Goal: Task Accomplishment & Management: Complete application form

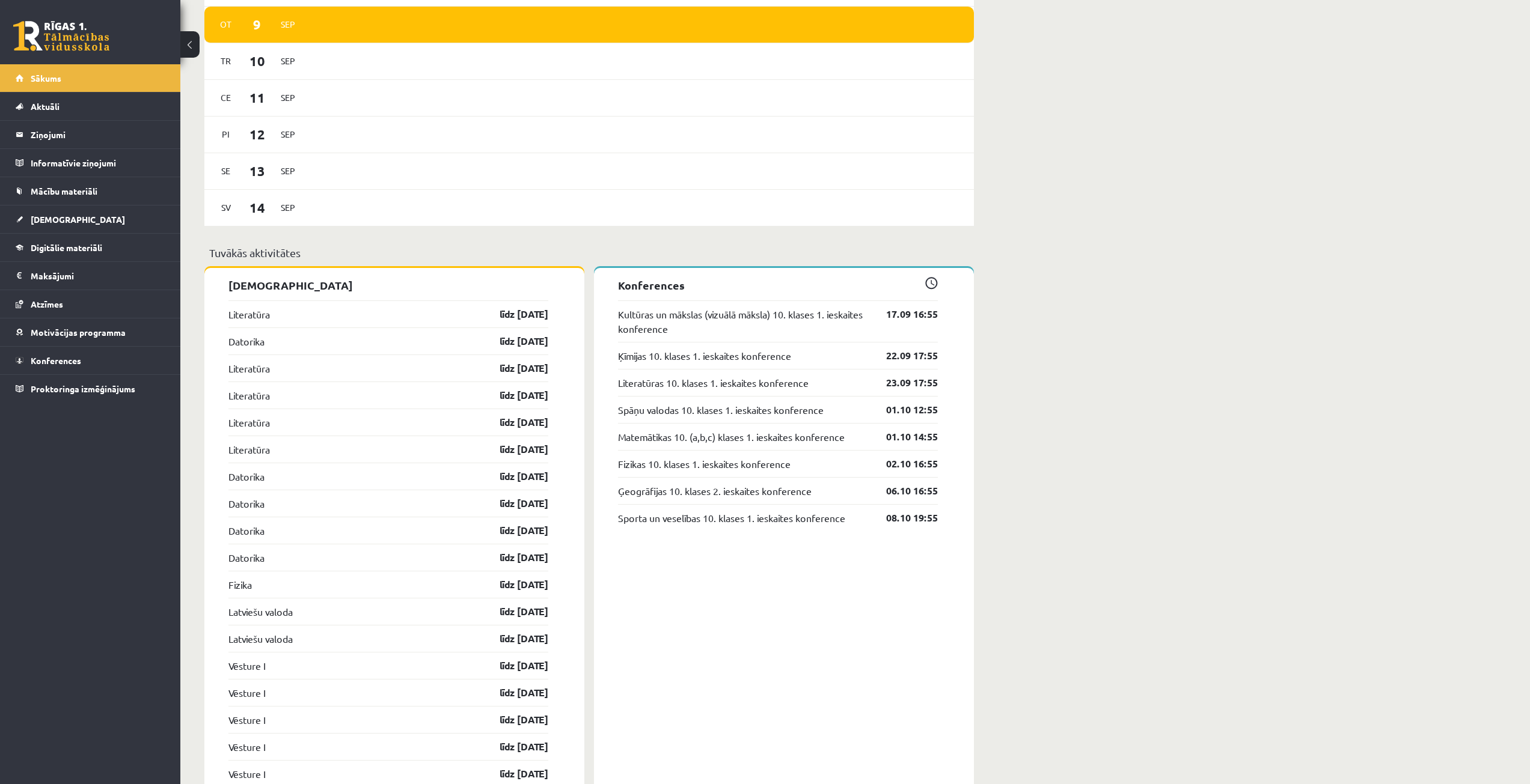
scroll to position [841, 0]
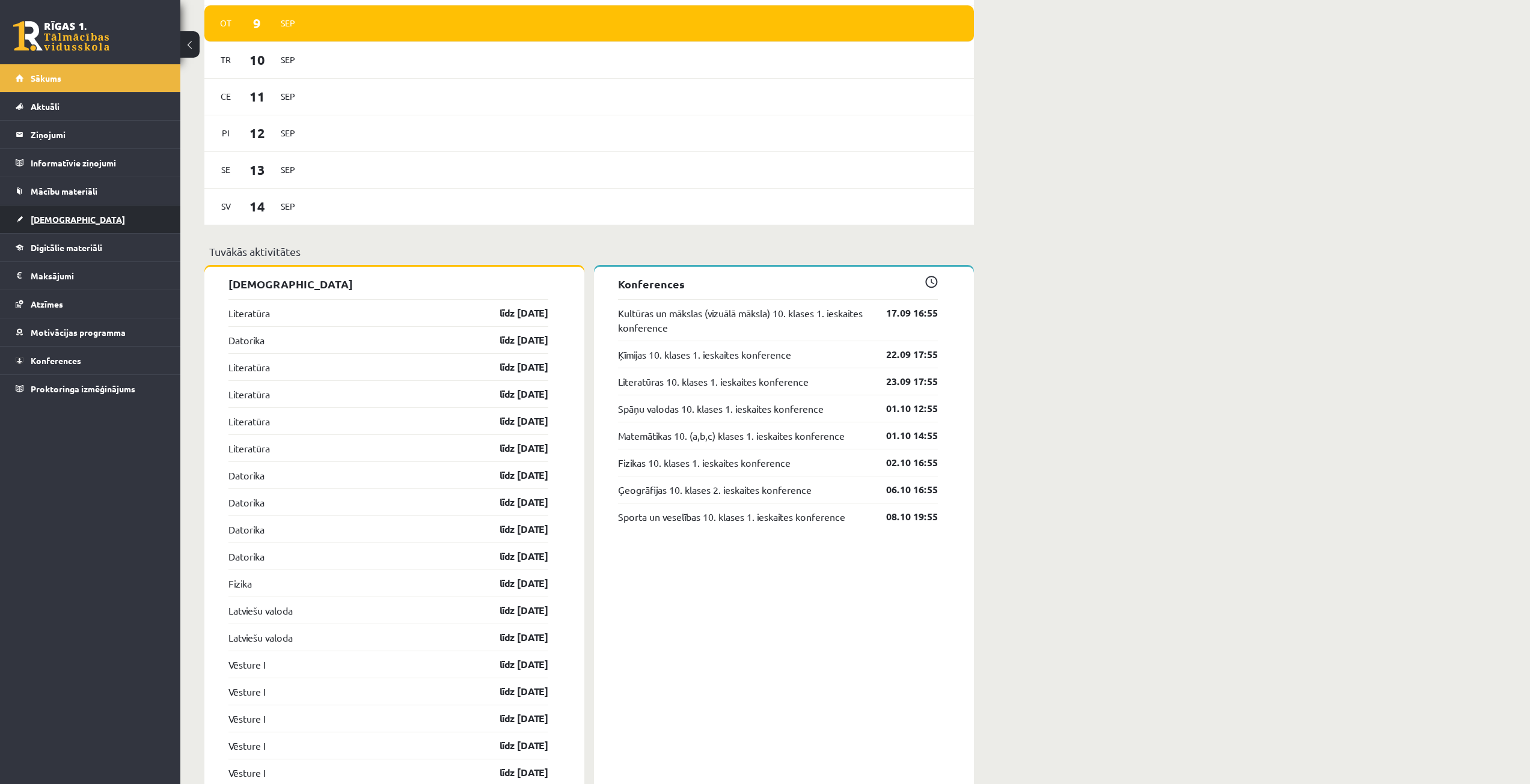
click at [79, 230] on link "[DEMOGRAPHIC_DATA]" at bounding box center [90, 219] width 150 height 28
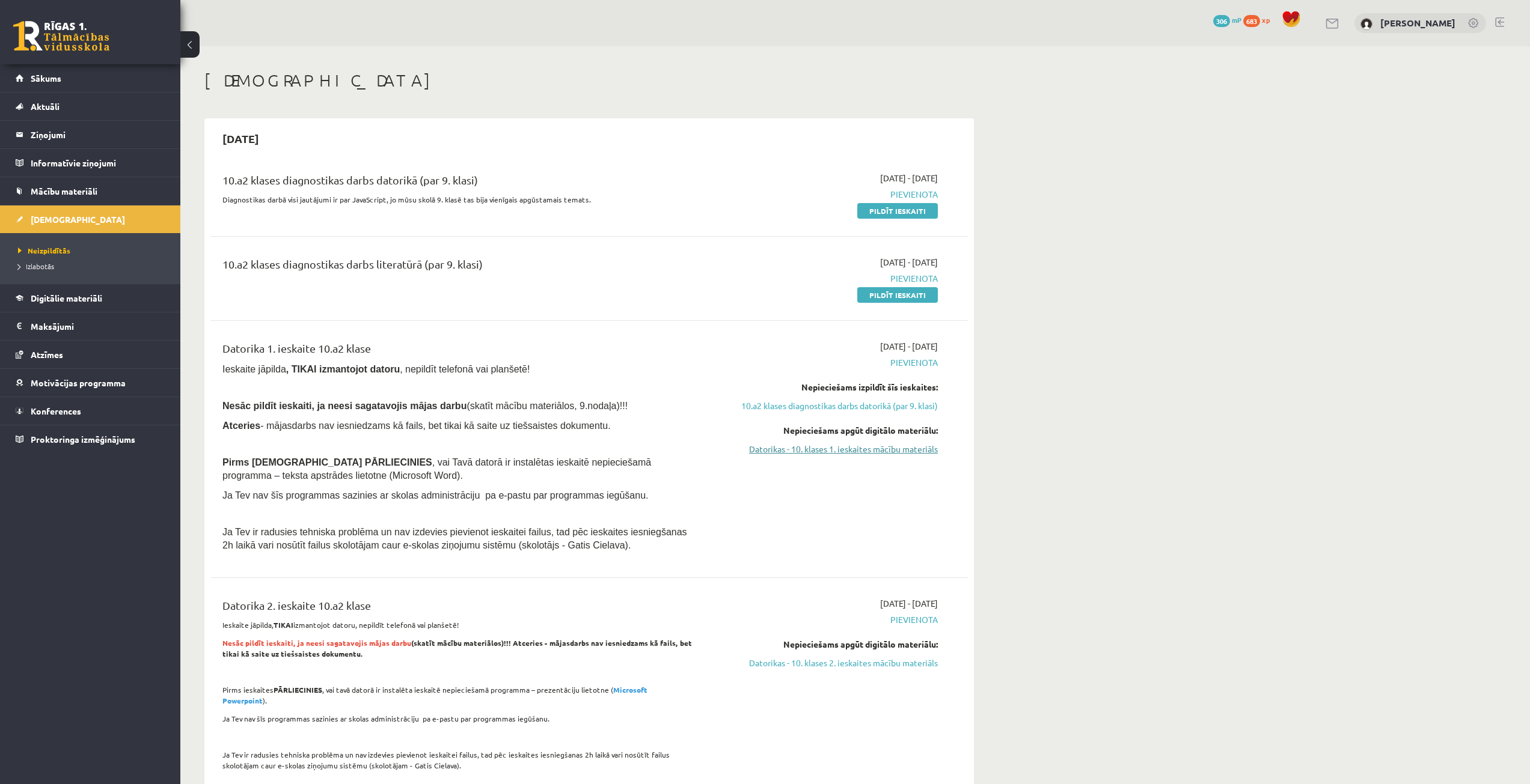
click at [815, 448] on link "Datorikas - 10. klases 1. ieskaites mācību materiāls" at bounding box center [824, 448] width 227 height 12
click at [883, 210] on link "Pildīt ieskaiti" at bounding box center [897, 210] width 80 height 16
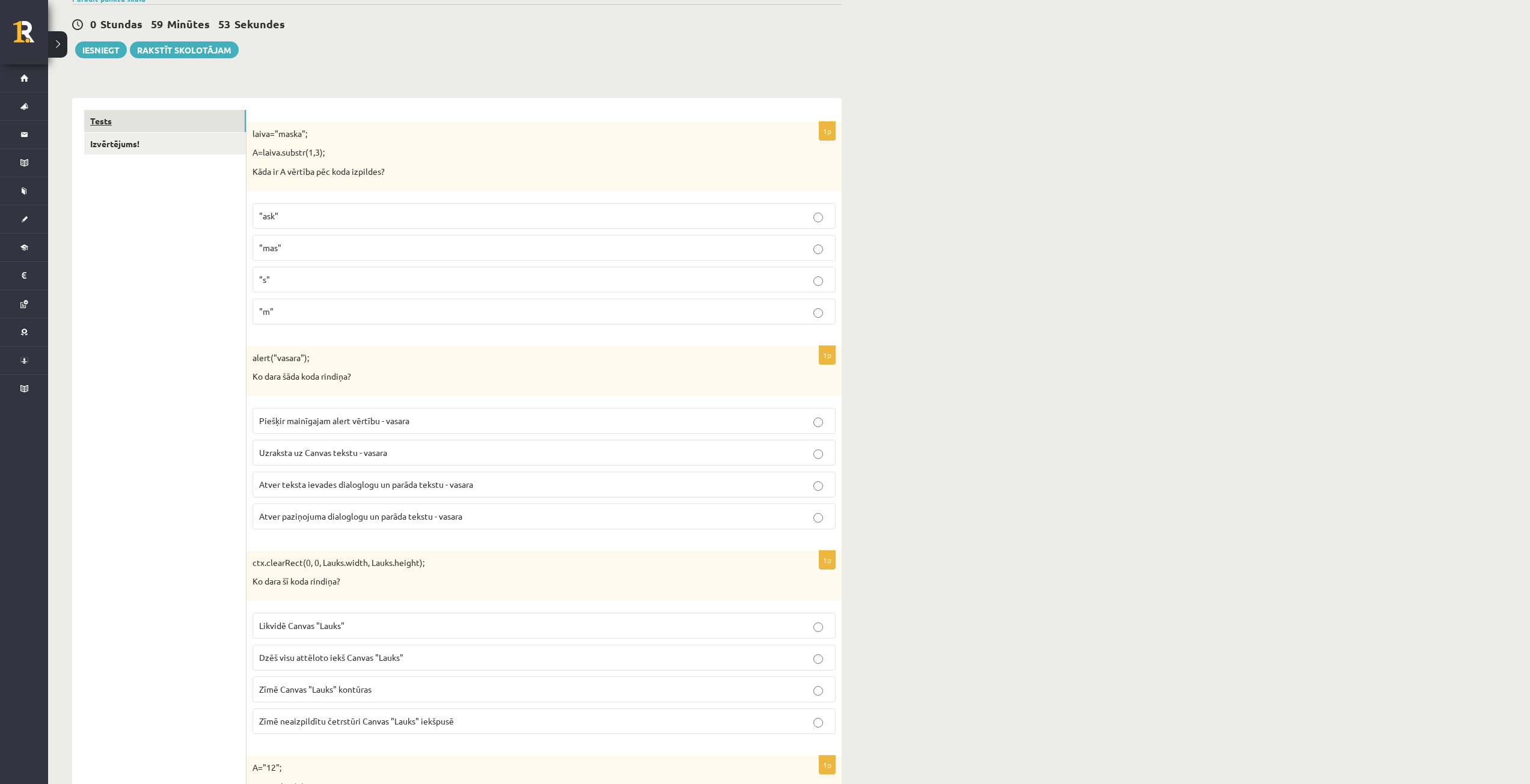
scroll to position [120, 0]
click at [107, 146] on link "Izvērtējums!" at bounding box center [165, 147] width 162 height 22
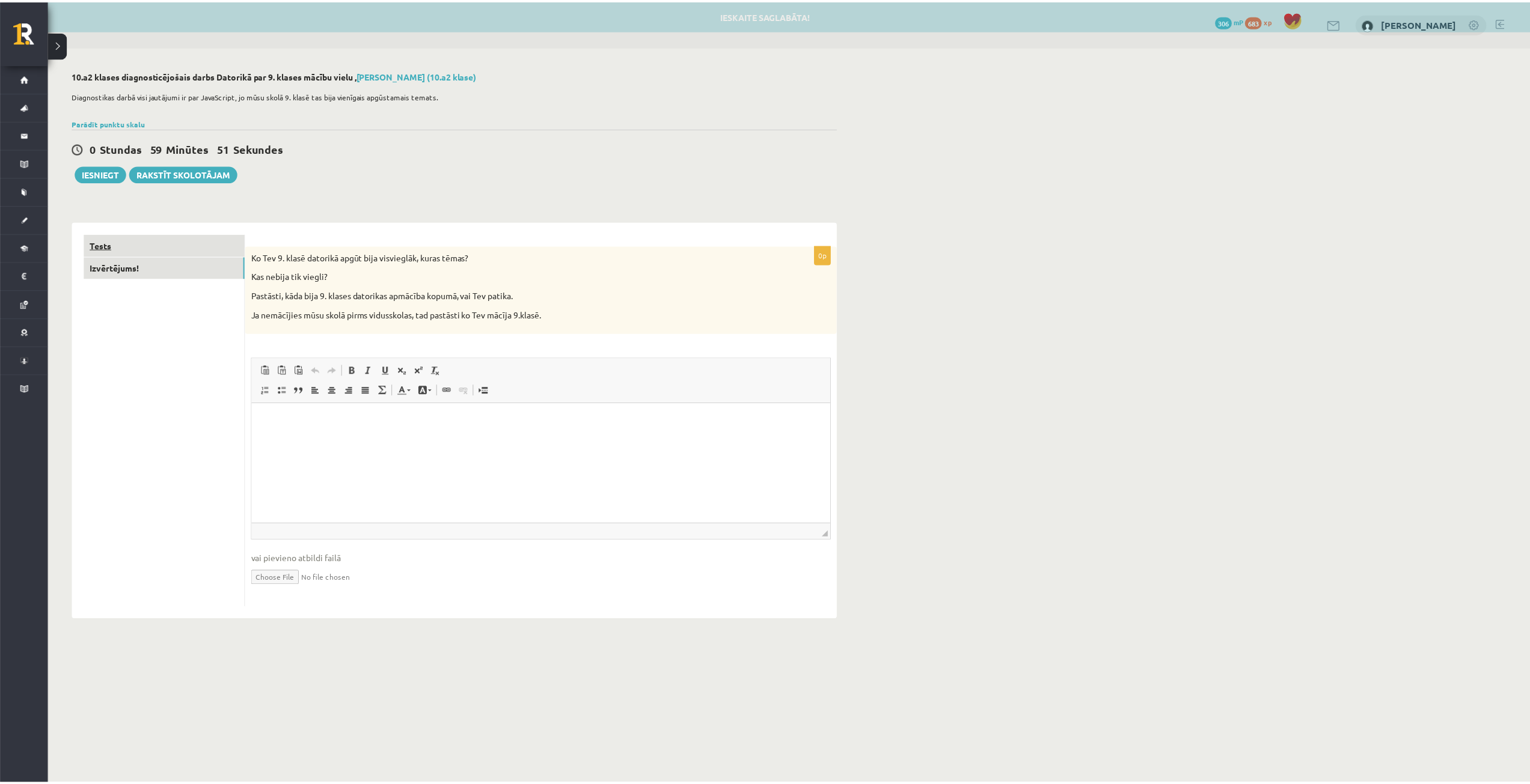
scroll to position [0, 0]
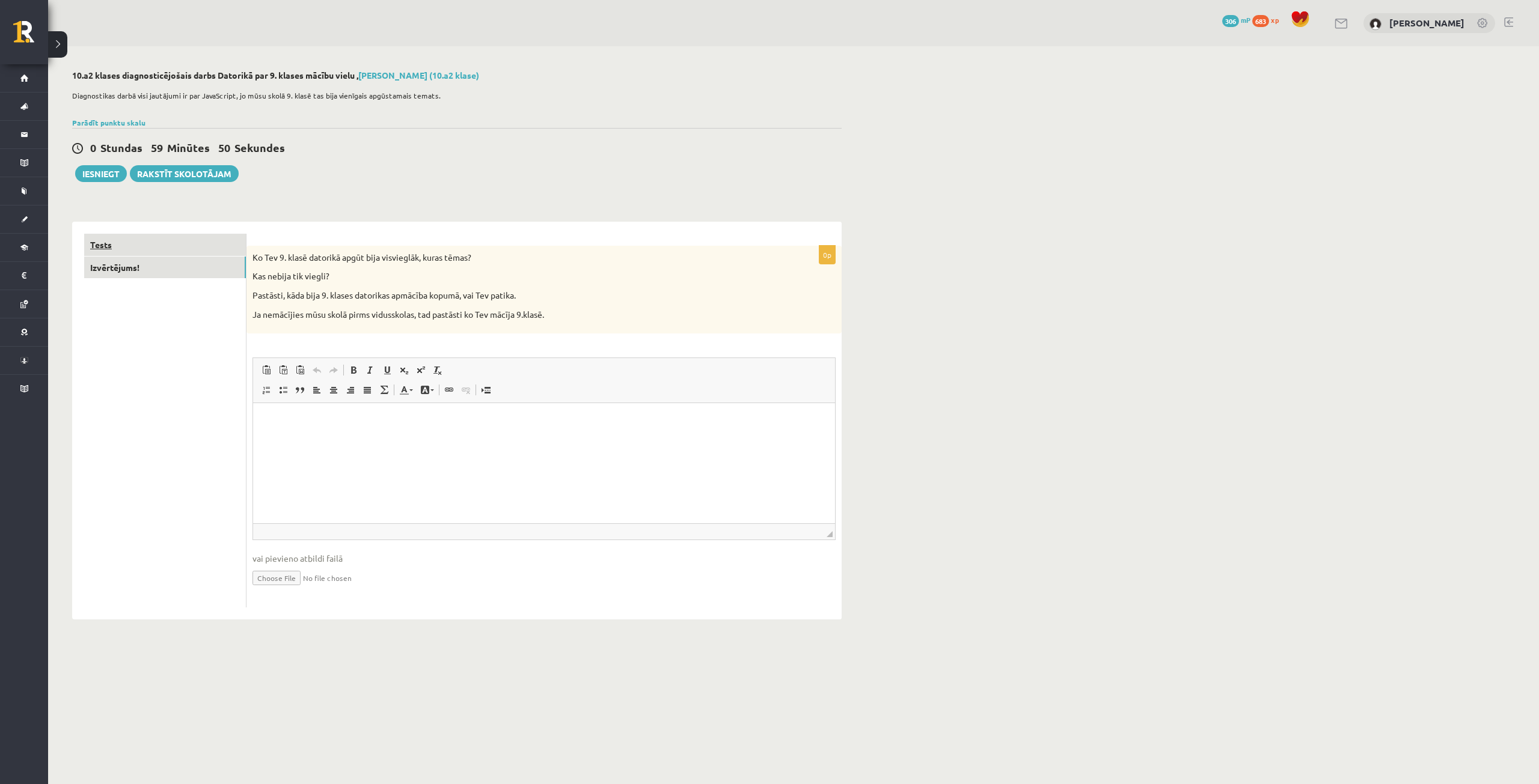
click at [88, 240] on link "Tests" at bounding box center [165, 245] width 162 height 22
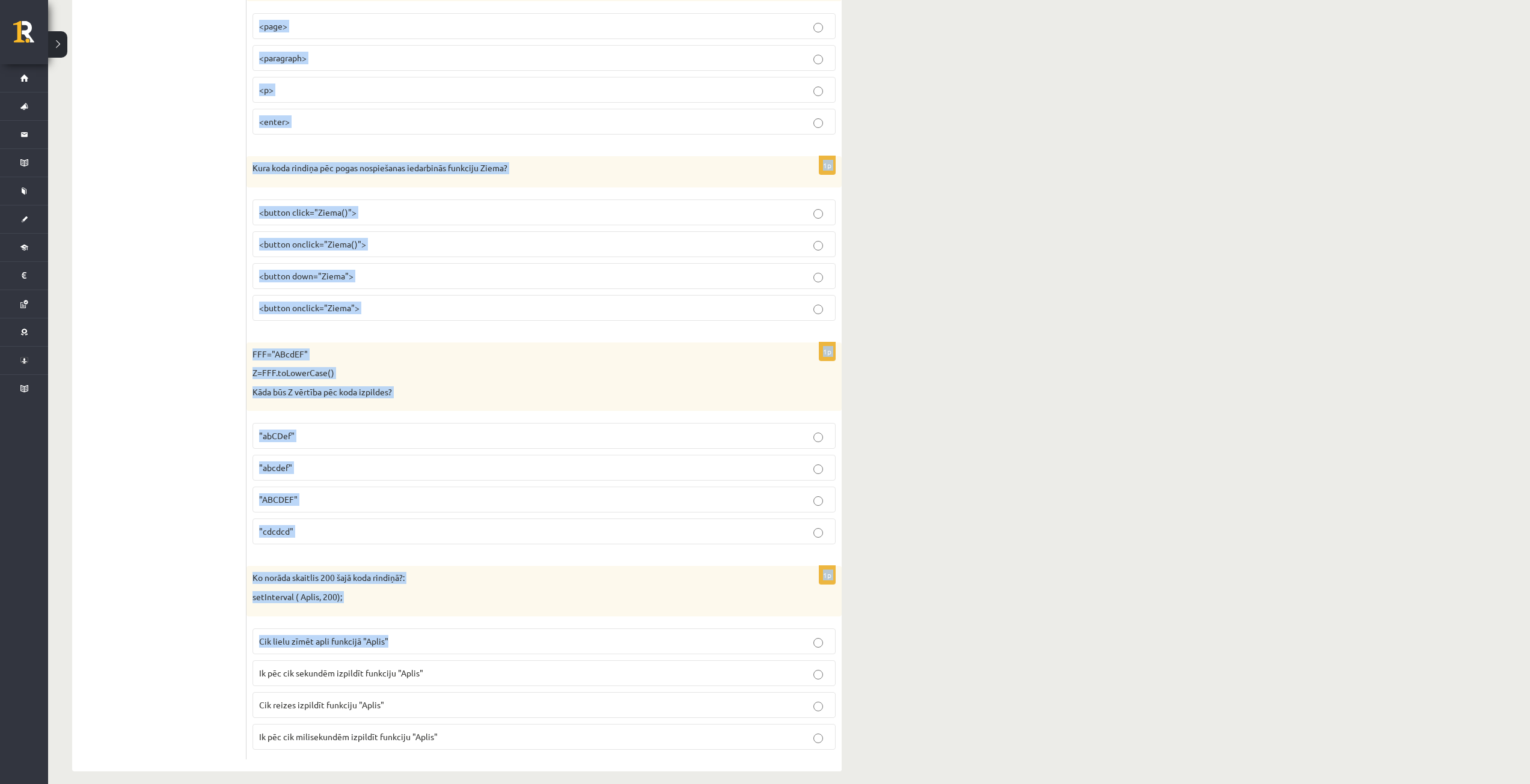
scroll to position [5749, 0]
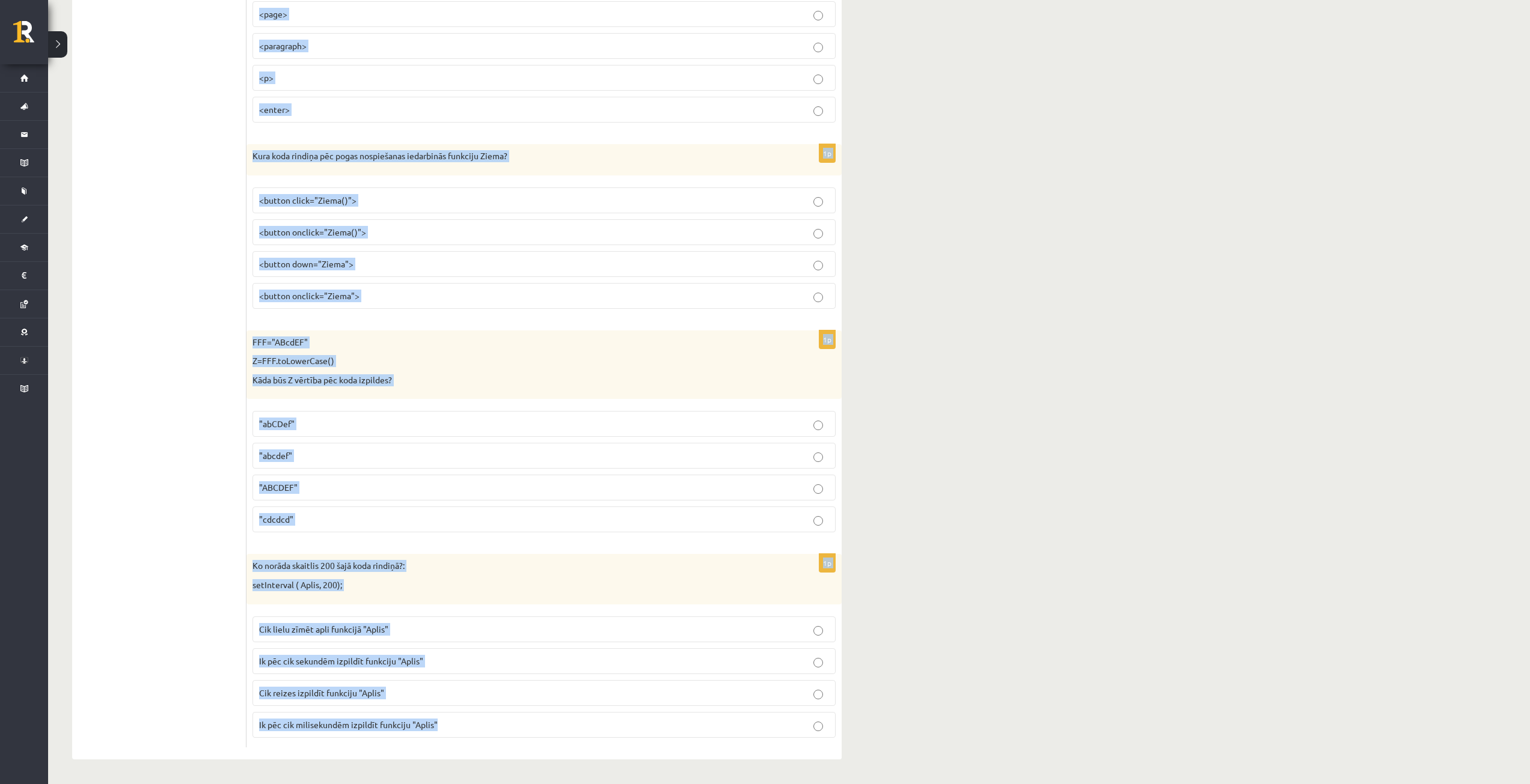
drag, startPoint x: 249, startPoint y: 134, endPoint x: 605, endPoint y: 729, distance: 693.4
copy form "laiva="maska"; A=laiva.substr(1,3); Kāda ir A vērtība pēc koda izpildes? "ask" …"
click at [553, 664] on p "Ik pēc cik sekundēm izpildīt funkciju "Aplis"" at bounding box center [544, 660] width 570 height 12
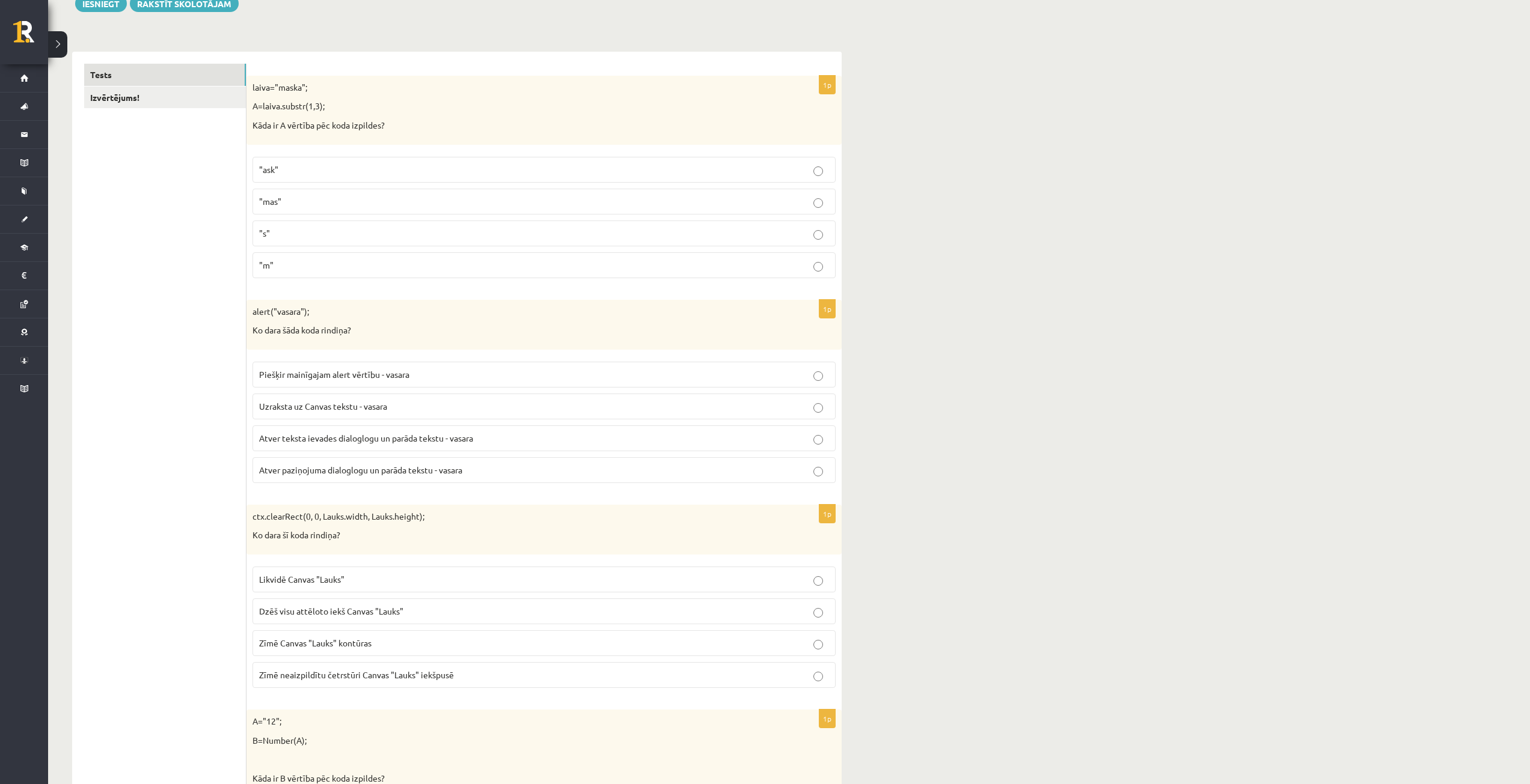
scroll to position [180, 0]
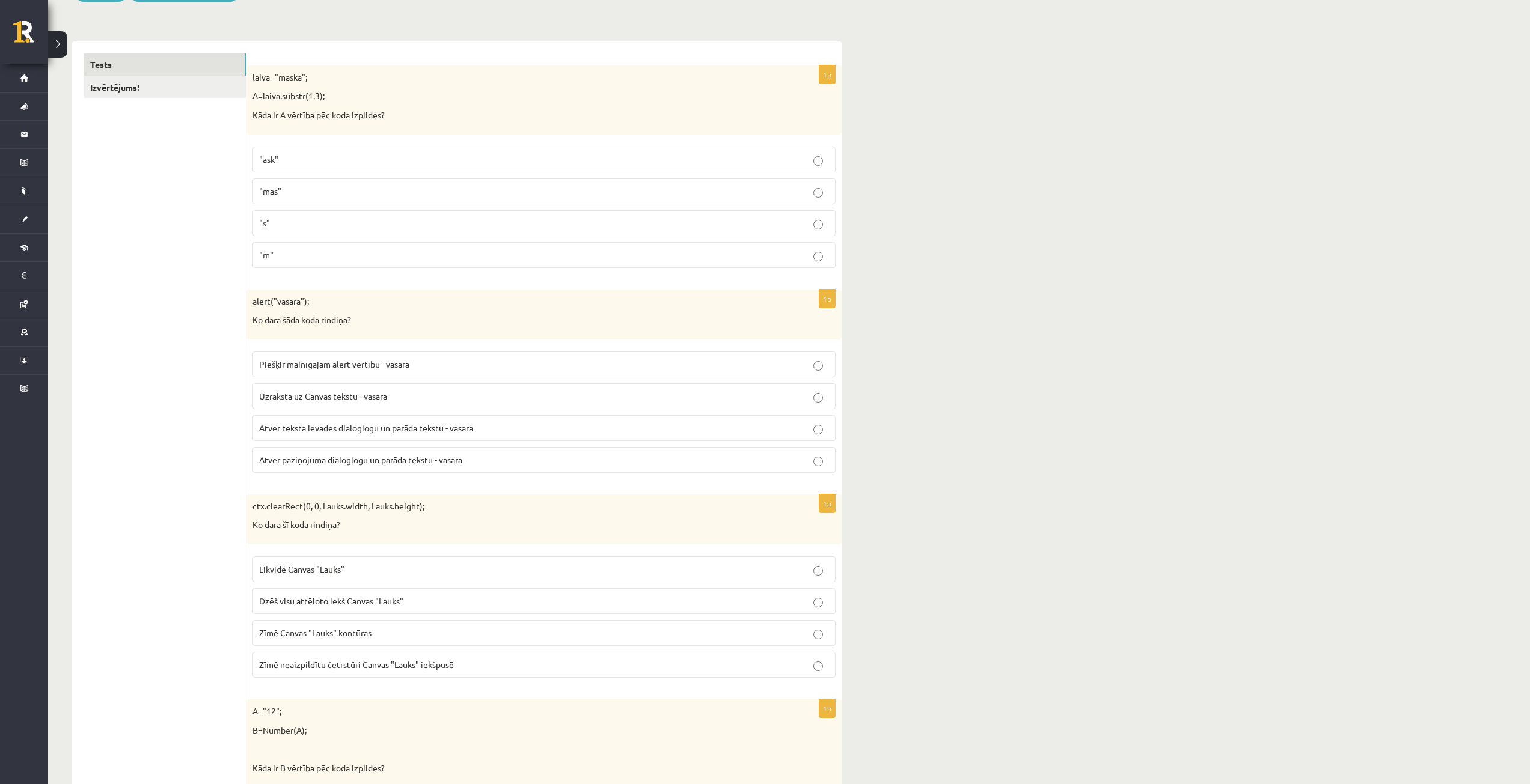
click at [551, 462] on p "Atver paziņojuma dialoglogu un parāda tekstu - vasara" at bounding box center [544, 459] width 570 height 12
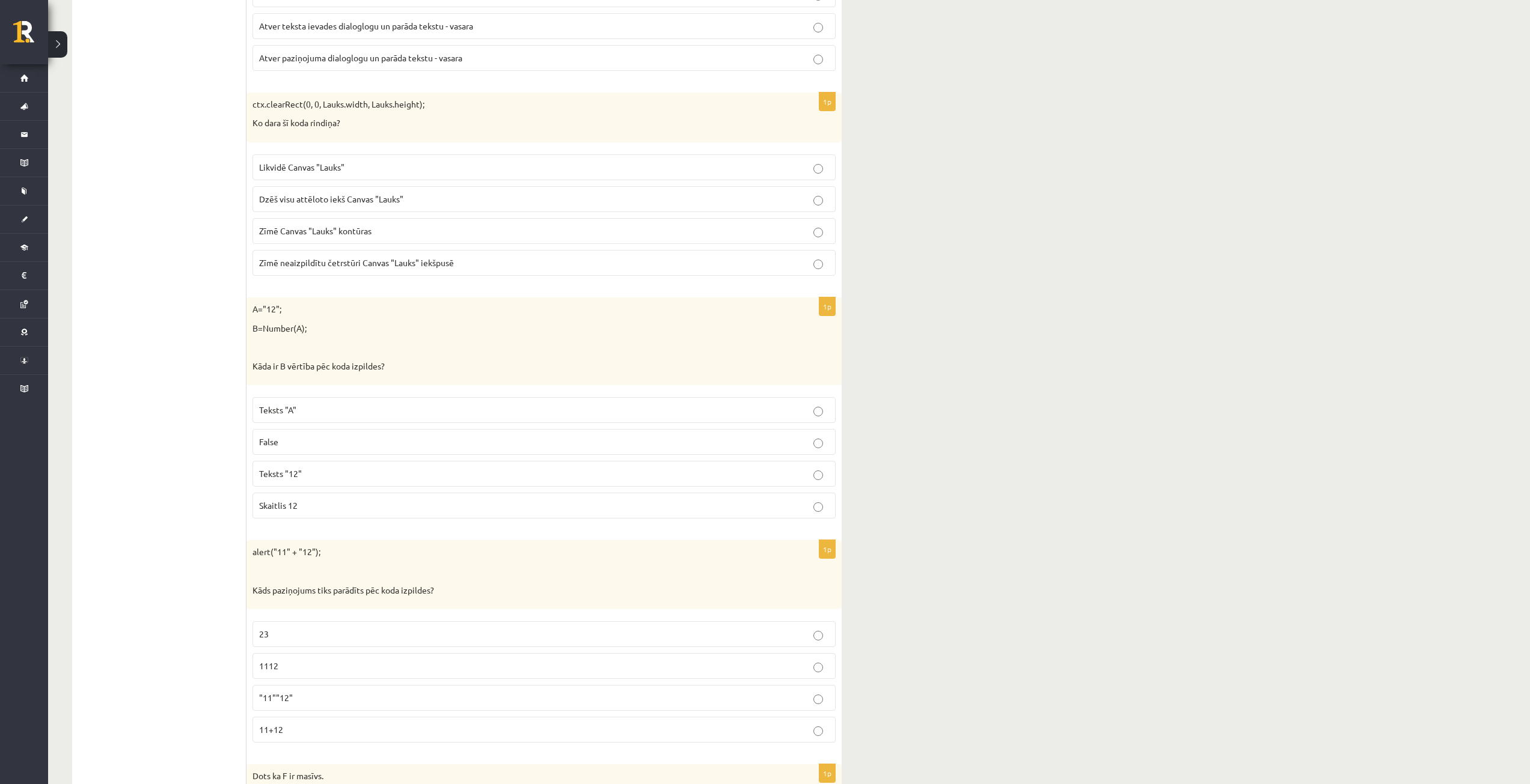
scroll to position [601, 0]
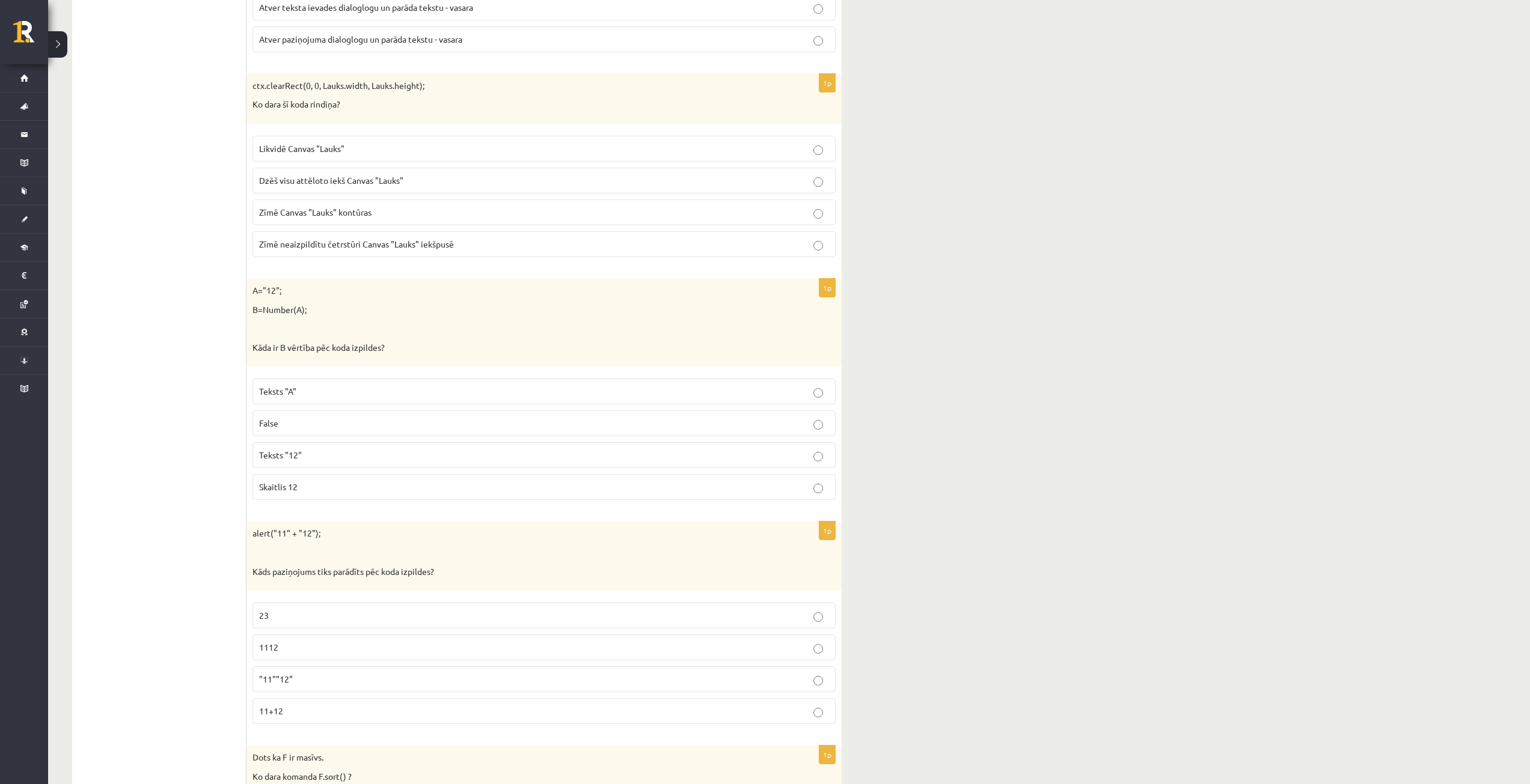
click at [445, 182] on p "Dzēš visu attēloto iekš Canvas "Lauks"" at bounding box center [544, 180] width 570 height 12
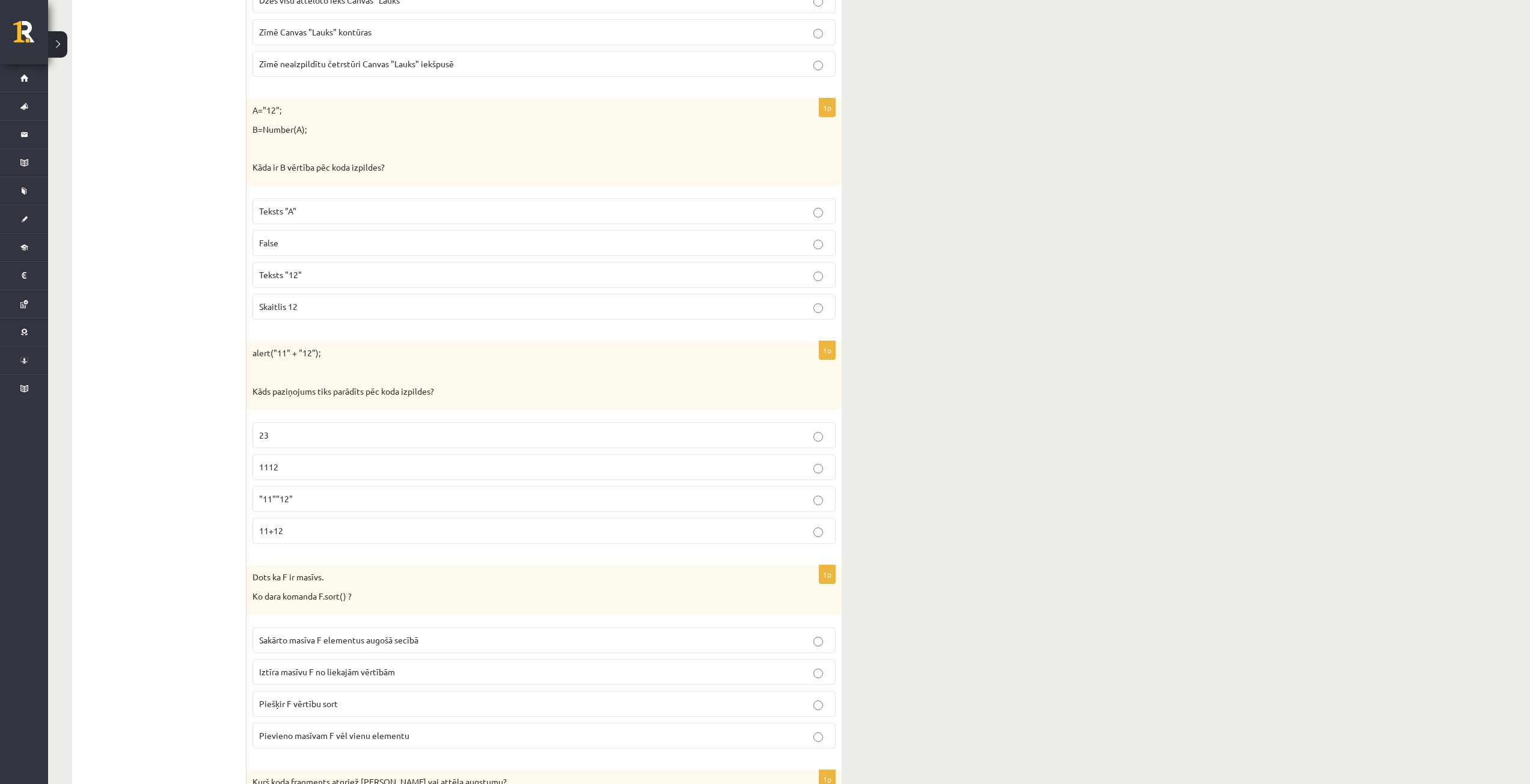
scroll to position [841, 0]
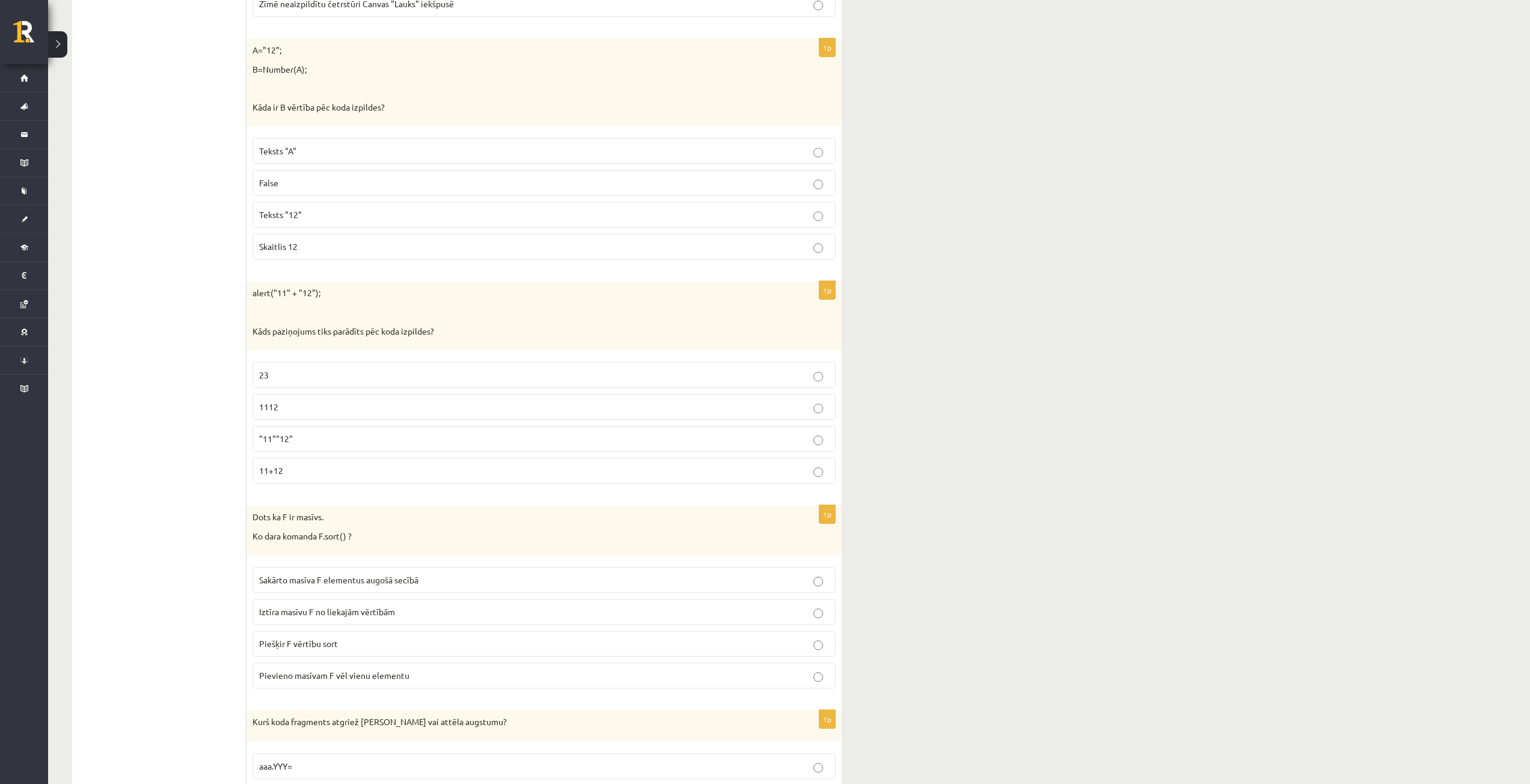
click at [374, 244] on p "Skaitlis 12" at bounding box center [544, 246] width 570 height 12
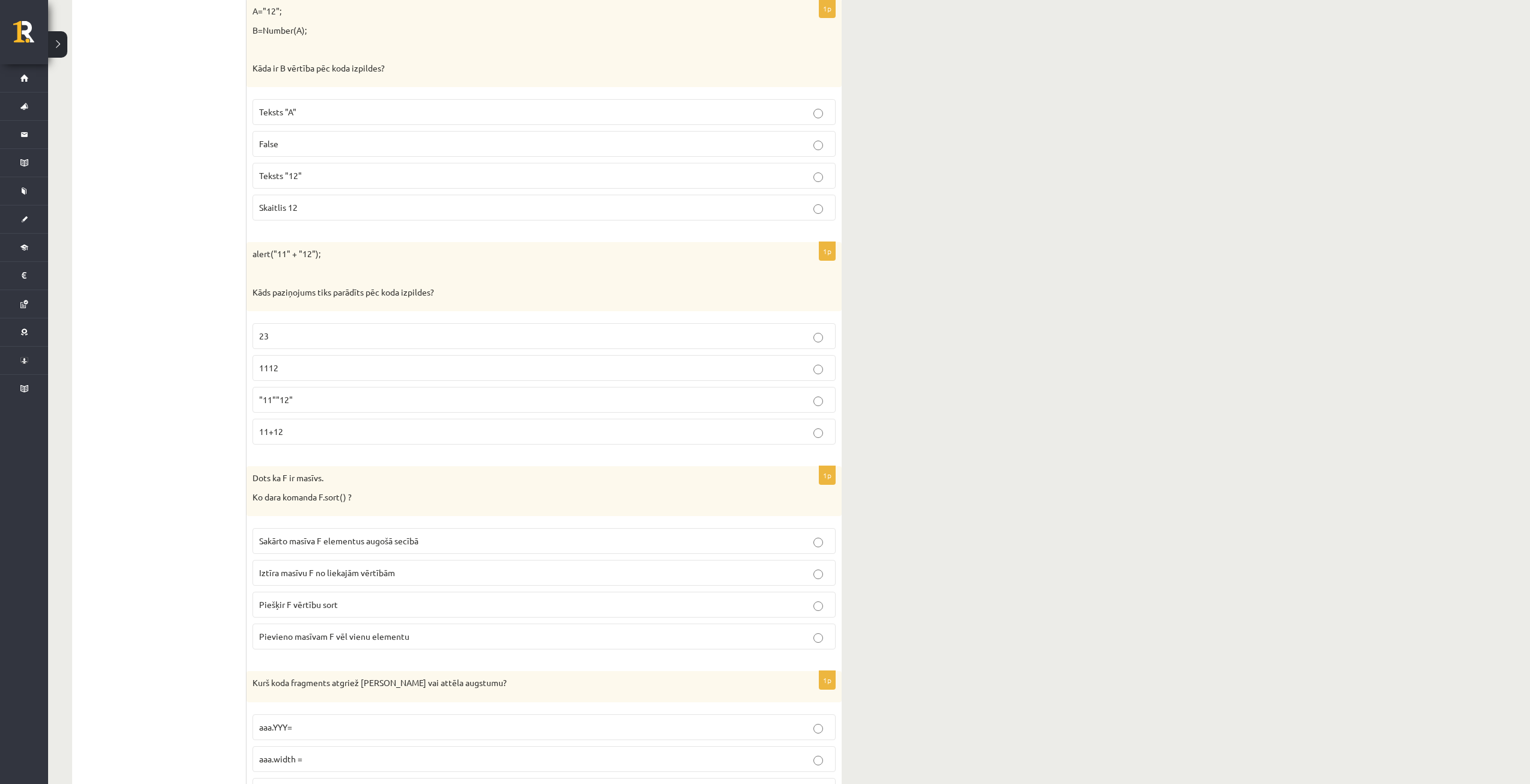
scroll to position [901, 0]
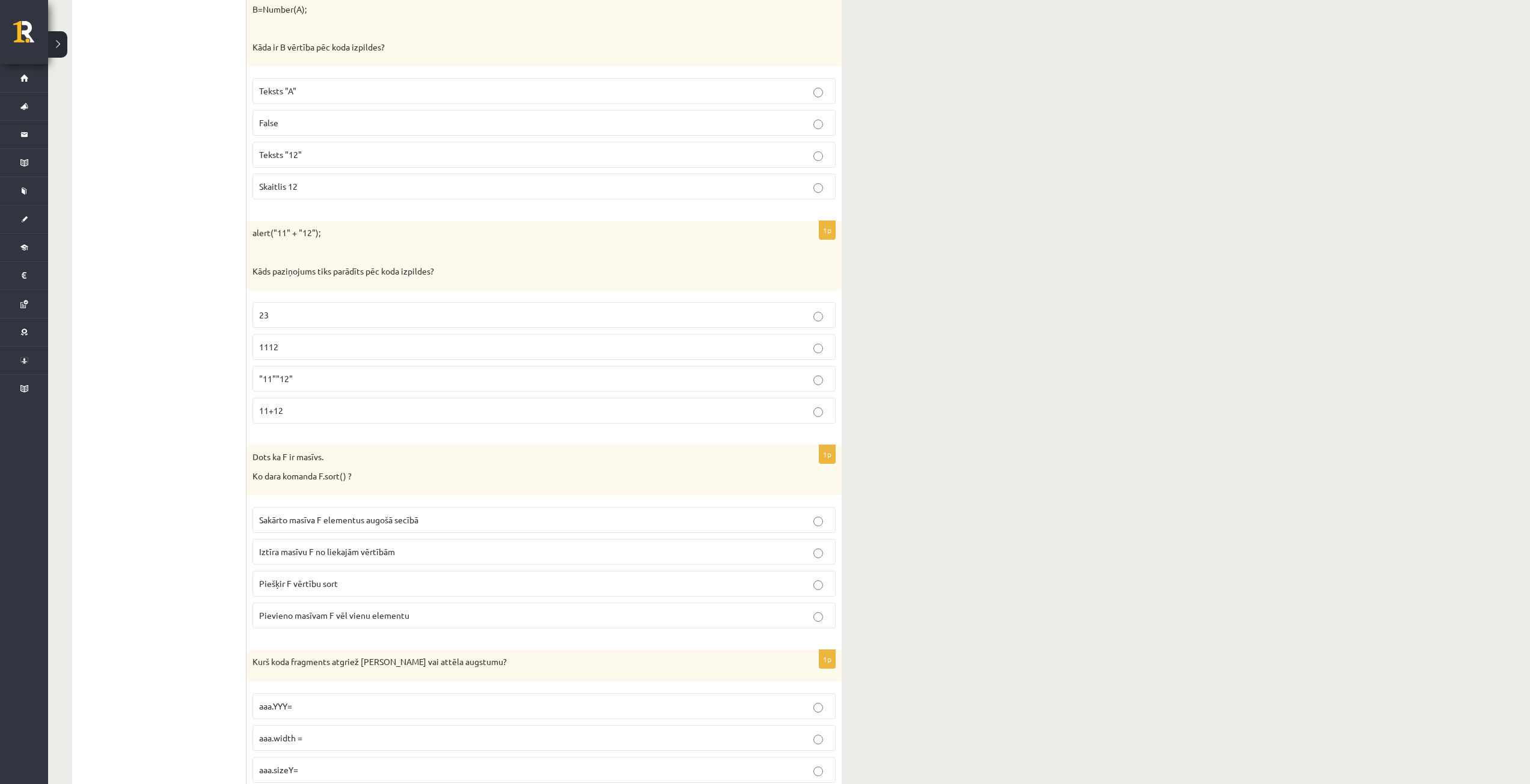
click at [364, 347] on p "1112" at bounding box center [544, 346] width 570 height 12
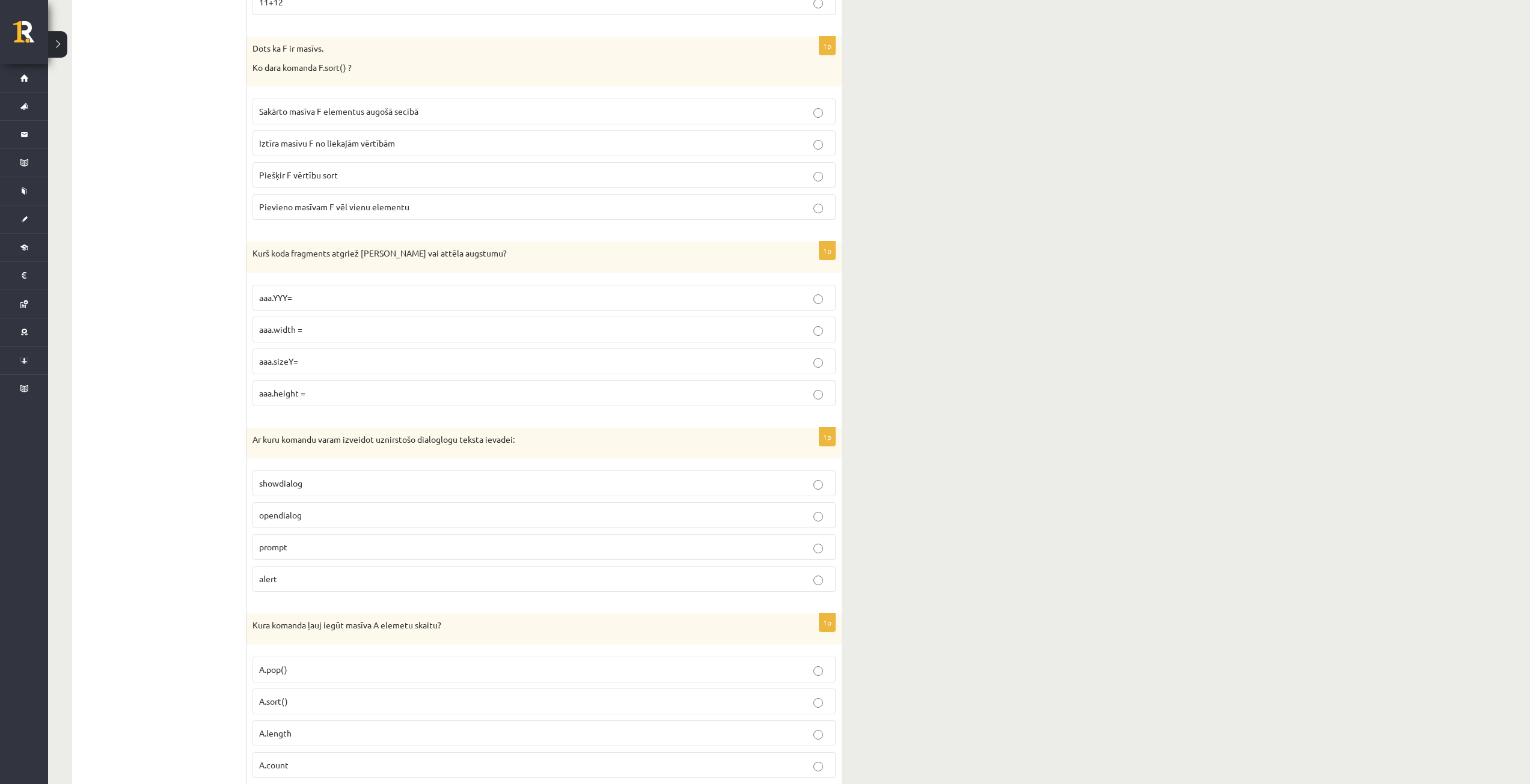
scroll to position [1322, 0]
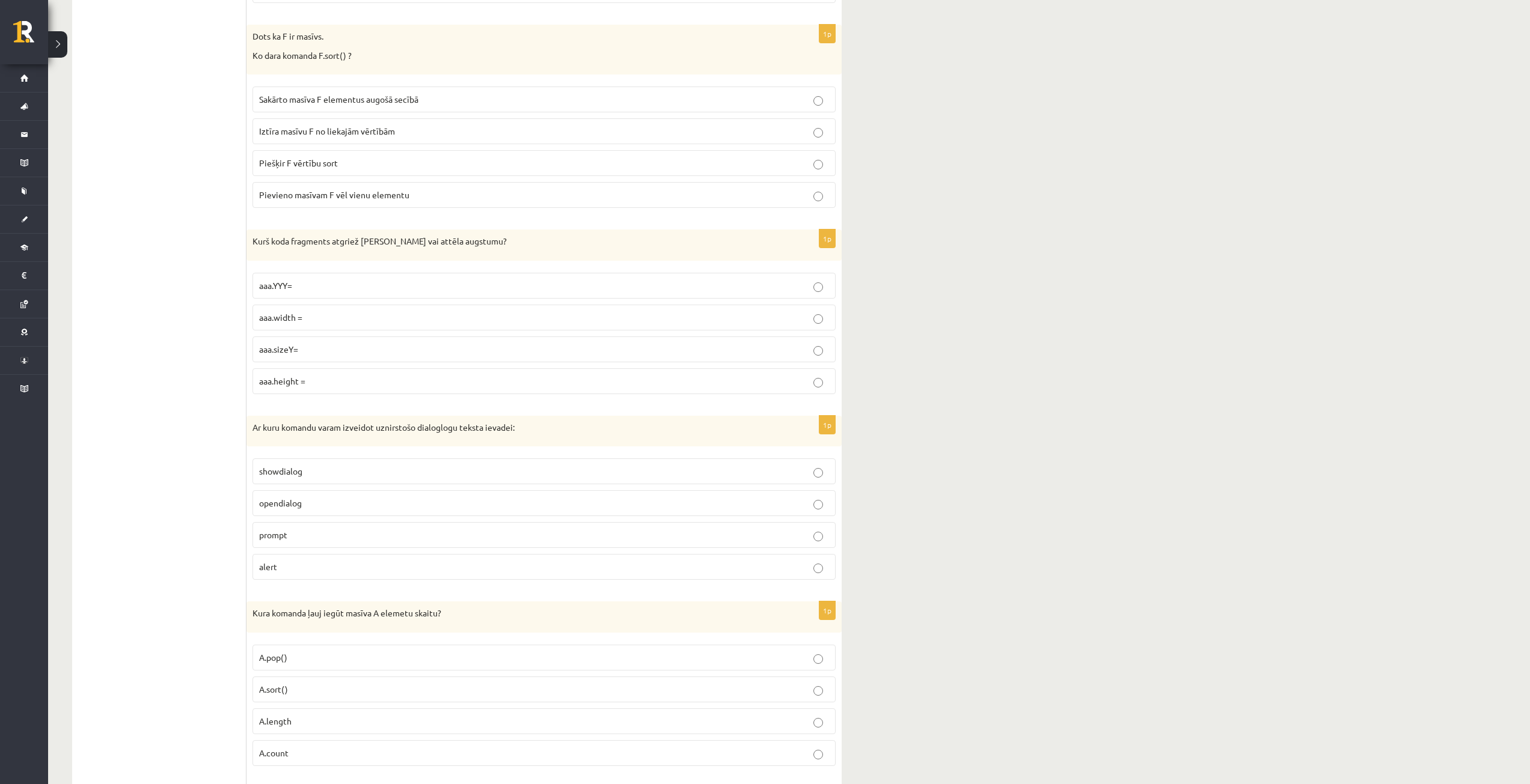
click at [341, 101] on span "Sakārto masīva F elementus augošā secībā" at bounding box center [338, 99] width 160 height 11
click at [331, 379] on p "aaa.height =" at bounding box center [544, 381] width 570 height 12
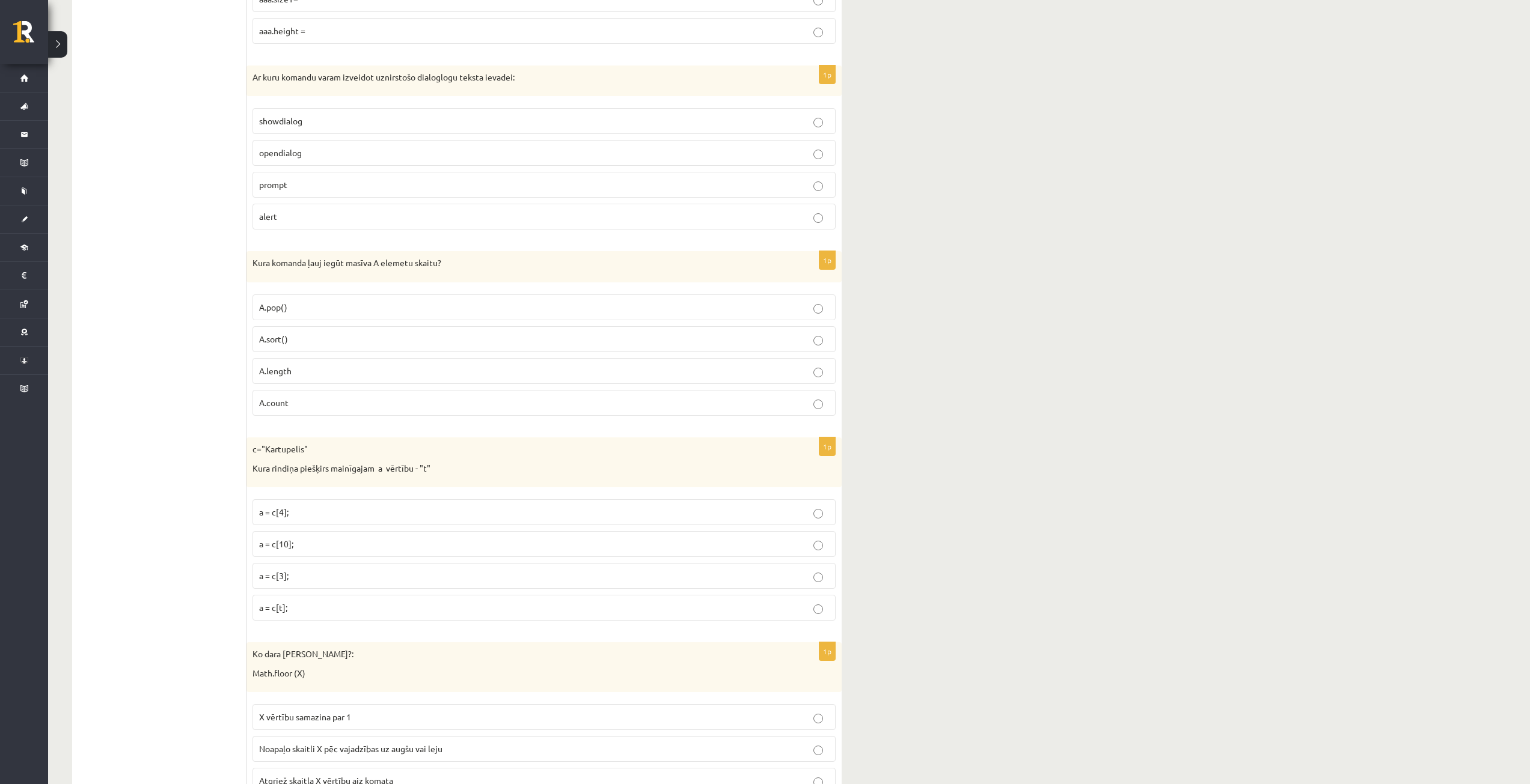
scroll to position [1683, 0]
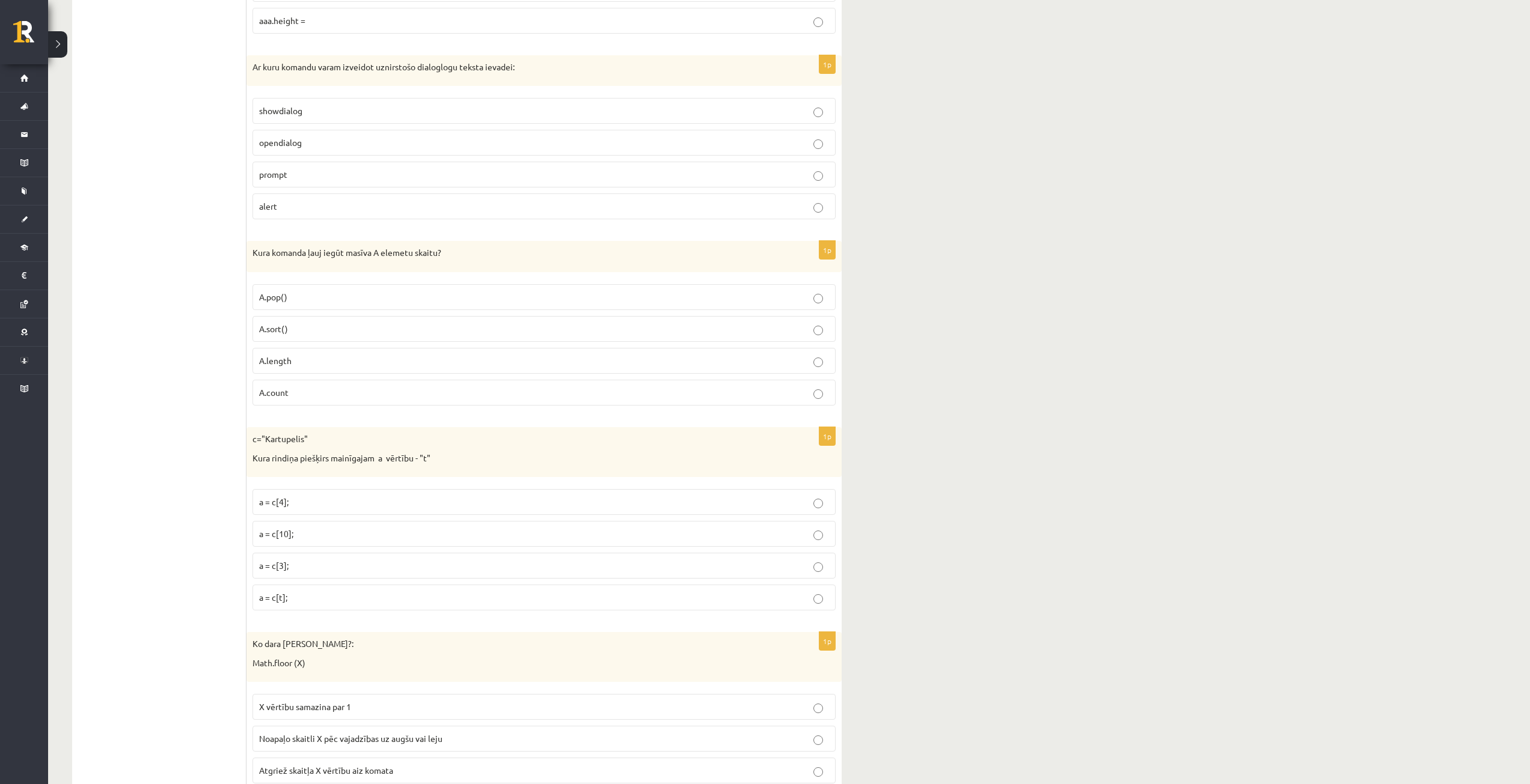
click at [320, 168] on label "prompt" at bounding box center [544, 175] width 583 height 26
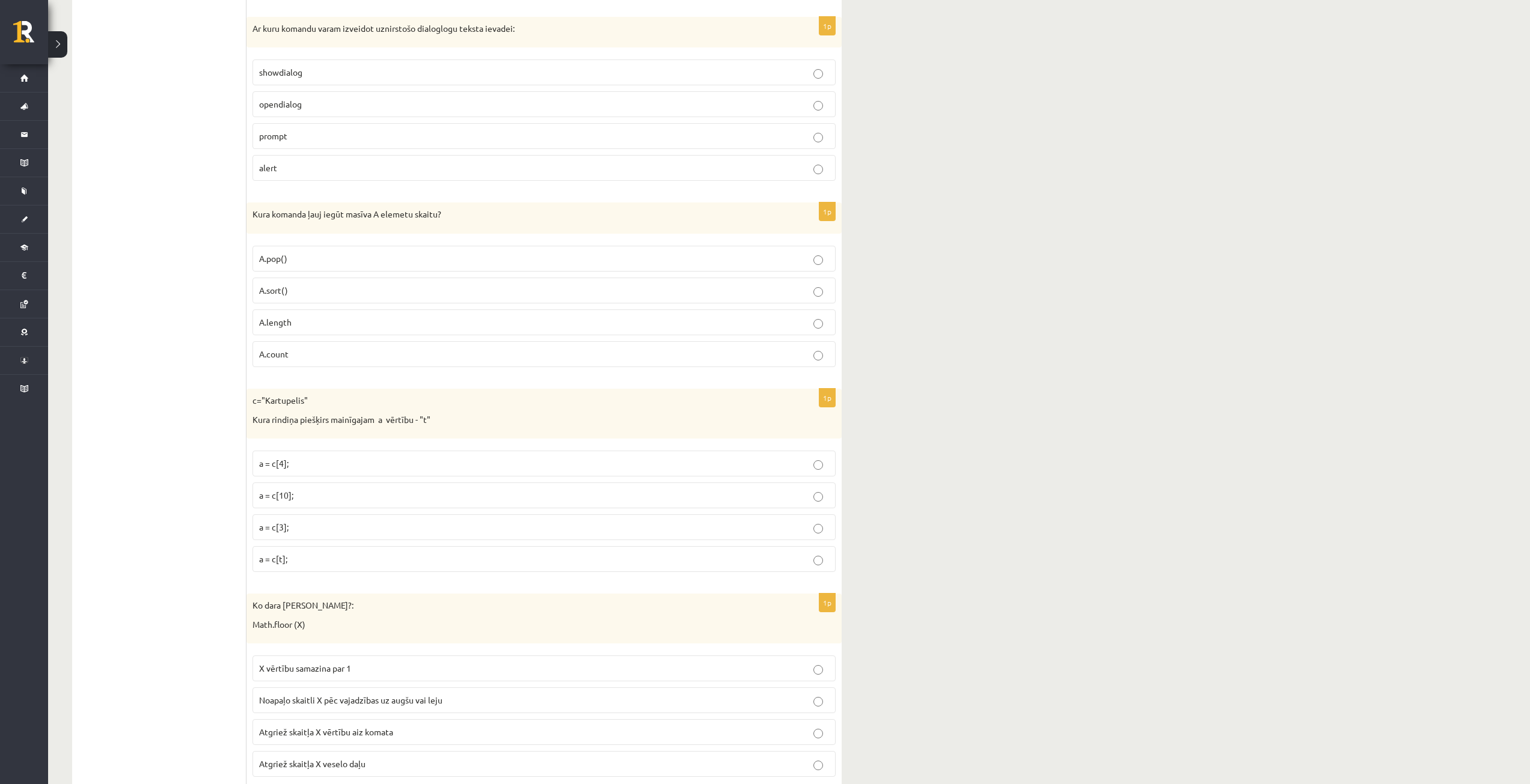
scroll to position [1743, 0]
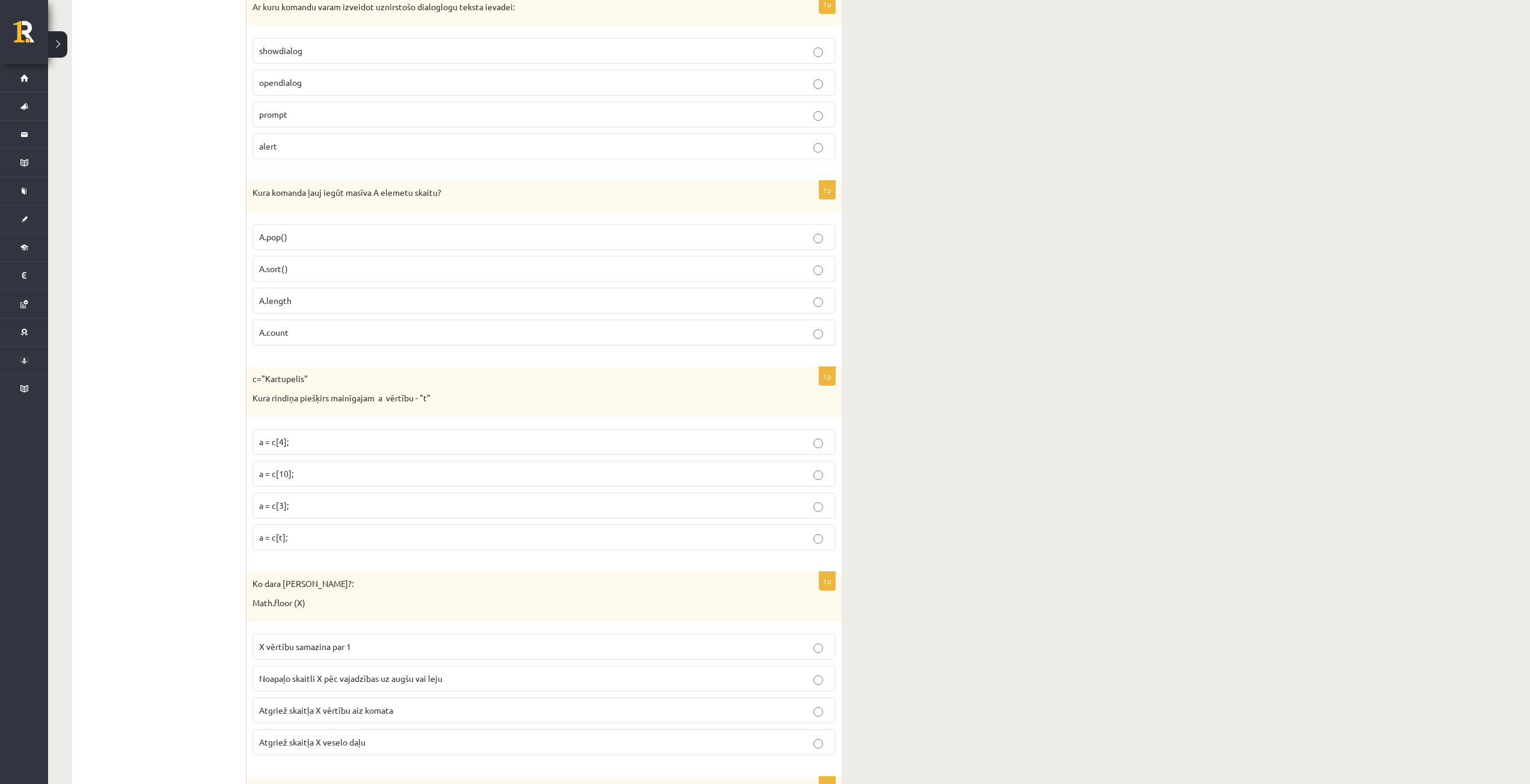
click at [323, 299] on p "A.length" at bounding box center [544, 300] width 570 height 12
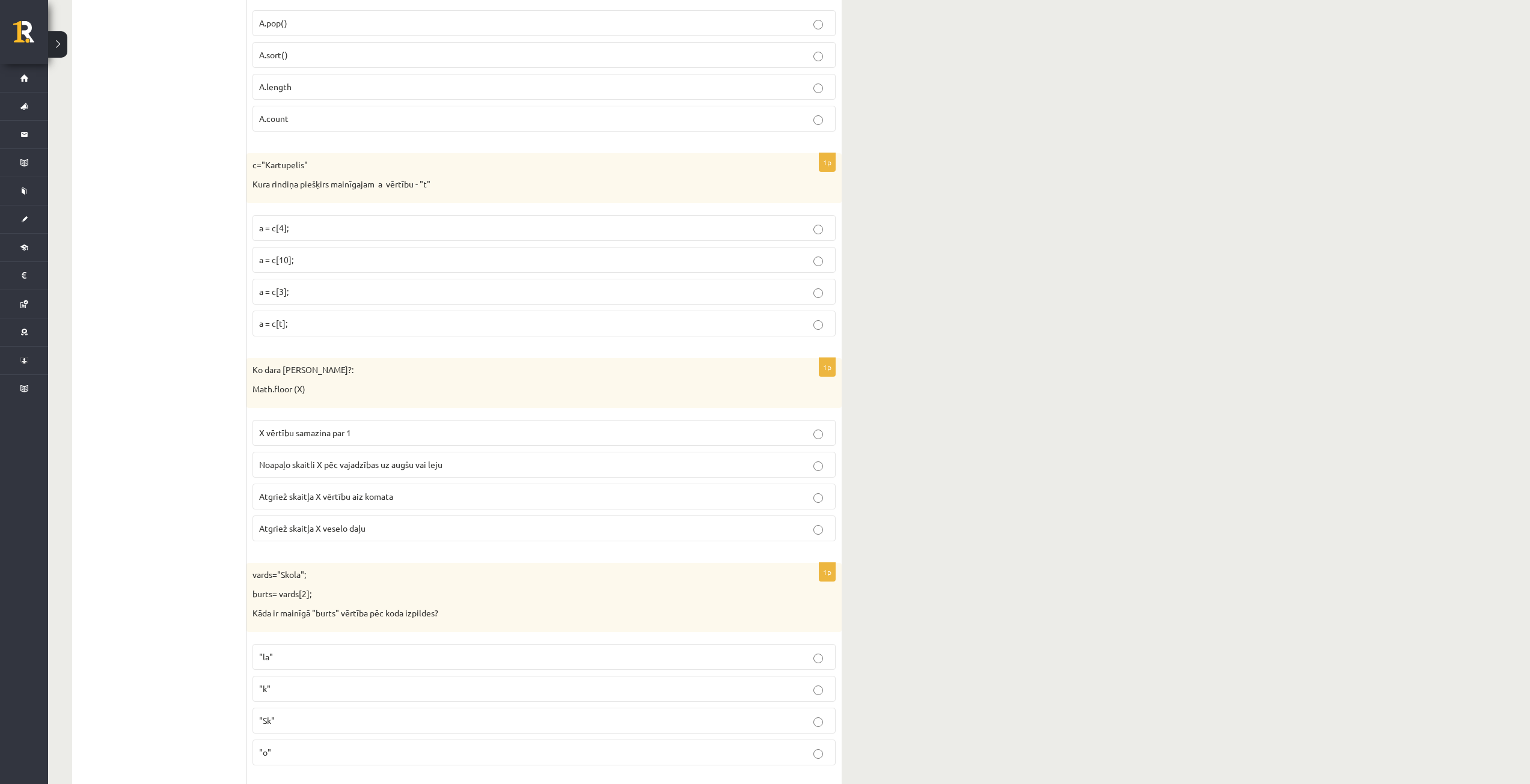
scroll to position [1983, 0]
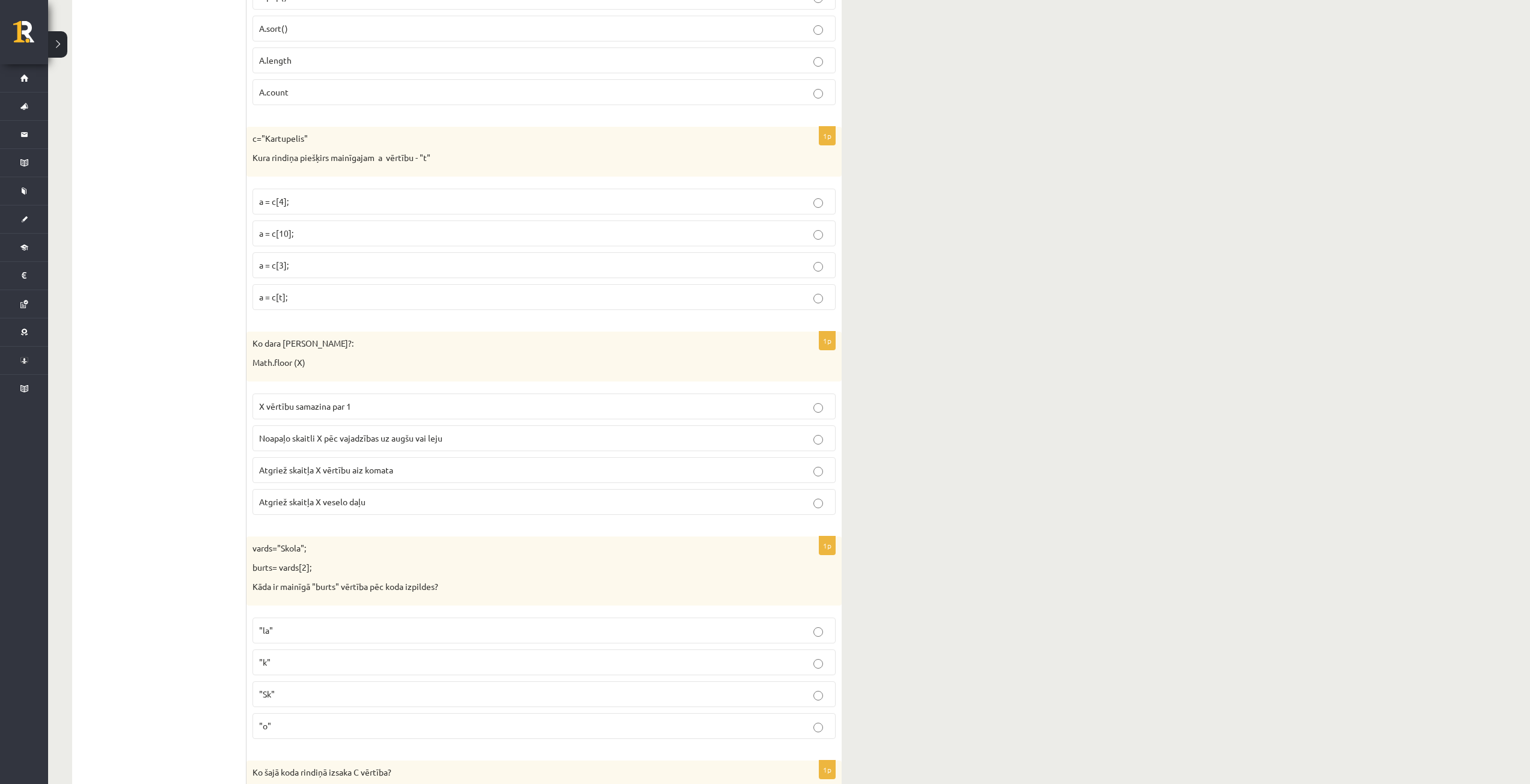
click at [312, 260] on p "a = c[3];" at bounding box center [544, 264] width 570 height 12
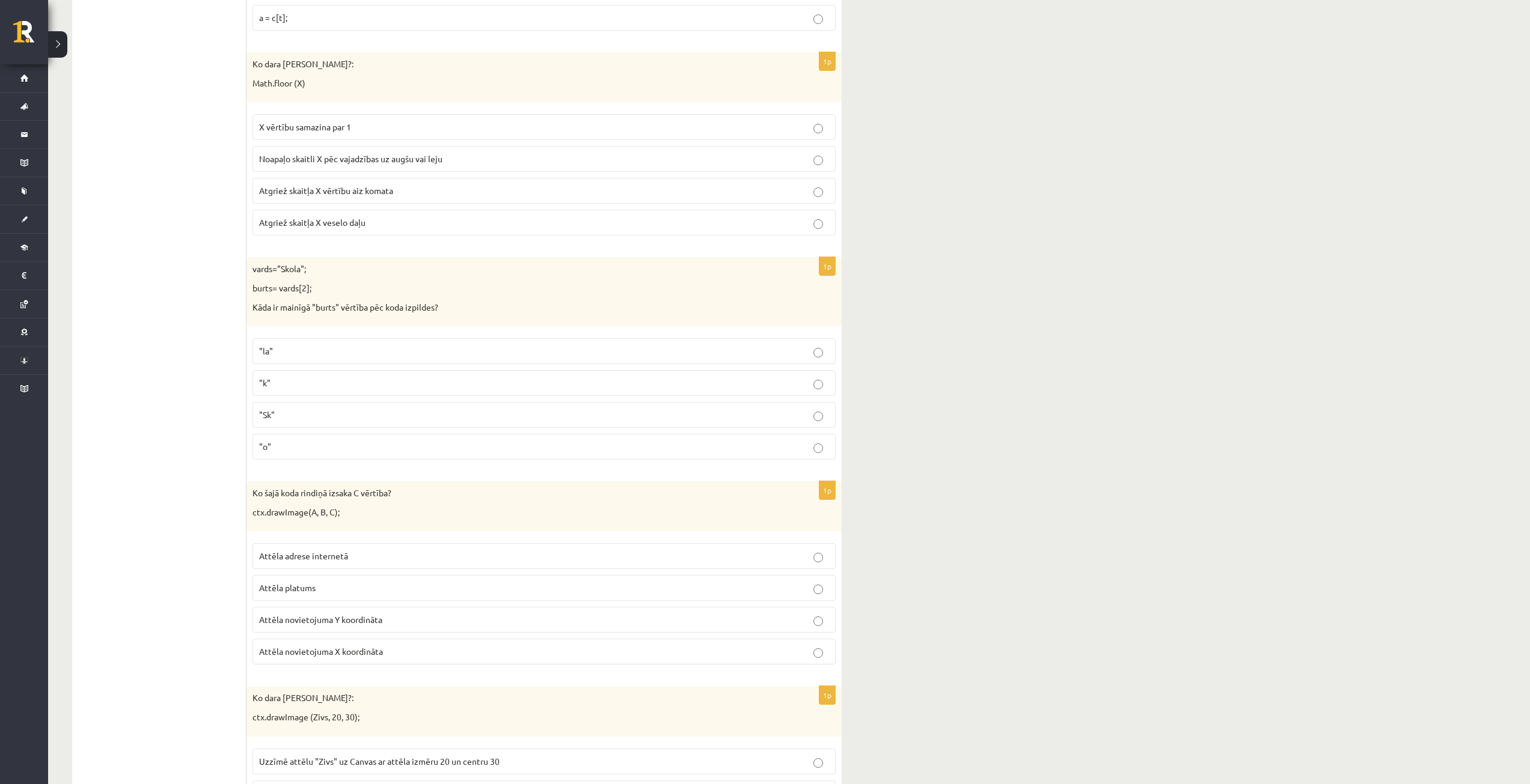
scroll to position [2283, 0]
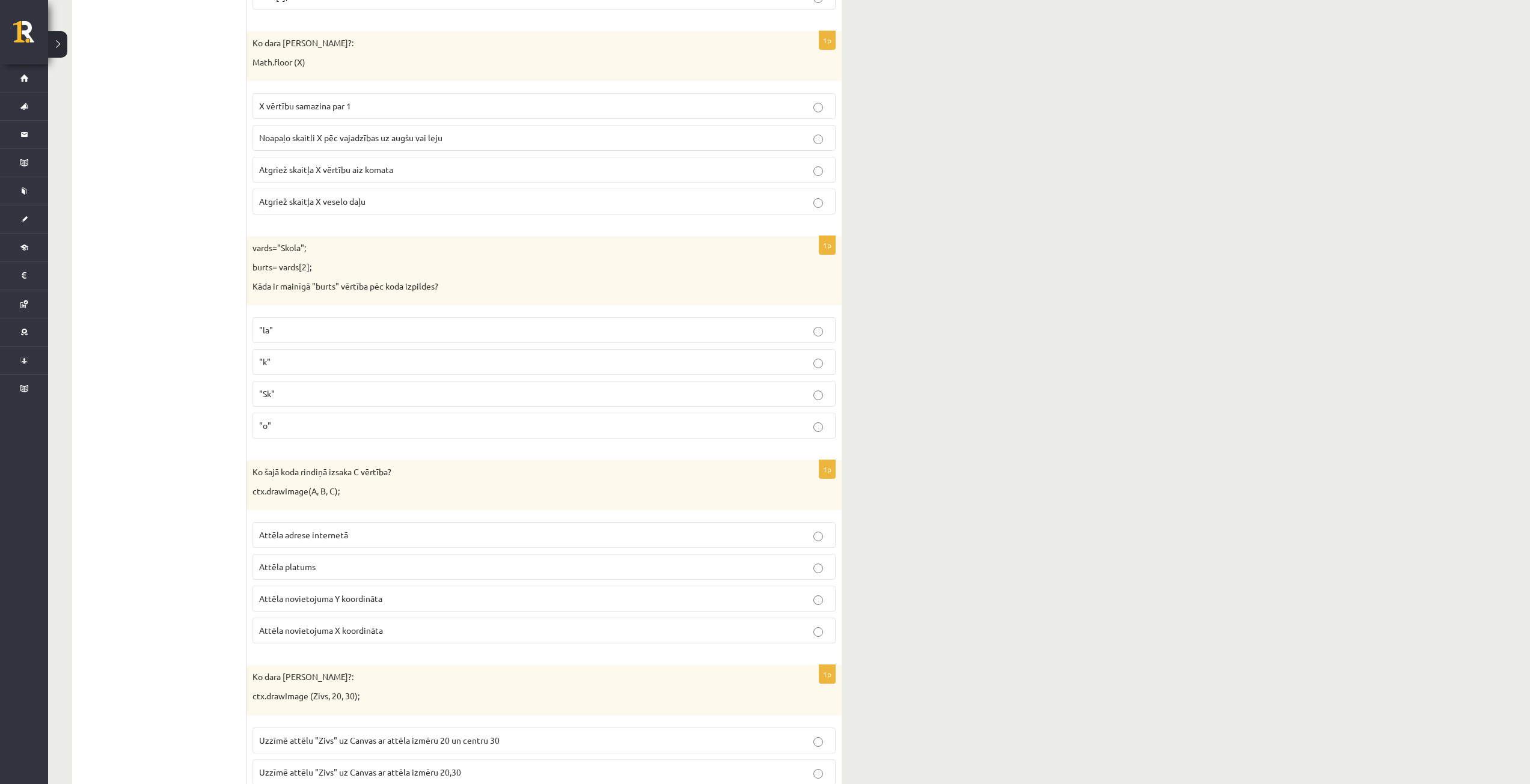
click at [392, 204] on p "Atgriež skaitļa X veselo daļu" at bounding box center [544, 201] width 570 height 12
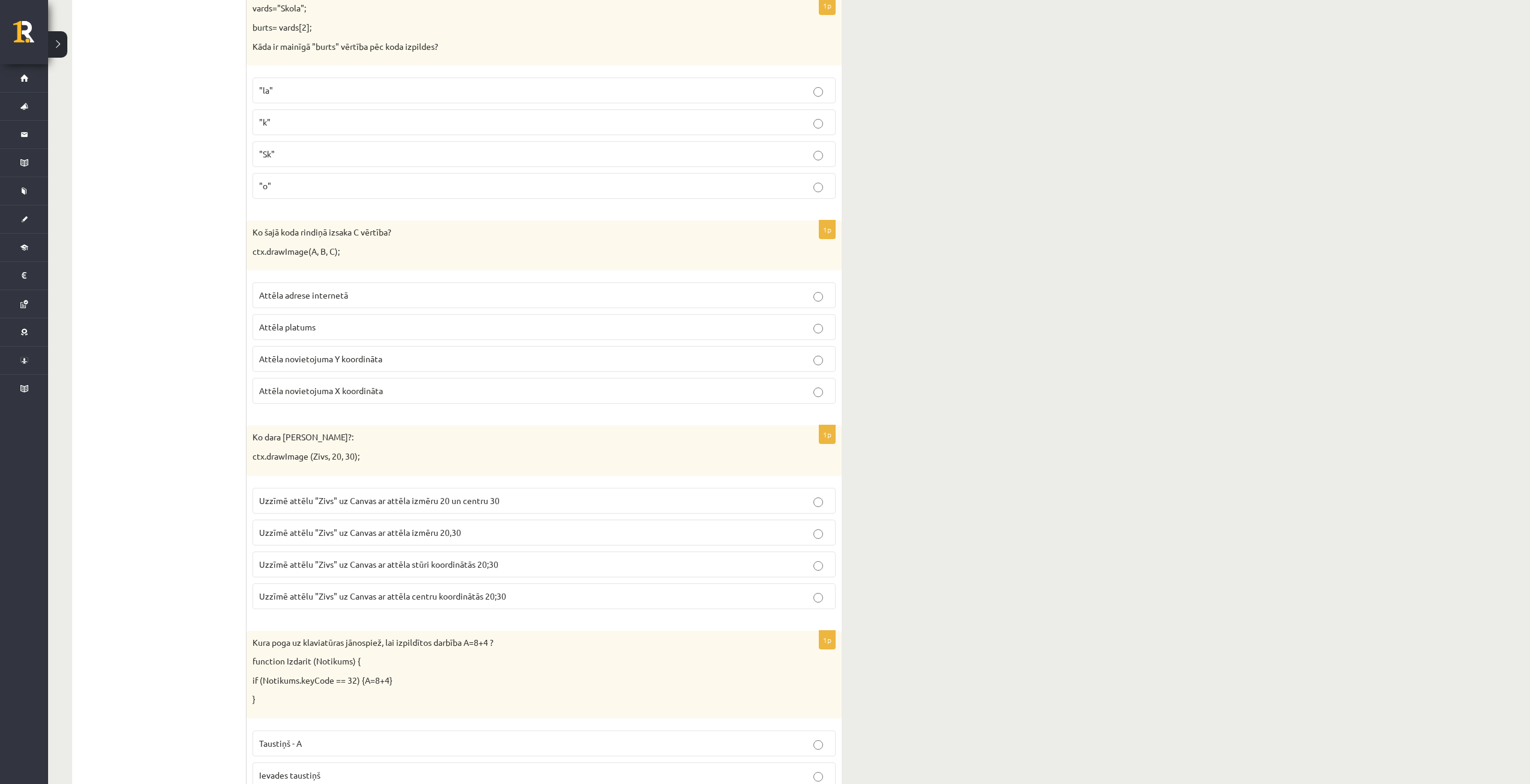
scroll to position [2524, 0]
click at [728, 188] on p ""o"" at bounding box center [544, 185] width 570 height 12
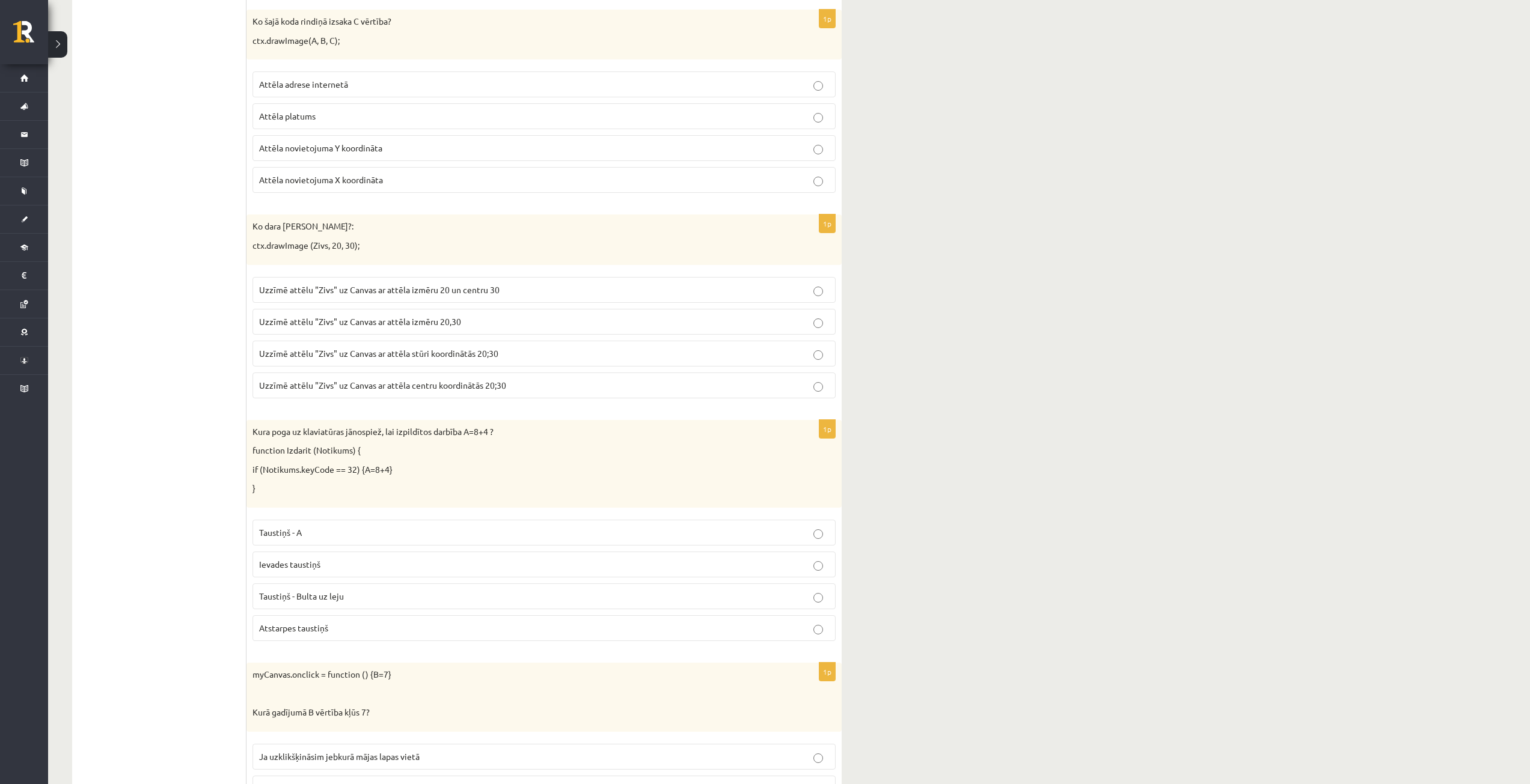
scroll to position [2764, 0]
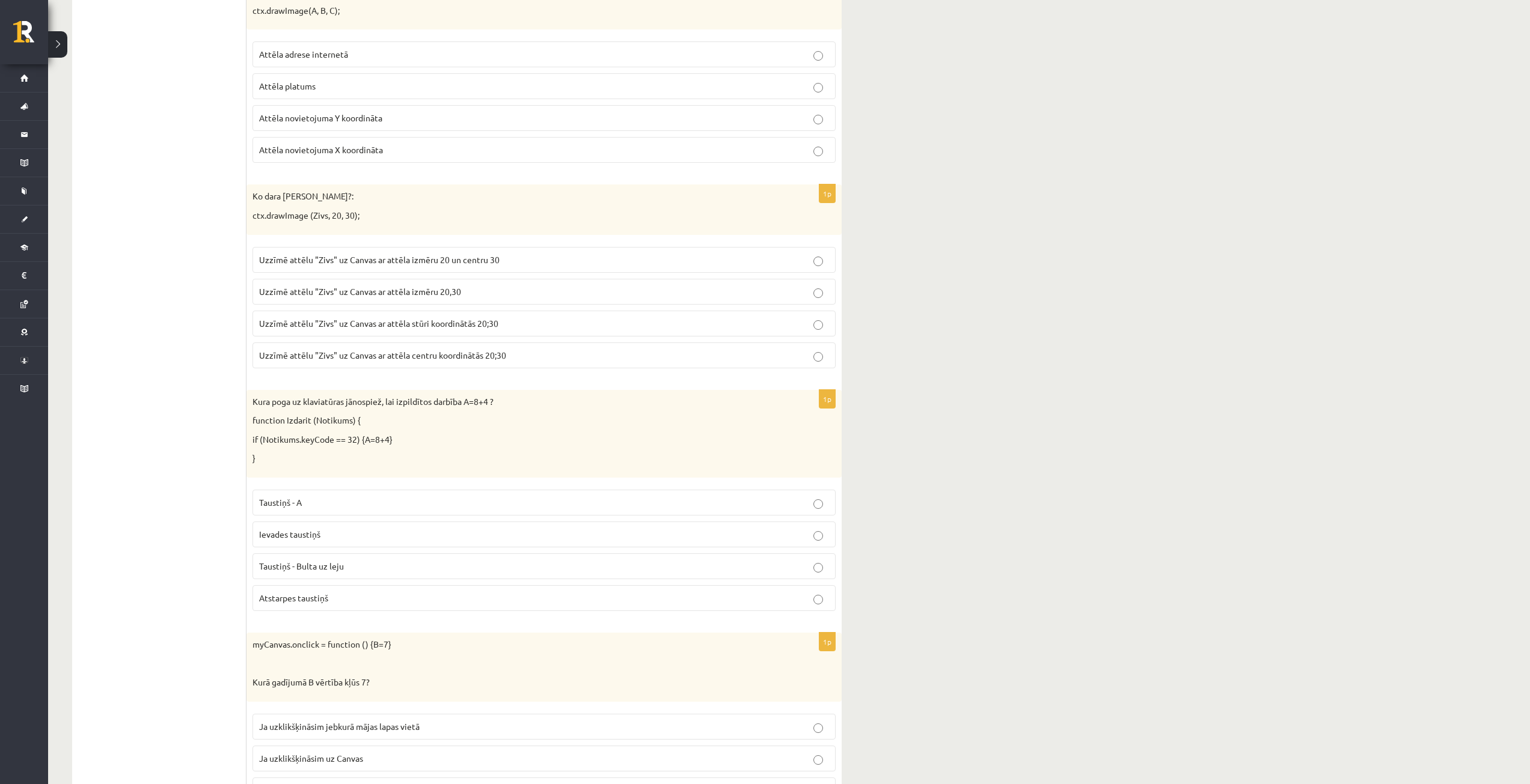
click at [399, 115] on p "Attēla novietojuma Y koordināta" at bounding box center [544, 118] width 570 height 12
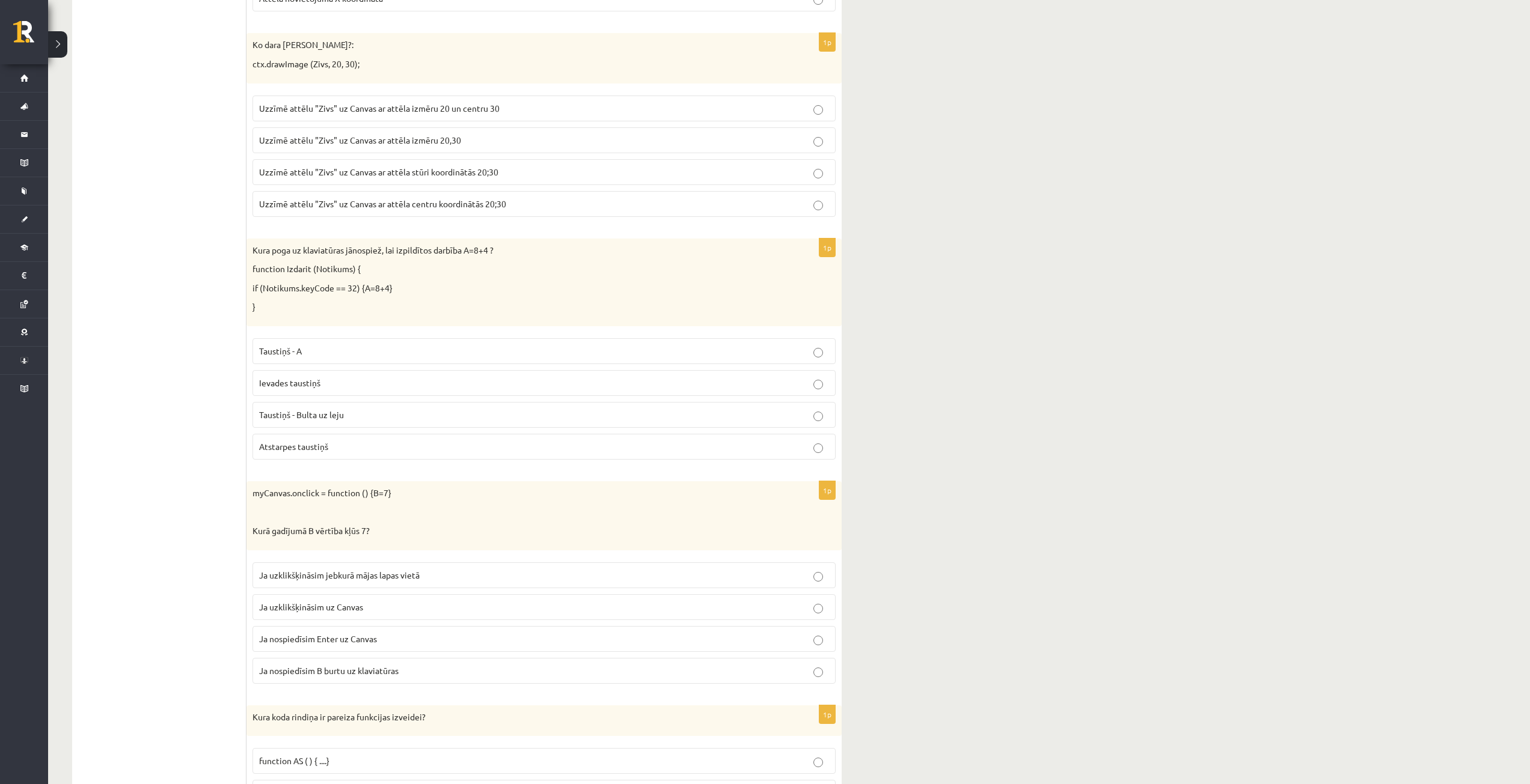
scroll to position [2945, 0]
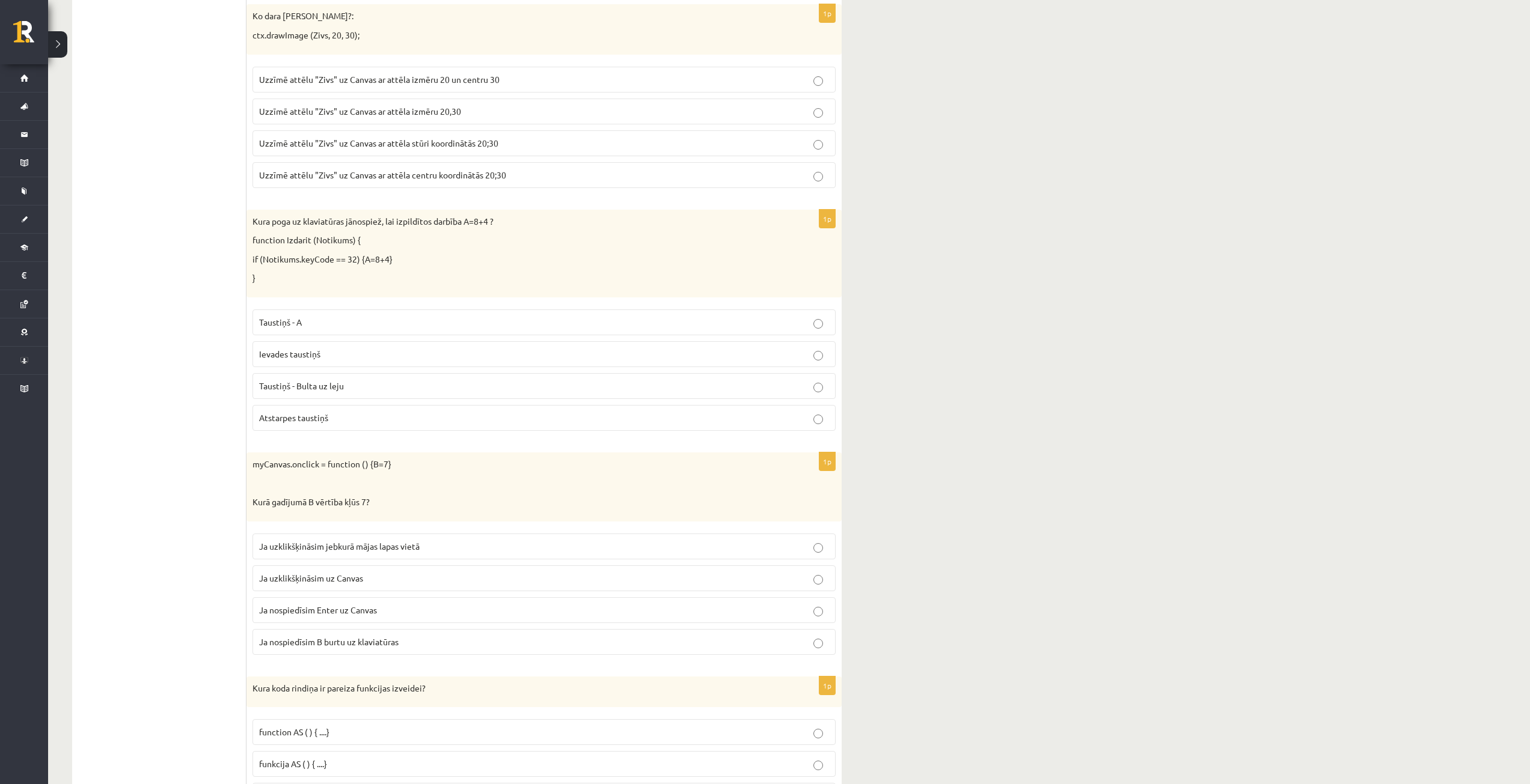
click at [453, 138] on span "Uzzīmē attēlu "Zivs" uz Canvas ar attēla stūri koordinātās 20;30" at bounding box center [378, 142] width 239 height 11
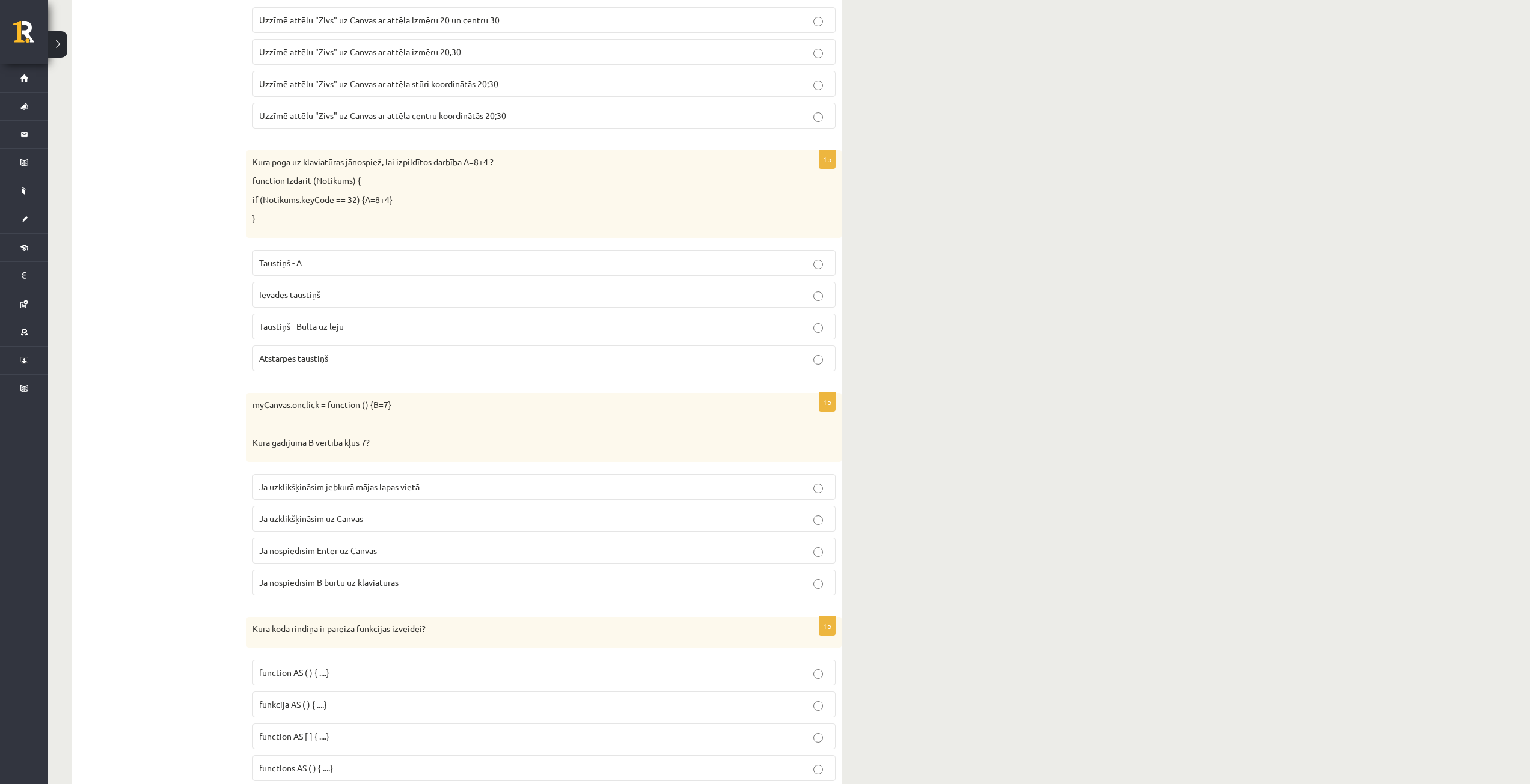
scroll to position [3005, 0]
click at [354, 352] on p "Atstarpes taustiņš" at bounding box center [544, 358] width 570 height 12
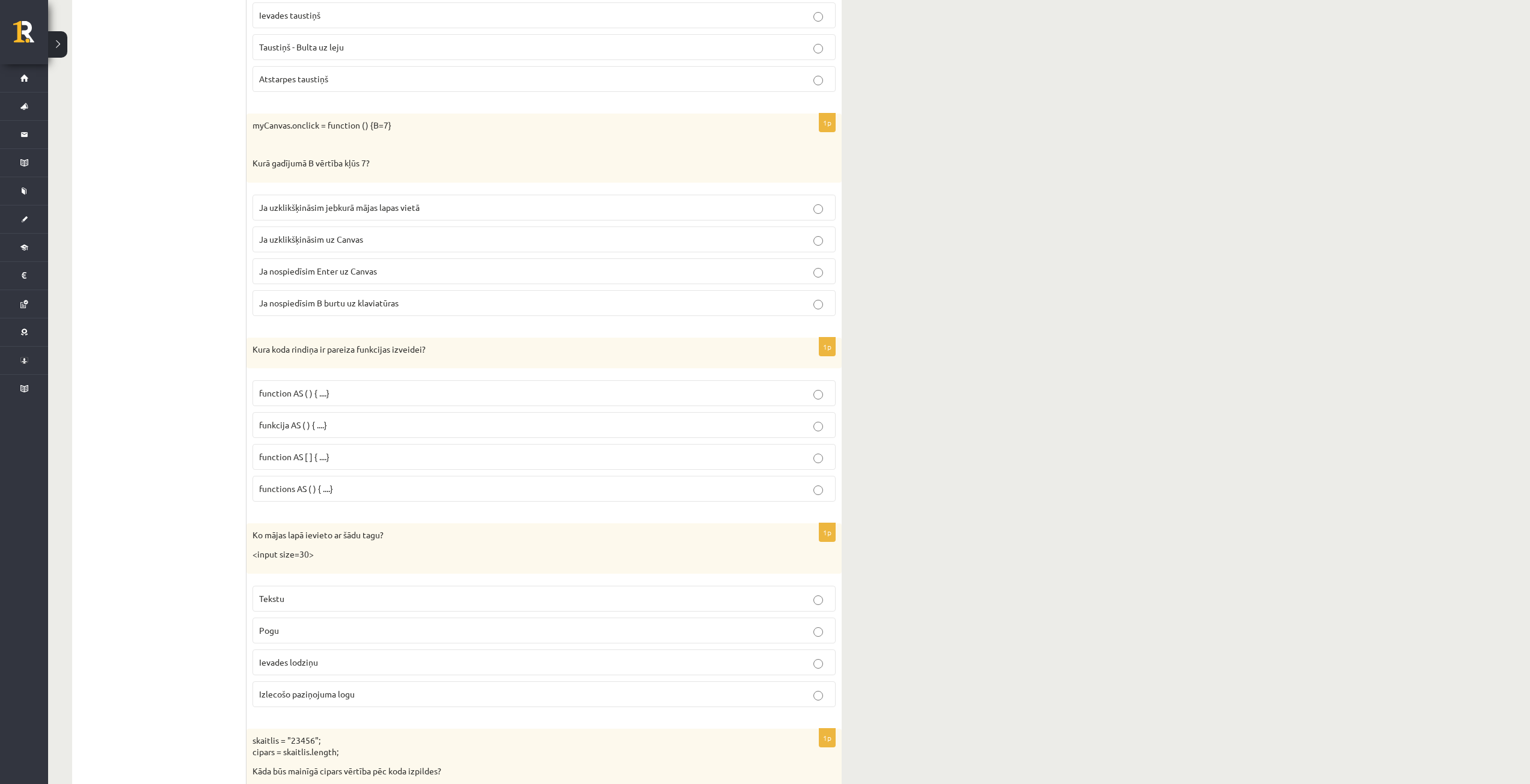
scroll to position [3305, 0]
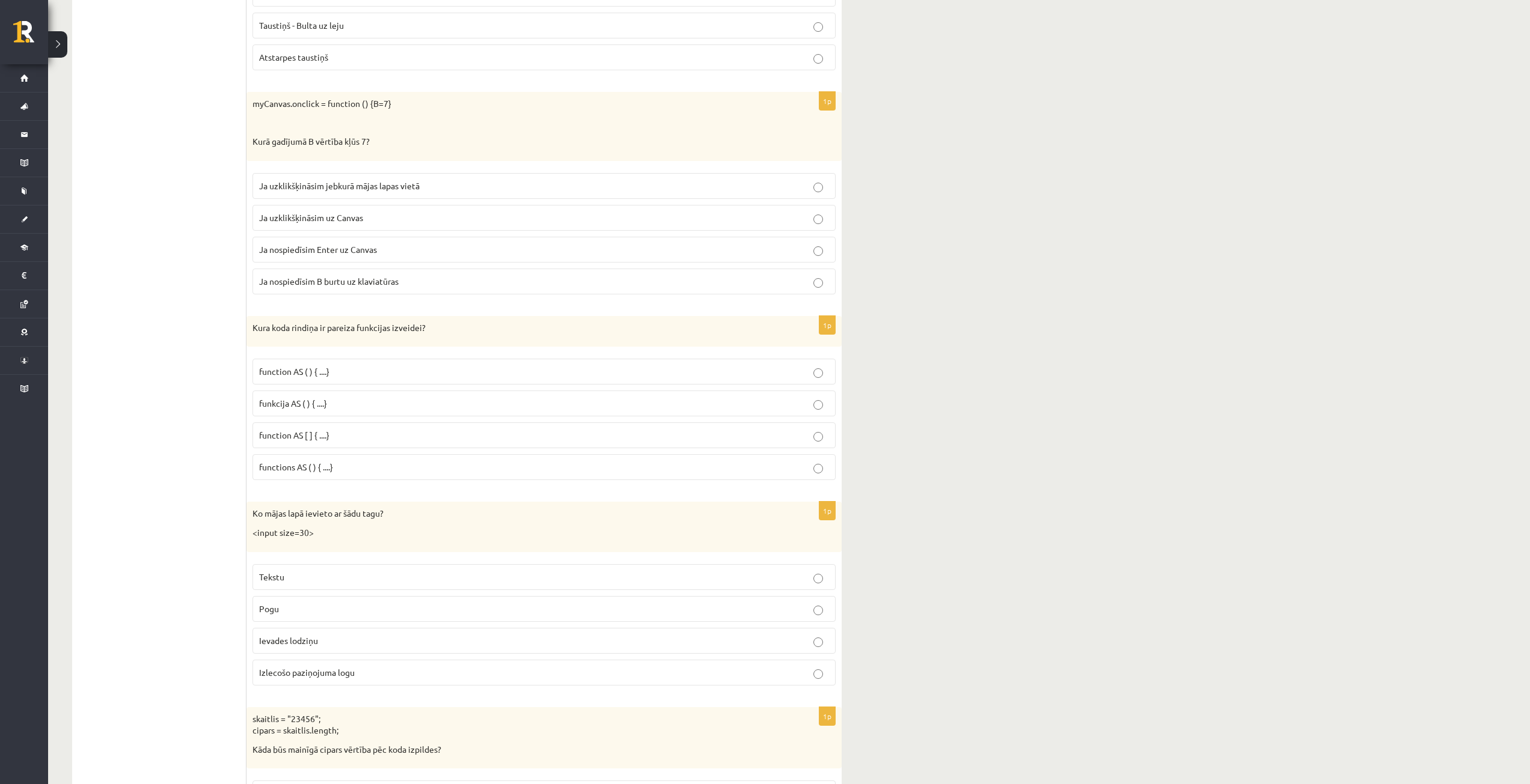
click at [382, 215] on p "Ja uzklikšķināsim uz Canvas" at bounding box center [544, 217] width 570 height 12
click at [341, 369] on p "function AS ( ) { ....}" at bounding box center [544, 371] width 570 height 12
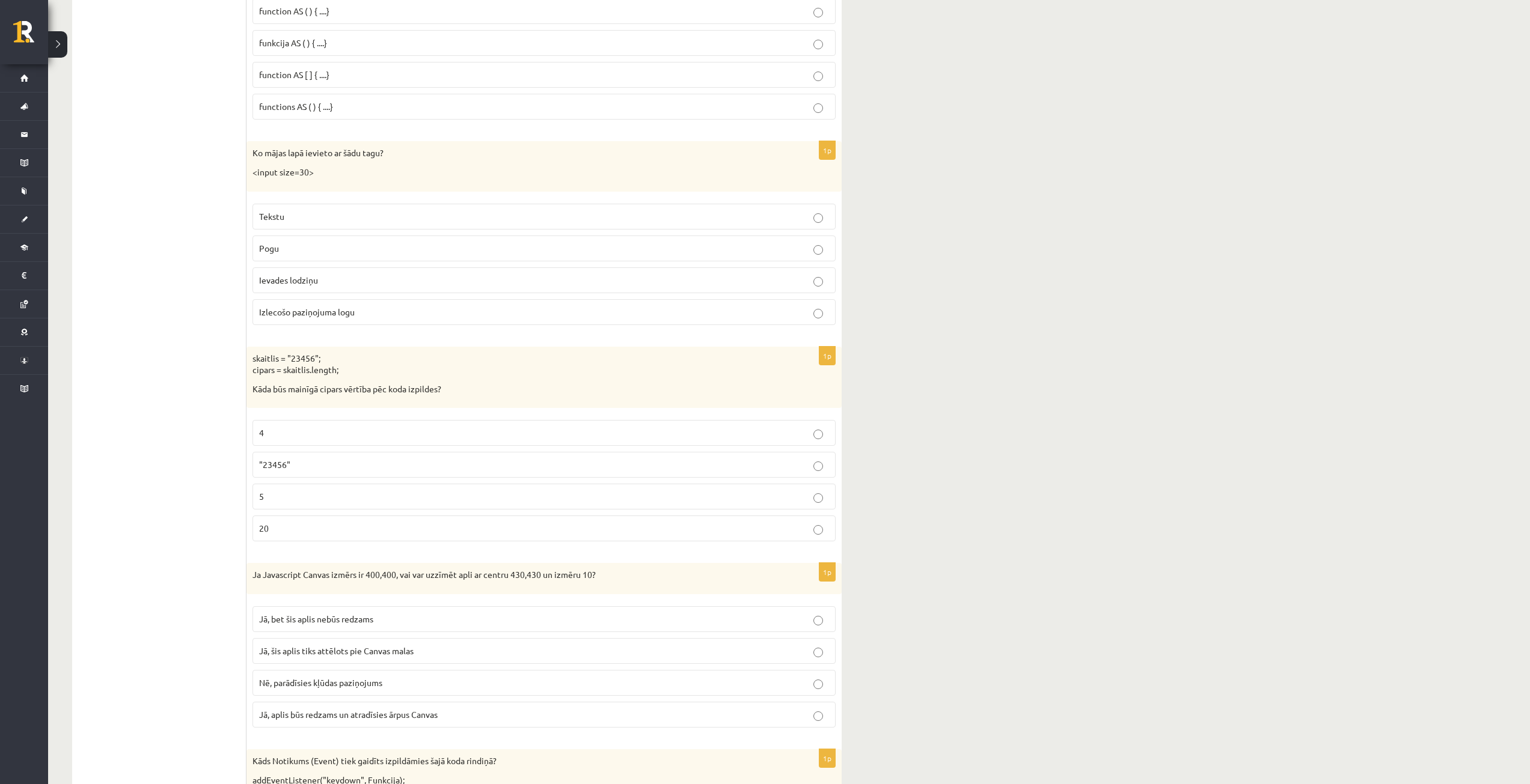
scroll to position [3726, 0]
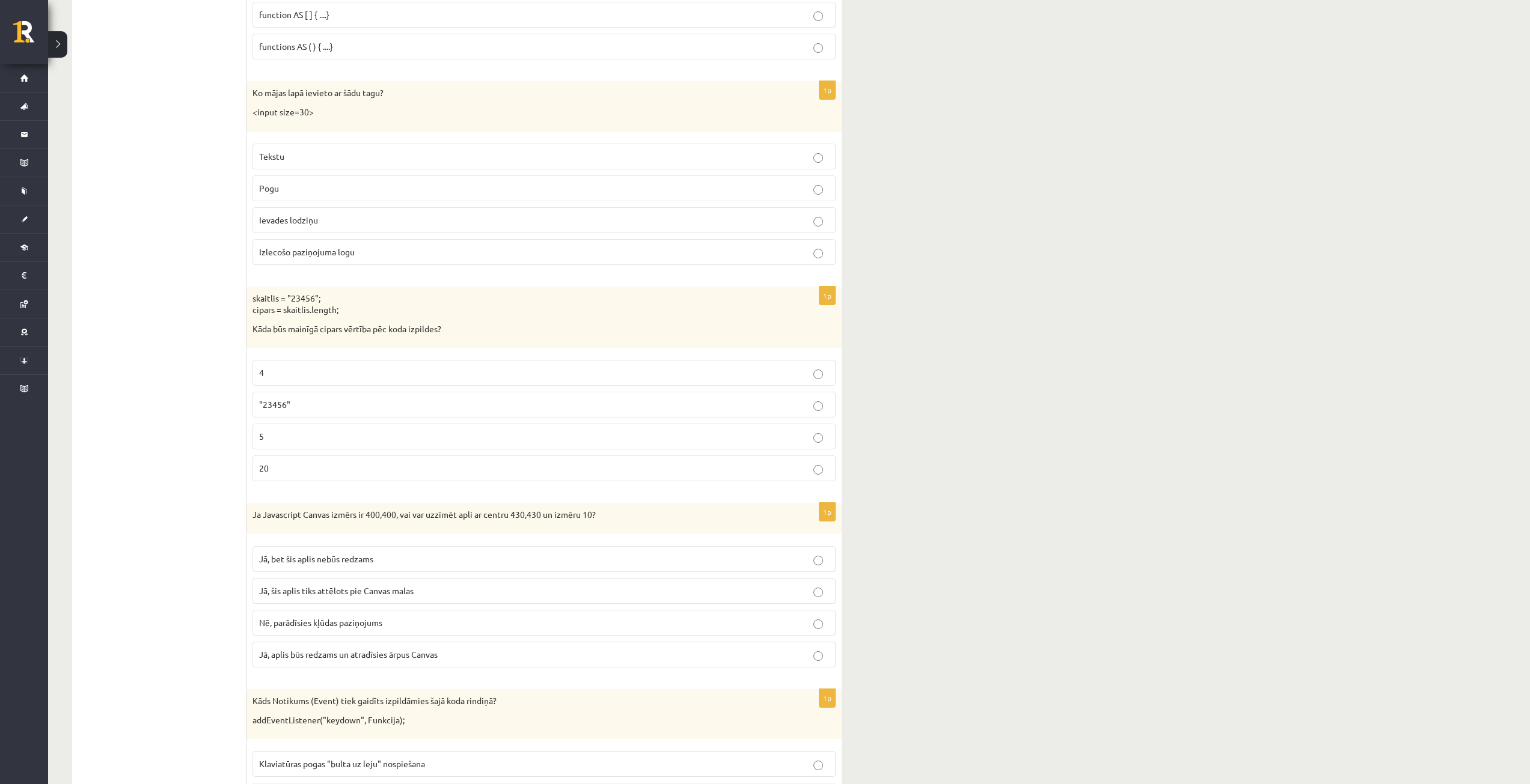
click at [338, 216] on p "Ievades lodziņu" at bounding box center [544, 219] width 570 height 12
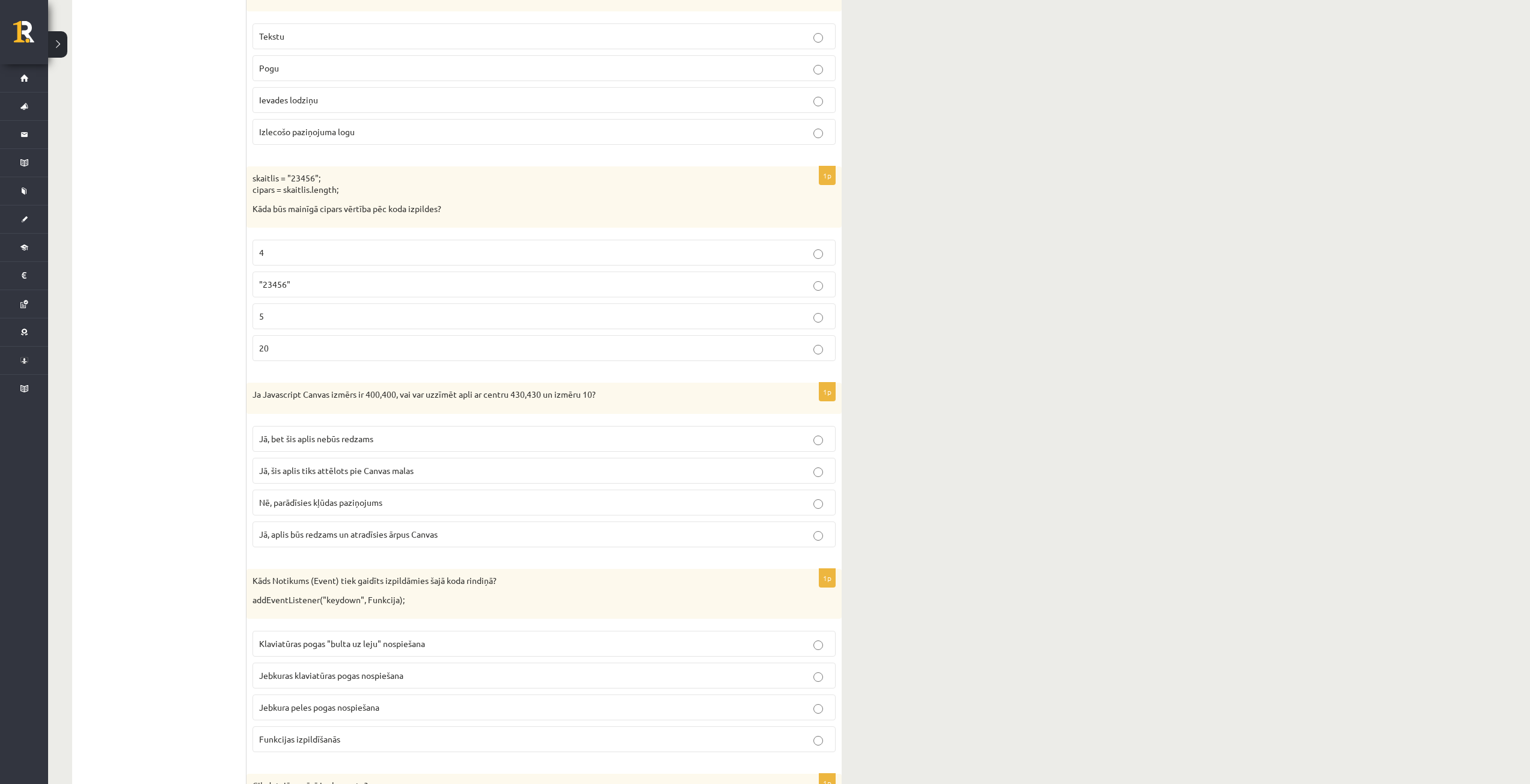
scroll to position [3906, 0]
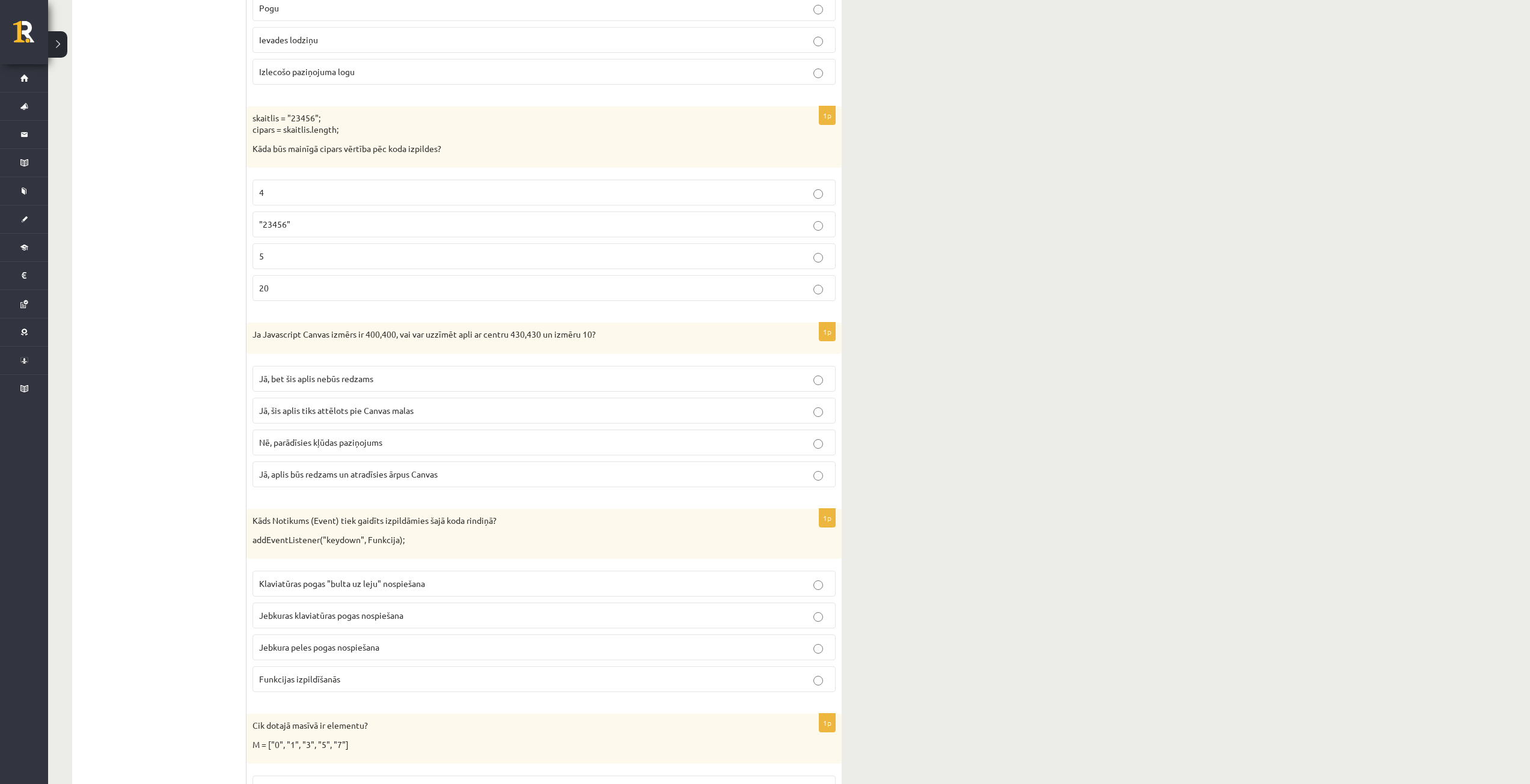
click at [308, 259] on p "5" at bounding box center [544, 255] width 570 height 12
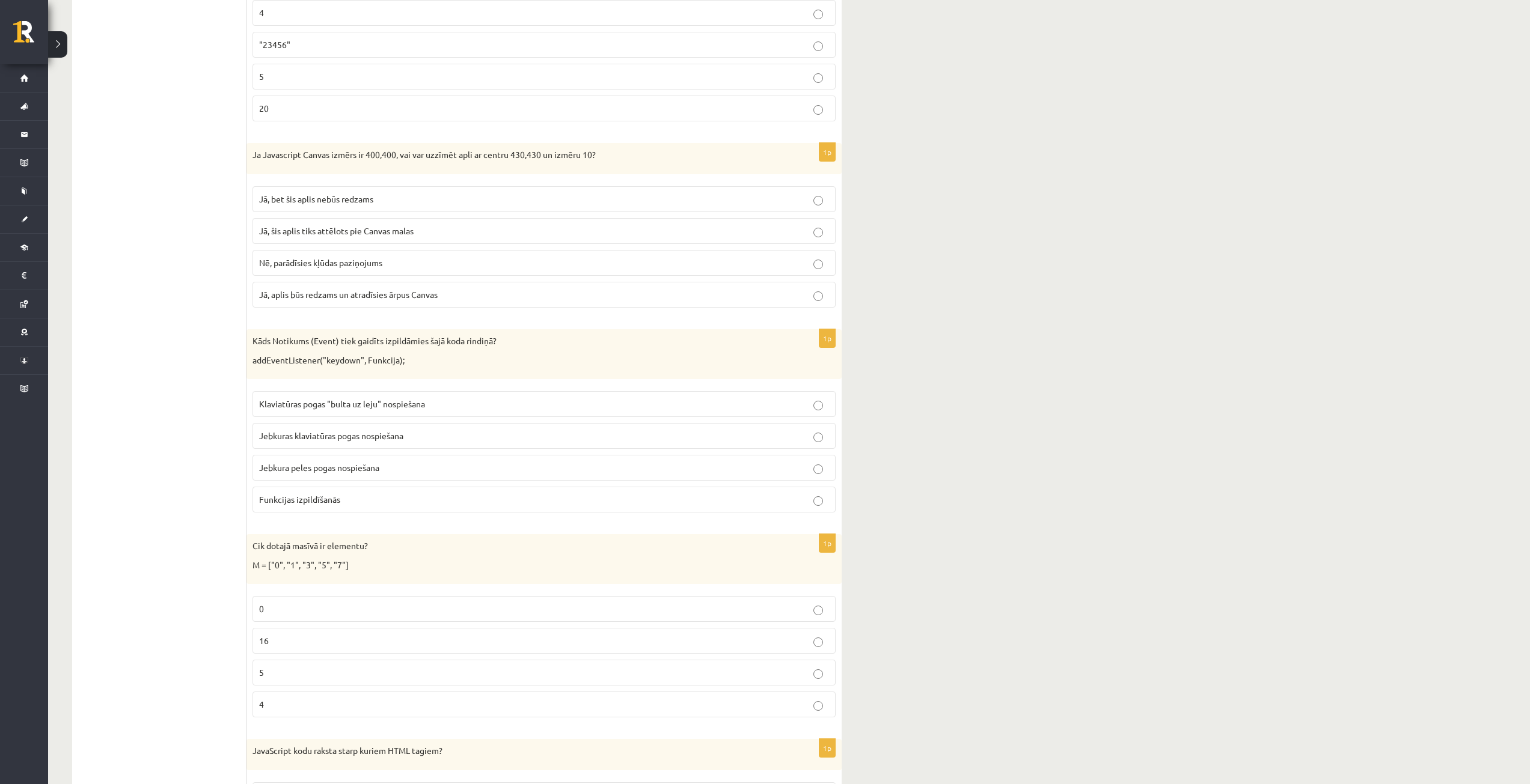
scroll to position [4086, 0]
click at [358, 198] on span "Jā, bet šis aplis nebūs redzams" at bounding box center [316, 198] width 115 height 11
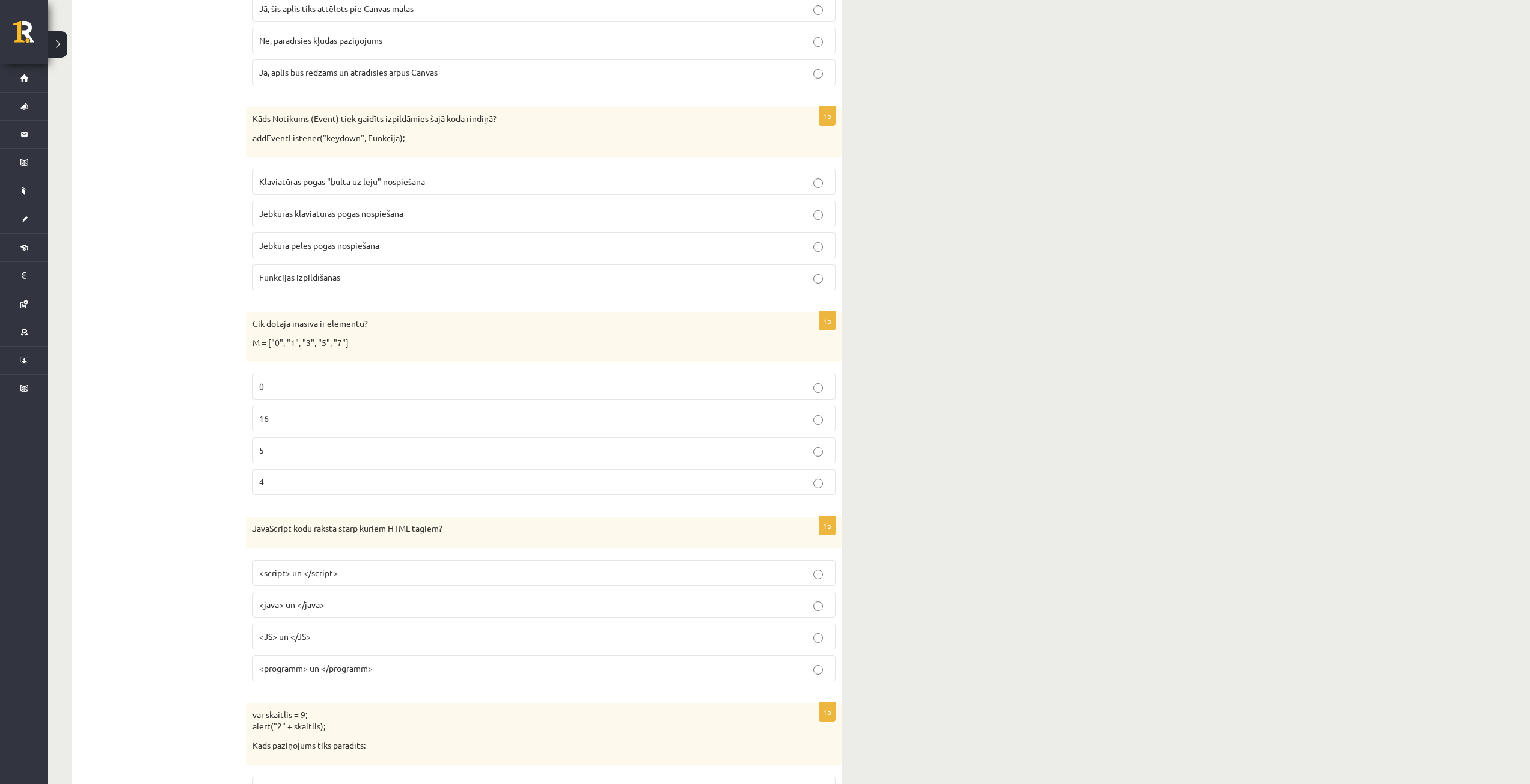
scroll to position [4327, 0]
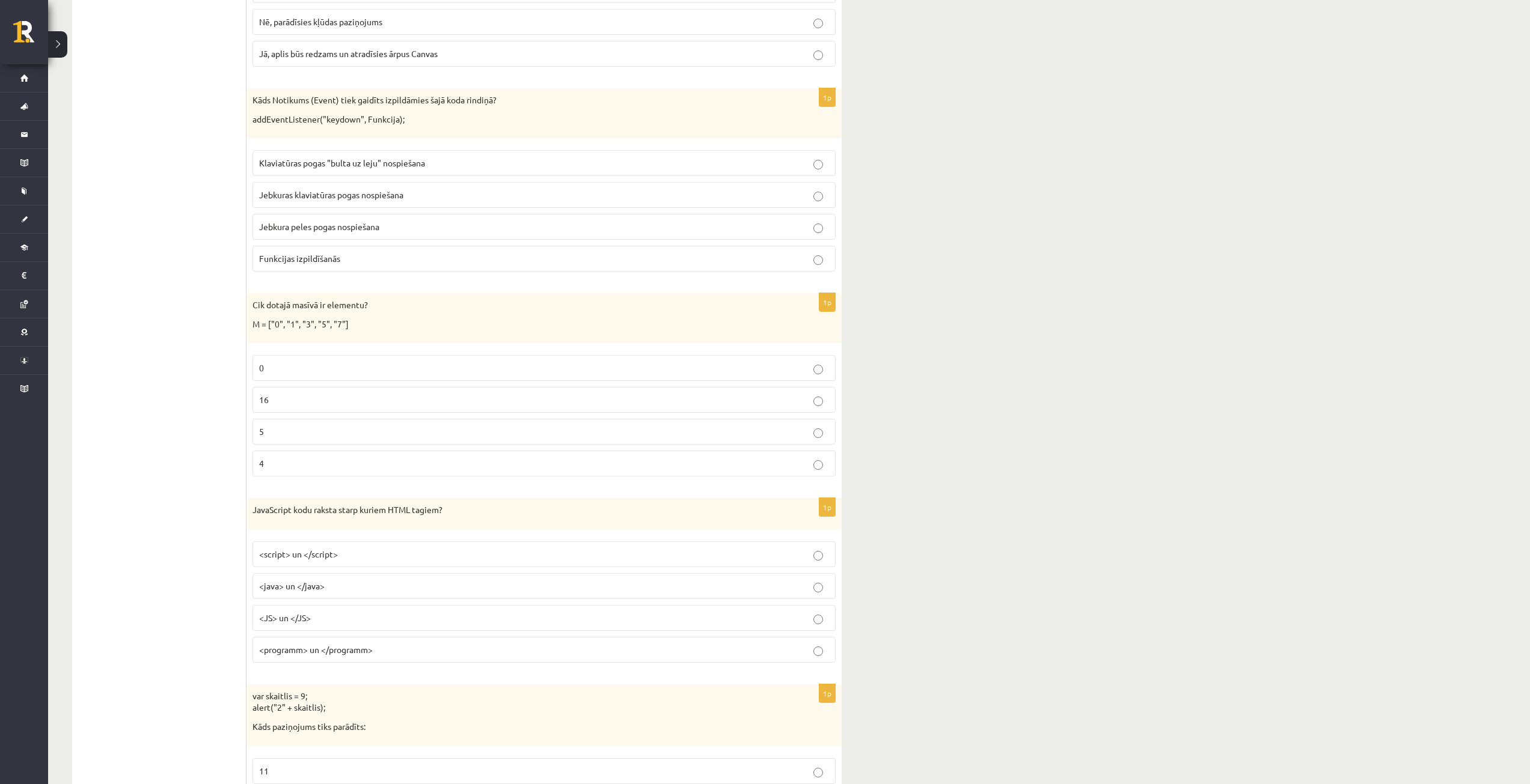
click at [436, 164] on p "Klaviatūras pogas "bulta uz leju" nospiešana" at bounding box center [544, 163] width 570 height 12
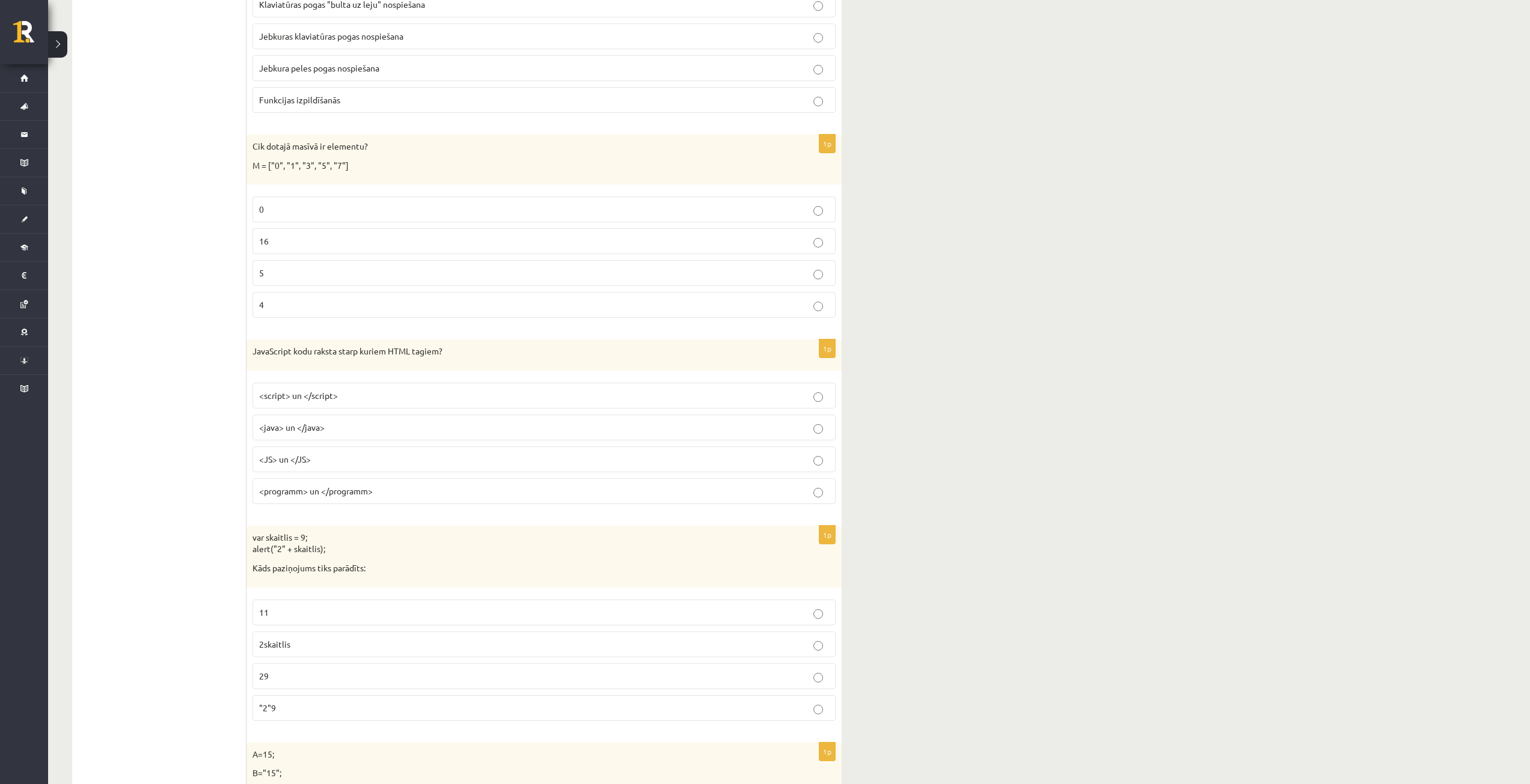
scroll to position [4507, 0]
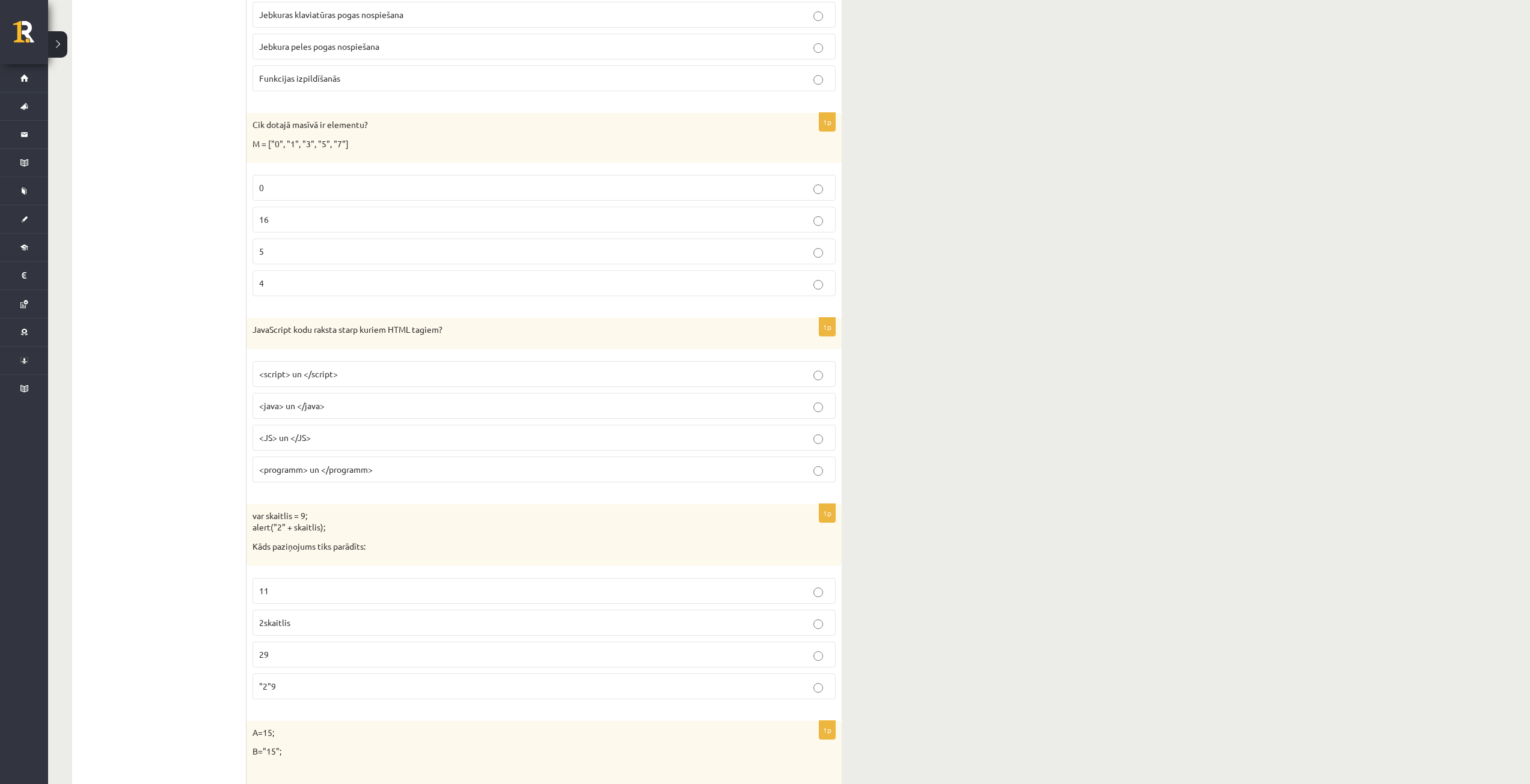
click at [303, 241] on label "5" at bounding box center [544, 252] width 583 height 26
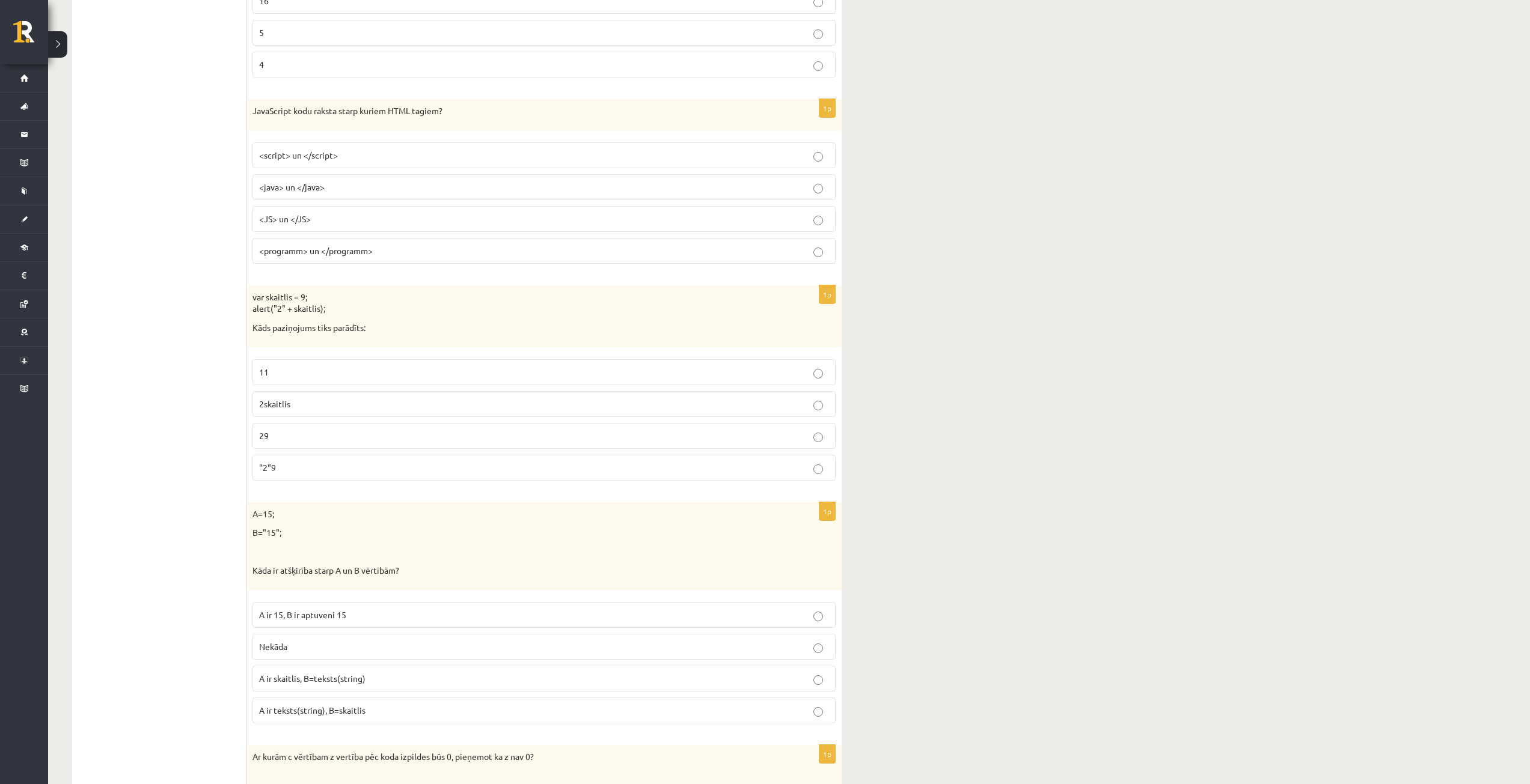
scroll to position [4747, 0]
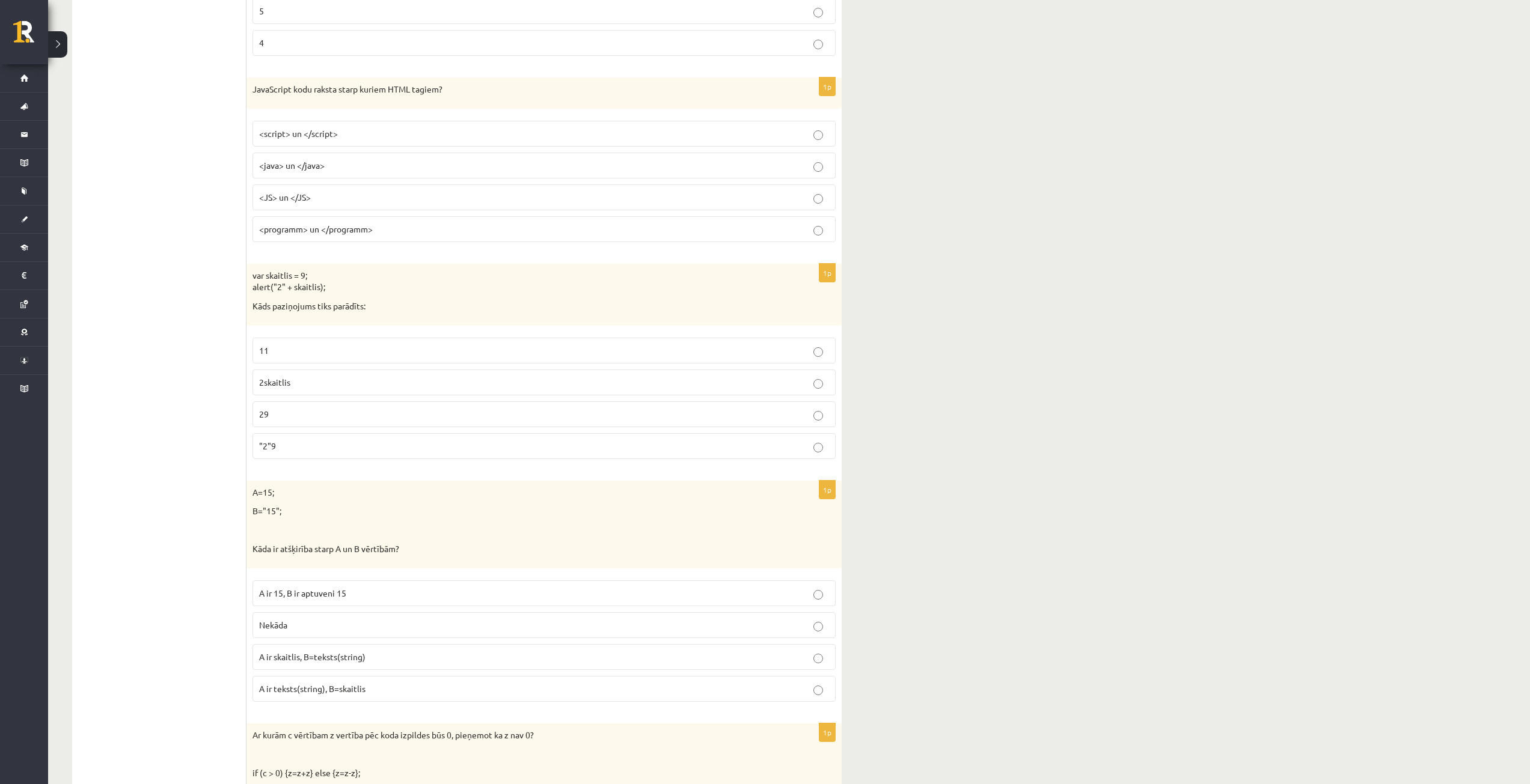
click at [370, 129] on p "<script> un </script>" at bounding box center [544, 133] width 570 height 12
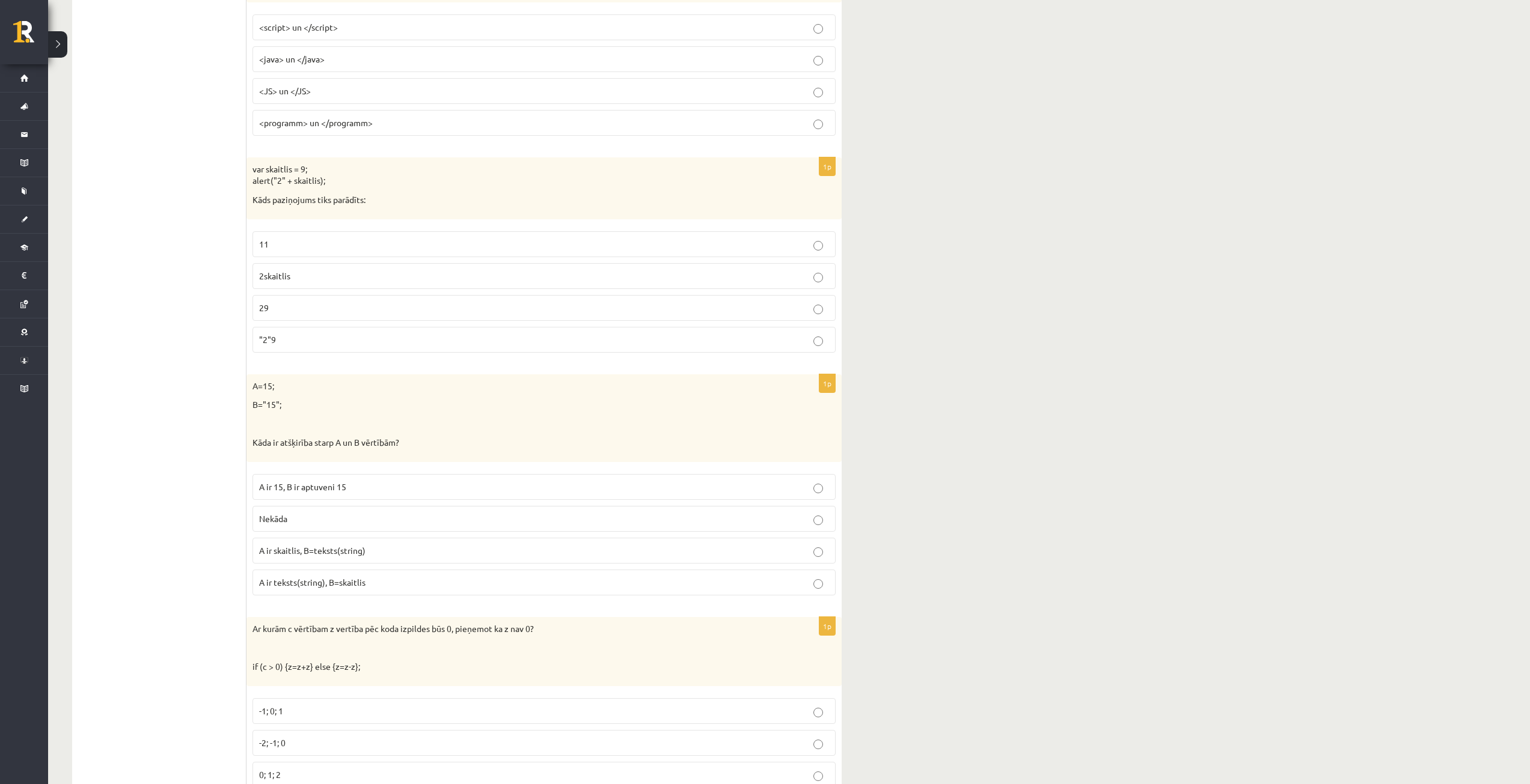
scroll to position [4868, 0]
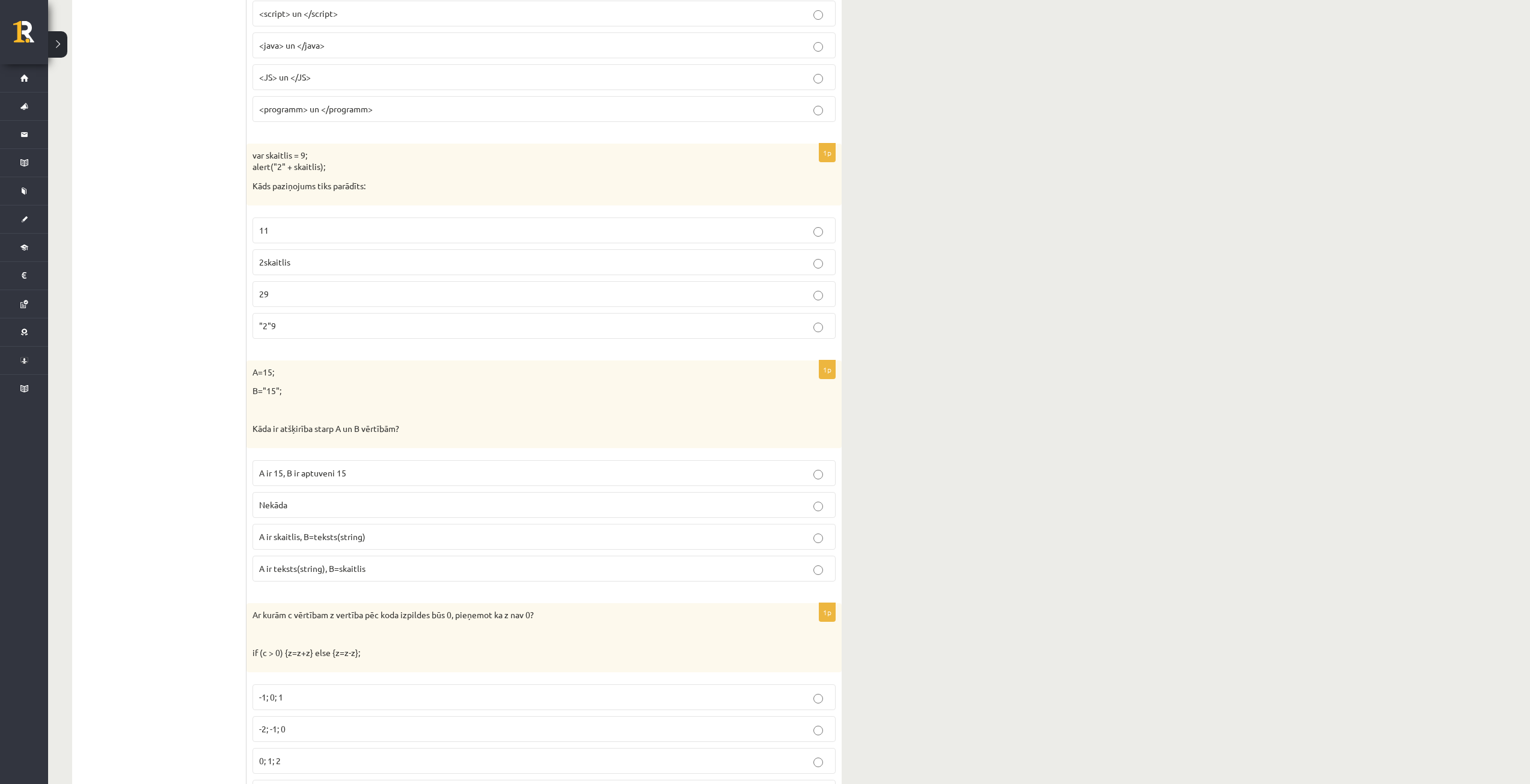
click at [338, 300] on p "29" at bounding box center [544, 294] width 570 height 12
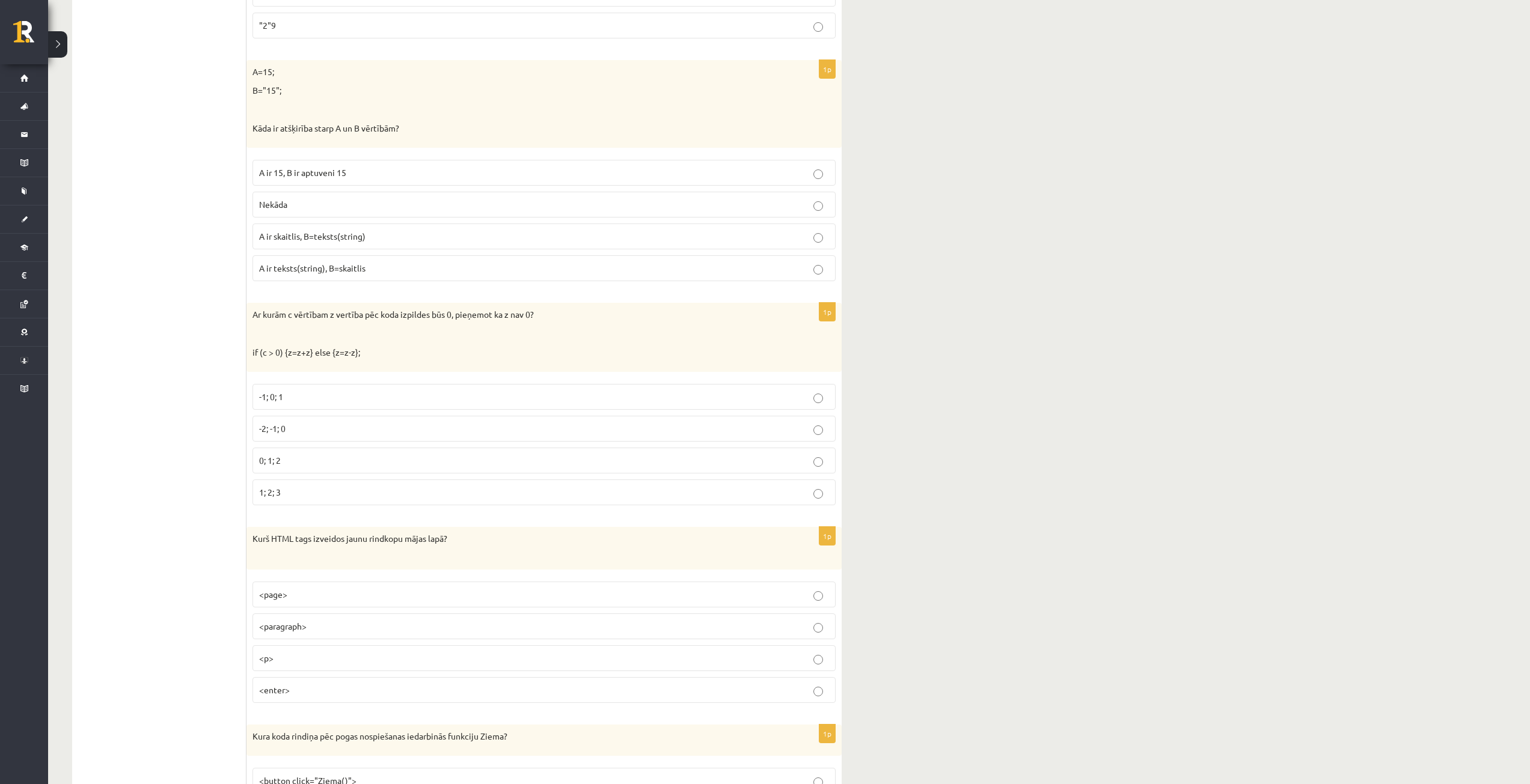
scroll to position [5108, 0]
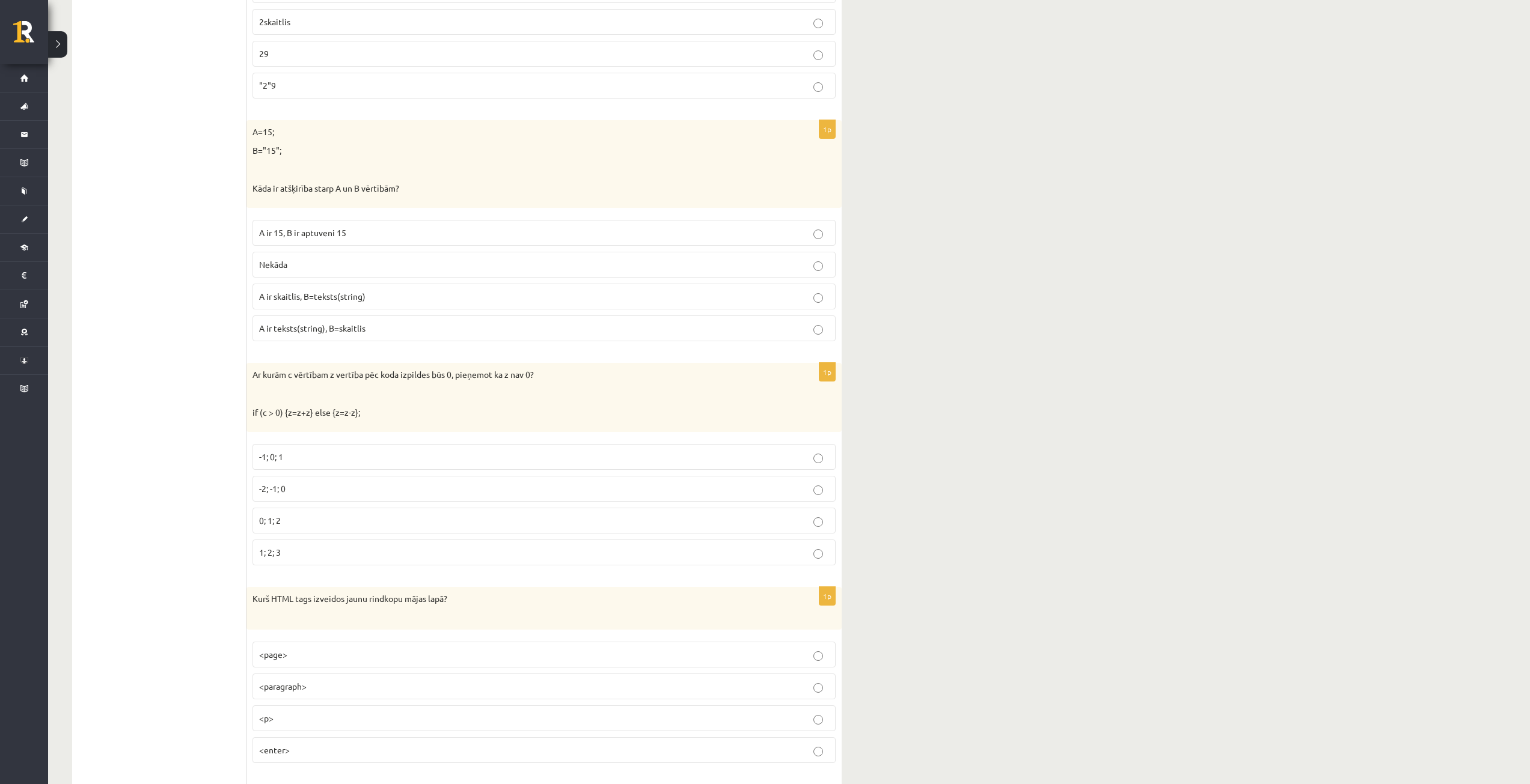
click at [377, 293] on p "A ir skaitlis, B=teksts(string)" at bounding box center [544, 296] width 570 height 12
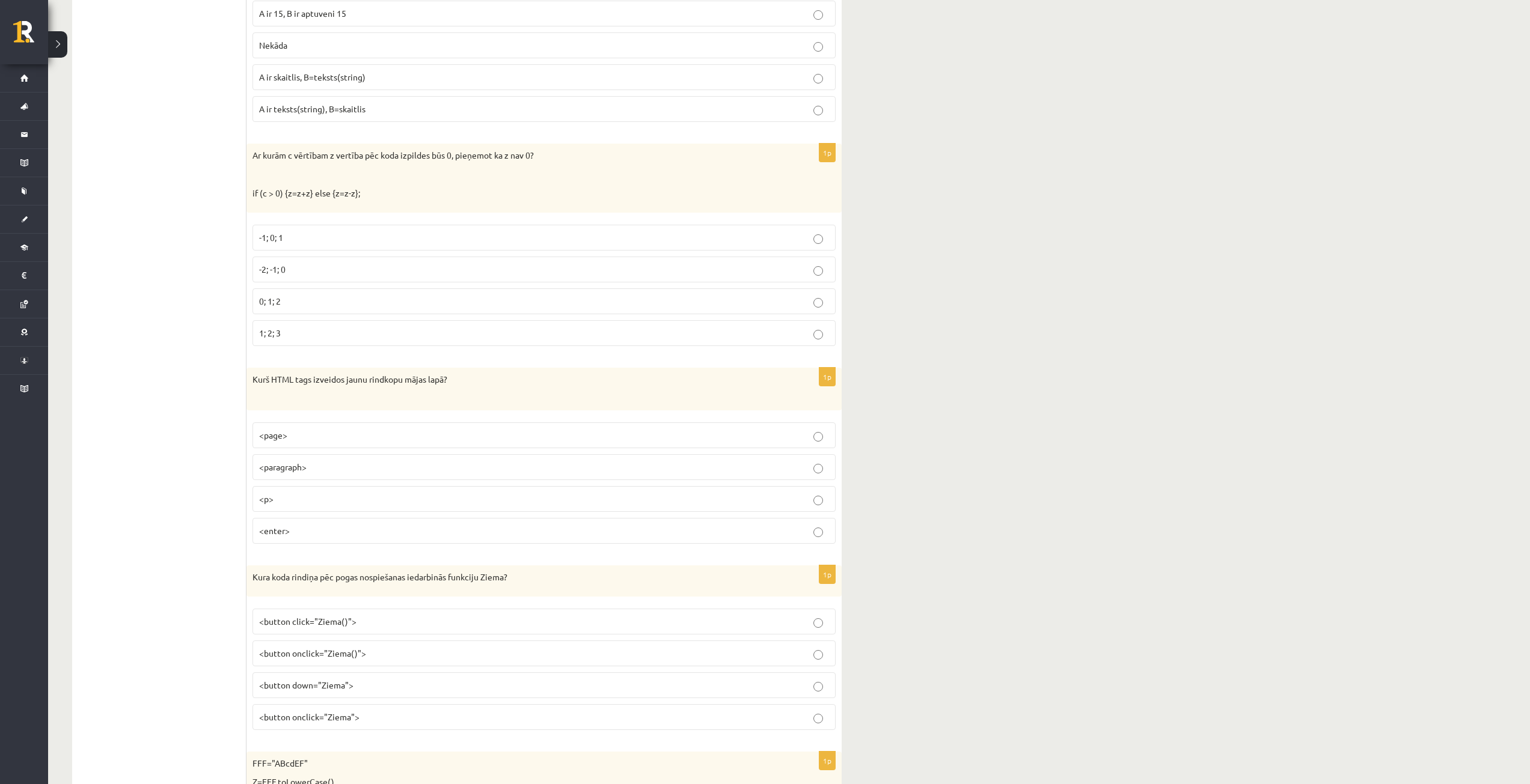
scroll to position [5349, 0]
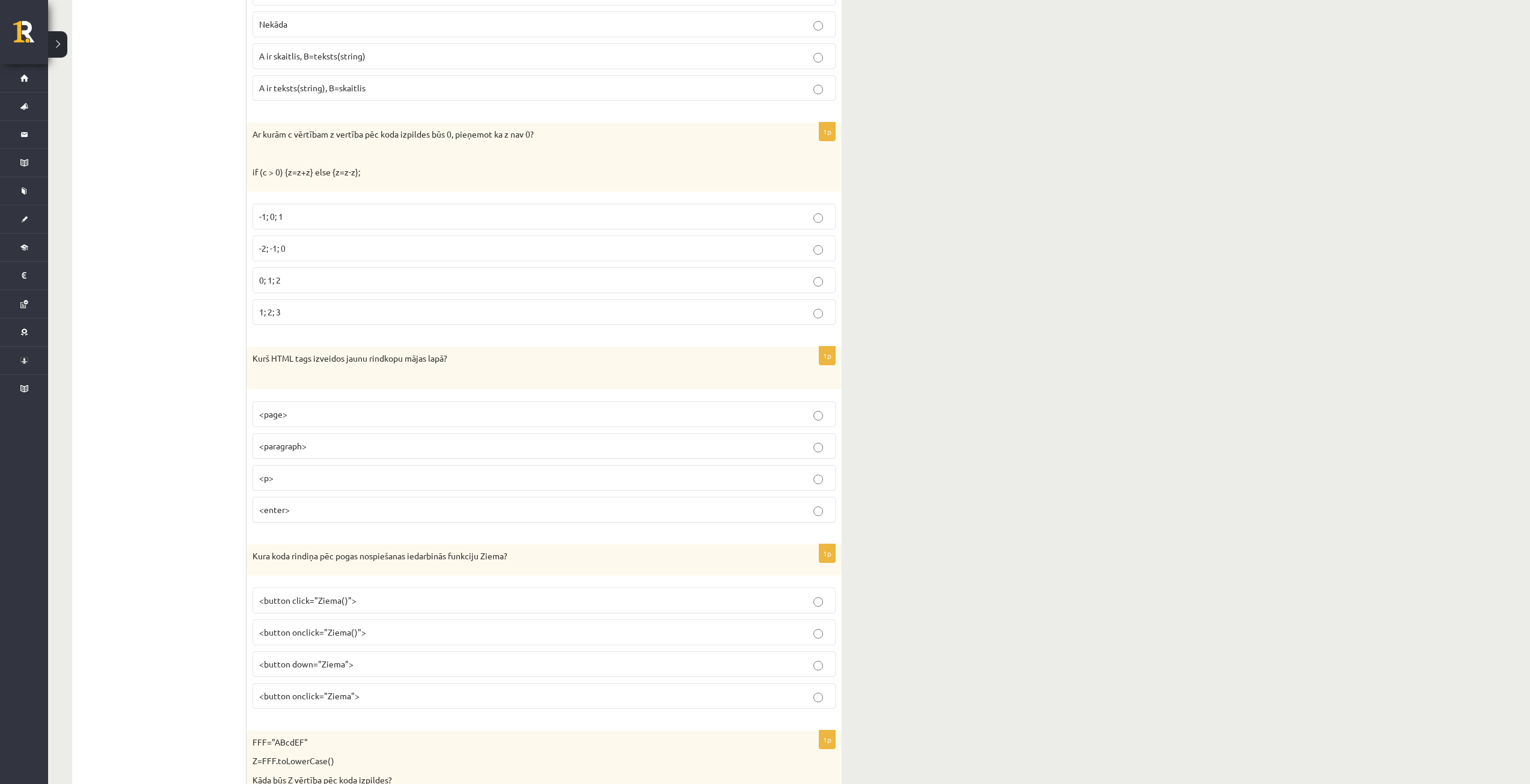
click at [303, 216] on p "-1; 0; 1" at bounding box center [544, 216] width 570 height 12
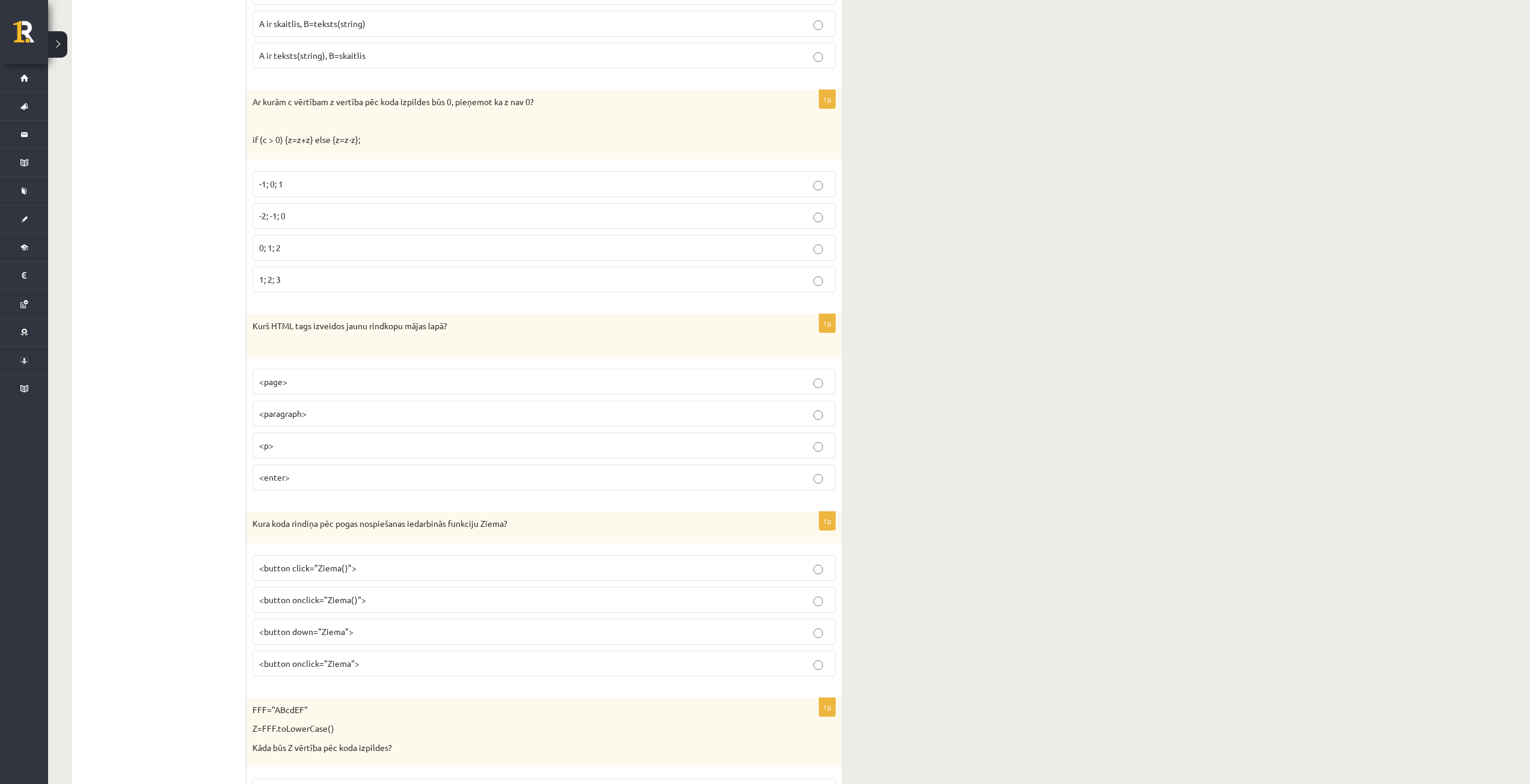
scroll to position [5409, 0]
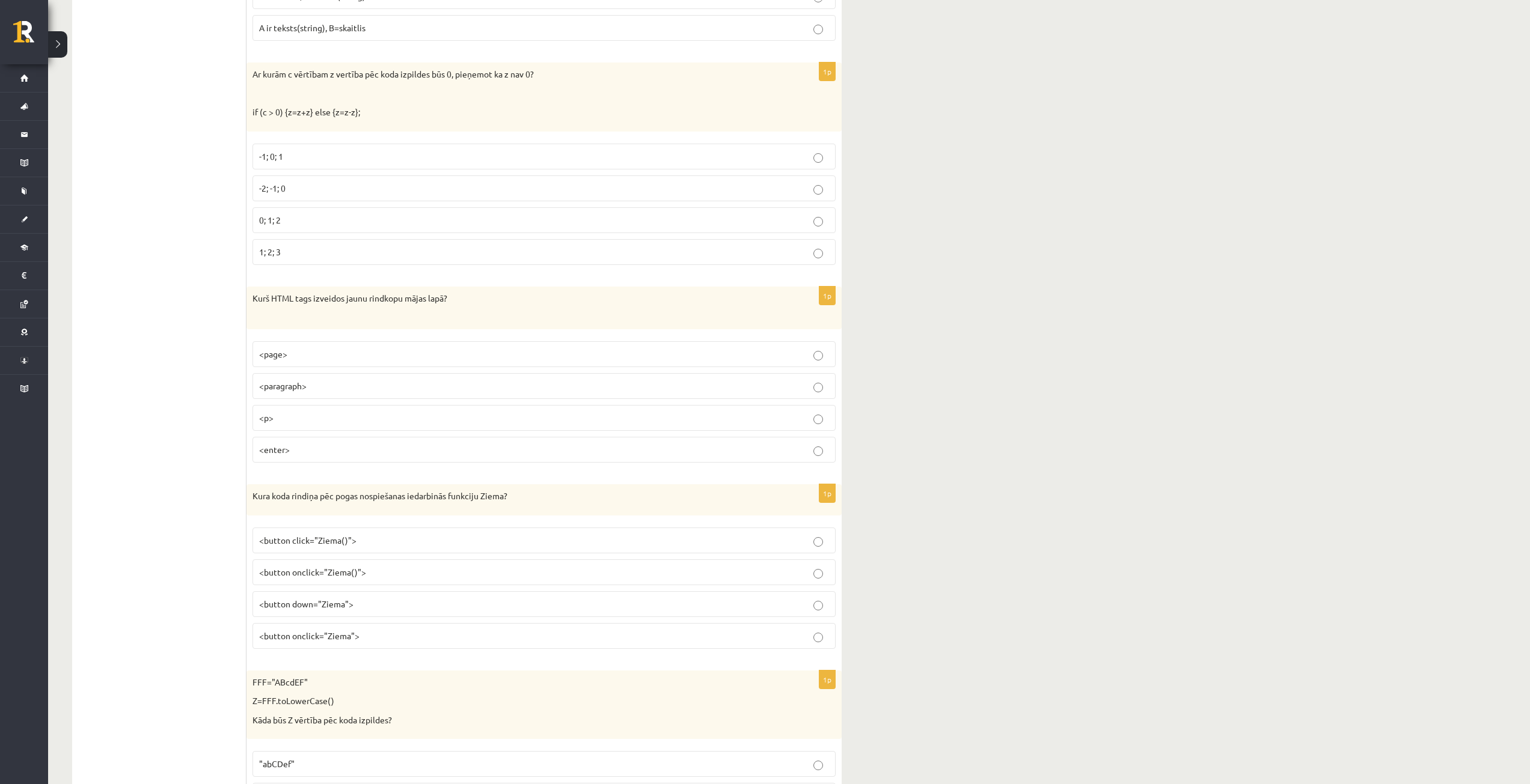
click at [338, 412] on label "<p>" at bounding box center [544, 418] width 583 height 26
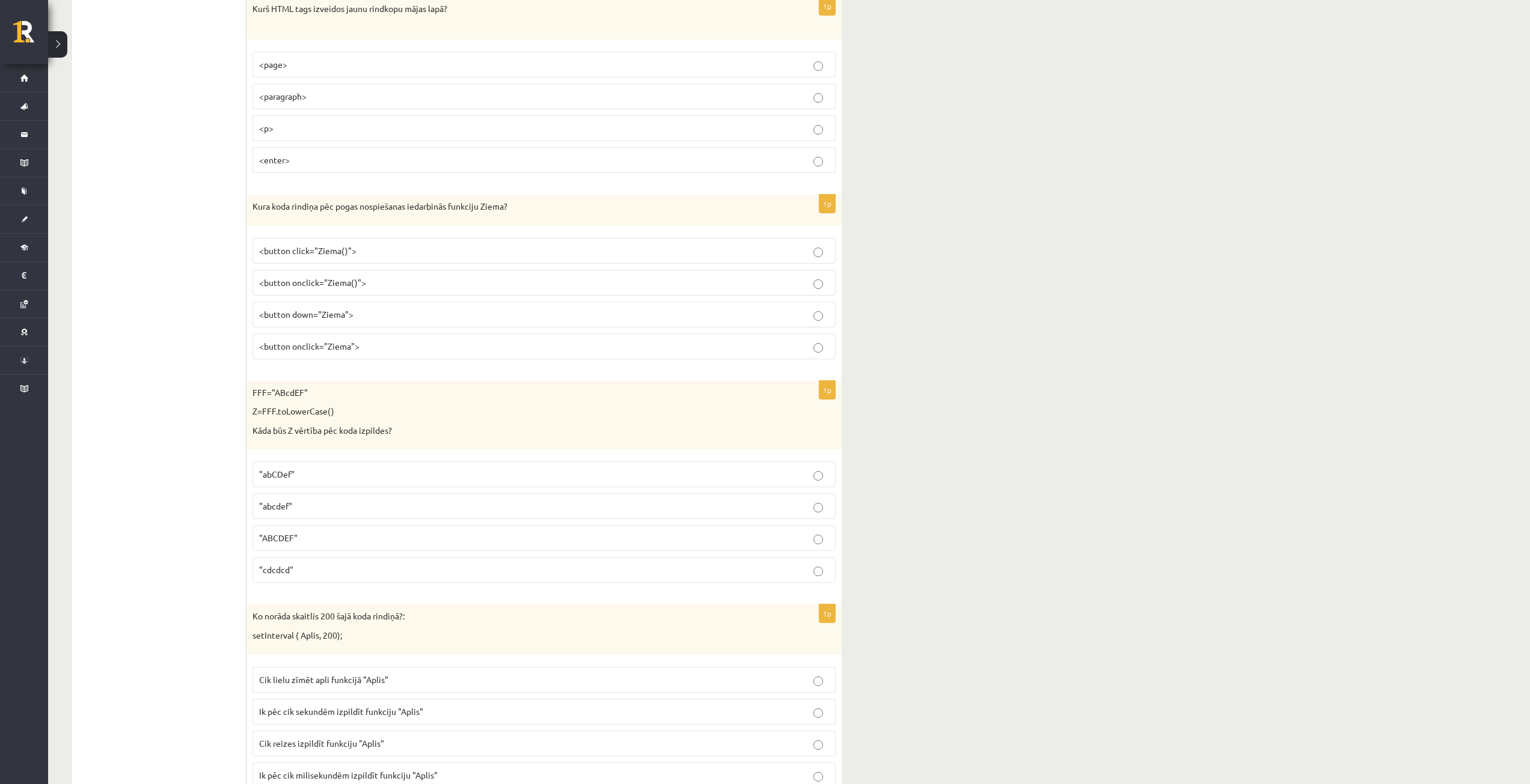
scroll to position [5709, 0]
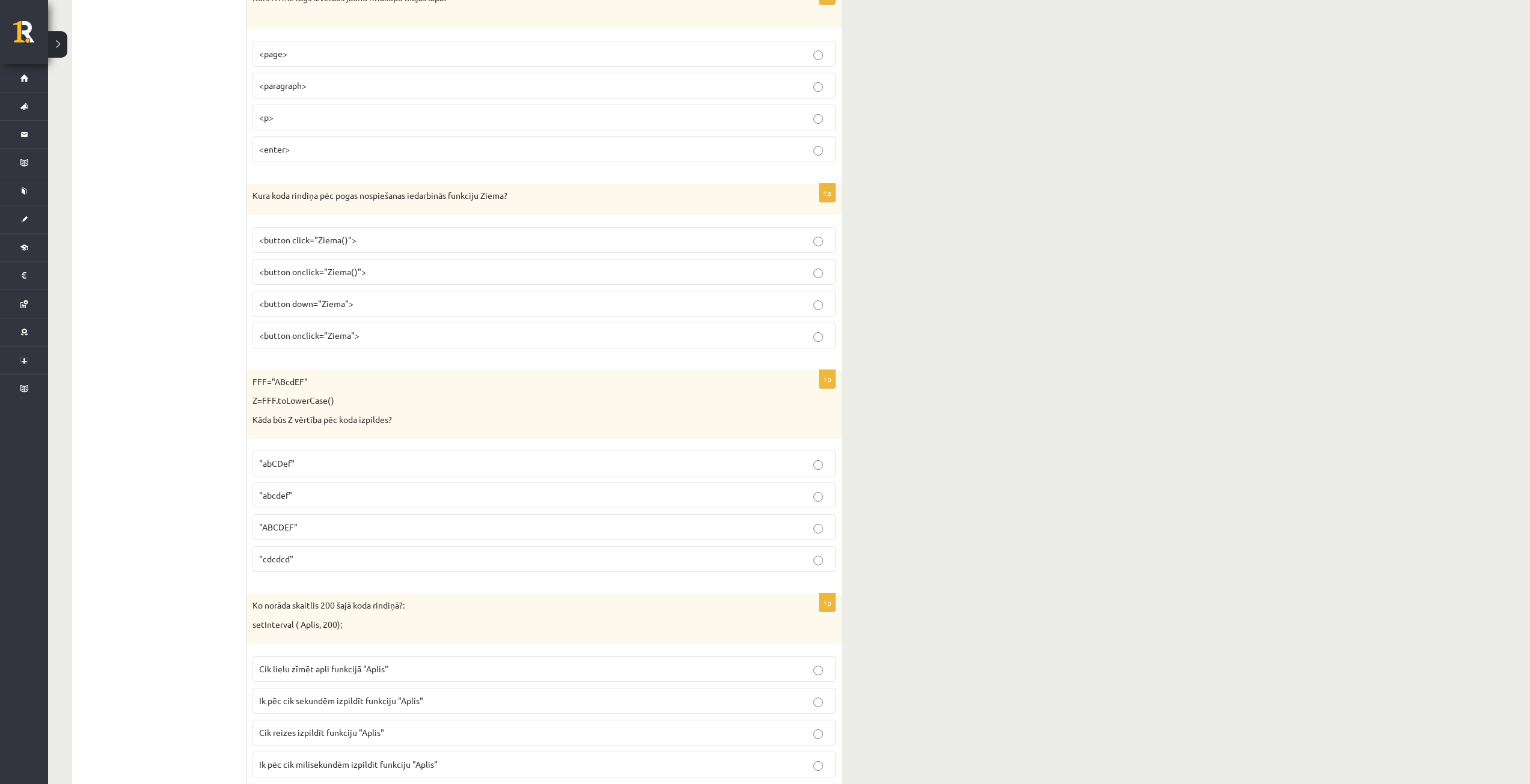
click at [386, 269] on p "<button onclick="Ziema()">" at bounding box center [544, 272] width 570 height 12
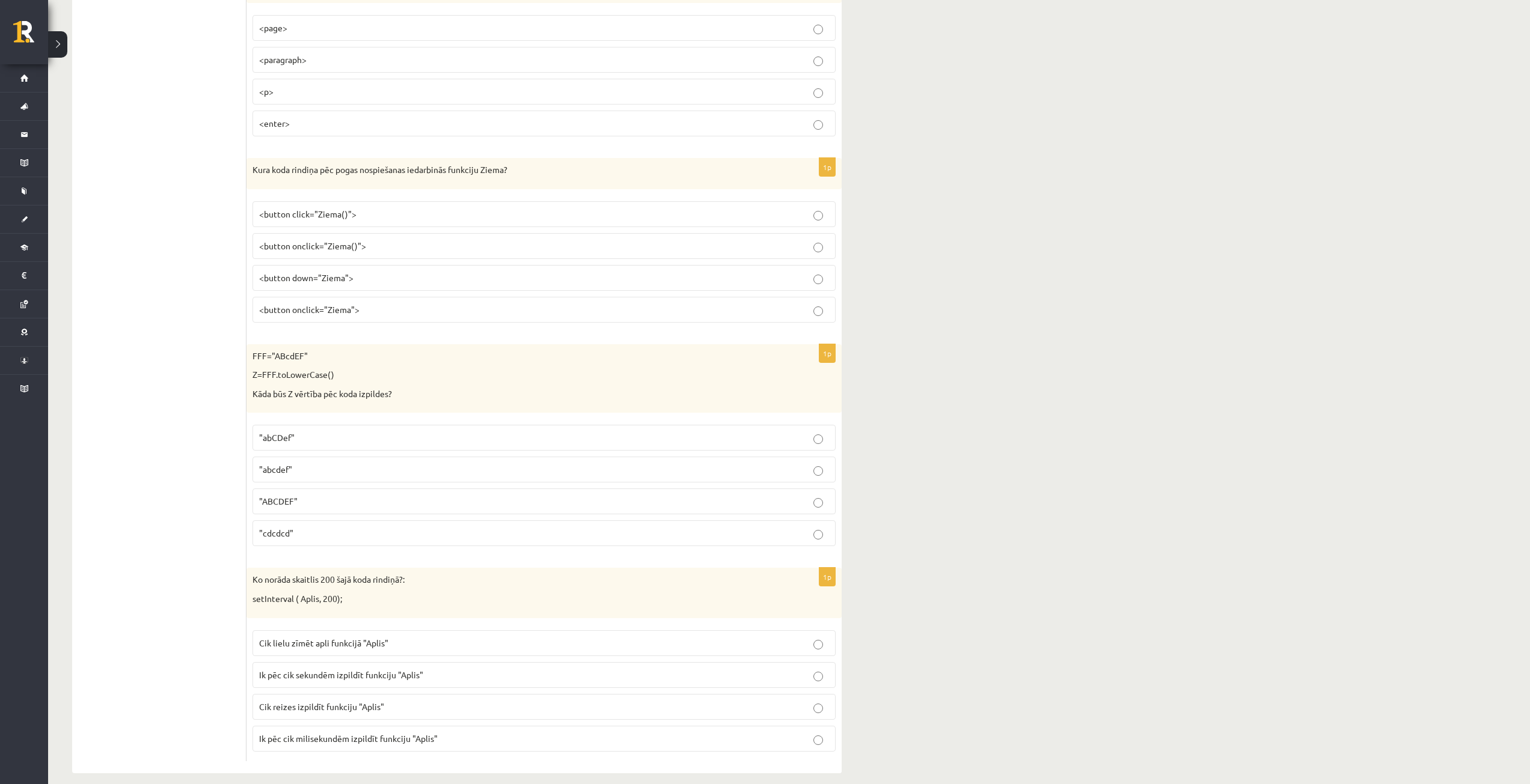
scroll to position [5749, 0]
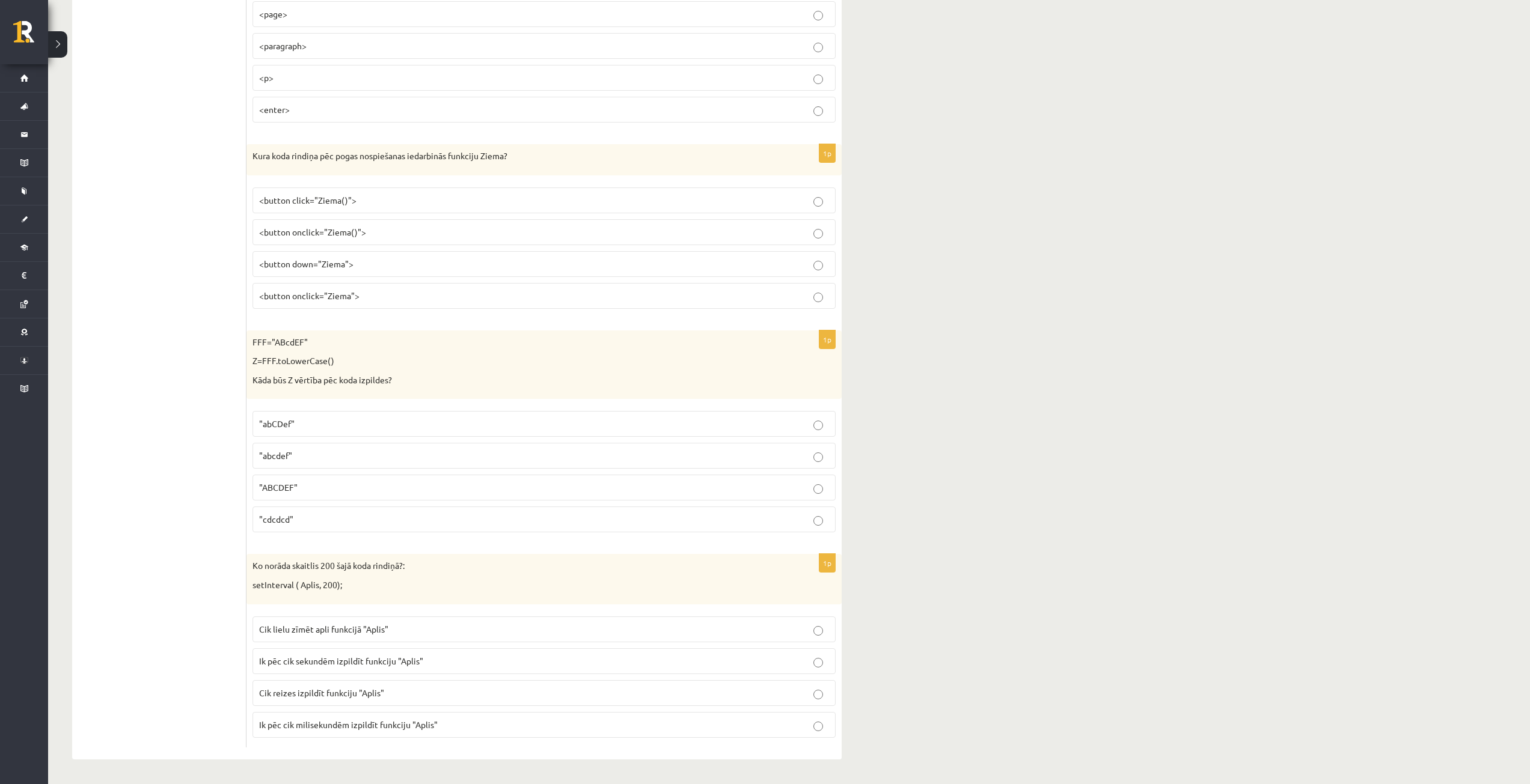
click at [329, 450] on p ""abcdef"" at bounding box center [544, 455] width 570 height 12
click at [442, 722] on p "Ik pēc cik milisekundēm izpildīt funkciju "Aplis"" at bounding box center [544, 724] width 570 height 12
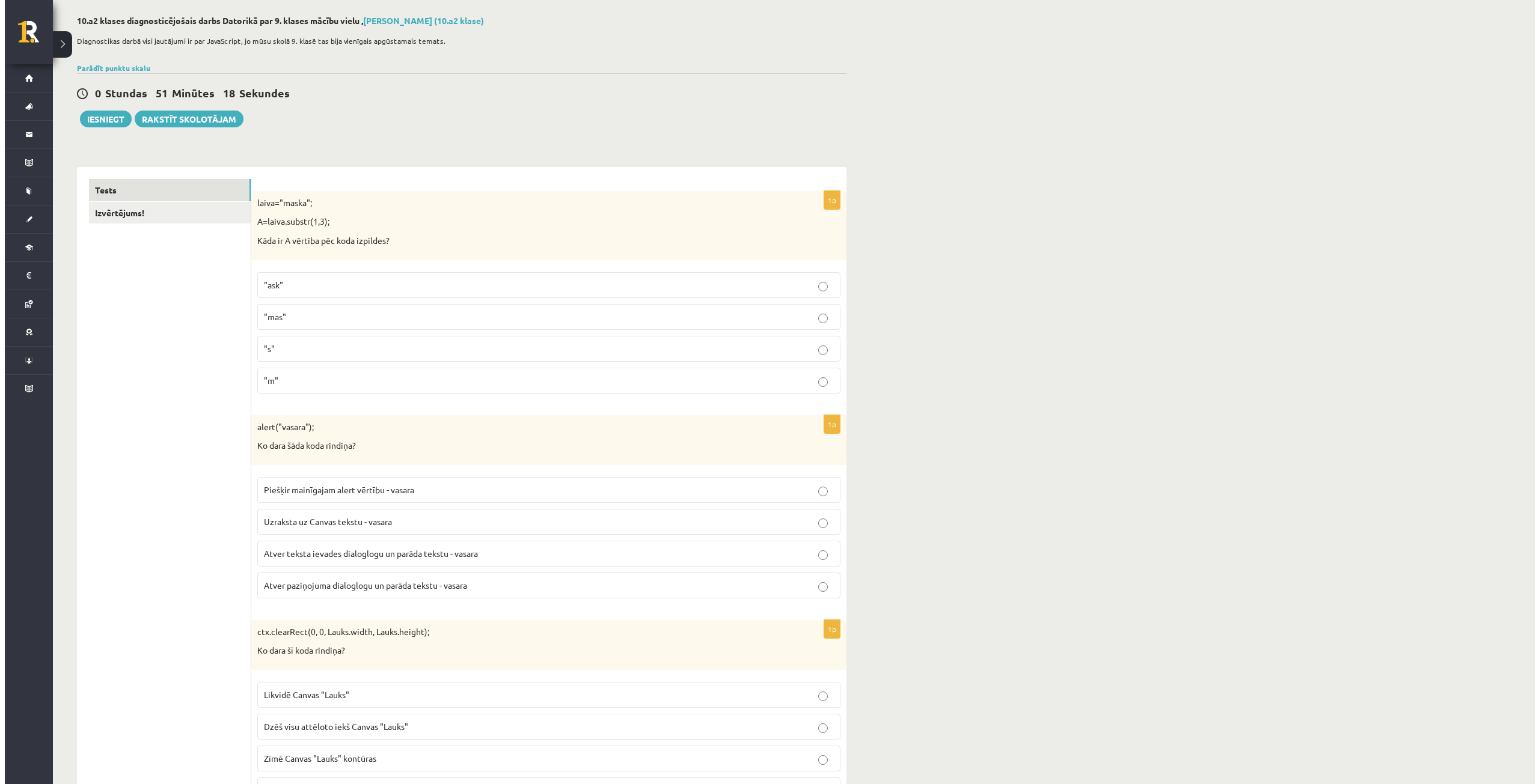
scroll to position [0, 0]
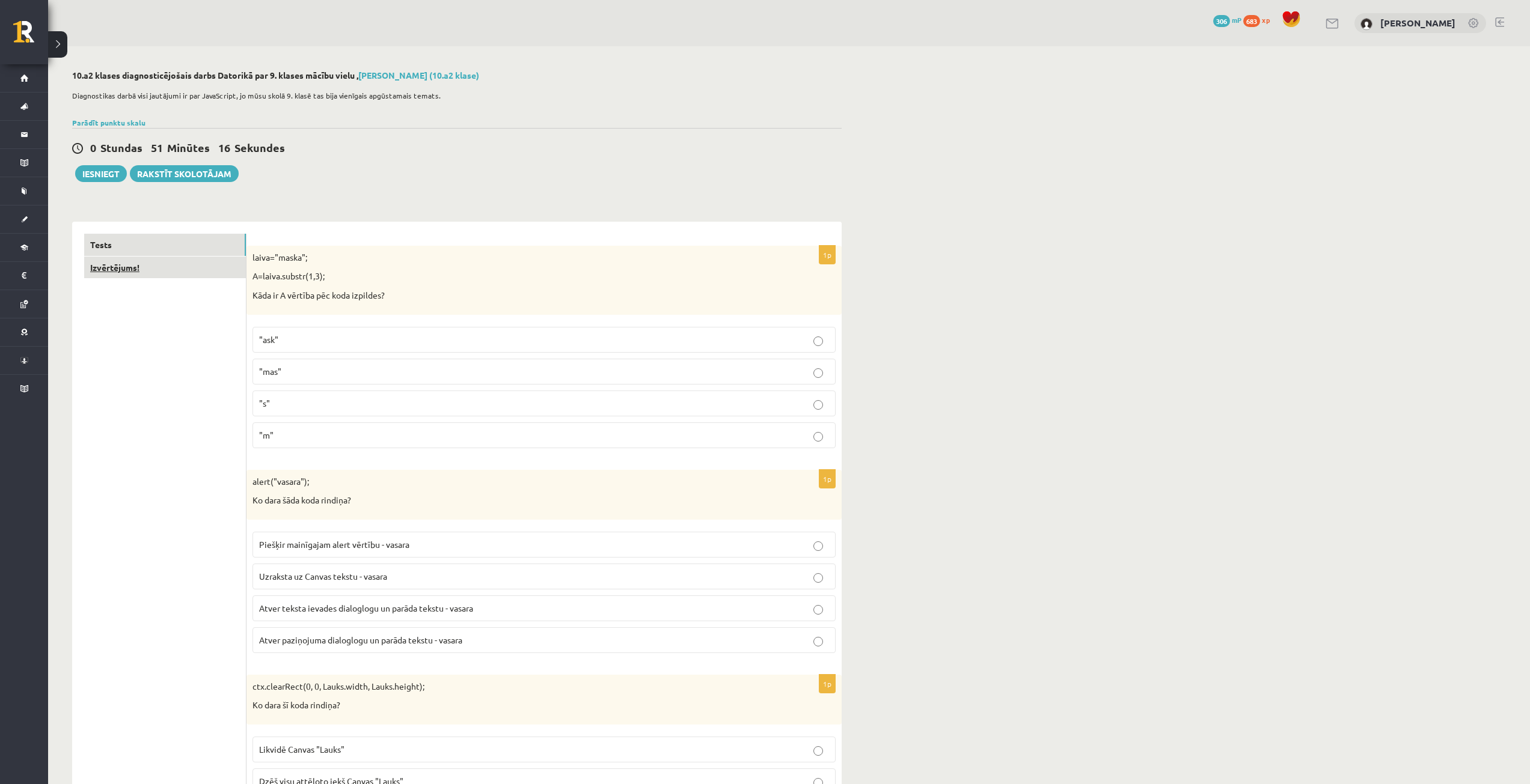
click at [155, 261] on link "Izvērtējums!" at bounding box center [165, 268] width 162 height 22
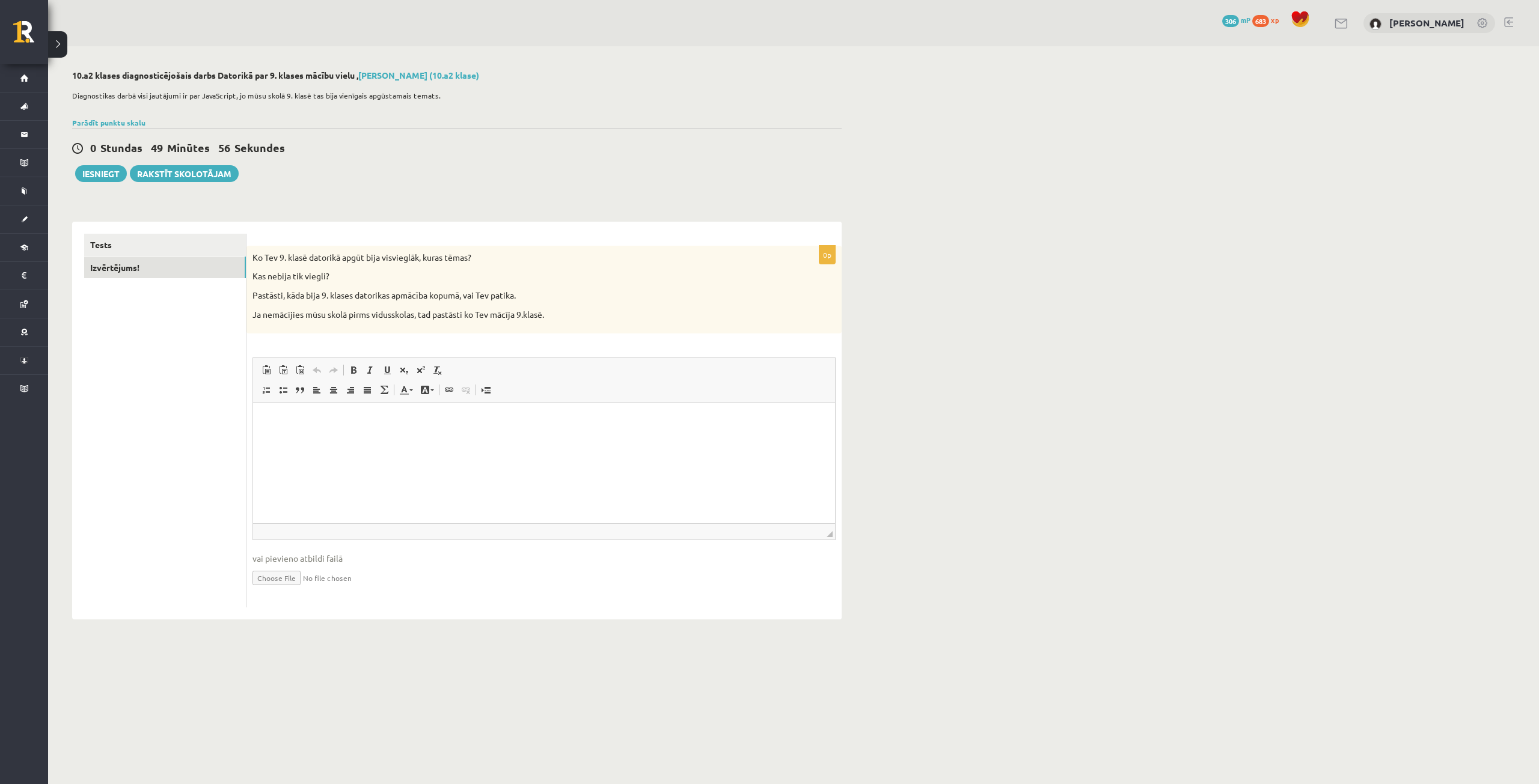
click at [388, 440] on html at bounding box center [544, 421] width 582 height 37
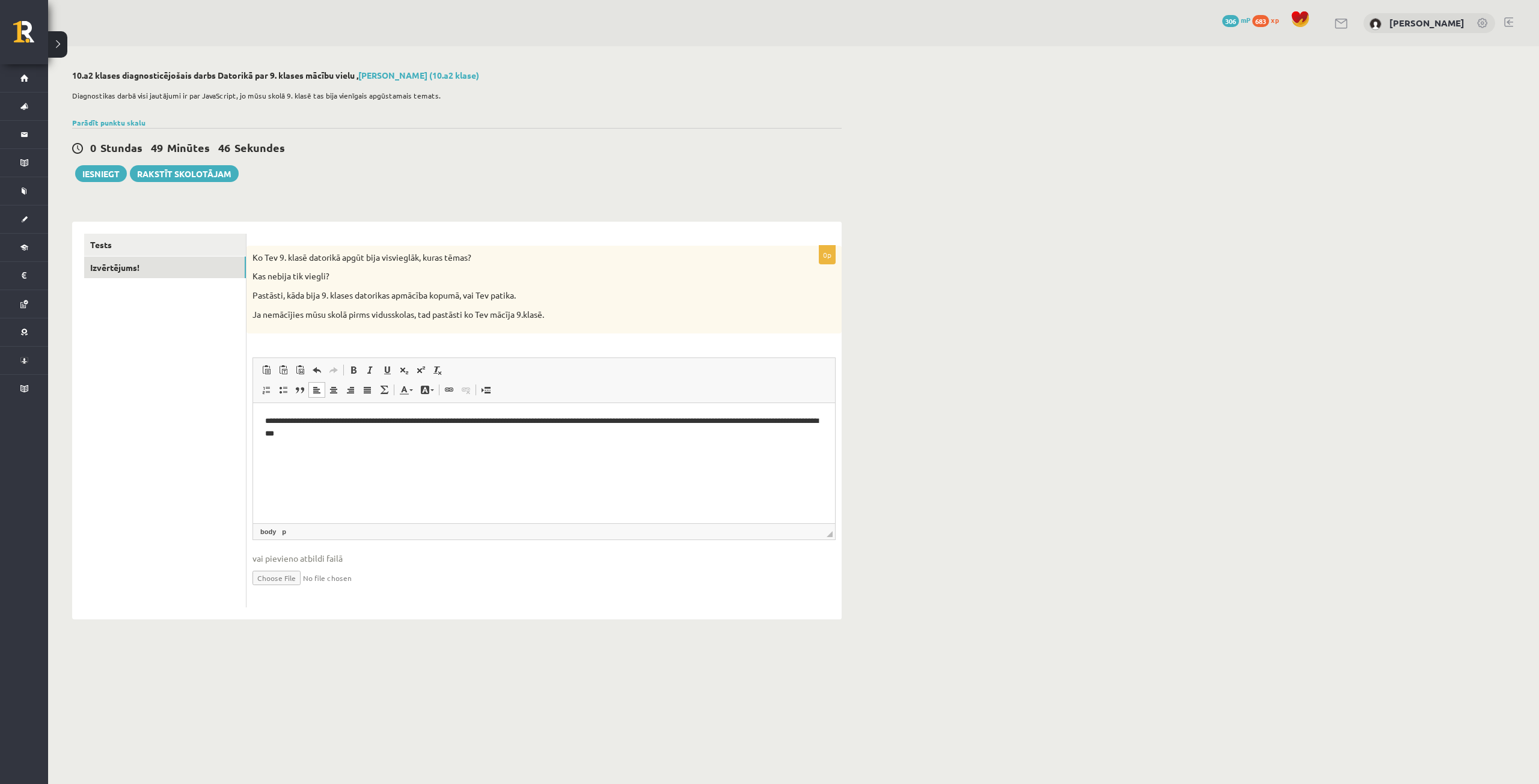
click at [757, 420] on p "**********" at bounding box center [544, 427] width 557 height 25
click at [104, 175] on button "Iesniegt" at bounding box center [101, 173] width 52 height 17
drag, startPoint x: 98, startPoint y: 173, endPoint x: 885, endPoint y: 56, distance: 795.6
click at [98, 173] on button "Iesniegt" at bounding box center [101, 173] width 52 height 17
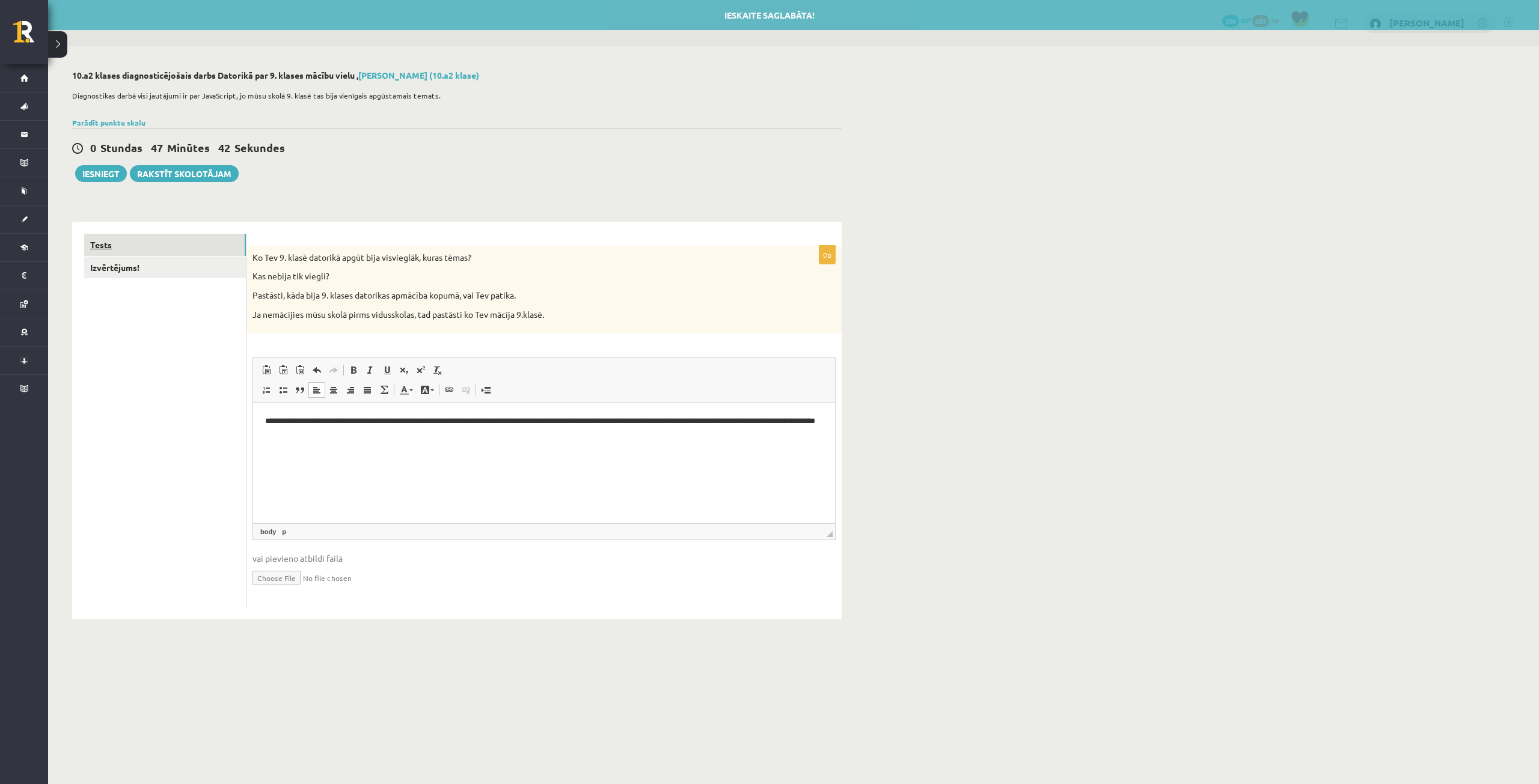
click at [185, 246] on link "Tests" at bounding box center [165, 245] width 162 height 22
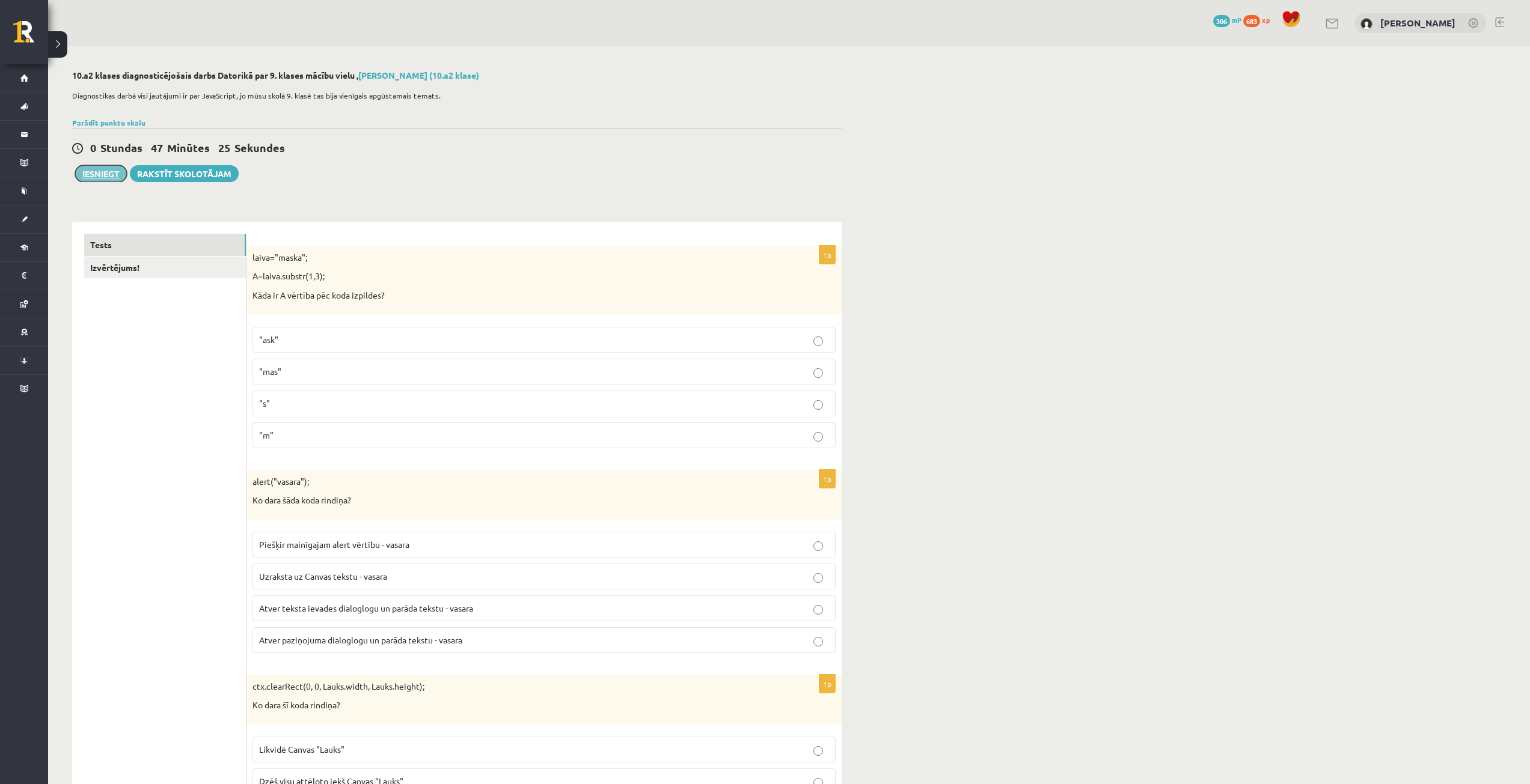
click at [106, 181] on button "Iesniegt" at bounding box center [101, 173] width 52 height 17
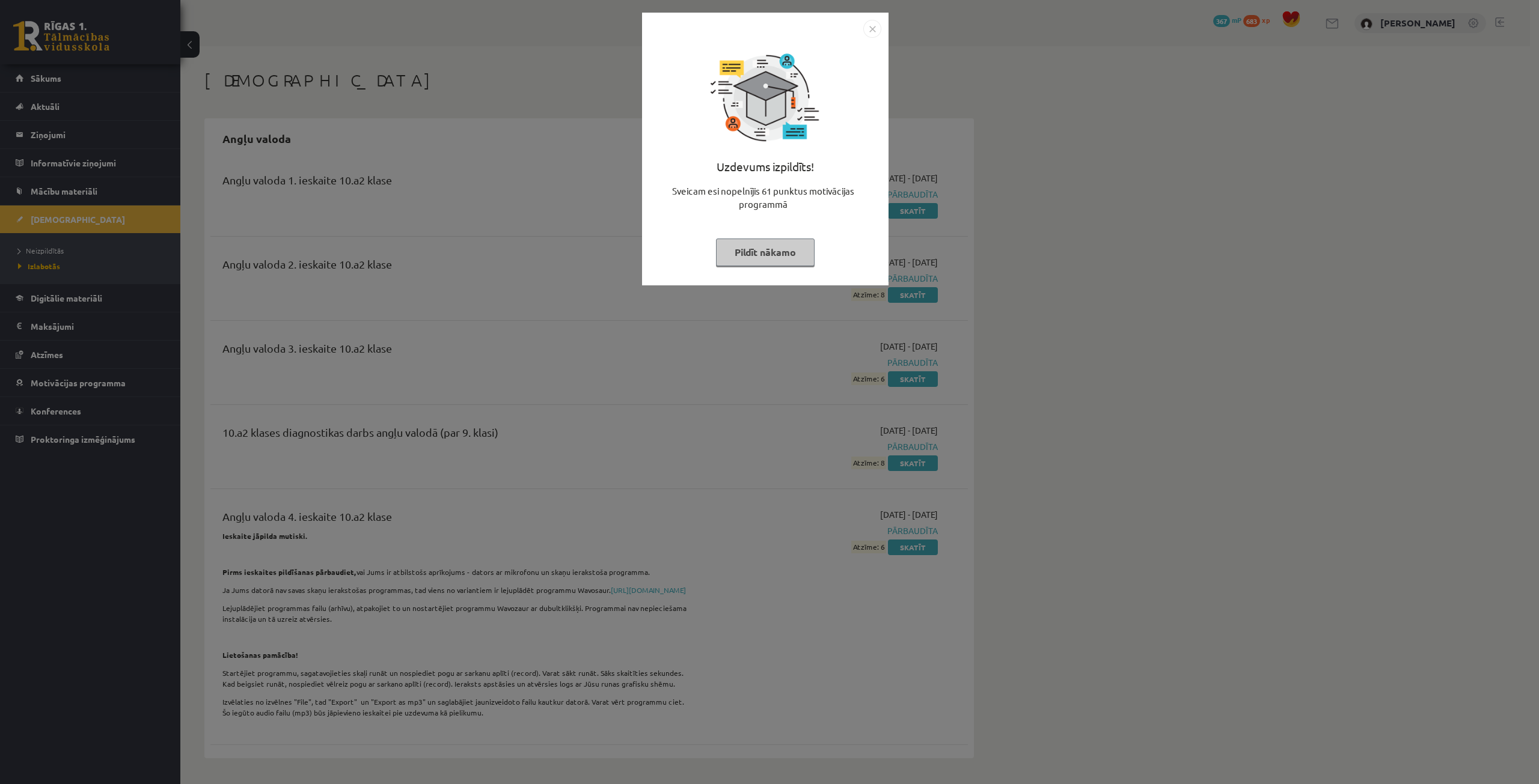
click at [876, 21] on img "Close" at bounding box center [872, 29] width 18 height 18
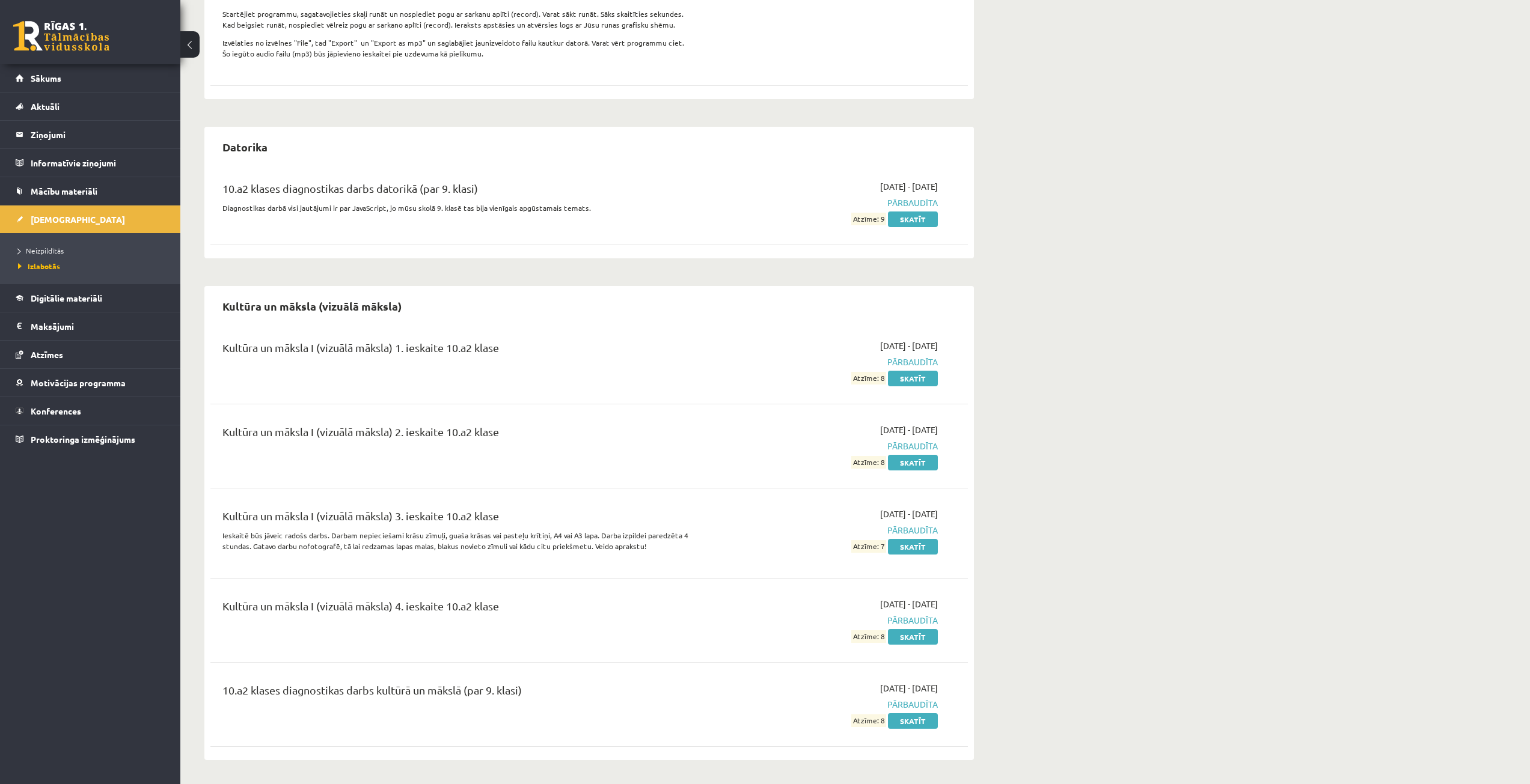
scroll to position [661, 0]
click at [30, 205] on link "[DEMOGRAPHIC_DATA]" at bounding box center [90, 219] width 150 height 28
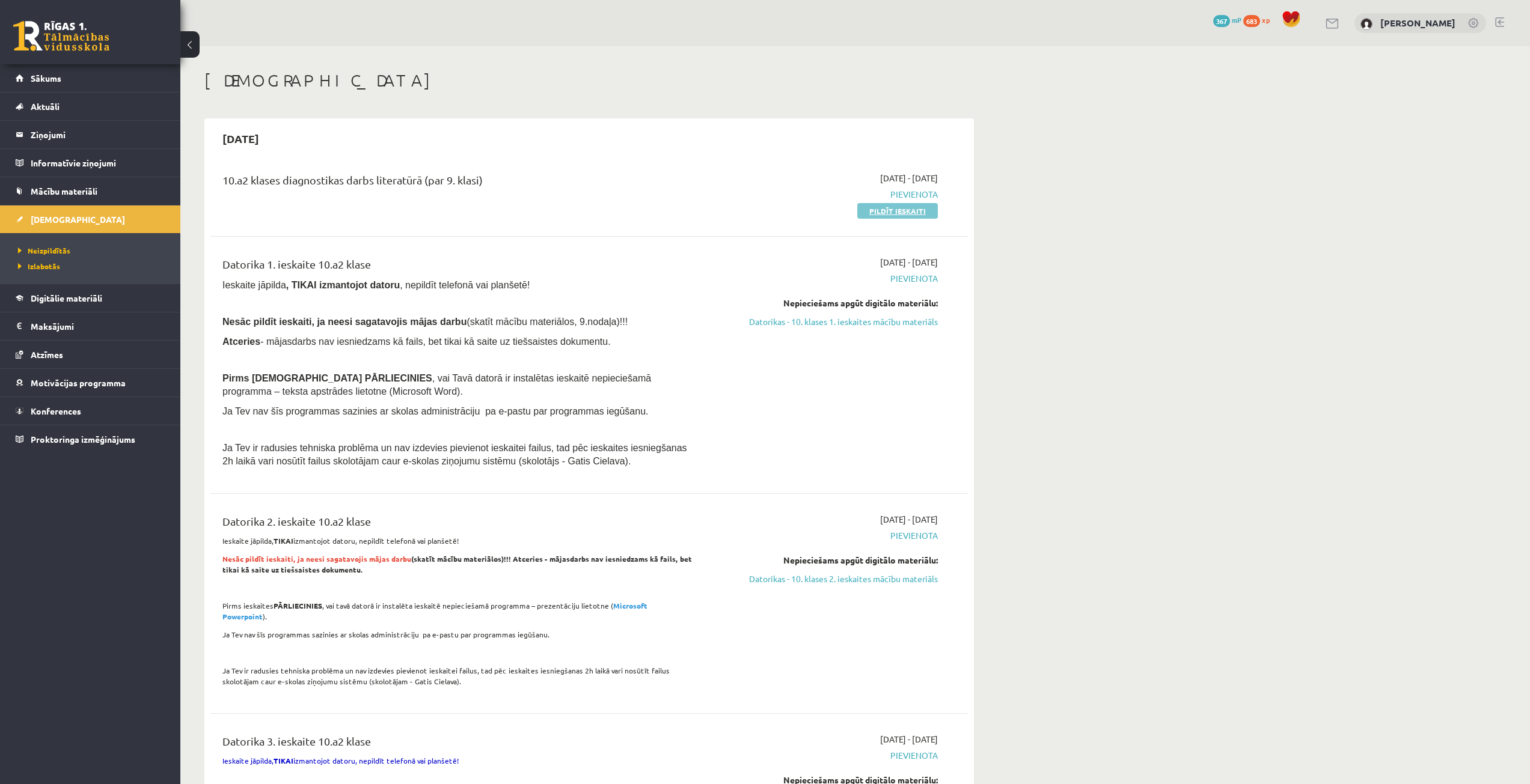
click at [869, 217] on link "Pildīt ieskaiti" at bounding box center [897, 210] width 80 height 16
click at [879, 202] on div "2025-09-08 - 2025-10-30 Pievienota Pildīt ieskaiti" at bounding box center [824, 194] width 245 height 45
click at [879, 207] on link "Pildīt ieskaiti" at bounding box center [897, 210] width 80 height 16
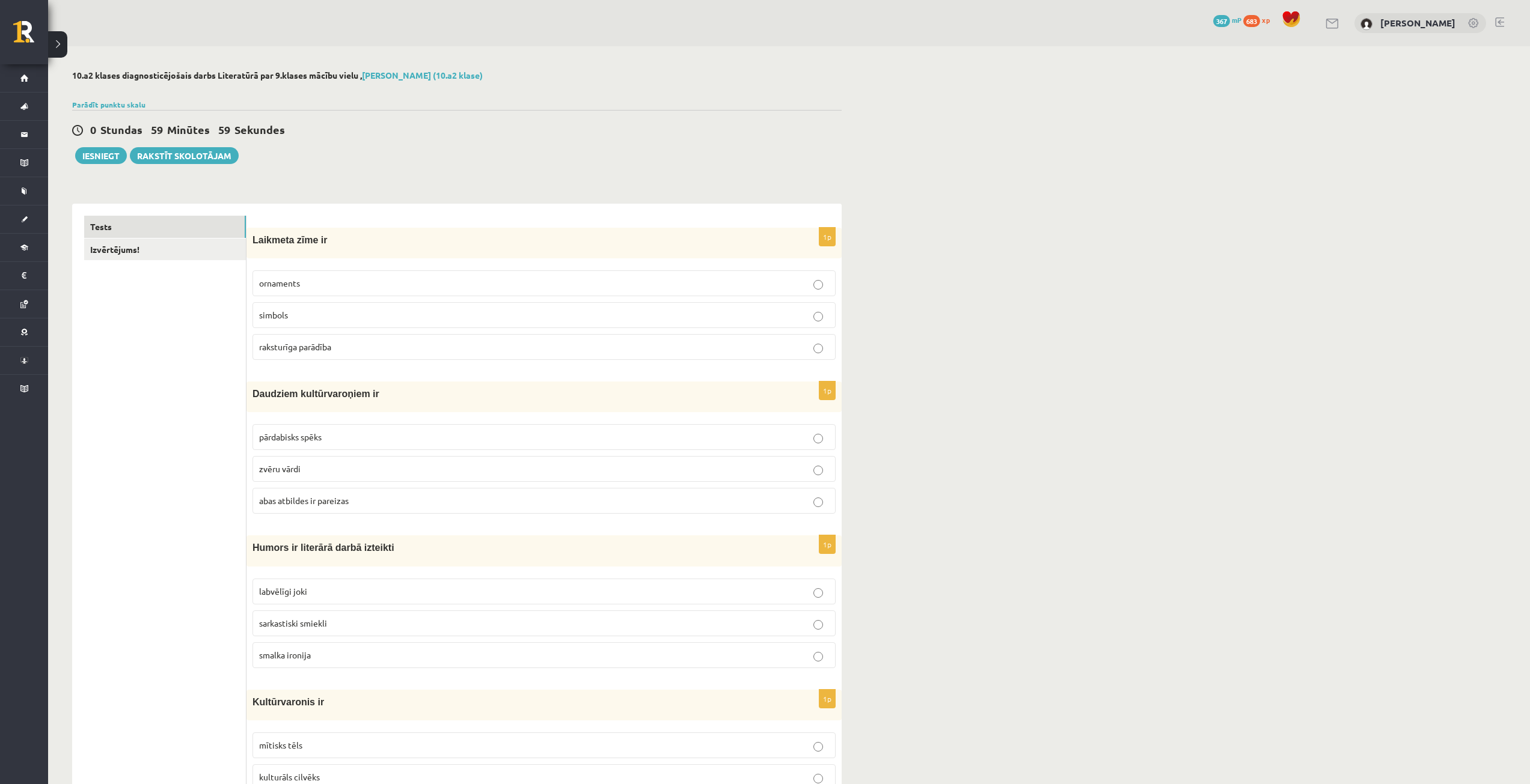
scroll to position [60, 0]
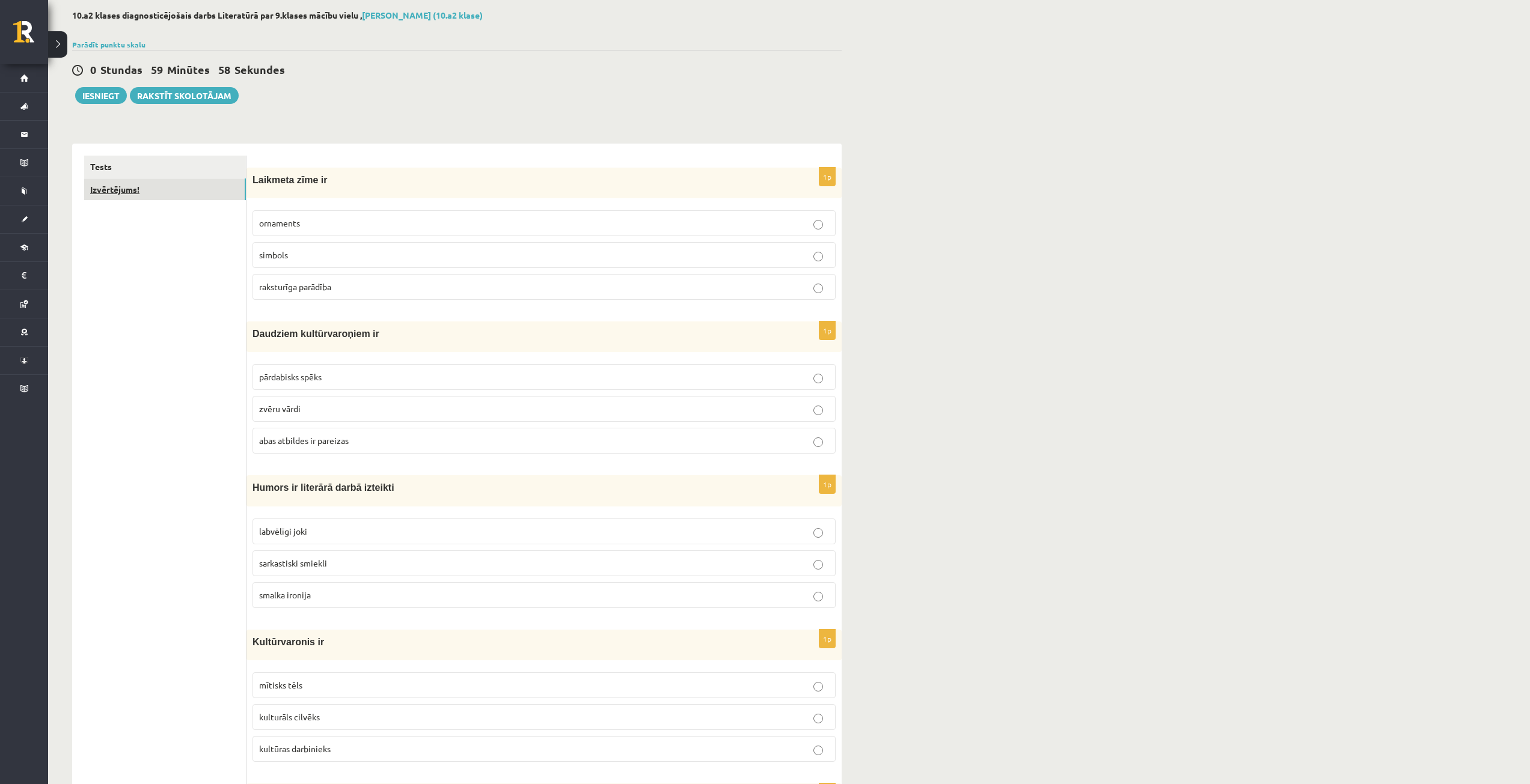
click at [138, 193] on link "Izvērtējums!" at bounding box center [165, 189] width 162 height 22
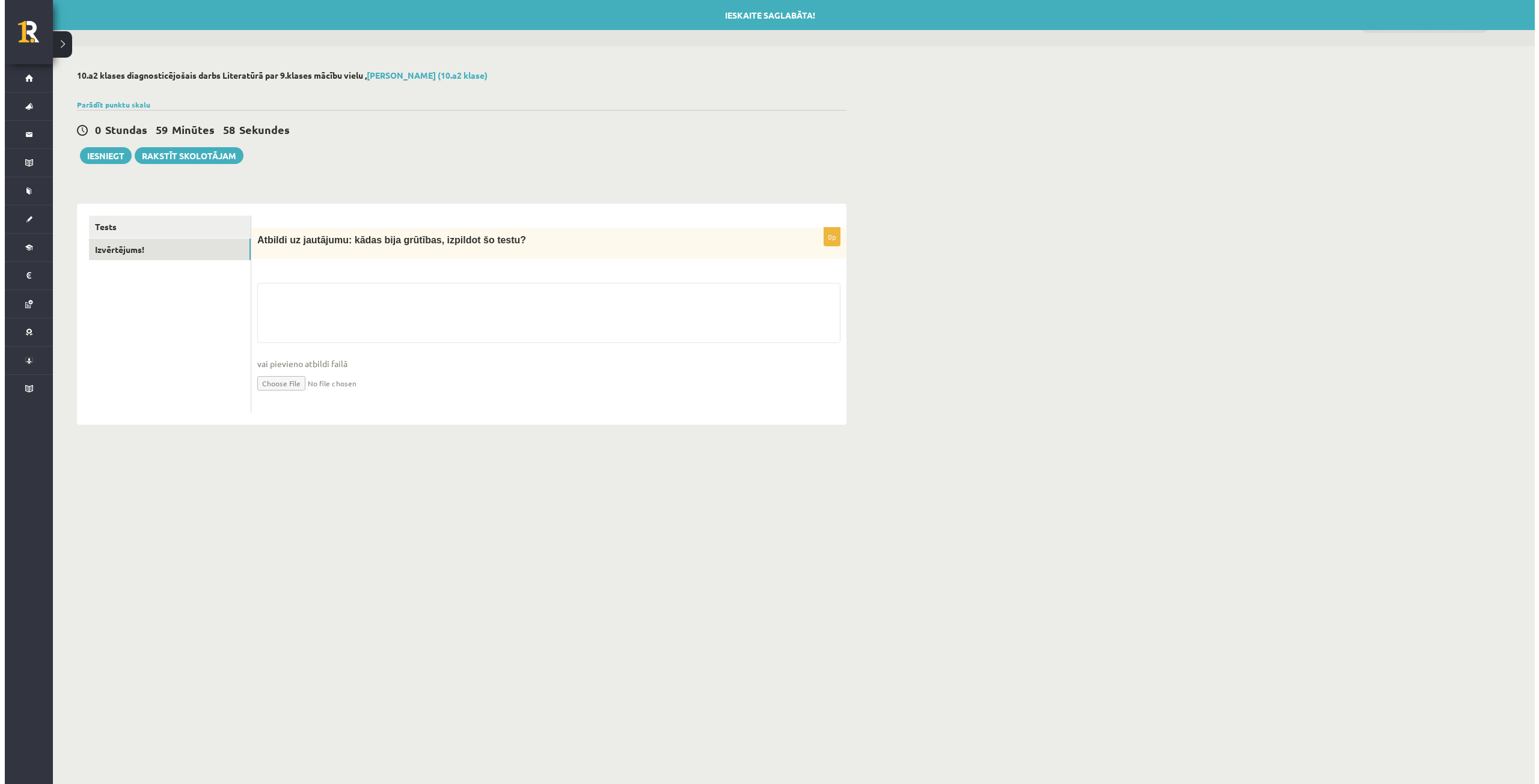
scroll to position [0, 0]
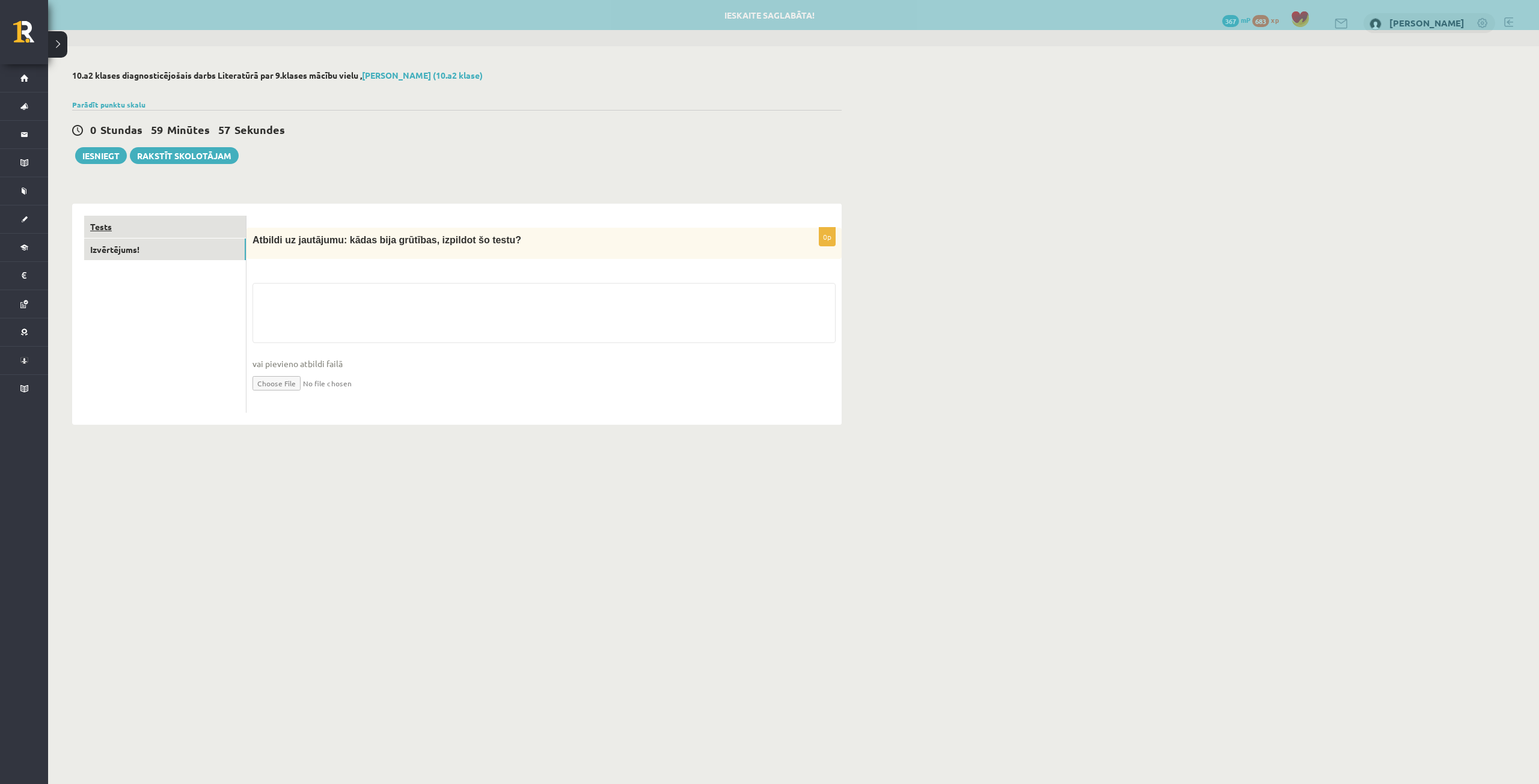
click at [110, 224] on link "Tests" at bounding box center [165, 227] width 162 height 22
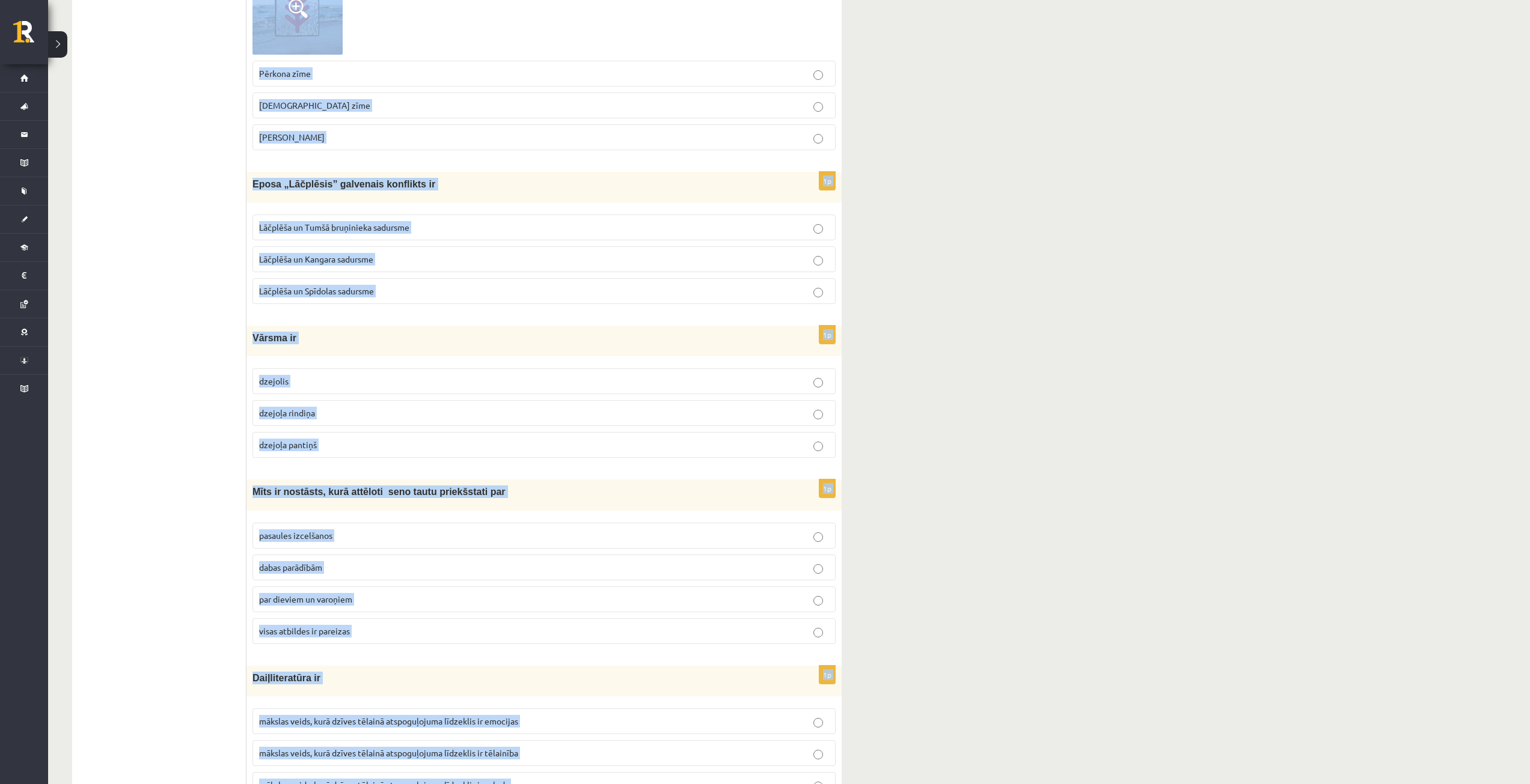
scroll to position [4409, 0]
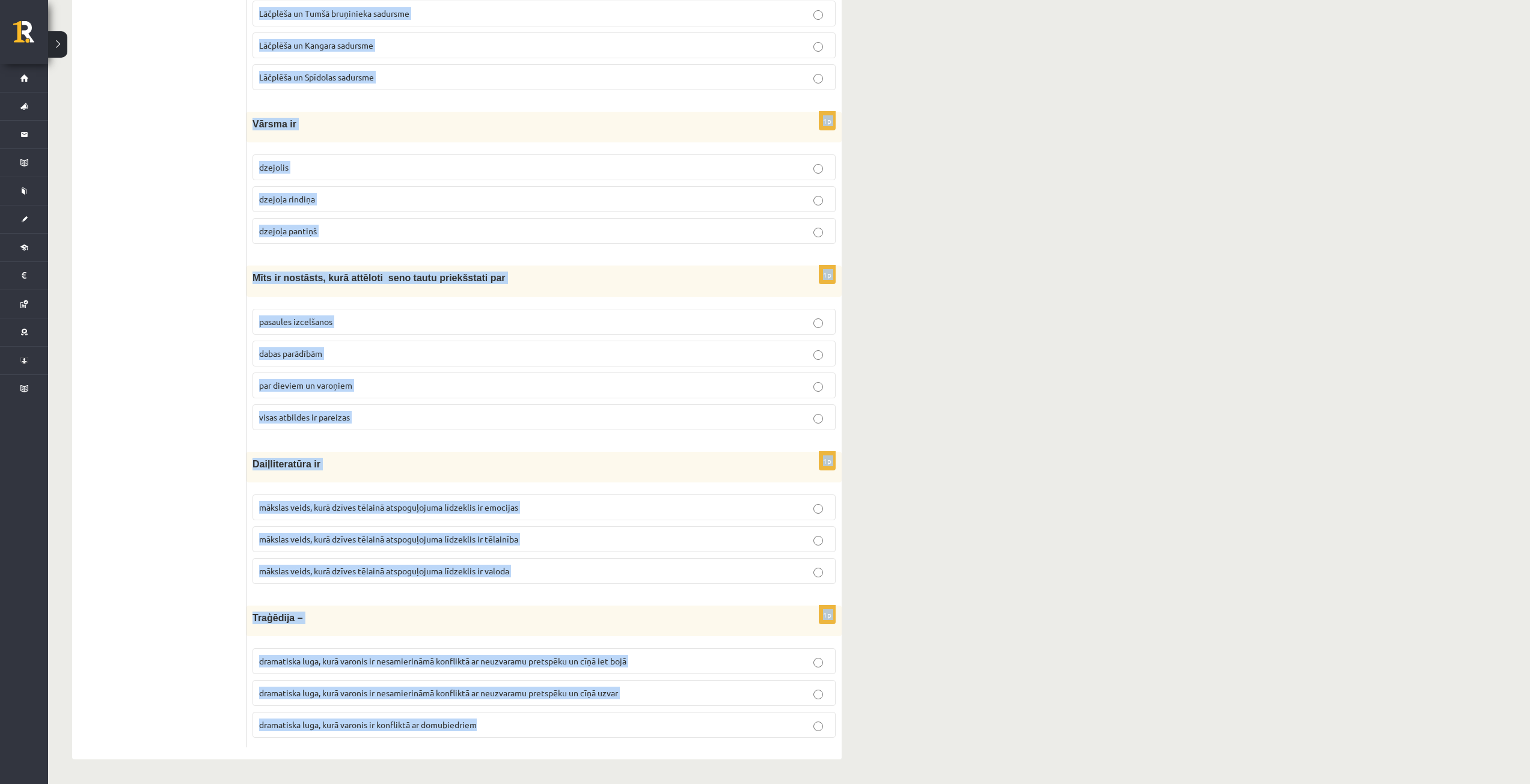
drag, startPoint x: 251, startPoint y: 241, endPoint x: 616, endPoint y: 741, distance: 619.1
copy form "Laikmeta zīme ir ornaments simbols raksturīga parādība 1p Daudziem kultūrvaroņi…"
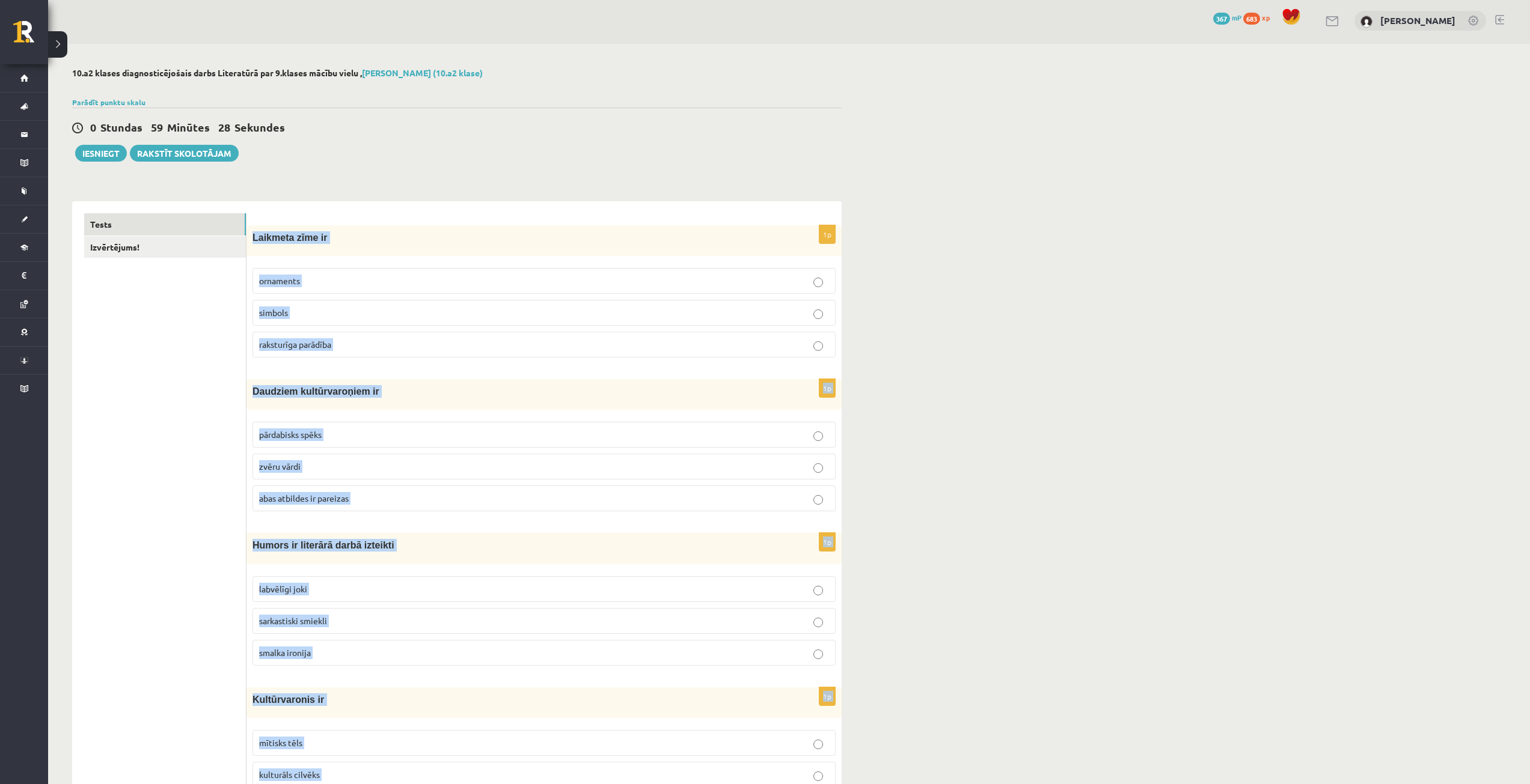
scroll to position [0, 0]
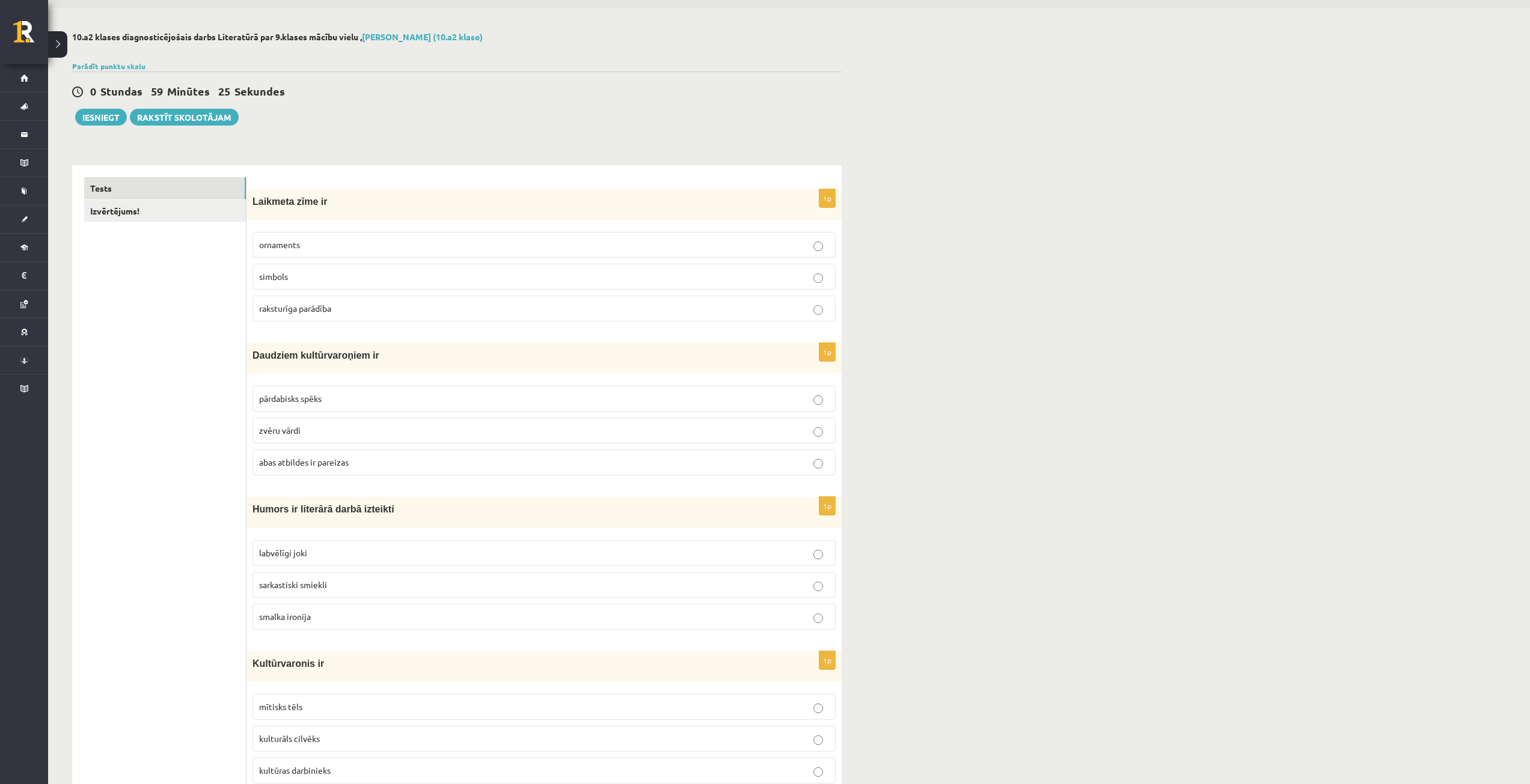
scroll to position [60, 0]
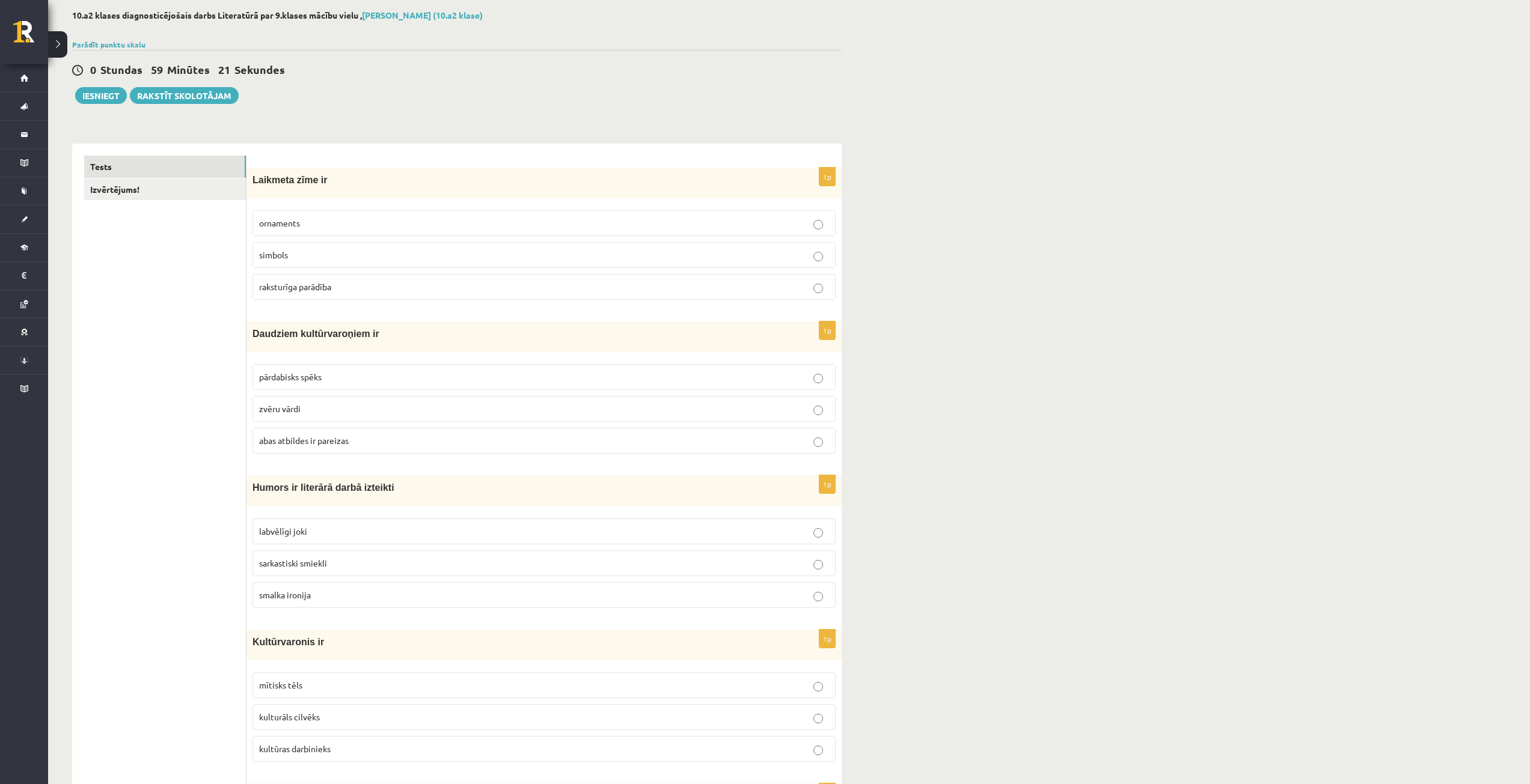
click at [588, 288] on p "raksturīga parādība" at bounding box center [544, 286] width 570 height 12
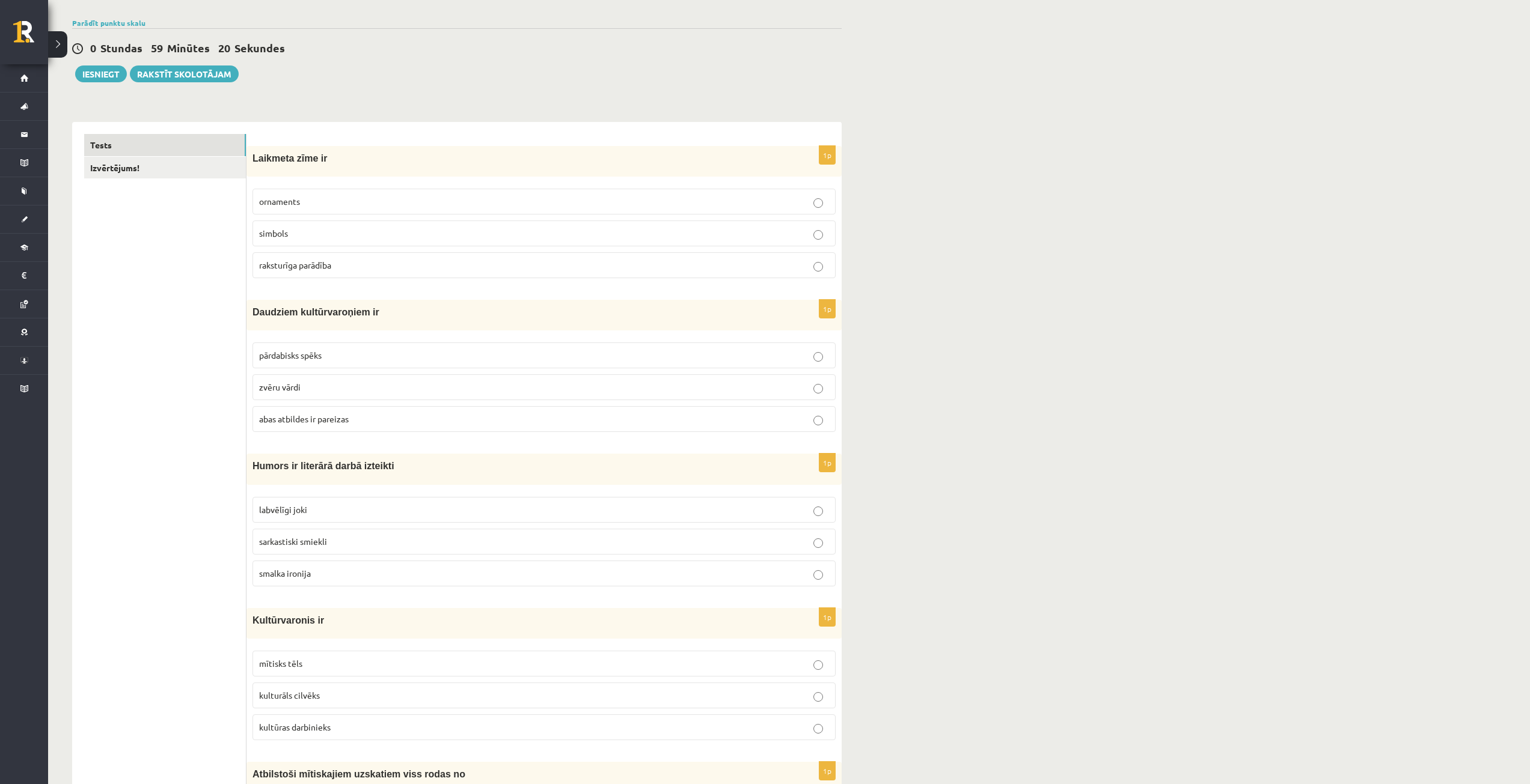
scroll to position [120, 0]
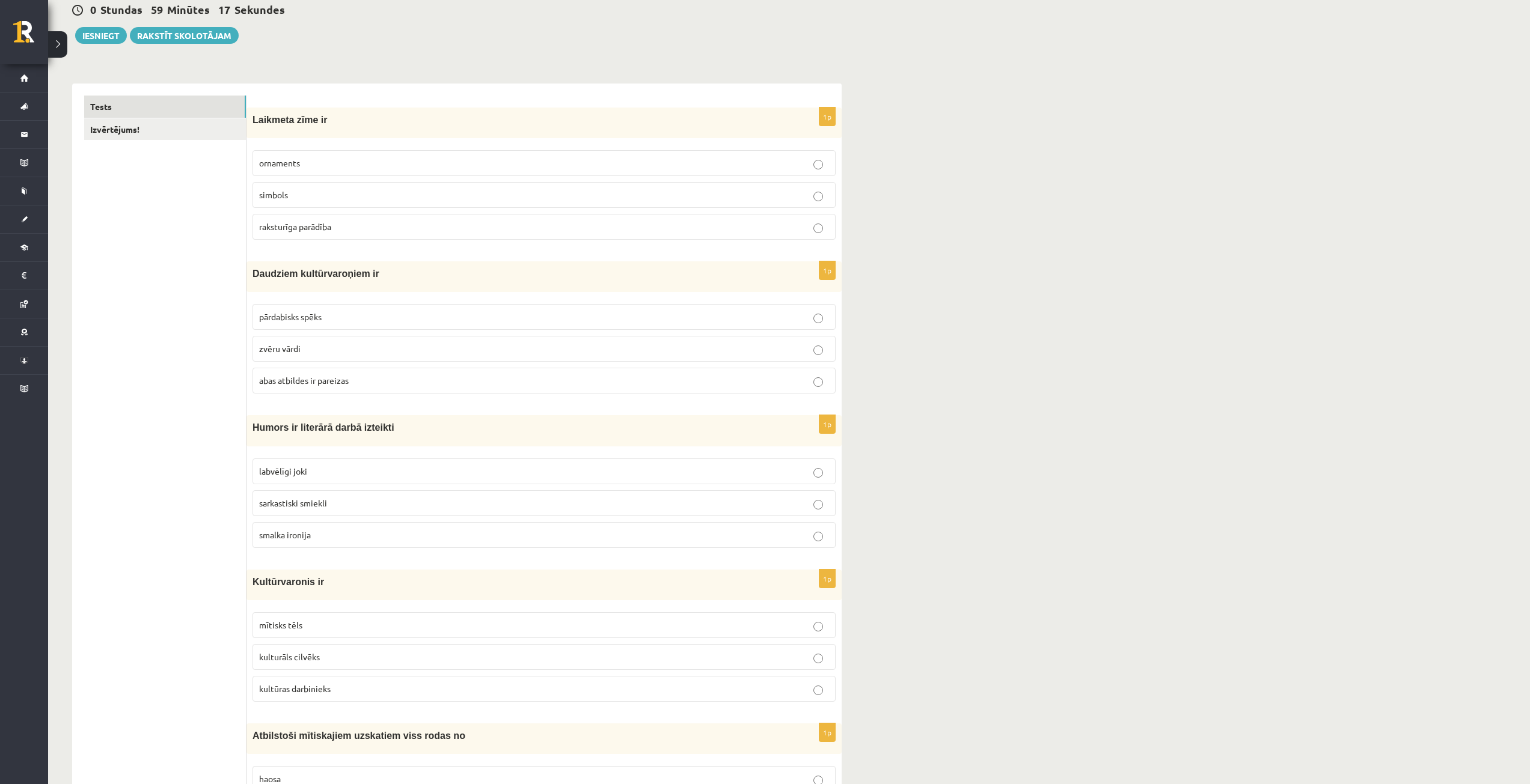
click at [494, 379] on p "abas atbildes ir pareizas" at bounding box center [544, 380] width 570 height 12
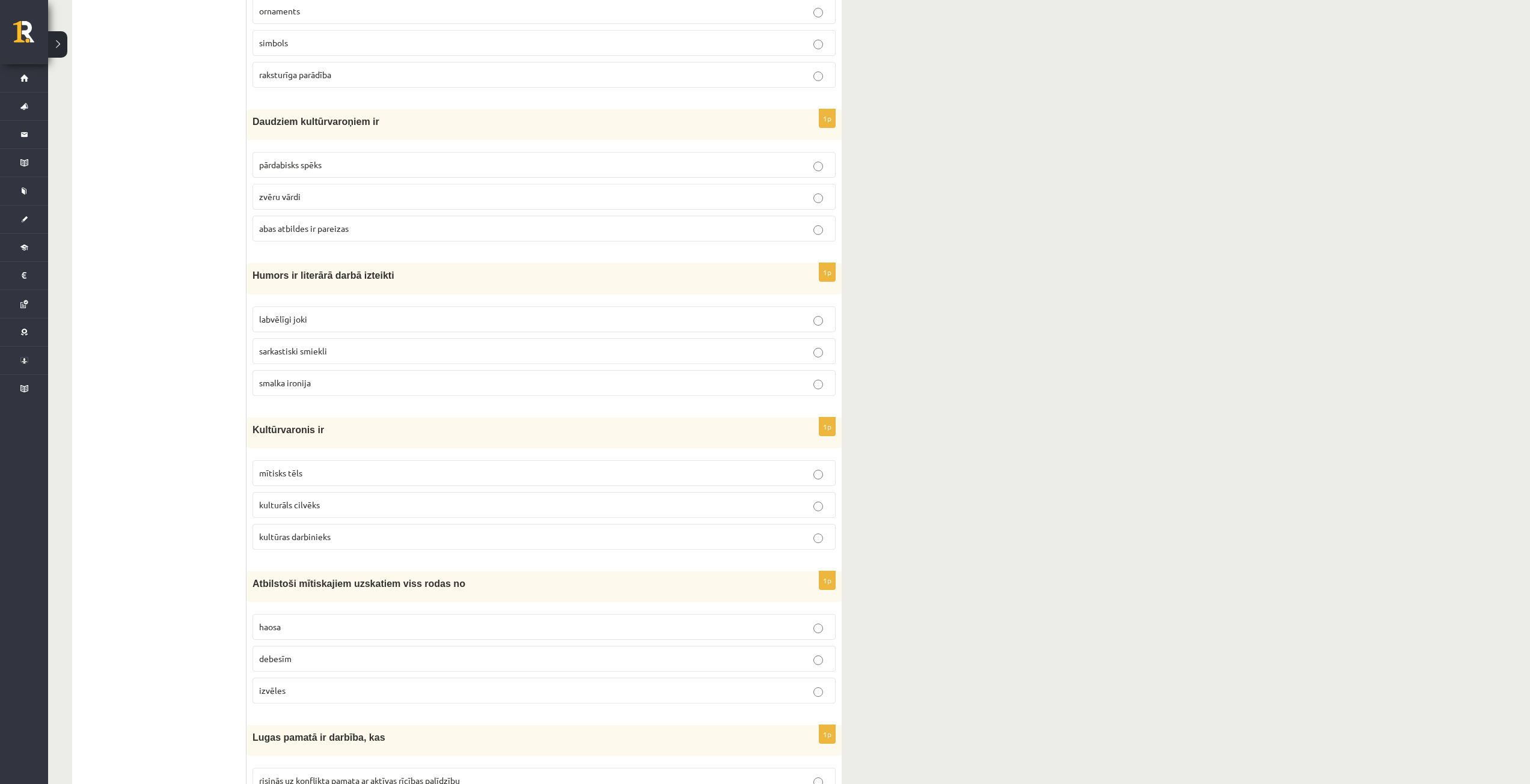
scroll to position [300, 0]
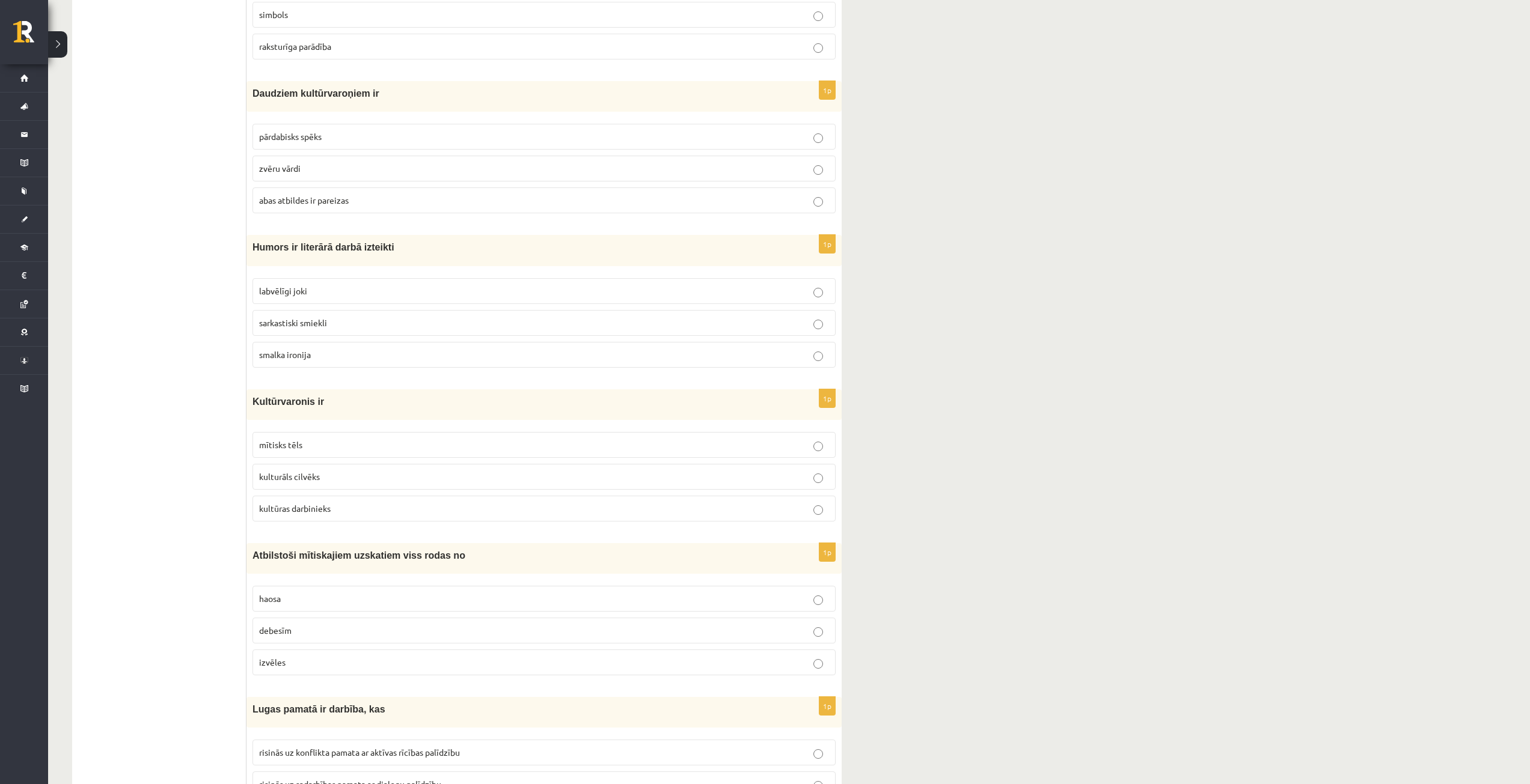
click at [460, 344] on label "smalka ironija" at bounding box center [544, 355] width 583 height 26
click at [346, 438] on label "mītisks tēls" at bounding box center [544, 445] width 583 height 26
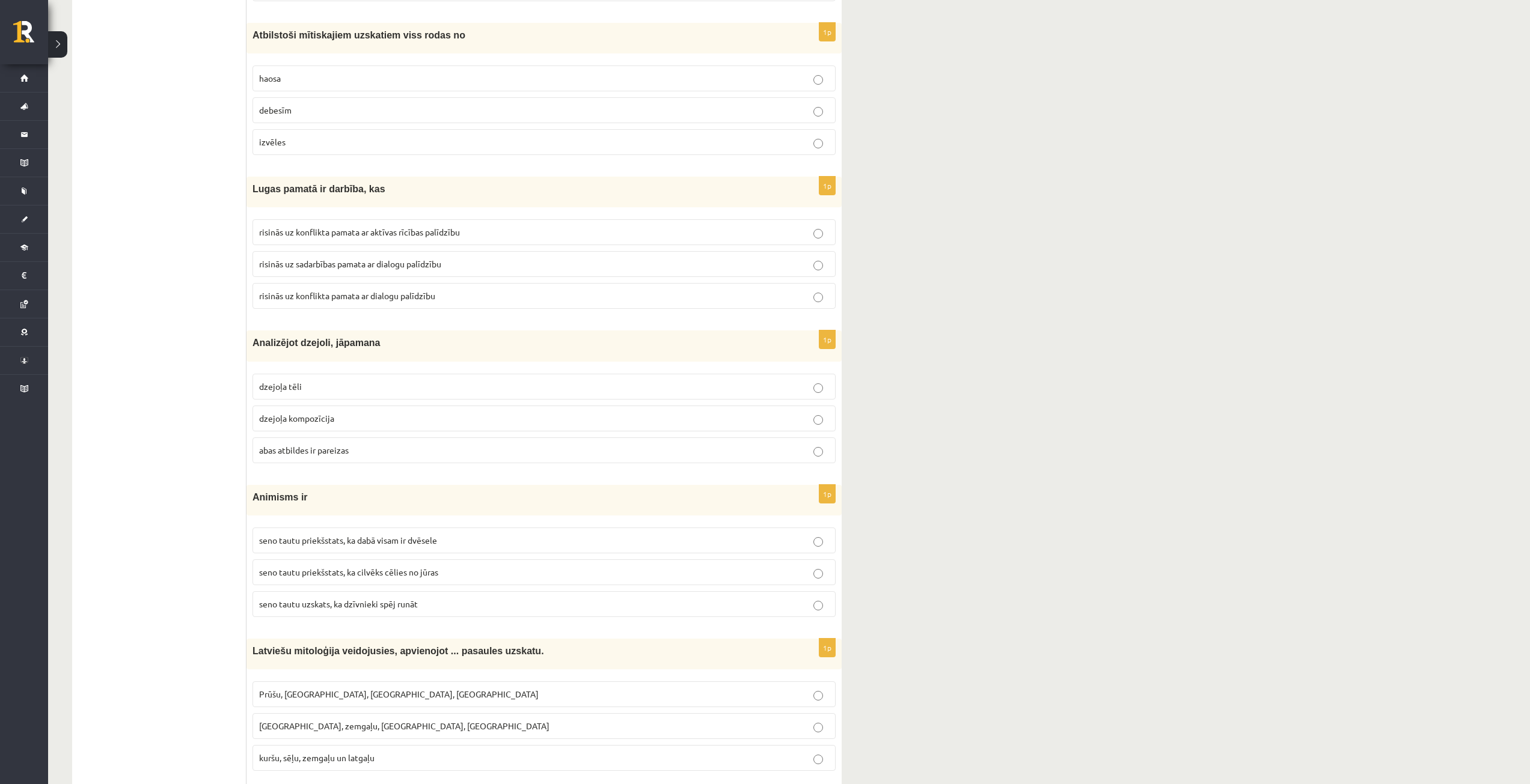
scroll to position [841, 0]
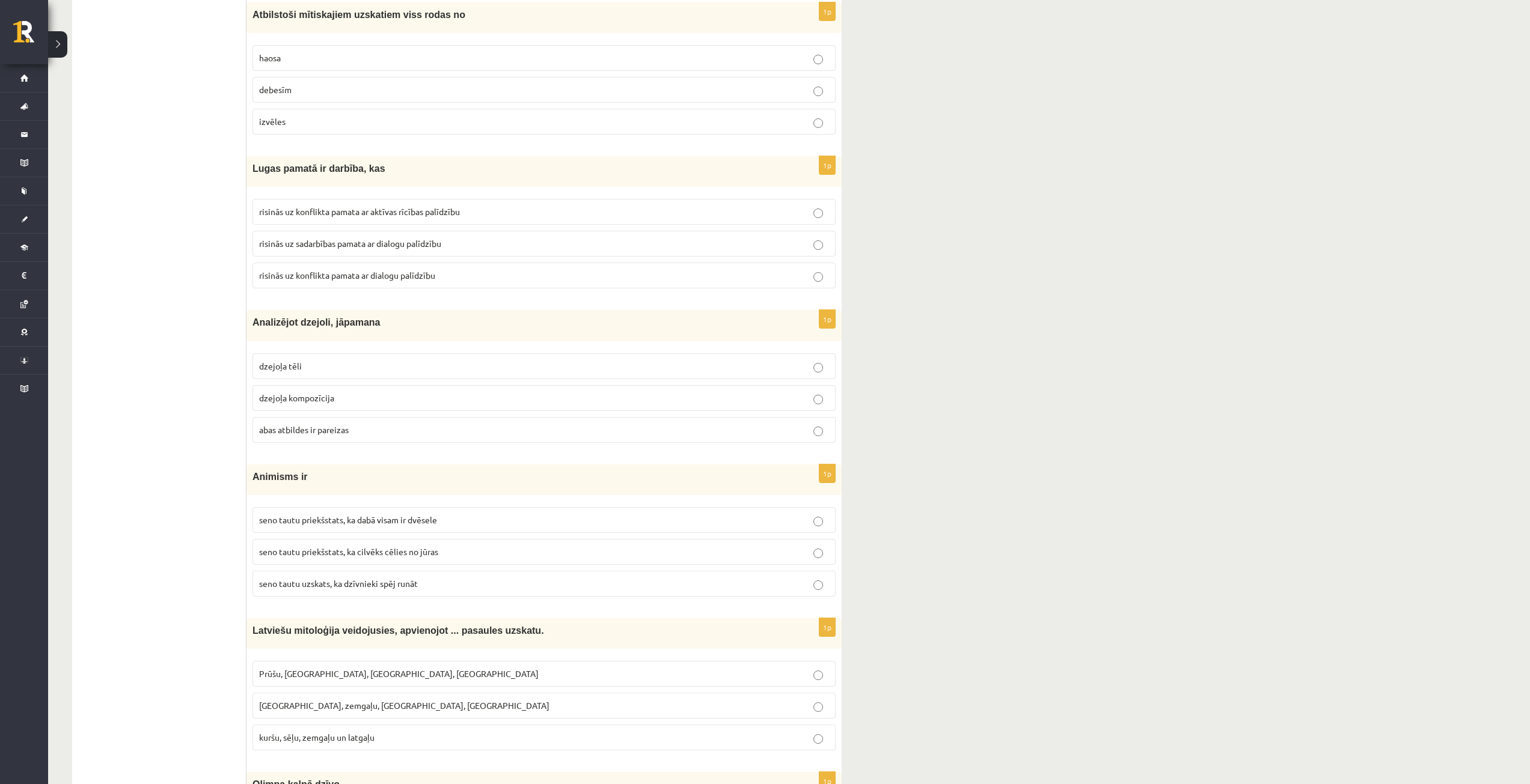
click at [416, 61] on p "haosa" at bounding box center [544, 57] width 570 height 12
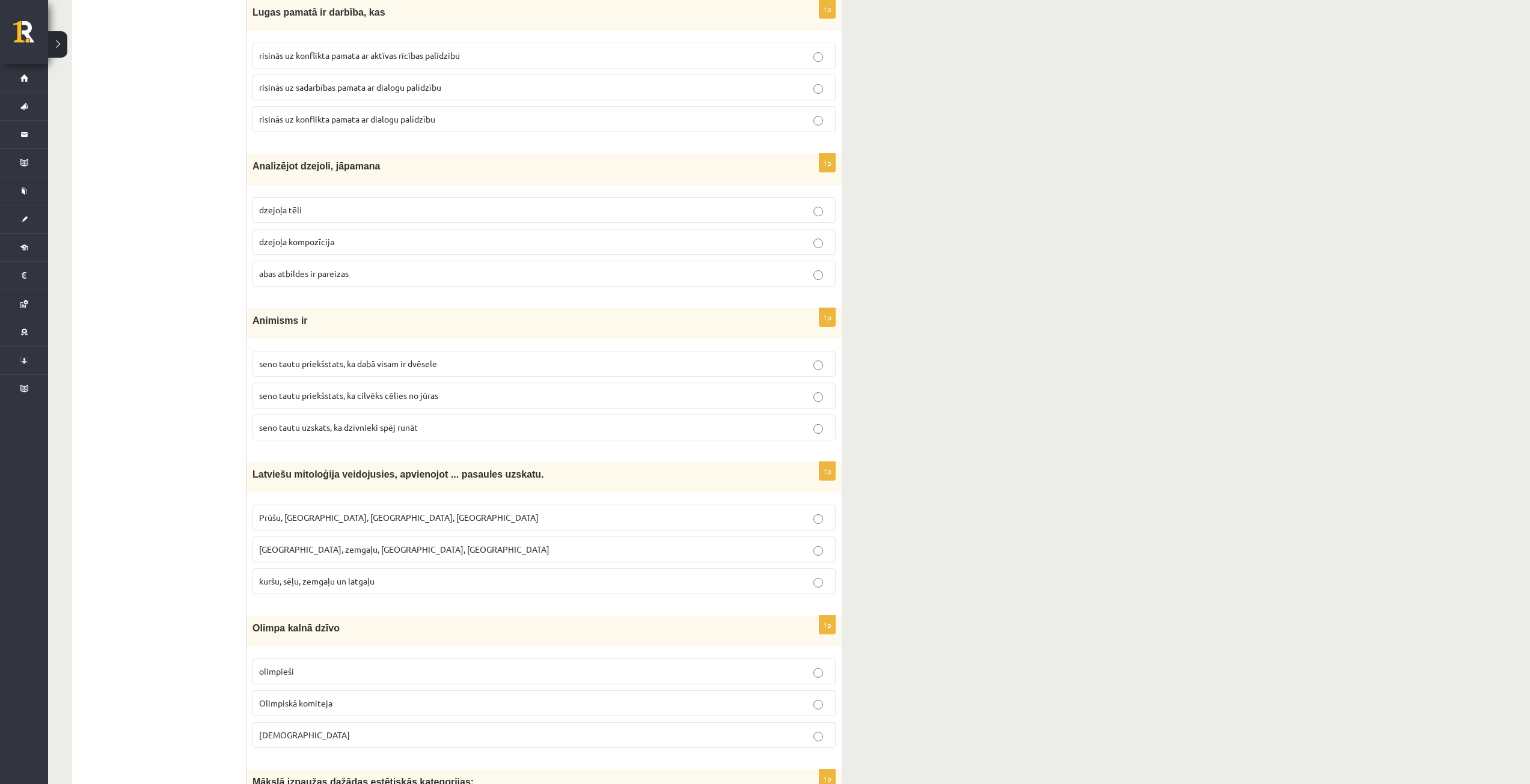
scroll to position [962, 0]
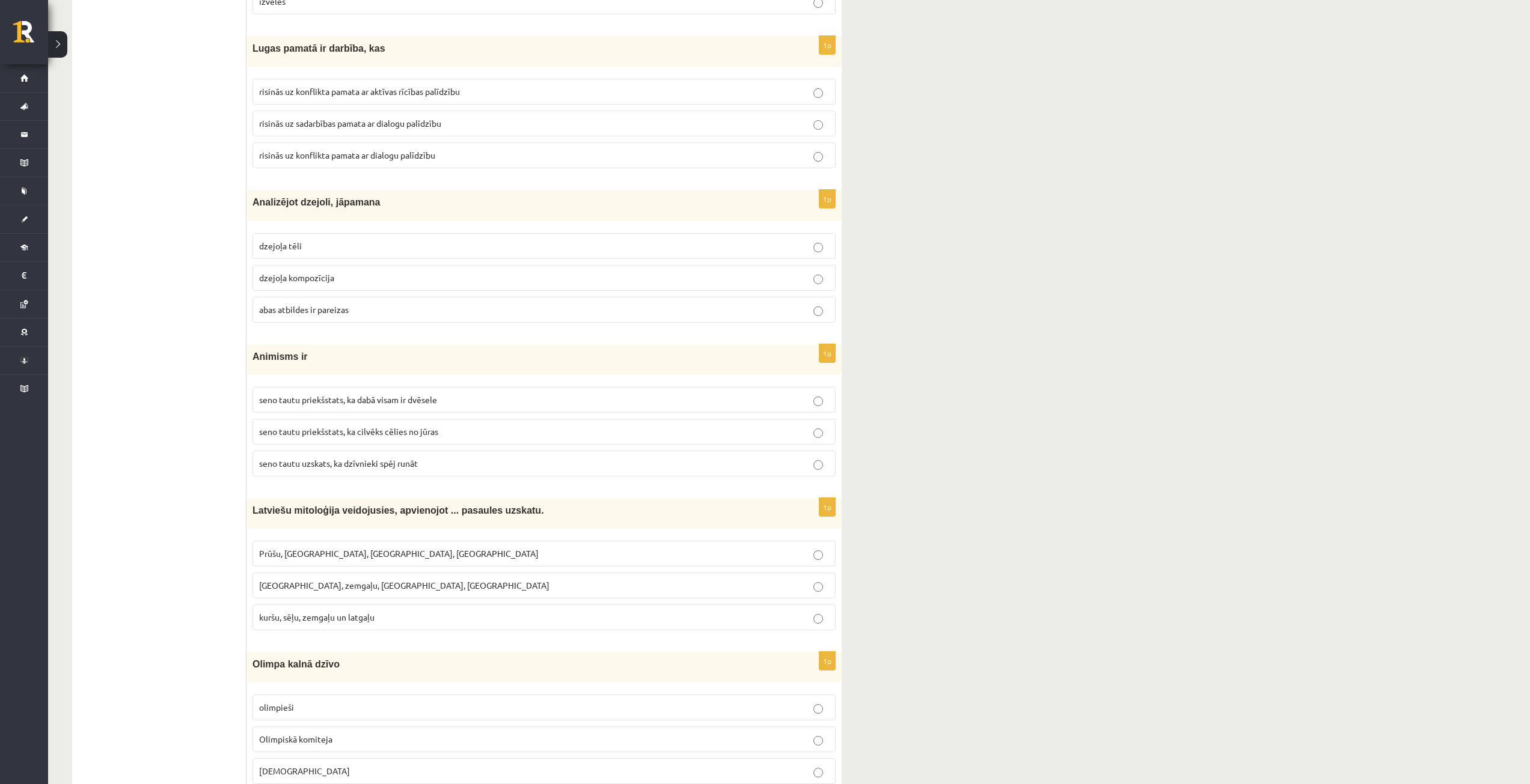
click at [485, 88] on p "risinās uz konflikta pamata ar aktīvas rīcības palīdzību" at bounding box center [544, 91] width 570 height 12
click at [476, 149] on label "risinās uz konflikta pamata ar dialogu palīdzību" at bounding box center [544, 155] width 583 height 26
click at [371, 308] on p "abas atbildes ir pareizas" at bounding box center [544, 309] width 570 height 12
click at [436, 399] on span "seno tautu priekšstats, ka dabā visam ir dvēsele" at bounding box center [347, 399] width 178 height 11
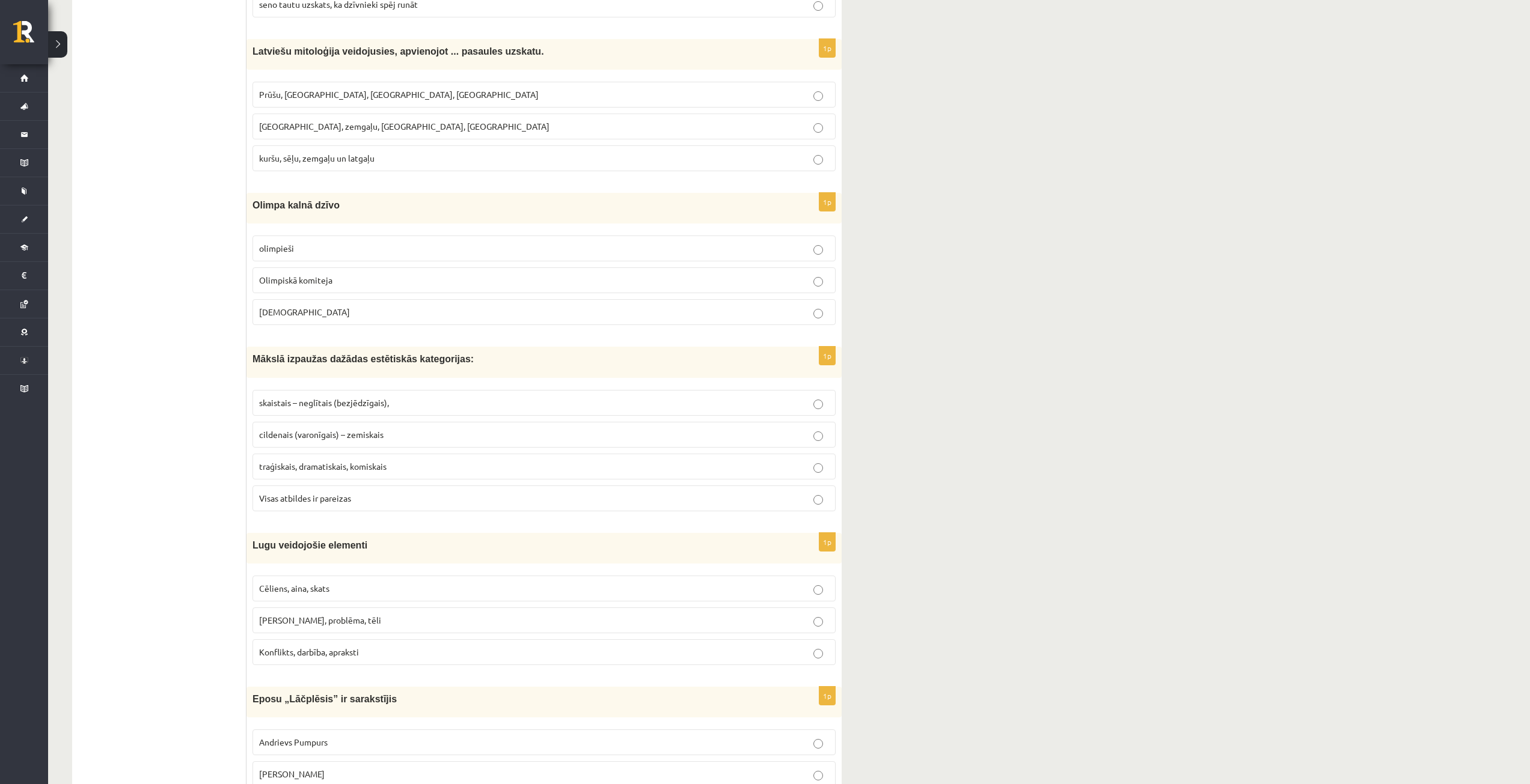
scroll to position [1442, 0]
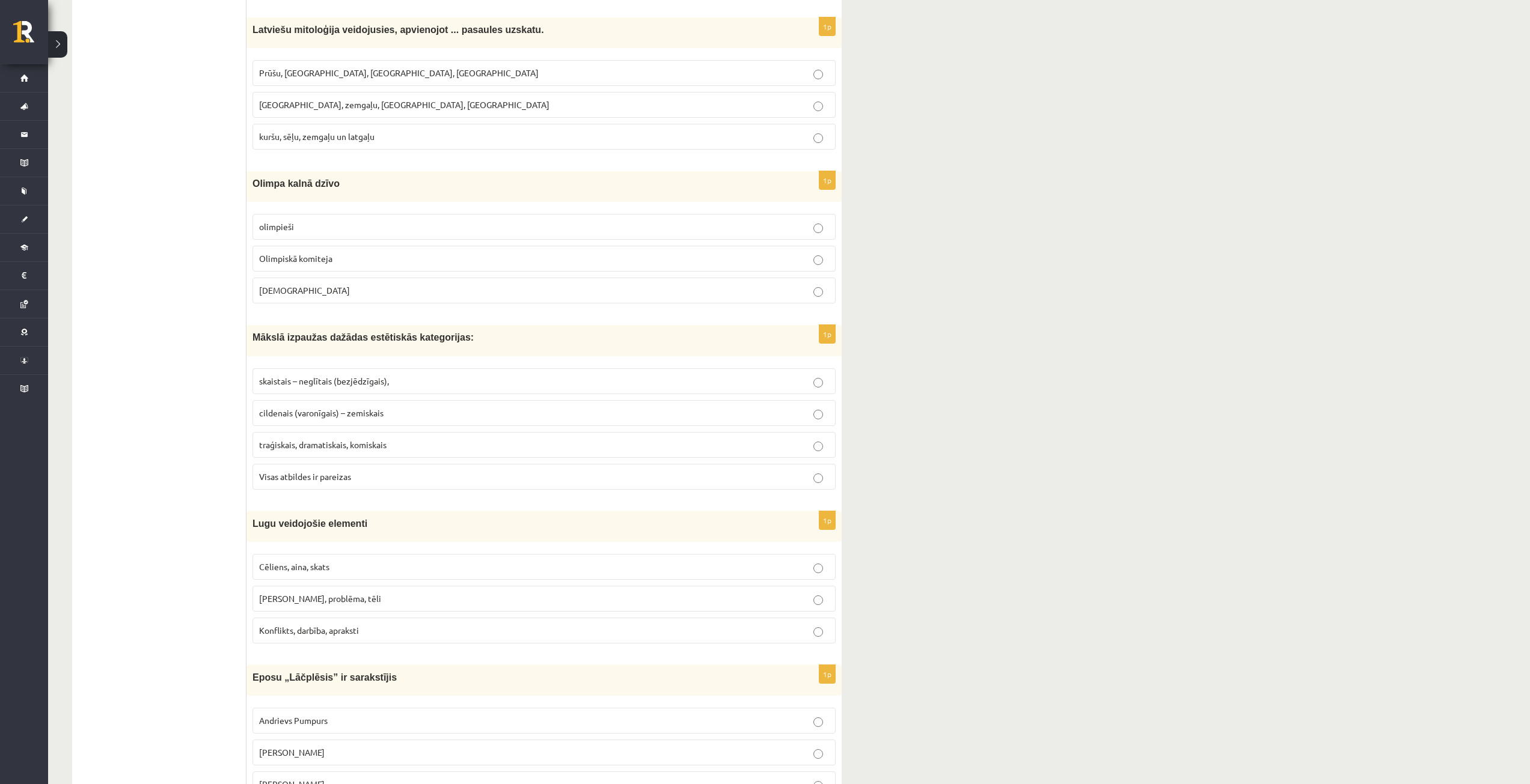
click at [374, 138] on span "kuršu, sēļu, zemgaļu un latgaļu" at bounding box center [316, 136] width 115 height 11
click at [385, 293] on p "Dievi" at bounding box center [544, 290] width 570 height 12
click at [372, 476] on p "Visas atbildes ir pareizas" at bounding box center [544, 476] width 570 height 12
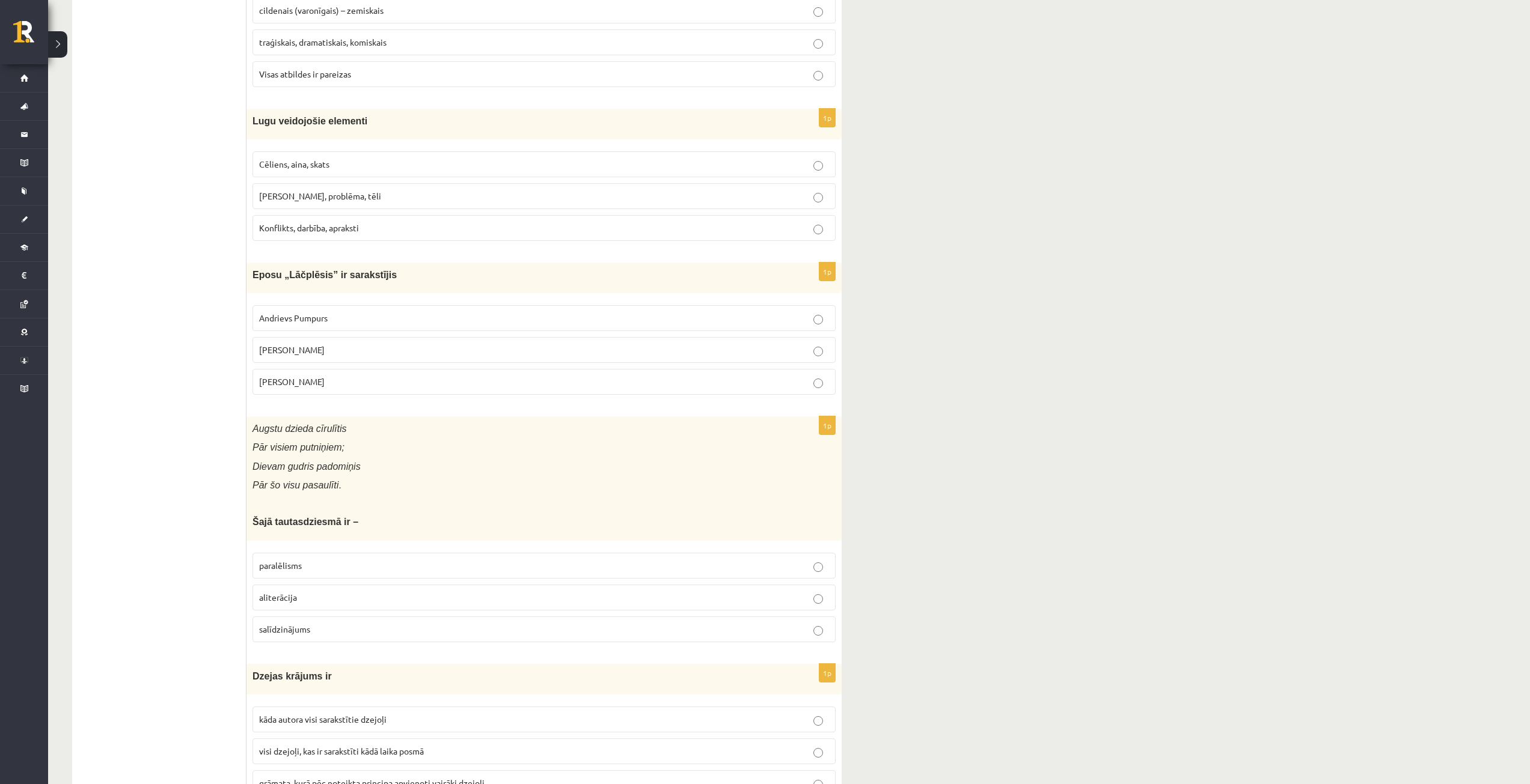
scroll to position [1923, 0]
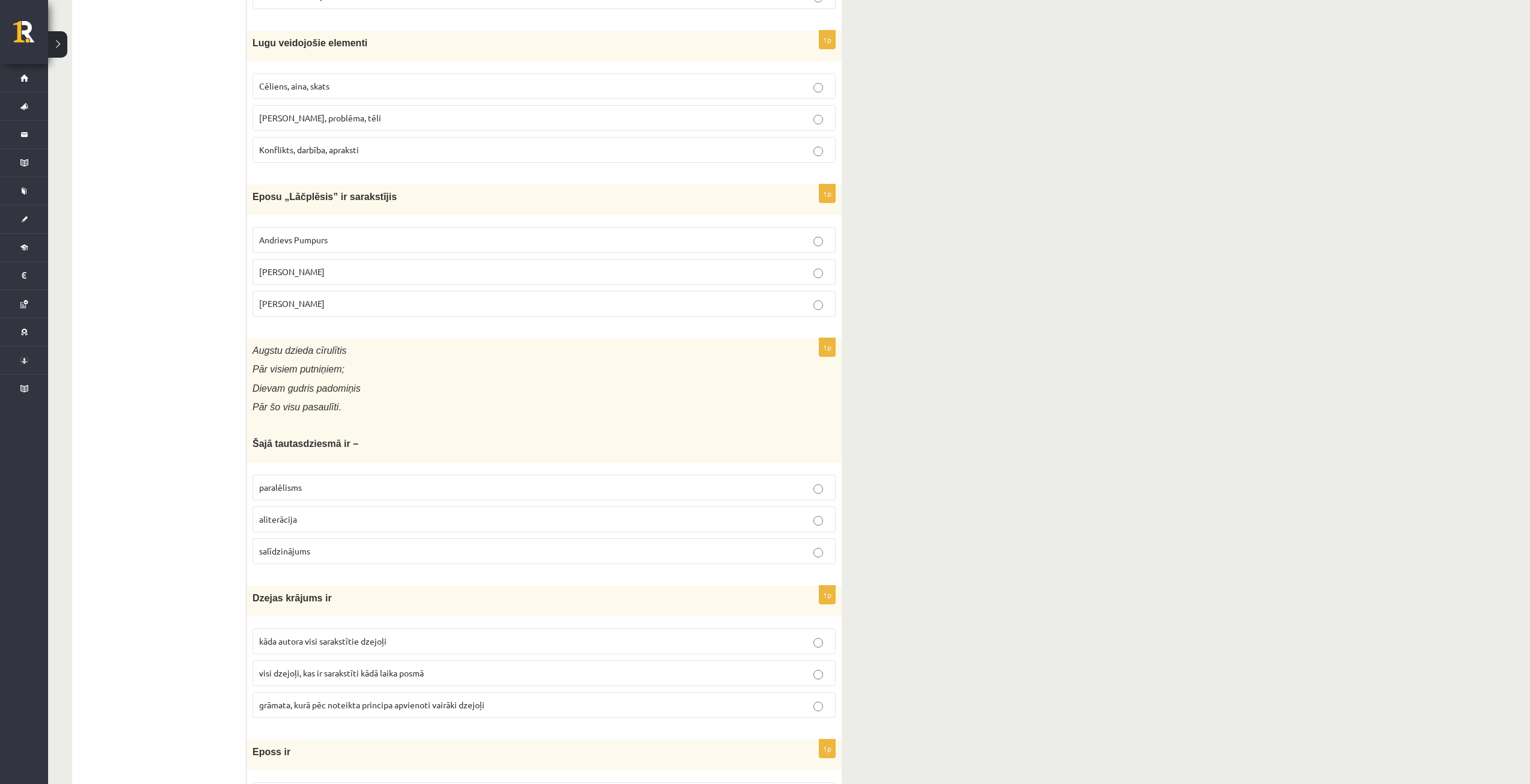
click at [356, 79] on label "Cēliens, aina, skats" at bounding box center [544, 87] width 583 height 26
click at [347, 270] on p "Andrejs Pumpurs" at bounding box center [544, 272] width 570 height 12
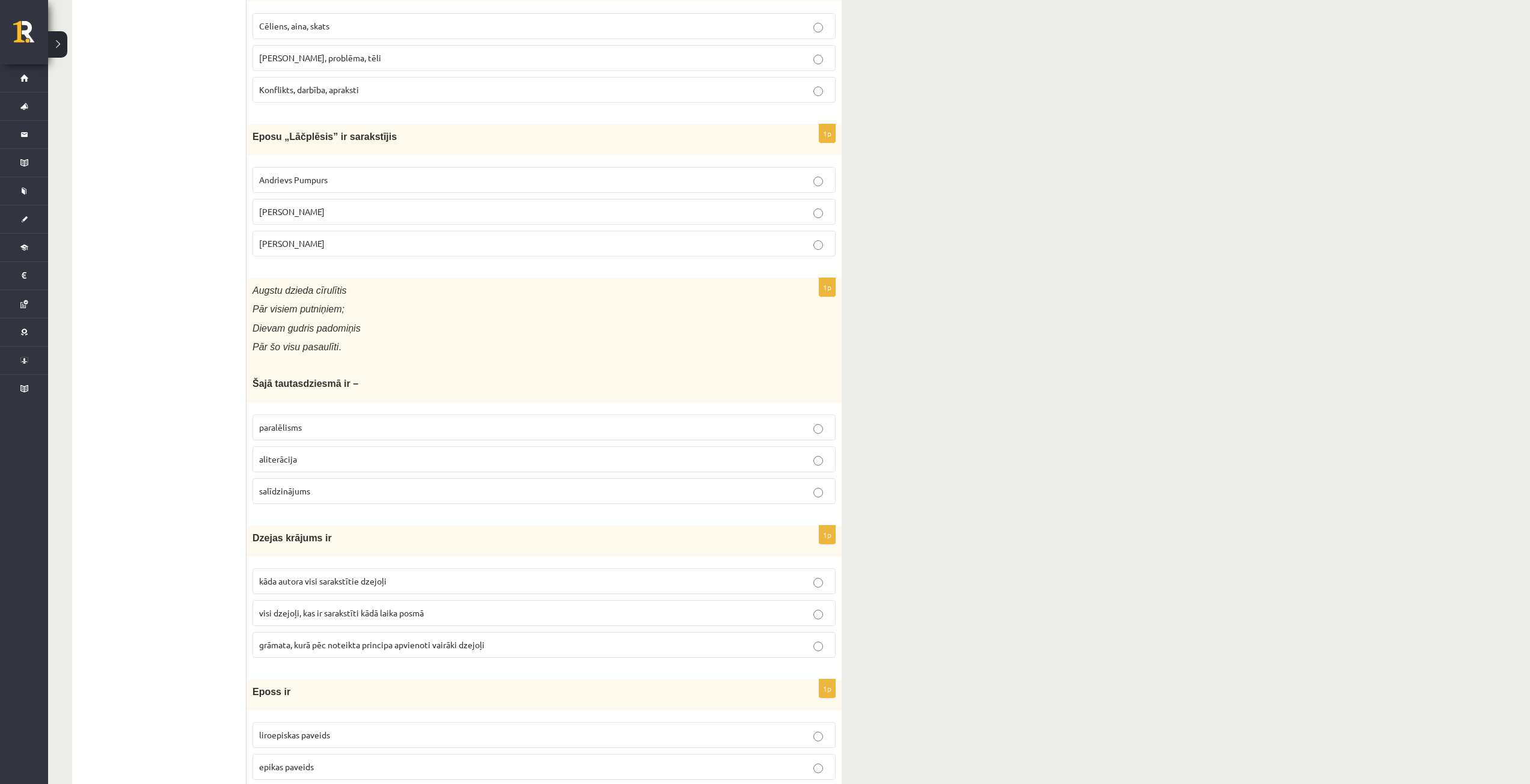
click at [320, 428] on p "paralēlisms" at bounding box center [544, 427] width 570 height 12
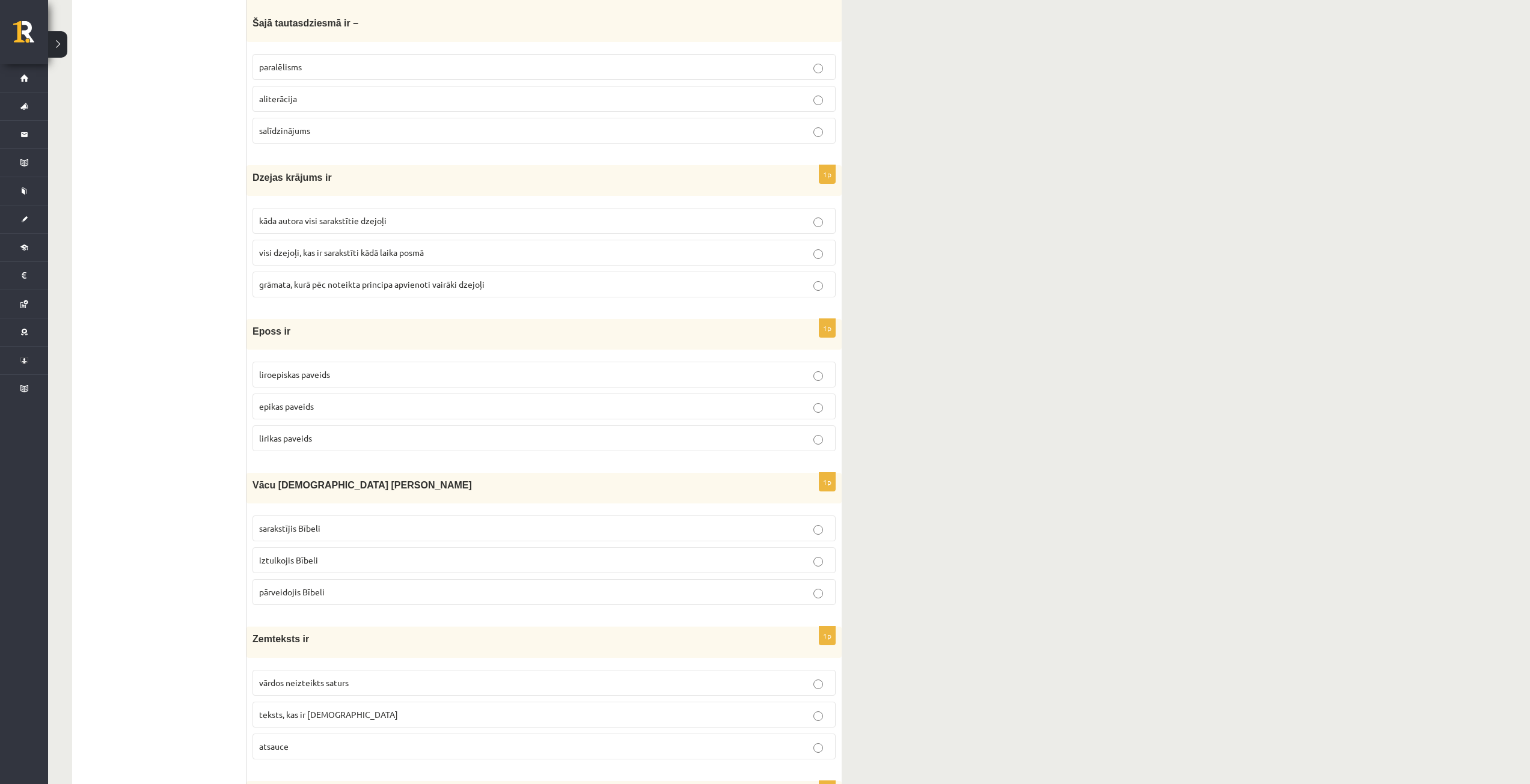
scroll to position [2404, 0]
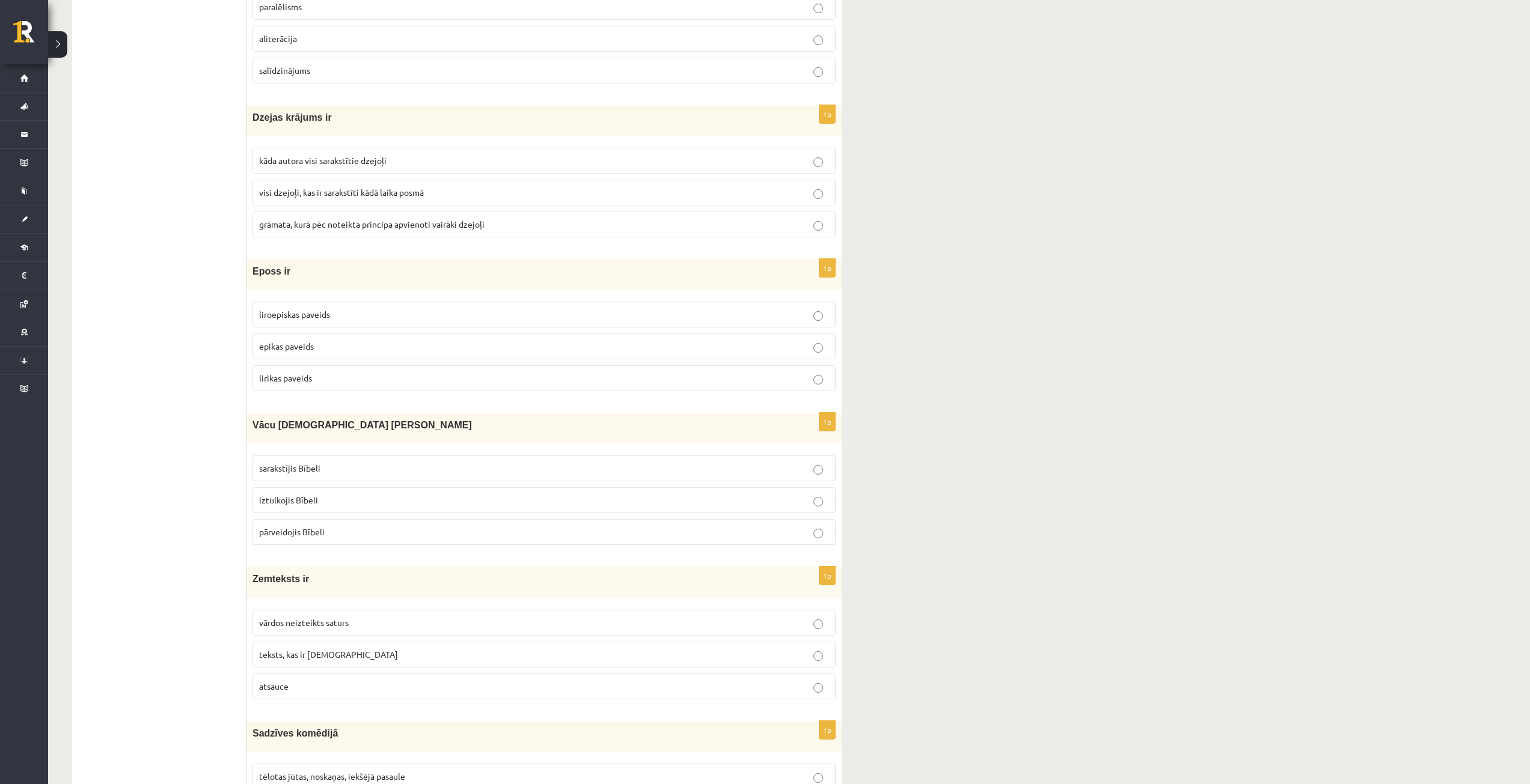
click at [360, 231] on p "grāmata, kurā pēc noteikta principa apvienoti vairāki dzejoļi" at bounding box center [544, 224] width 570 height 12
click at [327, 342] on p "epikas paveids" at bounding box center [544, 346] width 570 height 12
click at [340, 503] on p "iztulkojis Bībeli" at bounding box center [544, 500] width 570 height 12
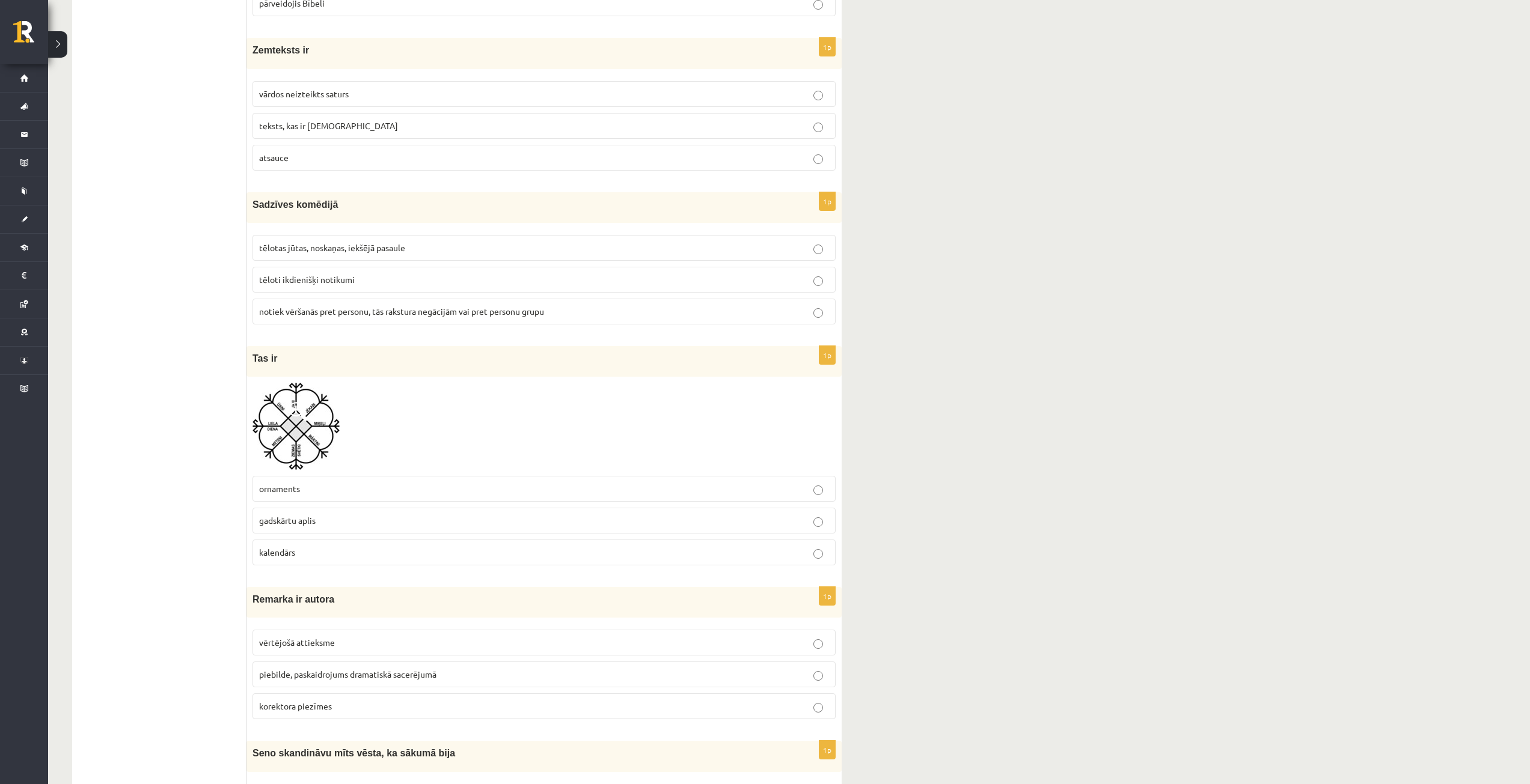
scroll to position [2945, 0]
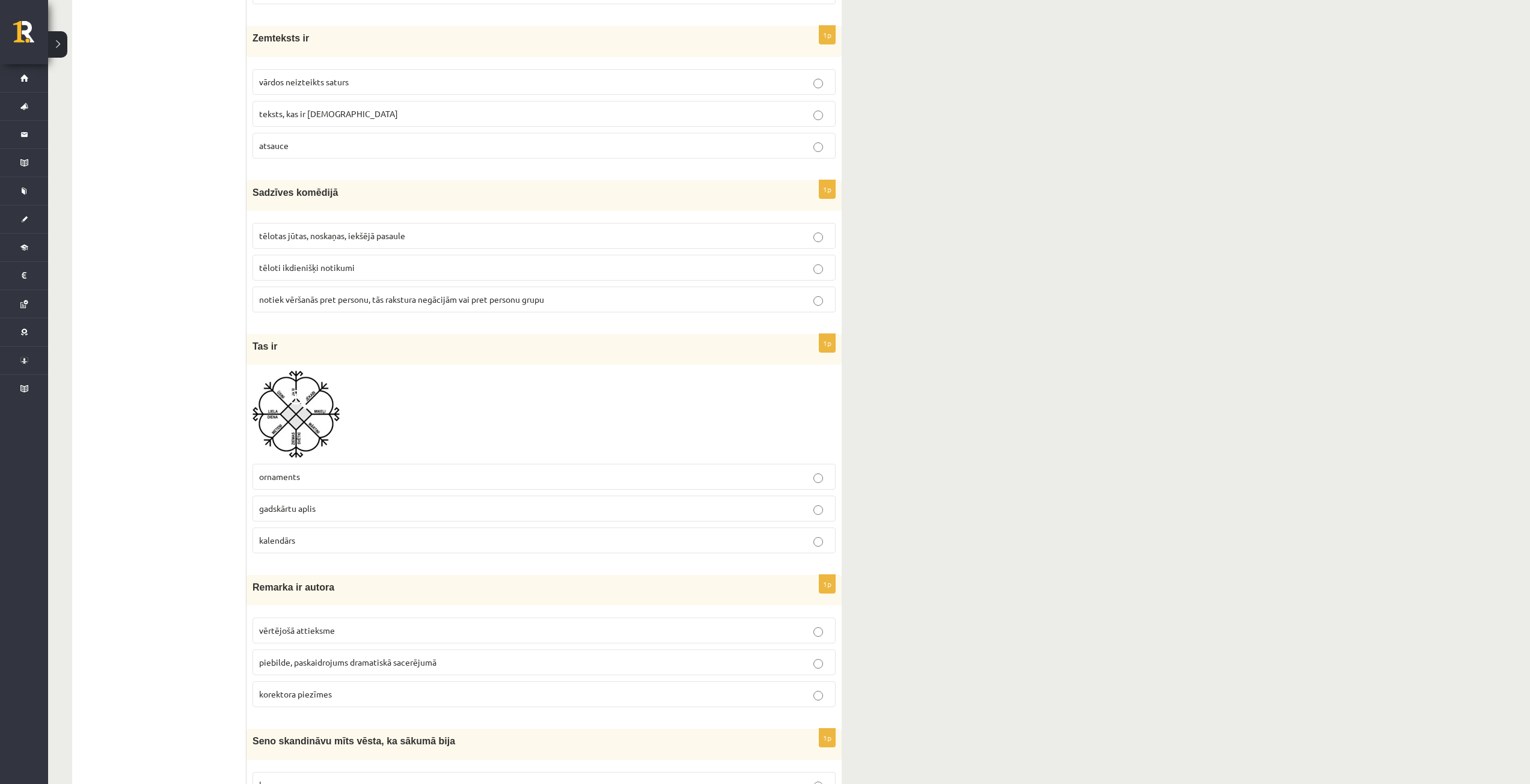
click at [408, 82] on p "vārdos neizteikts saturs" at bounding box center [544, 82] width 570 height 12
click at [393, 234] on span "tēlotas jūtas, noskaņas, iekšējā pasaule" at bounding box center [332, 235] width 146 height 11
click at [385, 507] on p "gadskārtu aplis" at bounding box center [544, 508] width 570 height 12
click at [291, 401] on span at bounding box center [297, 399] width 19 height 19
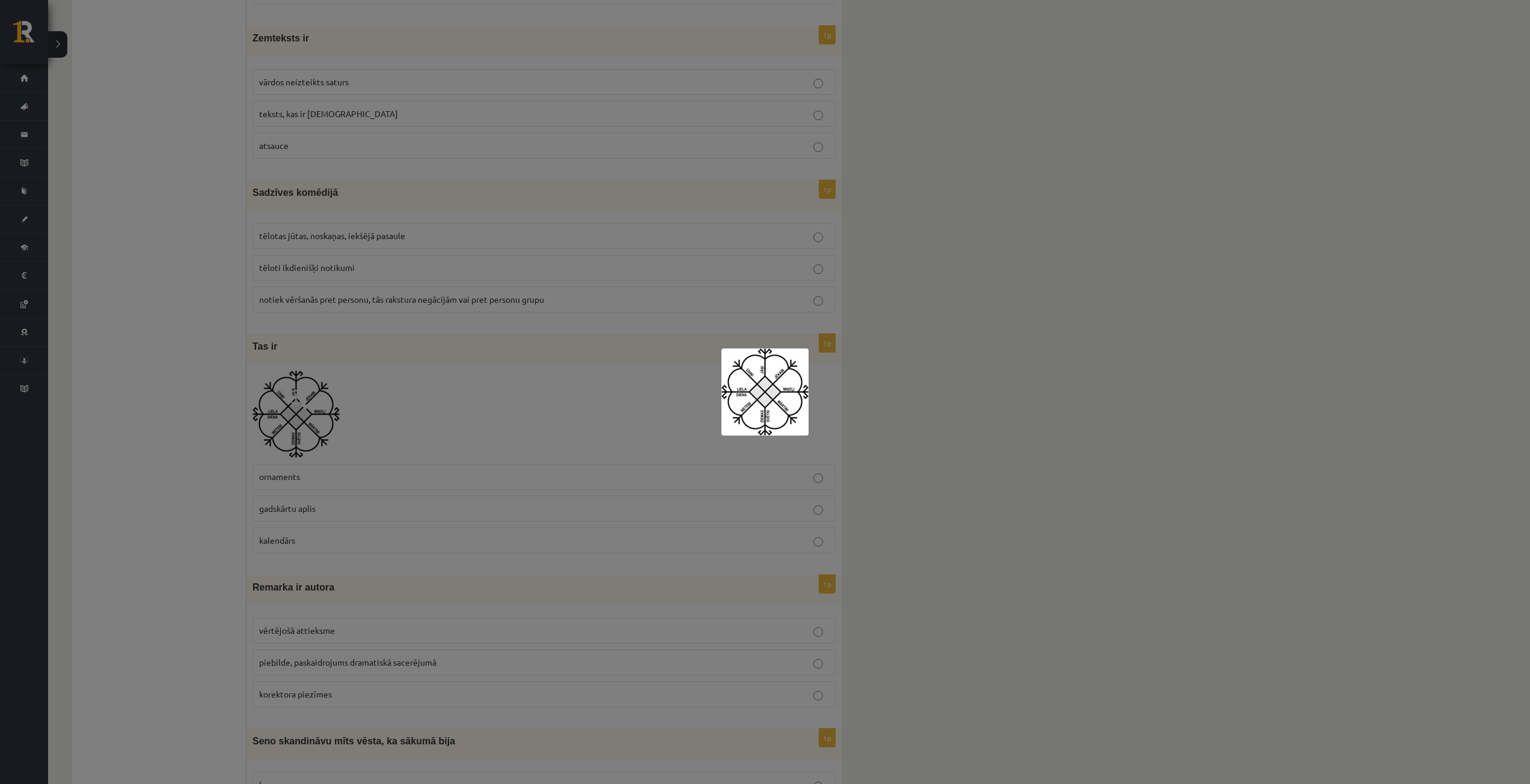
click at [895, 466] on div at bounding box center [765, 392] width 1530 height 784
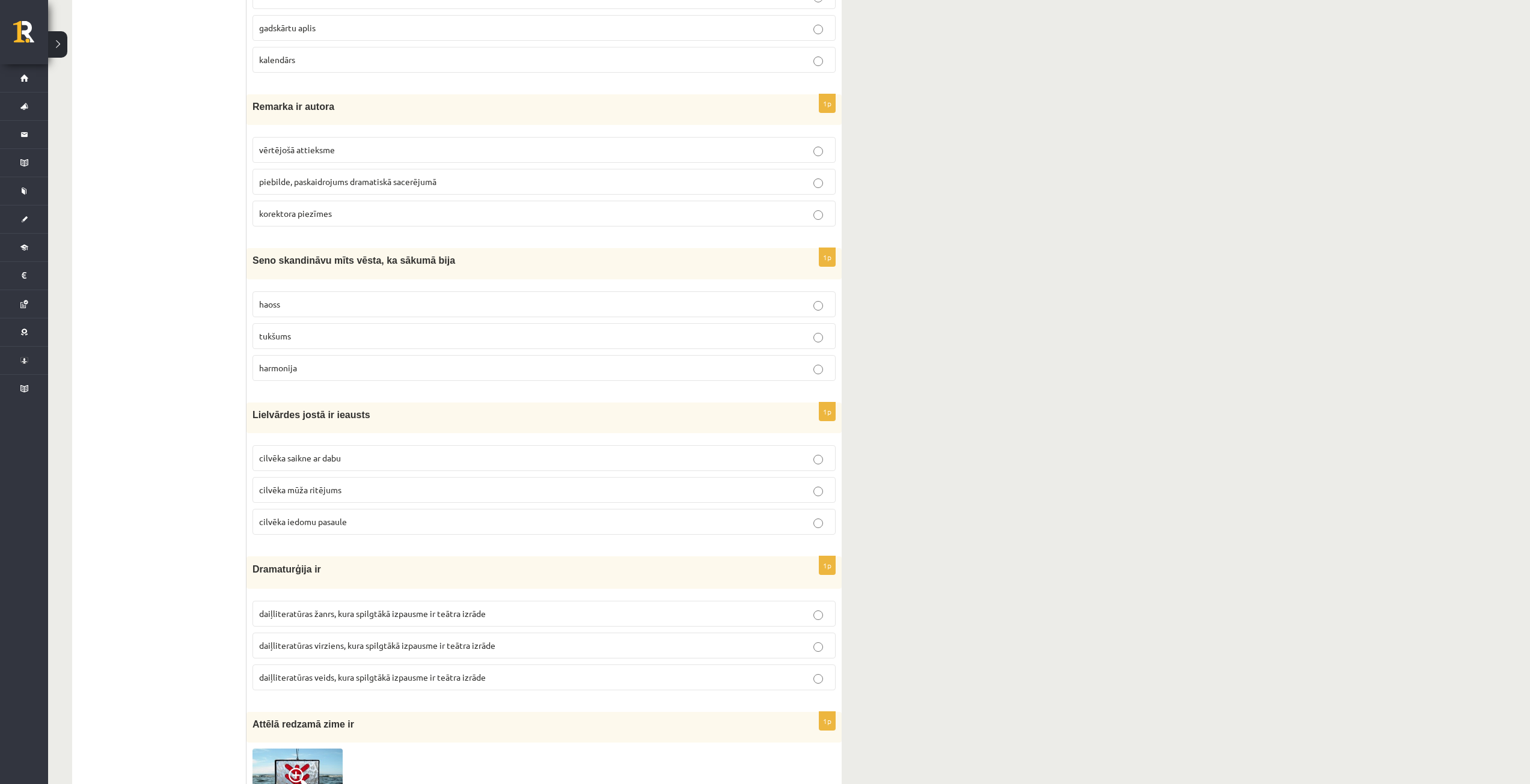
scroll to position [3485, 0]
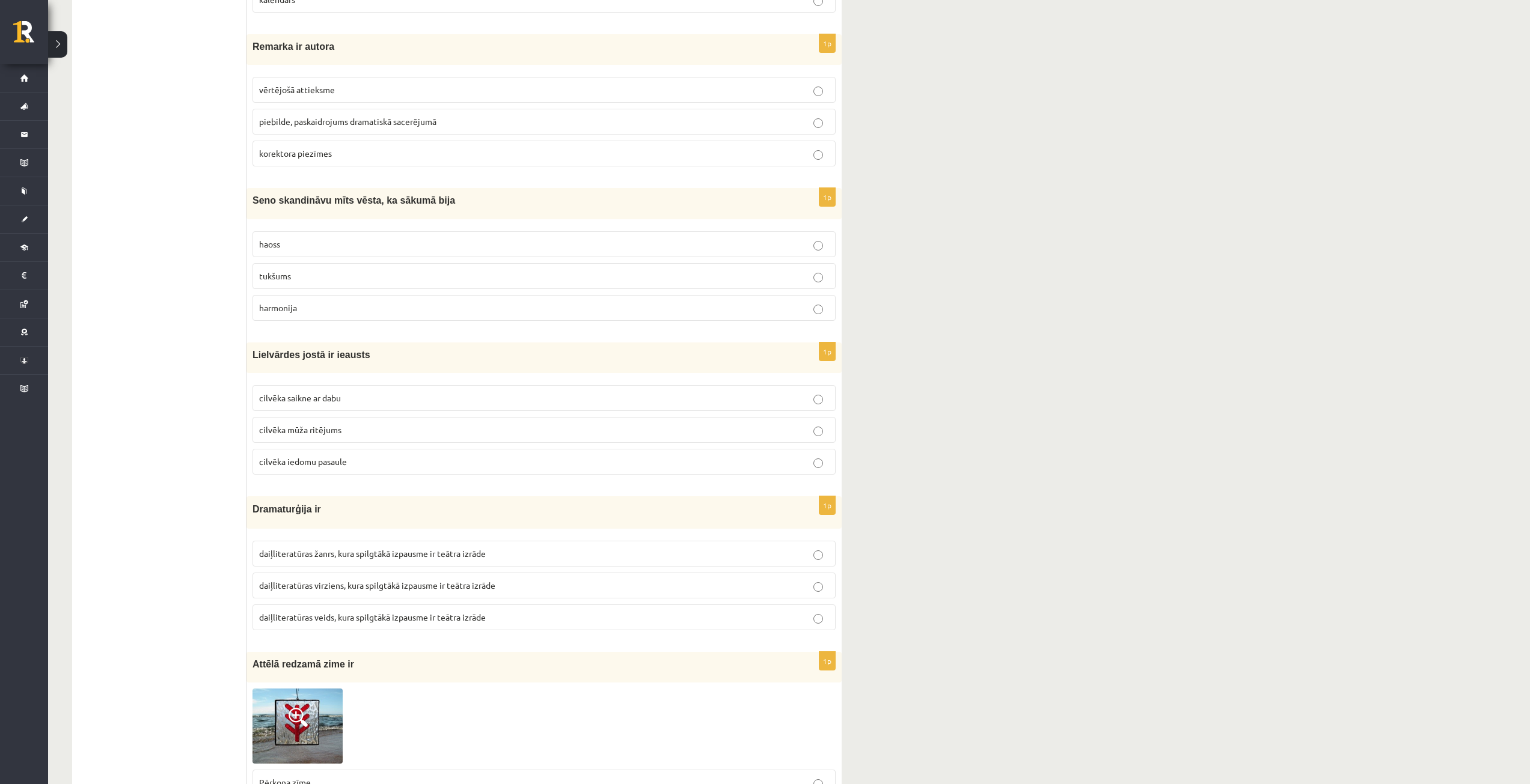
click at [375, 115] on label "piebilde, paskaidrojums dramatiskā sacerējumā" at bounding box center [544, 122] width 583 height 26
click at [369, 269] on label "tukšums" at bounding box center [544, 277] width 583 height 26
click at [372, 429] on p "cilvēka mūža ritējums" at bounding box center [544, 430] width 570 height 12
click at [395, 615] on span "daiļliteratūras veids, kura spilgtākā izpausme ir teātra izrāde" at bounding box center [372, 617] width 227 height 11
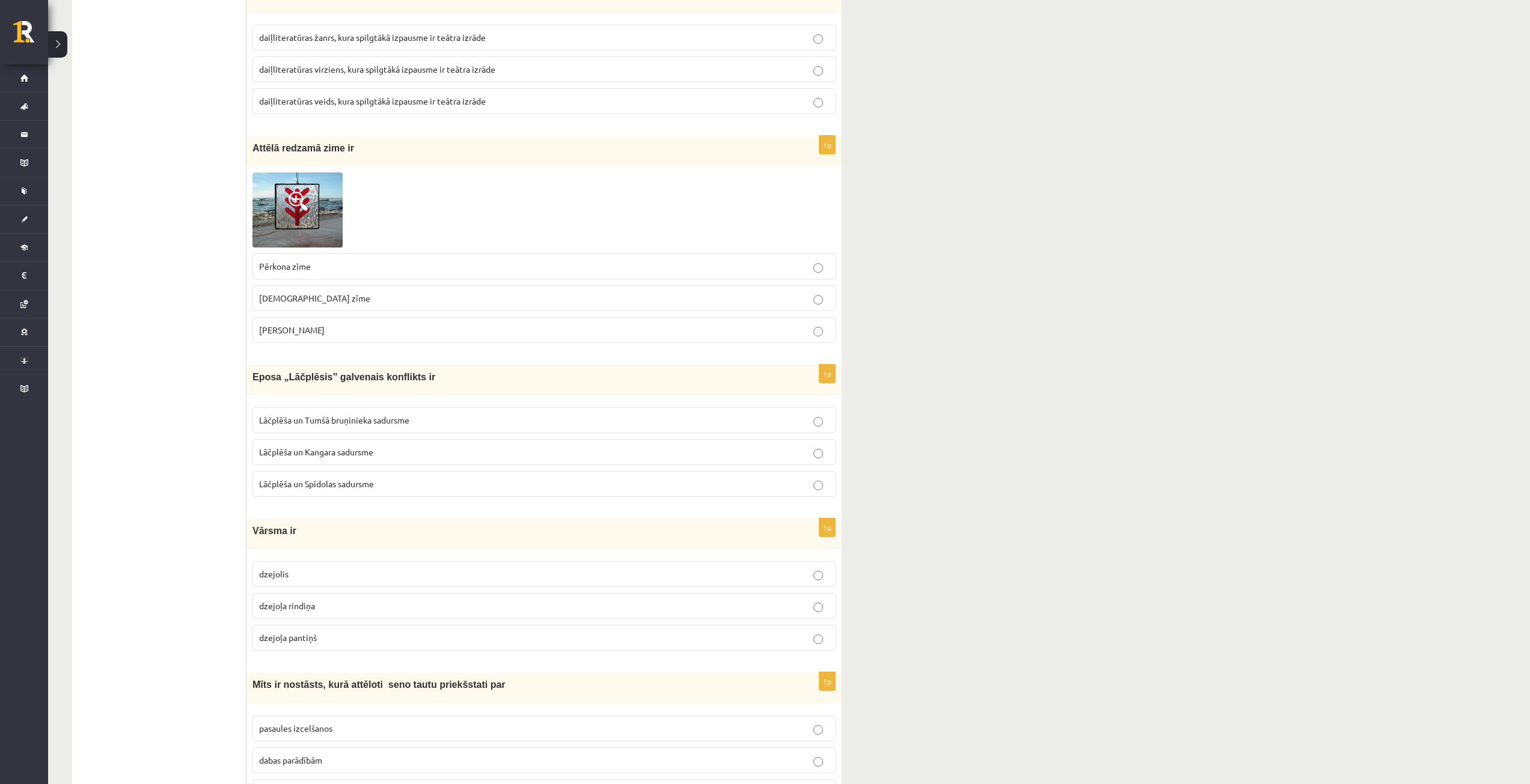
scroll to position [4026, 0]
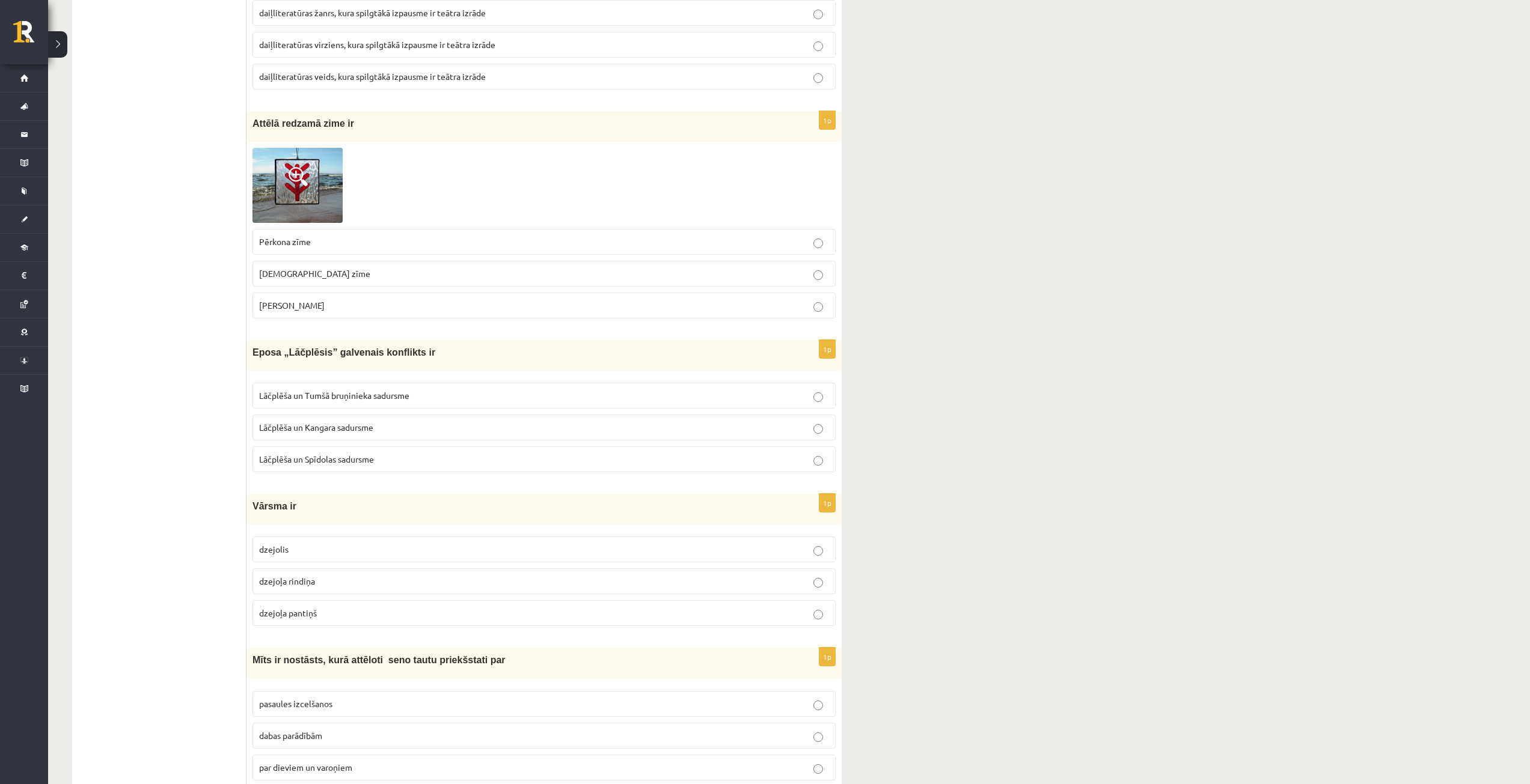
click at [404, 395] on span "Lāčplēša un Tumšā bruņinieka sadursme" at bounding box center [334, 395] width 151 height 11
click at [396, 579] on p "dzejoļa rindiņa" at bounding box center [544, 581] width 570 height 12
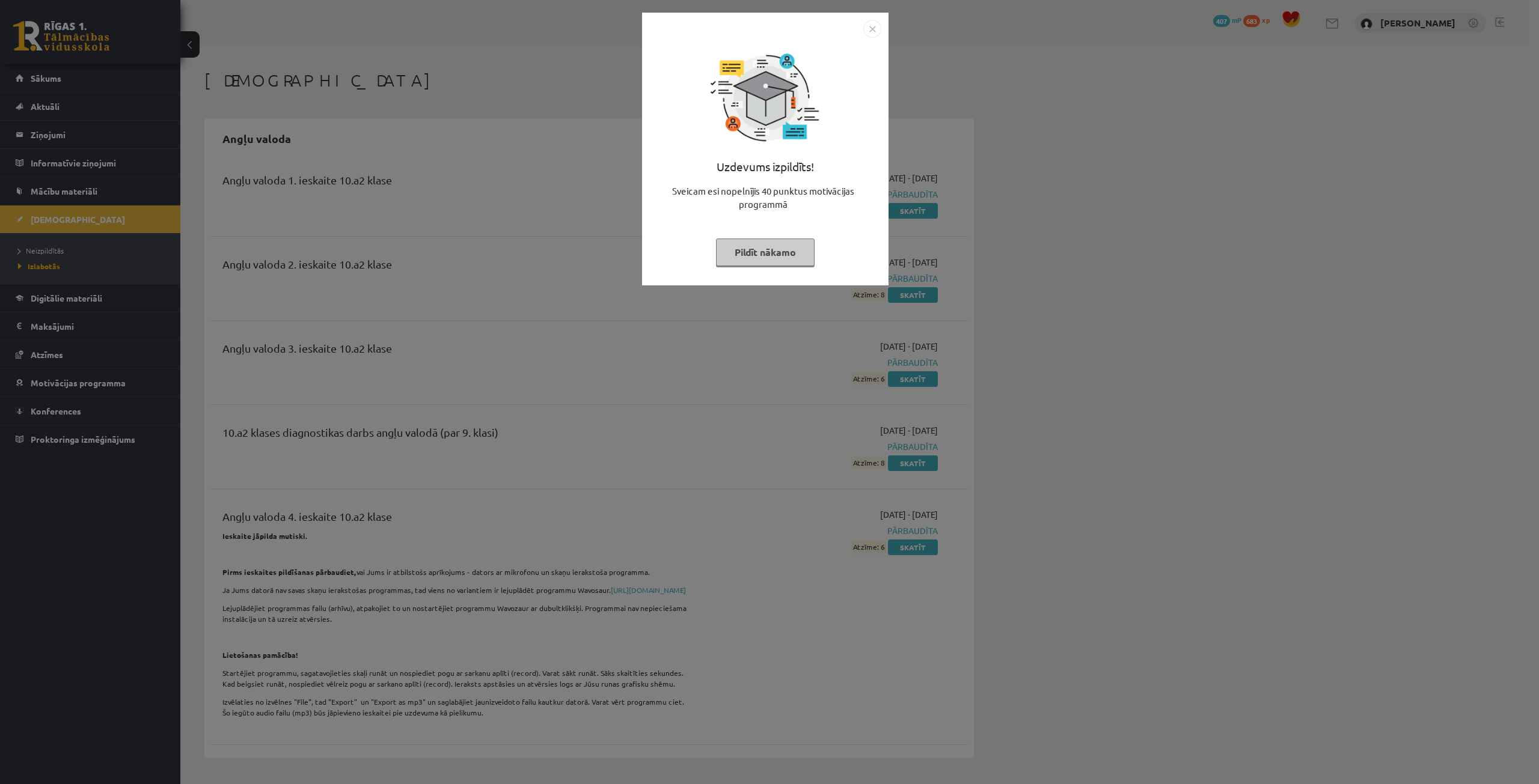
click at [869, 26] on img "Close" at bounding box center [872, 29] width 18 height 18
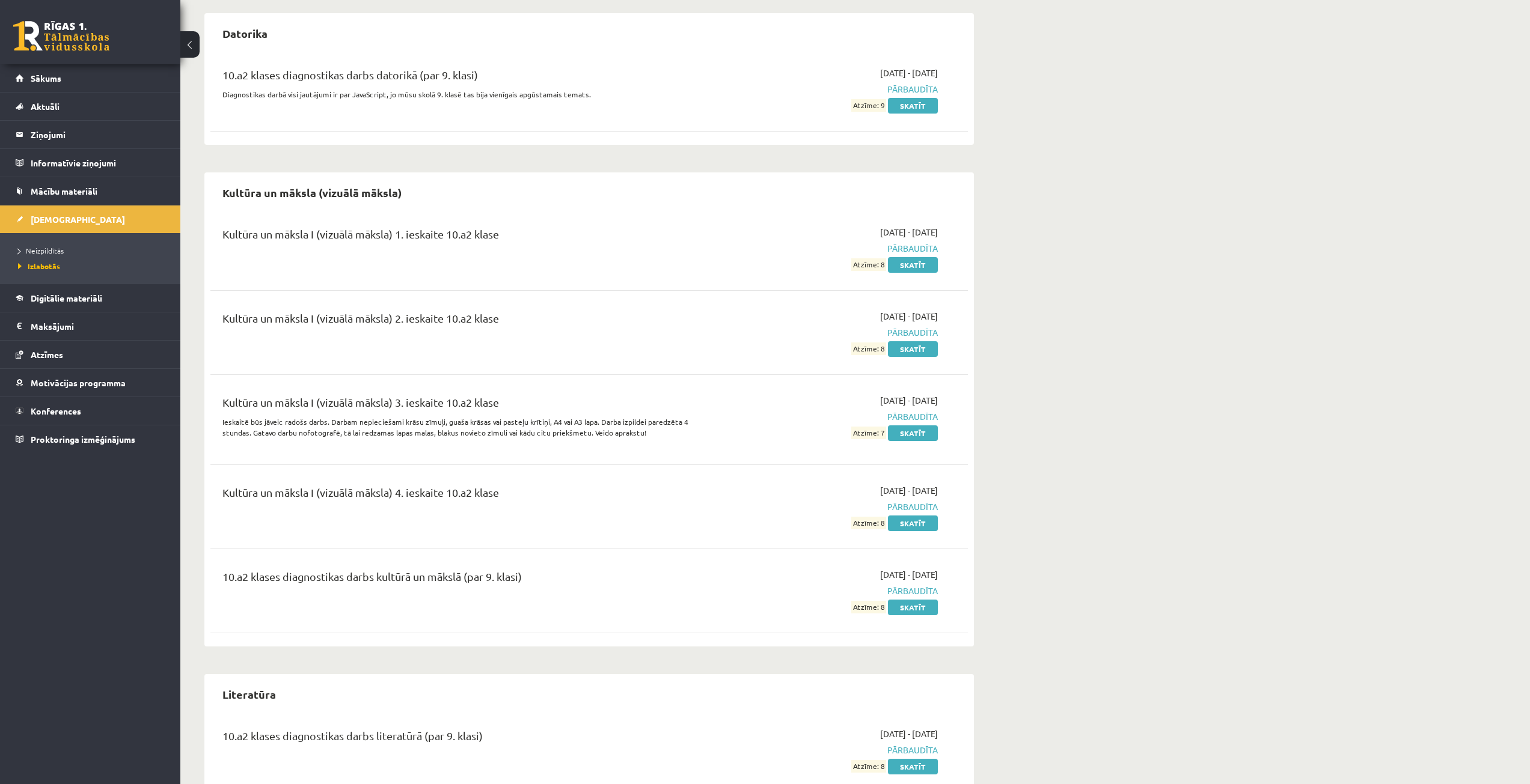
scroll to position [829, 0]
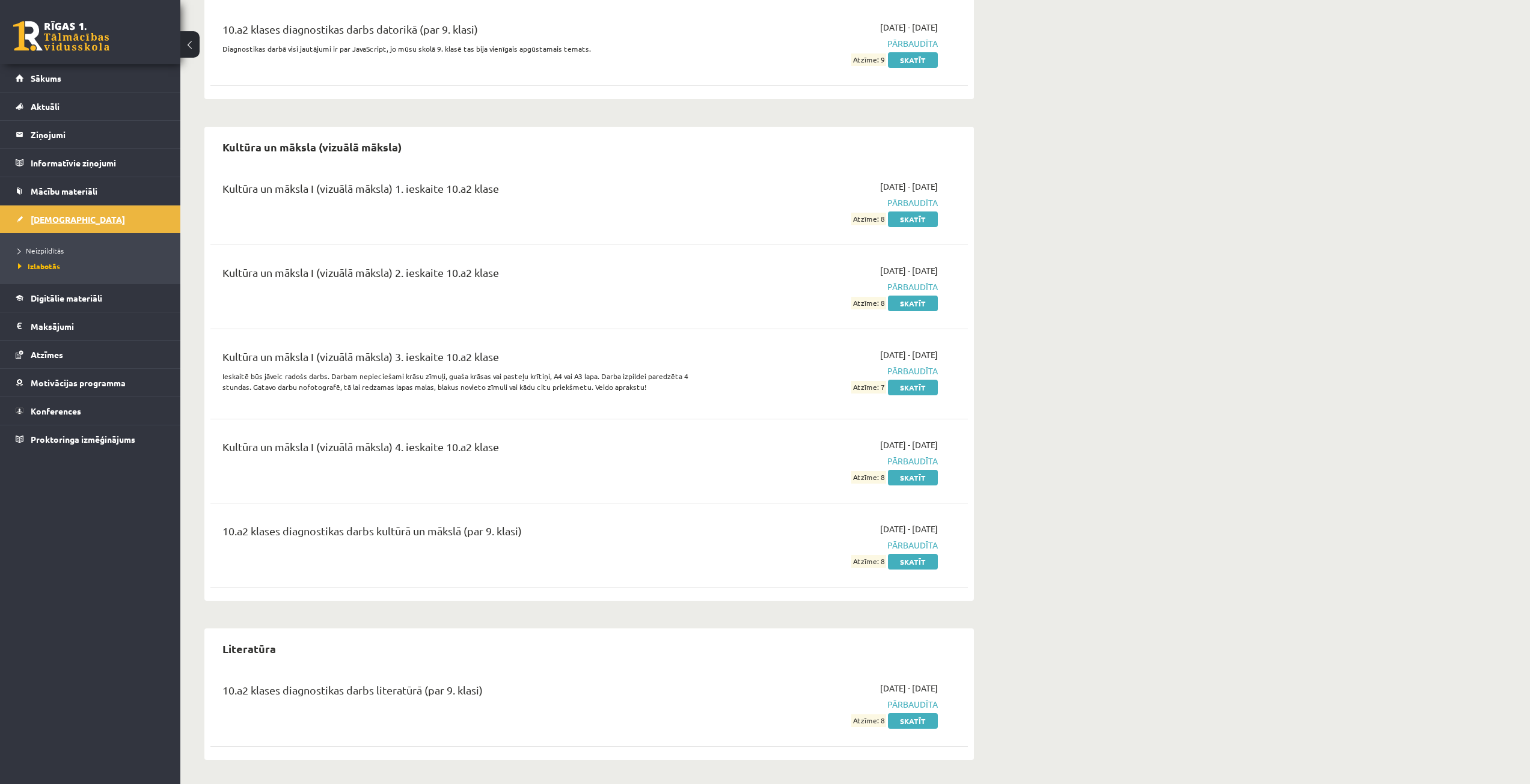
click at [65, 215] on span "[DEMOGRAPHIC_DATA]" at bounding box center [77, 219] width 94 height 11
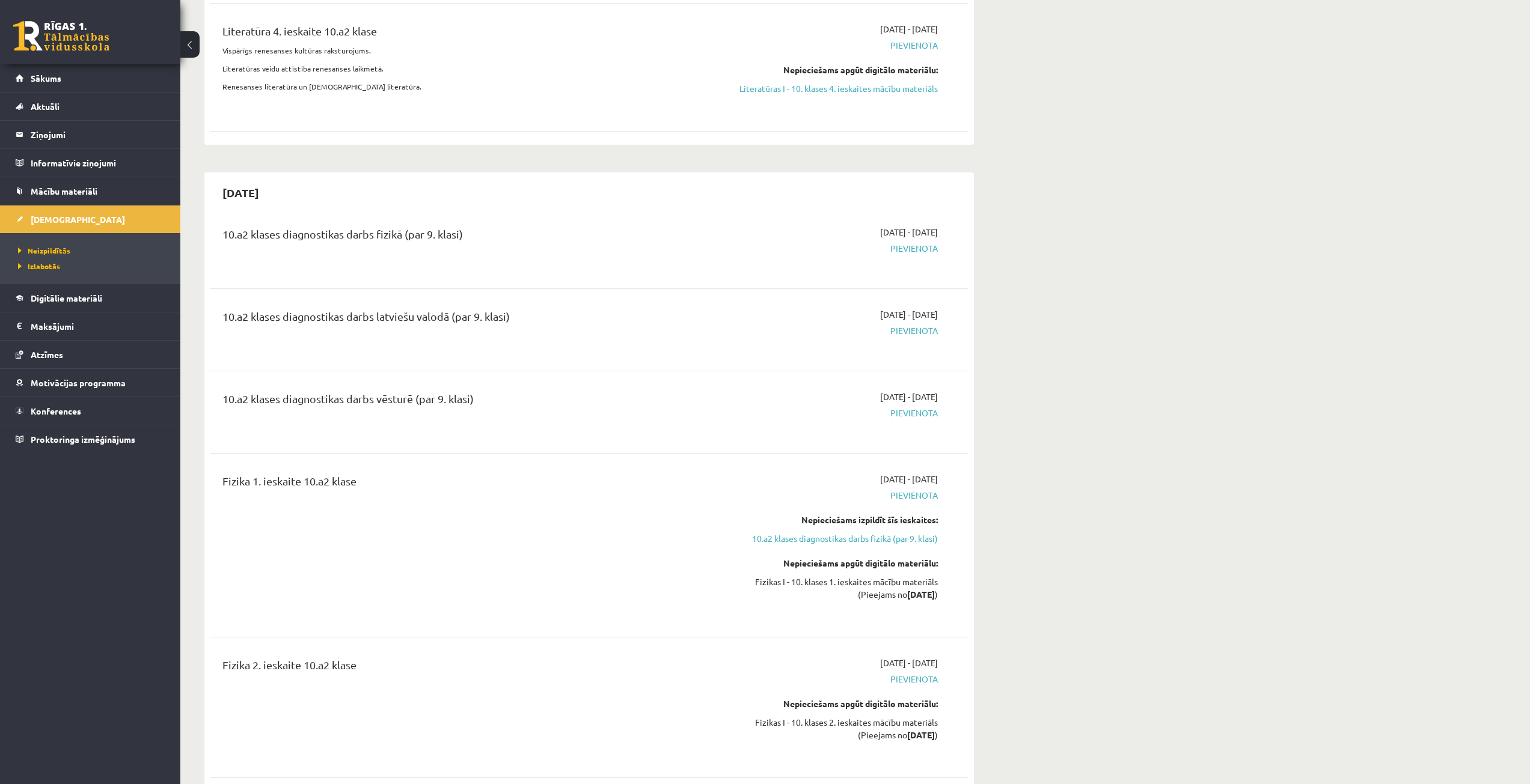
scroll to position [1551, 0]
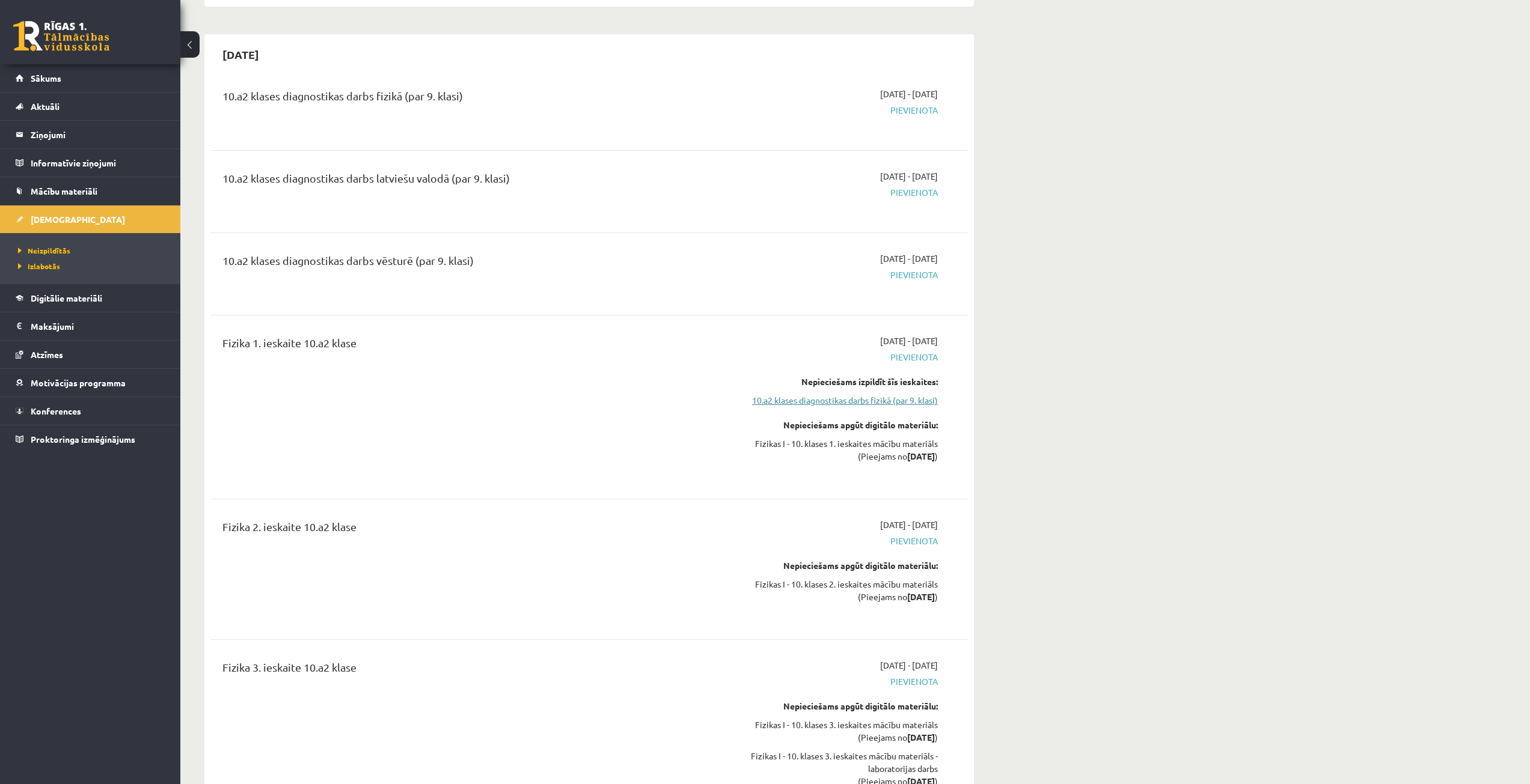
click at [819, 394] on link "10.a2 klases diagnostikas darbs fizikā (par 9. klasi)" at bounding box center [824, 400] width 227 height 12
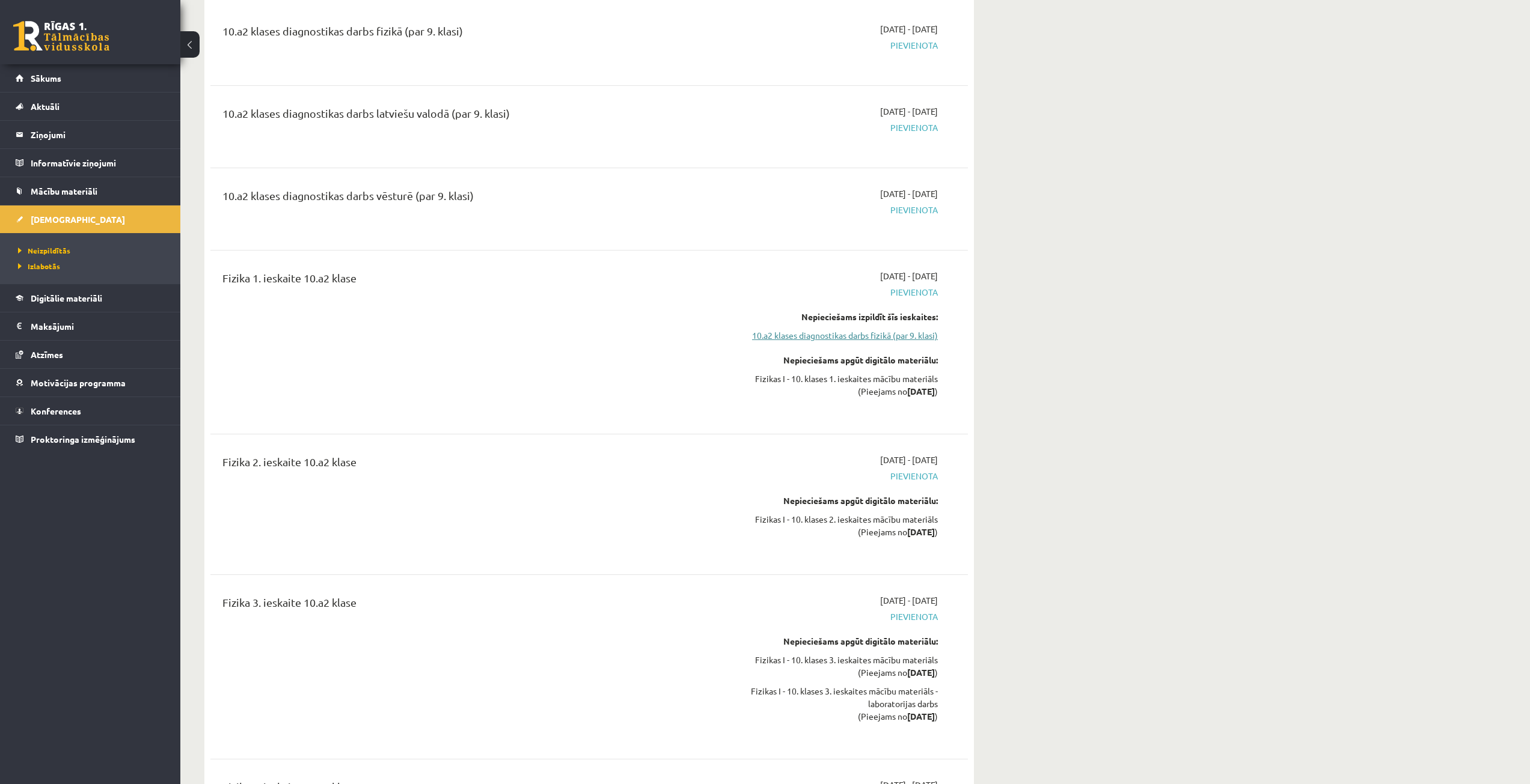
click at [808, 329] on link "10.a2 klases diagnostikas darbs fizikā (par 9. klasi)" at bounding box center [824, 335] width 227 height 12
click at [875, 329] on link "10.a2 klases diagnostikas darbs fizikā (par 9. klasi)" at bounding box center [824, 335] width 227 height 12
click at [874, 329] on link "10.a2 klases diagnostikas darbs fizikā (par 9. klasi)" at bounding box center [824, 335] width 227 height 12
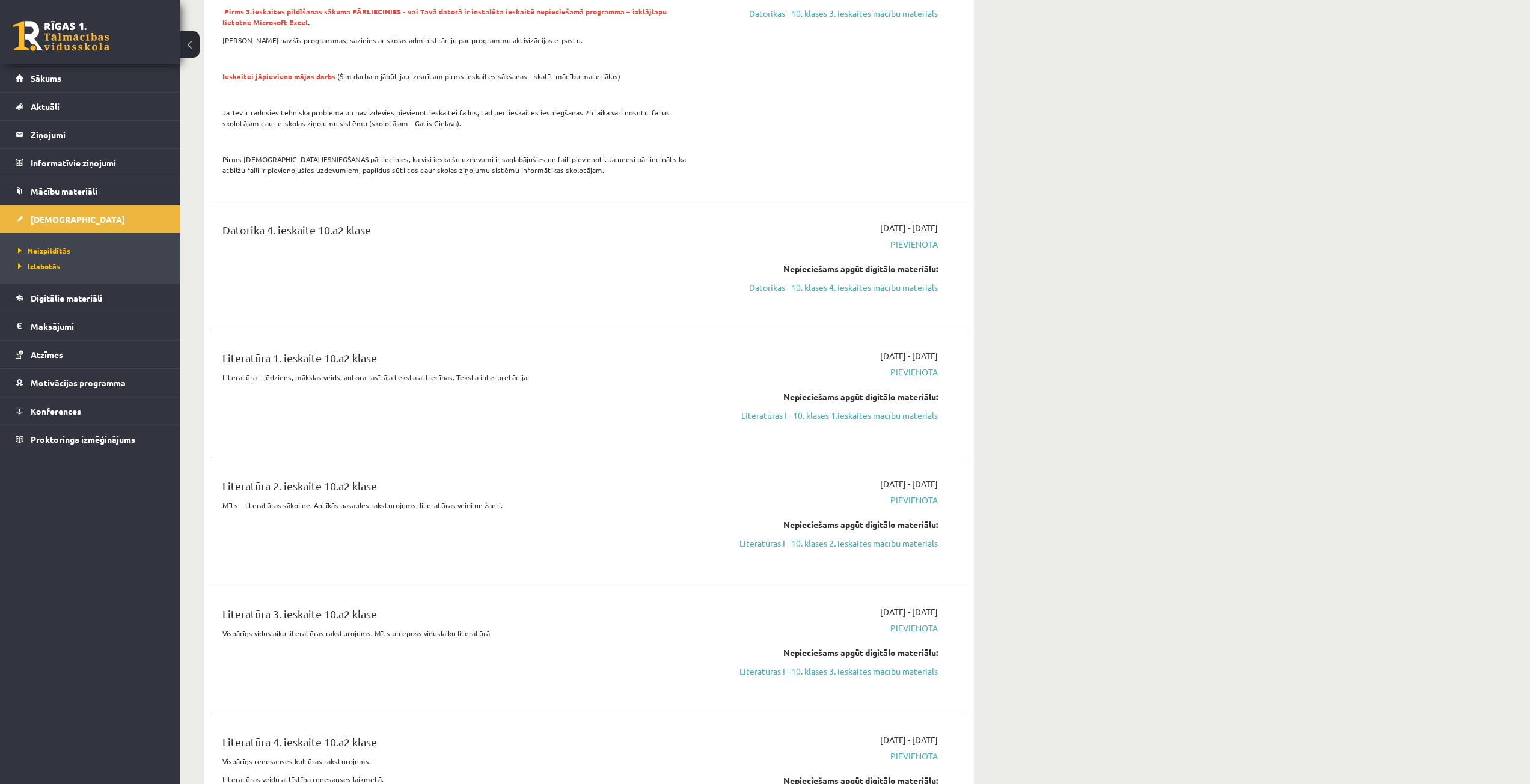
scroll to position [782, 0]
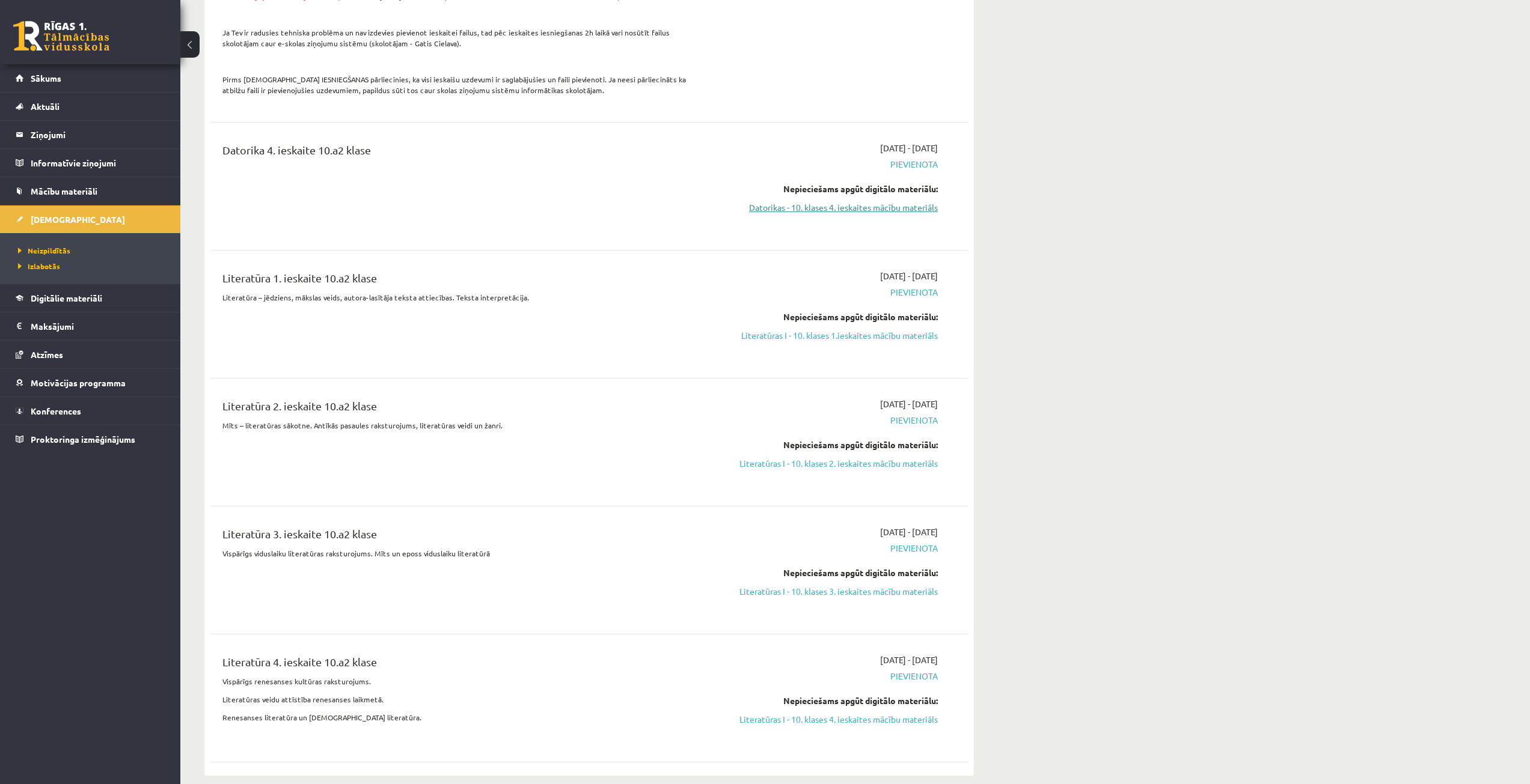
click at [848, 201] on link "Datorikas - 10. klases 4. ieskaites mācību materiāls" at bounding box center [824, 207] width 227 height 12
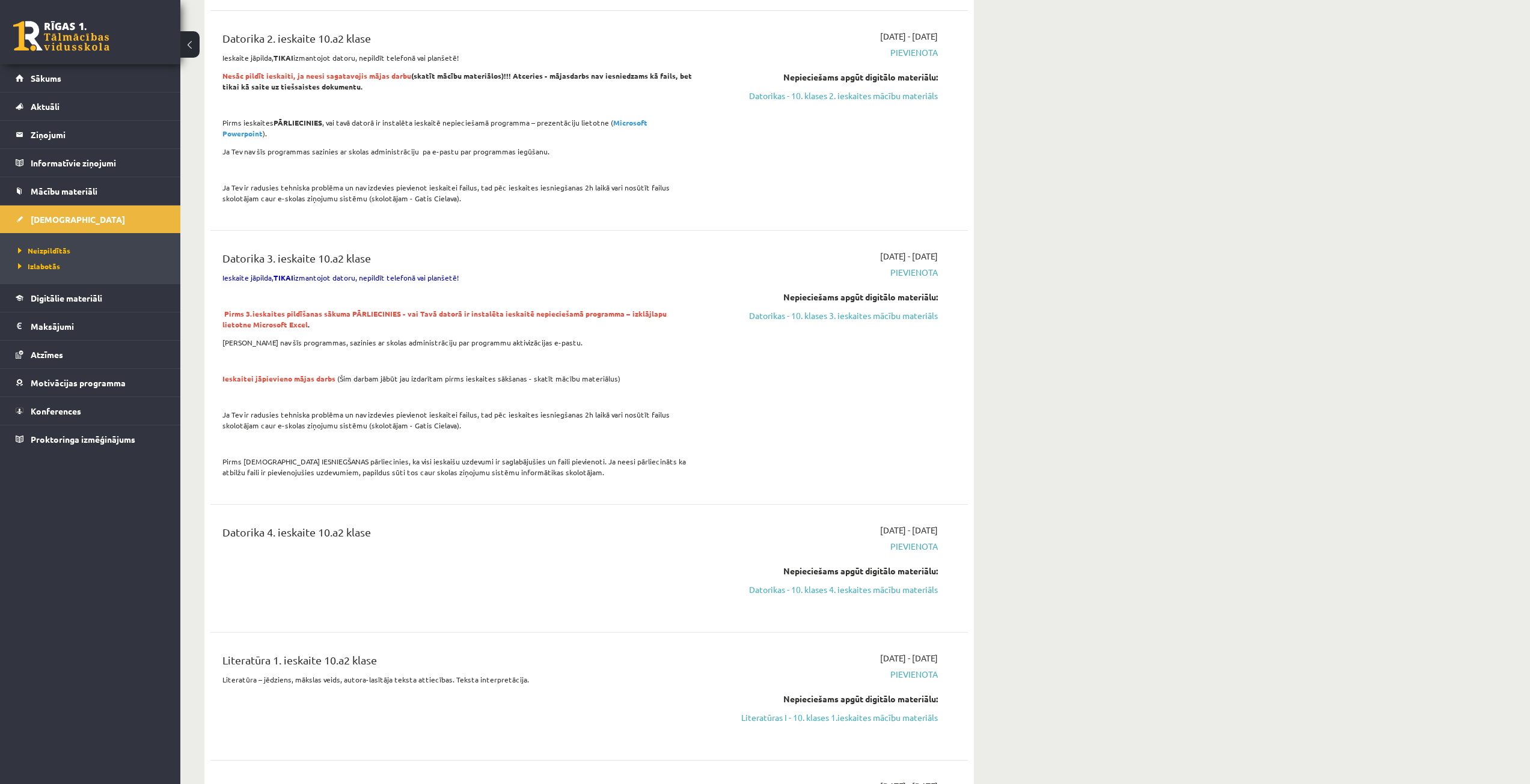
scroll to position [421, 0]
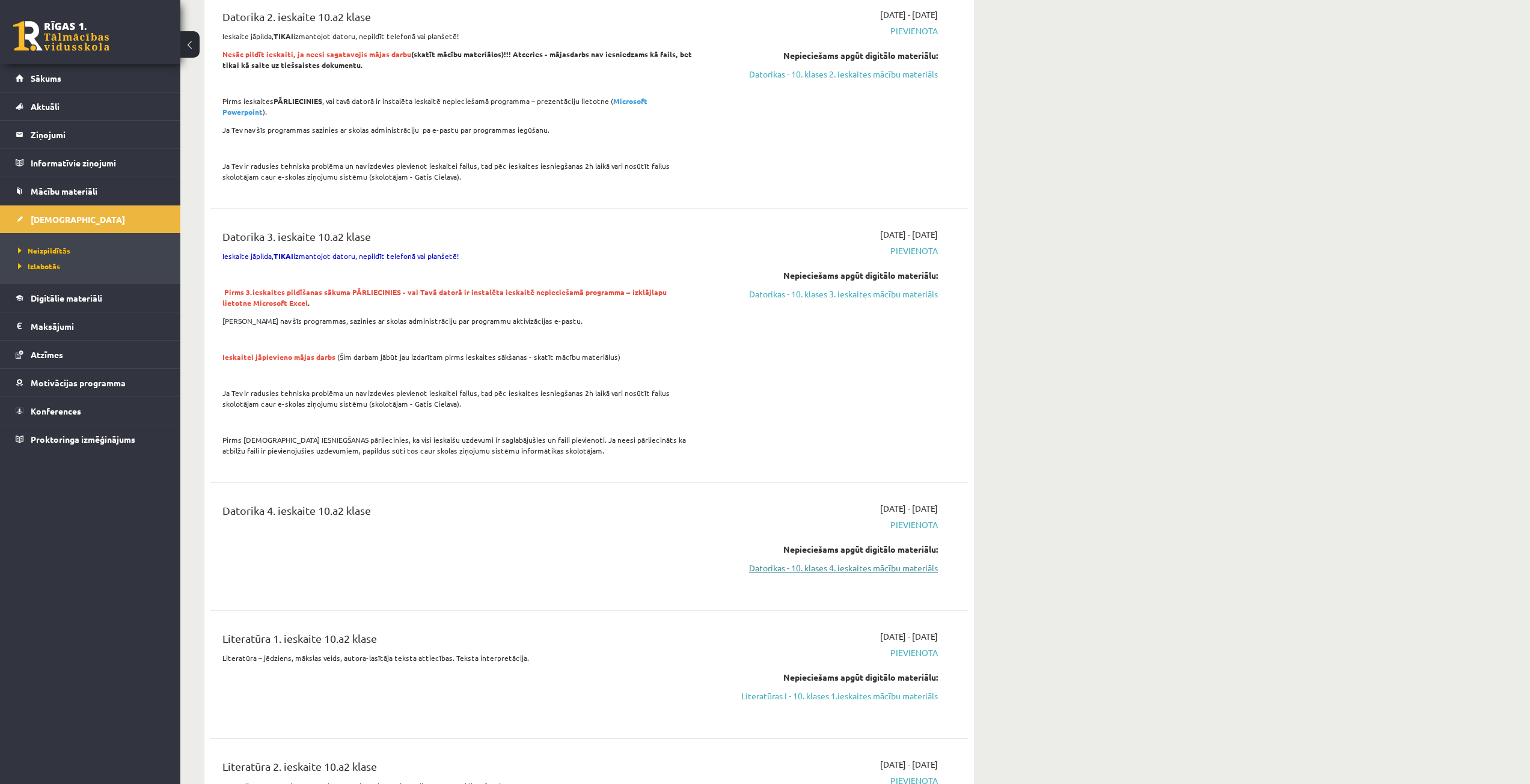
click at [821, 562] on link "Datorikas - 10. klases 4. ieskaites mācību materiāls" at bounding box center [824, 568] width 227 height 12
click at [809, 562] on link "Datorikas - 10. klases 4. ieskaites mācību materiāls" at bounding box center [824, 568] width 227 height 12
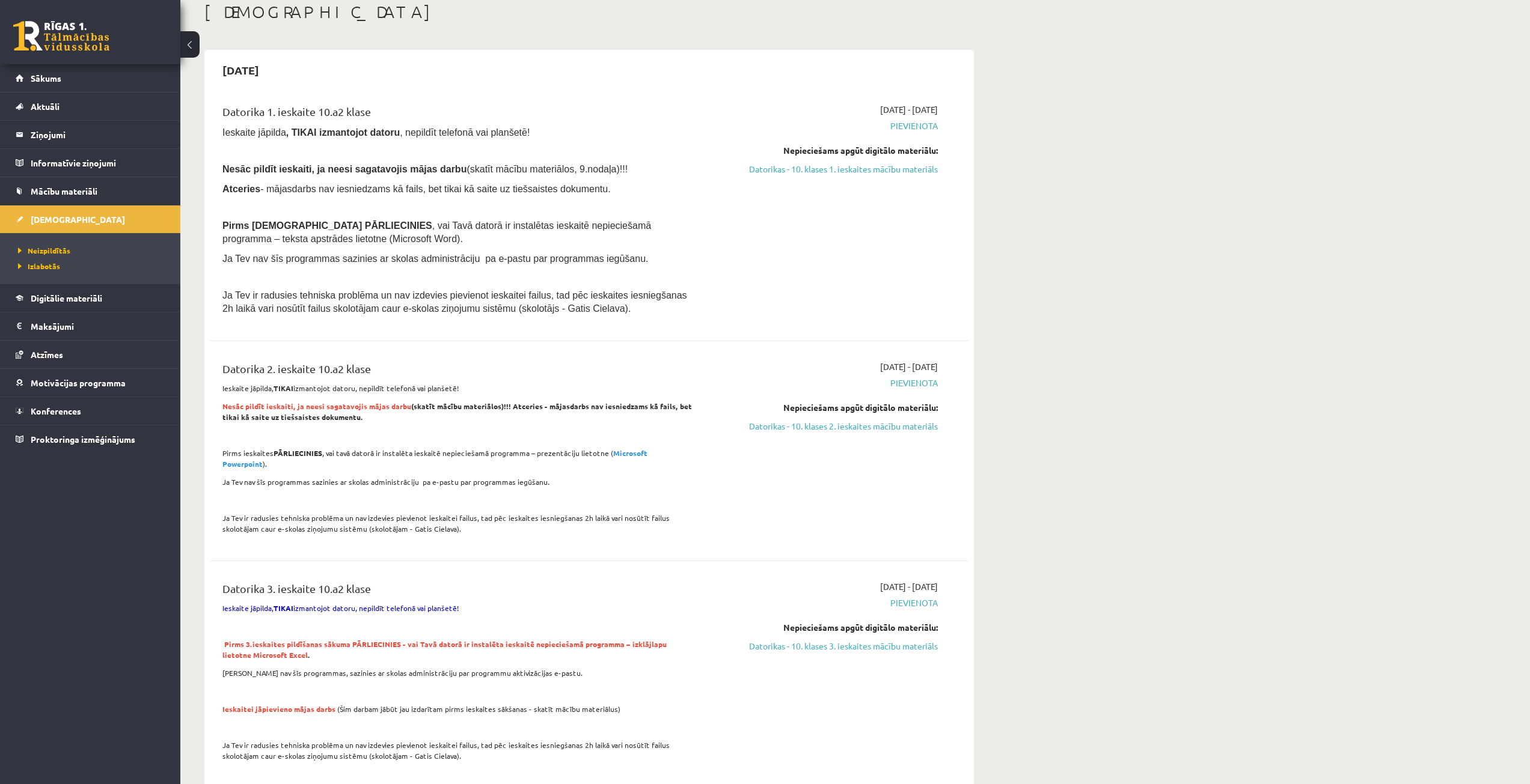
scroll to position [0, 0]
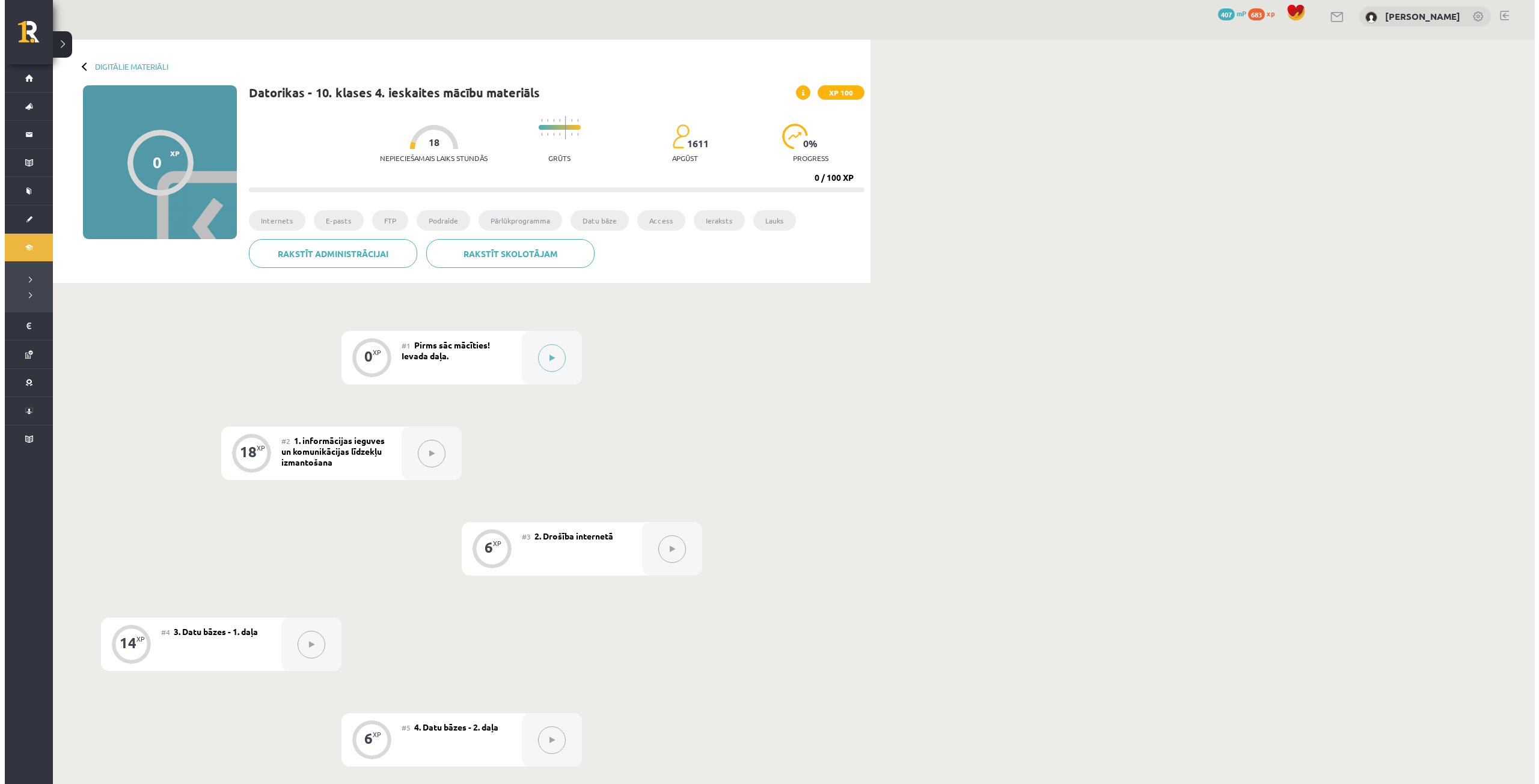
scroll to position [6, 0]
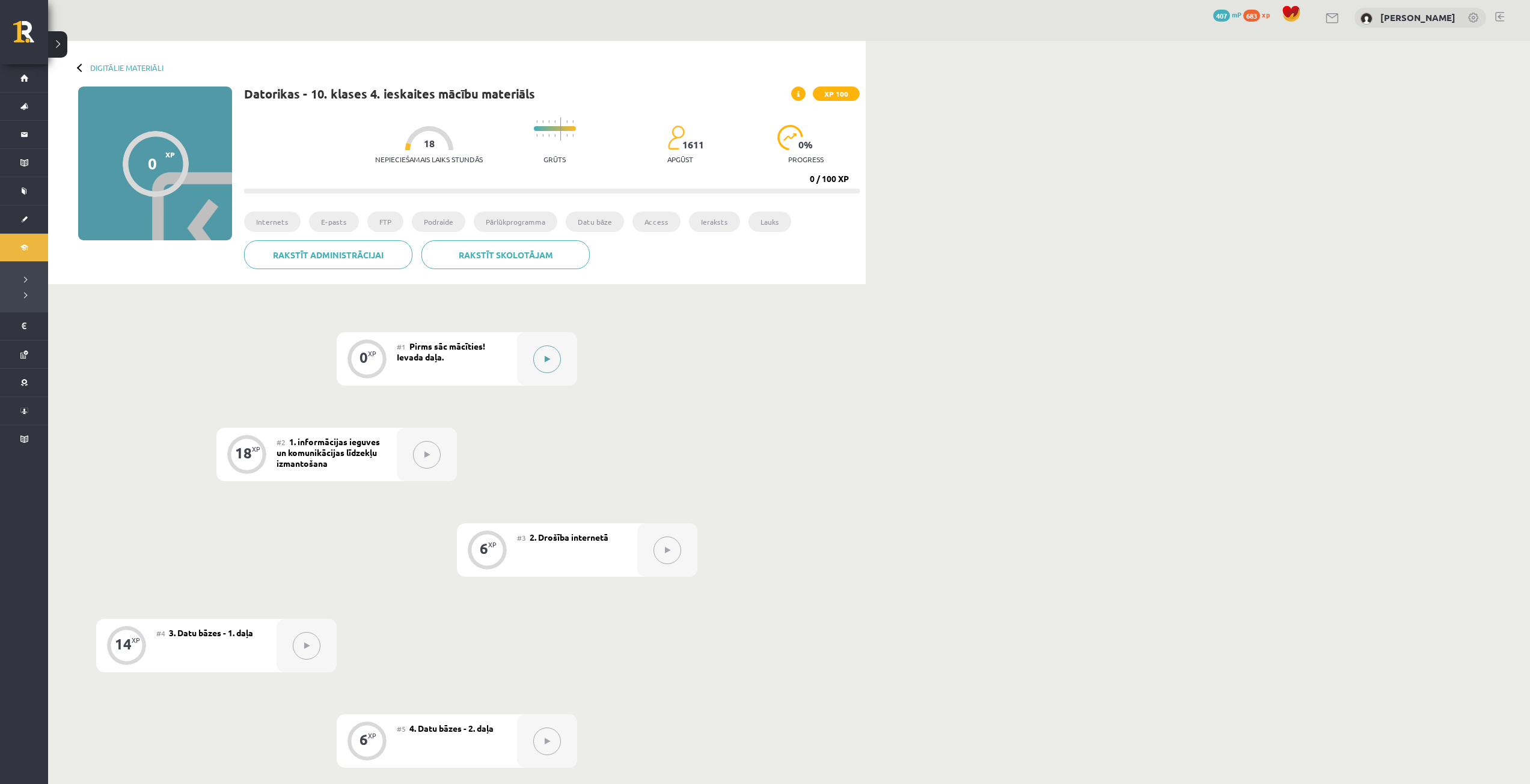
click at [548, 360] on icon at bounding box center [547, 359] width 6 height 7
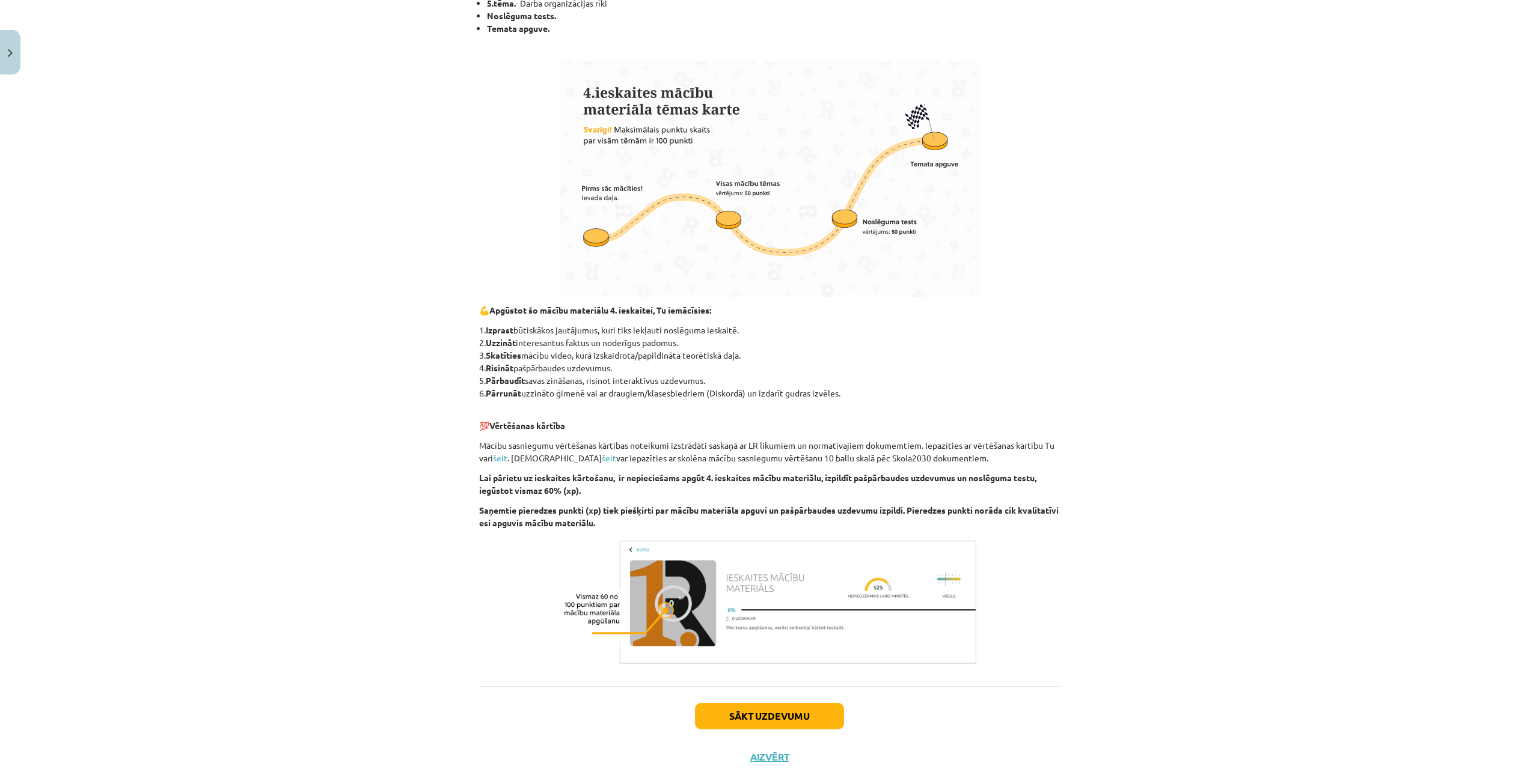
scroll to position [370, 0]
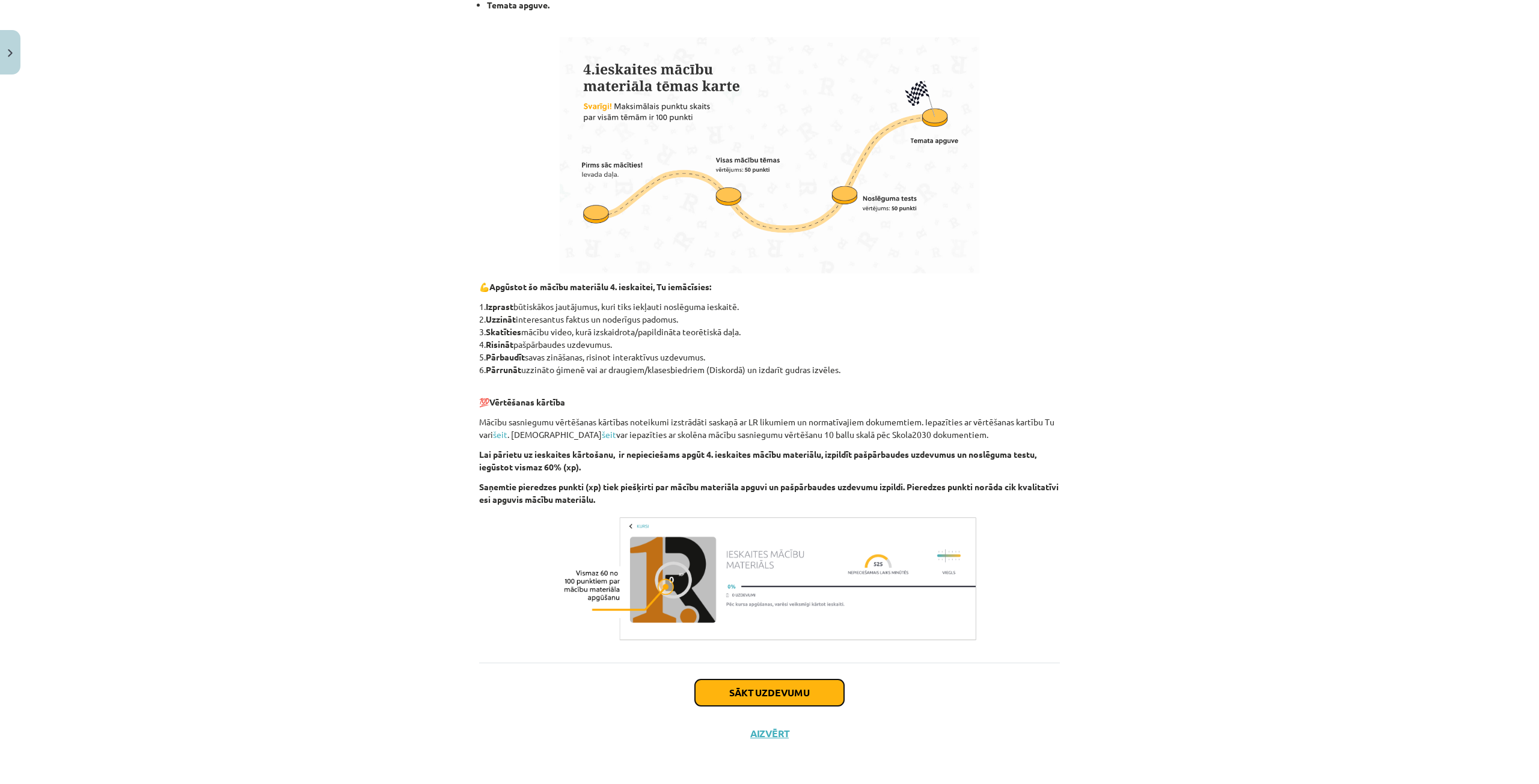
click at [750, 689] on button "Sākt uzdevumu" at bounding box center [770, 693] width 149 height 26
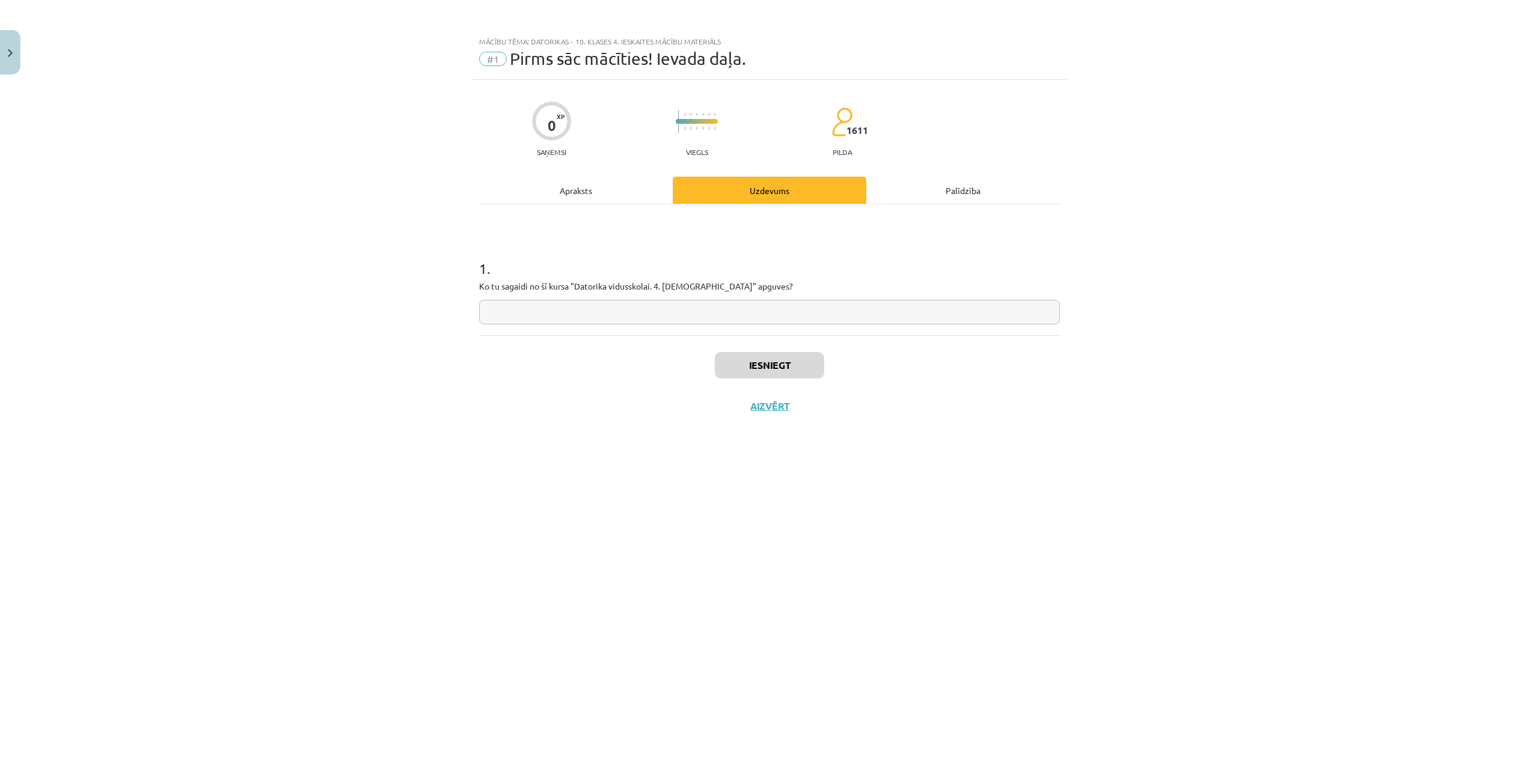
click at [594, 311] on input "text" at bounding box center [769, 312] width 580 height 25
type input "*"
click at [537, 305] on input "*****" at bounding box center [769, 312] width 580 height 25
type input "**********"
click at [779, 370] on button "Iesniegt" at bounding box center [770, 365] width 110 height 26
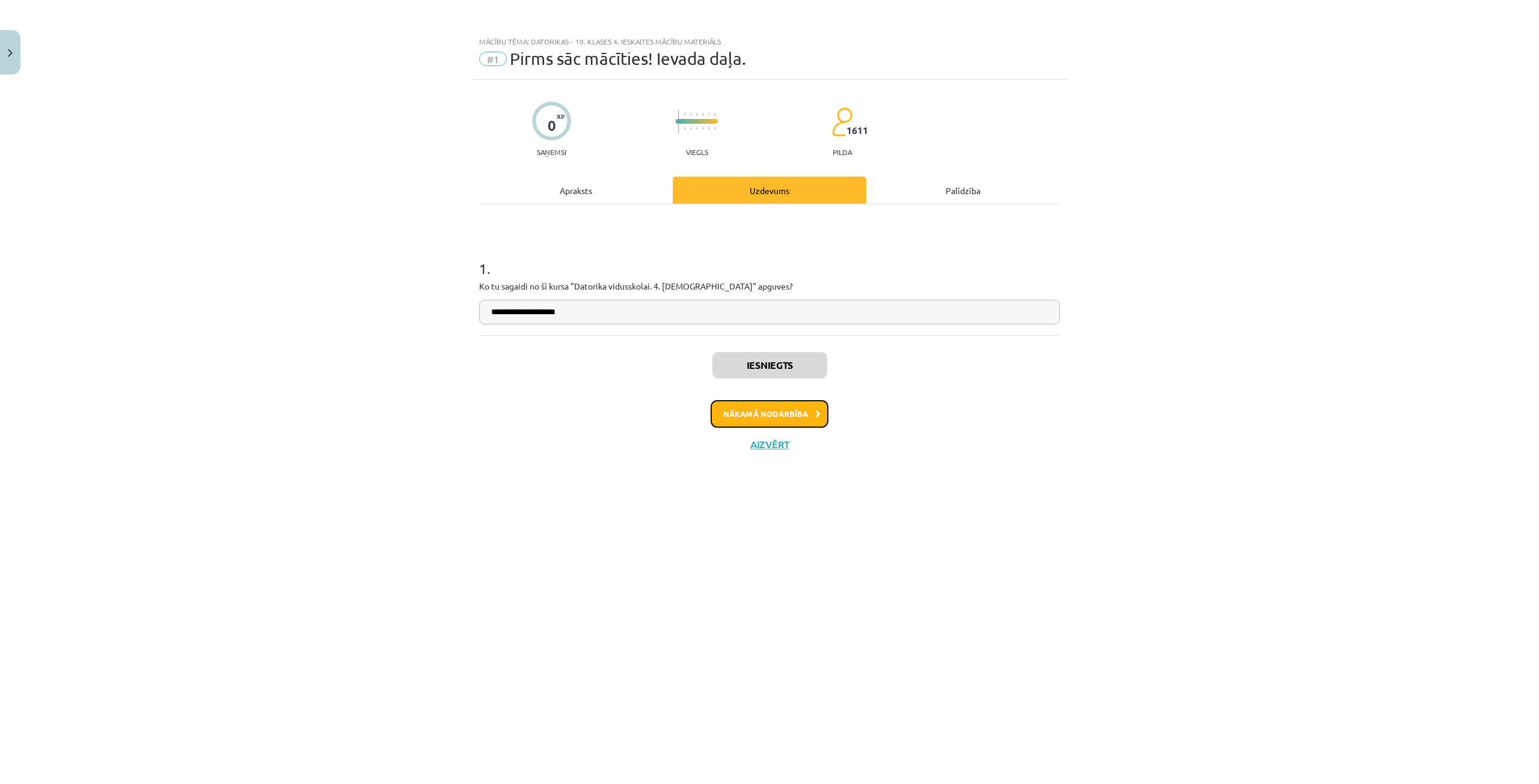
click at [800, 408] on button "Nākamā nodarbība" at bounding box center [770, 414] width 118 height 28
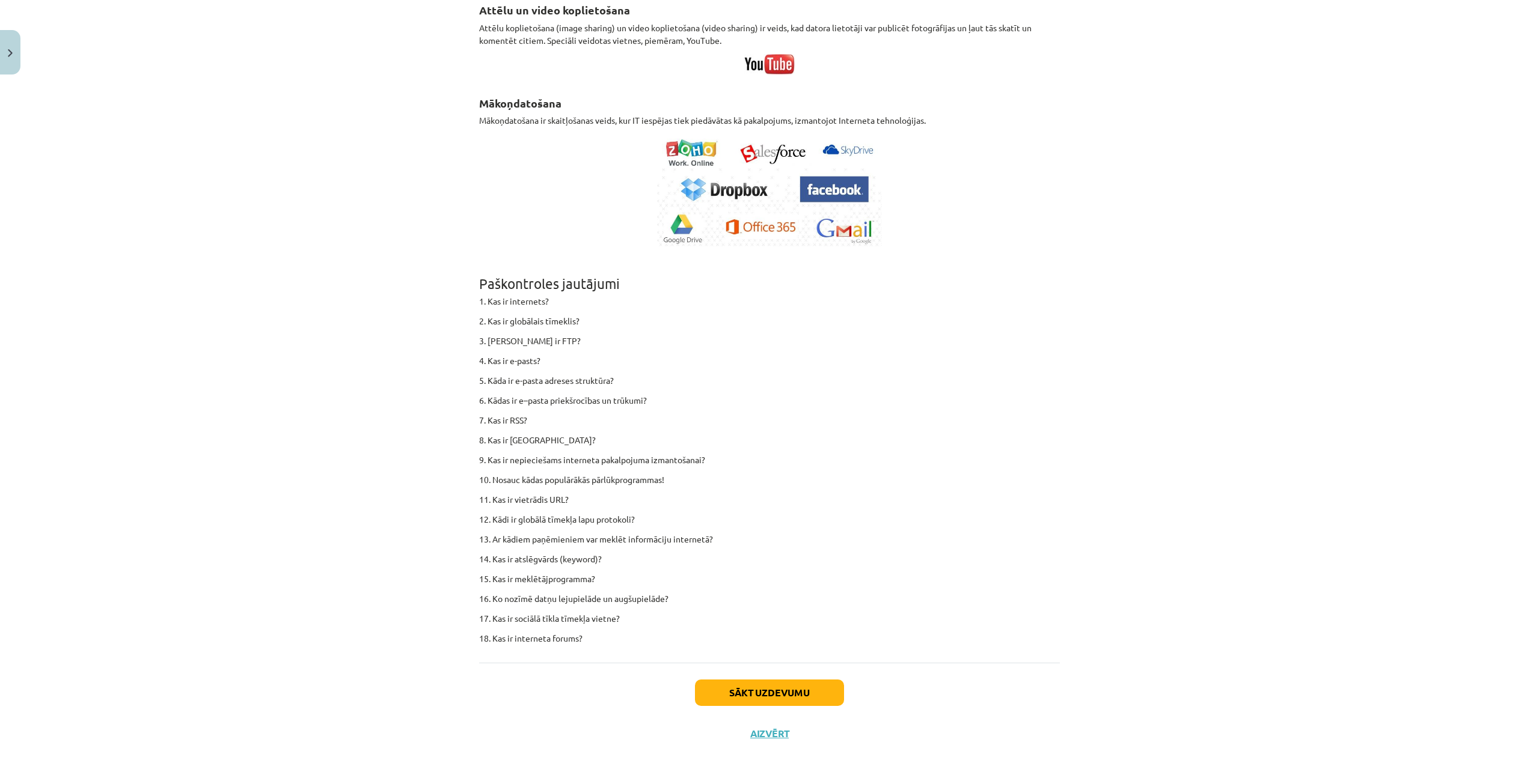
scroll to position [7115, 0]
click at [755, 687] on button "Sākt uzdevumu" at bounding box center [770, 693] width 149 height 26
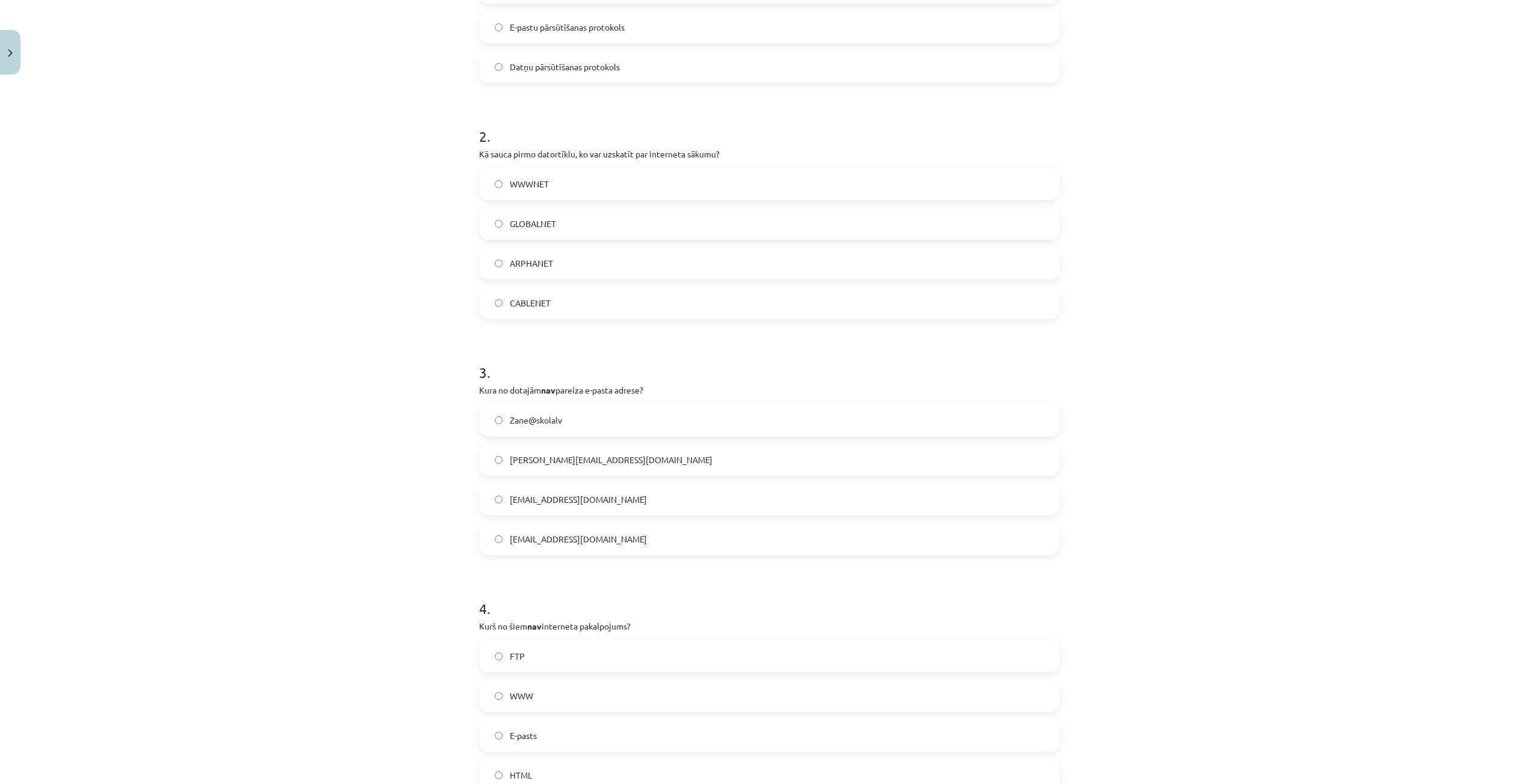
scroll to position [751, 0]
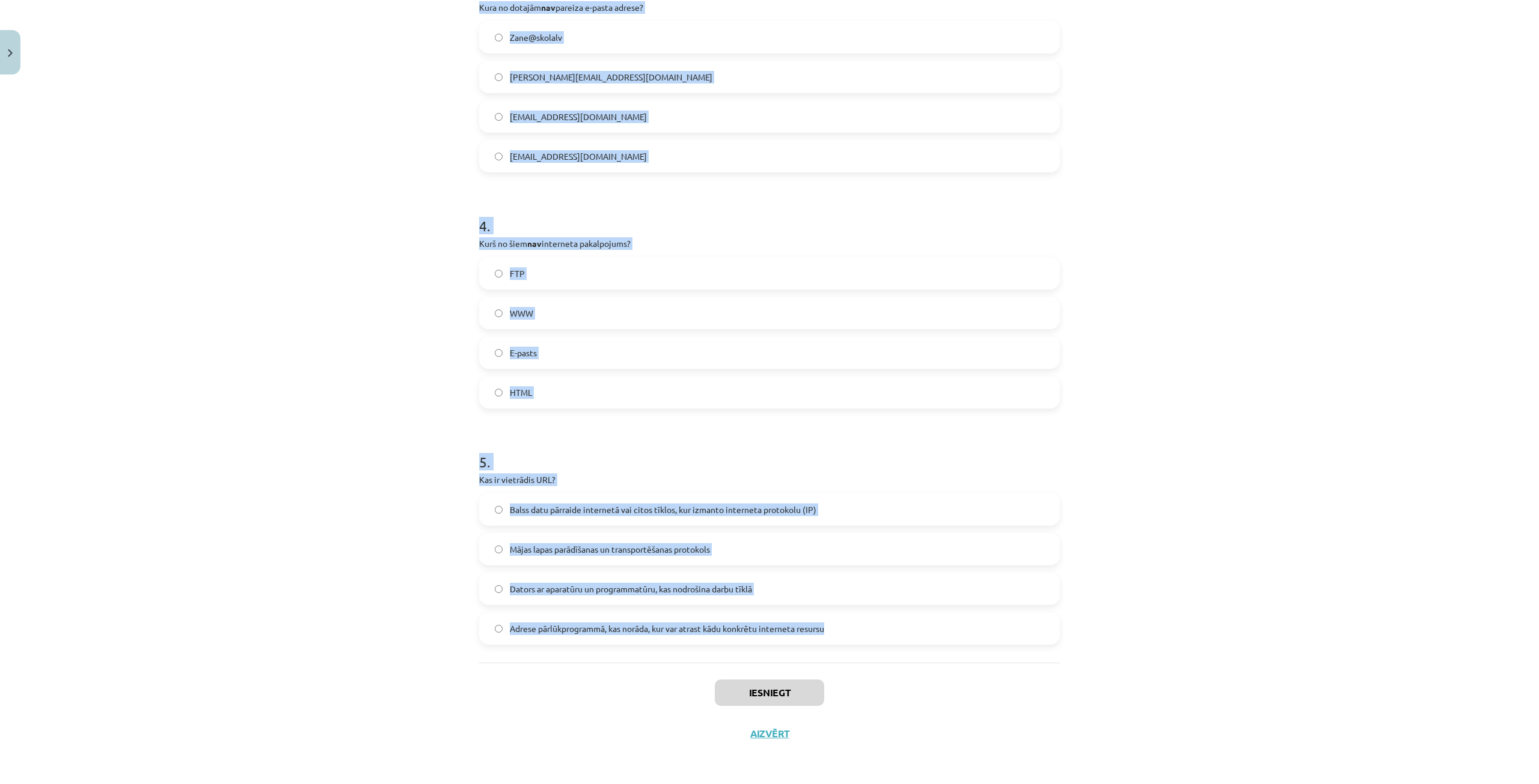
drag, startPoint x: 472, startPoint y: 285, endPoint x: 836, endPoint y: 627, distance: 499.5
click at [836, 627] on div "18 XP Saņemsi Grūts 1611 pilda Apraksts Uzdevums Palīdzība 1 . FTP ir: Diagramm…" at bounding box center [769, 42] width 595 height 1426
copy form "FTP ir: Diagrammu pārsūtīšanas protokols Mājas lapu publicēšanas protokols E-pa…"
click at [1430, 187] on div "Mācību tēma: Datorikas - 10. klases 4. ieskaites mācību materiāls #2 1. informā…" at bounding box center [770, 392] width 1539 height 784
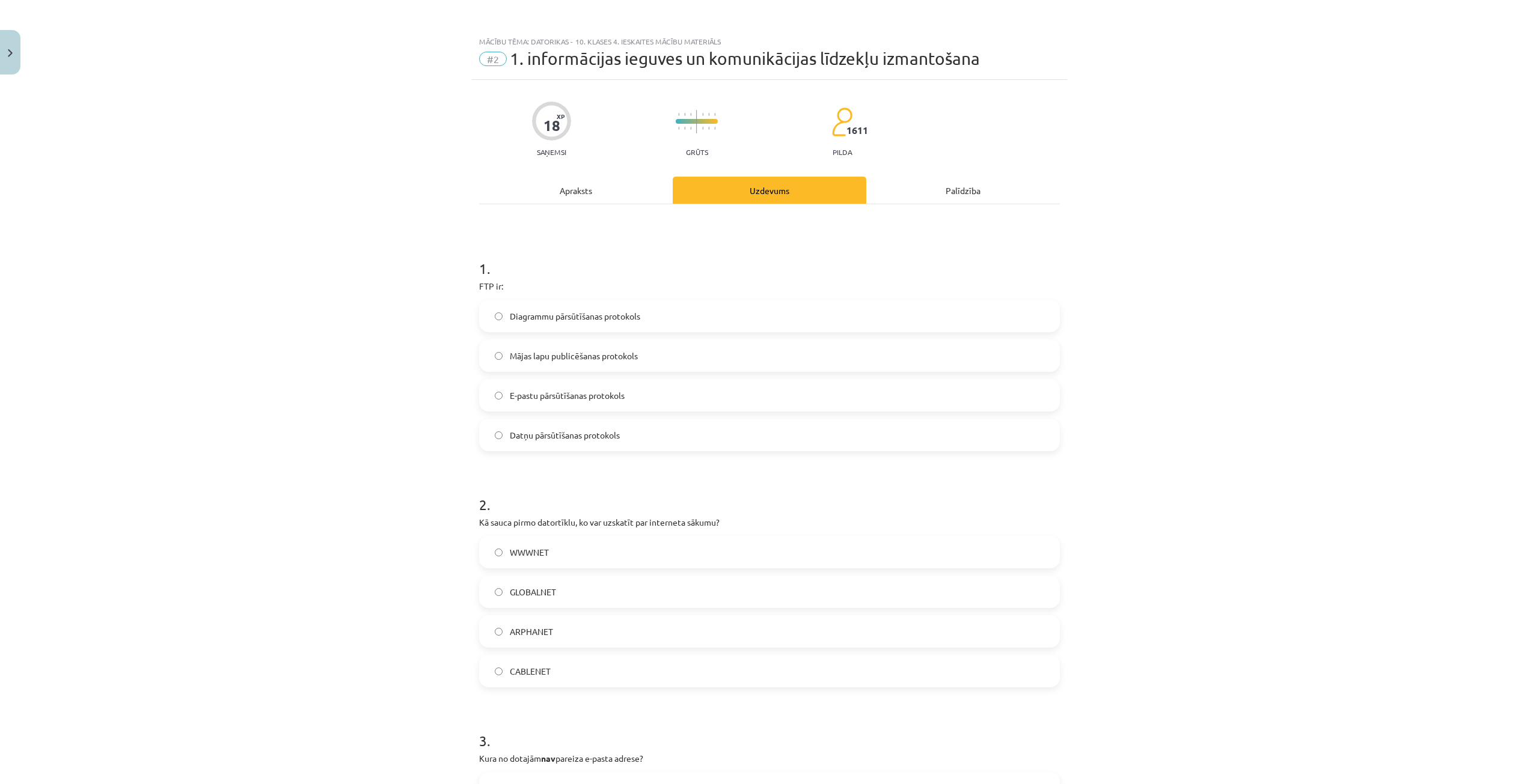
scroll to position [180, 0]
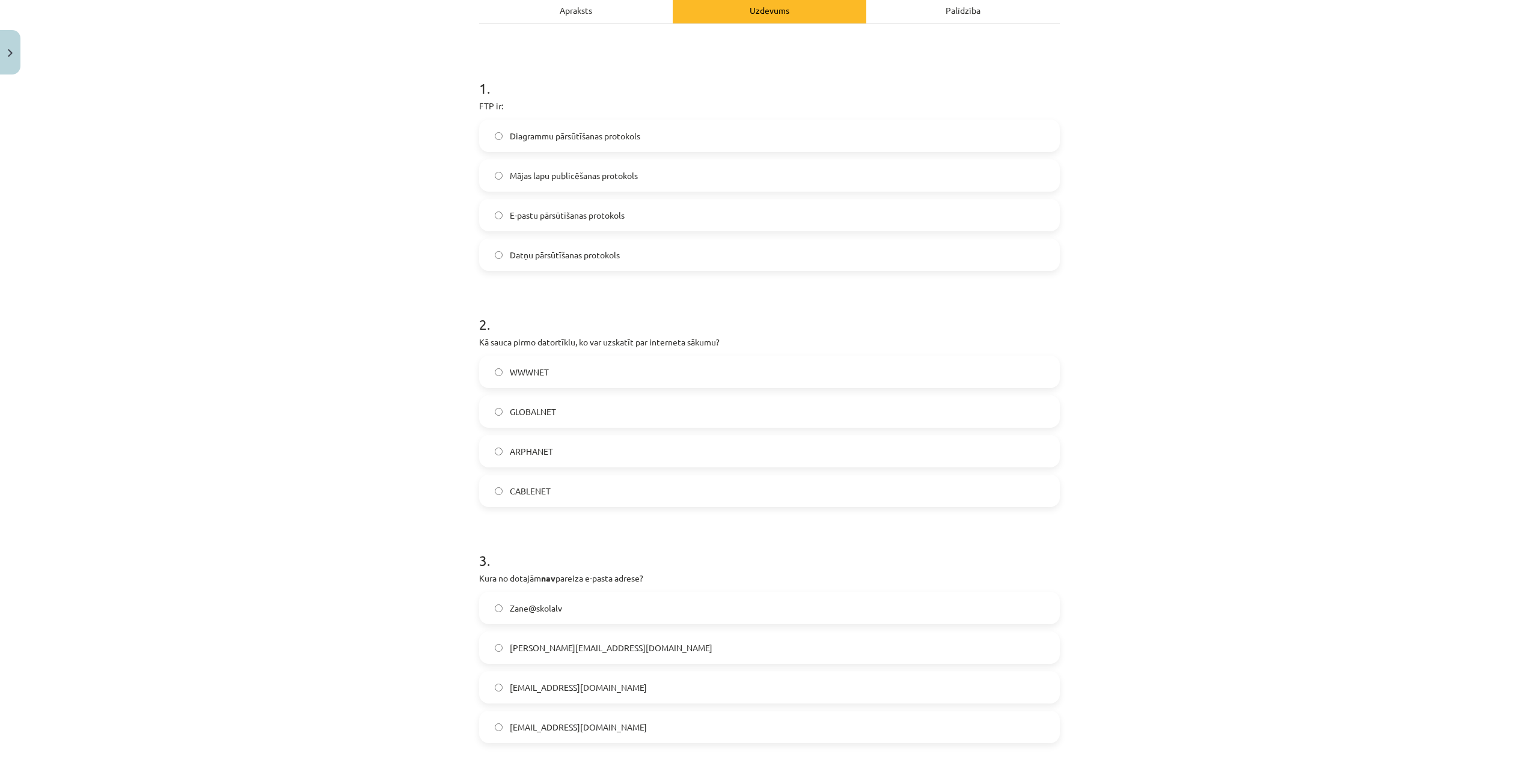
click at [616, 257] on span "Datņu pārsūtīšanas protokols" at bounding box center [565, 255] width 110 height 12
drag, startPoint x: 583, startPoint y: 451, endPoint x: 575, endPoint y: 439, distance: 14.4
click at [583, 451] on label "ARPHANET" at bounding box center [770, 451] width 578 height 30
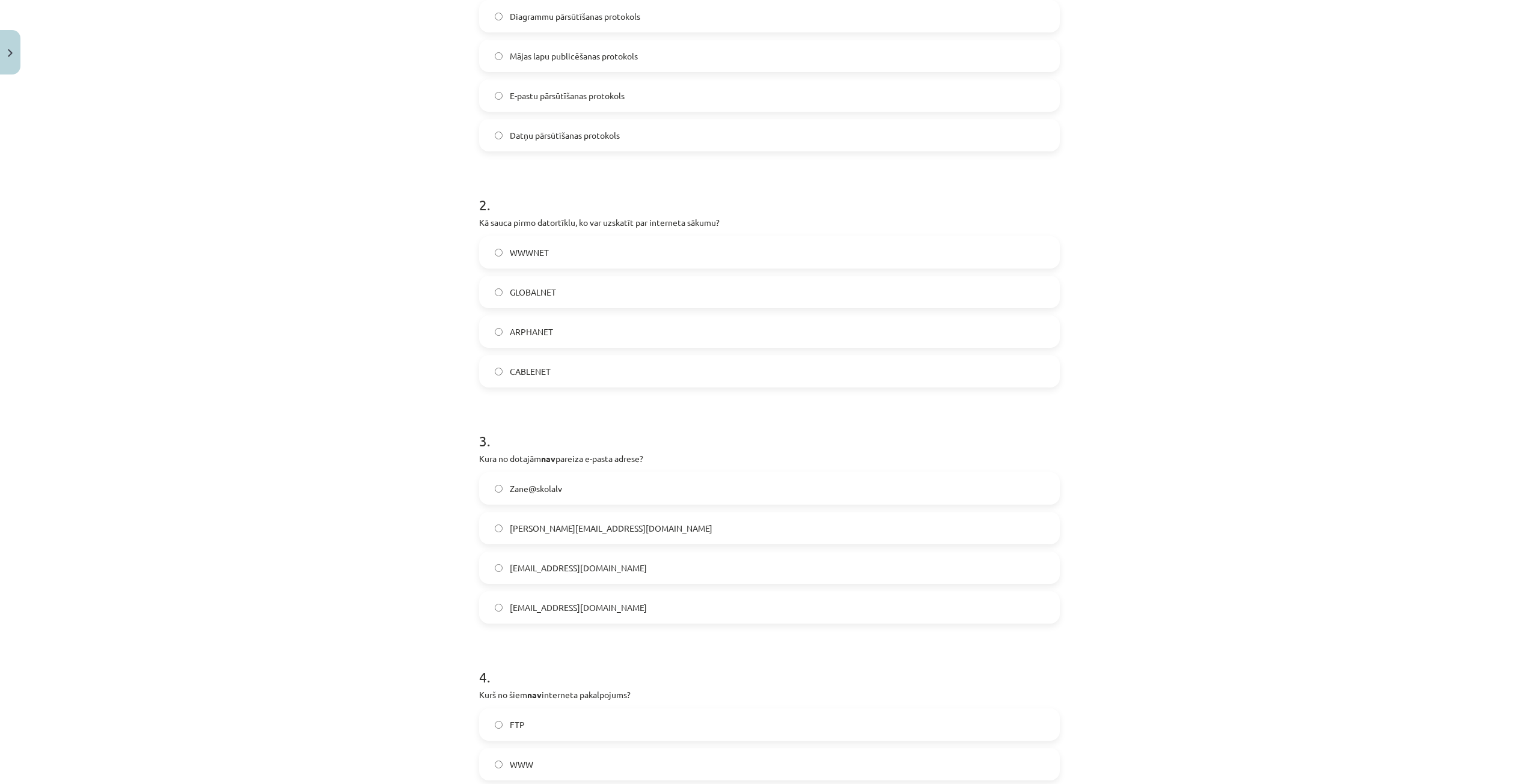
scroll to position [300, 0]
click at [584, 491] on label "Zane@skolalv" at bounding box center [770, 488] width 578 height 30
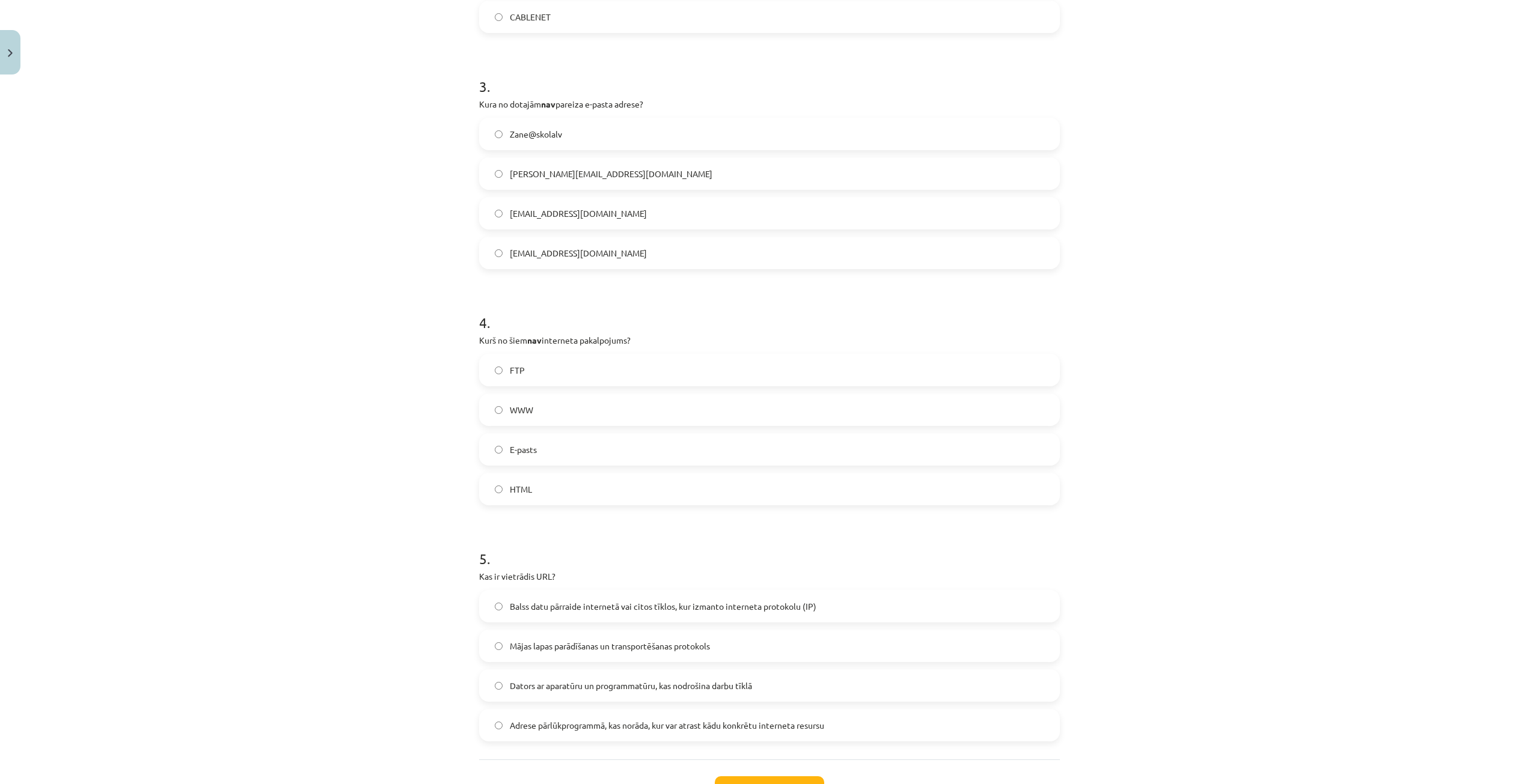
scroll to position [661, 0]
click at [580, 484] on label "HTML" at bounding box center [770, 482] width 578 height 30
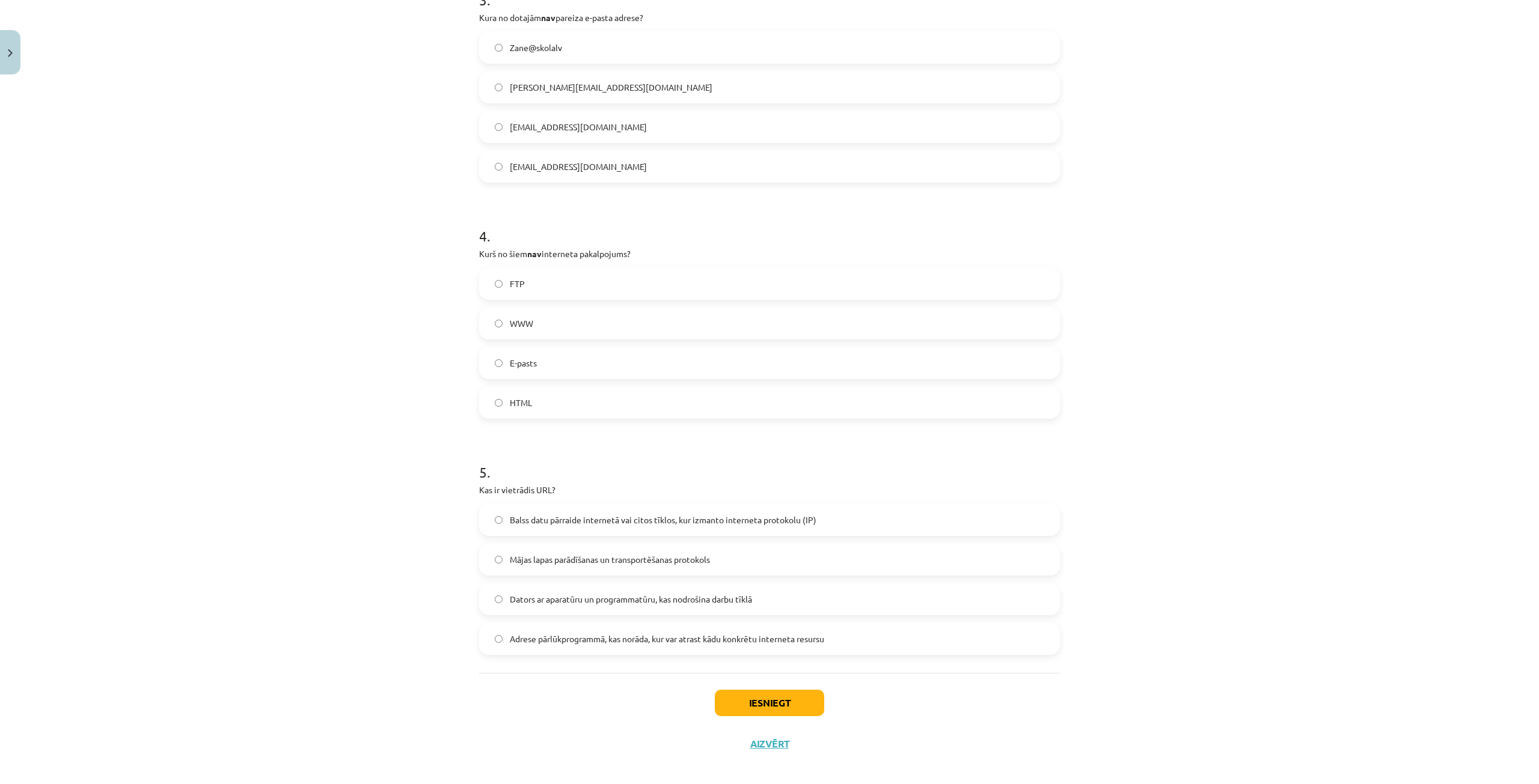
scroll to position [751, 0]
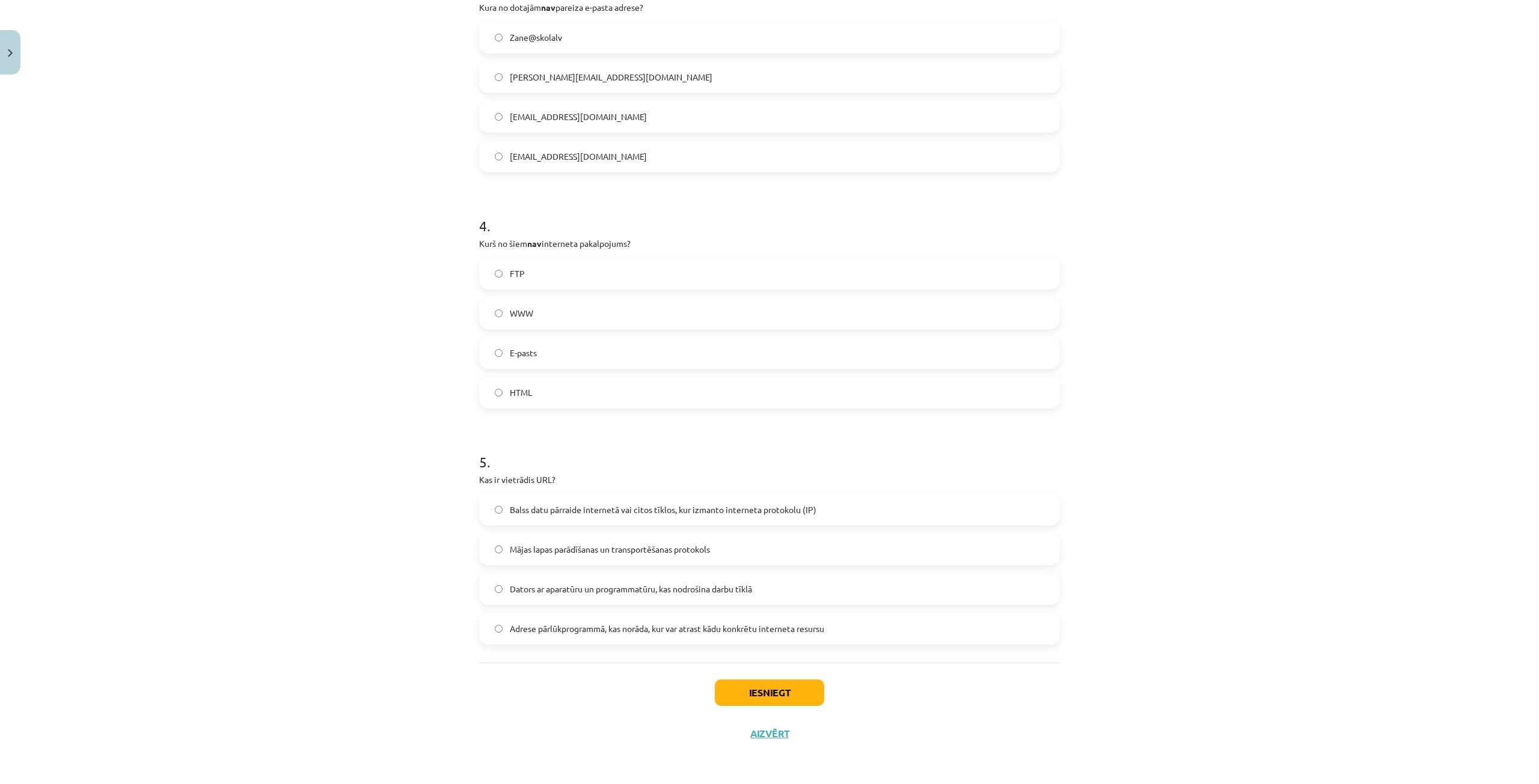
click at [638, 623] on span "Adrese pārlūkprogrammā, kas norāda, kur var atrast kādu konkrētu interneta resu…" at bounding box center [667, 629] width 314 height 12
click at [756, 699] on button "Iesniegt" at bounding box center [770, 693] width 110 height 26
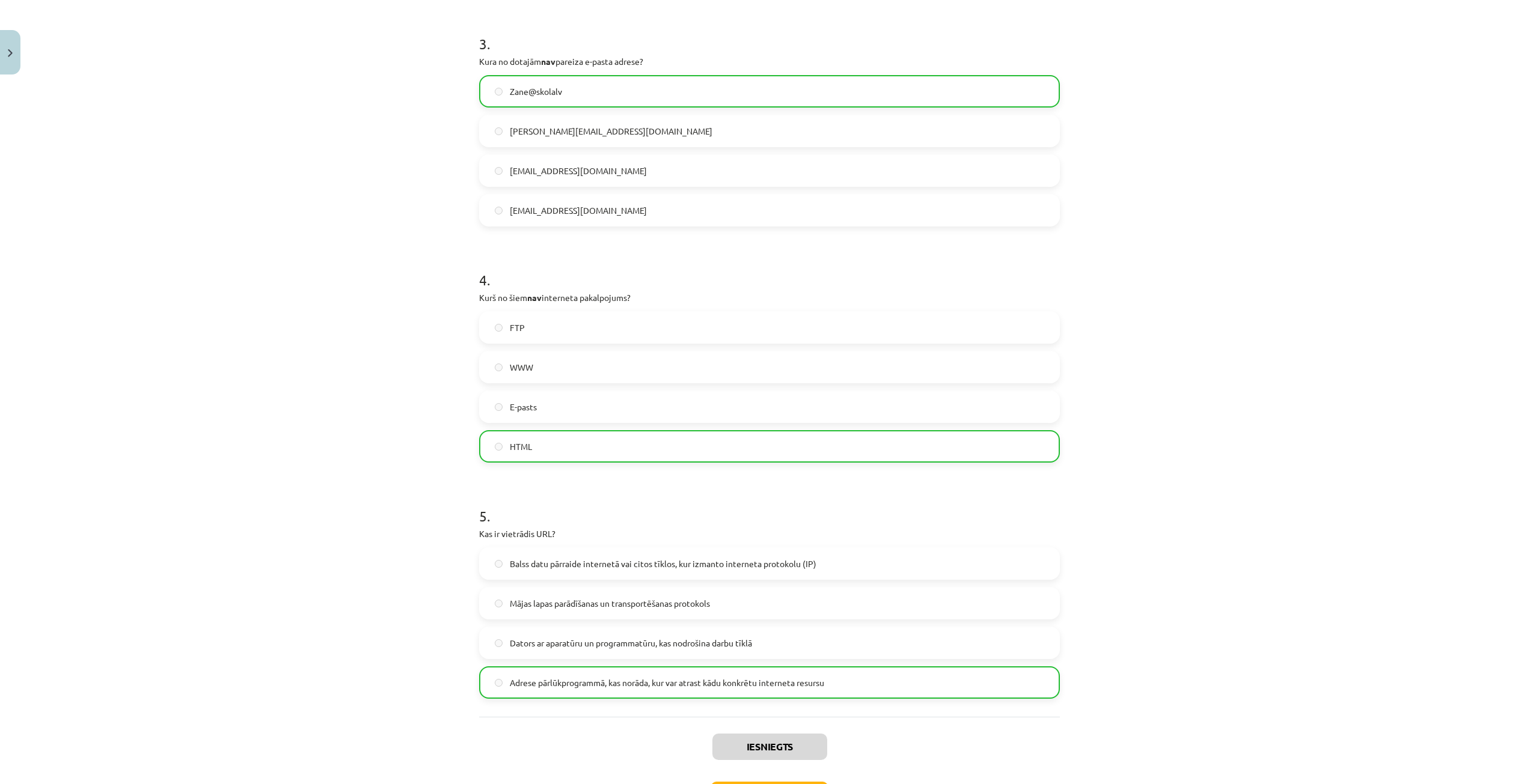
scroll to position [790, 0]
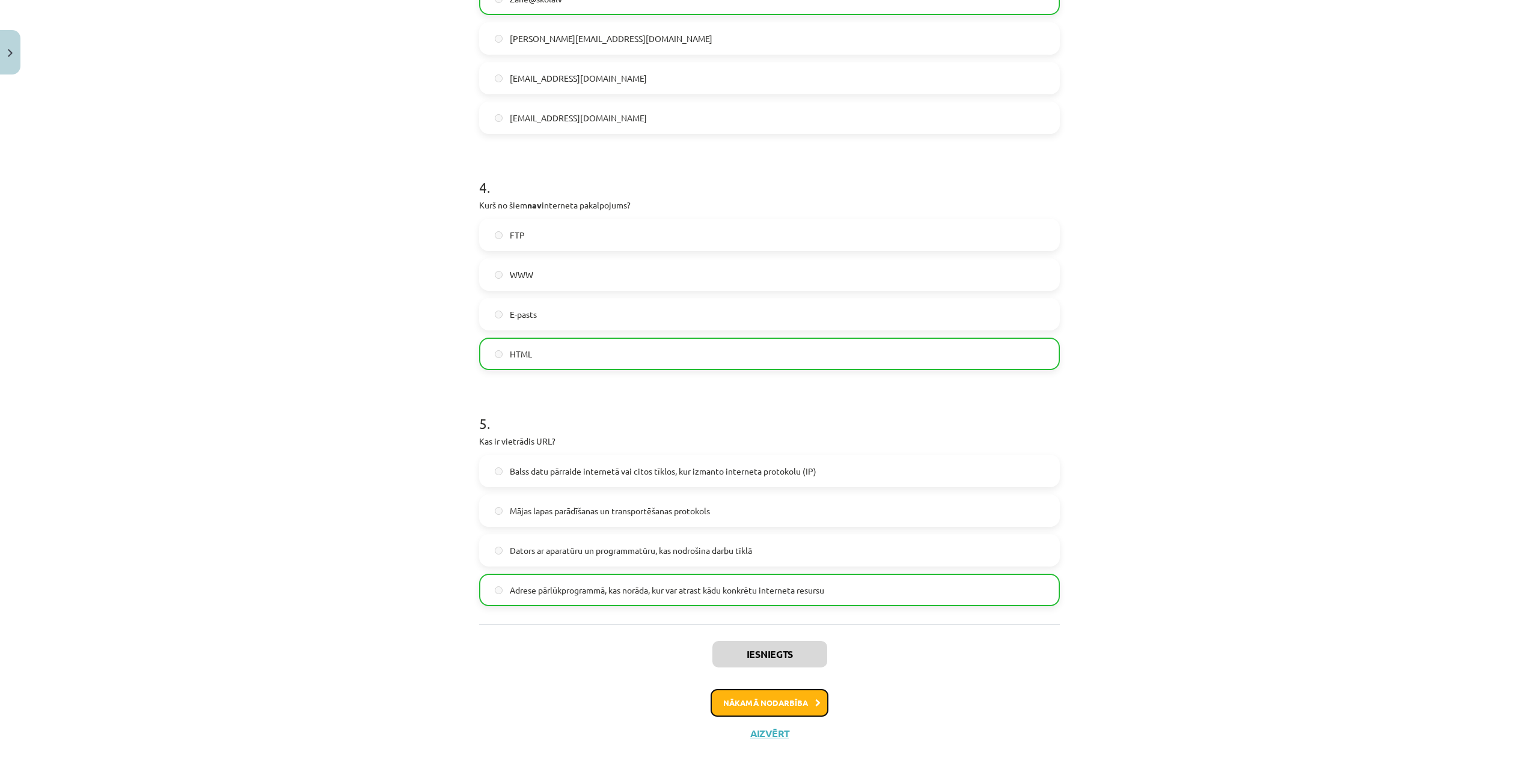
click at [783, 698] on button "Nākamā nodarbība" at bounding box center [770, 703] width 118 height 28
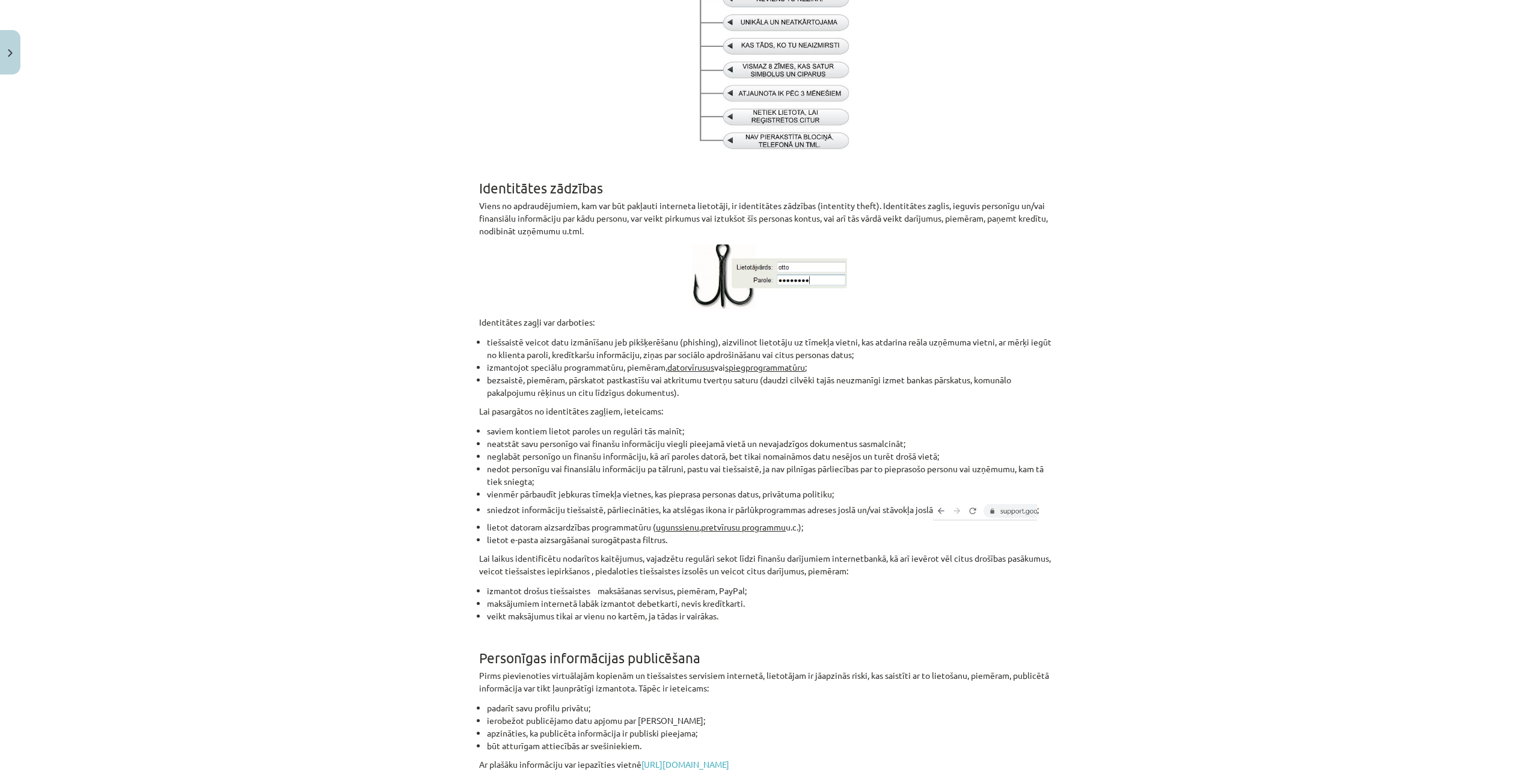
scroll to position [637, 0]
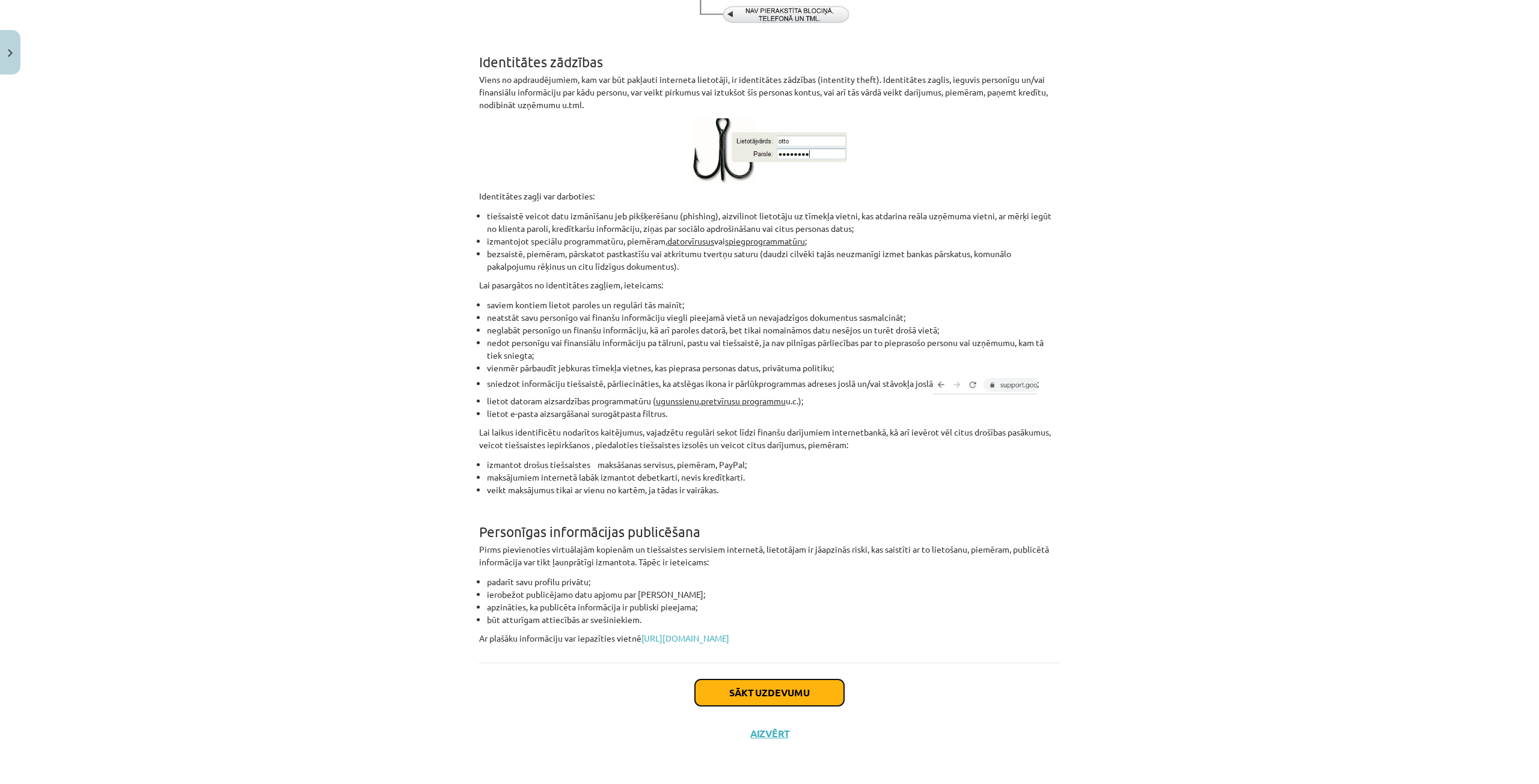
click at [783, 692] on button "Sākt uzdevumu" at bounding box center [770, 693] width 149 height 26
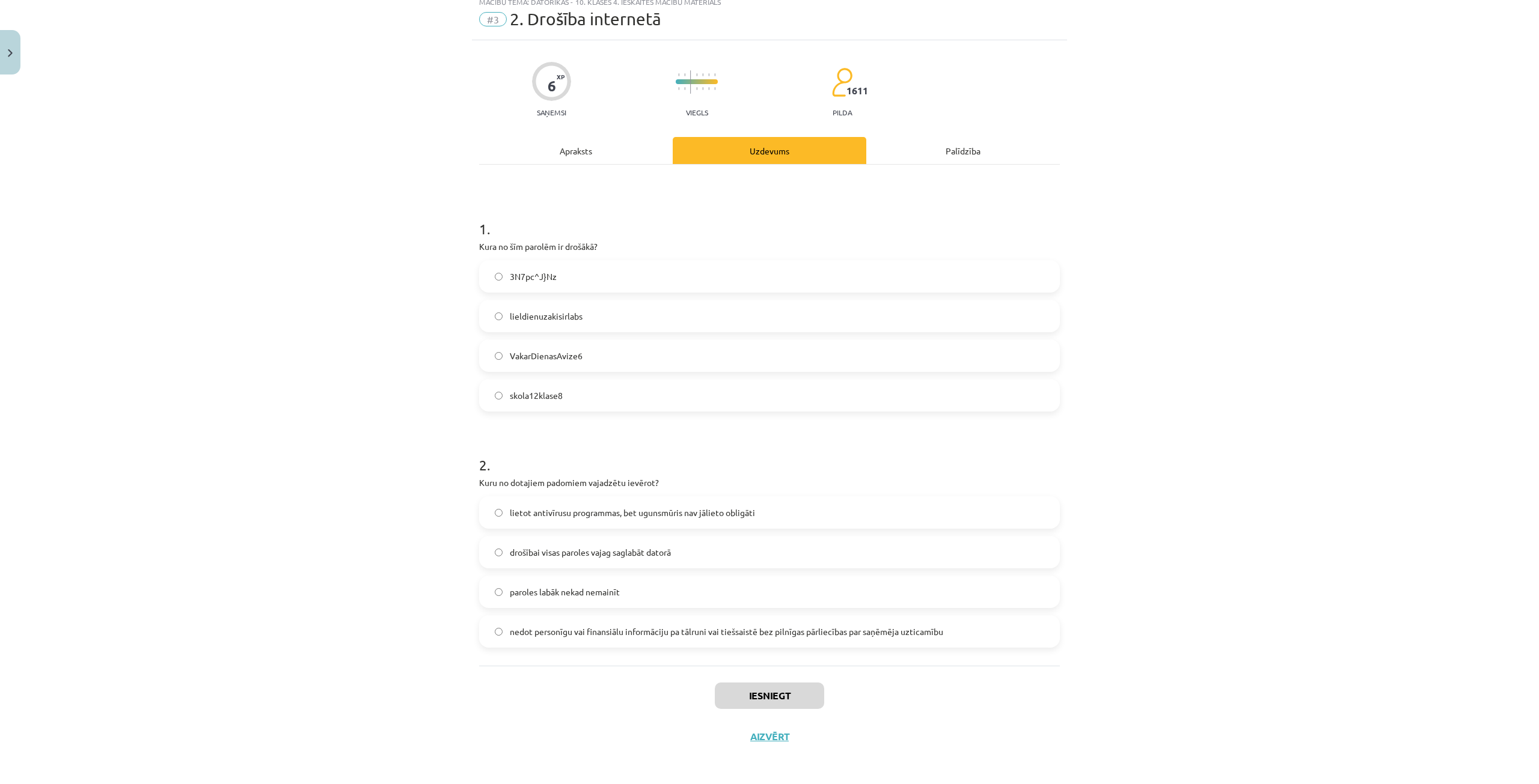
scroll to position [43, 0]
click at [623, 267] on label "3N7pc^J}Nz" at bounding box center [770, 273] width 578 height 30
click at [856, 619] on label "nedot personīgu vai finansiālu informāciju pa tālruni vai tiešsaistē bez pilnīg…" at bounding box center [770, 629] width 578 height 30
click at [775, 693] on button "Iesniegt" at bounding box center [770, 693] width 110 height 26
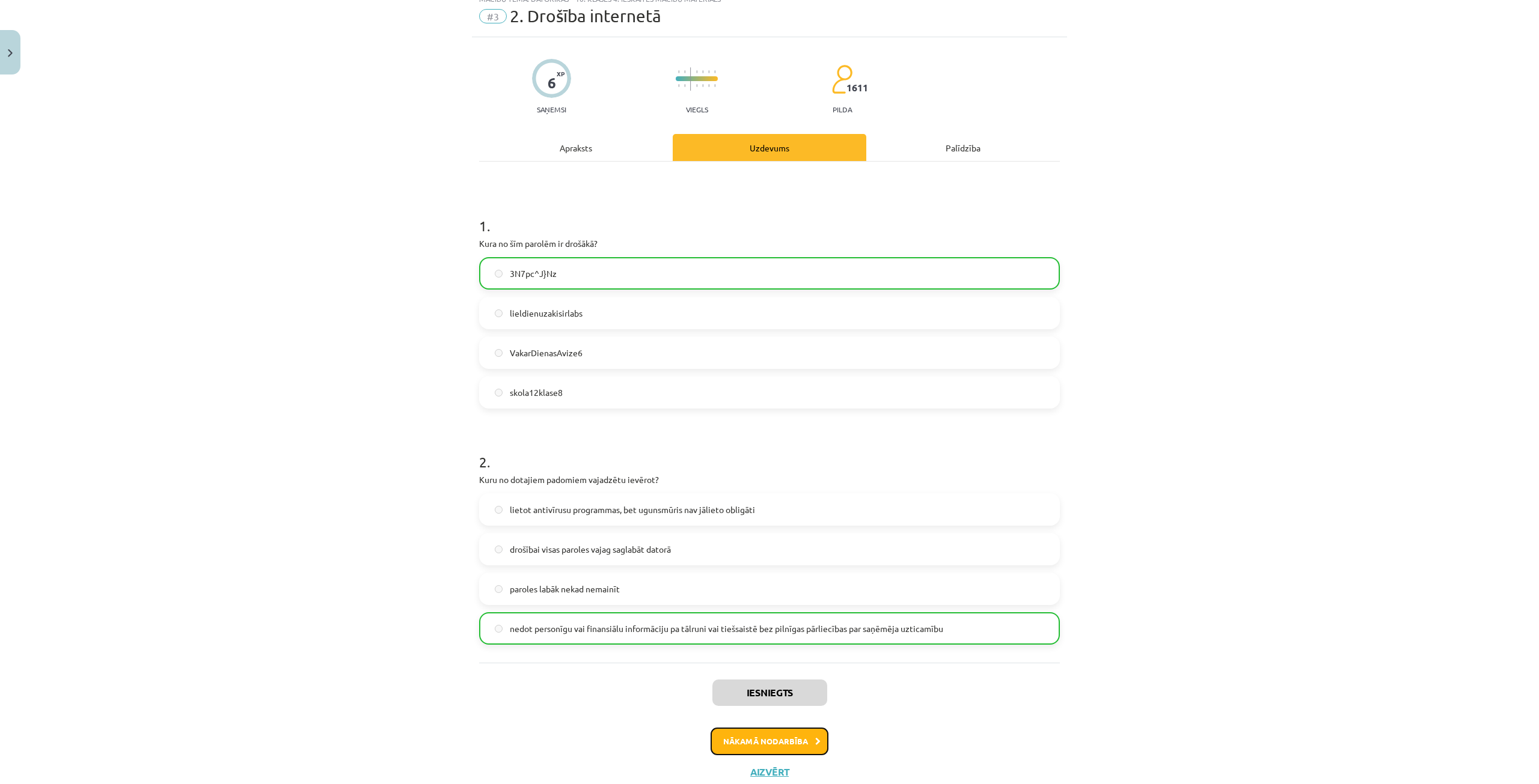
click at [755, 729] on button "Nākamā nodarbība" at bounding box center [770, 741] width 118 height 28
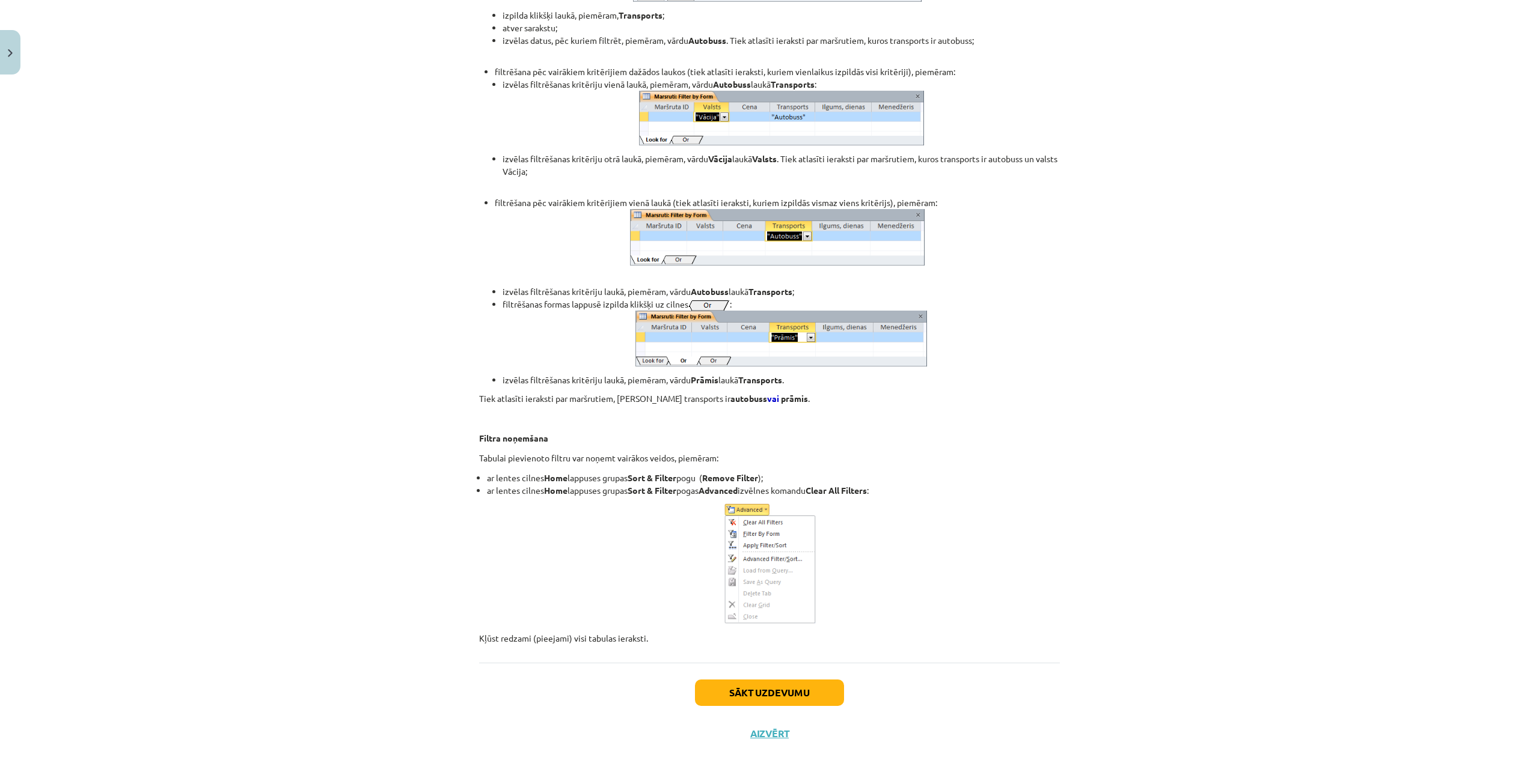
scroll to position [10676, 0]
click at [815, 685] on button "Sākt uzdevumu" at bounding box center [770, 693] width 149 height 26
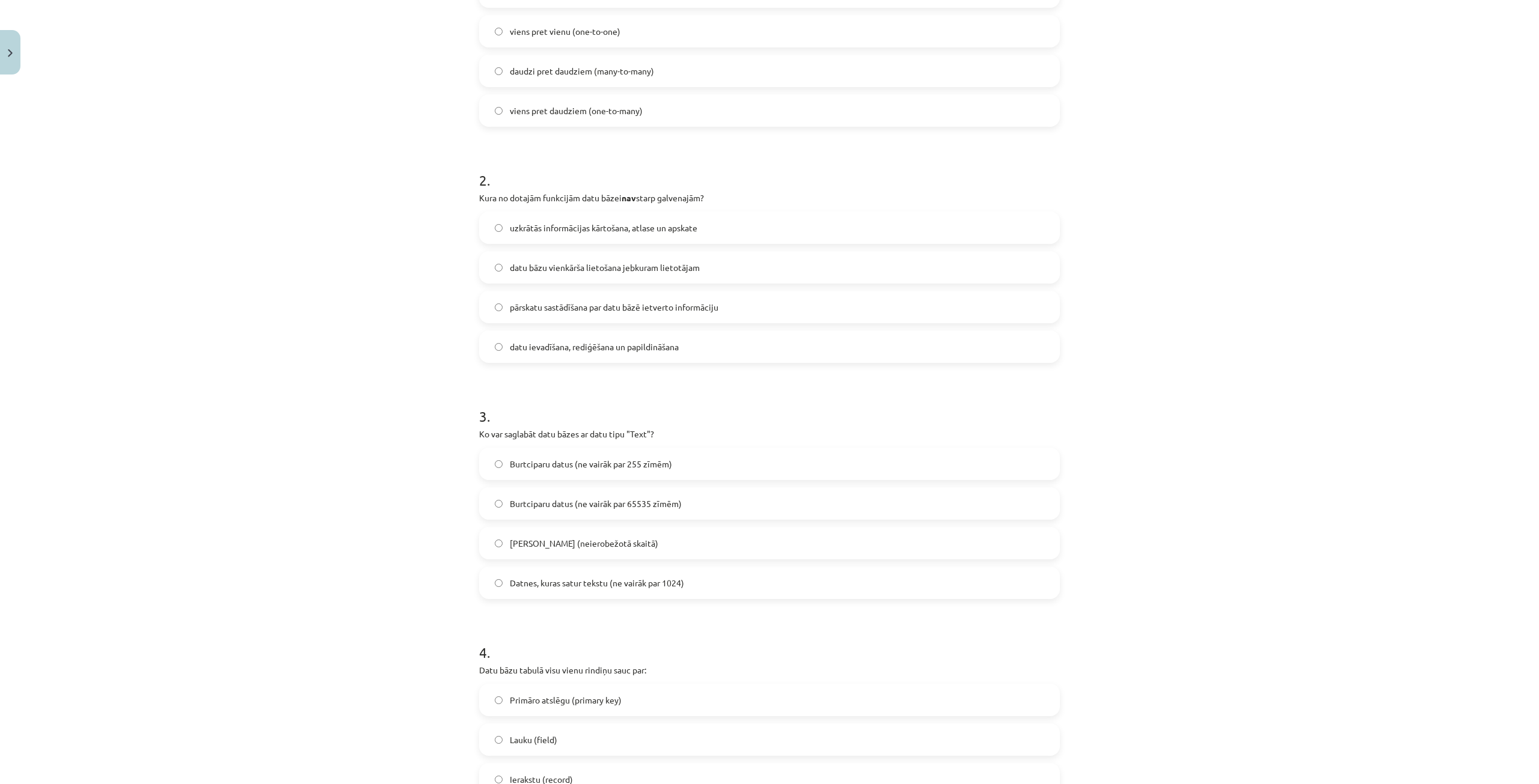
scroll to position [515, 0]
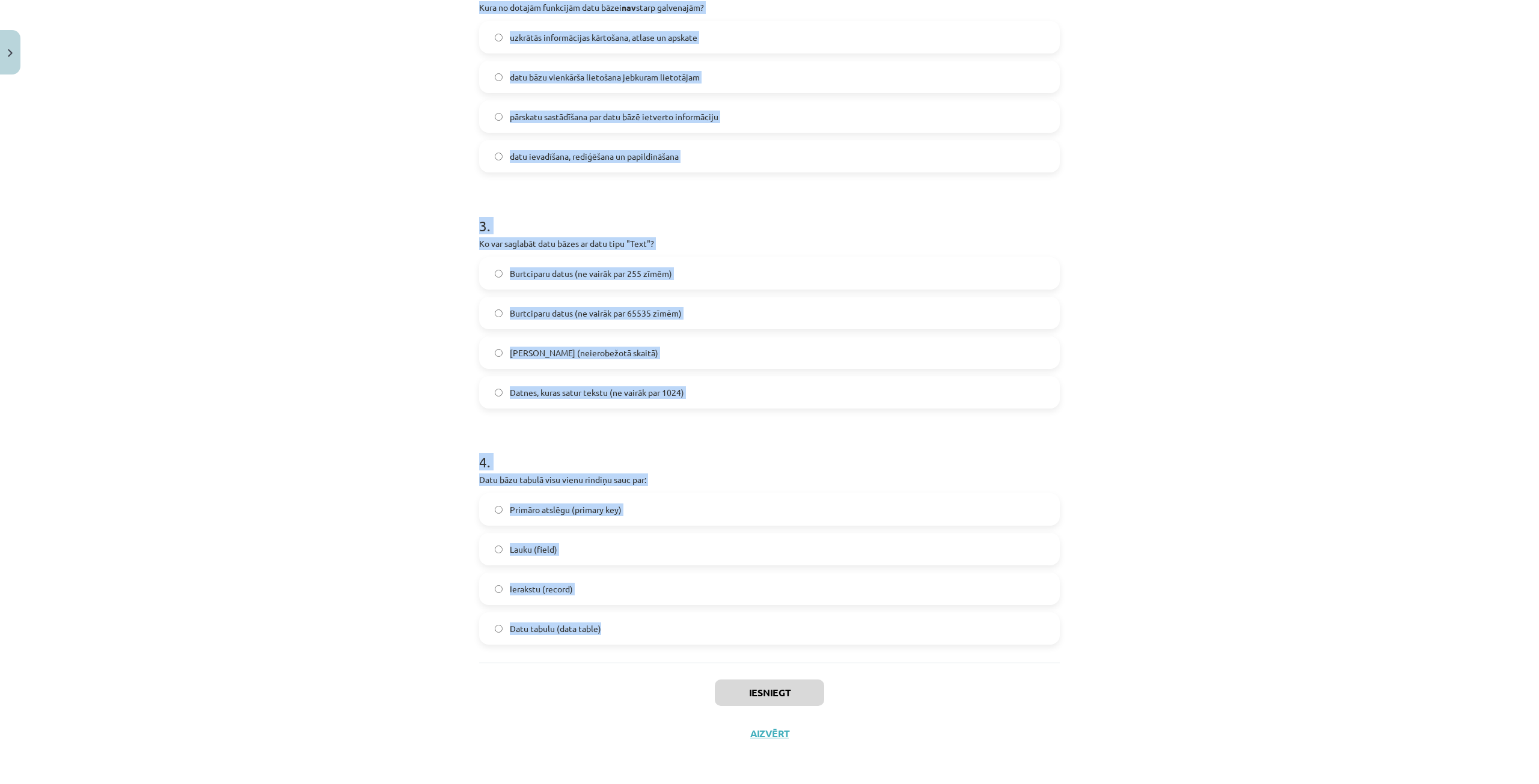
drag, startPoint x: 463, startPoint y: 279, endPoint x: 698, endPoint y: 631, distance: 423.2
click at [698, 631] on div "Mācību tēma: Datorikas - 10. klases 4. ieskaites mācību materiāls #4 3. Datu bā…" at bounding box center [770, 392] width 1539 height 784
copy form "Kurš saišu veids starp tabulām nav iespējams? daudzi pret vienu (many-to-one) v…"
click at [850, 430] on form "1 . Kurš saišu veids starp tabulām nav iespējams? daudzi pret vienu (many-to-on…" at bounding box center [769, 184] width 580 height 921
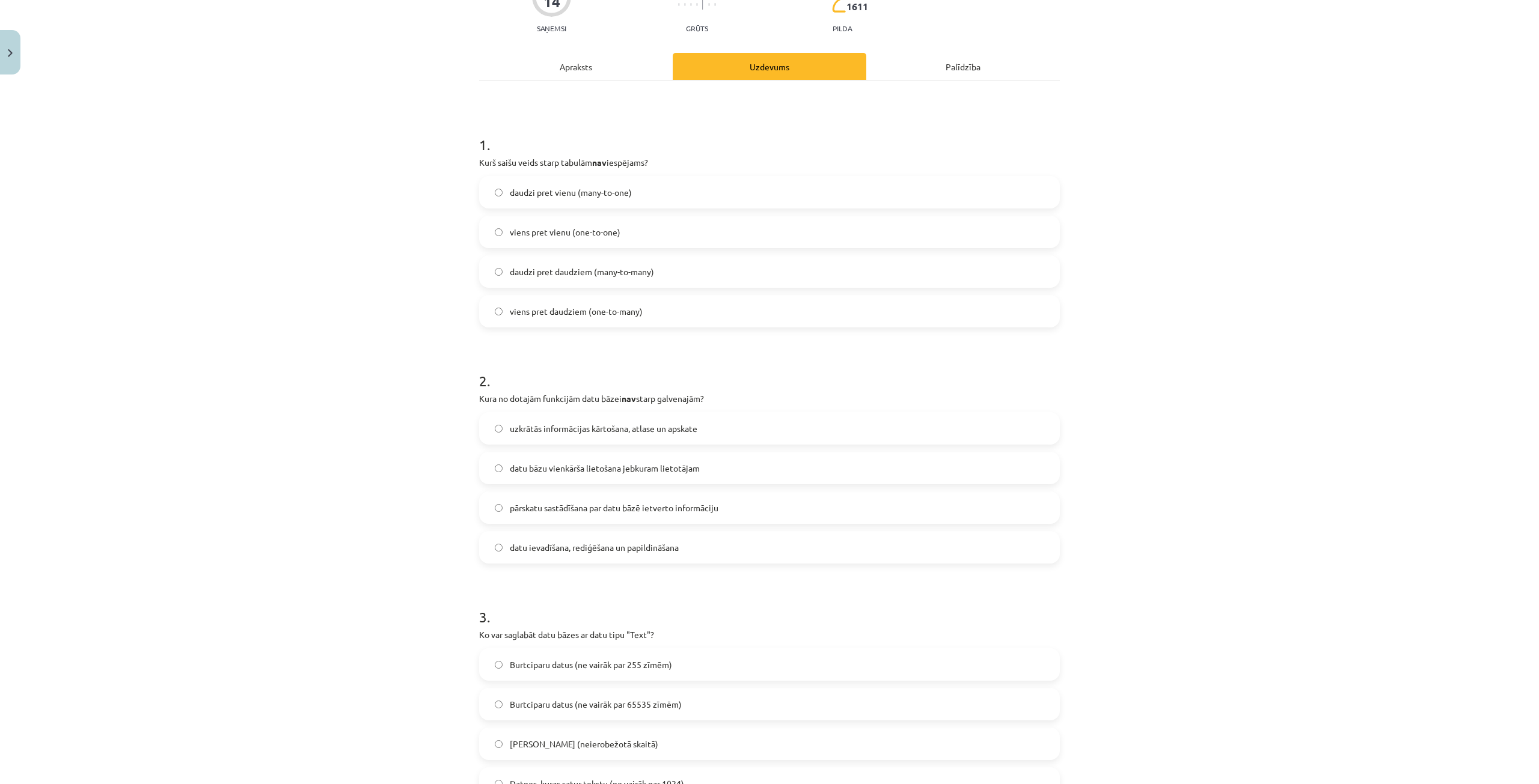
scroll to position [34, 0]
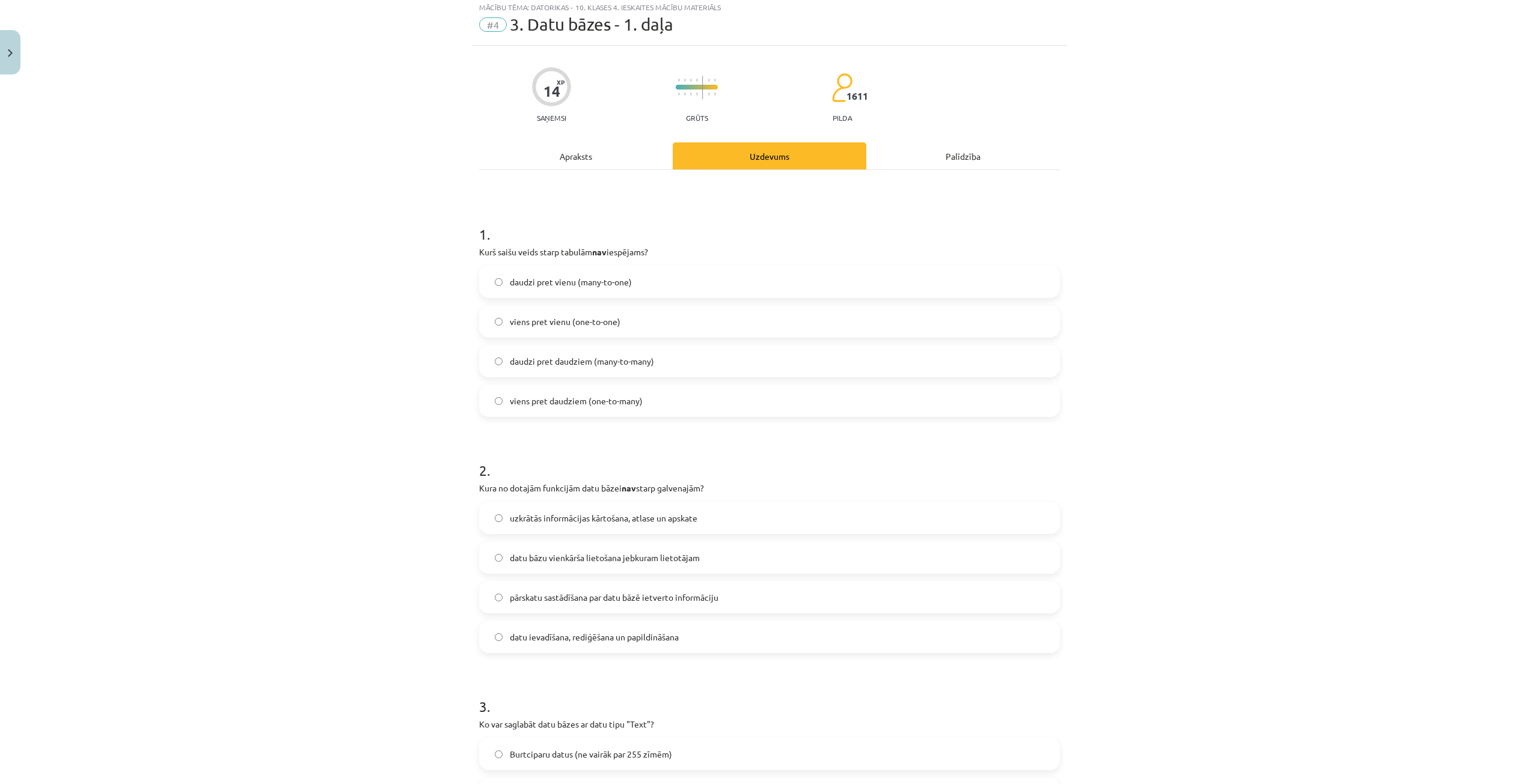
click at [666, 286] on label "daudzi pret vienu (many-to-one)" at bounding box center [770, 282] width 578 height 30
click at [618, 563] on span "datu bāzu vienkārša lietošana jebkuram lietotājam" at bounding box center [605, 557] width 190 height 12
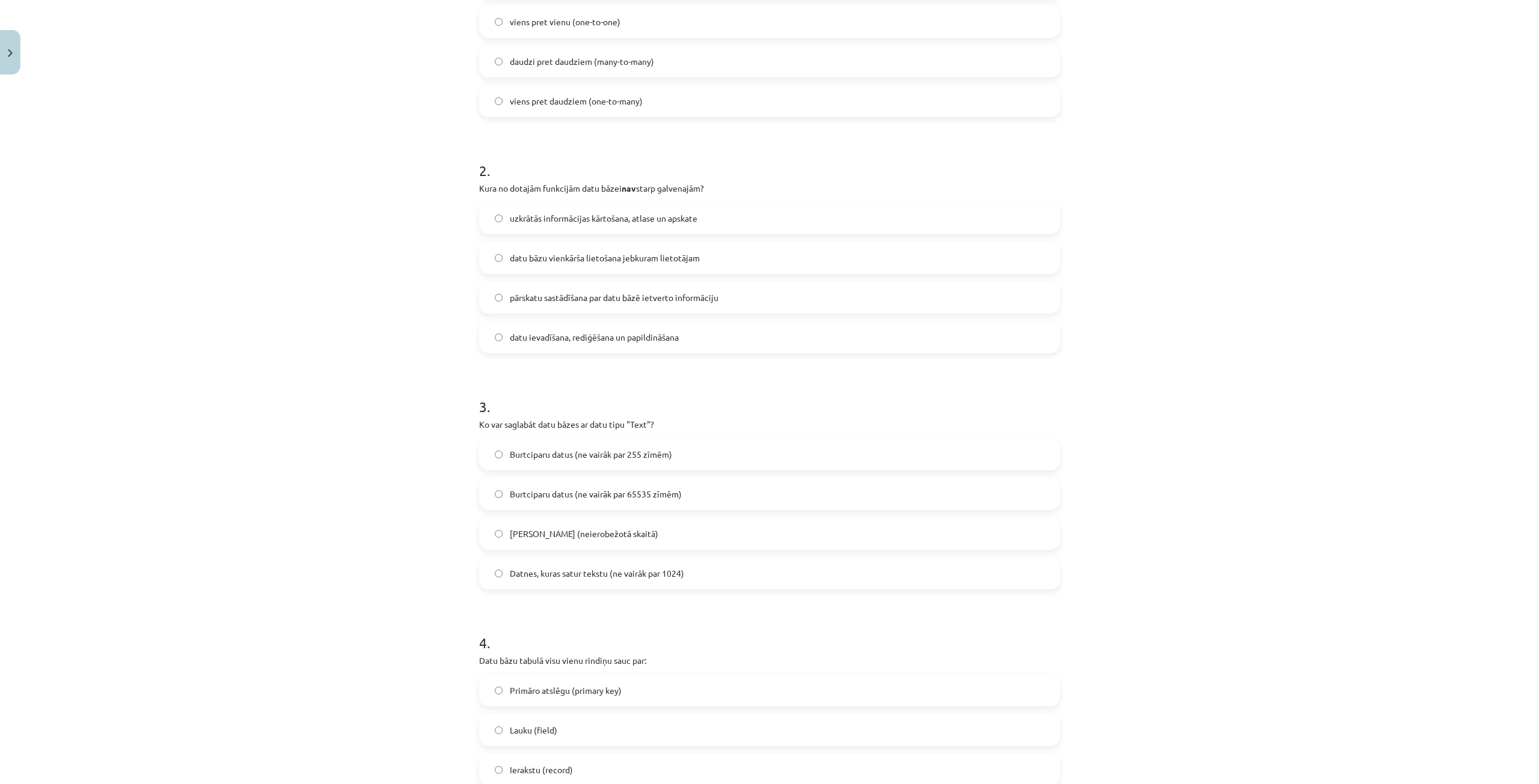
scroll to position [335, 0]
click at [685, 457] on label "Burtciparu datus (ne vairāk par 255 zīmēm)" at bounding box center [770, 453] width 578 height 30
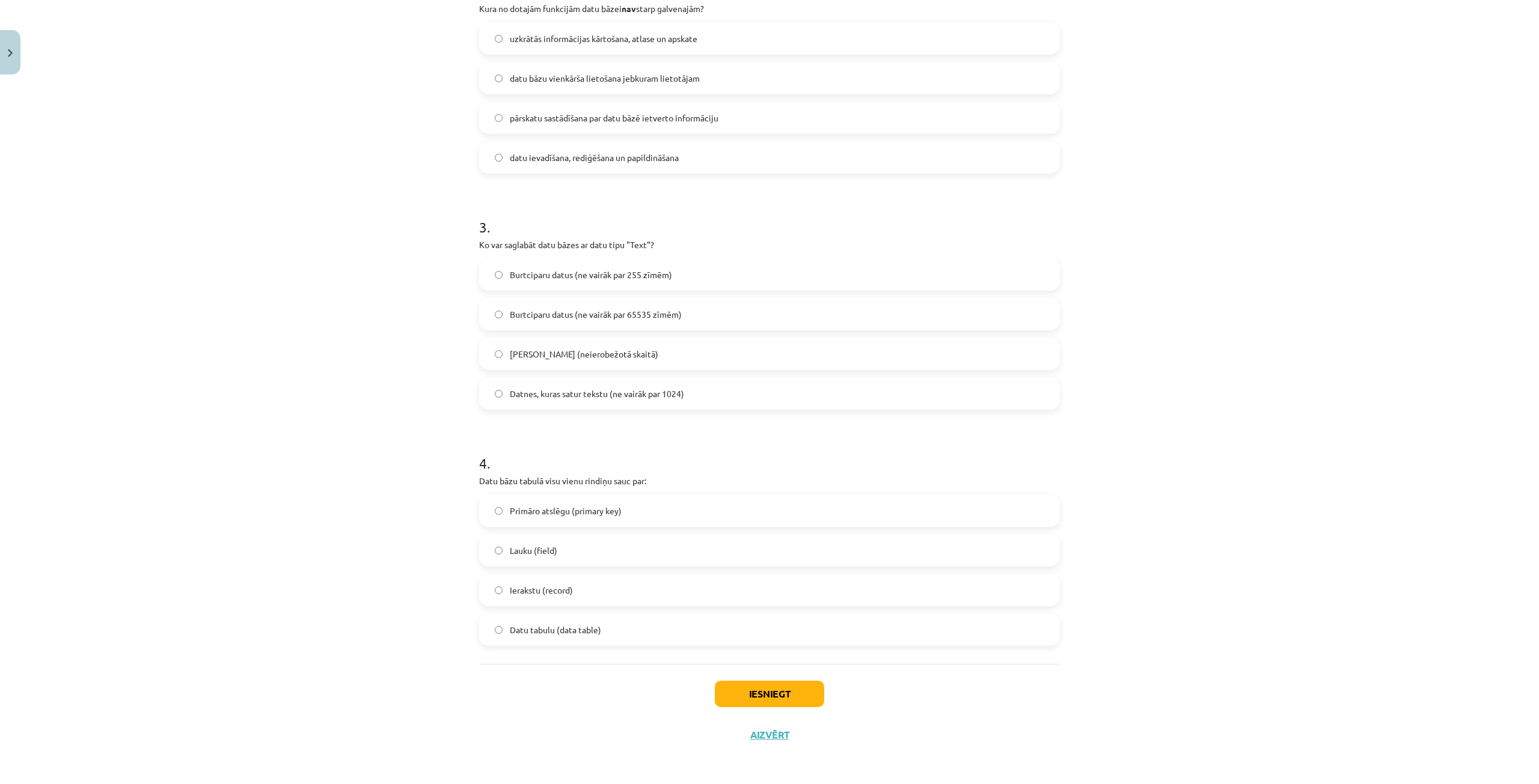
scroll to position [515, 0]
click at [603, 593] on label "Ierakstu (record)" at bounding box center [770, 588] width 578 height 30
click at [738, 692] on button "Iesniegt" at bounding box center [770, 693] width 110 height 26
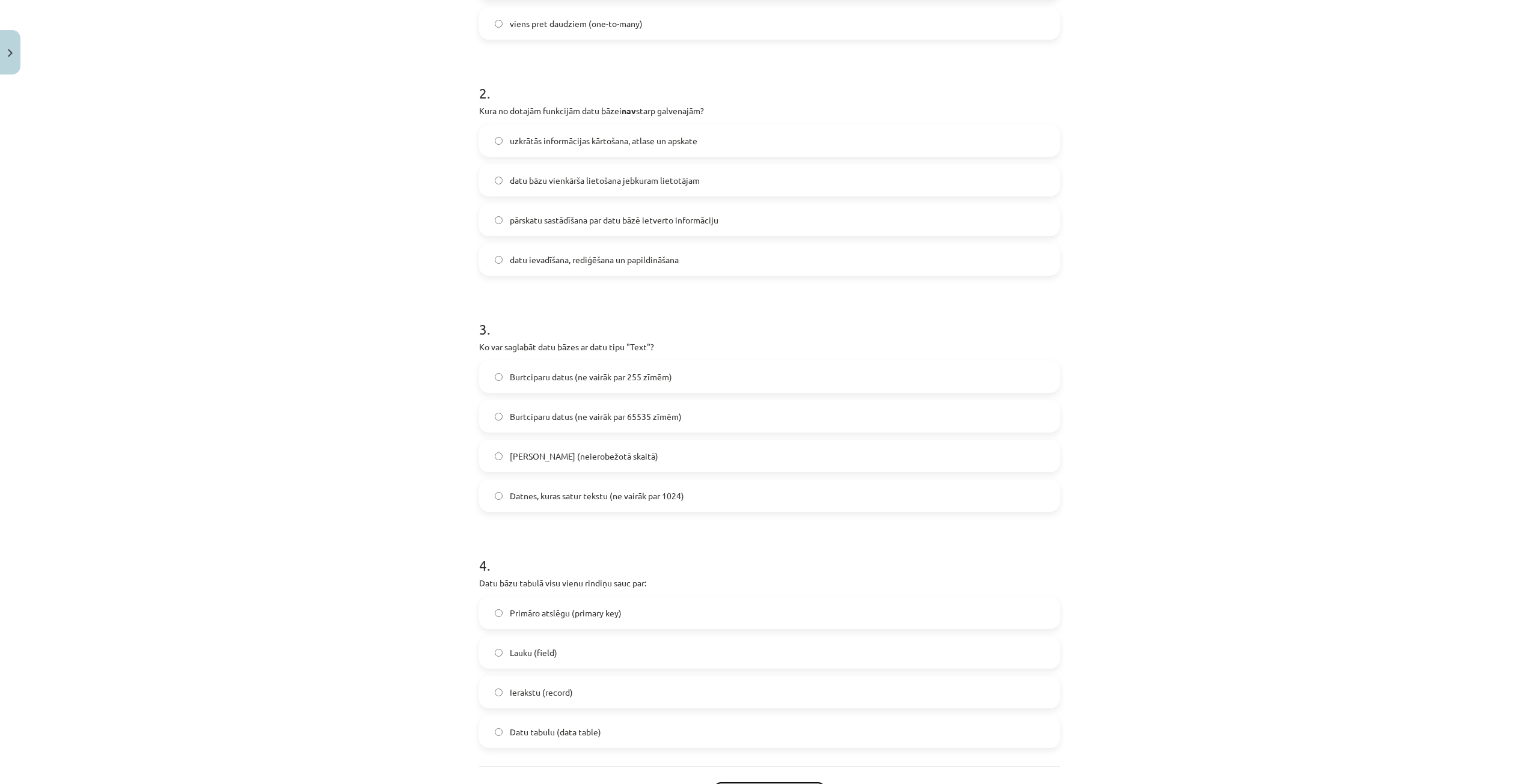
scroll to position [394, 0]
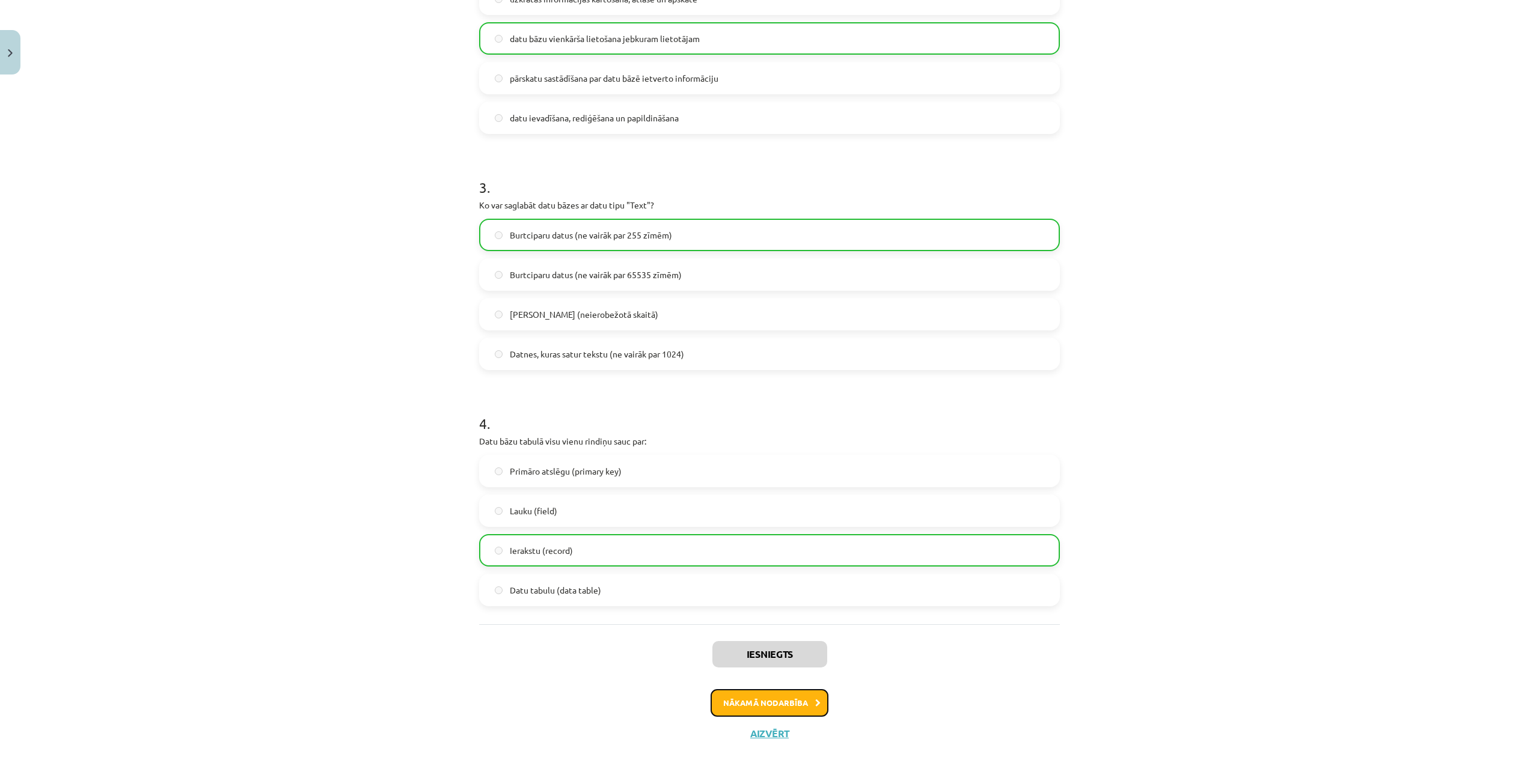
click at [750, 701] on button "Nākamā nodarbība" at bounding box center [770, 703] width 118 height 28
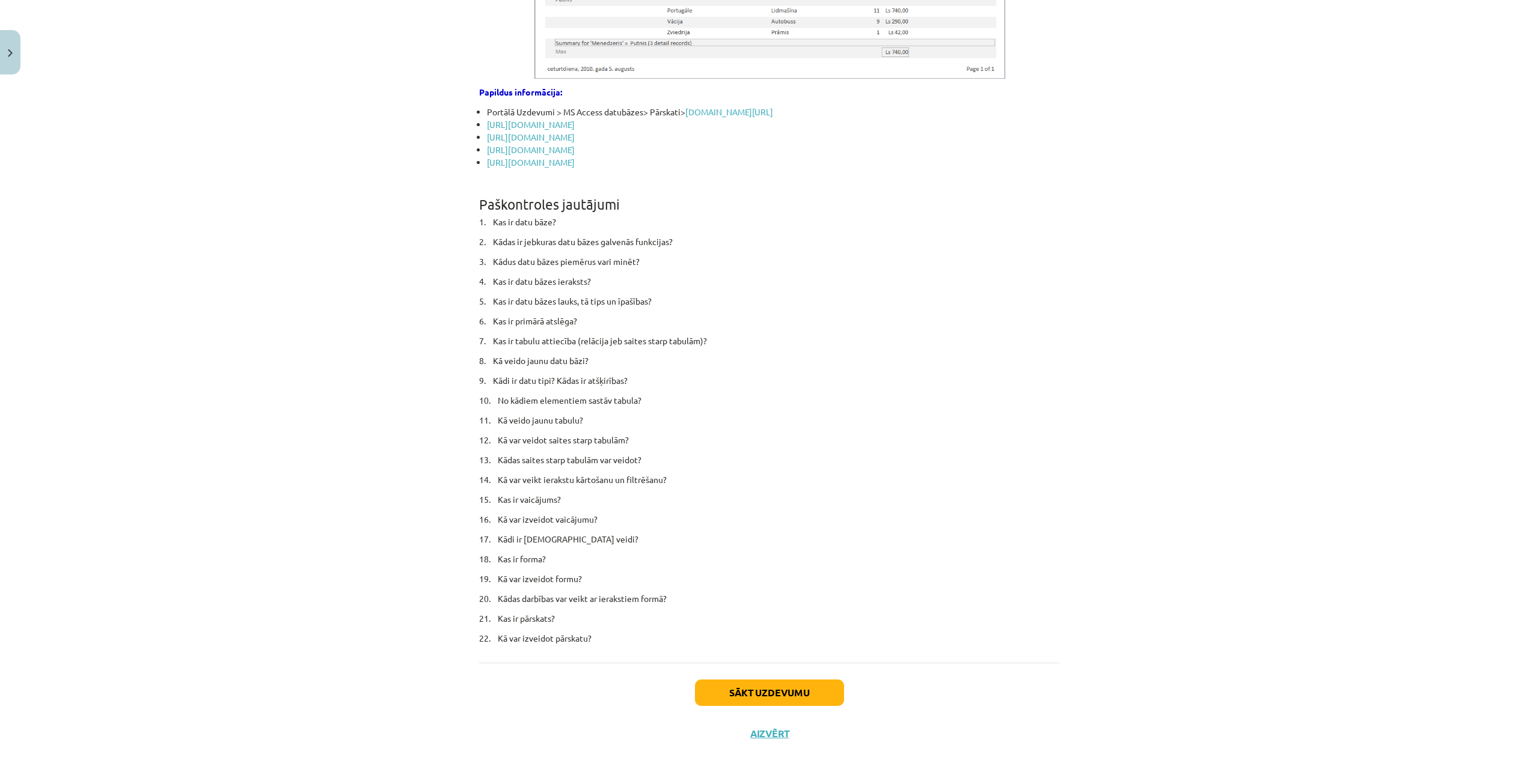
scroll to position [6980, 0]
click at [747, 687] on button "Sākt uzdevumu" at bounding box center [770, 693] width 149 height 26
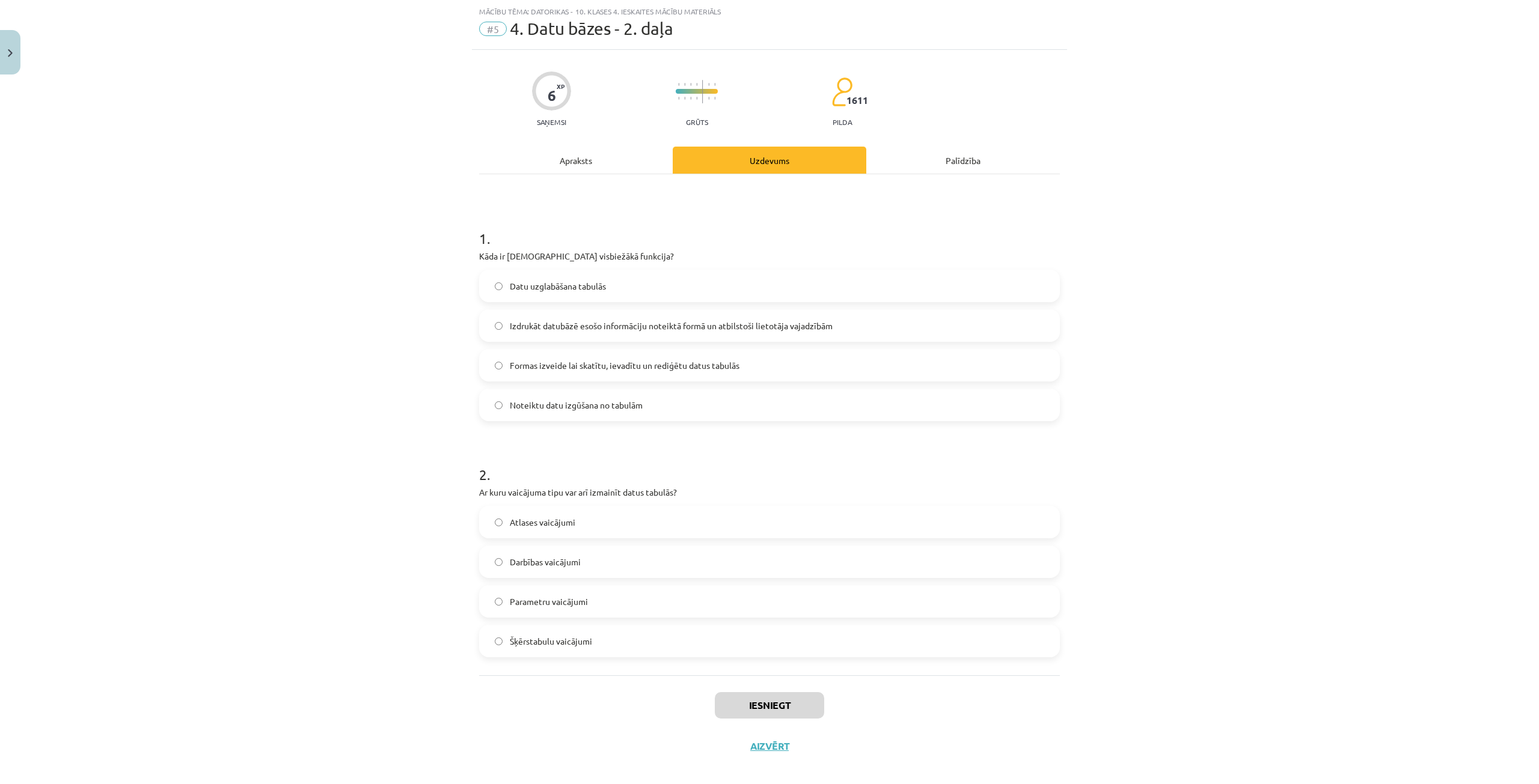
click at [605, 403] on span "Noteiktu datu izgūšana no tabulām" at bounding box center [576, 405] width 133 height 12
click at [537, 557] on span "Darbības vaicājumi" at bounding box center [545, 561] width 71 height 12
click at [489, 560] on label "Darbības vaicājumi" at bounding box center [770, 561] width 578 height 30
click at [764, 708] on button "Iesniegt" at bounding box center [770, 705] width 110 height 26
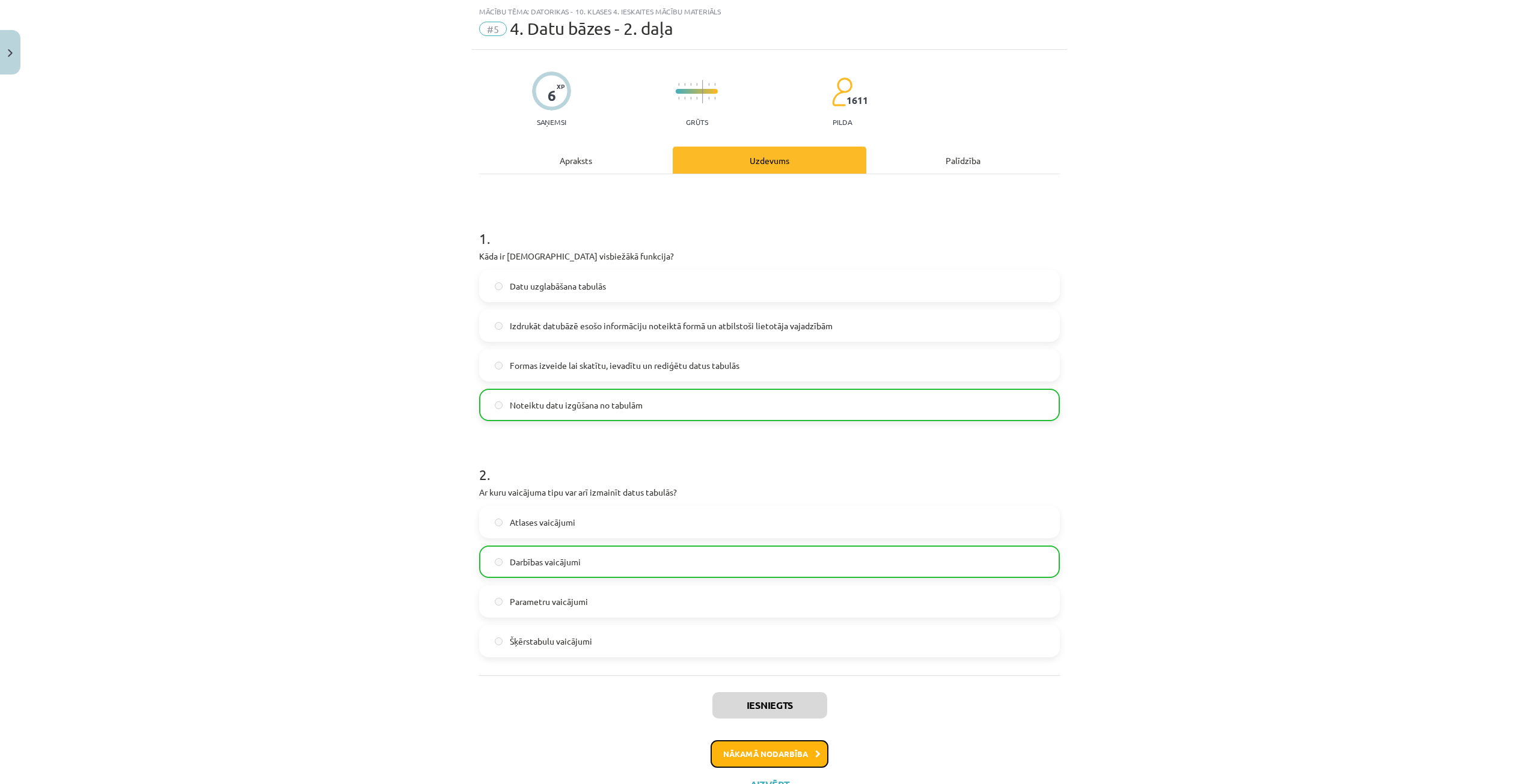
click at [751, 748] on button "Nākamā nodarbība" at bounding box center [770, 755] width 118 height 28
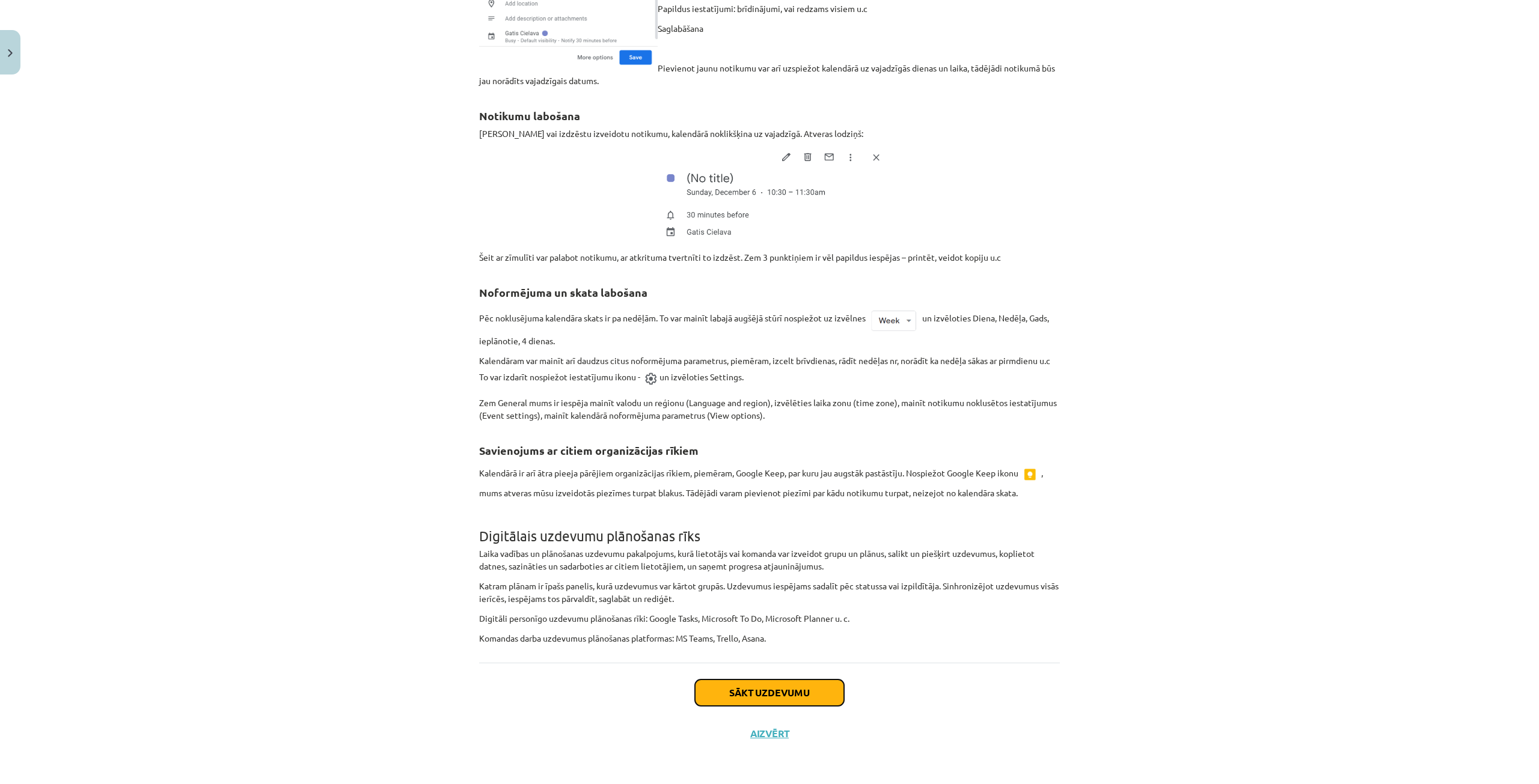
click at [777, 696] on button "Sākt uzdevumu" at bounding box center [770, 693] width 149 height 26
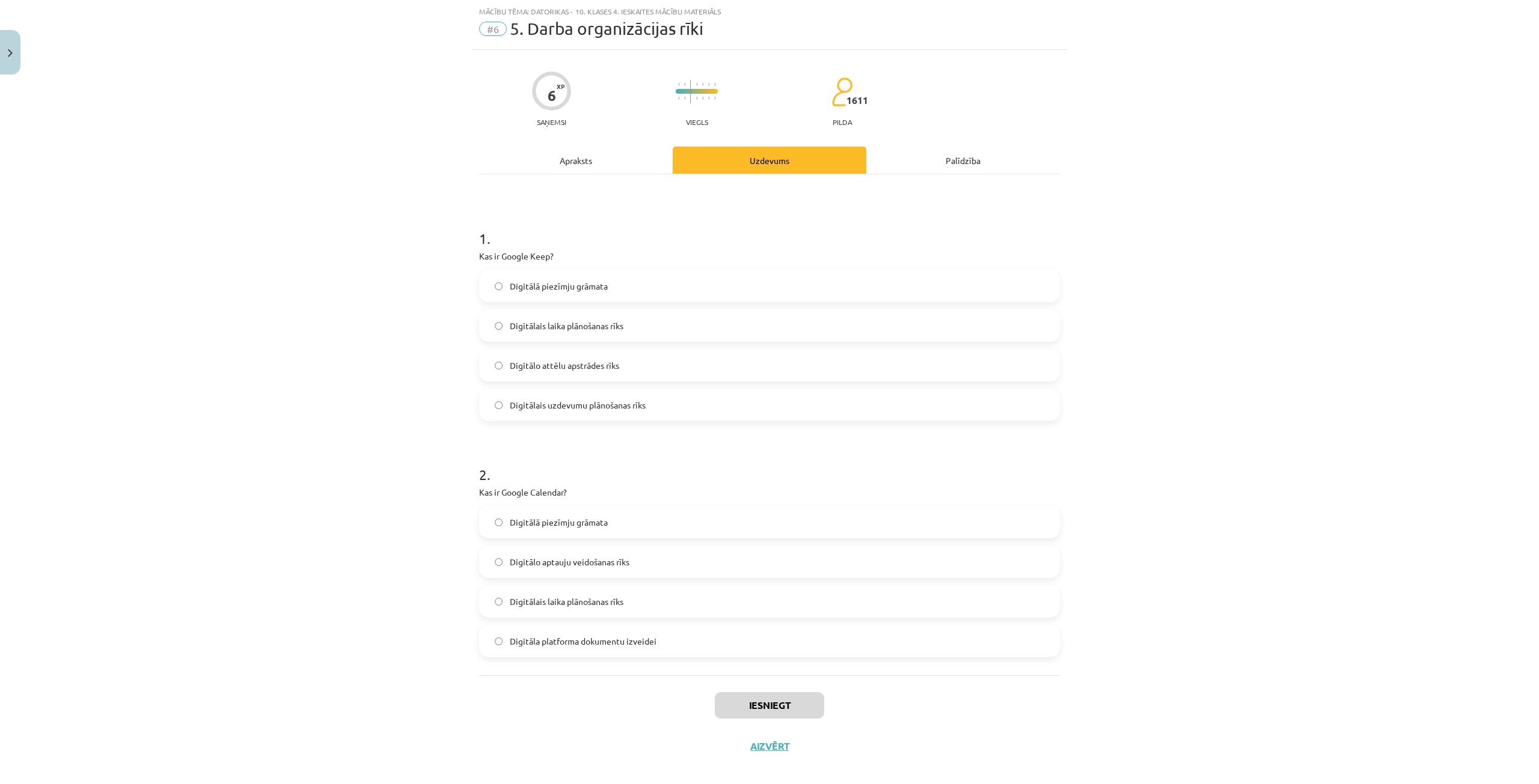
click at [652, 282] on label "Digitālā piezīmju grāmata" at bounding box center [770, 286] width 578 height 30
click at [678, 606] on label "Digitālais laika plānošanas rīks" at bounding box center [770, 602] width 578 height 30
click at [760, 710] on button "Iesniegt" at bounding box center [770, 705] width 110 height 26
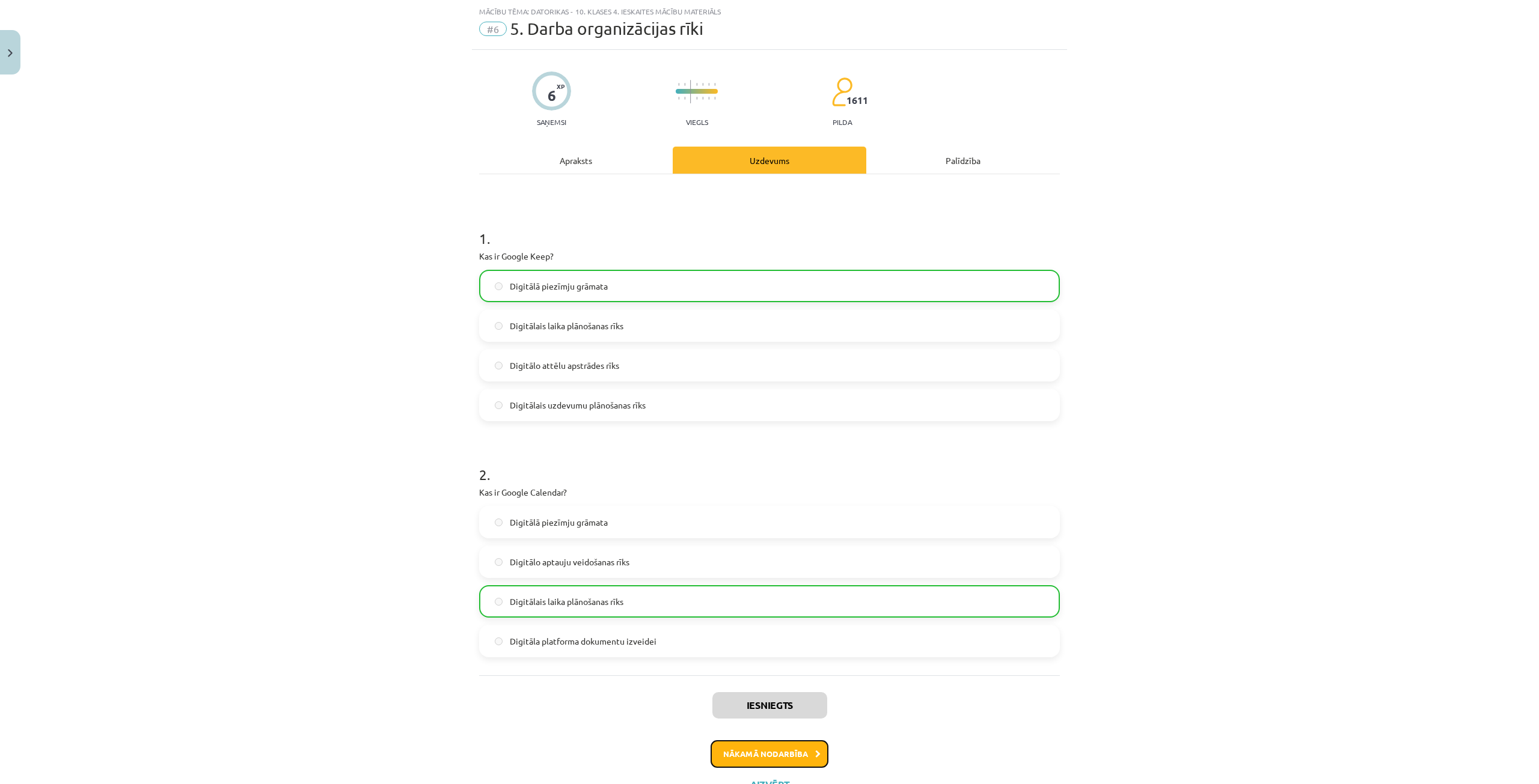
click at [782, 758] on button "Nākamā nodarbība" at bounding box center [770, 755] width 118 height 28
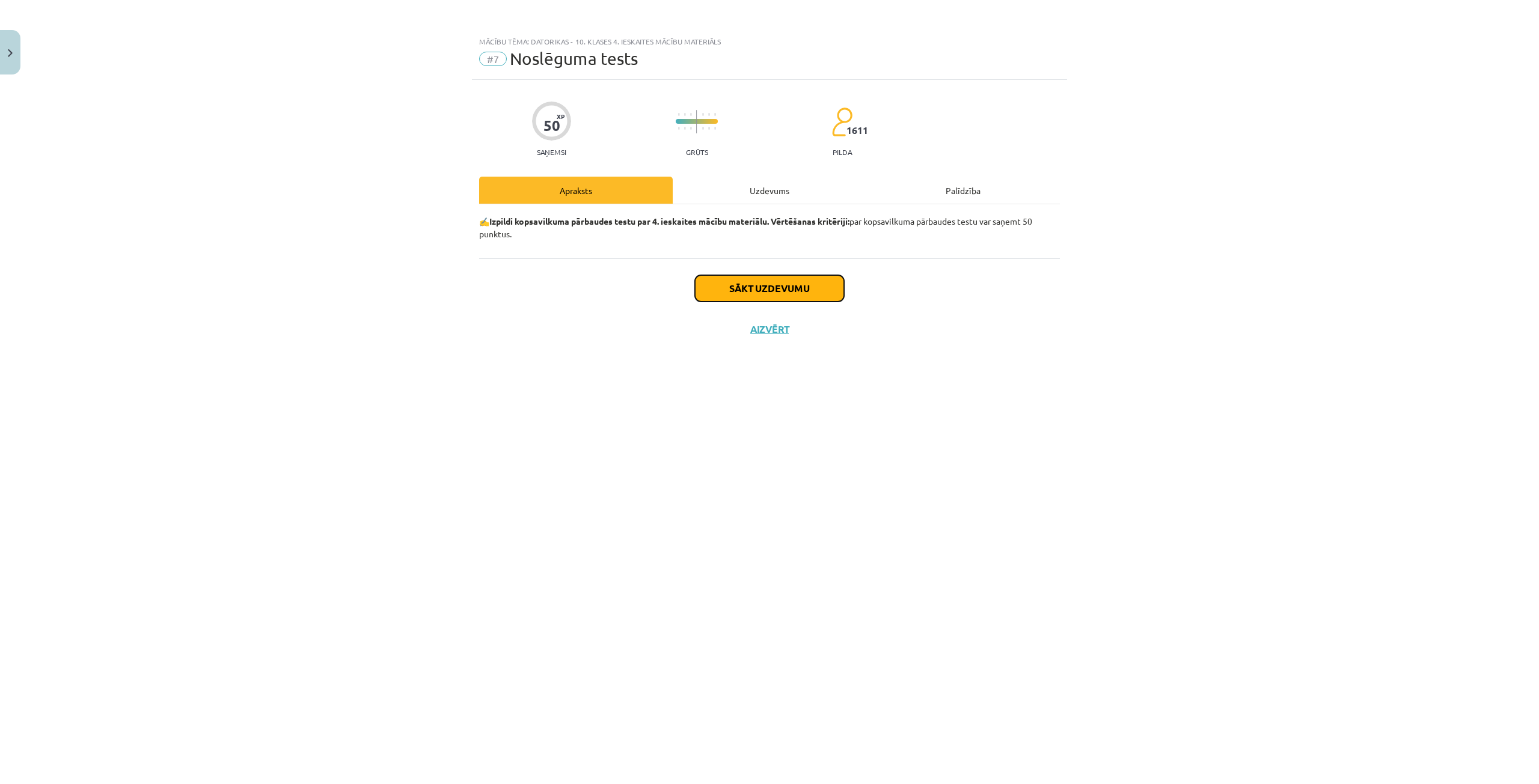
click at [729, 282] on button "Sākt uzdevumu" at bounding box center [770, 288] width 149 height 26
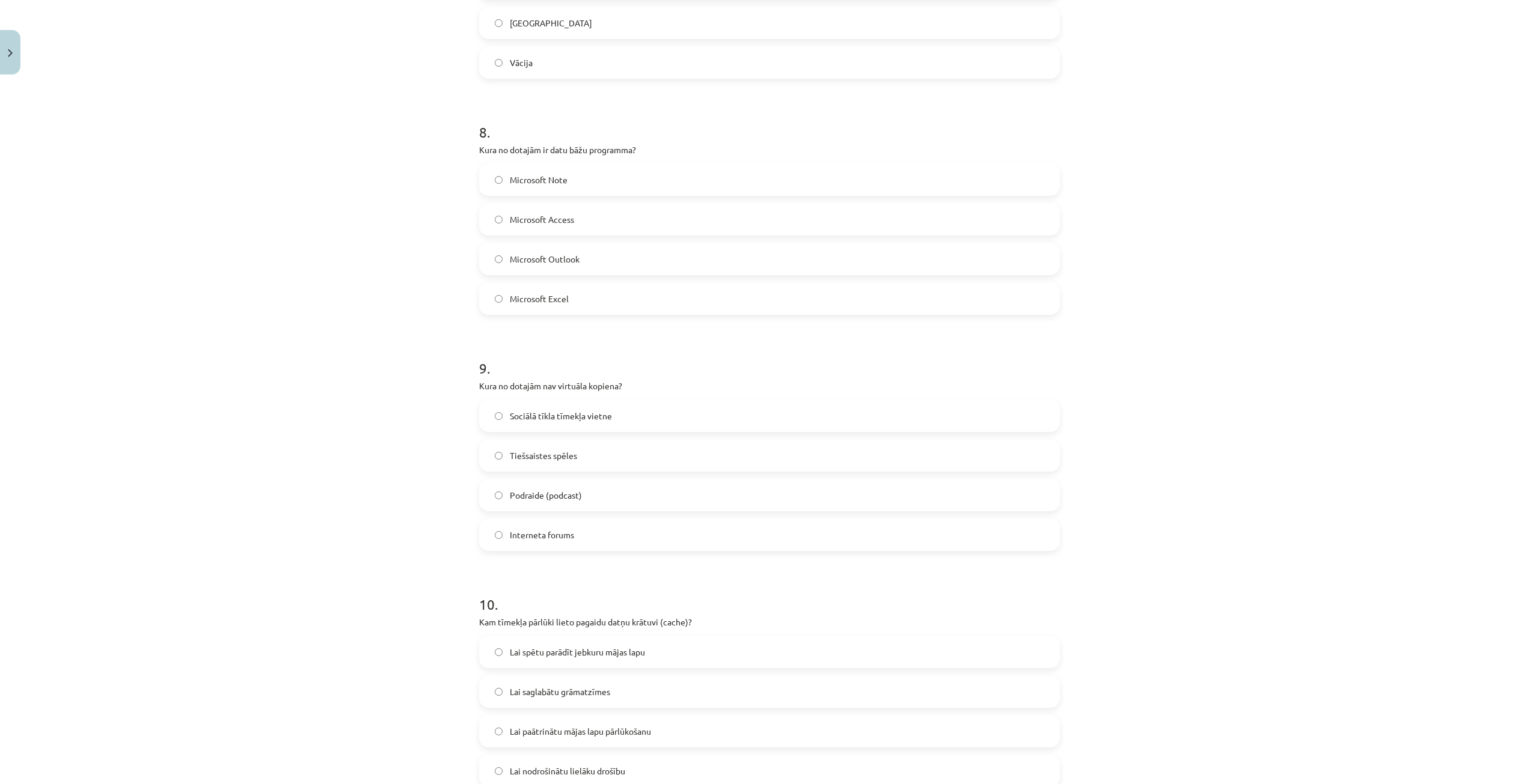
scroll to position [1932, 0]
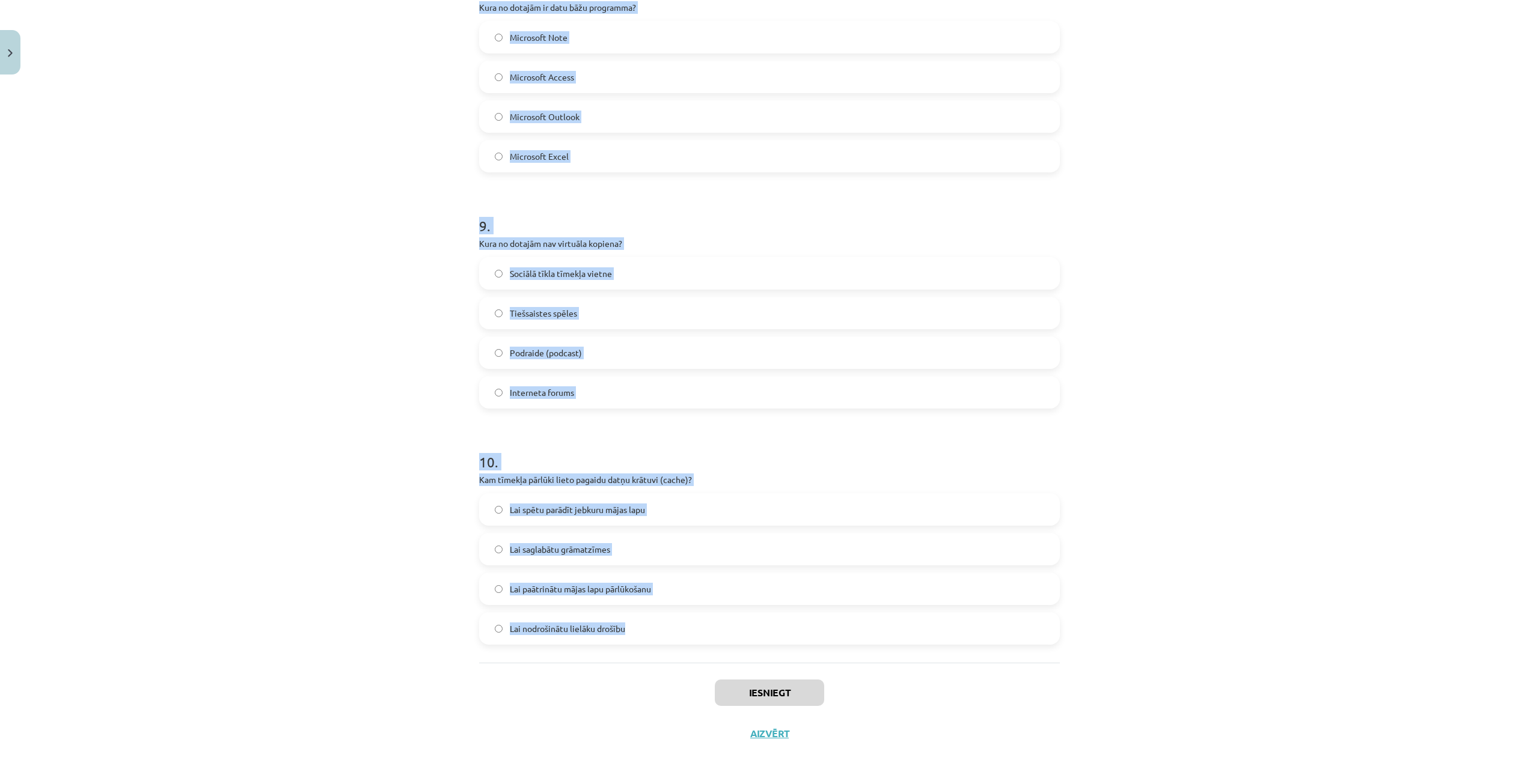
drag, startPoint x: 468, startPoint y: 277, endPoint x: 830, endPoint y: 623, distance: 500.8
copy form "Kur atrodas interneta vadības centrs? ASV Lielbritānija Vācija Internetam nav v…"
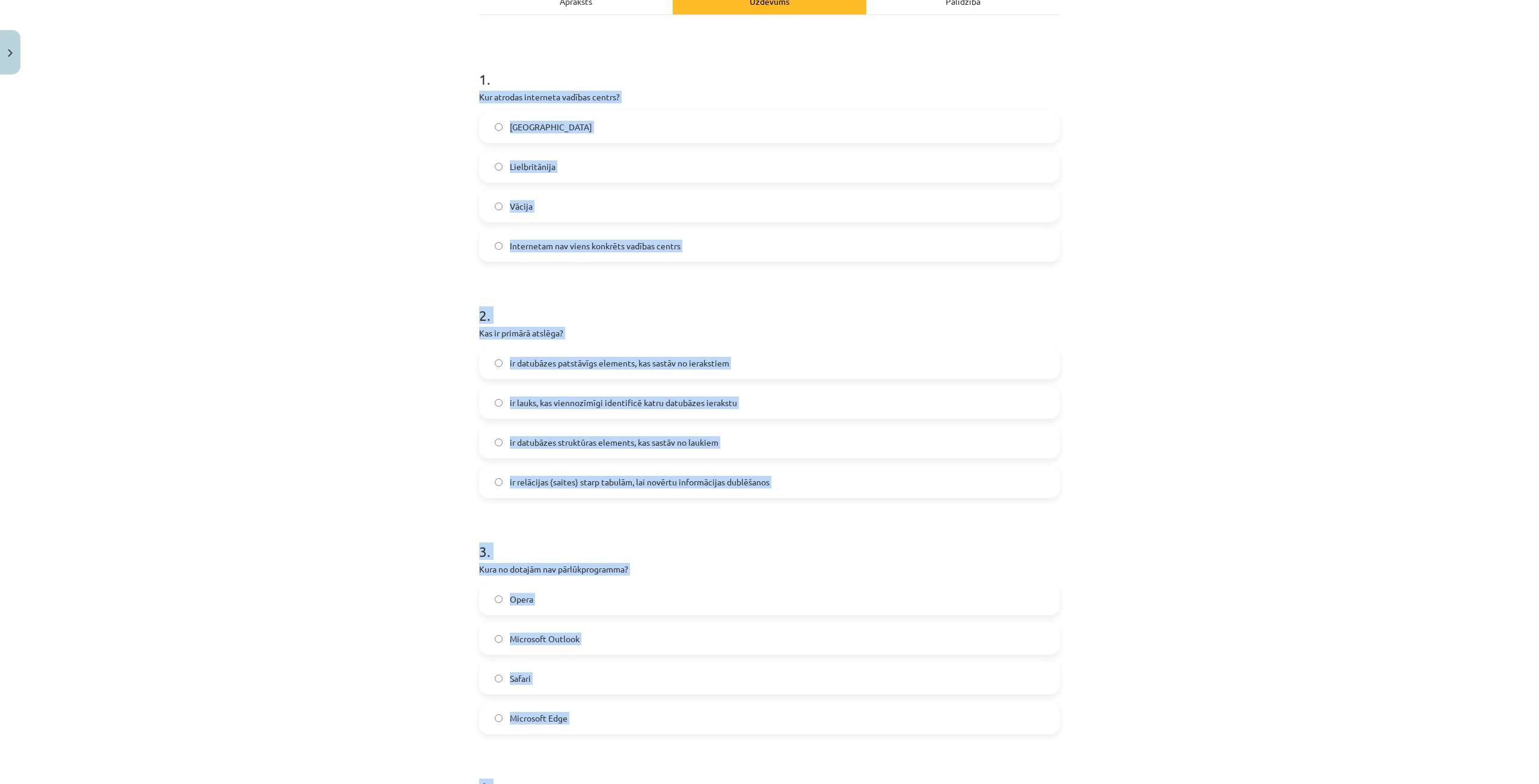
scroll to position [0, 0]
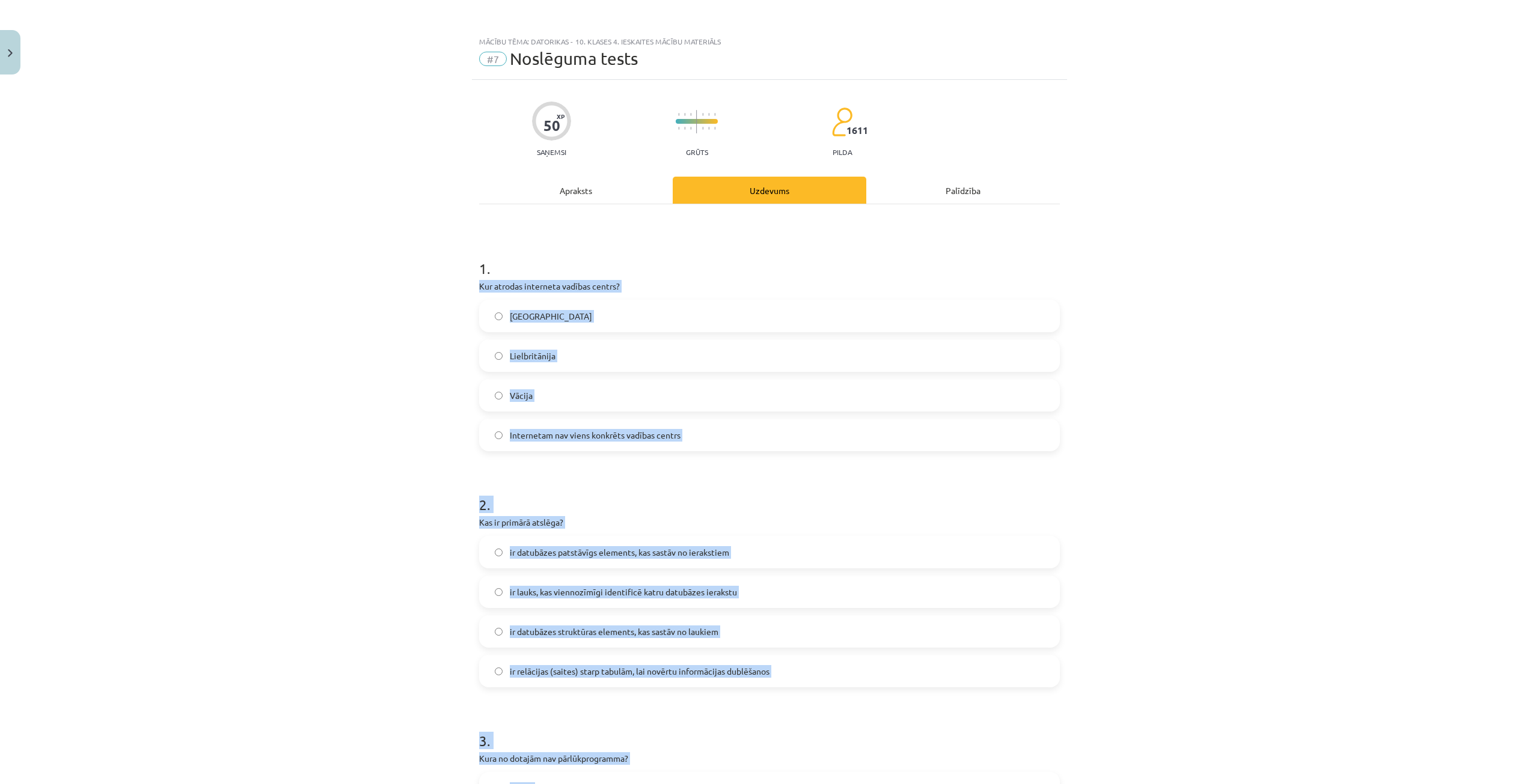
click at [890, 311] on label "ASV" at bounding box center [770, 316] width 578 height 30
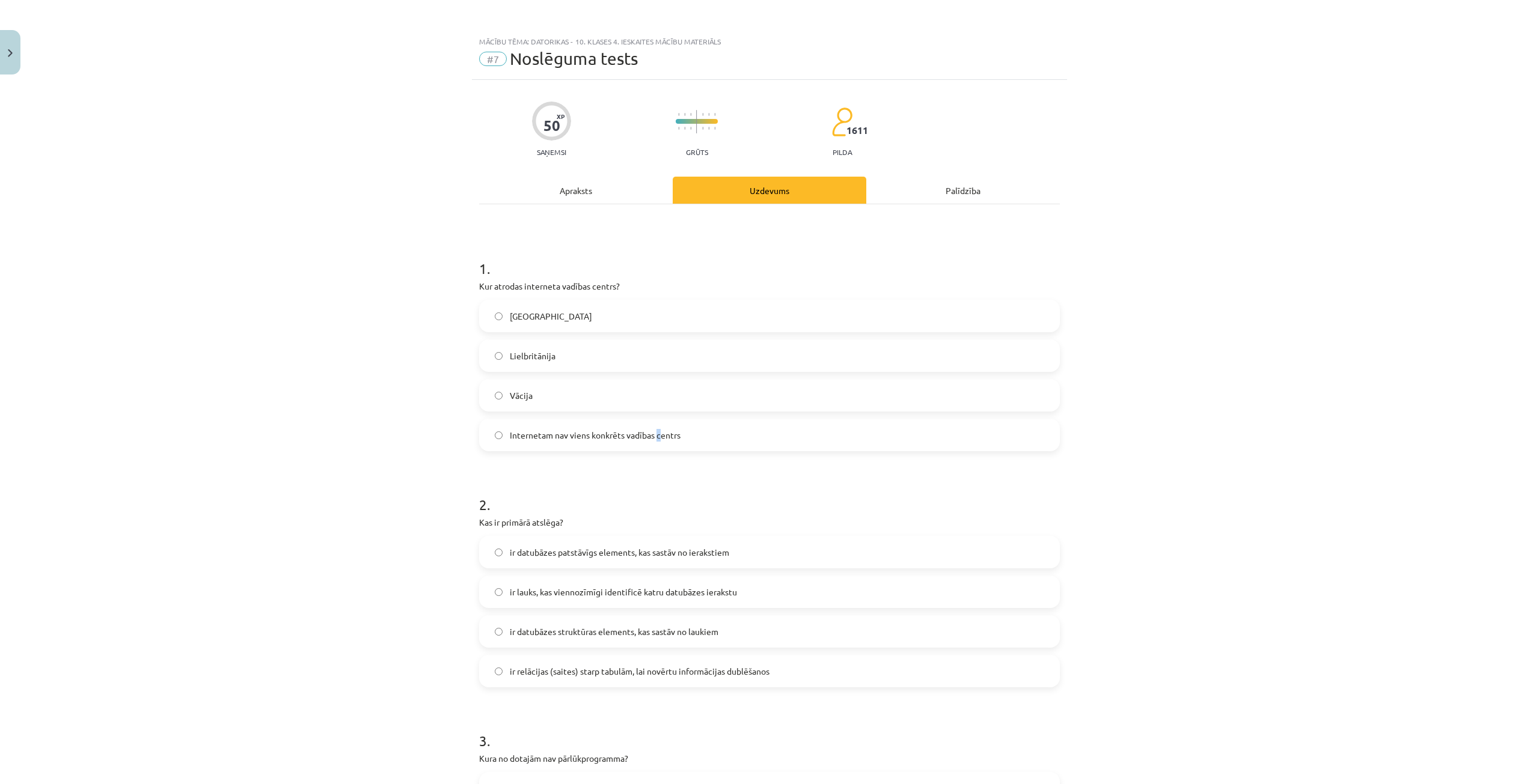
click at [656, 426] on label "Internetam nav viens konkrēts vadības centrs" at bounding box center [770, 435] width 578 height 30
click at [491, 426] on label "Internetam nav viens konkrēts vadības centrs" at bounding box center [770, 435] width 578 height 30
click at [759, 593] on label "ir lauks, kas viennozīmīgi identificē katru datubāzes ierakstu" at bounding box center [770, 592] width 578 height 30
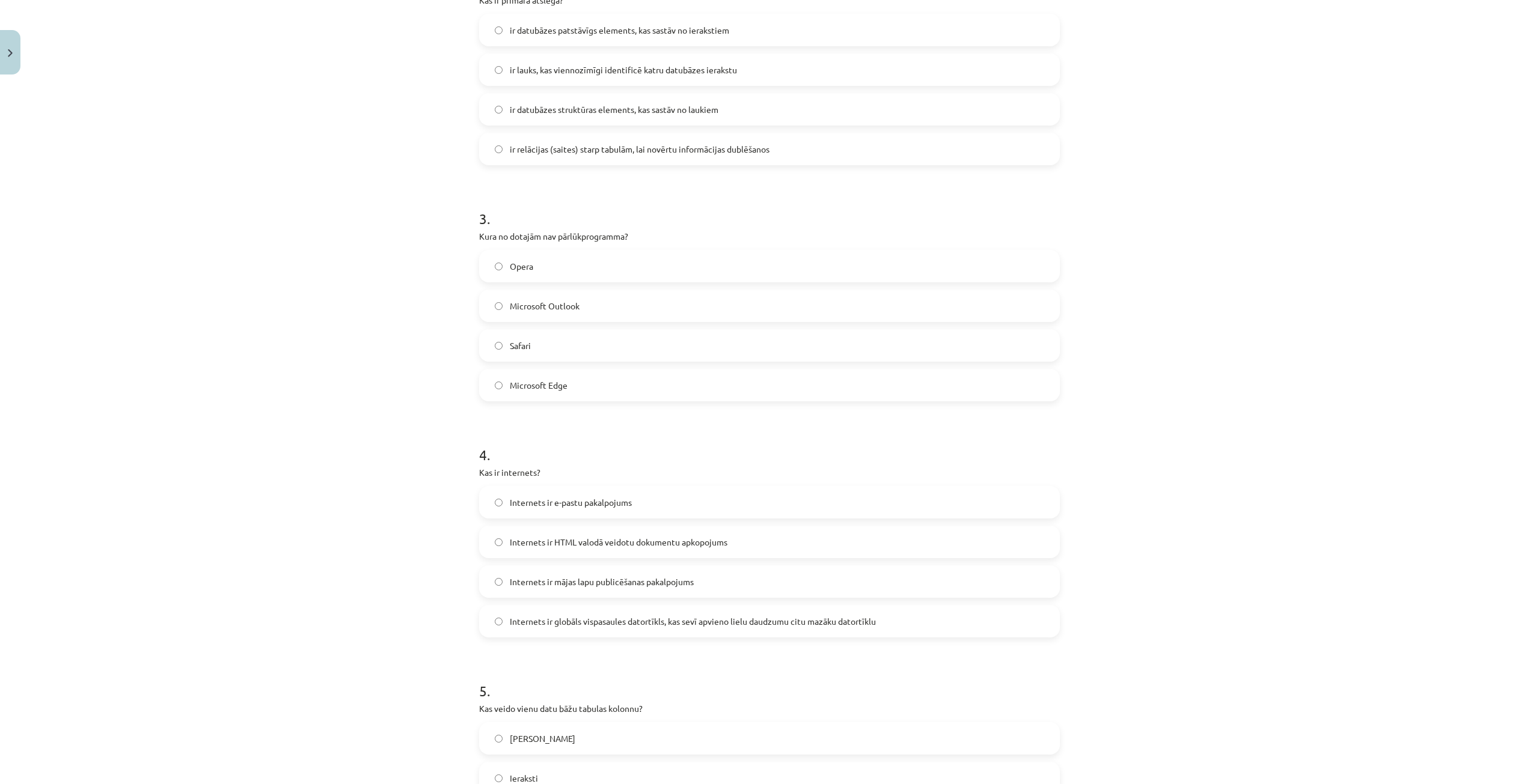
scroll to position [541, 0]
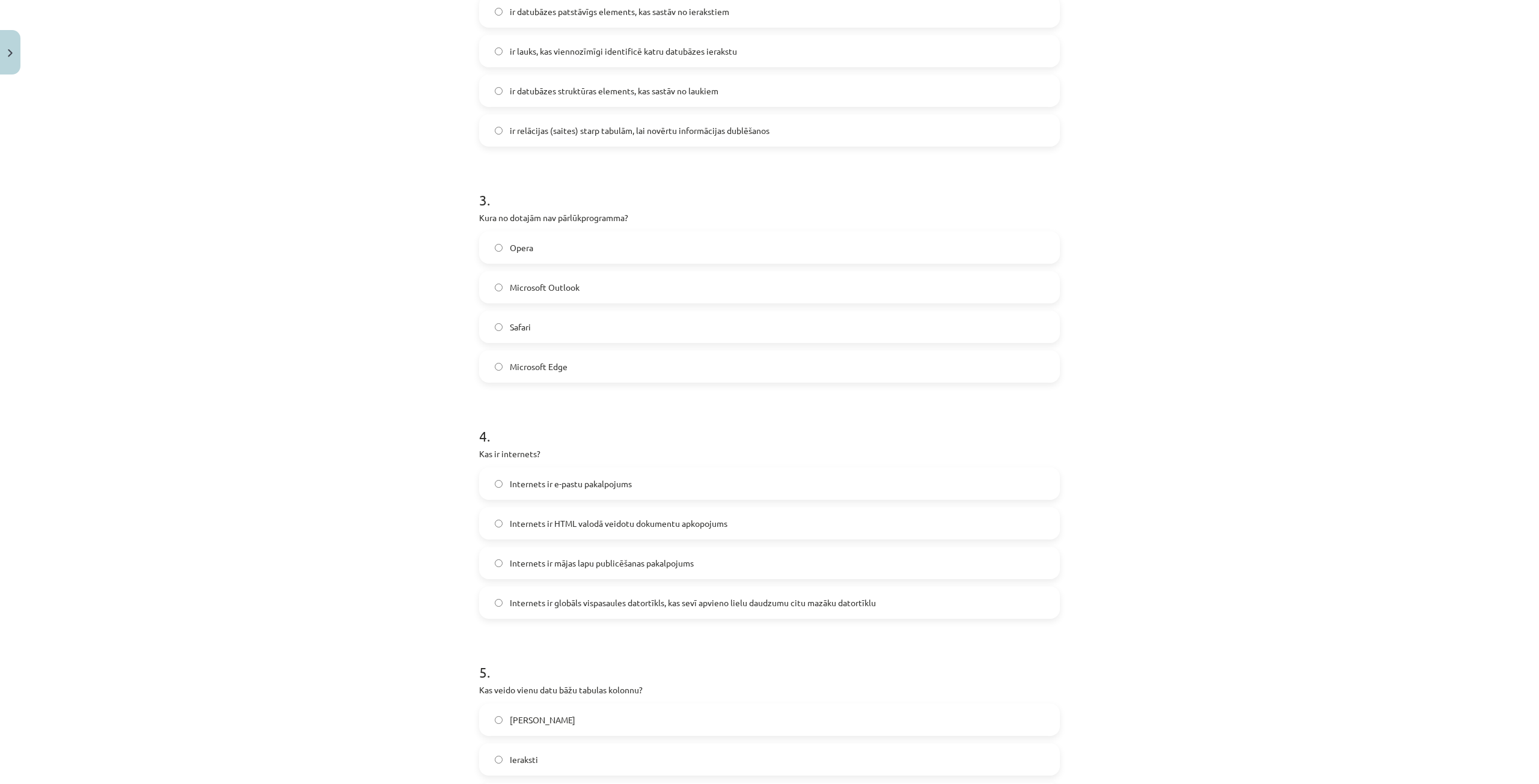
click at [595, 287] on label "Microsoft Outlook" at bounding box center [770, 287] width 578 height 30
click at [804, 597] on span "Internets ir globāls vispasaules datortīkls, kas sevī apvieno lielu daudzumu ci…" at bounding box center [693, 602] width 366 height 12
click at [489, 600] on label "Internets ir globāls vispasaules datortīkls, kas sevī apvieno lielu daudzumu ci…" at bounding box center [770, 602] width 578 height 30
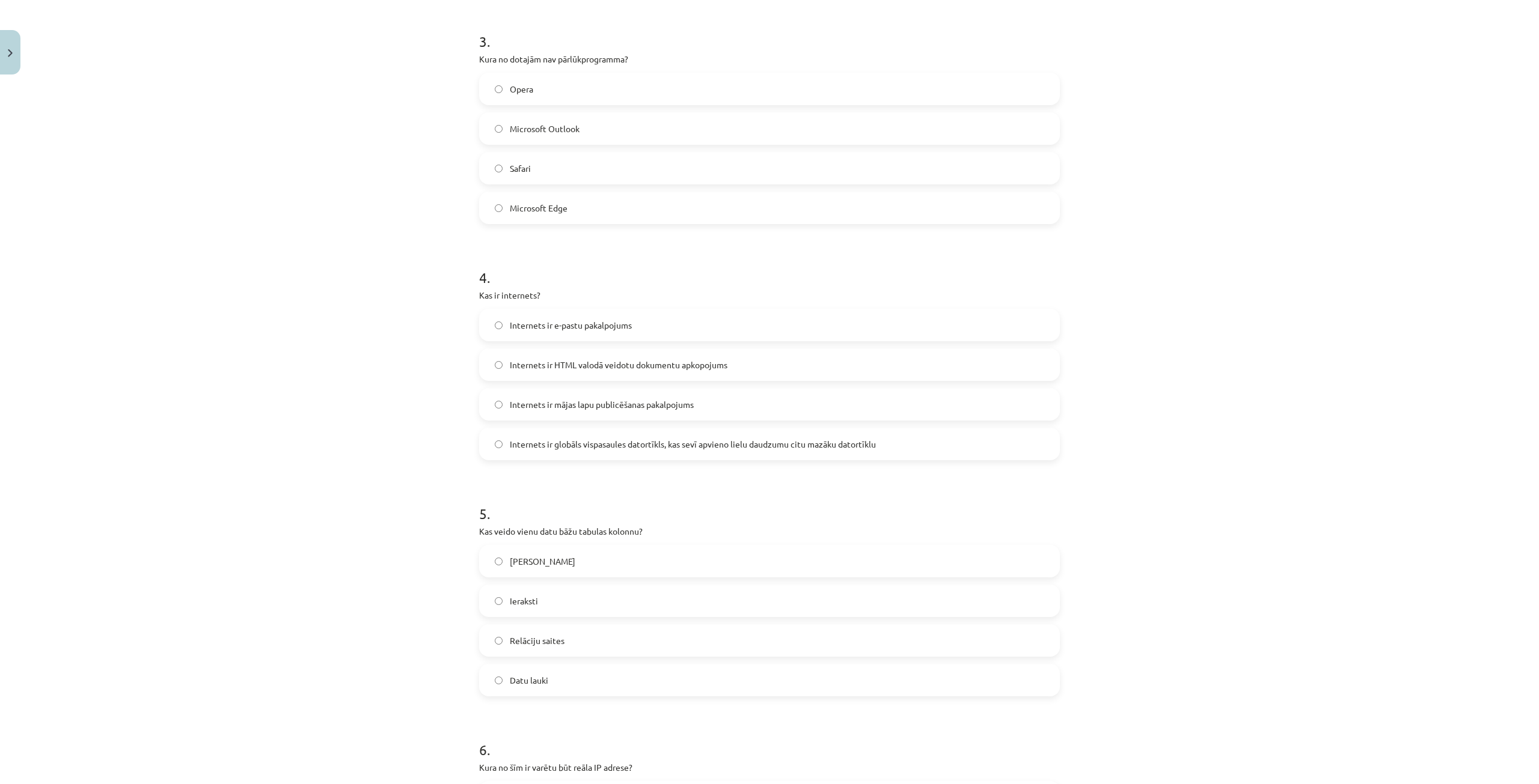
scroll to position [721, 0]
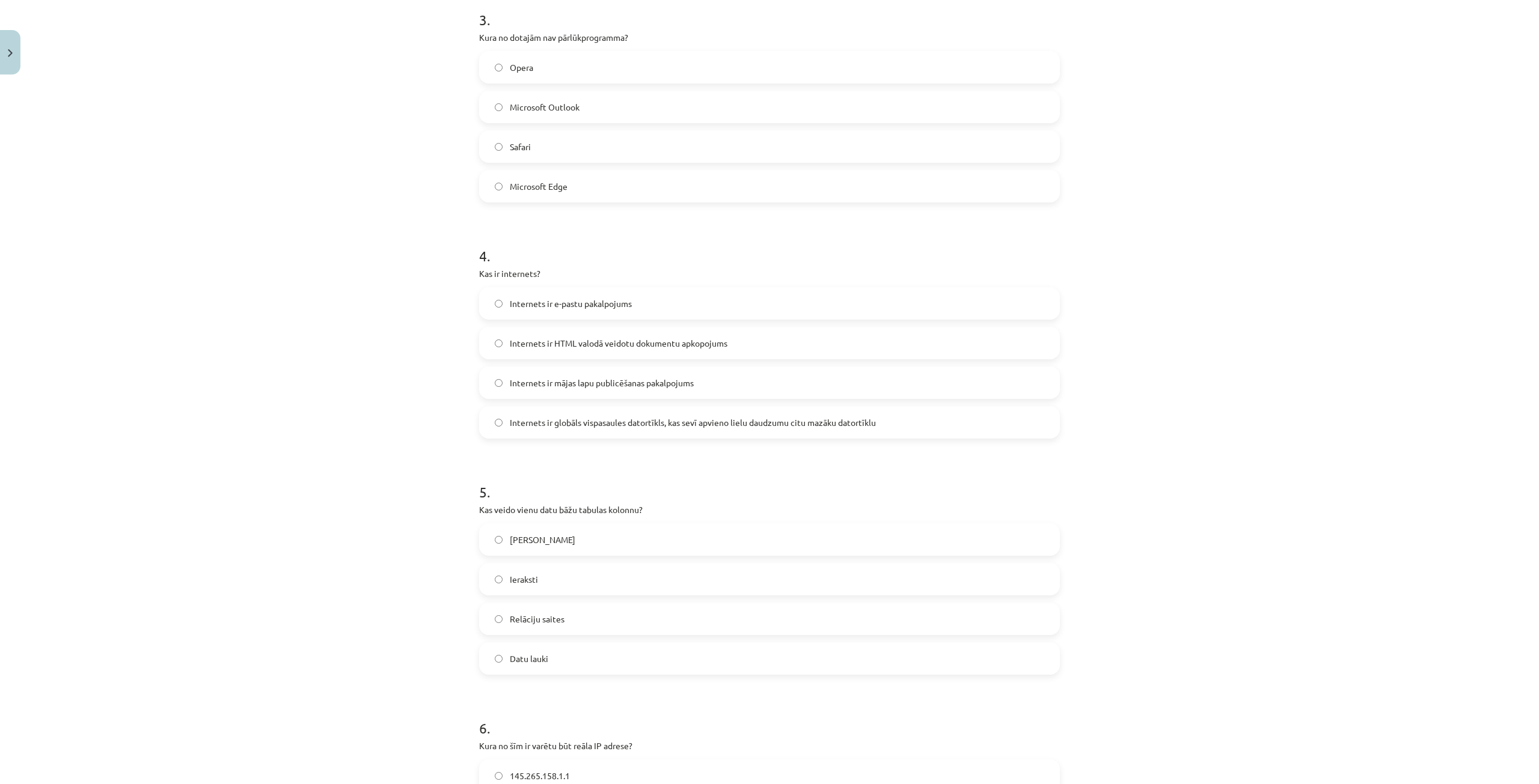
click at [587, 655] on label "Datu lauki" at bounding box center [770, 658] width 578 height 30
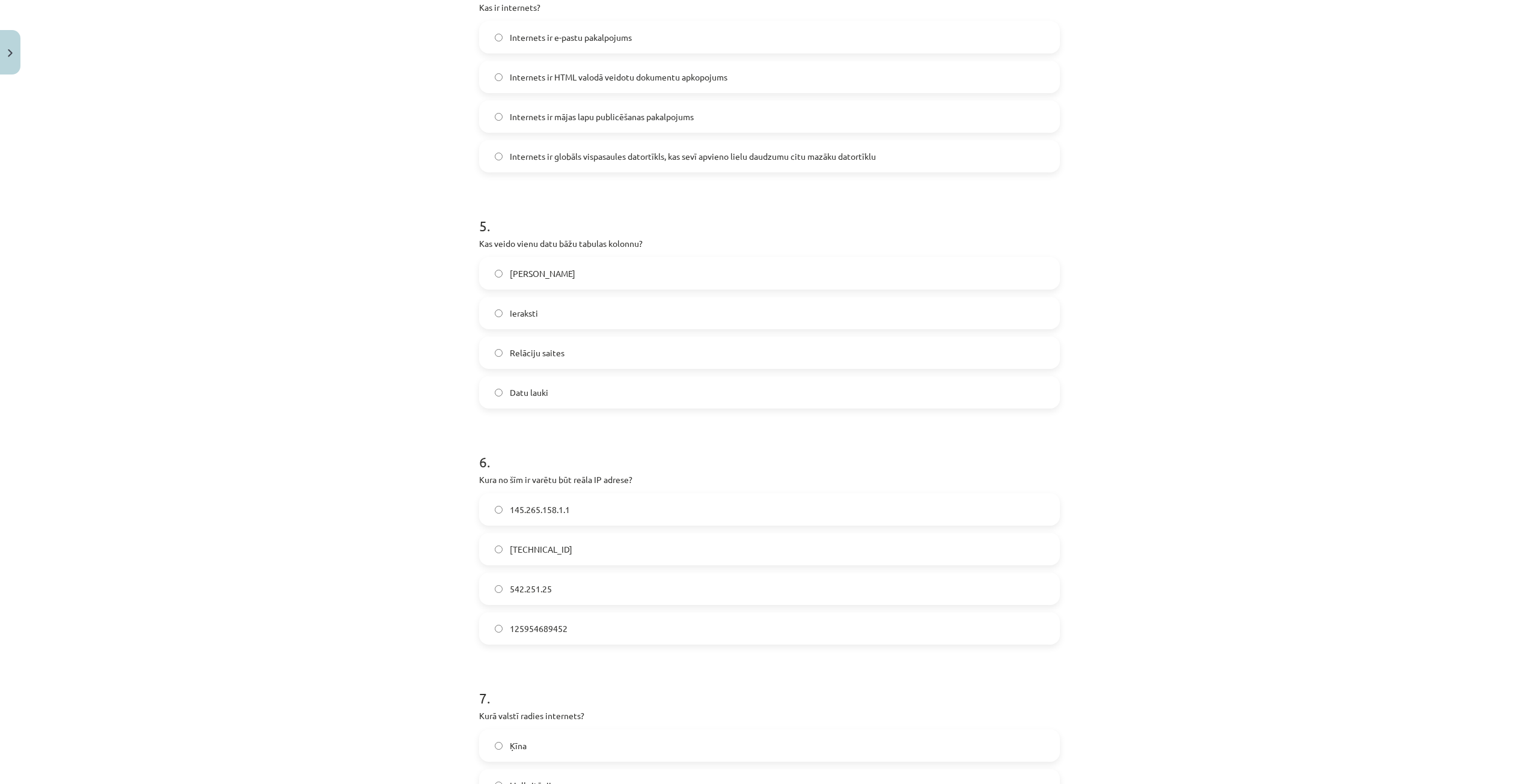
scroll to position [1021, 0]
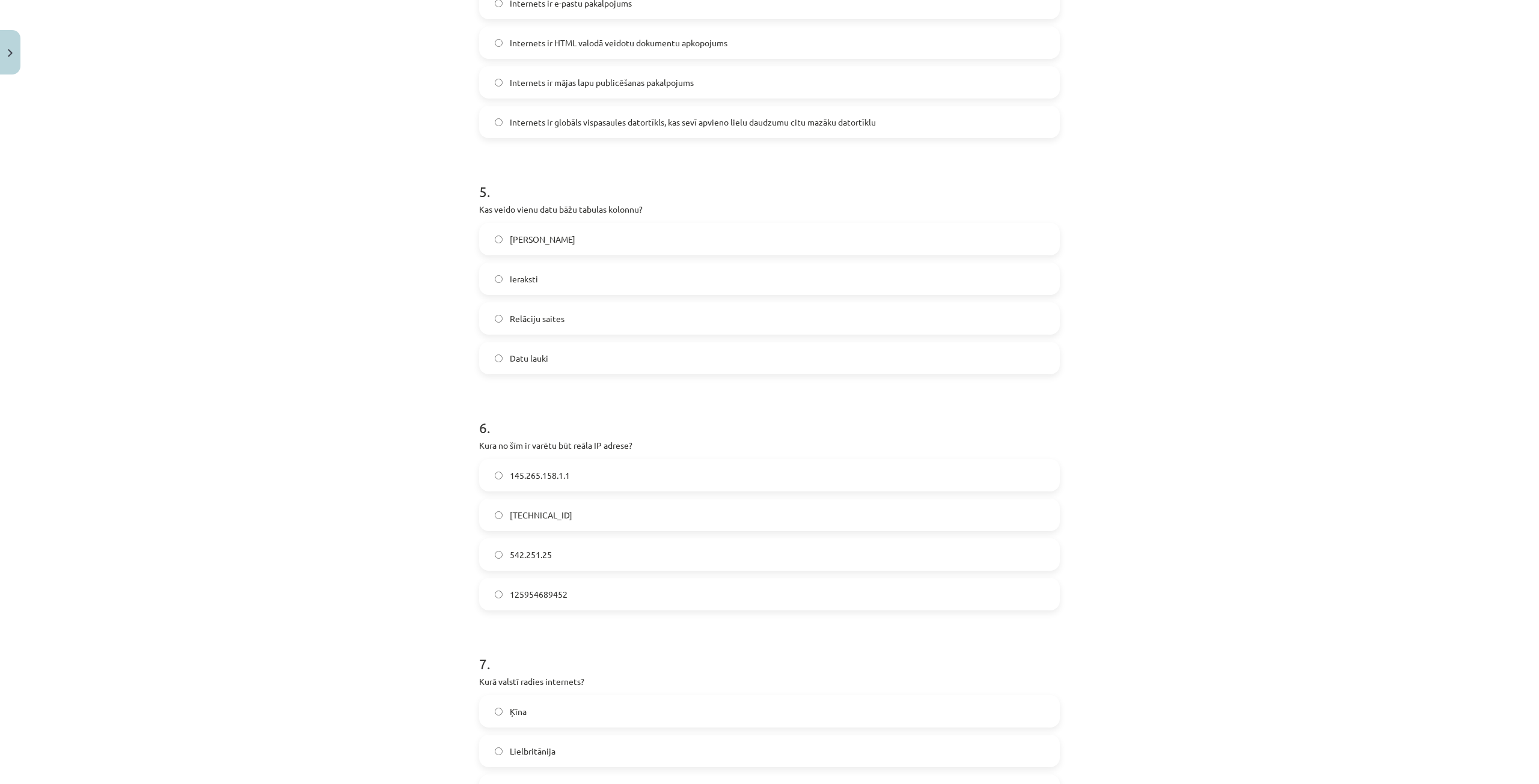
click at [489, 510] on label "158.12.159.1" at bounding box center [770, 515] width 578 height 30
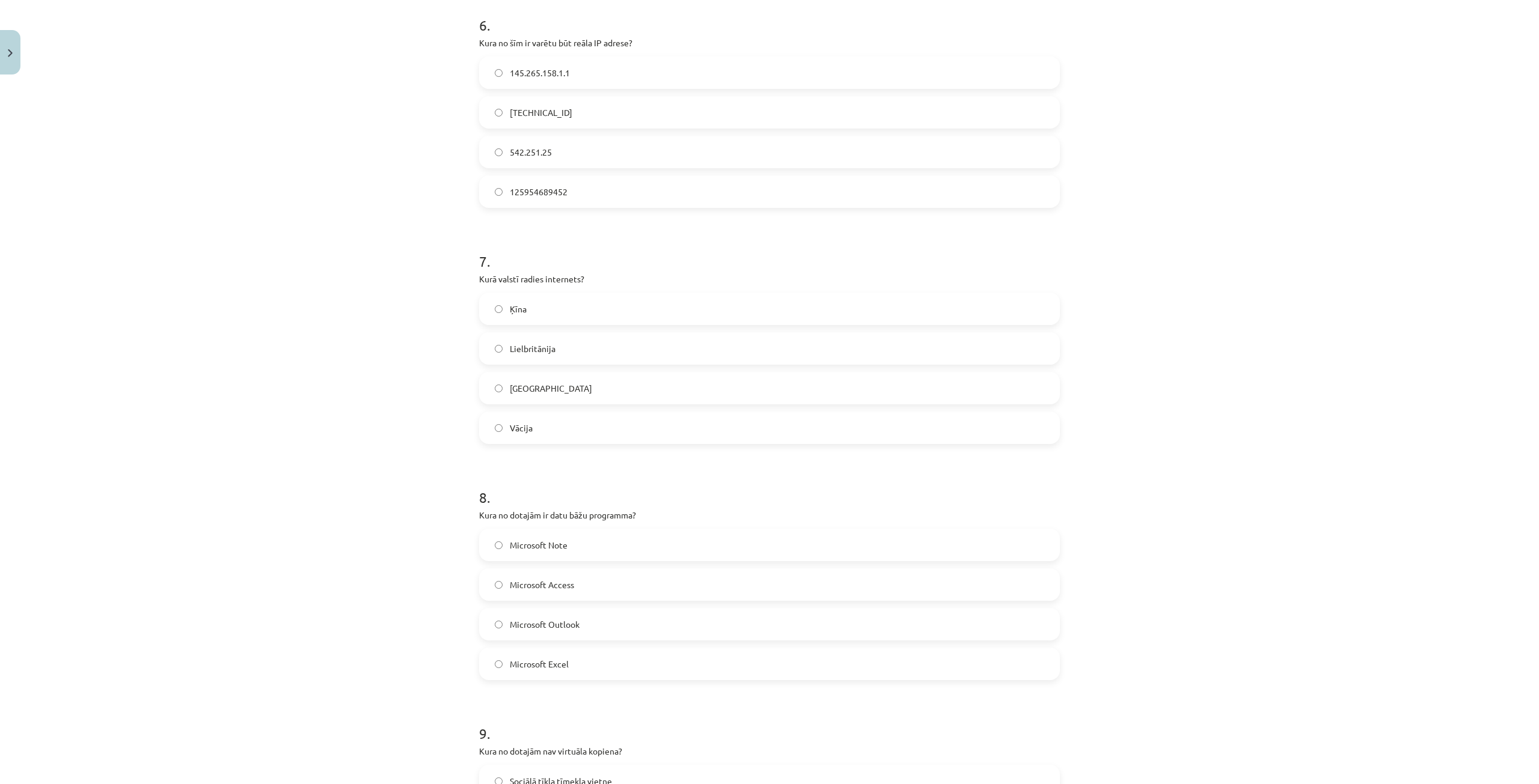
scroll to position [1442, 0]
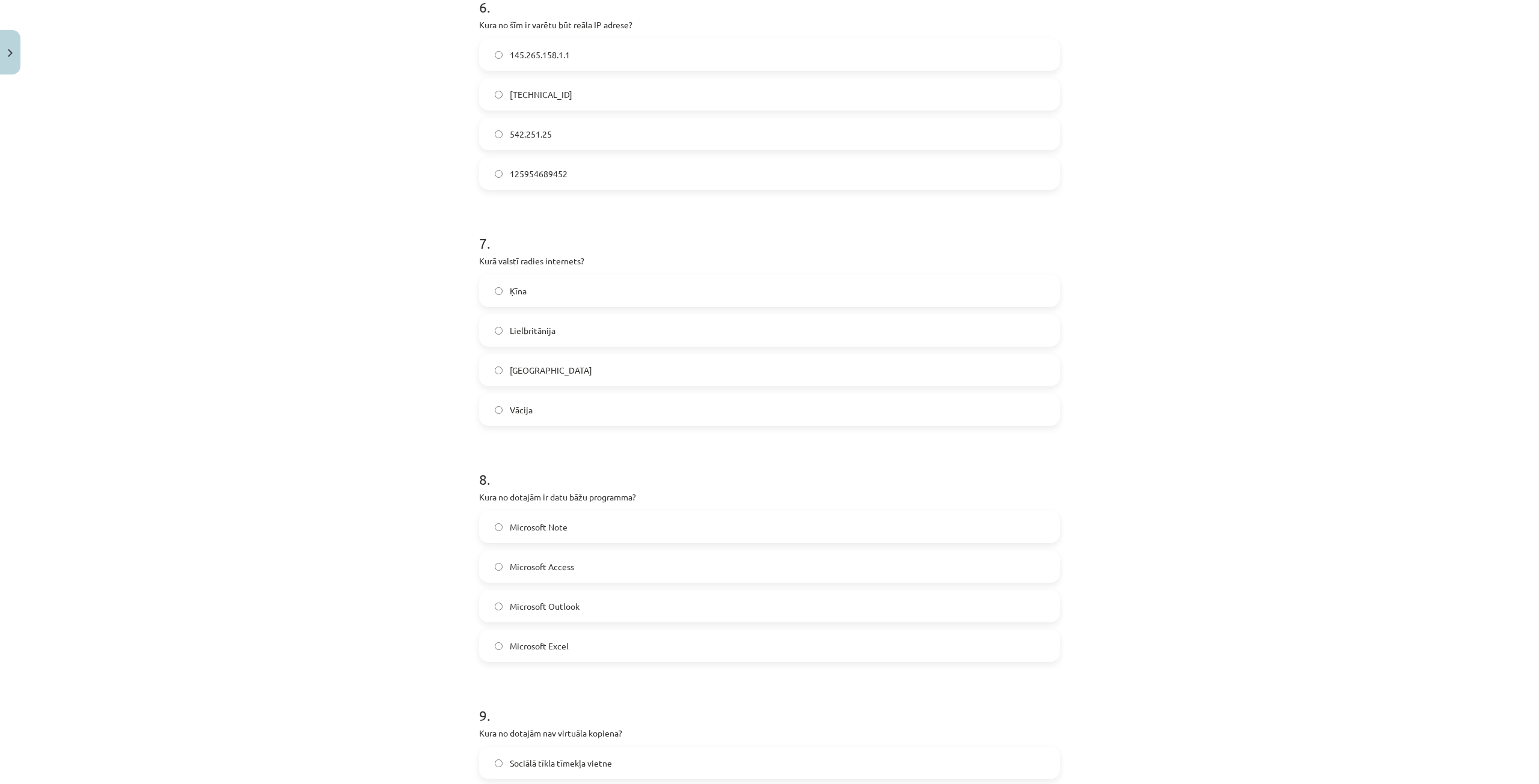
click at [481, 565] on label "Microsoft Access" at bounding box center [770, 566] width 578 height 30
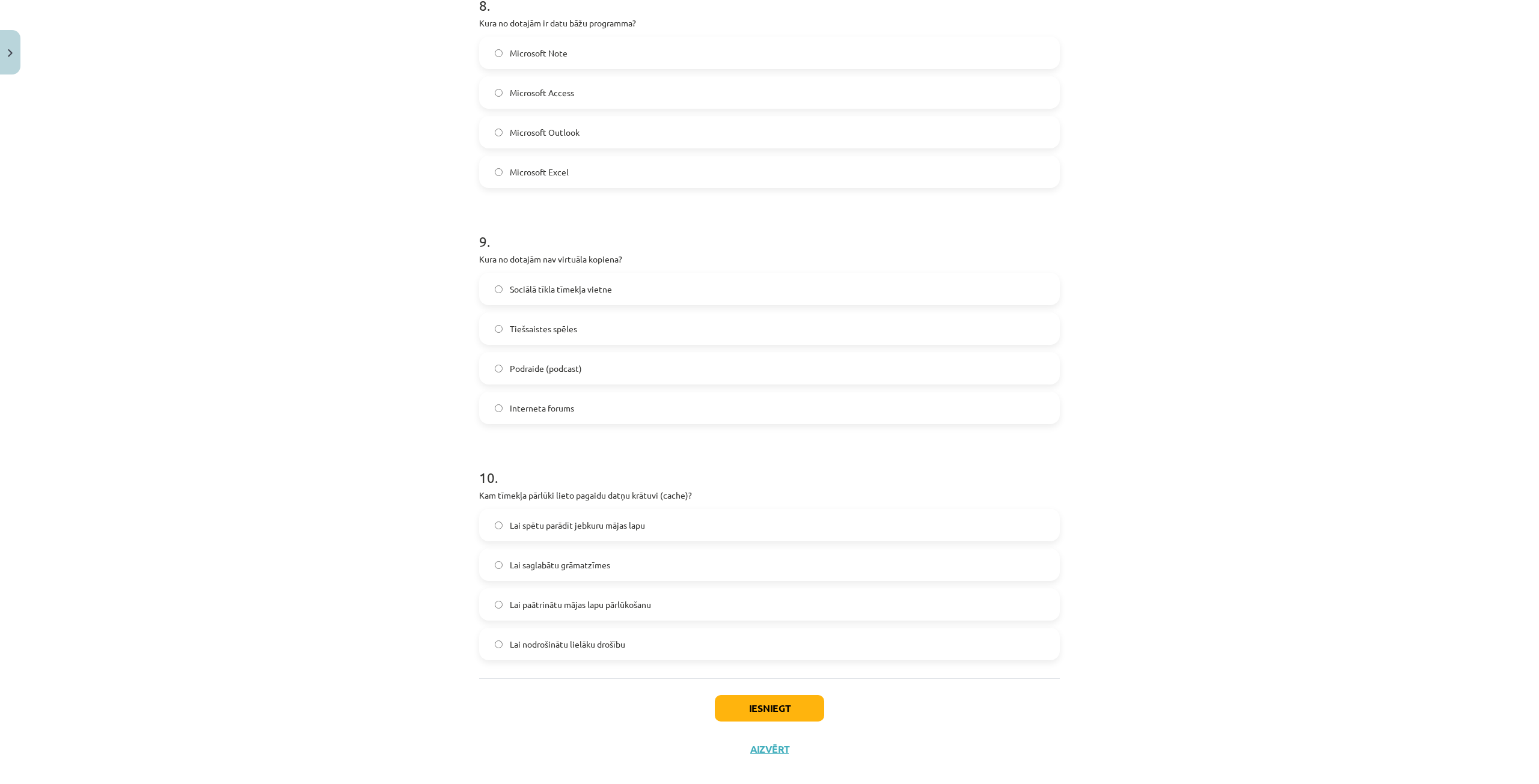
scroll to position [1923, 0]
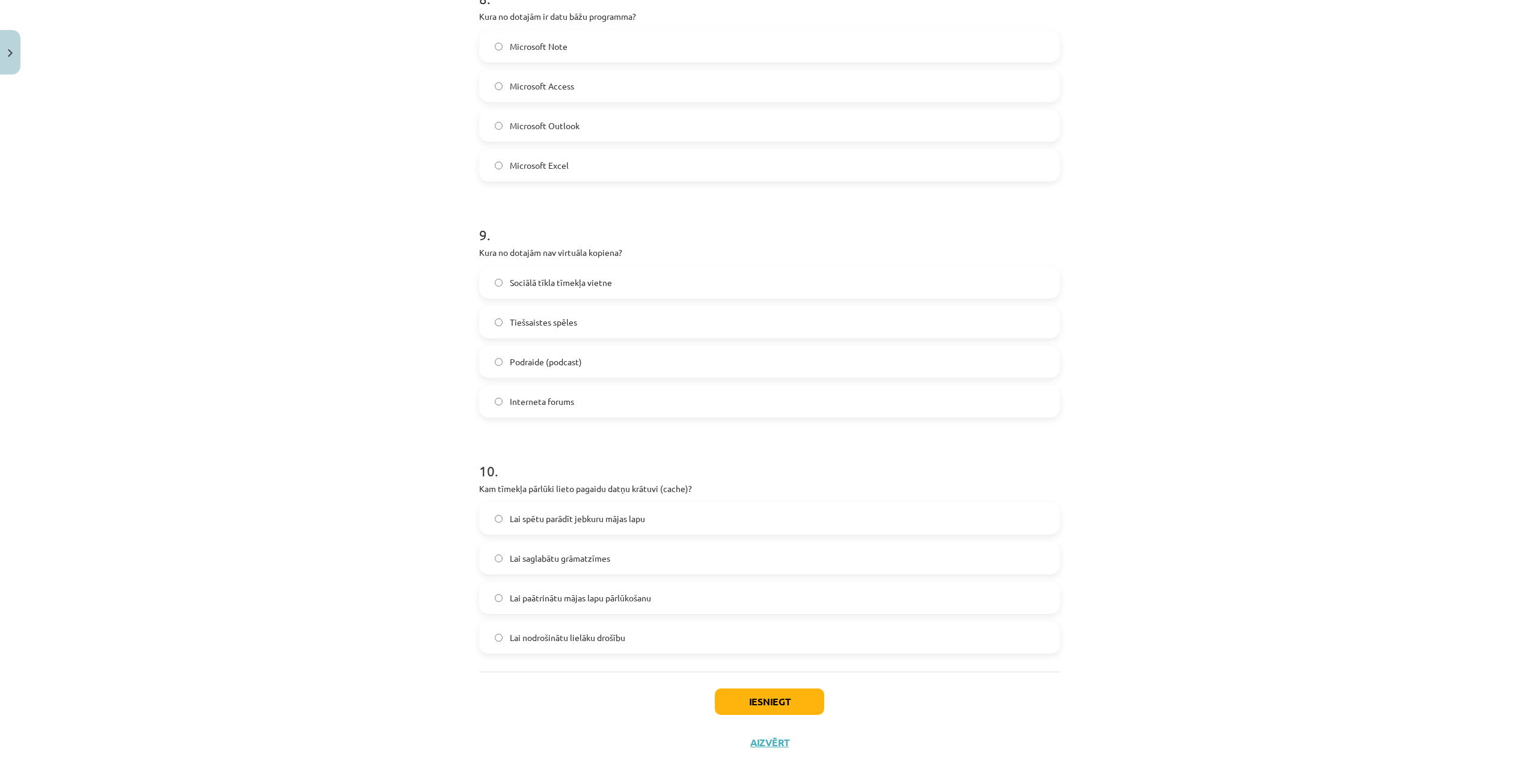
click at [485, 599] on label "Lai paātrinātu mājas lapu pārlūkošanu" at bounding box center [770, 597] width 578 height 30
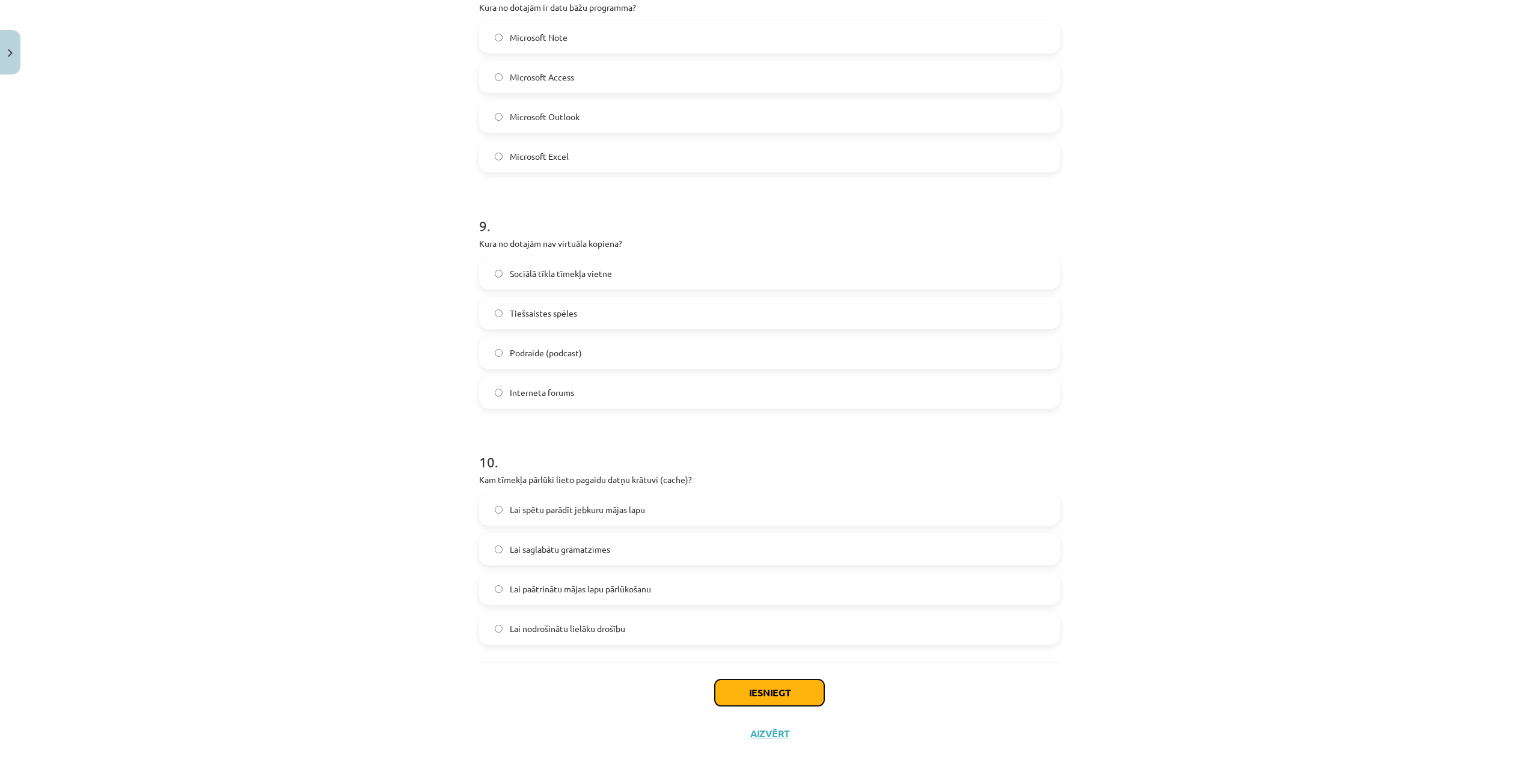
click at [767, 688] on button "Iesniegt" at bounding box center [770, 693] width 110 height 26
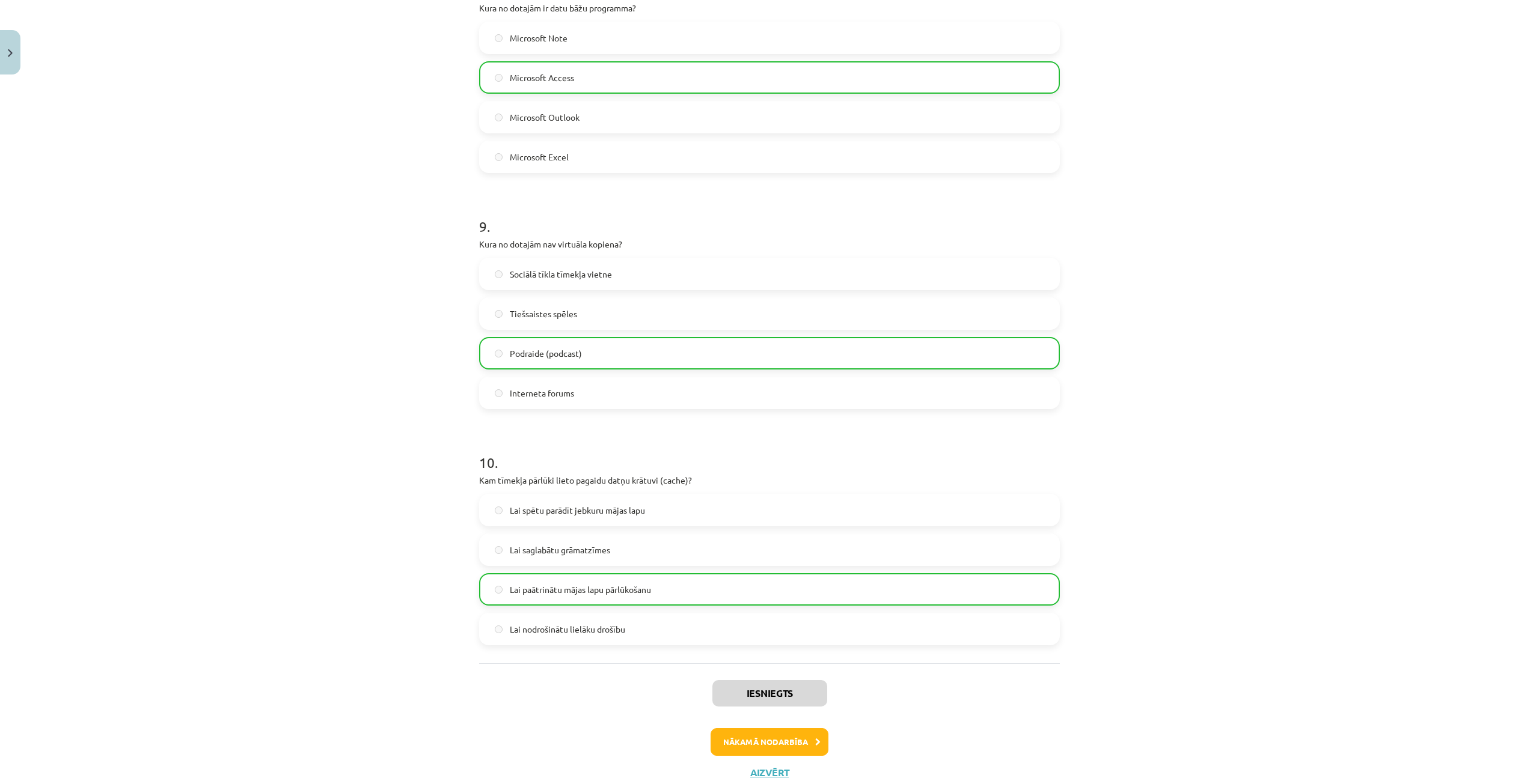
scroll to position [1971, 0]
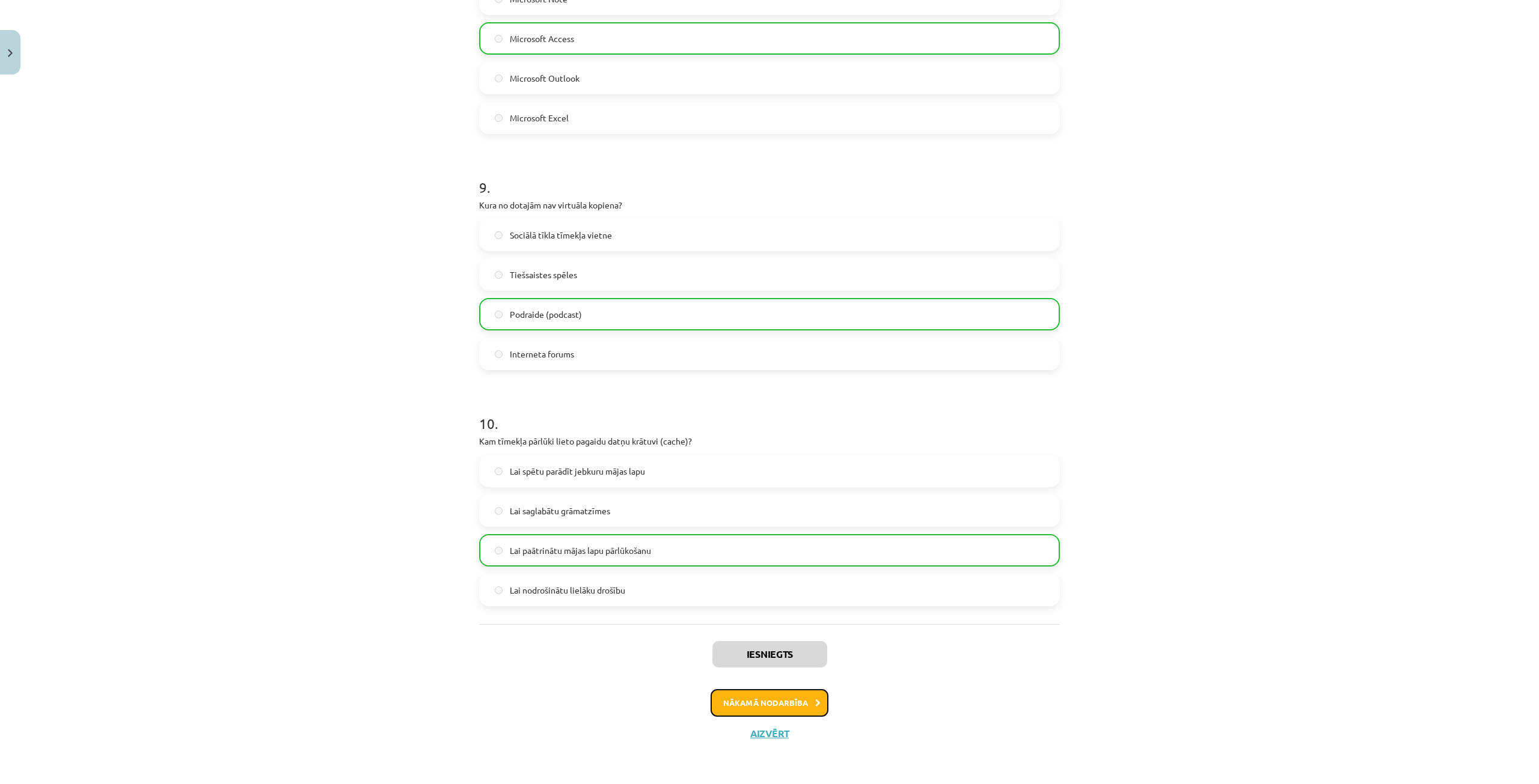
click at [742, 702] on button "Nākamā nodarbība" at bounding box center [770, 703] width 118 height 28
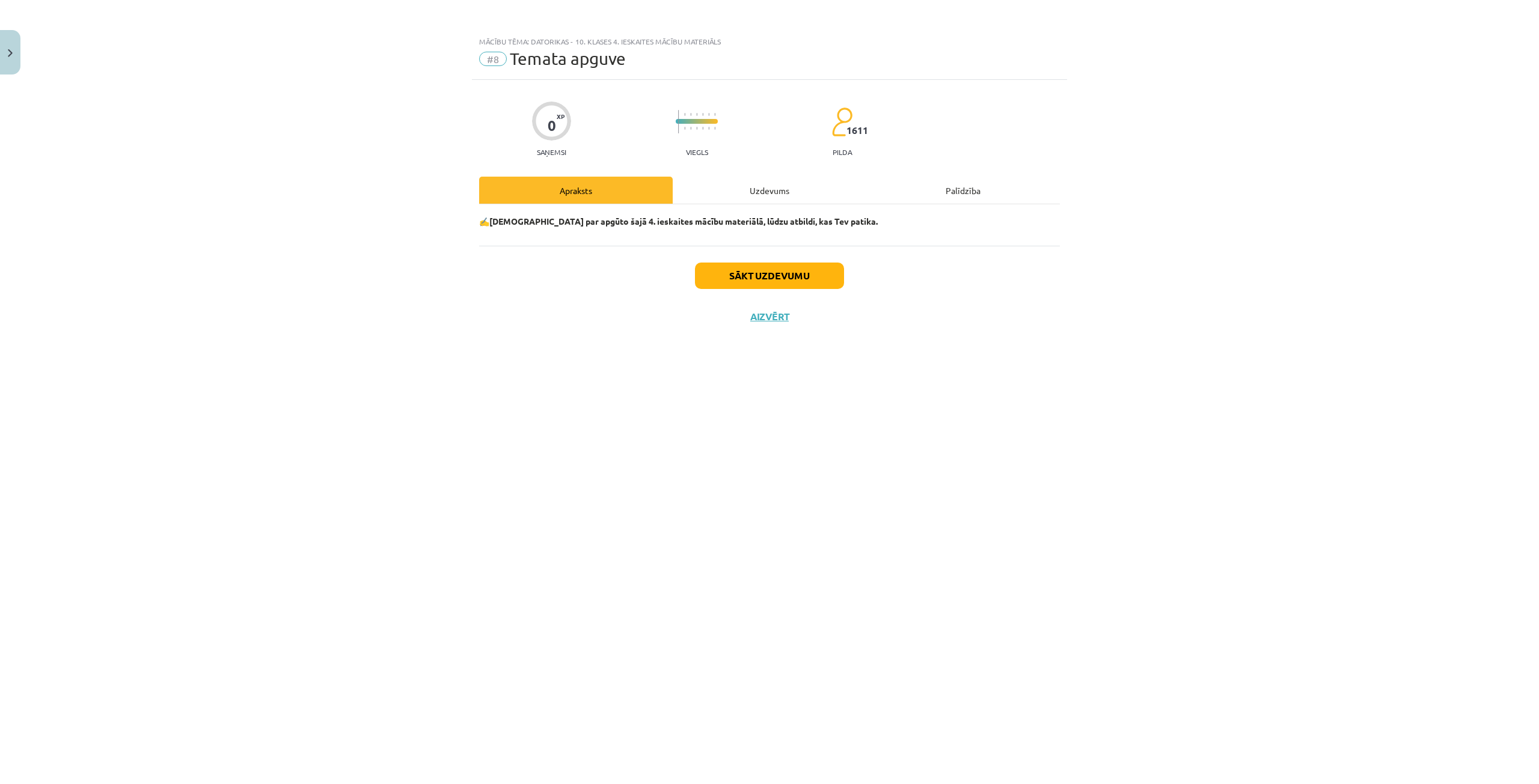
scroll to position [0, 0]
click at [727, 279] on button "Sākt uzdevumu" at bounding box center [770, 276] width 149 height 26
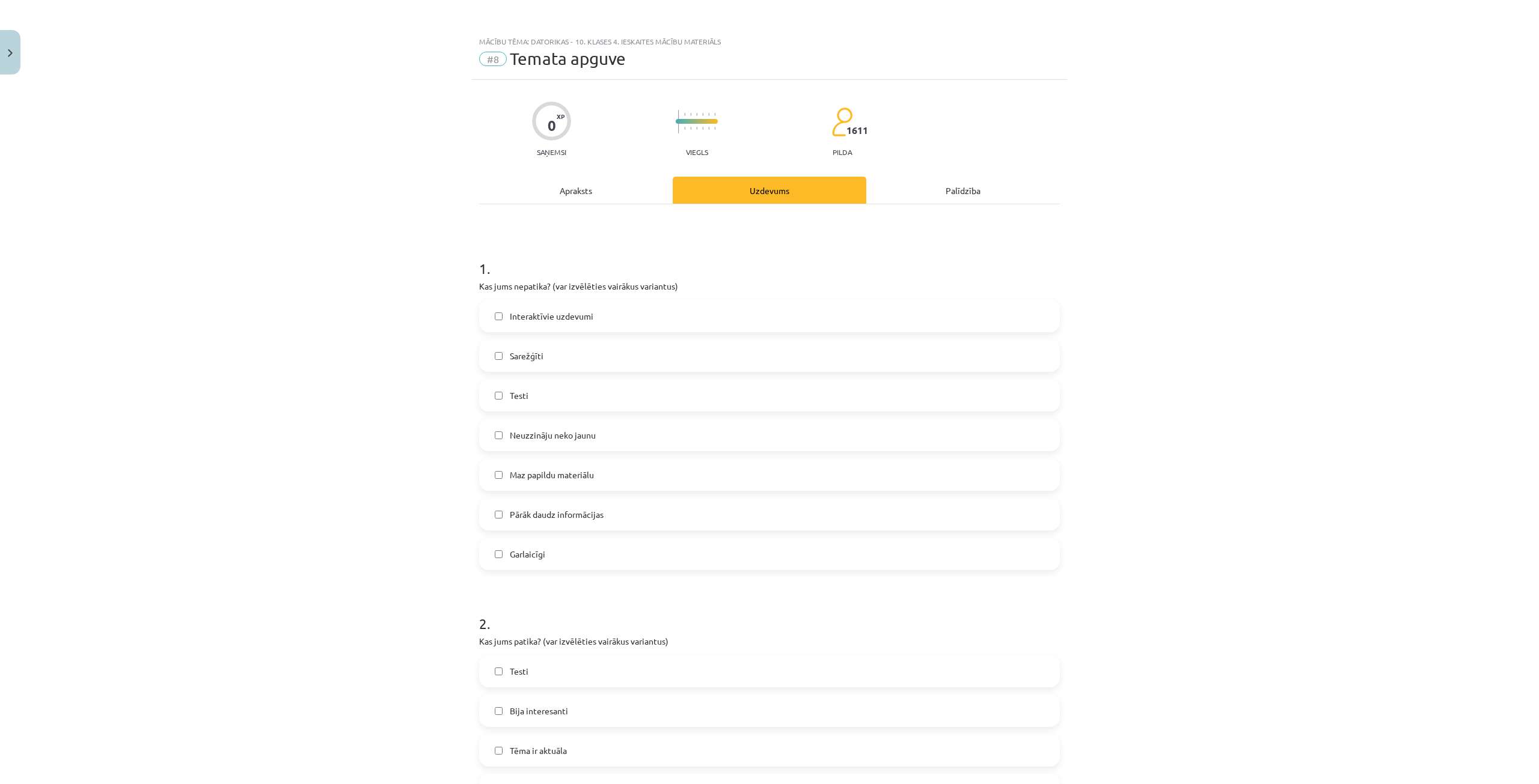
click at [489, 319] on label "Interaktīvie uzdevumi" at bounding box center [770, 316] width 578 height 30
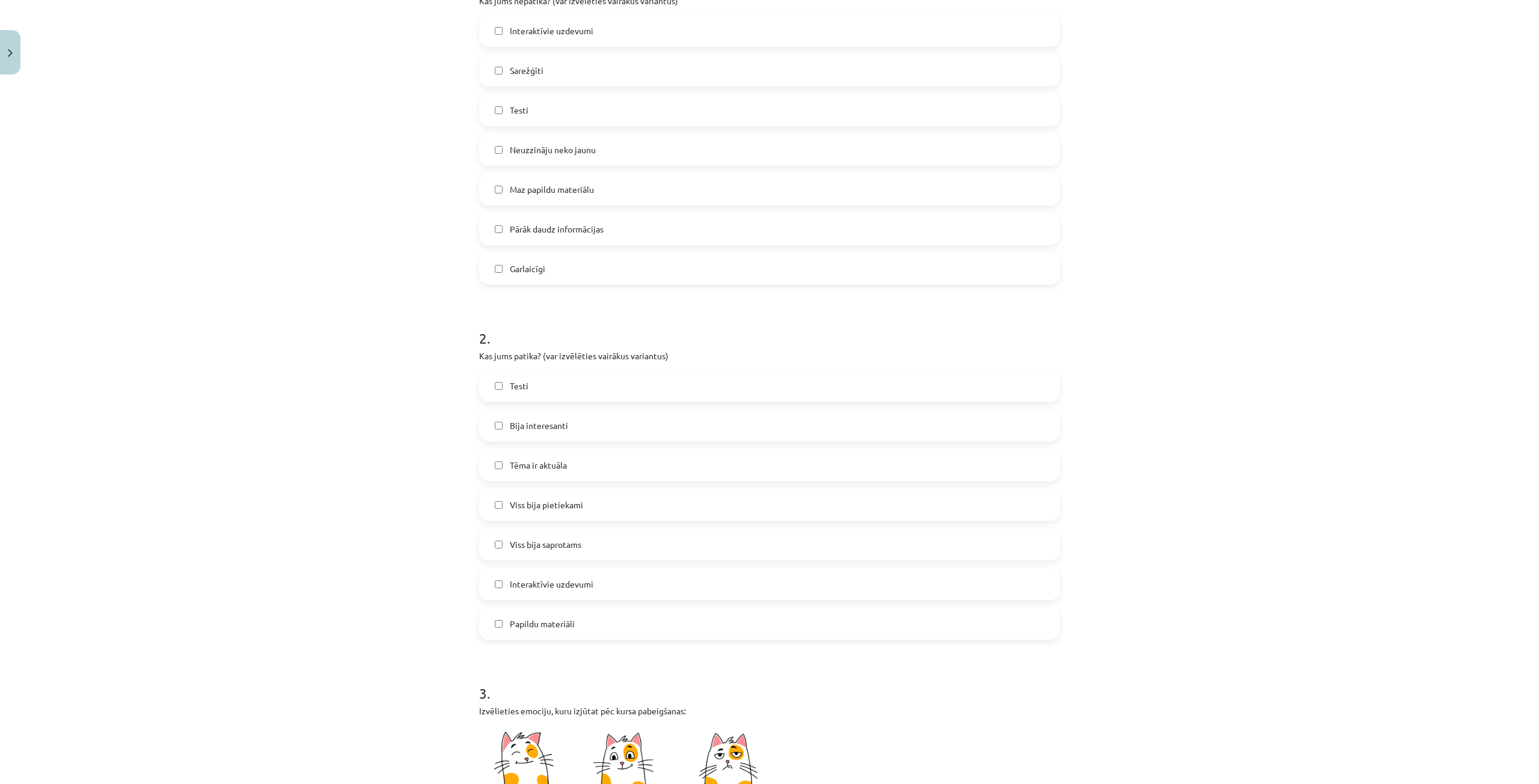
scroll to position [300, 0]
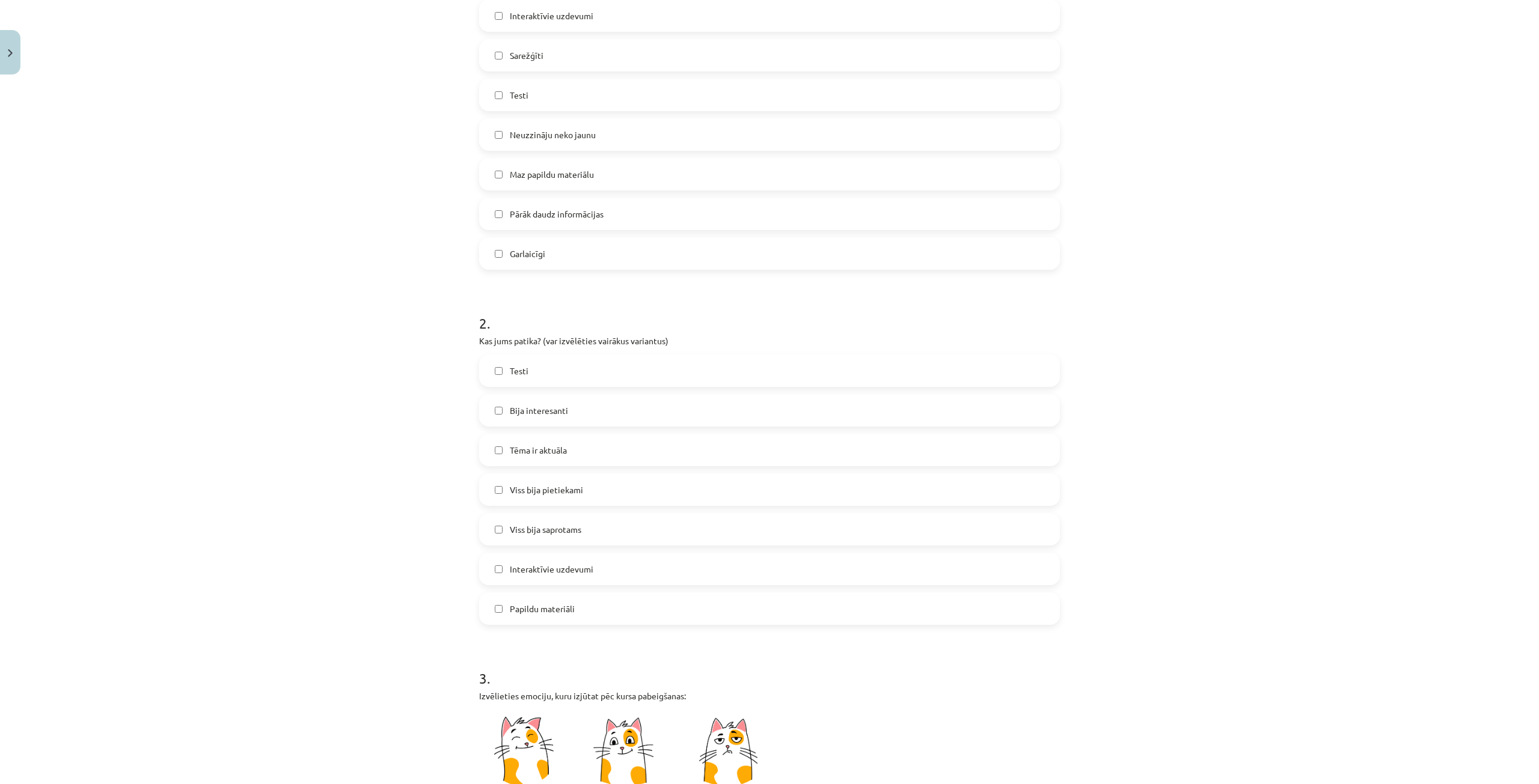
click at [488, 443] on label "Tēma ir aktuāla" at bounding box center [770, 450] width 578 height 30
click at [499, 526] on label "Viss bija saprotams" at bounding box center [770, 529] width 578 height 30
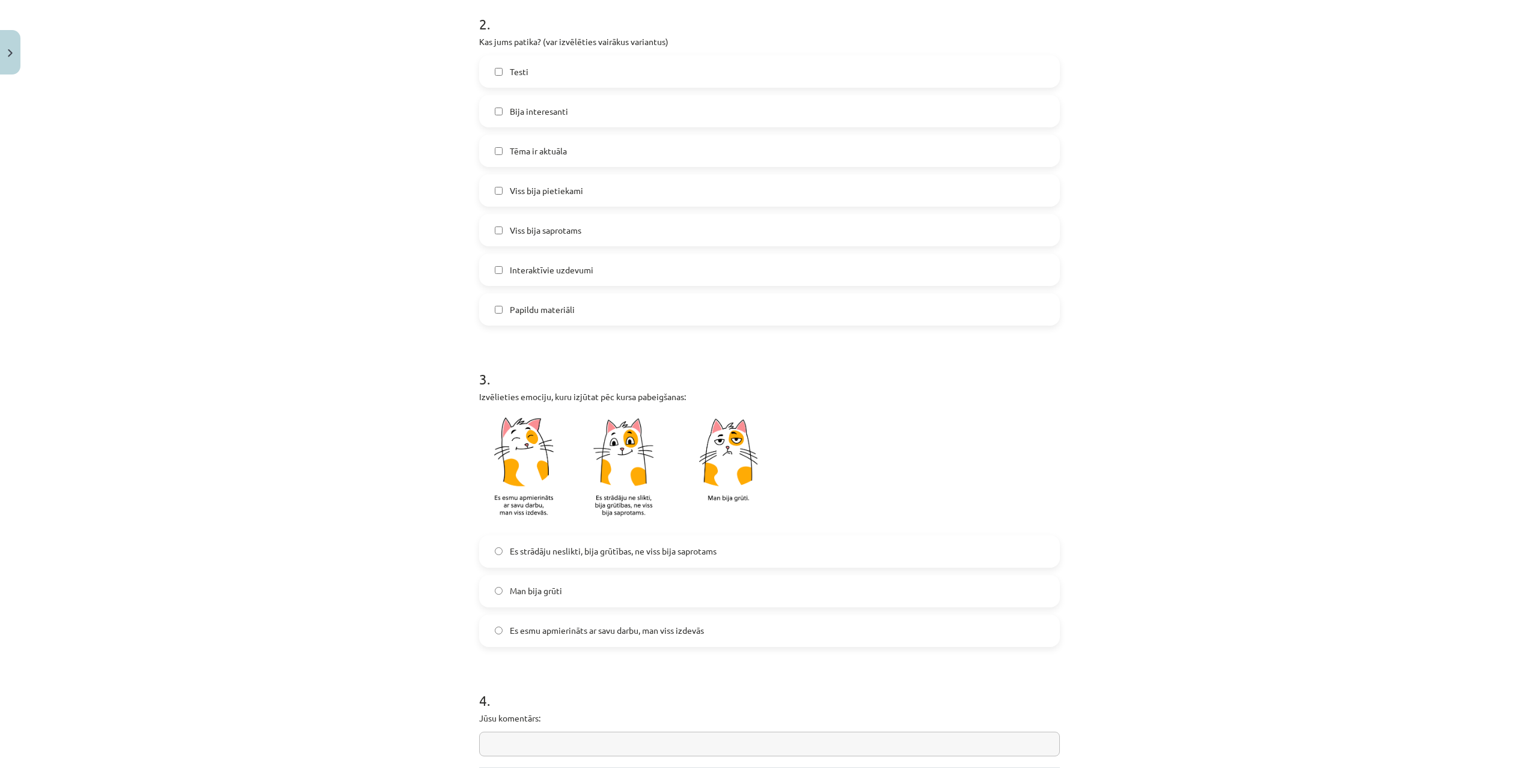
scroll to position [601, 0]
click at [598, 553] on span "Es strādāju neslikti, bija grūtības, ne viss bija saprotams" at bounding box center [613, 550] width 207 height 12
click at [649, 633] on span "Es esmu apmierināts ar savu darbu, man viss izdevās" at bounding box center [607, 629] width 194 height 12
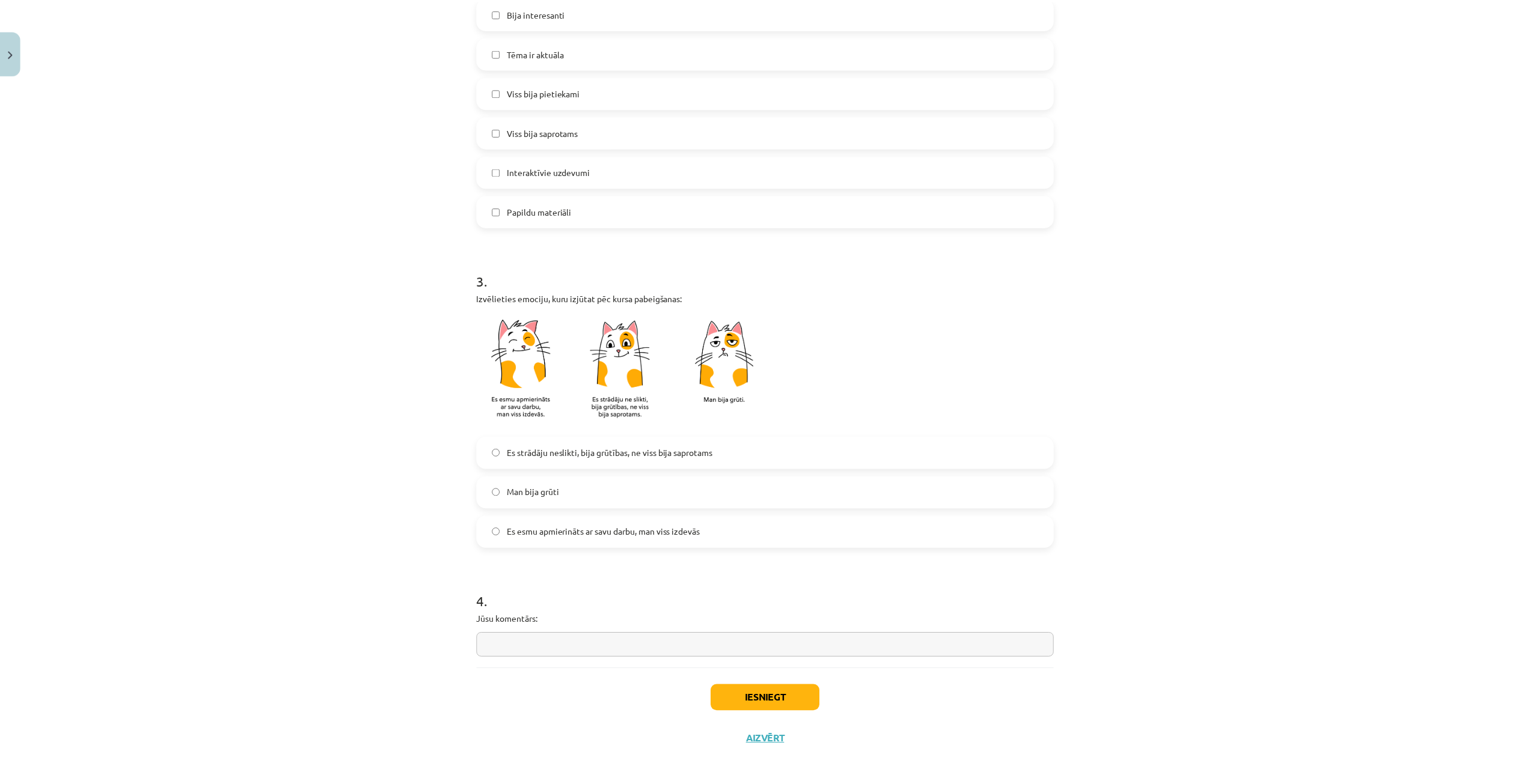
scroll to position [705, 0]
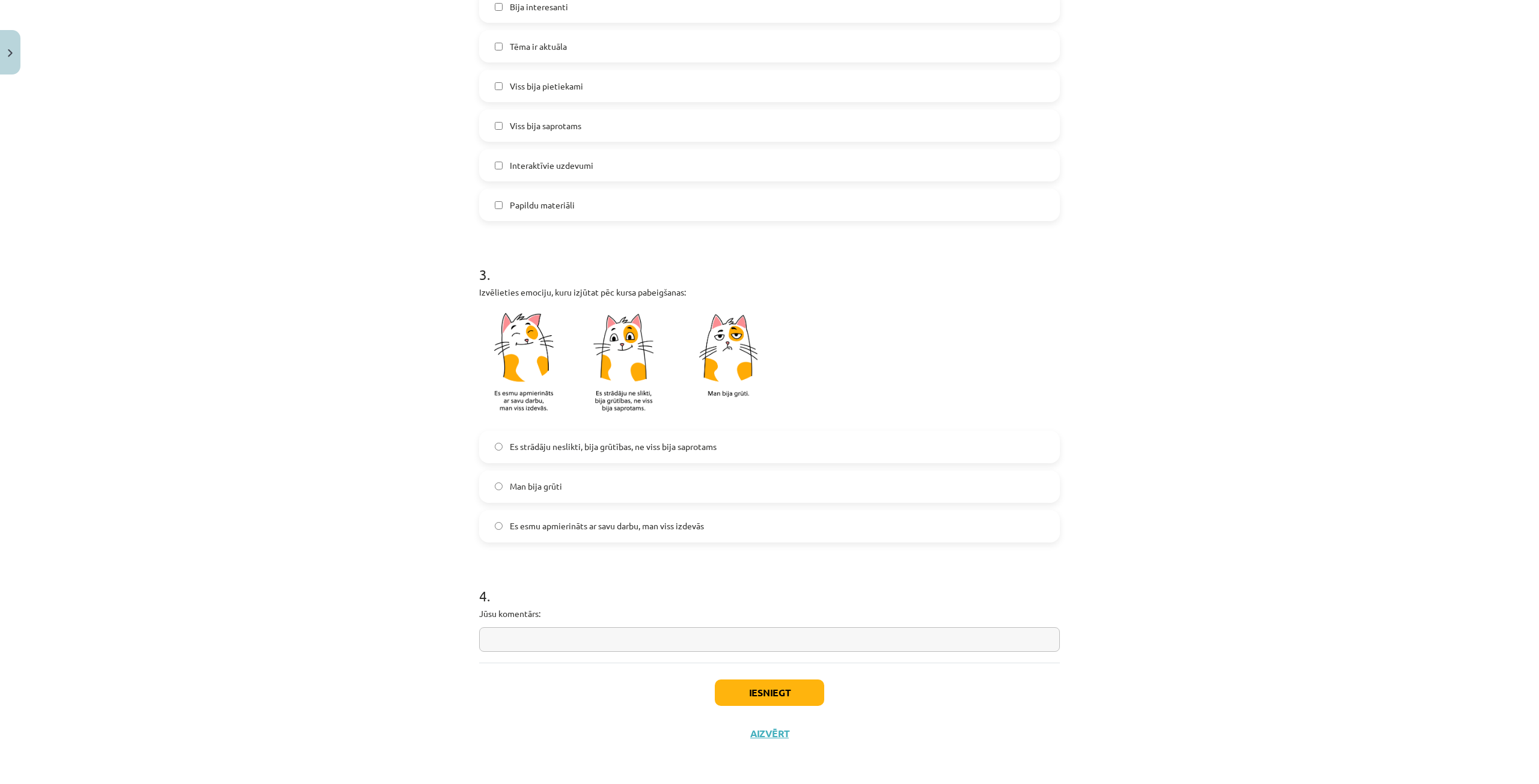
click at [640, 637] on input "text" at bounding box center [769, 640] width 580 height 25
type input "**"
click at [774, 692] on button "Iesniegt" at bounding box center [770, 693] width 110 height 26
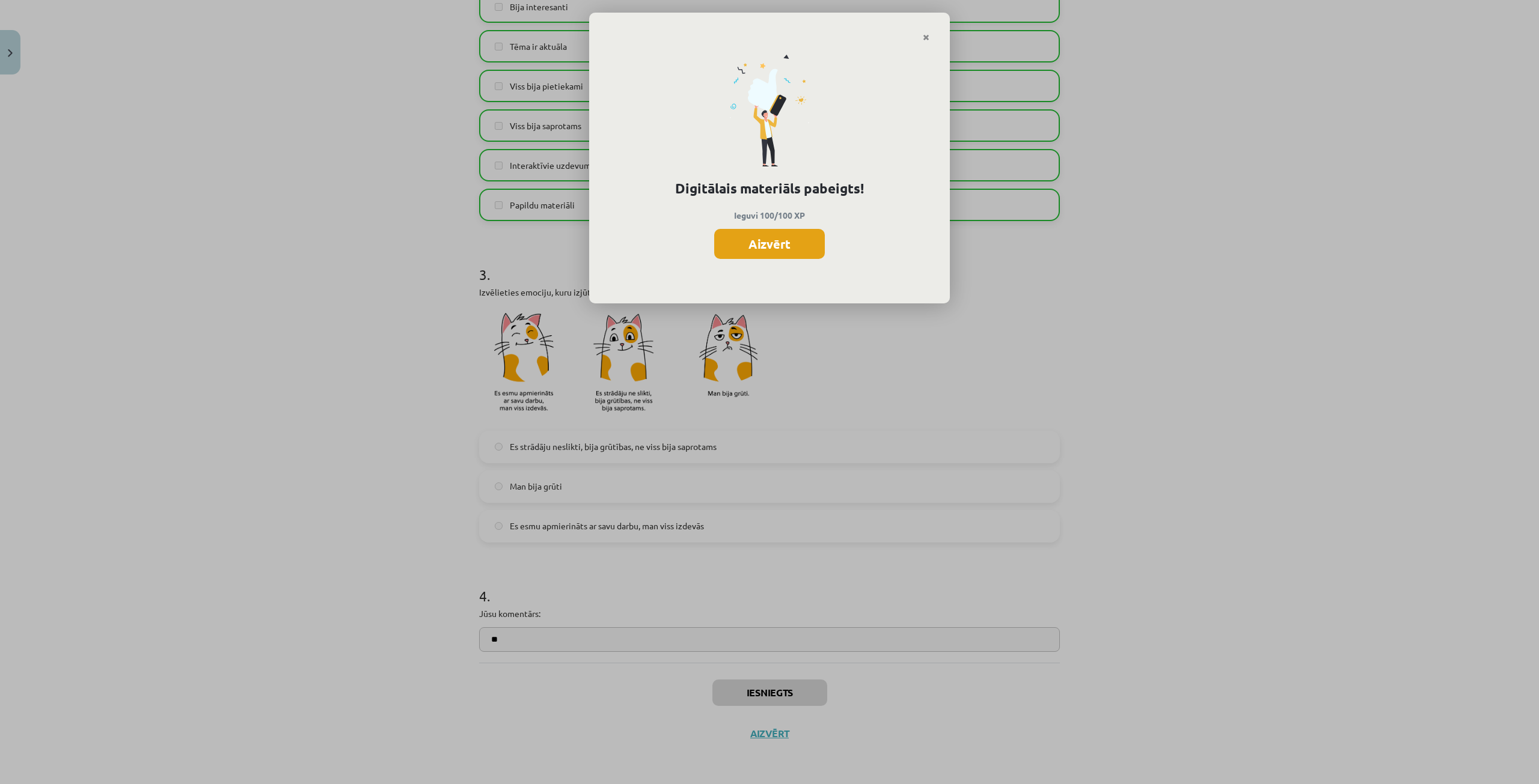
click at [811, 243] on button "Aizvērt" at bounding box center [769, 244] width 111 height 30
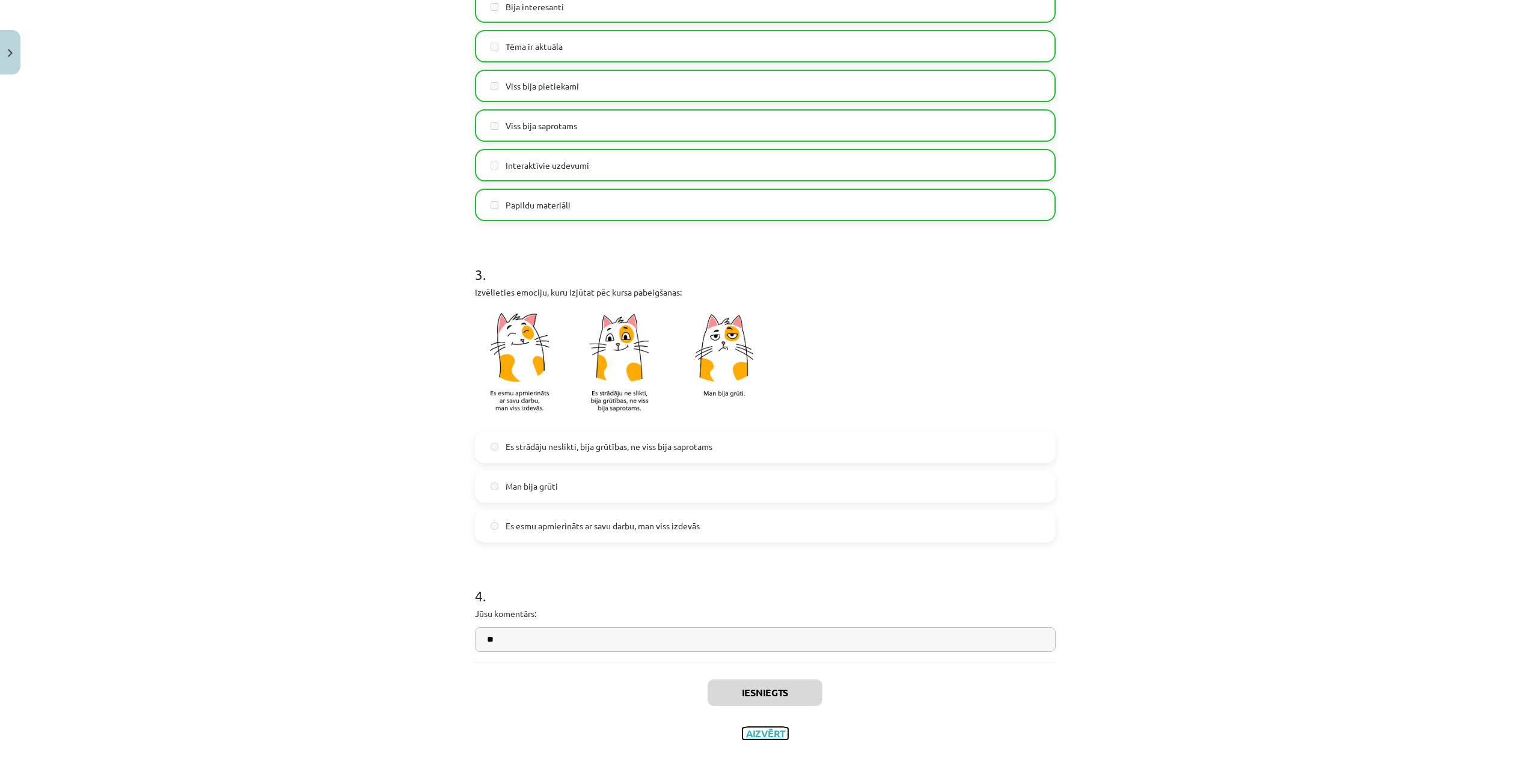
click at [749, 730] on button "Aizvērt" at bounding box center [765, 733] width 46 height 12
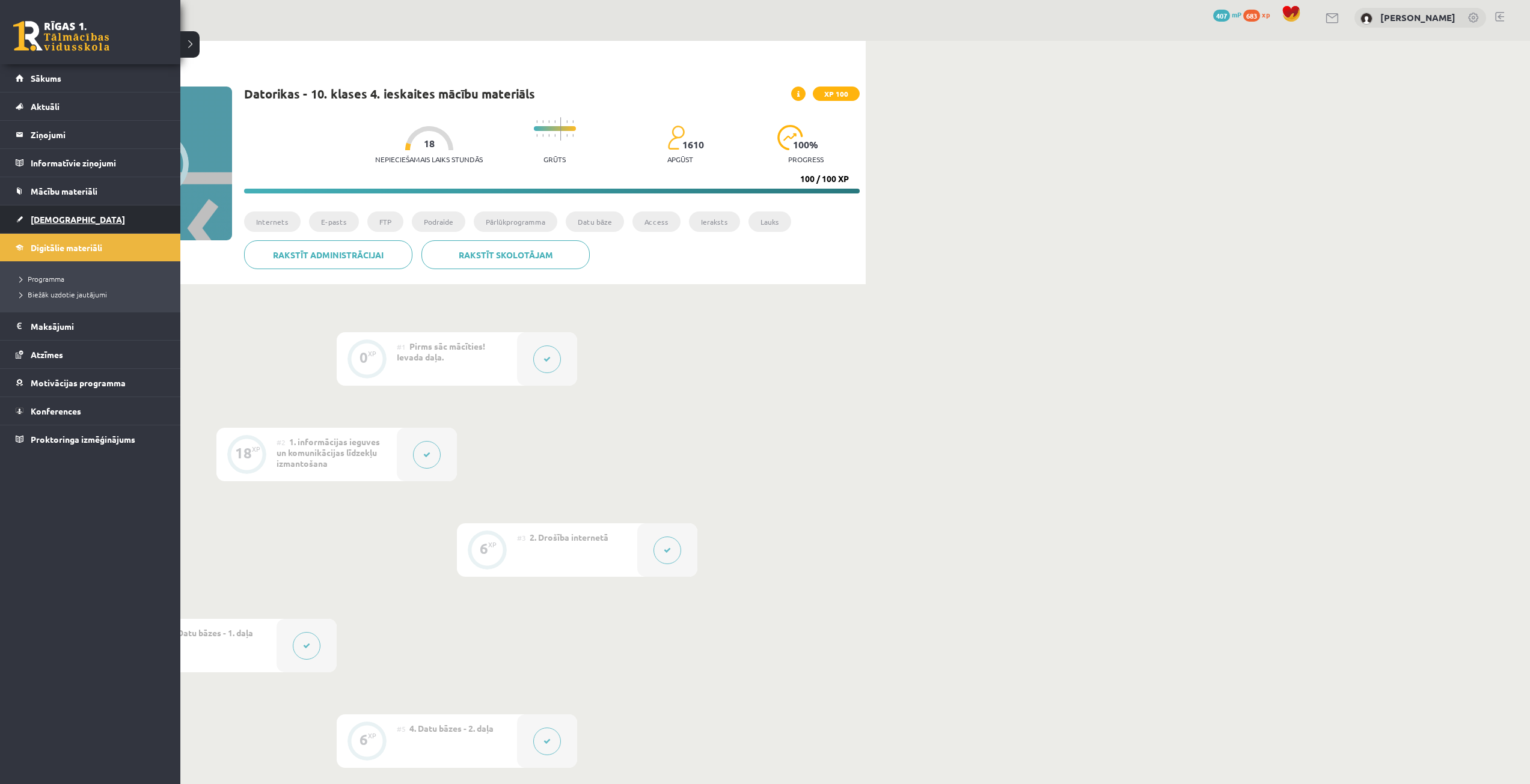
click at [47, 219] on span "[DEMOGRAPHIC_DATA]" at bounding box center [77, 219] width 94 height 11
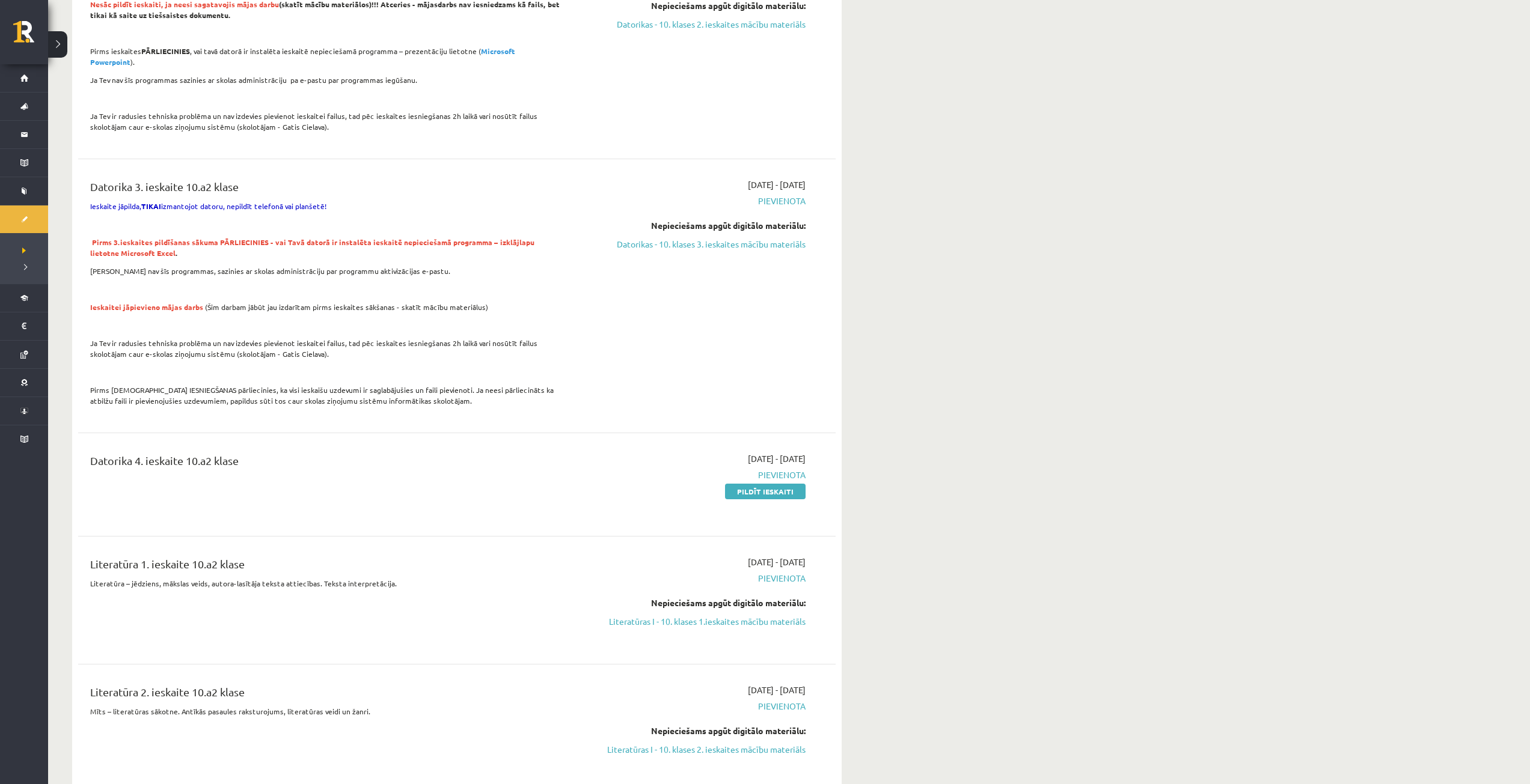
scroll to position [480, 0]
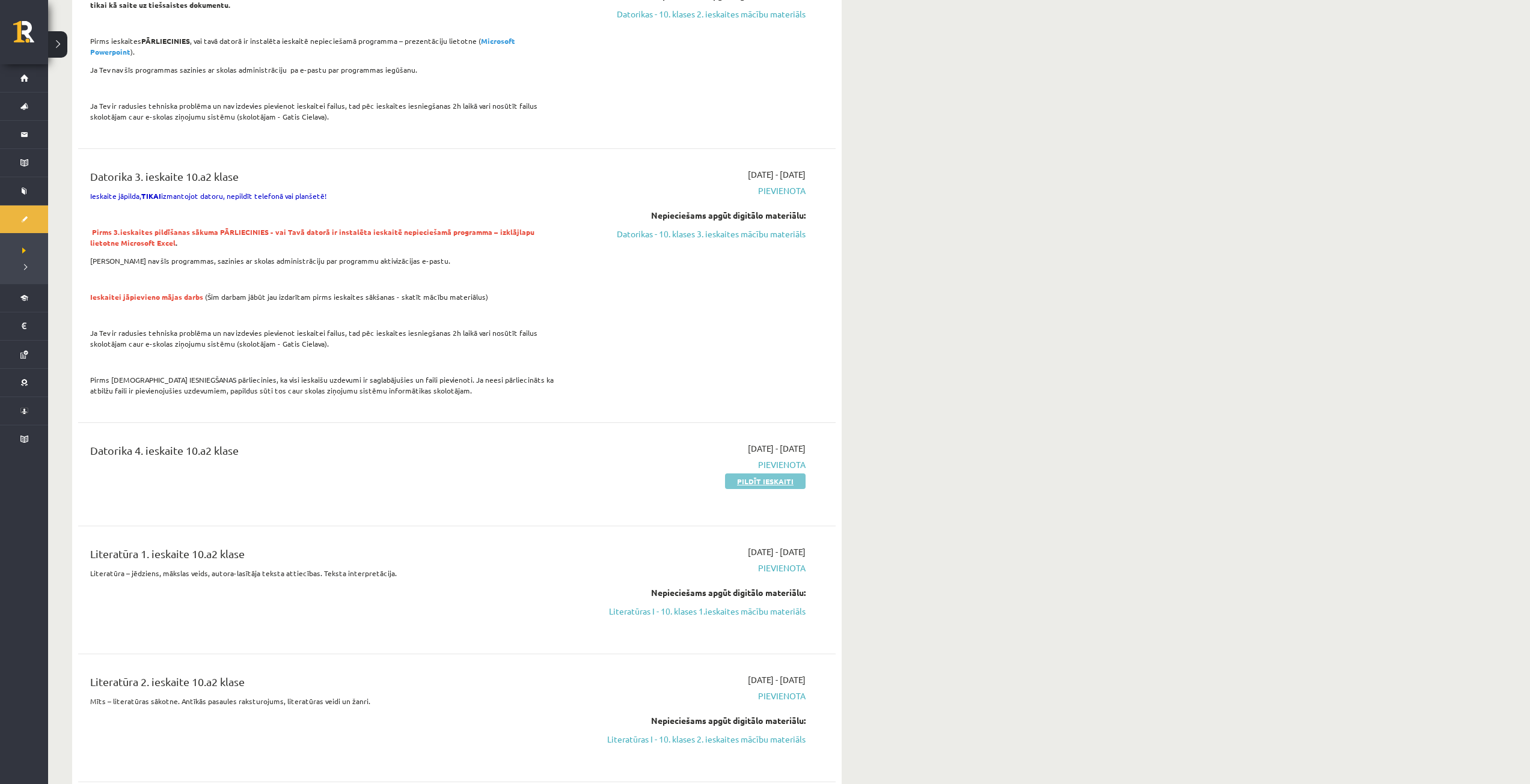
click at [760, 474] on link "Pildīt ieskaiti" at bounding box center [765, 481] width 80 height 16
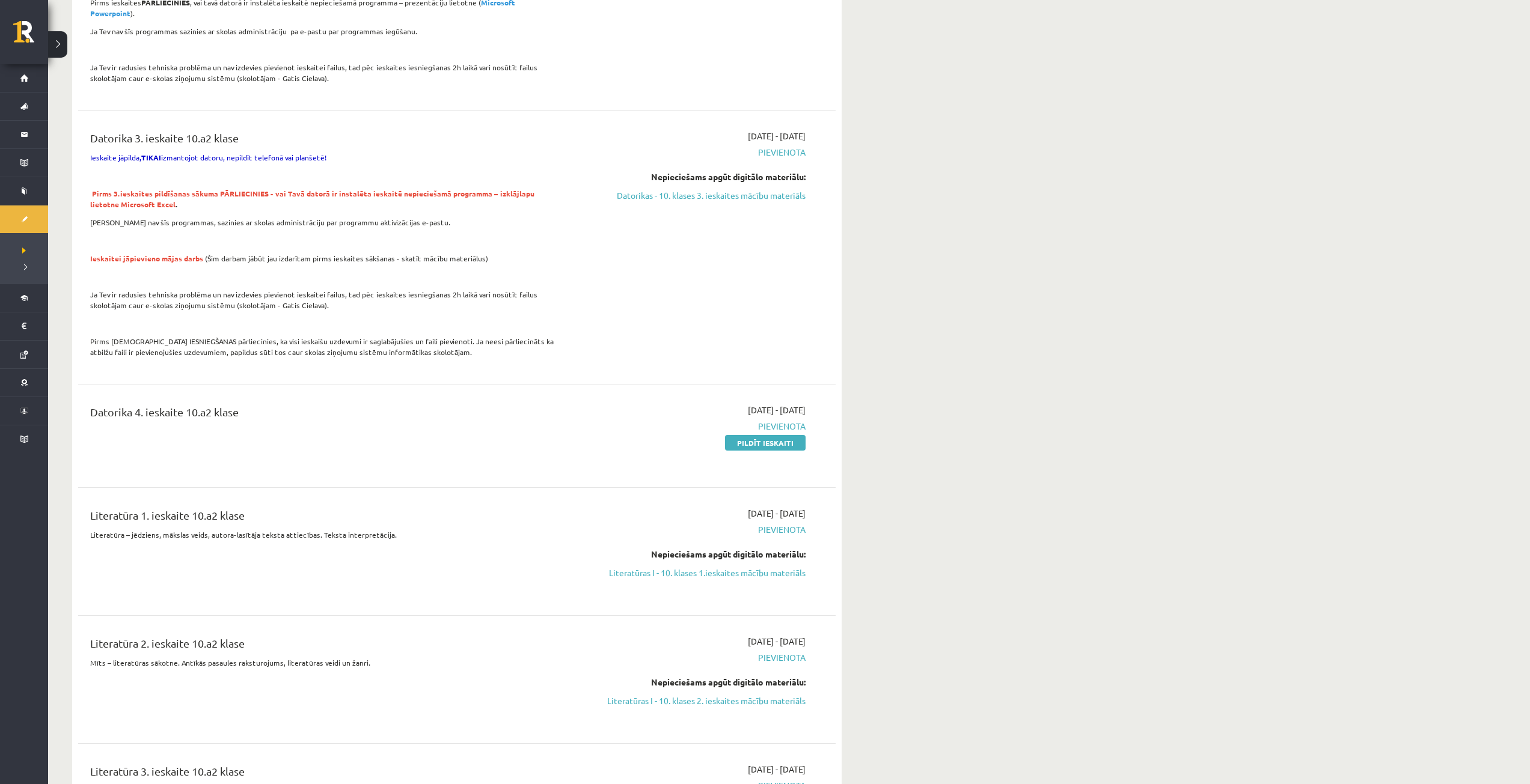
scroll to position [541, 0]
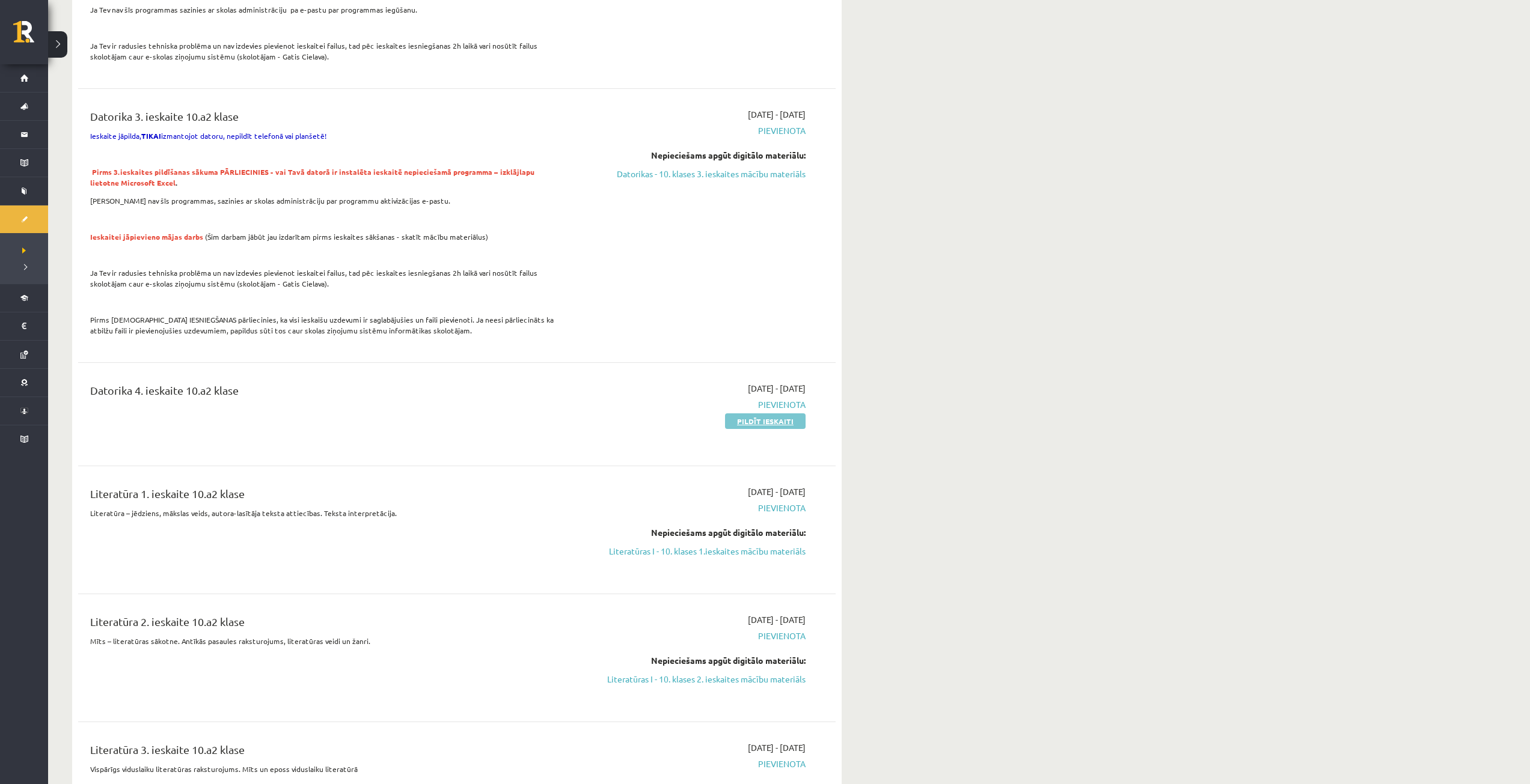
click at [755, 413] on link "Pildīt ieskaiti" at bounding box center [765, 421] width 80 height 16
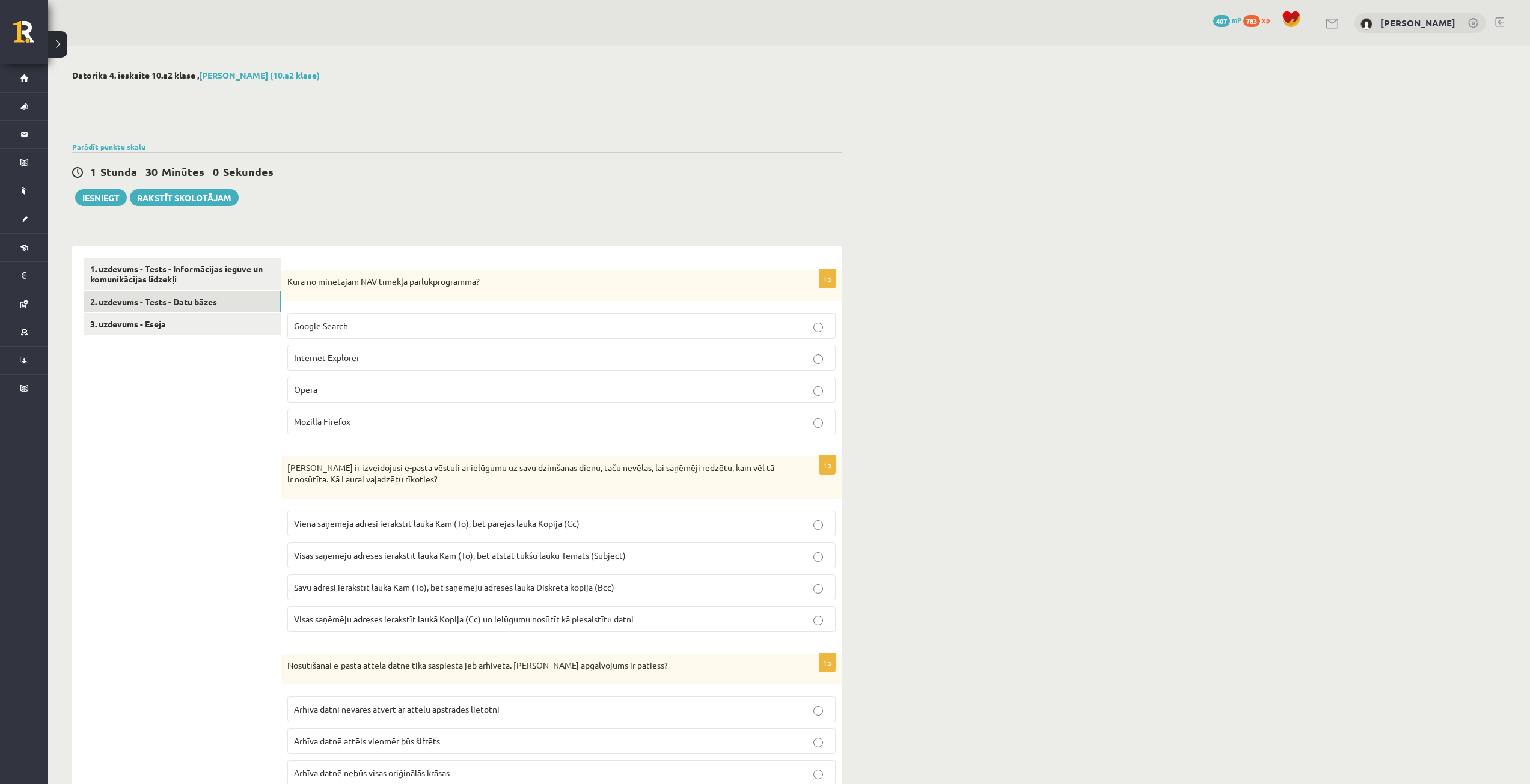
click at [187, 302] on link "2. uzdevums - Tests - Datu bāzes" at bounding box center [183, 301] width 196 height 22
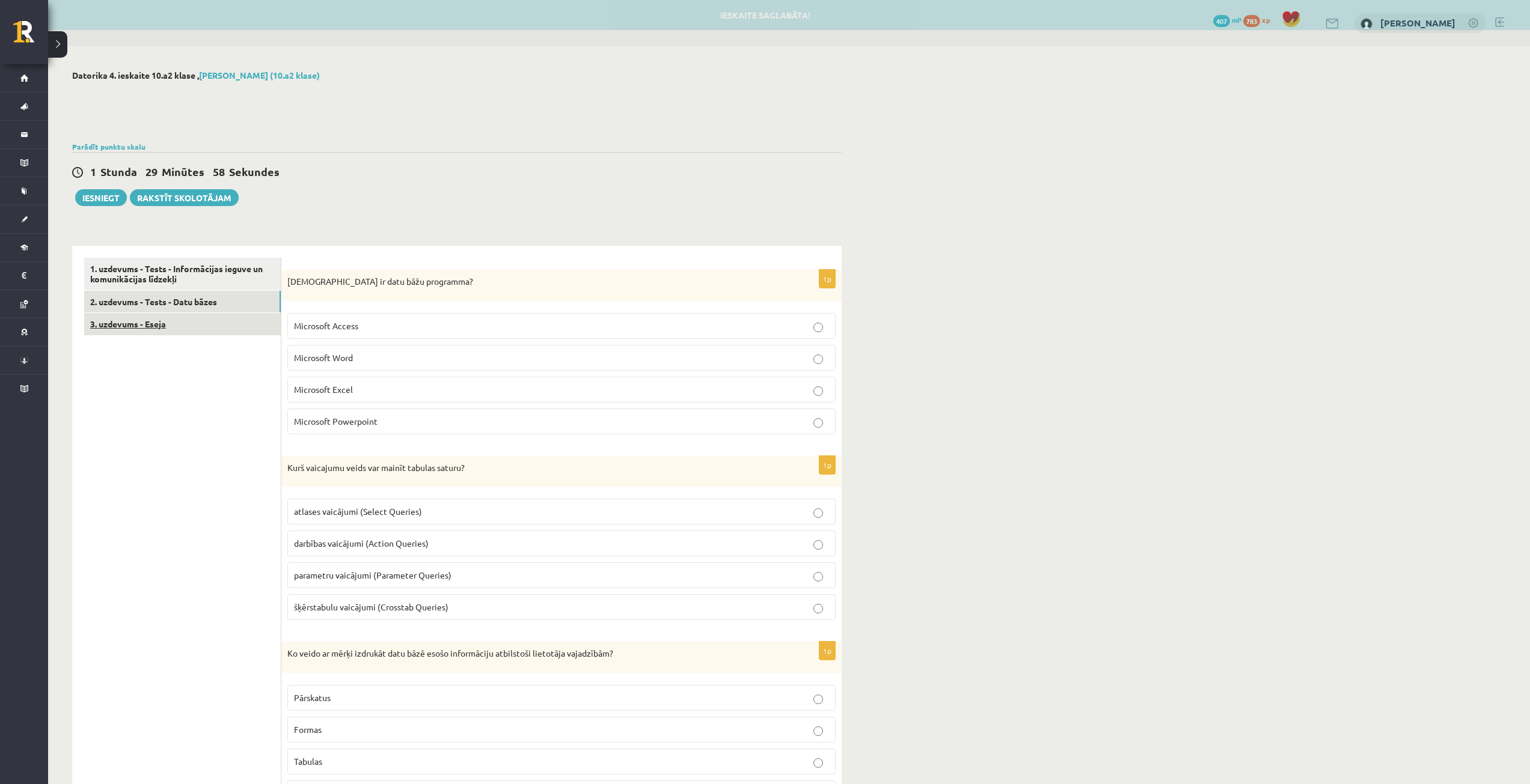
click at [121, 318] on link "3. uzdevums - Eseja" at bounding box center [183, 324] width 196 height 22
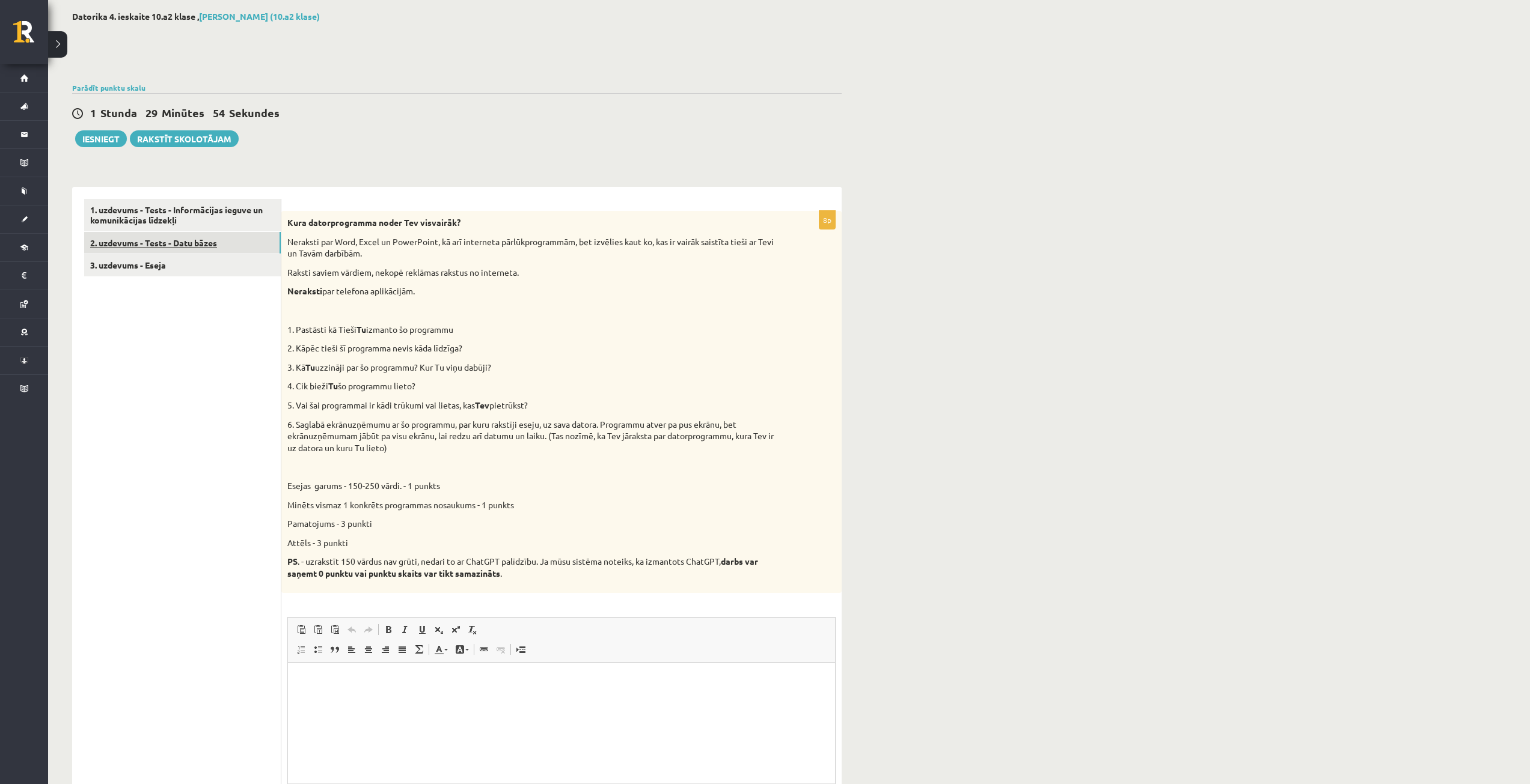
click at [196, 240] on link "2. uzdevums - Tests - Datu bāzes" at bounding box center [183, 242] width 196 height 22
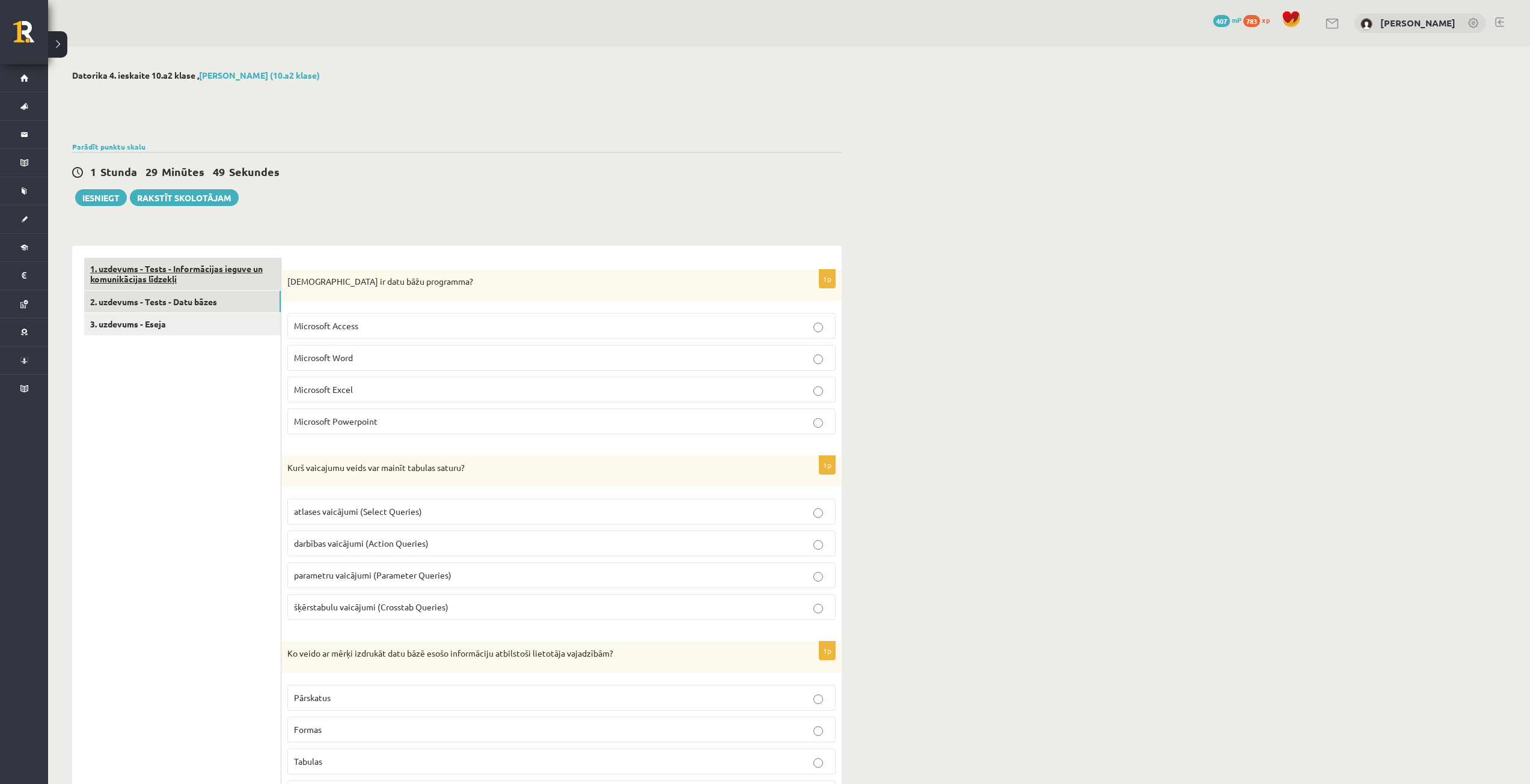
click at [173, 277] on link "1. uzdevums - Tests - Informācijas ieguve un komunikācijas līdzekļi" at bounding box center [183, 274] width 196 height 33
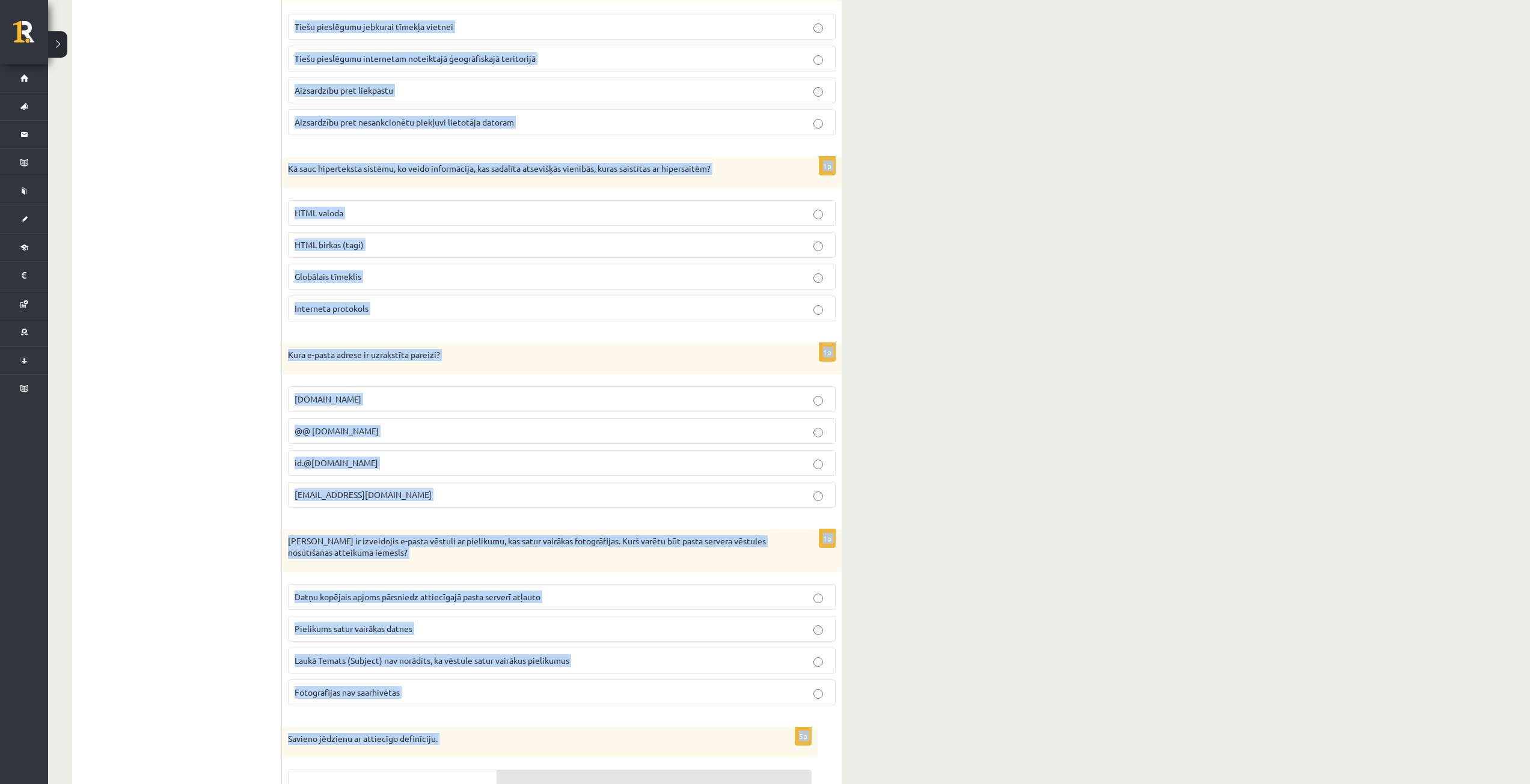
scroll to position [3674, 0]
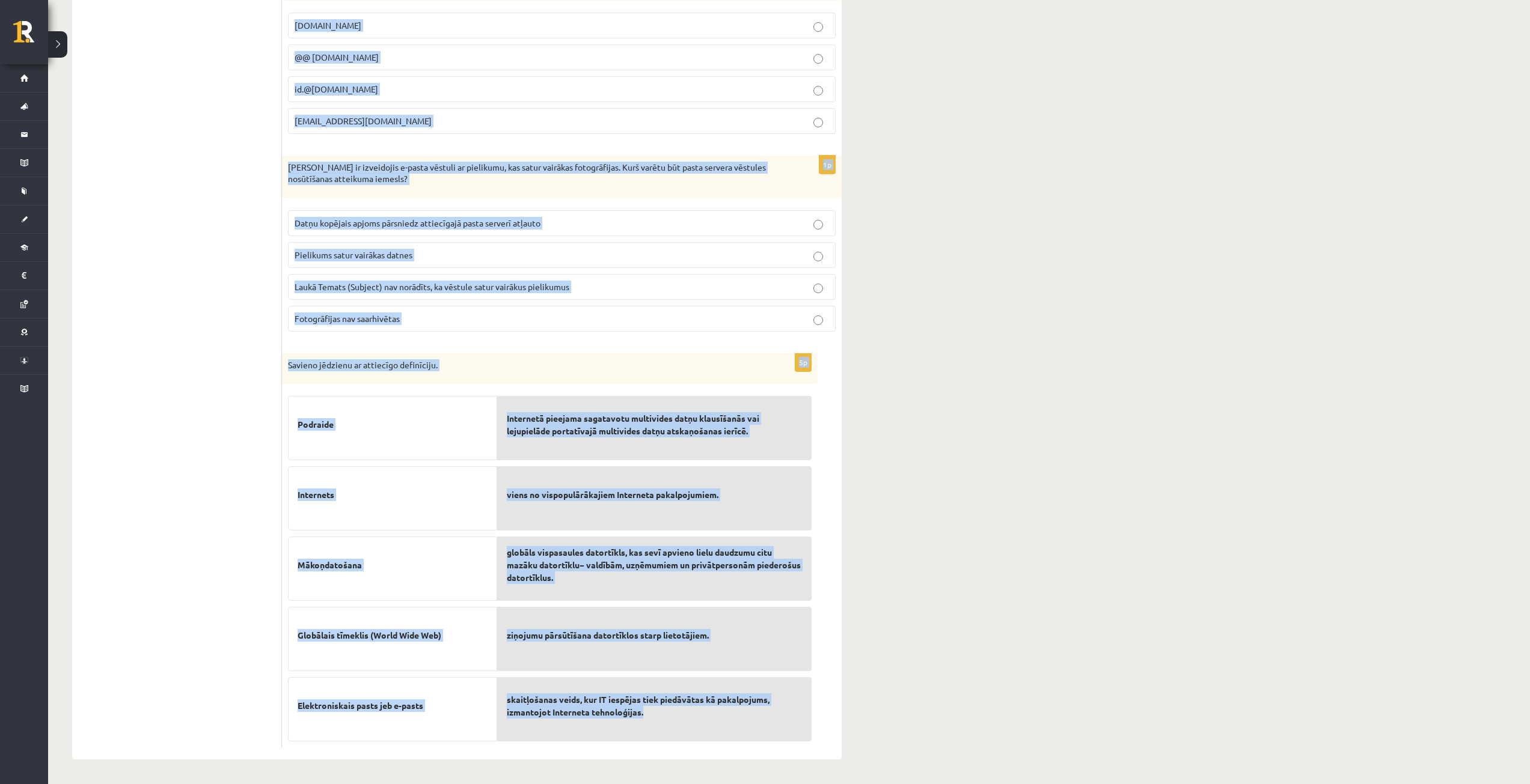
drag, startPoint x: 287, startPoint y: 279, endPoint x: 786, endPoint y: 734, distance: 675.3
copy form "Kura no minētajām NAV tīmekļa pārlūkprogramma? Google Search Internet Explorer …"
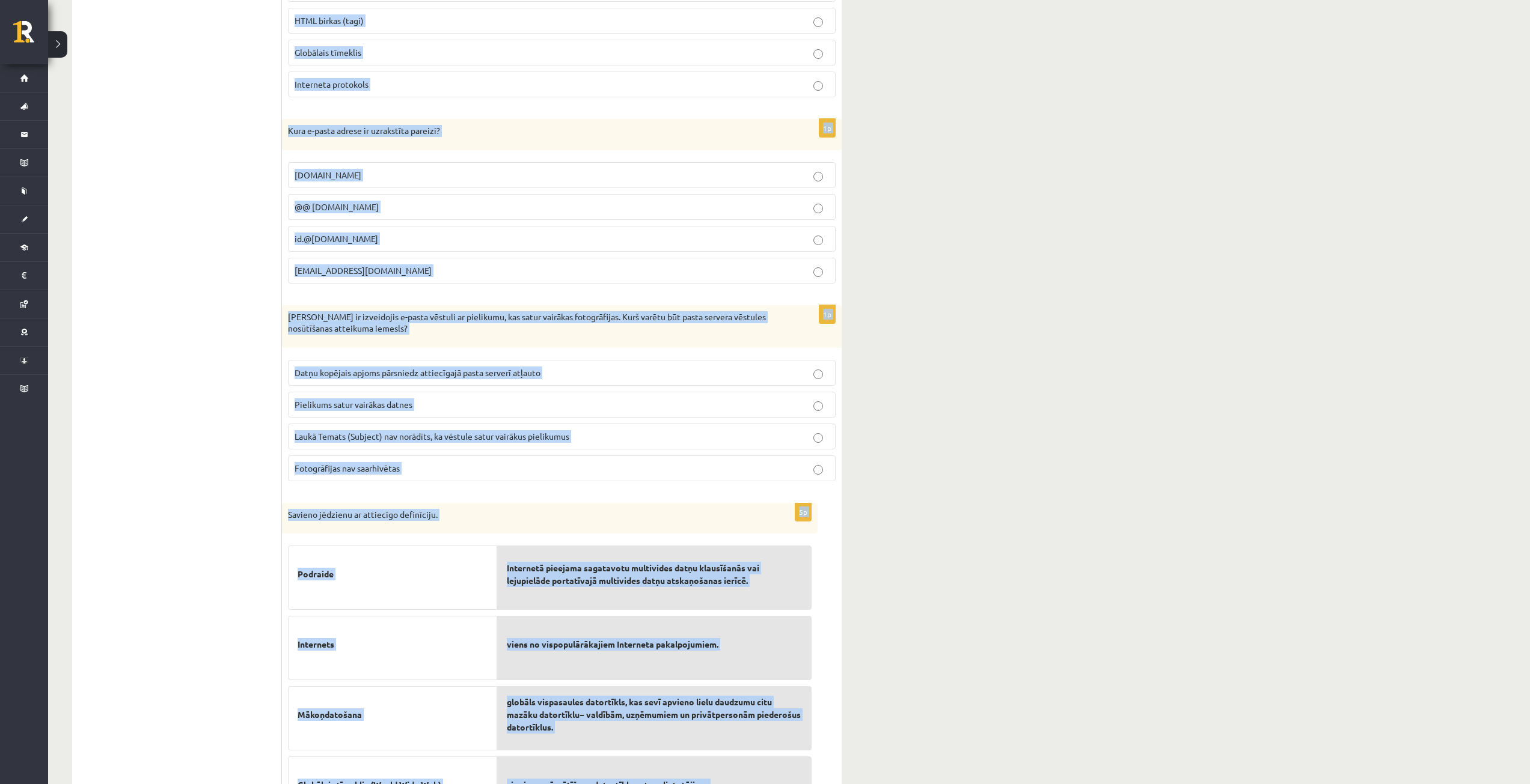
scroll to position [3433, 0]
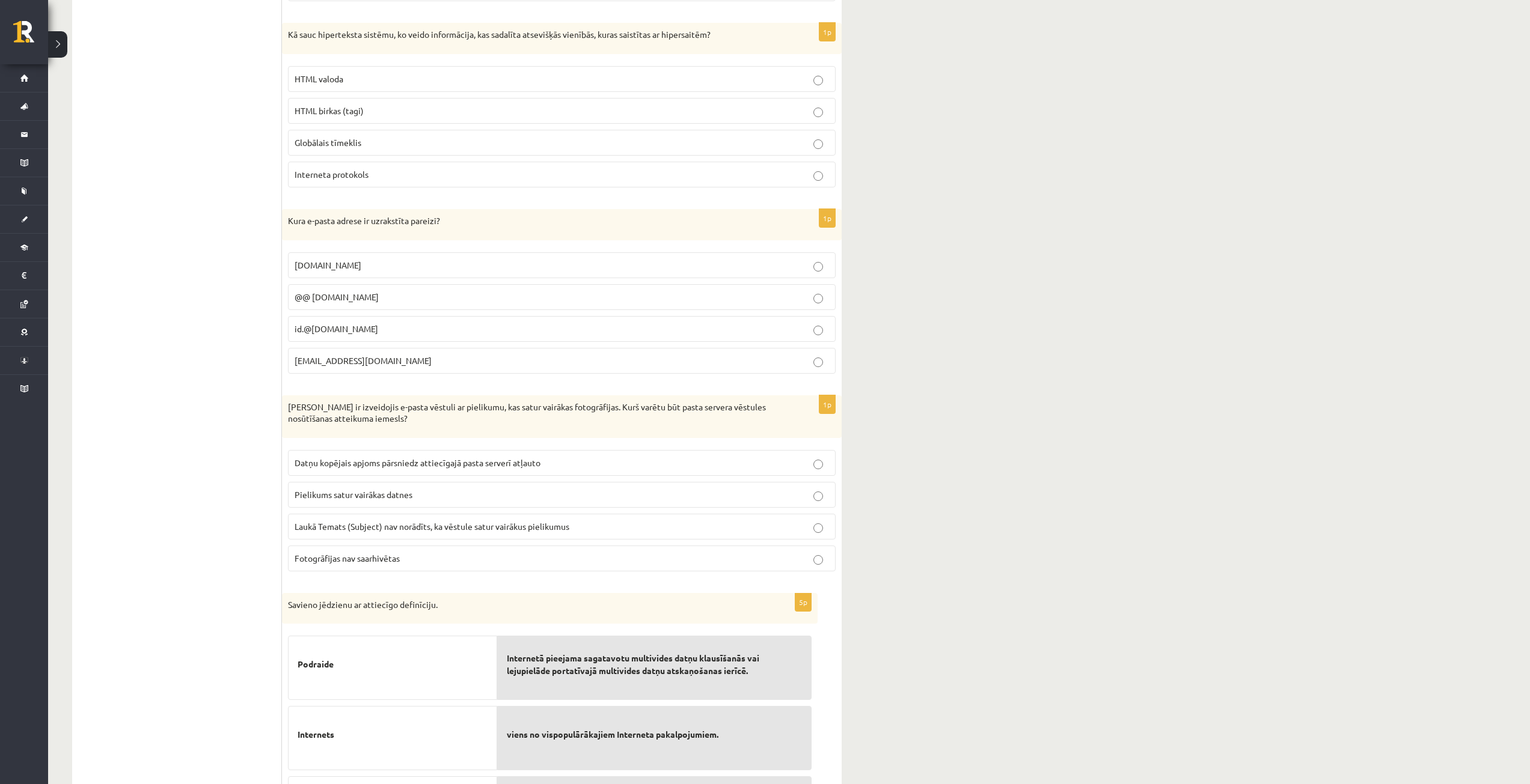
drag, startPoint x: 847, startPoint y: 121, endPoint x: 923, endPoint y: 70, distance: 91.5
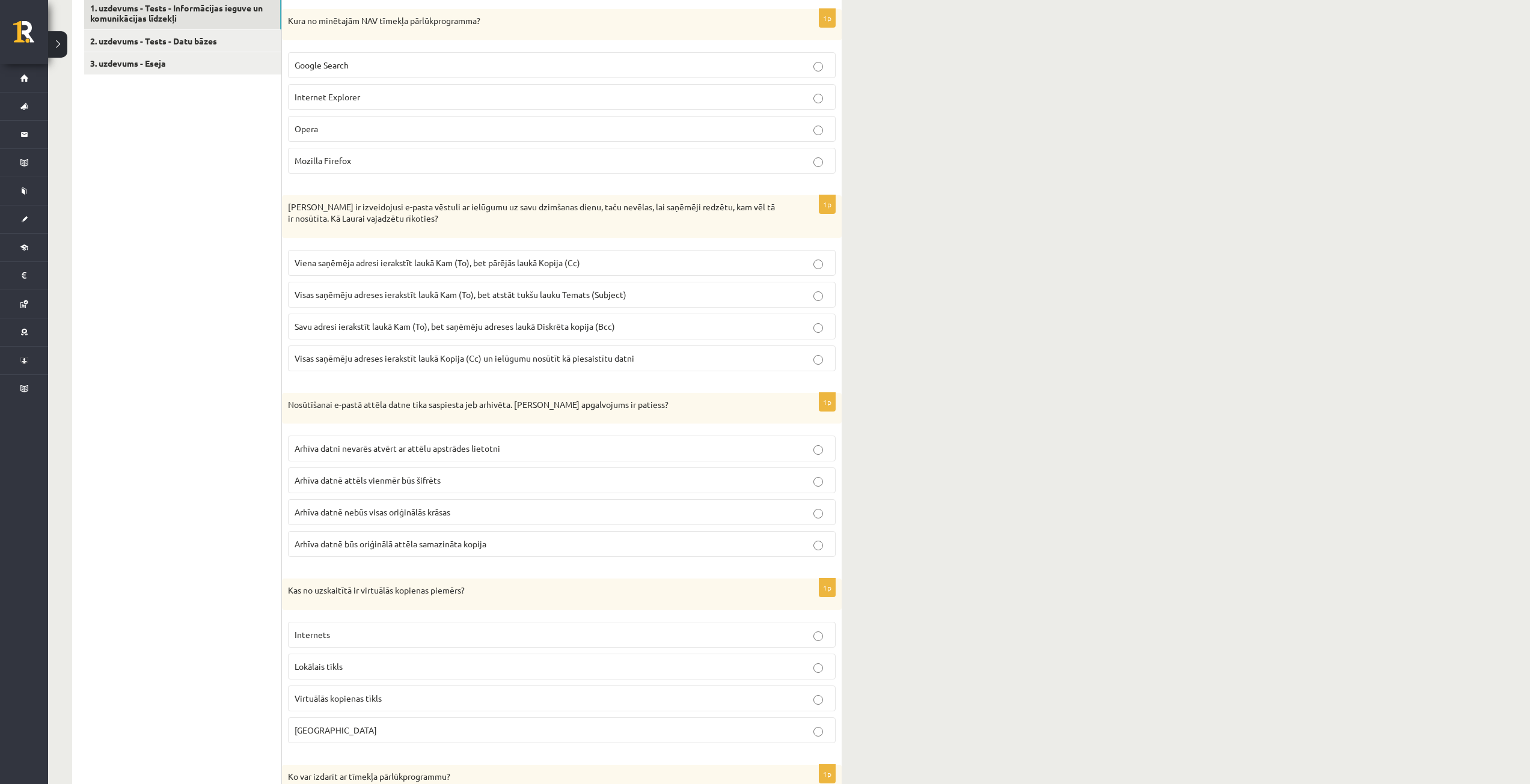
scroll to position [321, 0]
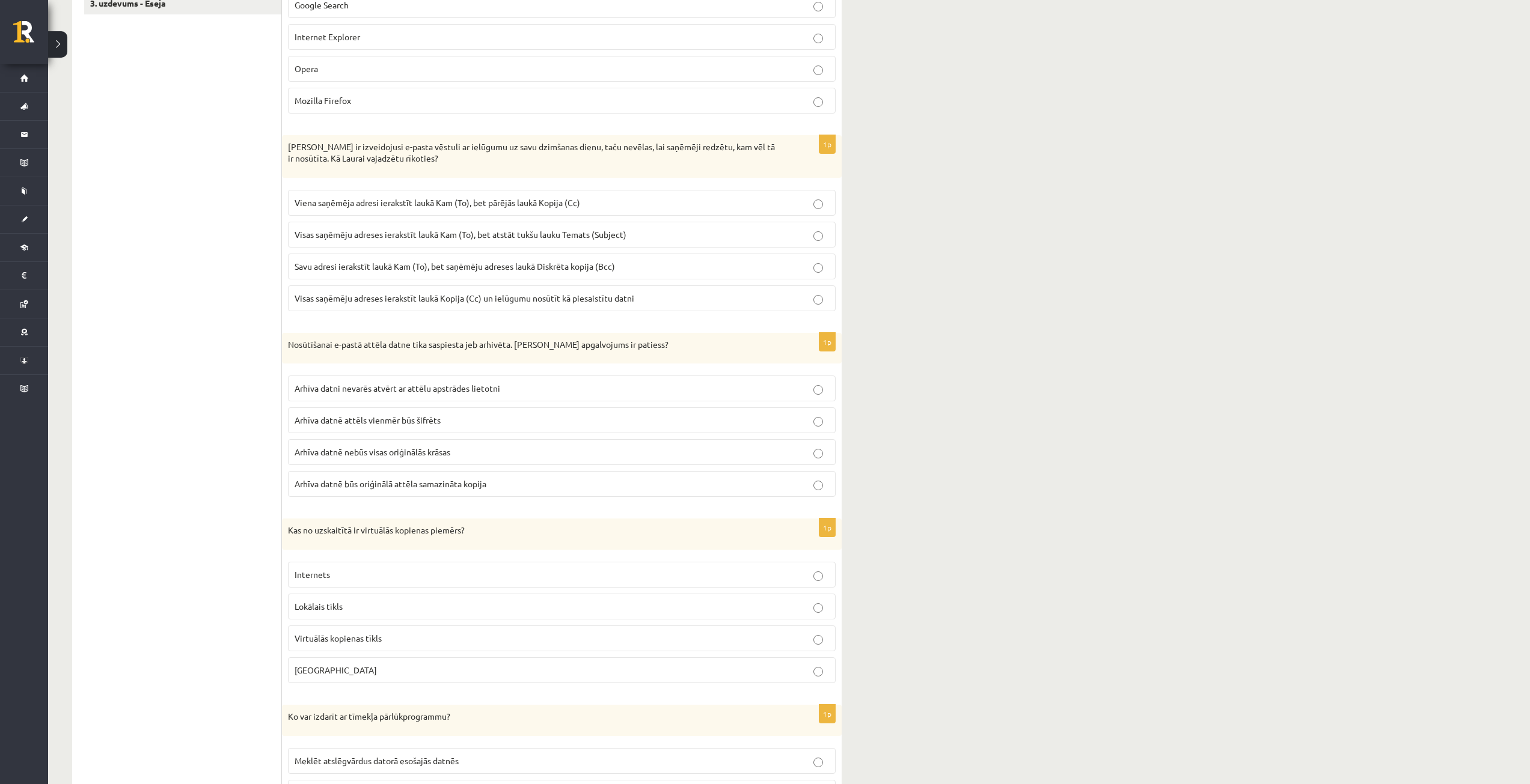
click at [714, 268] on p "Savu adresi ierakstīt laukā Kam (To), bet saņēmēju adreses laukā Diskrēta kopij…" at bounding box center [562, 266] width 535 height 12
click at [548, 393] on p "Arhīva datni nevarēs atvērt ar attēlu apstrādes lietotni" at bounding box center [562, 388] width 535 height 12
click at [438, 664] on label "Tērzētava" at bounding box center [562, 670] width 548 height 26
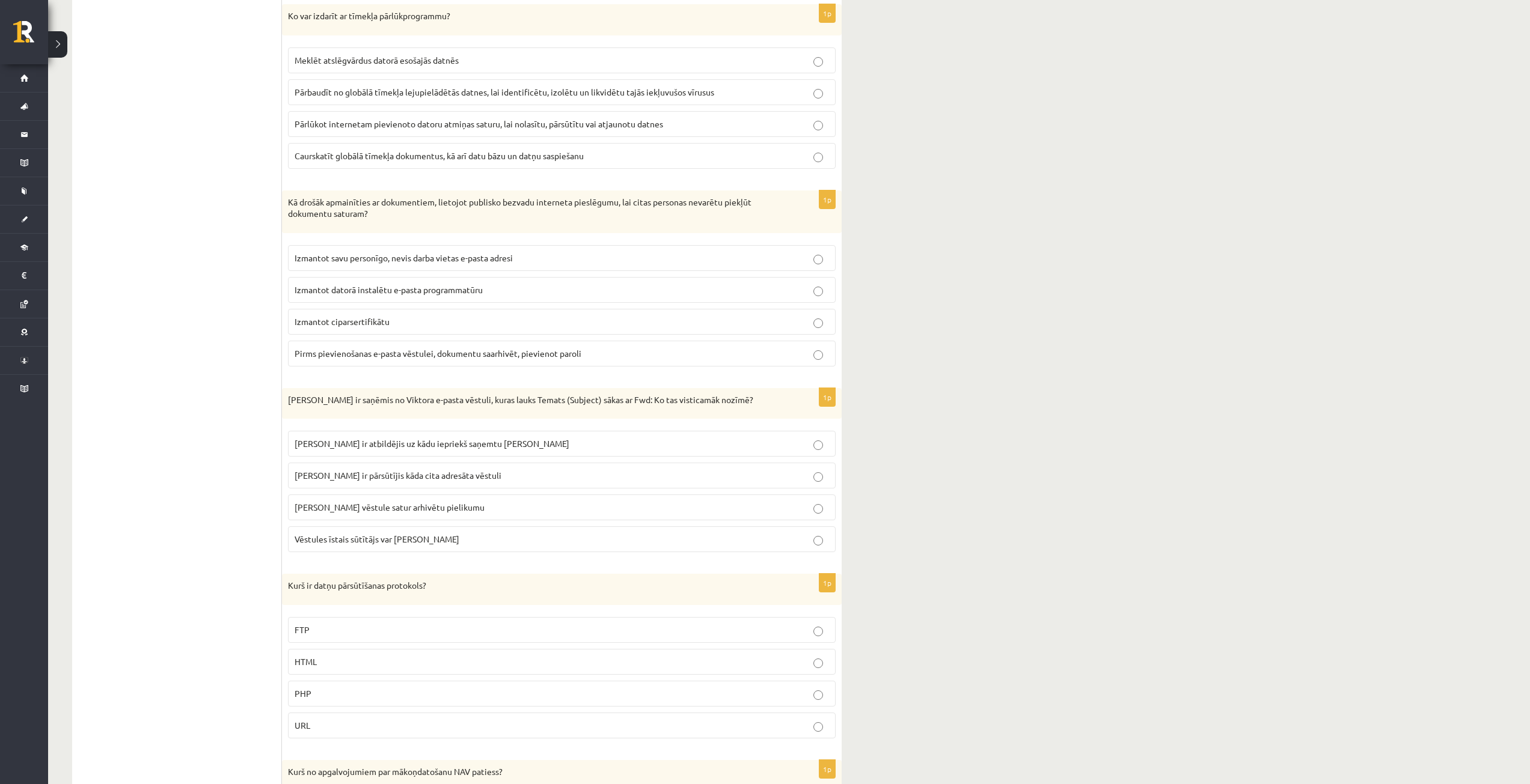
scroll to position [1042, 0]
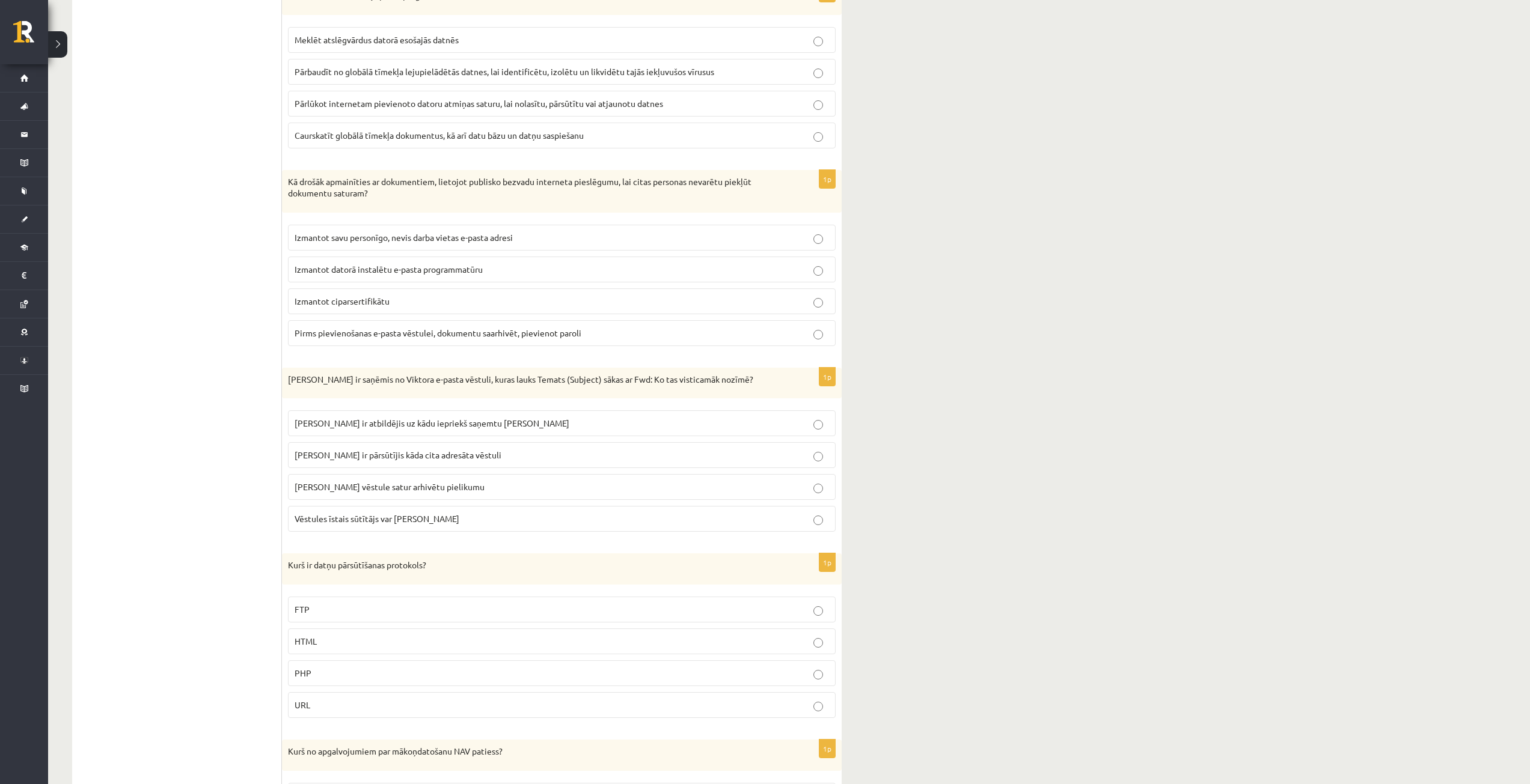
click at [438, 136] on span "Caurskatīt globālā tīmekļa dokumentus, kā arī datu bāzu un datņu saspiešanu" at bounding box center [439, 135] width 289 height 11
drag, startPoint x: 529, startPoint y: 268, endPoint x: 529, endPoint y: 259, distance: 9.0
click at [529, 259] on label "Izmantot datorā instalētu e-pasta programmatūru" at bounding box center [562, 270] width 548 height 26
click at [619, 337] on p "Pirms pievienošanas e-pasta vēstulei, dokumentu saarhivēt, pievienot paroli" at bounding box center [562, 332] width 535 height 12
drag, startPoint x: 549, startPoint y: 458, endPoint x: 538, endPoint y: 426, distance: 33.8
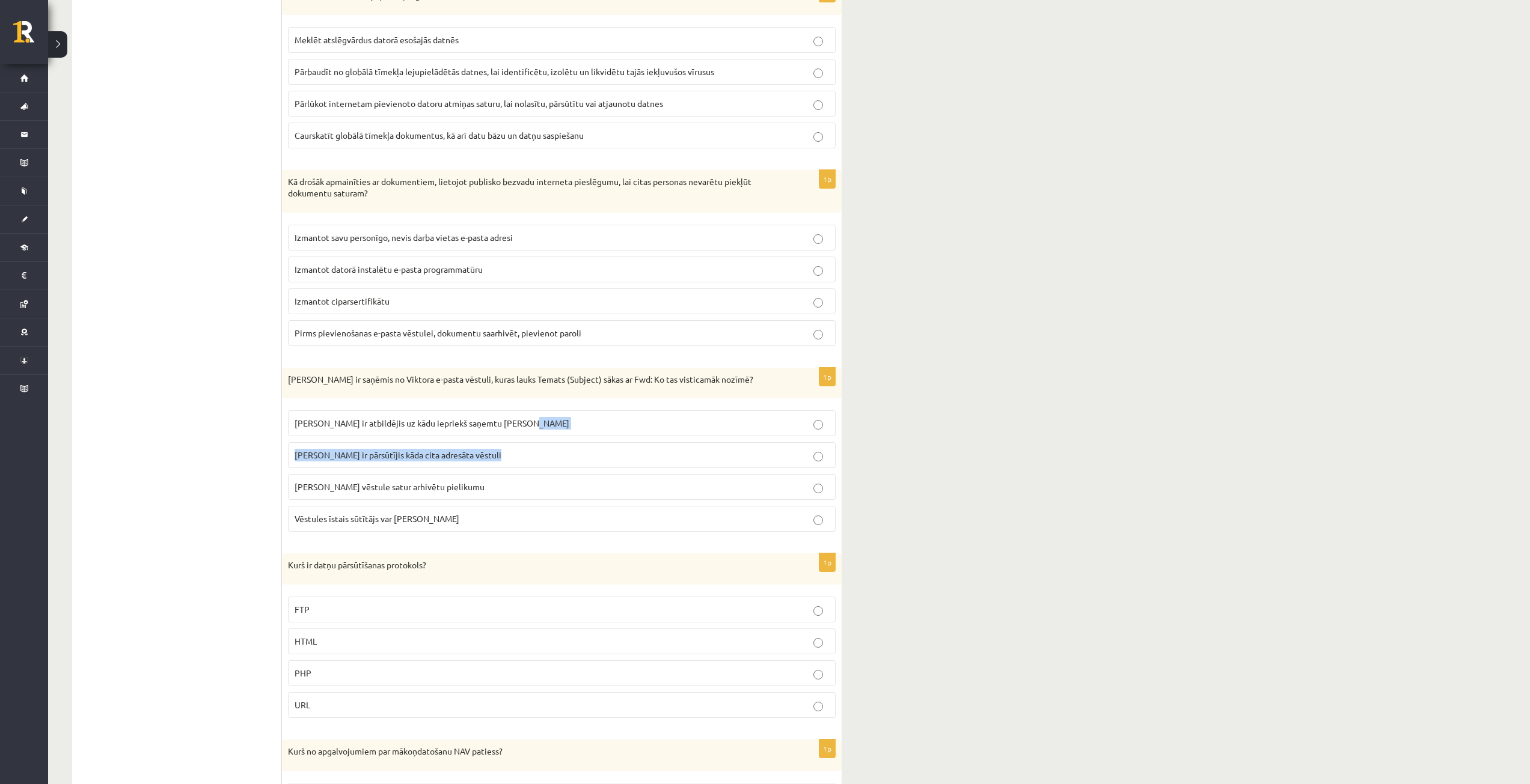
click at [538, 426] on fieldset "Viktors ir atbildējis uz kādu iepriekš saņemtu Jāņa ziņojumu Viktors Jānim ir p…" at bounding box center [562, 470] width 548 height 131
click at [535, 449] on label "Viktors Jānim ir pārsūtījis kāda cita adresāta vēstuli" at bounding box center [562, 455] width 548 height 26
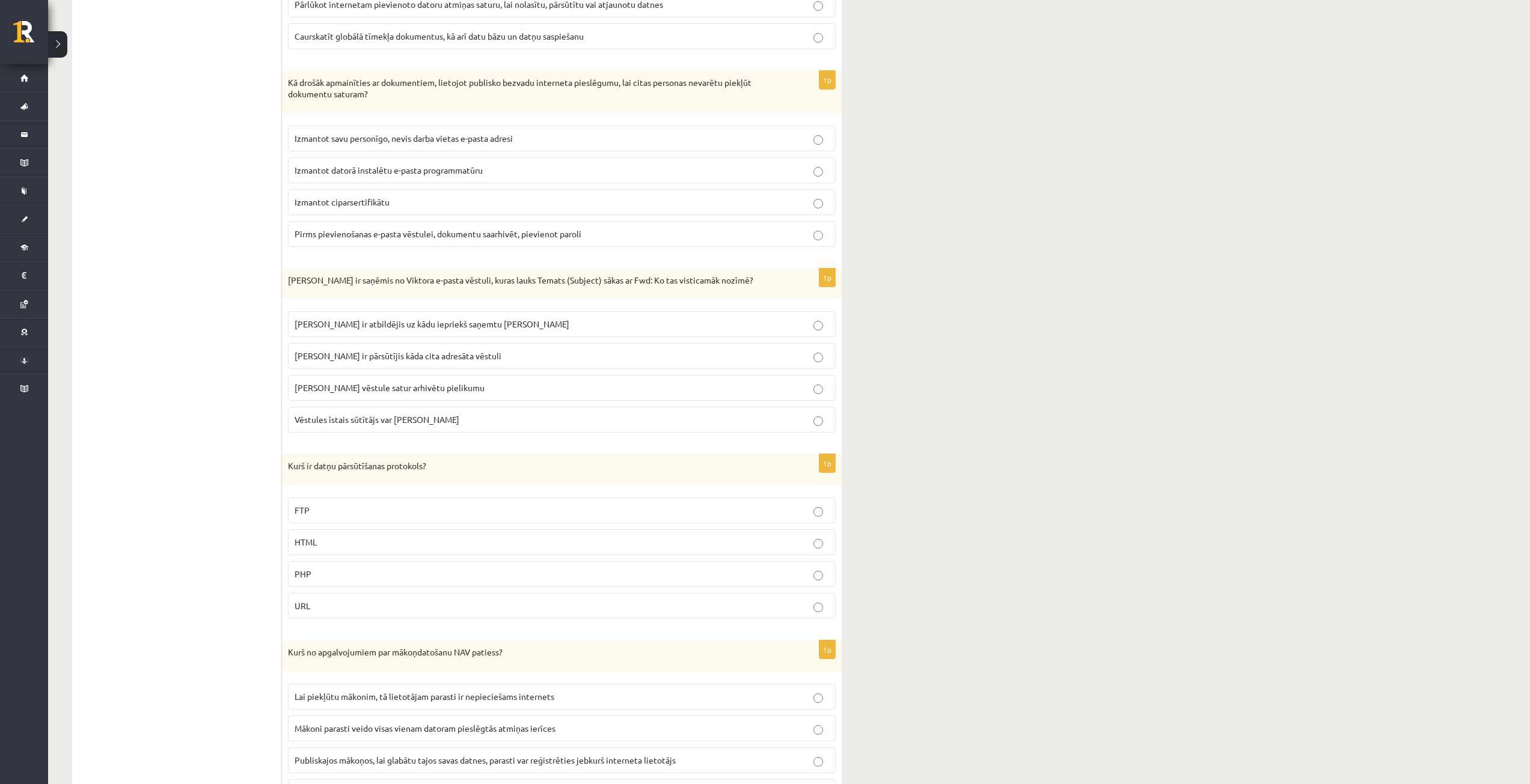
scroll to position [1162, 0]
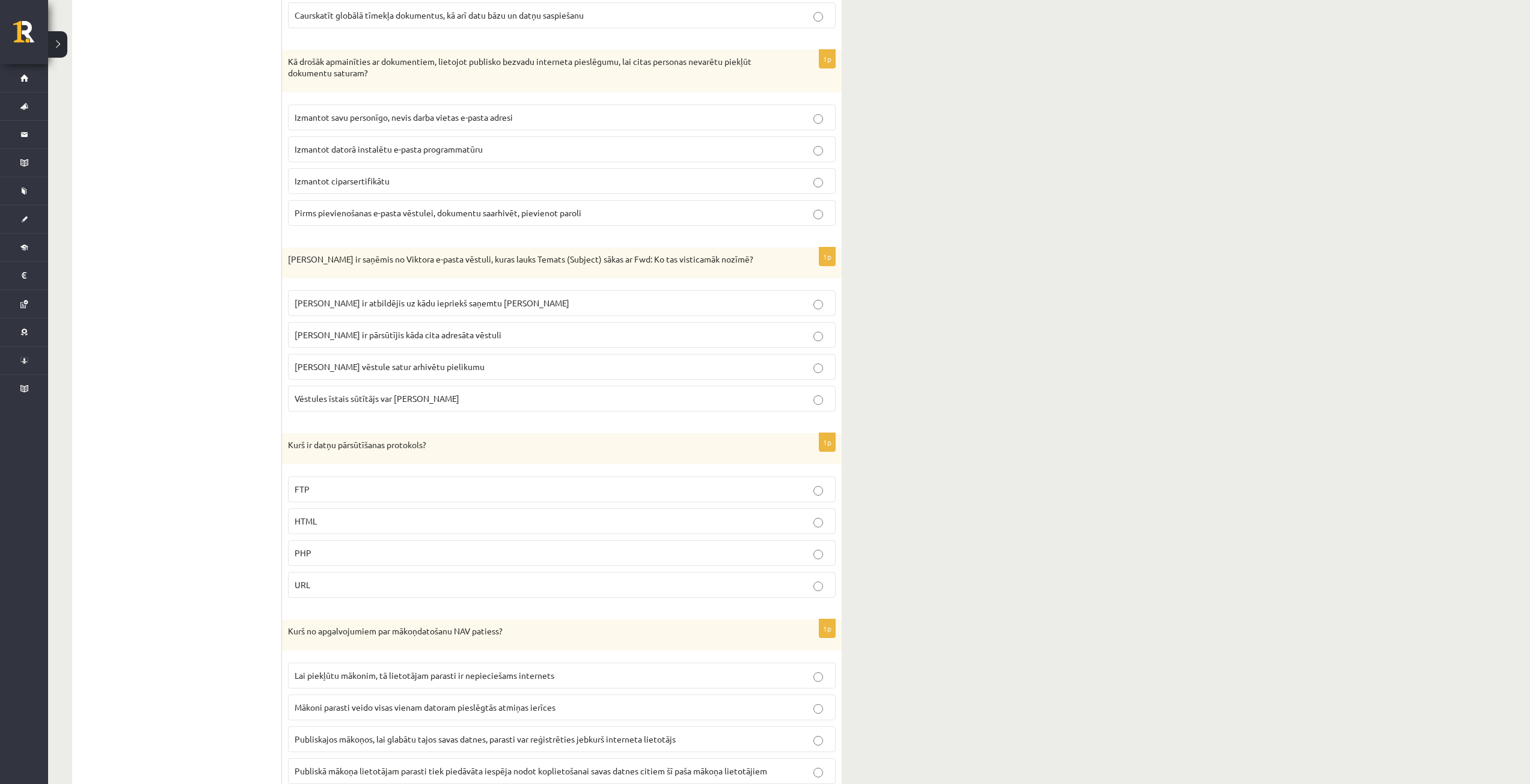
click at [486, 492] on p "FTP" at bounding box center [562, 489] width 535 height 12
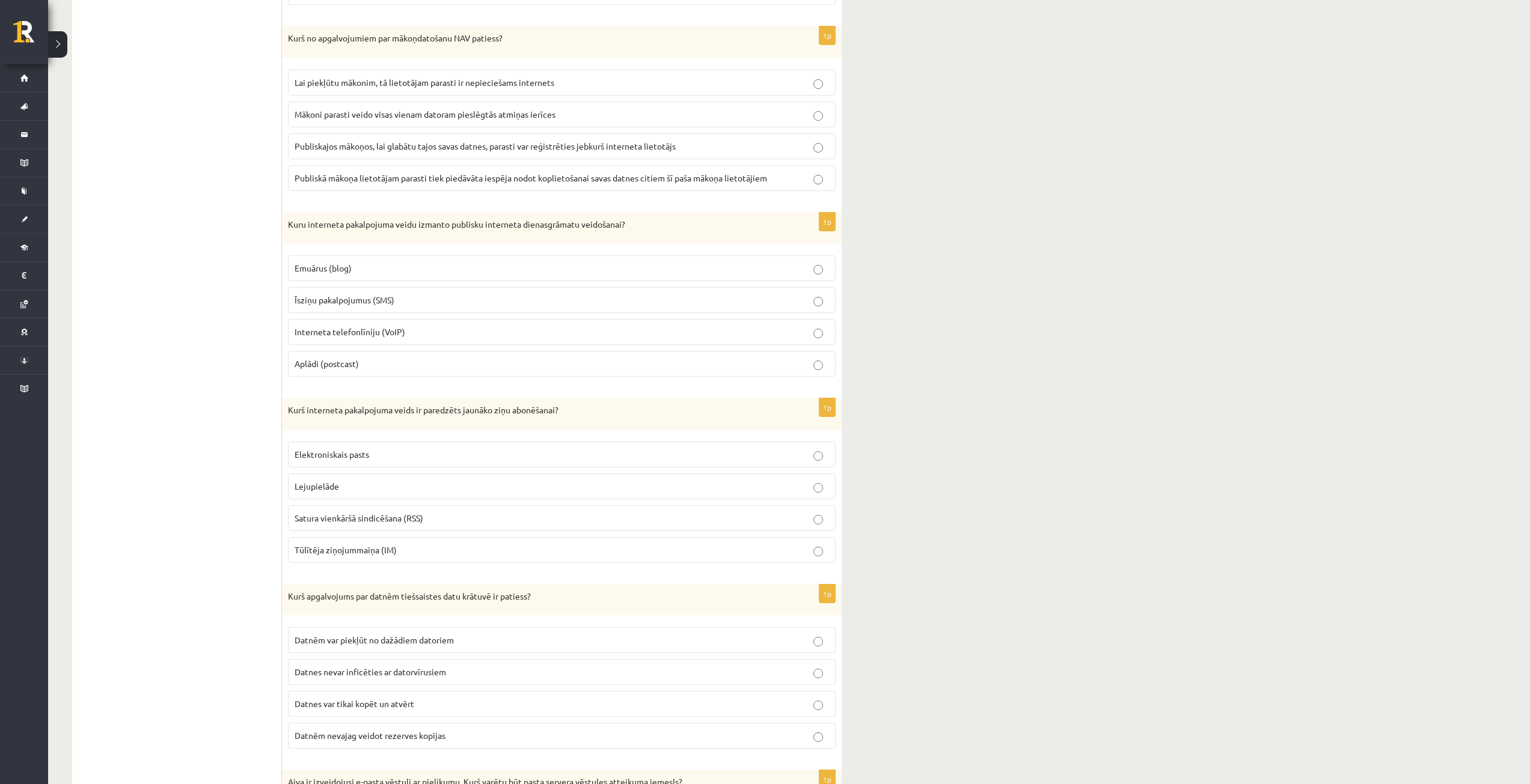
scroll to position [1764, 0]
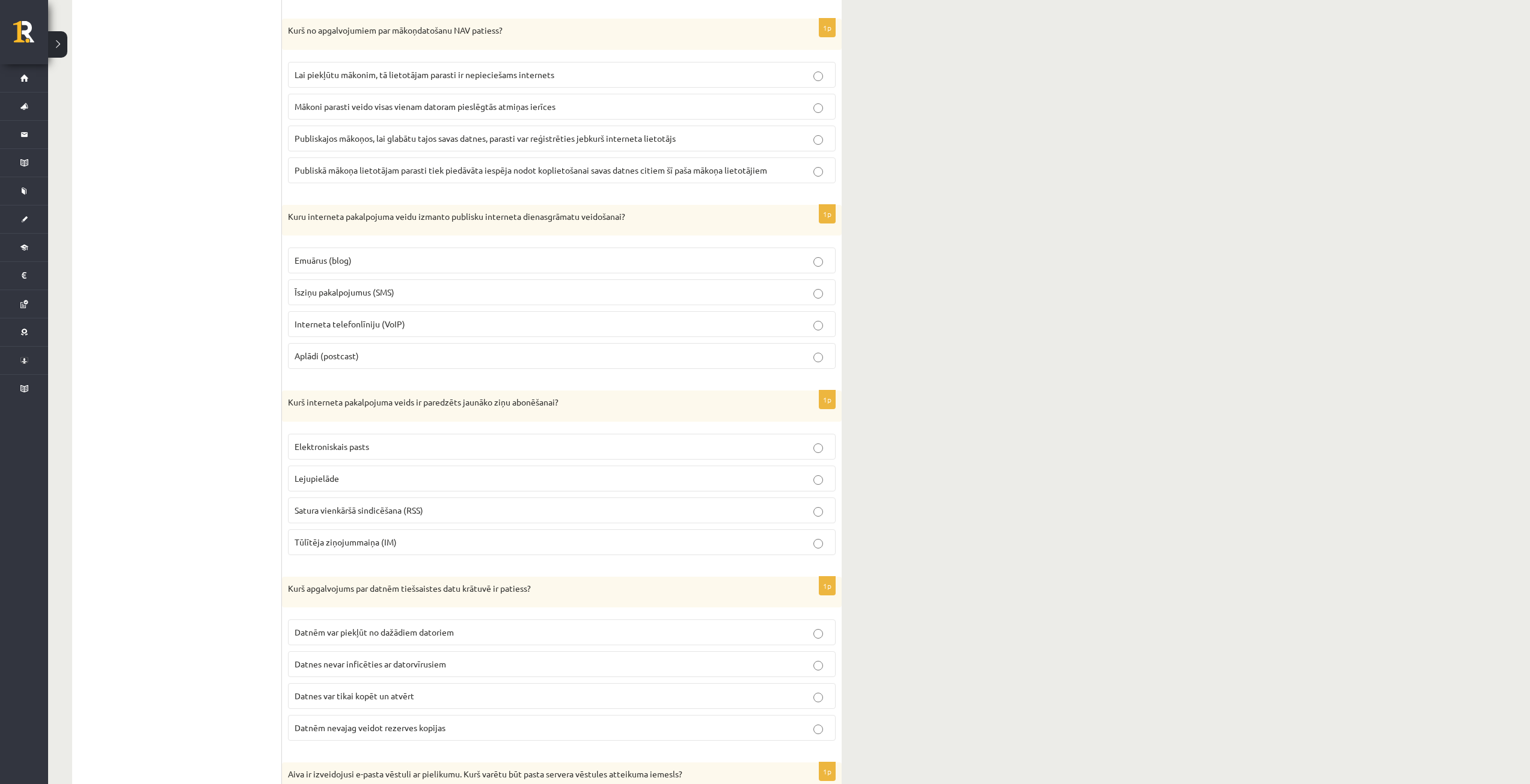
click at [630, 109] on p "Mākoni parasti veido visas vienam datoram pieslēgtās atmiņas ierīces" at bounding box center [562, 106] width 535 height 12
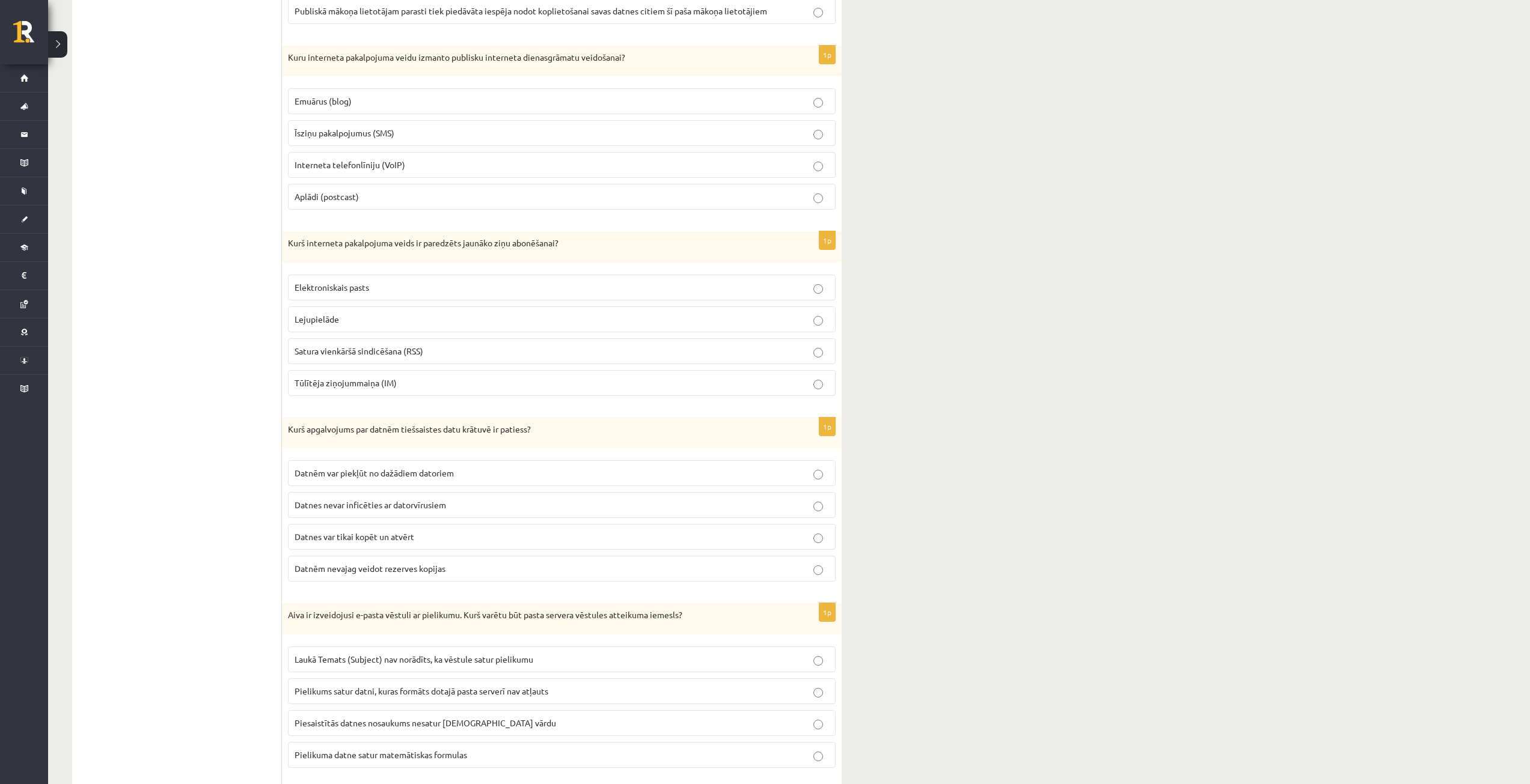
scroll to position [1944, 0]
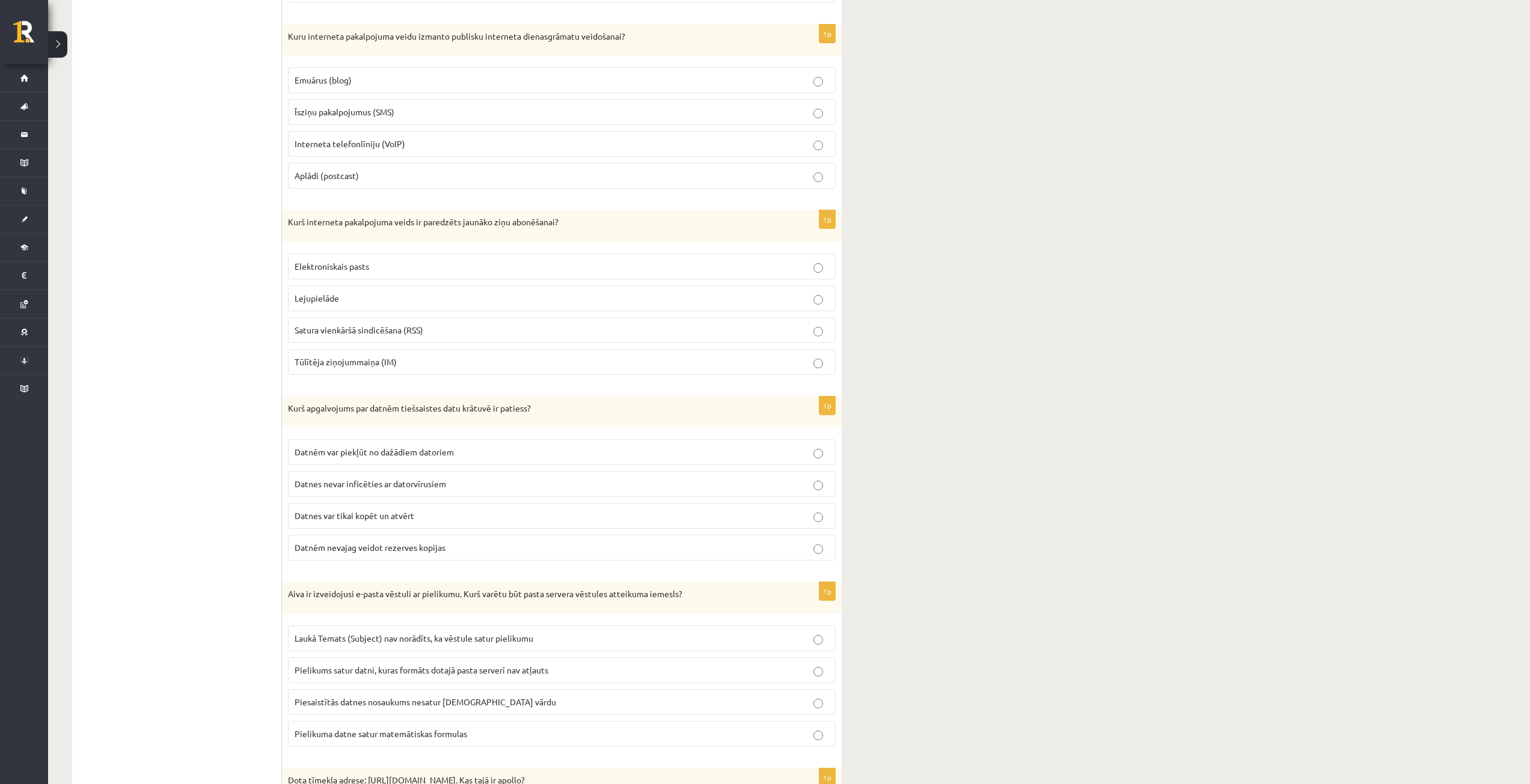
click at [801, 80] on p "Emuārus (blog)" at bounding box center [562, 79] width 535 height 12
click at [722, 334] on p "Satura vienkāršā sindicēšana (RSS)" at bounding box center [562, 330] width 535 height 12
click at [648, 460] on label "Datnēm var piekļūt no dažādiem datoriem" at bounding box center [562, 453] width 548 height 26
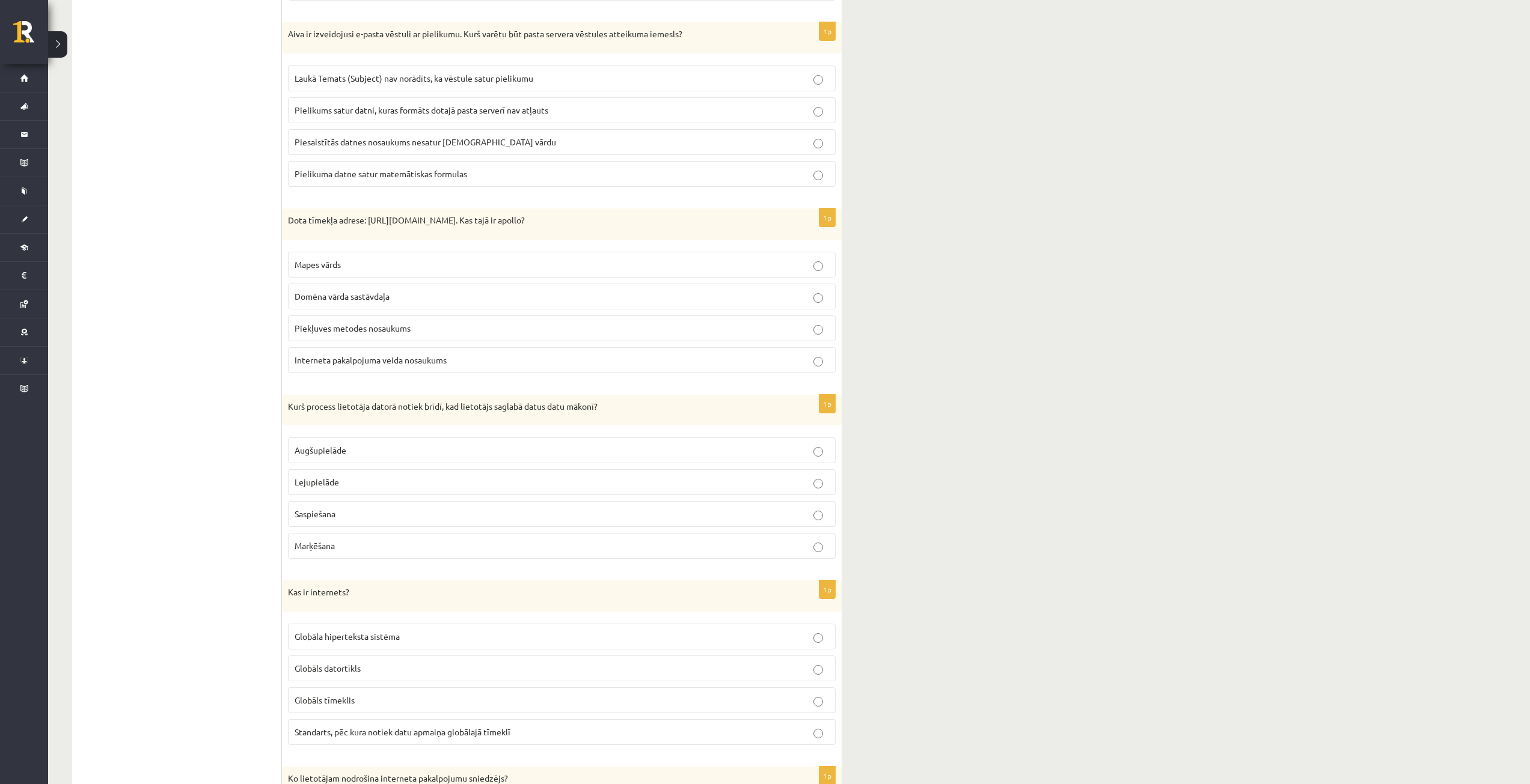
scroll to position [2485, 0]
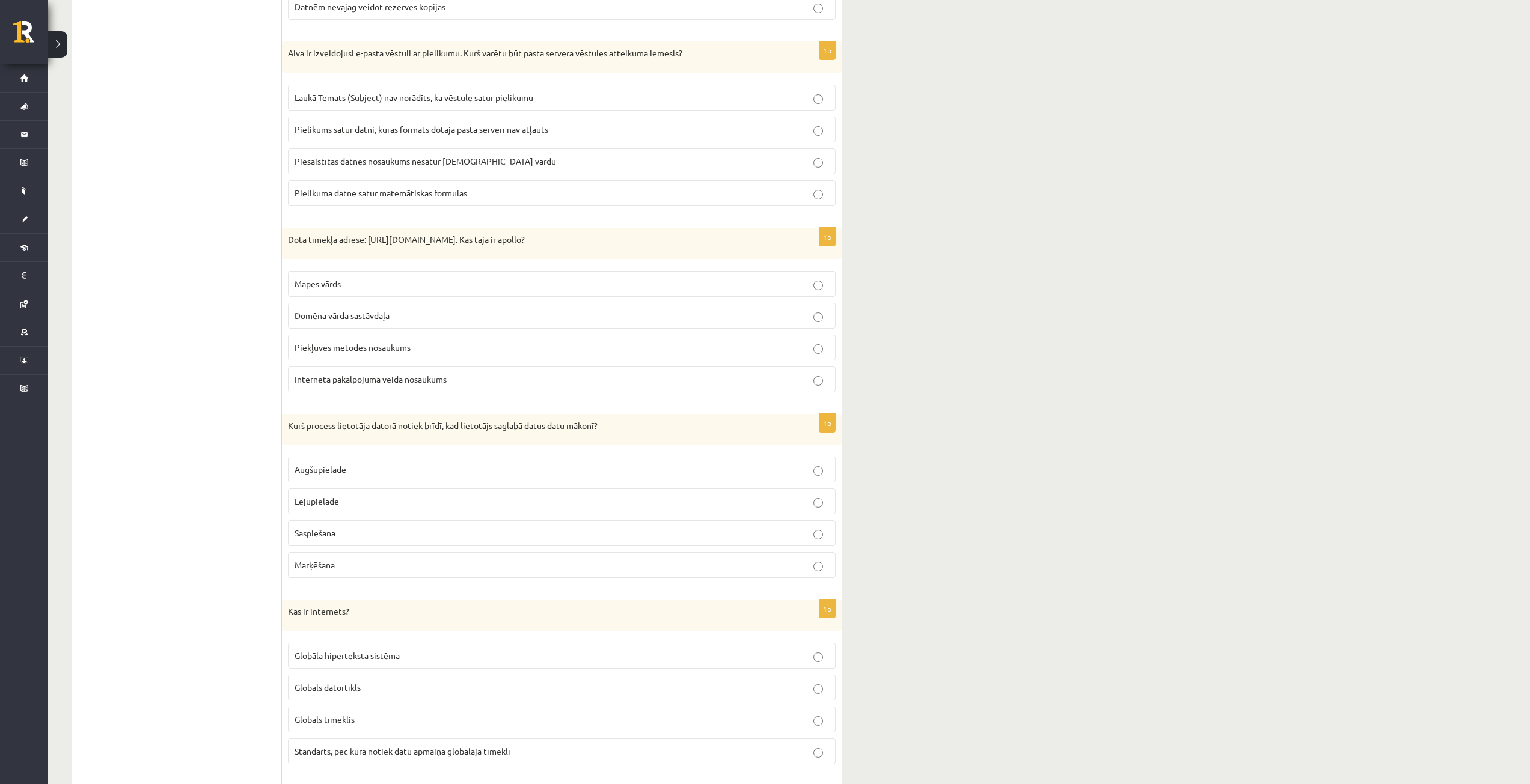
click at [664, 320] on p "Domēna vārda sastāvdaļa" at bounding box center [562, 315] width 535 height 12
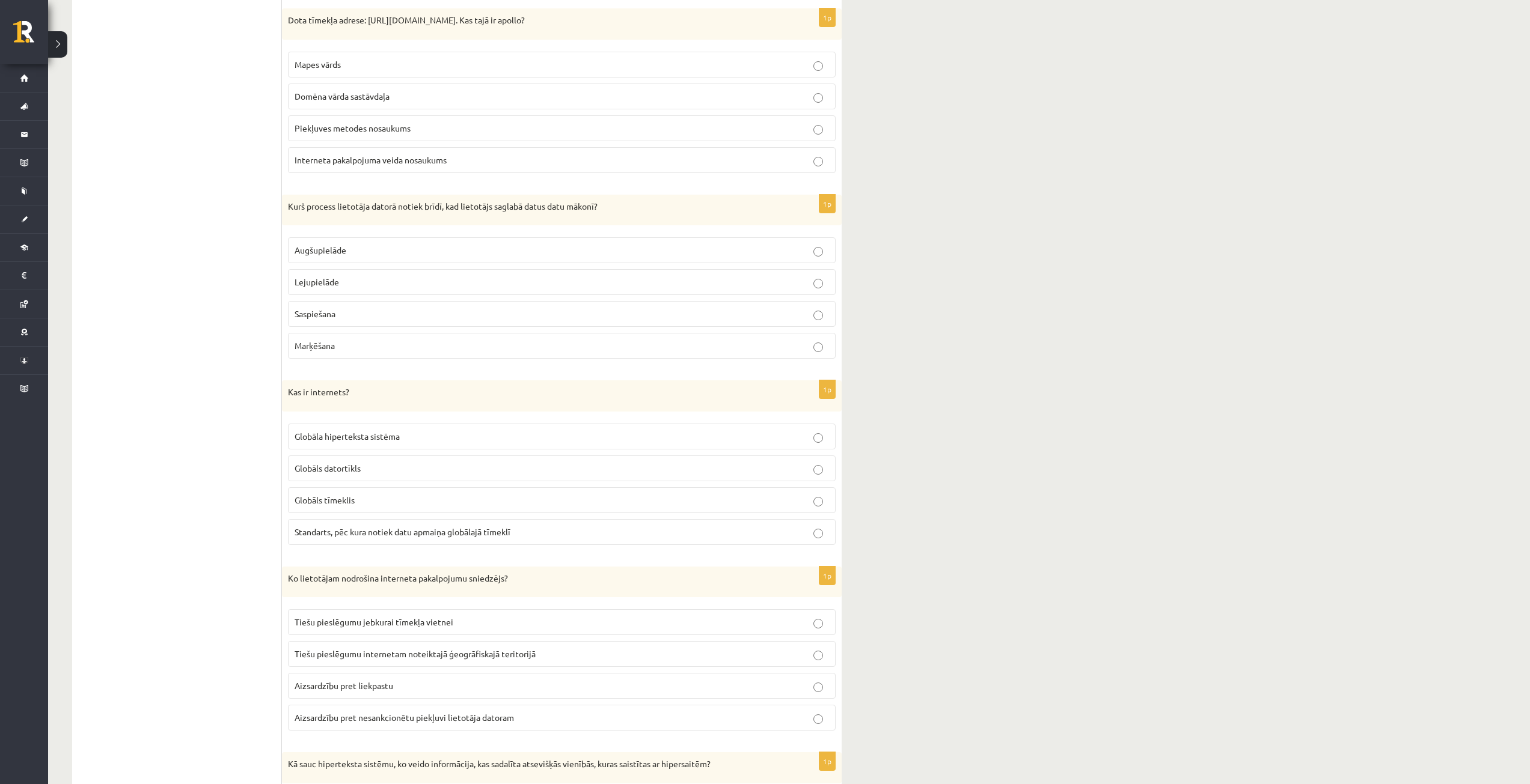
scroll to position [2724, 0]
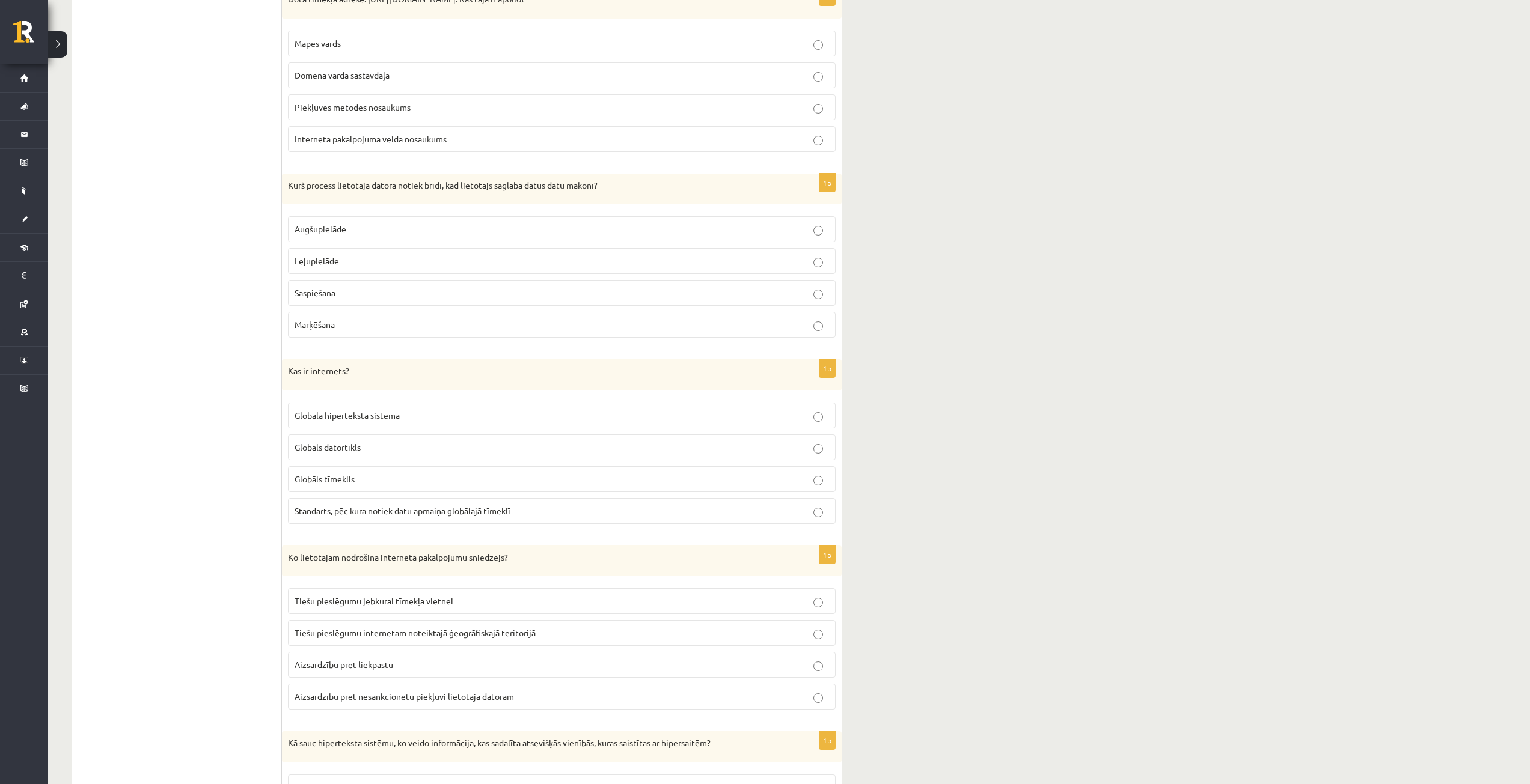
click at [499, 232] on p "Augšupielāde" at bounding box center [562, 228] width 535 height 12
click at [474, 445] on p "Globāls datortīkls" at bounding box center [562, 447] width 535 height 12
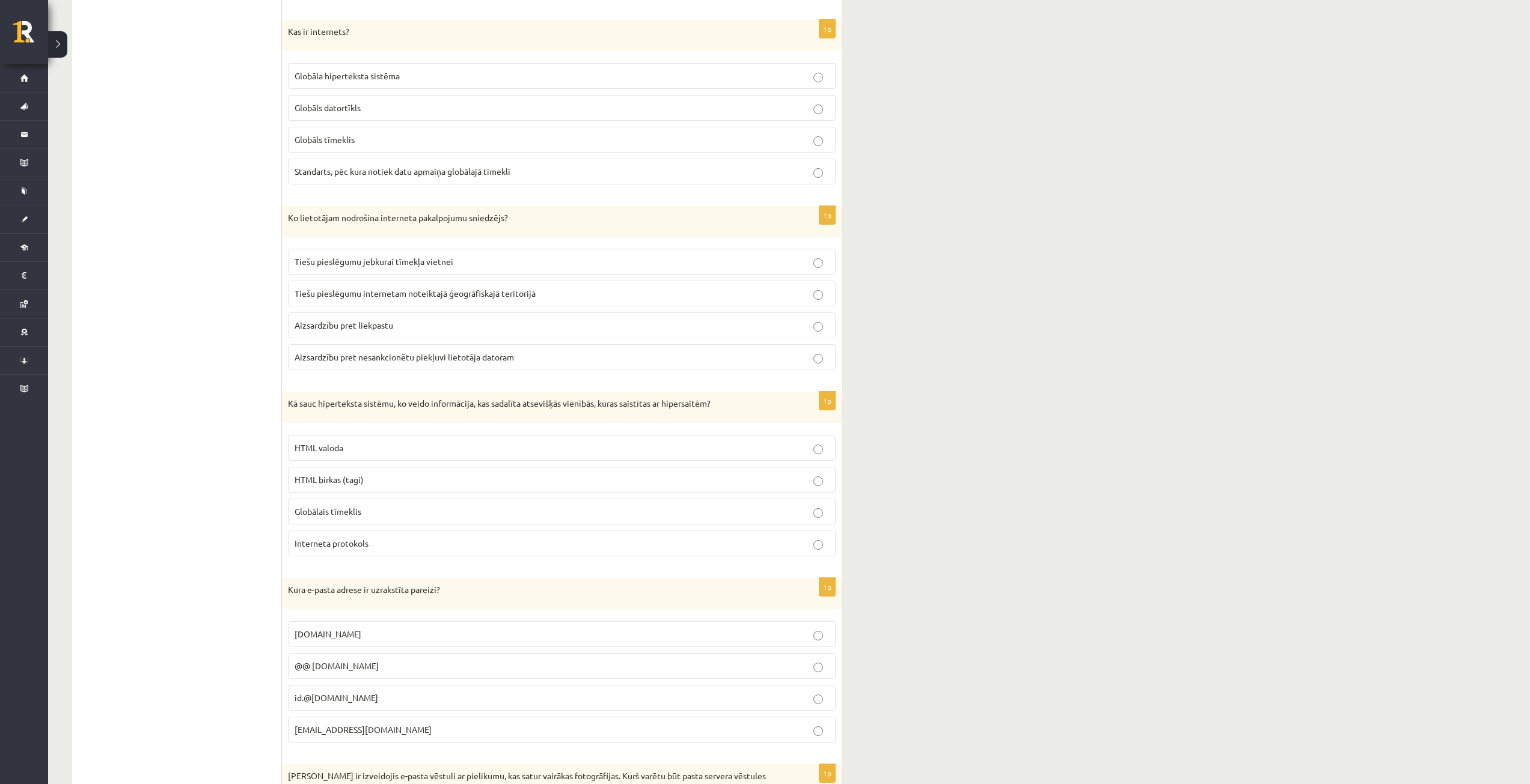
scroll to position [3085, 0]
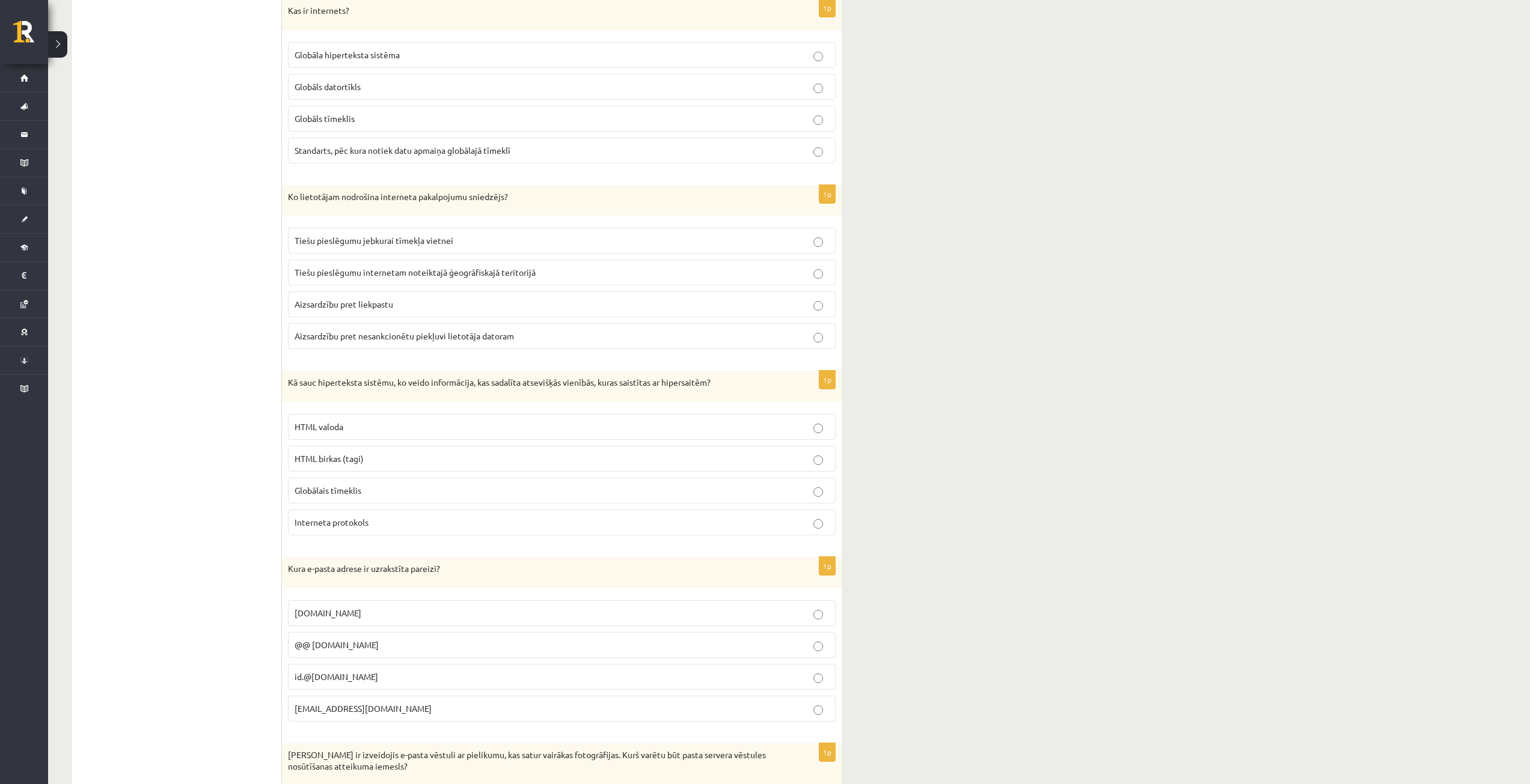
click at [553, 268] on p "Tiešu pieslēgumu internetam noteiktajā ģeogrāfiskajā teritorijā" at bounding box center [562, 272] width 535 height 12
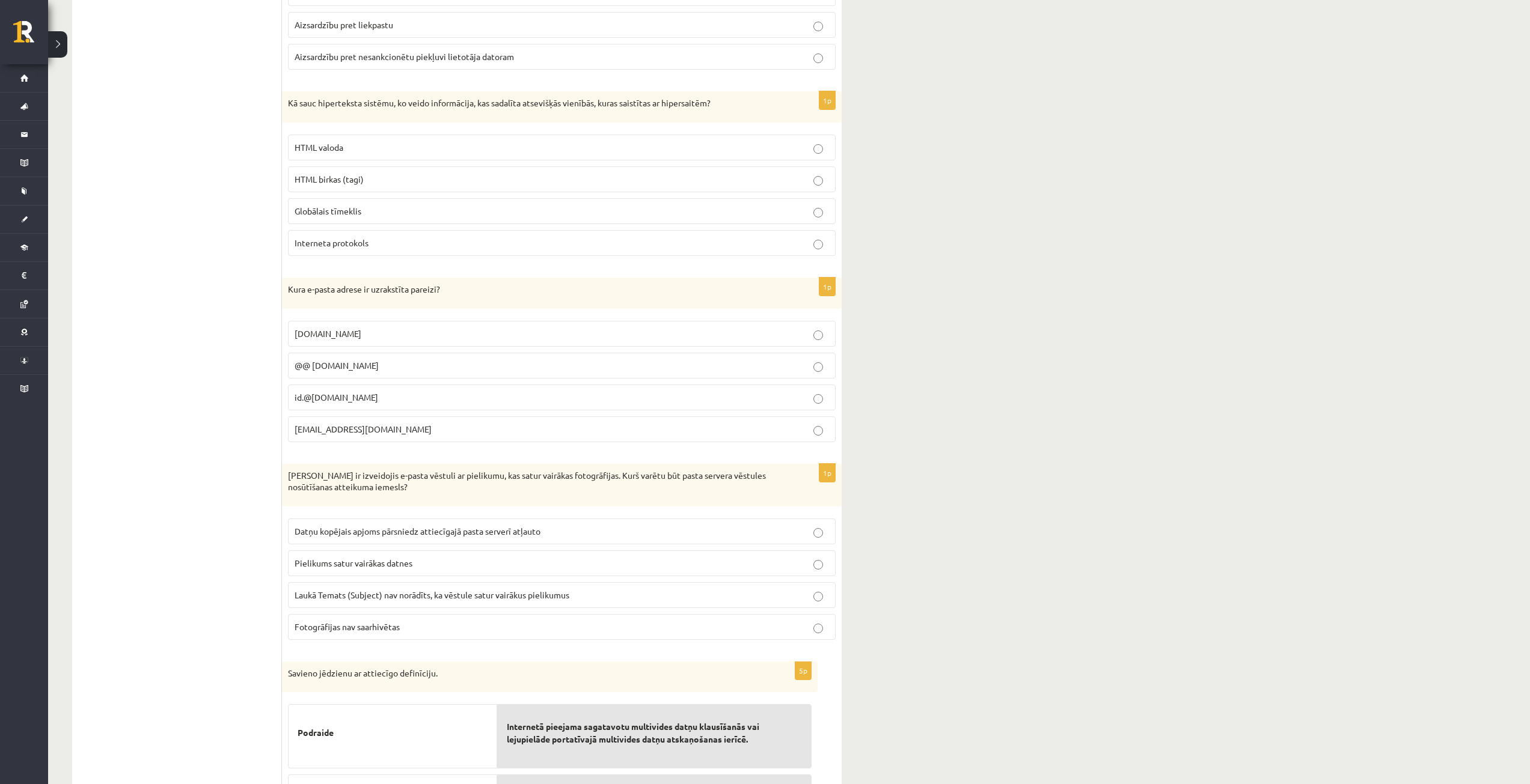
scroll to position [3386, 0]
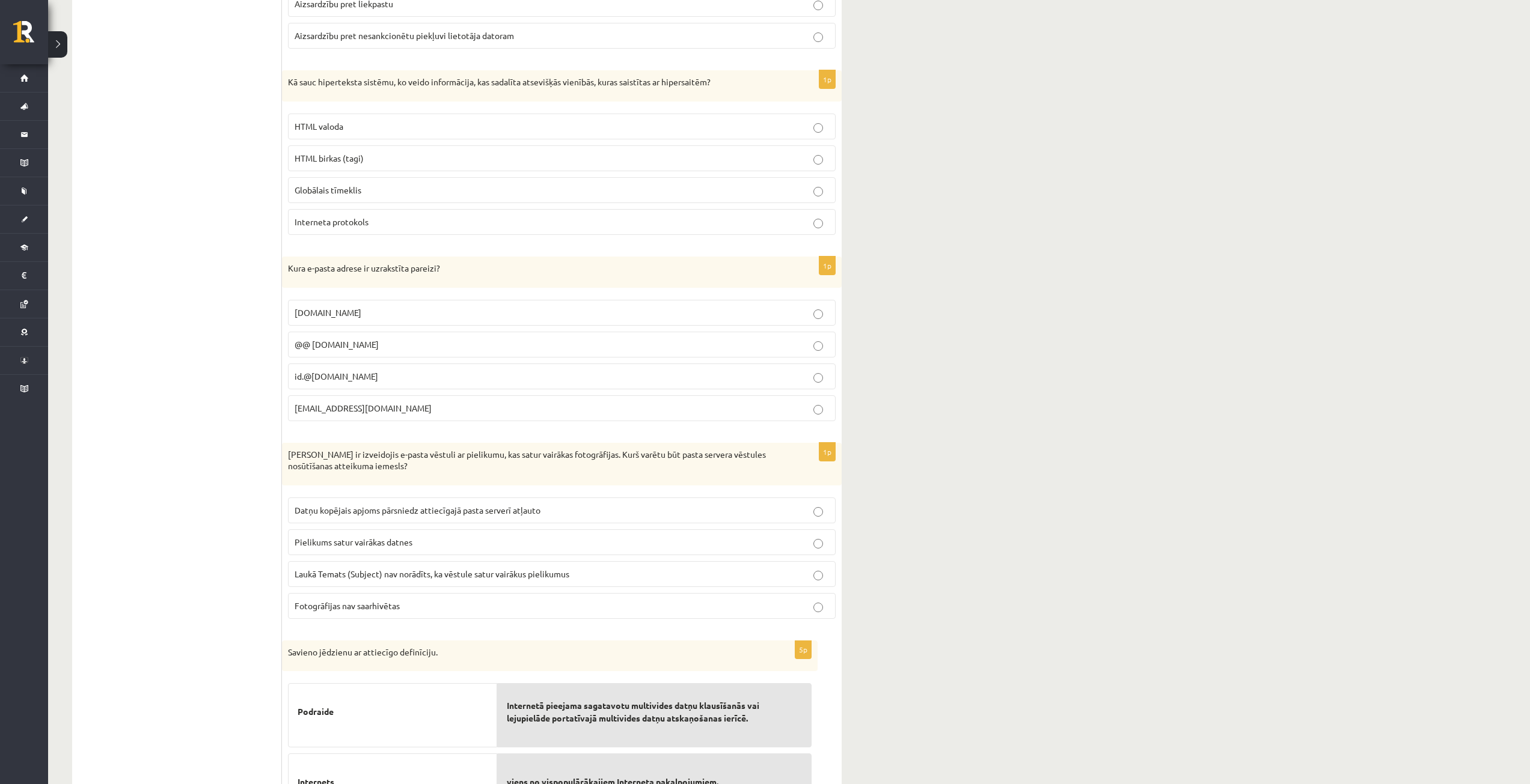
click at [395, 191] on p "Globālais tīmeklis" at bounding box center [562, 190] width 535 height 12
click at [386, 318] on p "id.4102.daba.lv" at bounding box center [562, 313] width 535 height 12
click at [392, 404] on p "id.4102@daba.lv" at bounding box center [562, 408] width 535 height 12
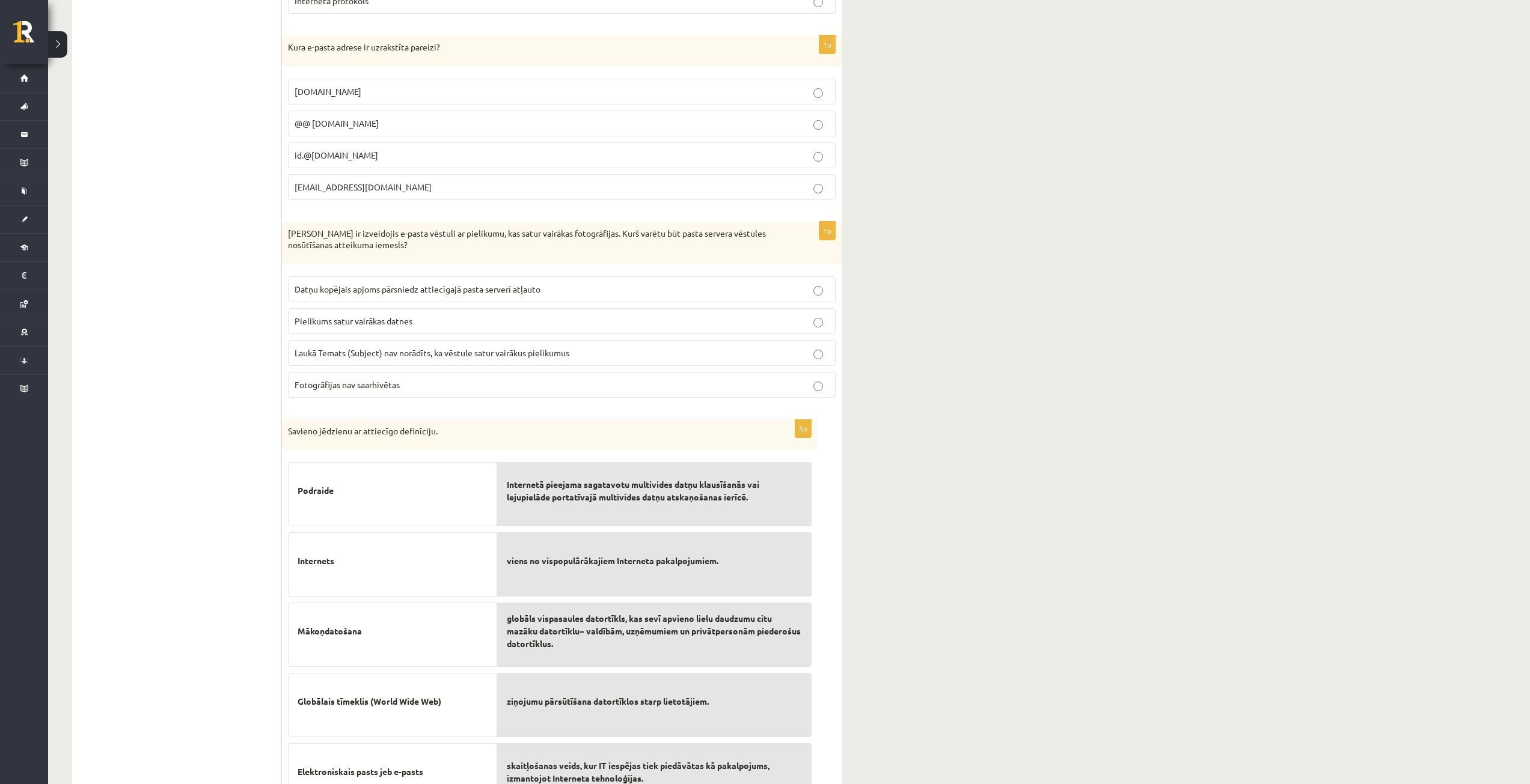
scroll to position [3626, 0]
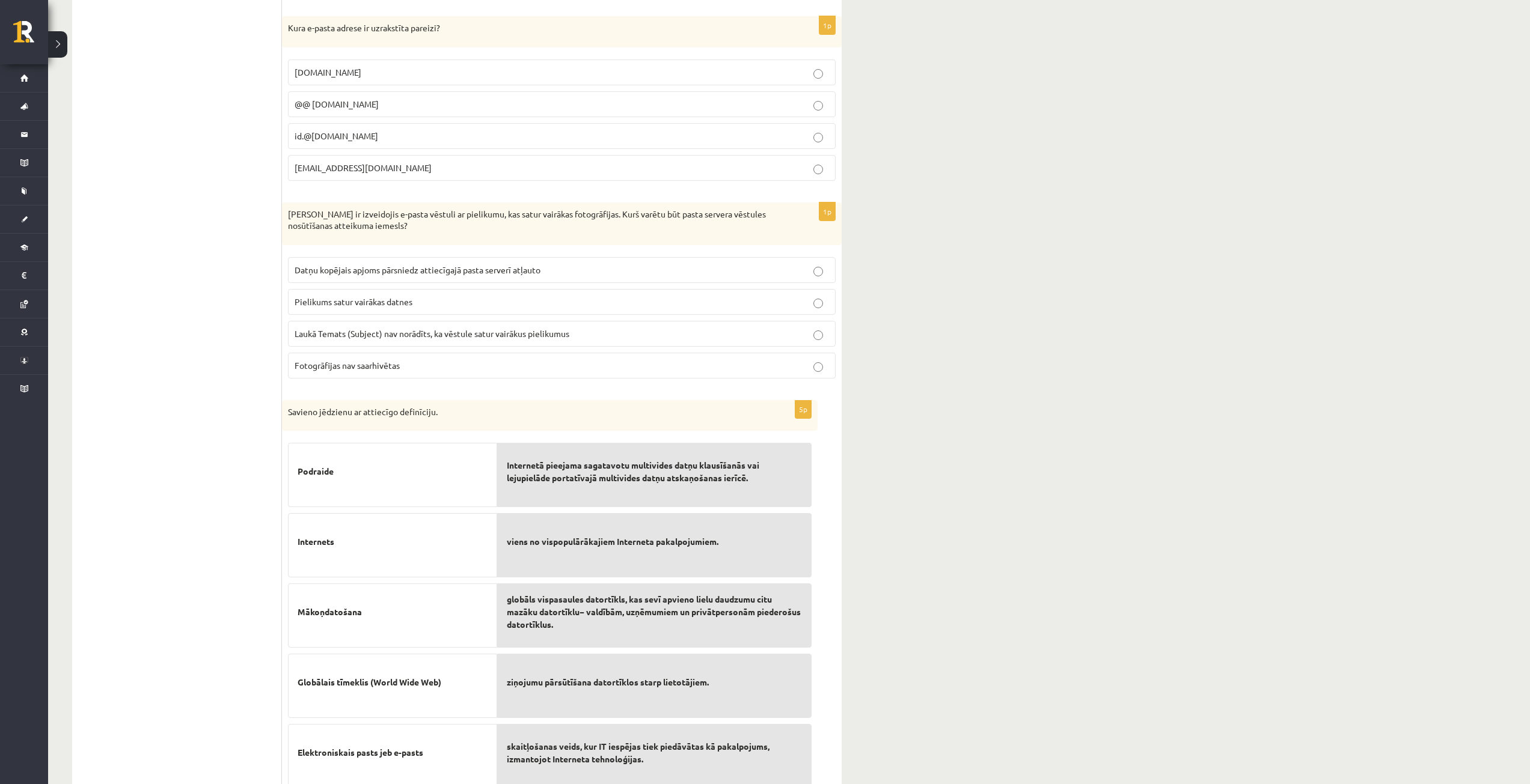
click at [566, 277] on p "Datņu kopējais apjoms pārsniedz attiecīgajā pasta serverī atļauto" at bounding box center [562, 269] width 535 height 12
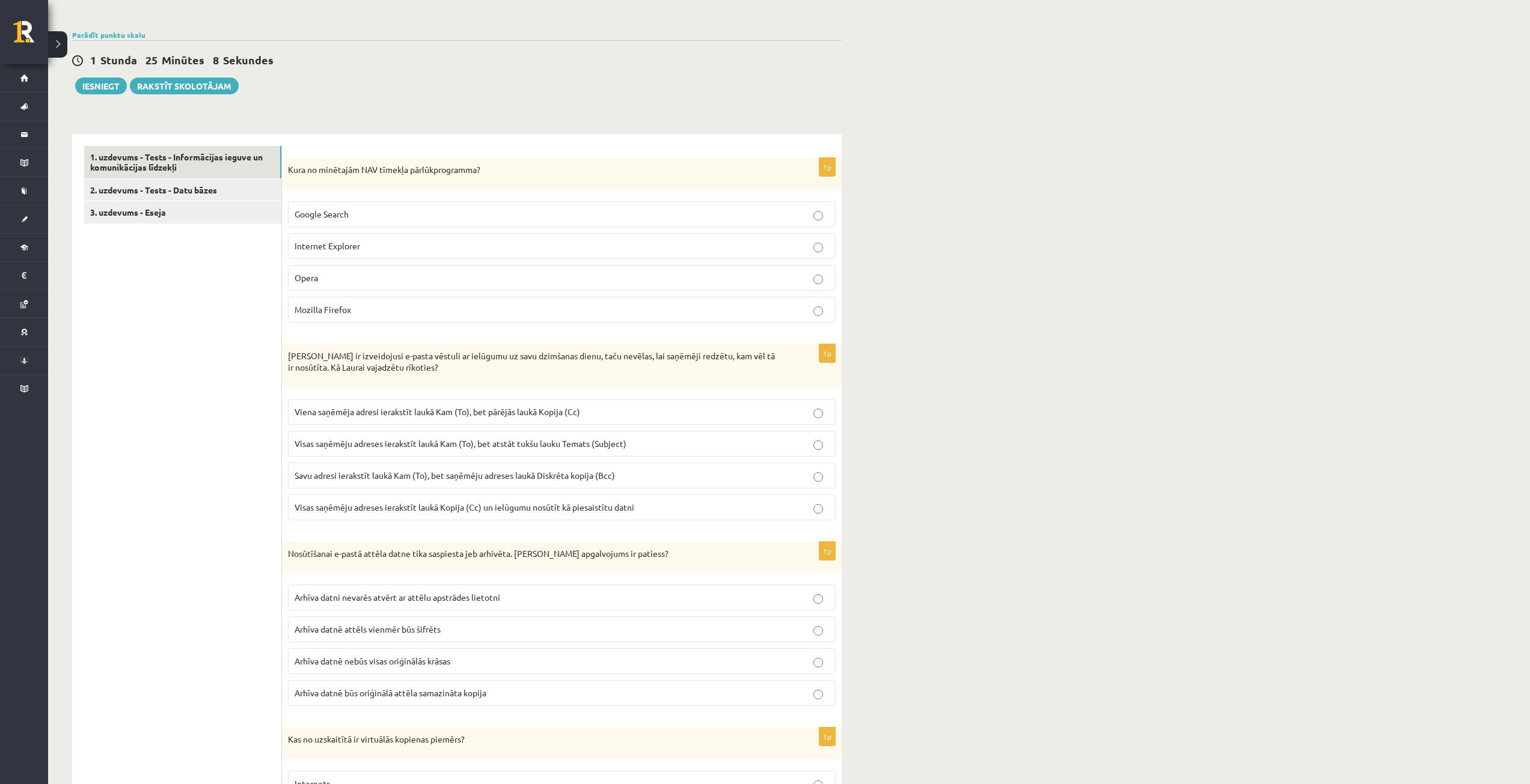
scroll to position [8, 0]
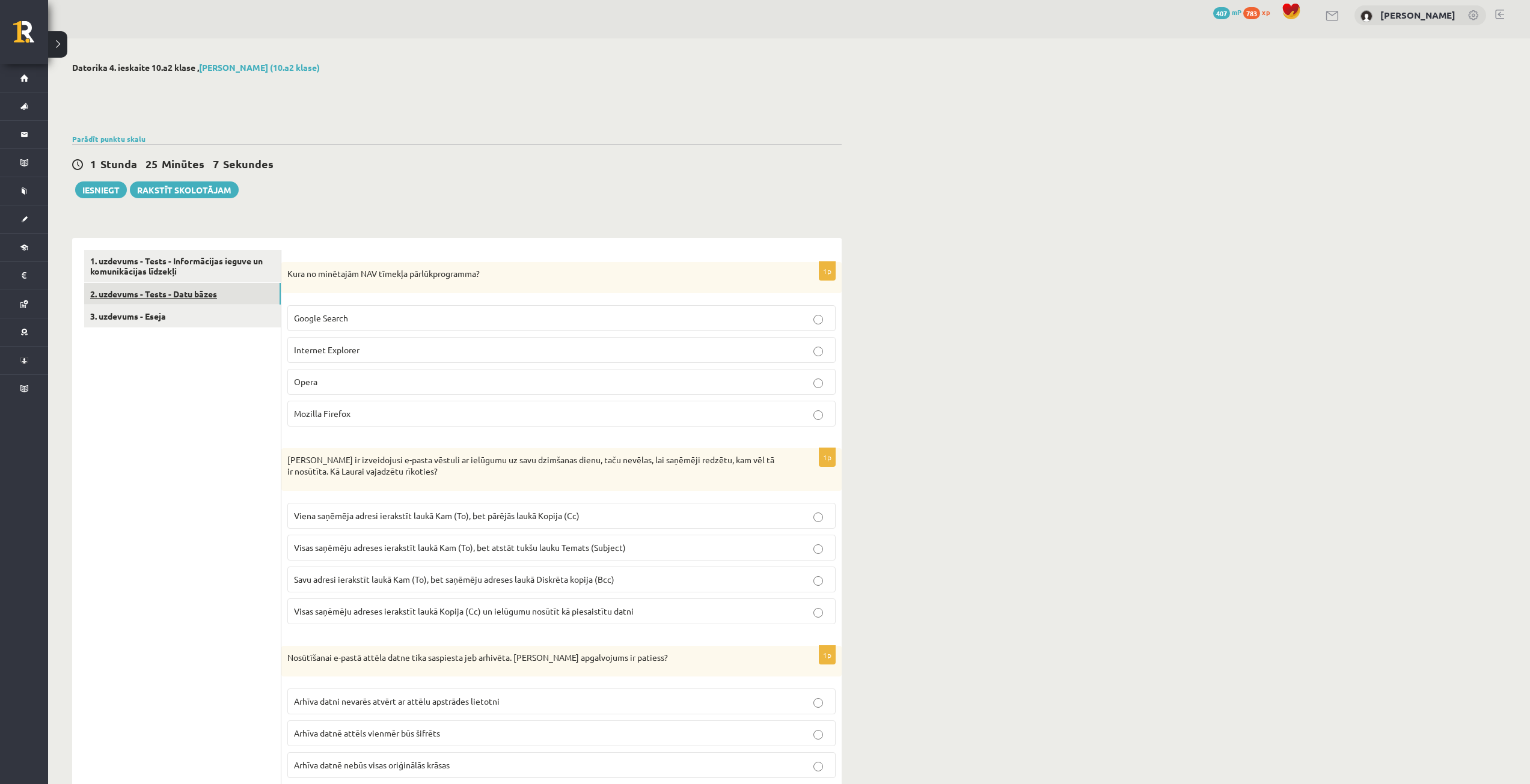
click at [202, 297] on link "2. uzdevums - Tests - Datu bāzes" at bounding box center [183, 294] width 196 height 22
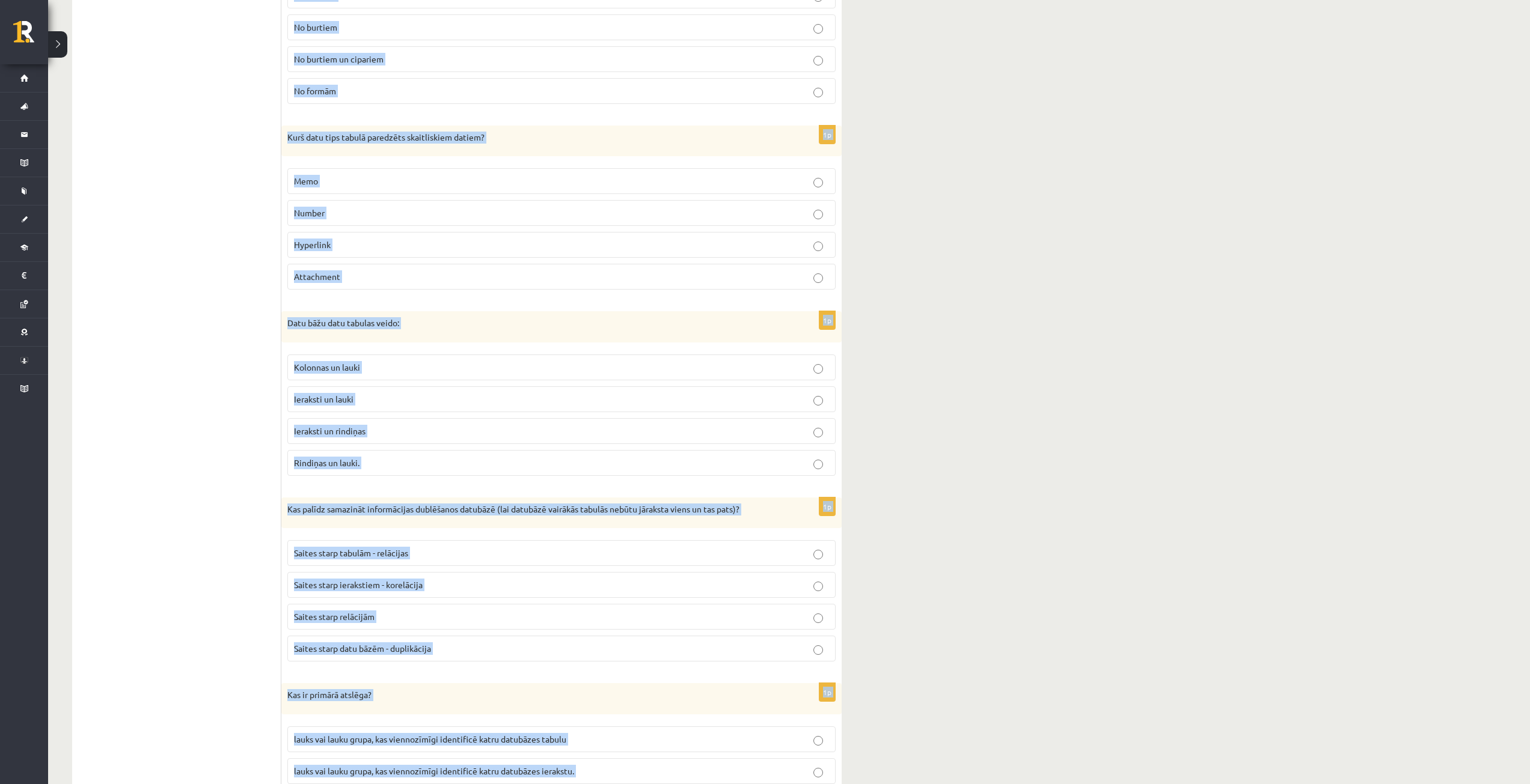
scroll to position [1372, 0]
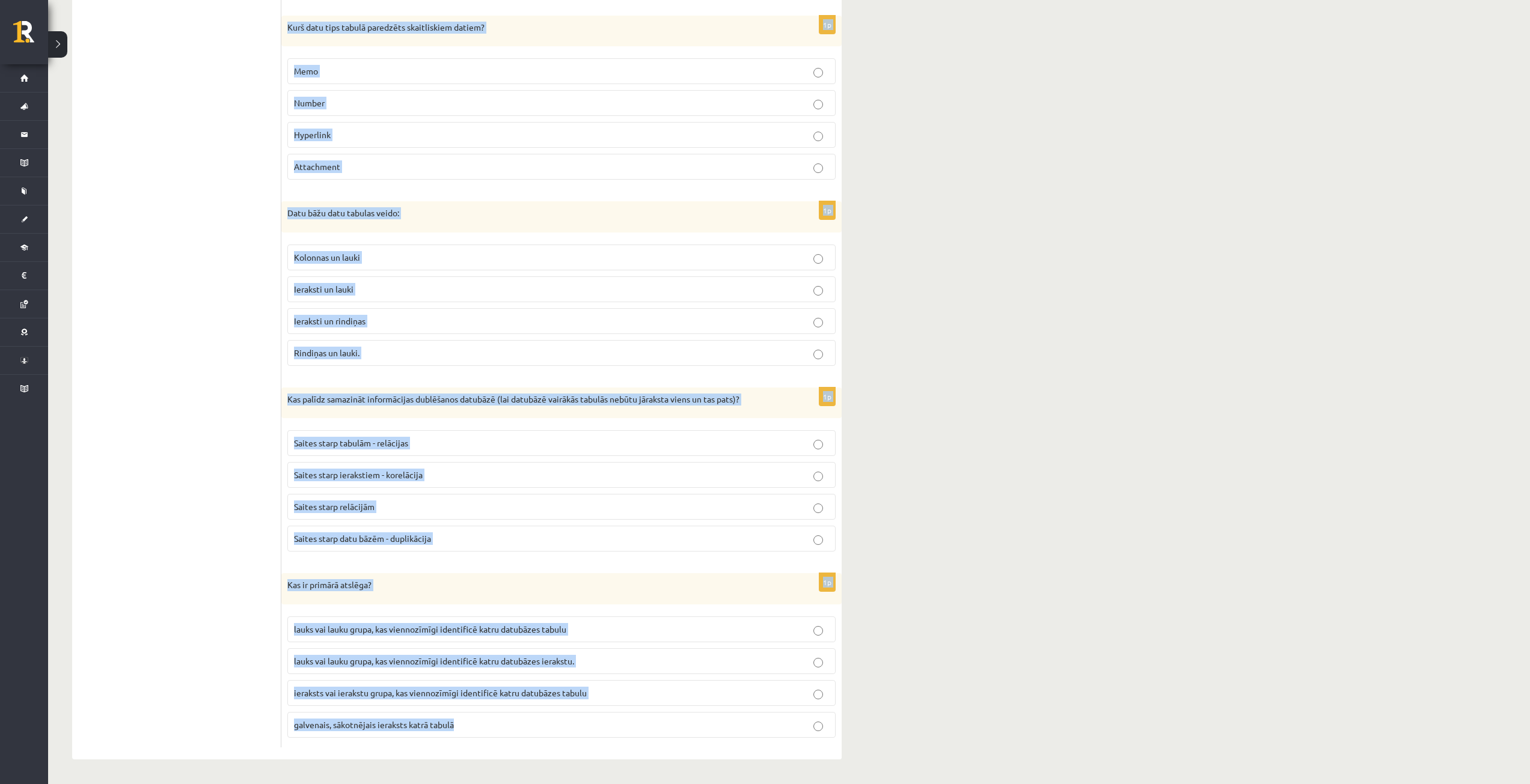
drag, startPoint x: 287, startPoint y: 271, endPoint x: 504, endPoint y: 804, distance: 575.5
copy form "Kura ir datu bāžu programma? Microsoft Access Microsoft Word Microsoft Excel Mi…"
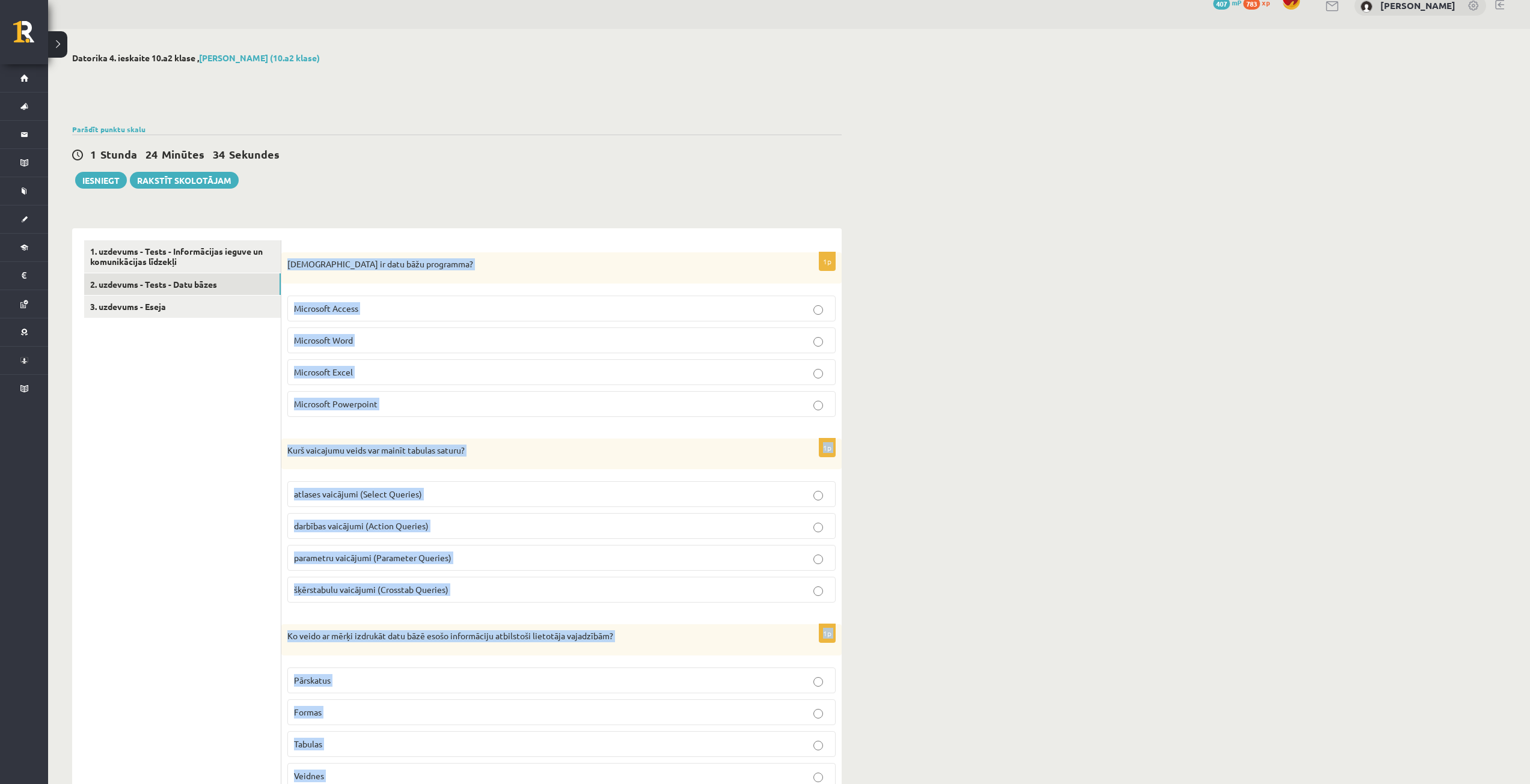
scroll to position [0, 0]
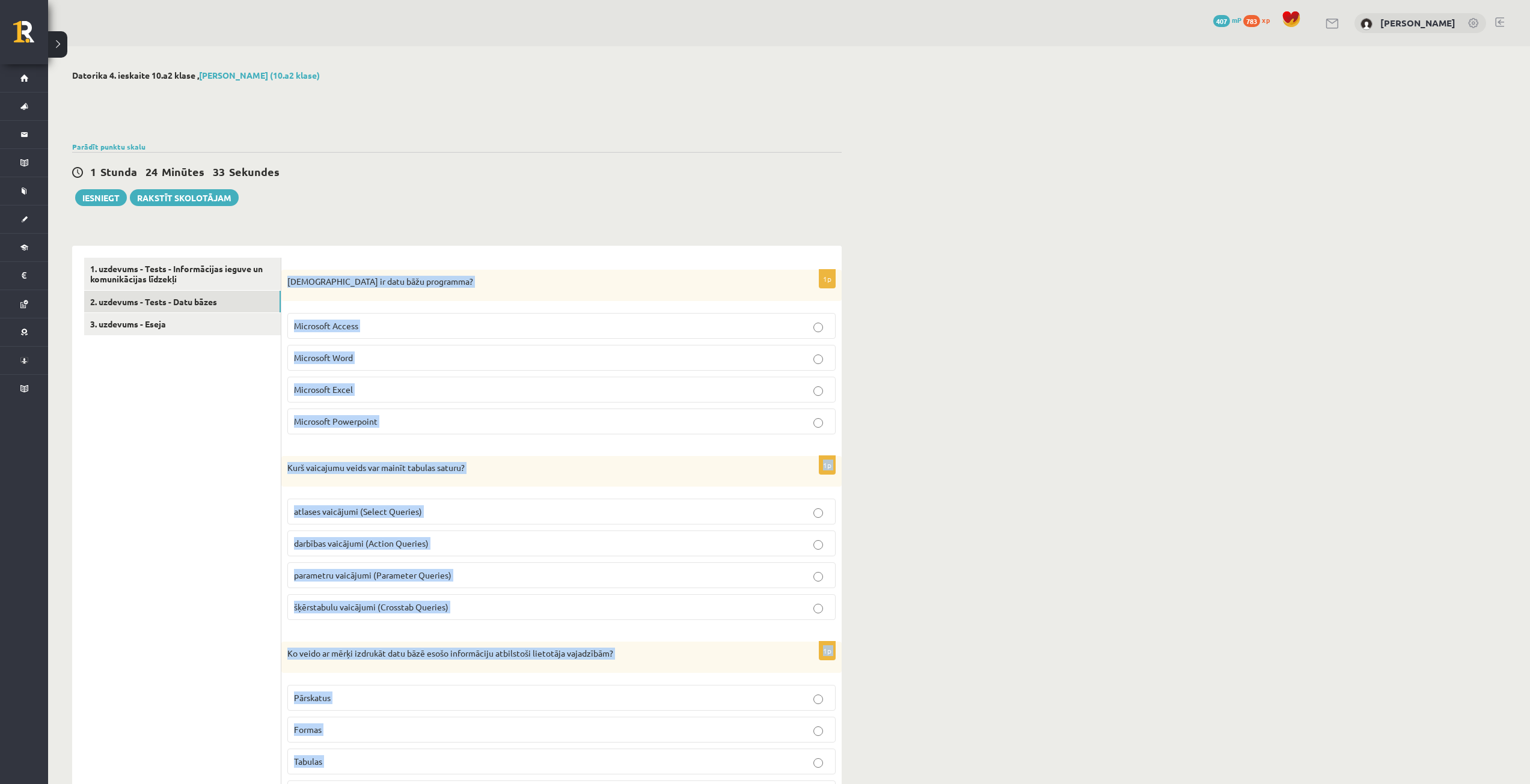
drag, startPoint x: 975, startPoint y: 307, endPoint x: 671, endPoint y: 227, distance: 314.4
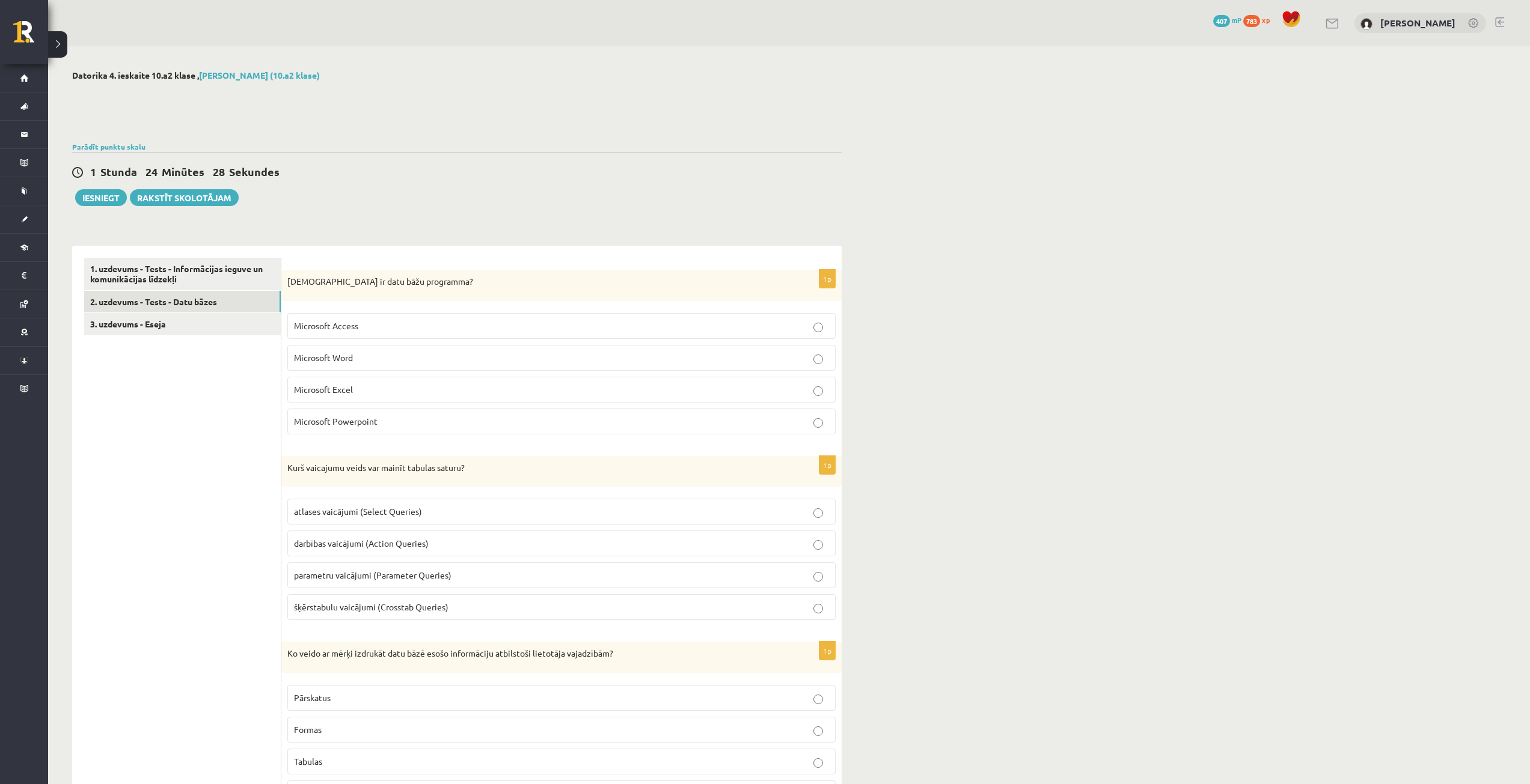
click at [454, 327] on p "Microsoft Access" at bounding box center [562, 326] width 535 height 12
click at [449, 543] on p "darbības vaicājumi (Action Queries)" at bounding box center [562, 543] width 535 height 12
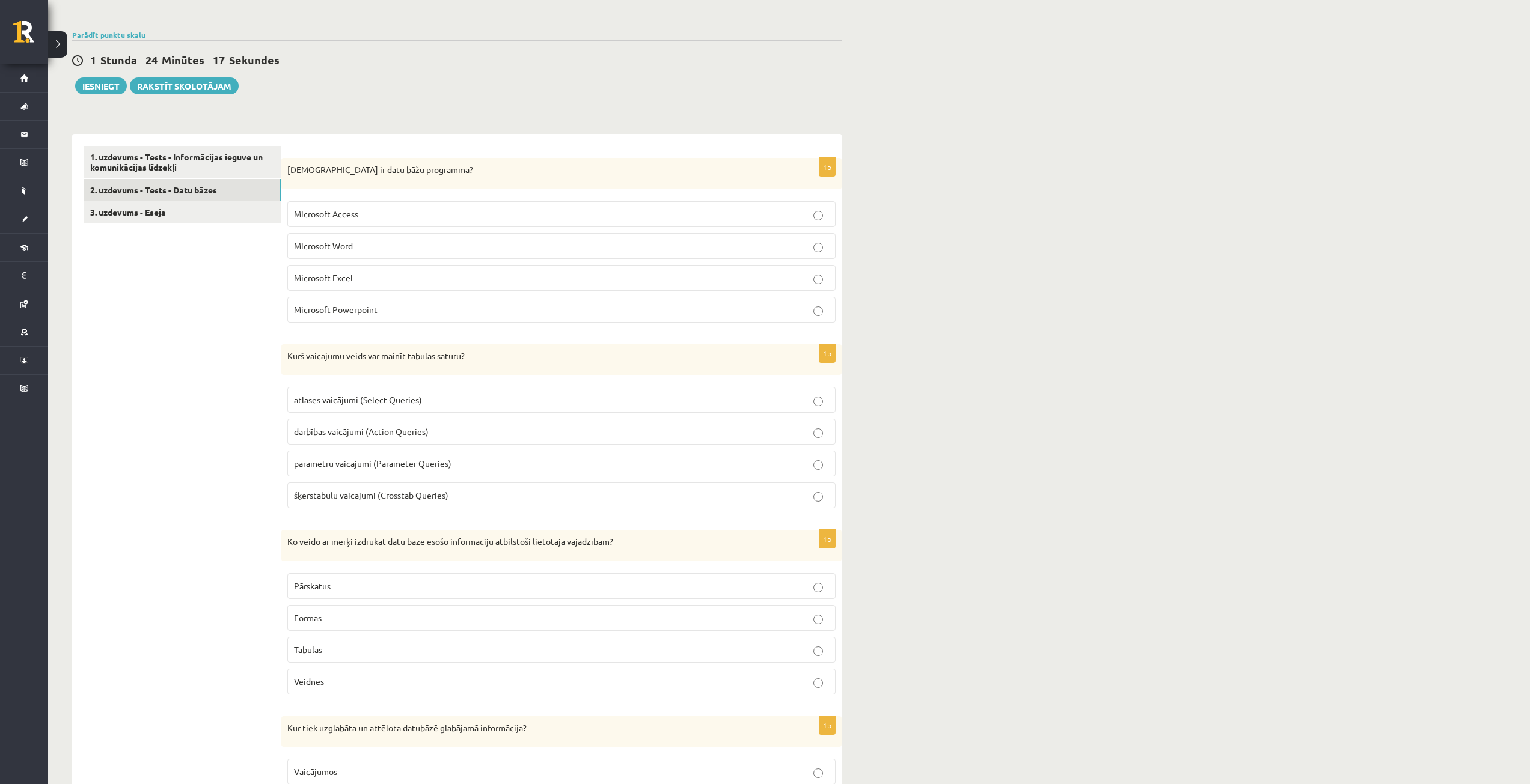
scroll to position [120, 0]
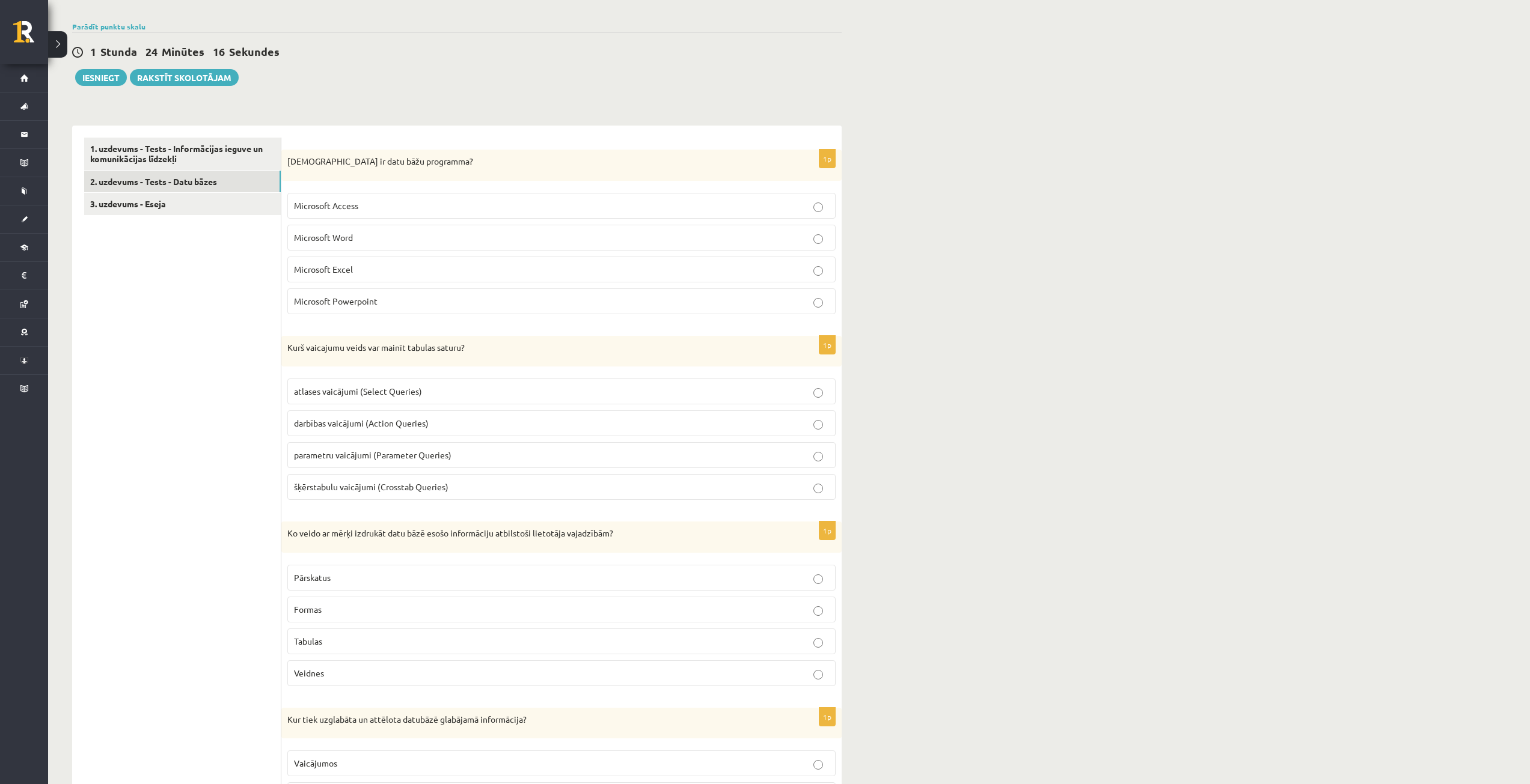
click at [361, 583] on p "Pārskatus" at bounding box center [562, 577] width 535 height 12
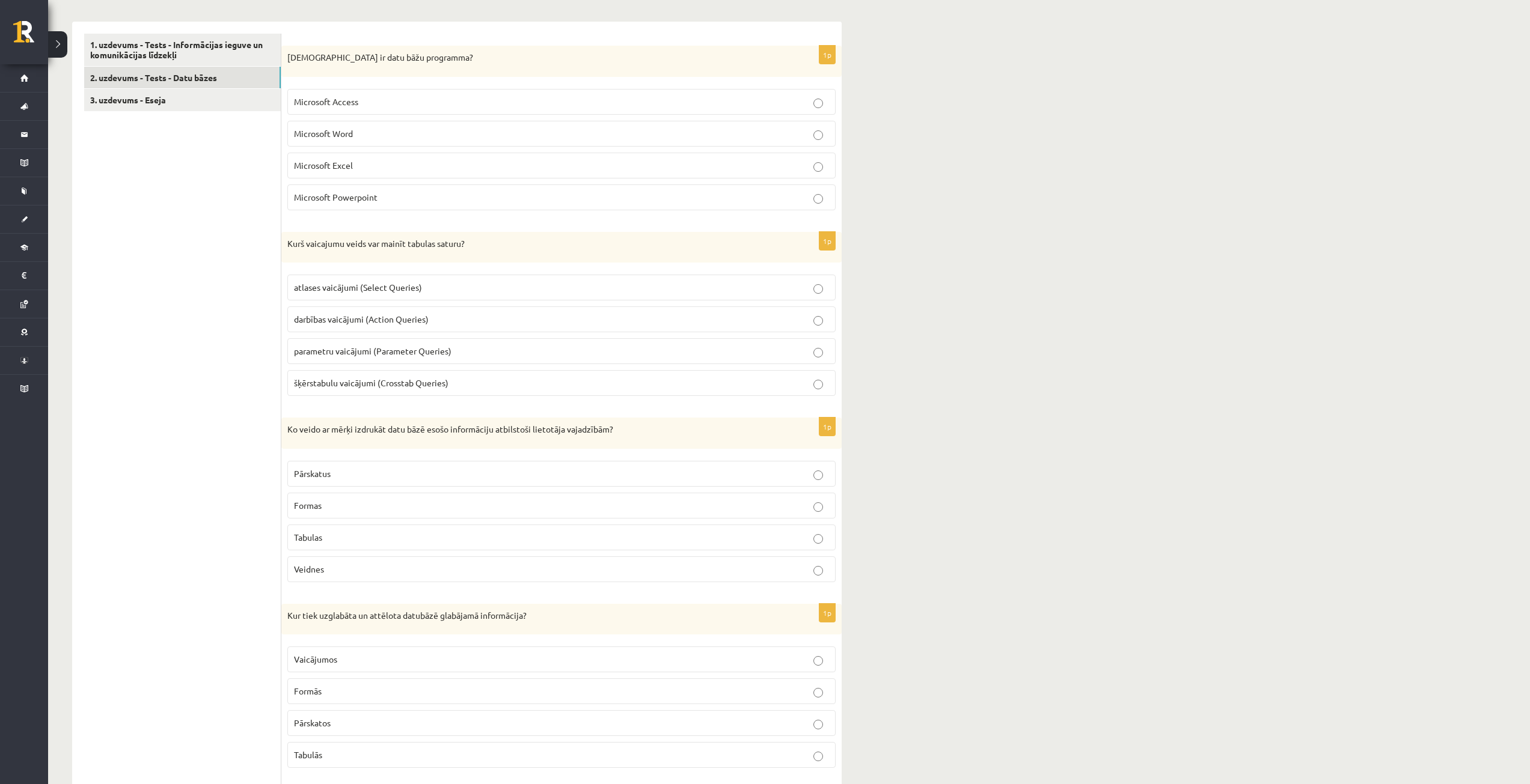
scroll to position [241, 0]
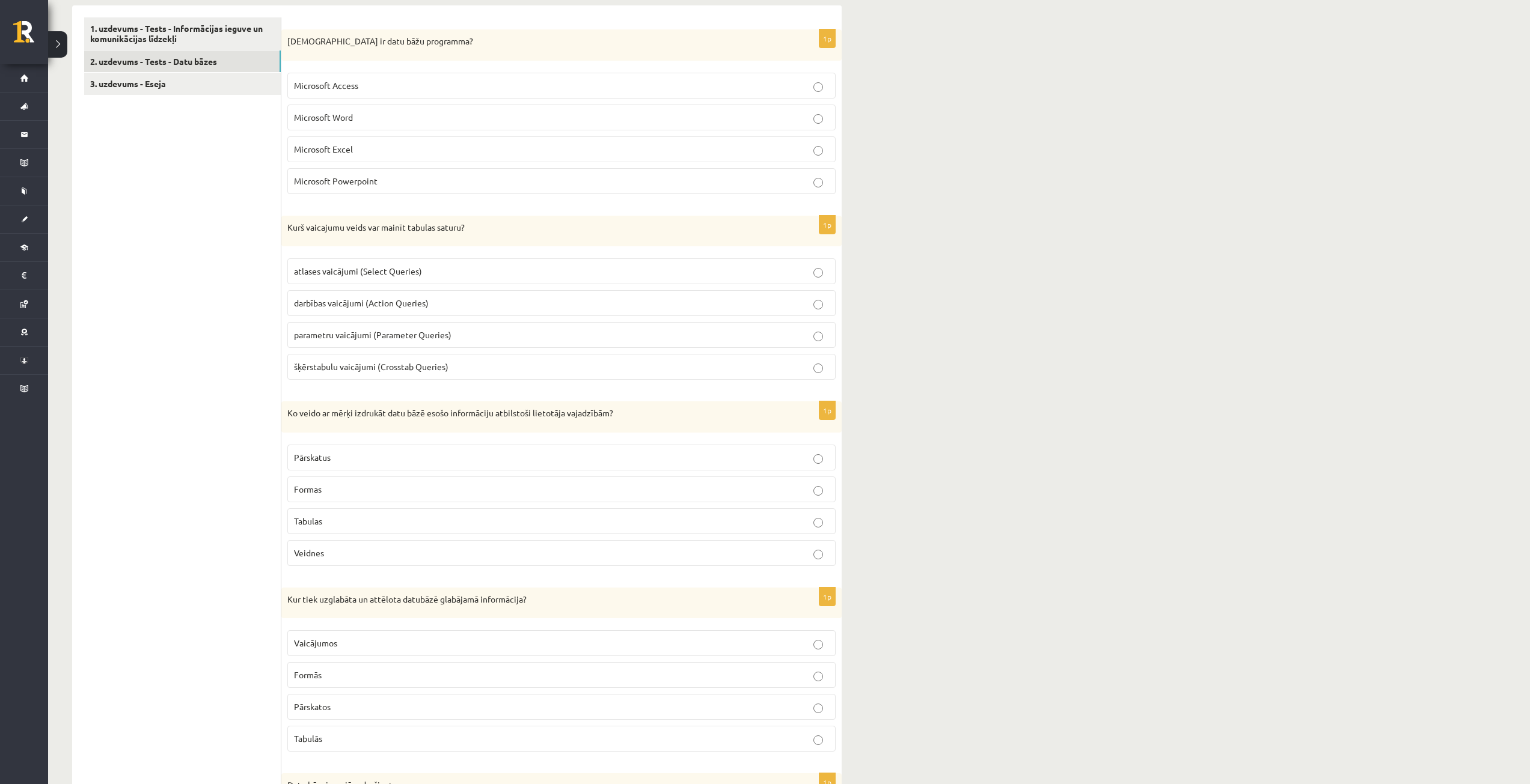
click at [373, 719] on label "Pārskatos" at bounding box center [562, 707] width 548 height 26
click at [372, 738] on p "Tabulās" at bounding box center [562, 738] width 535 height 12
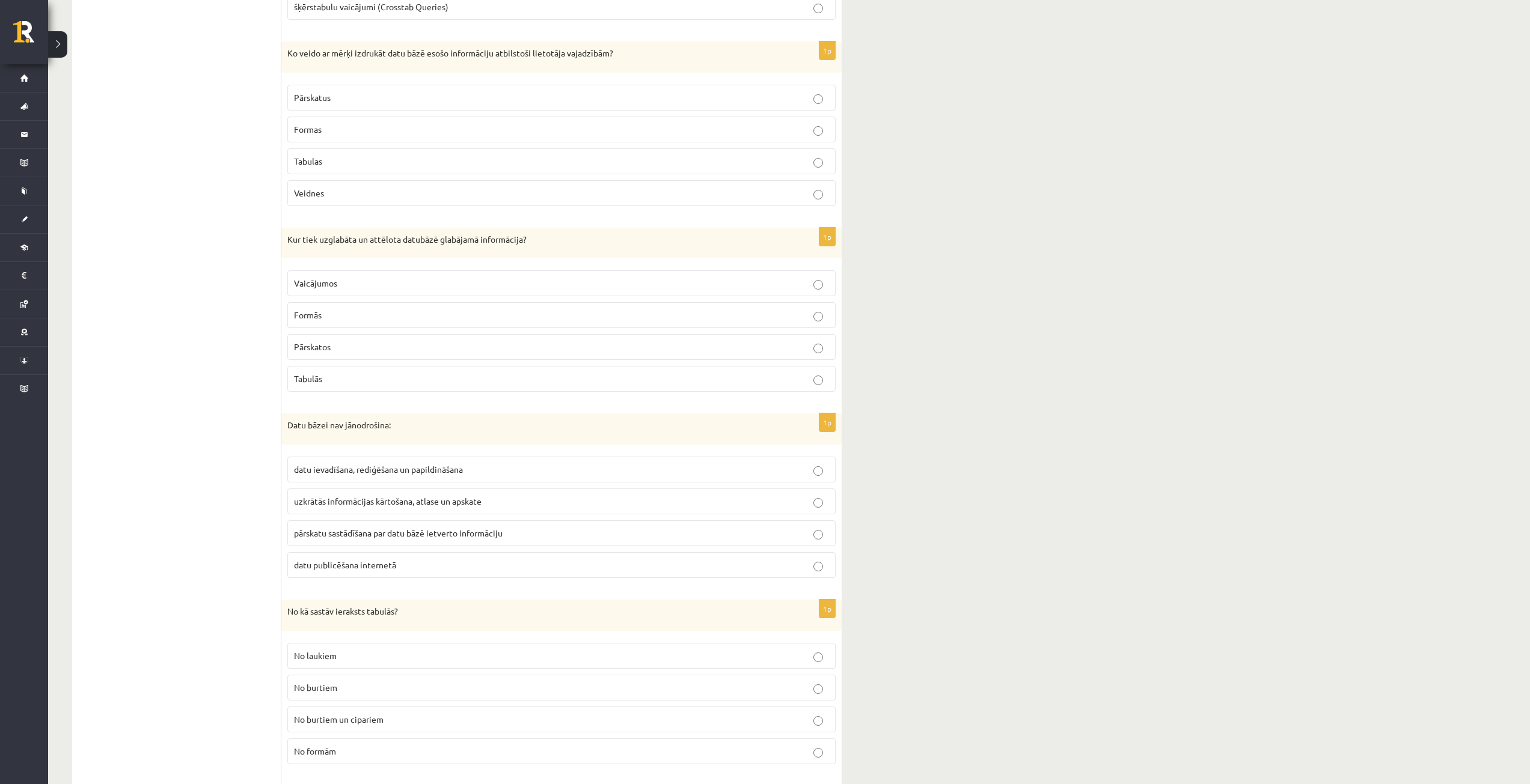
scroll to position [601, 0]
click at [412, 466] on span "datu ievadīšana, rediģēšana un papildināšana" at bounding box center [378, 468] width 169 height 11
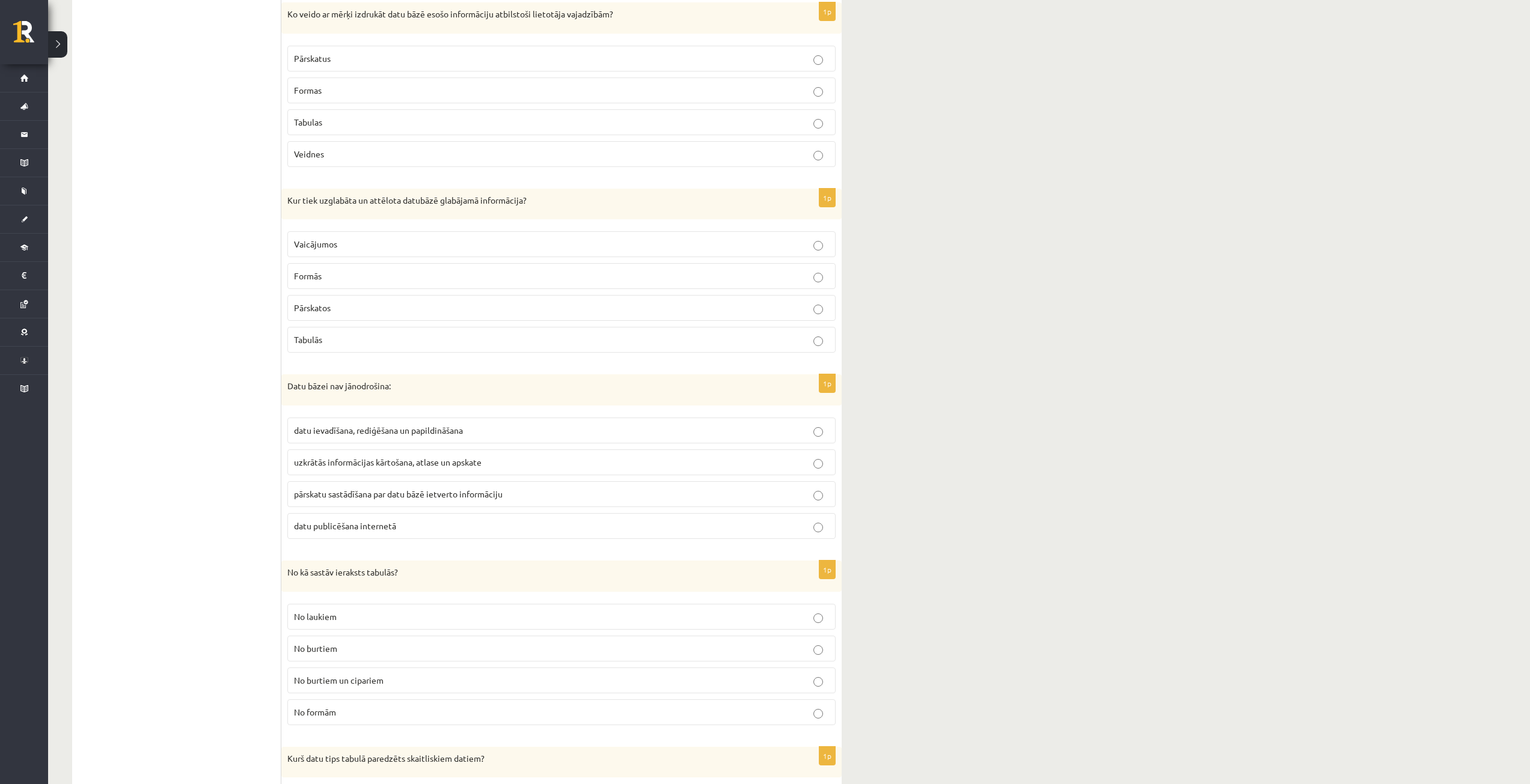
scroll to position [661, 0]
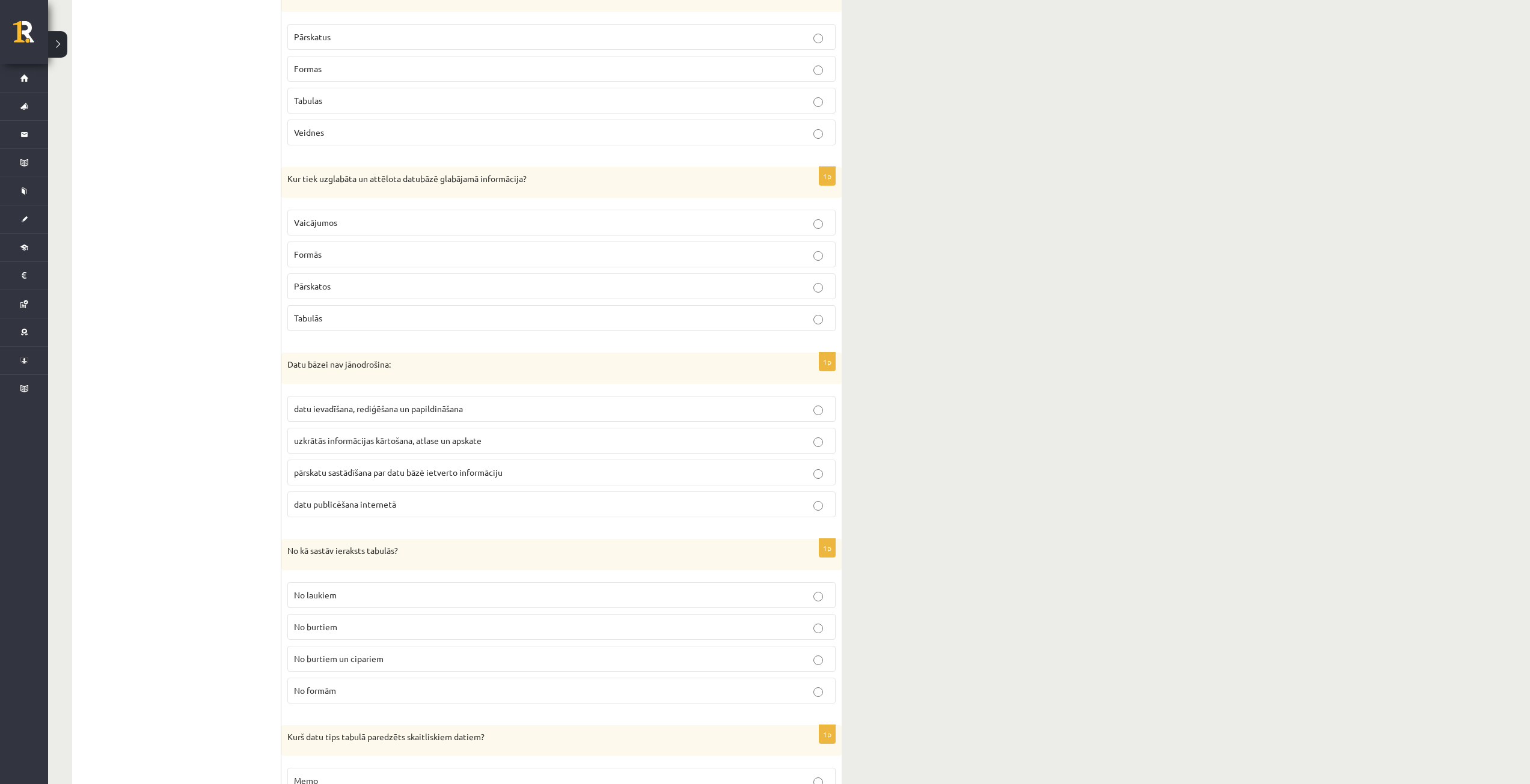
click at [389, 601] on p "No laukiem" at bounding box center [562, 595] width 535 height 12
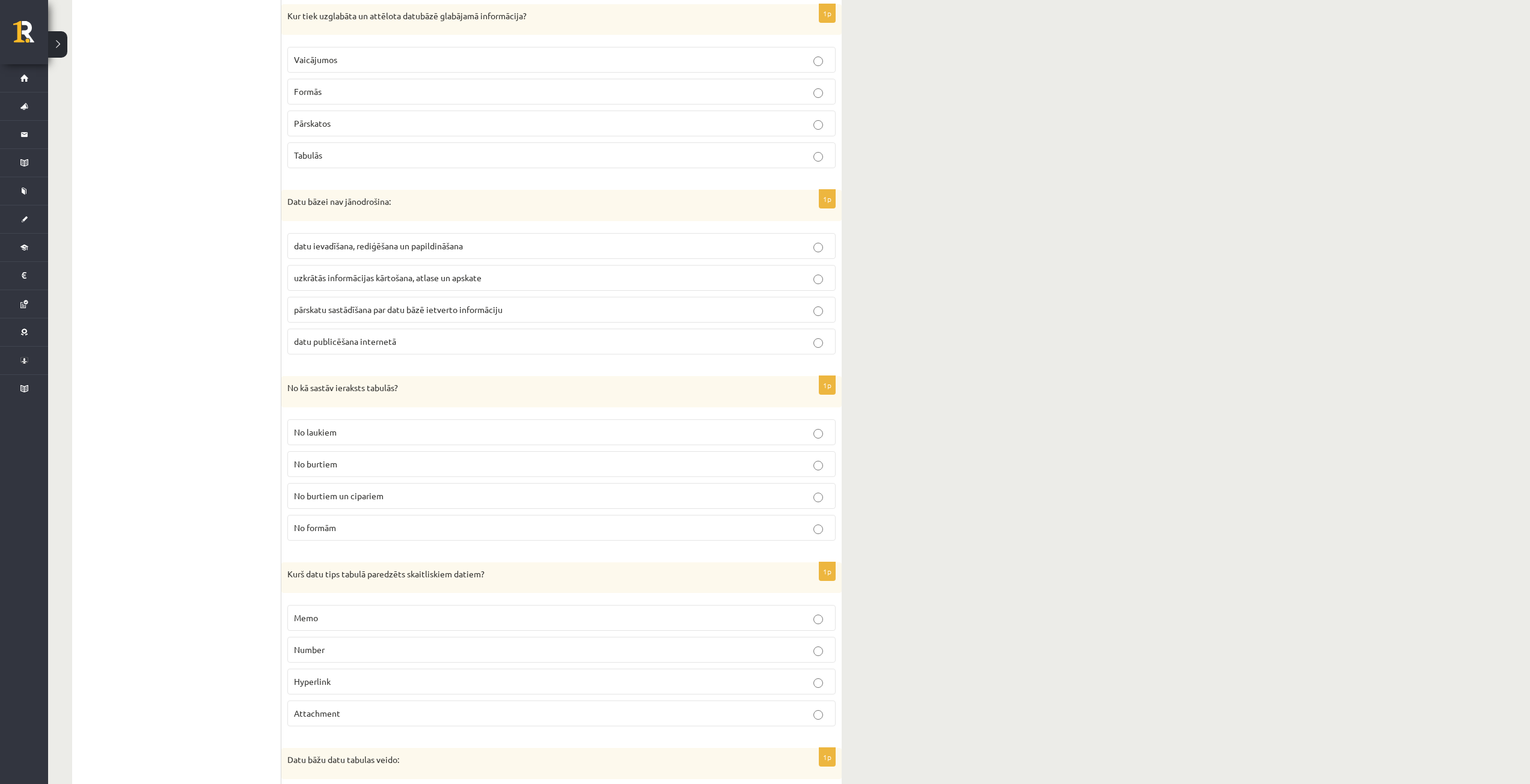
scroll to position [841, 0]
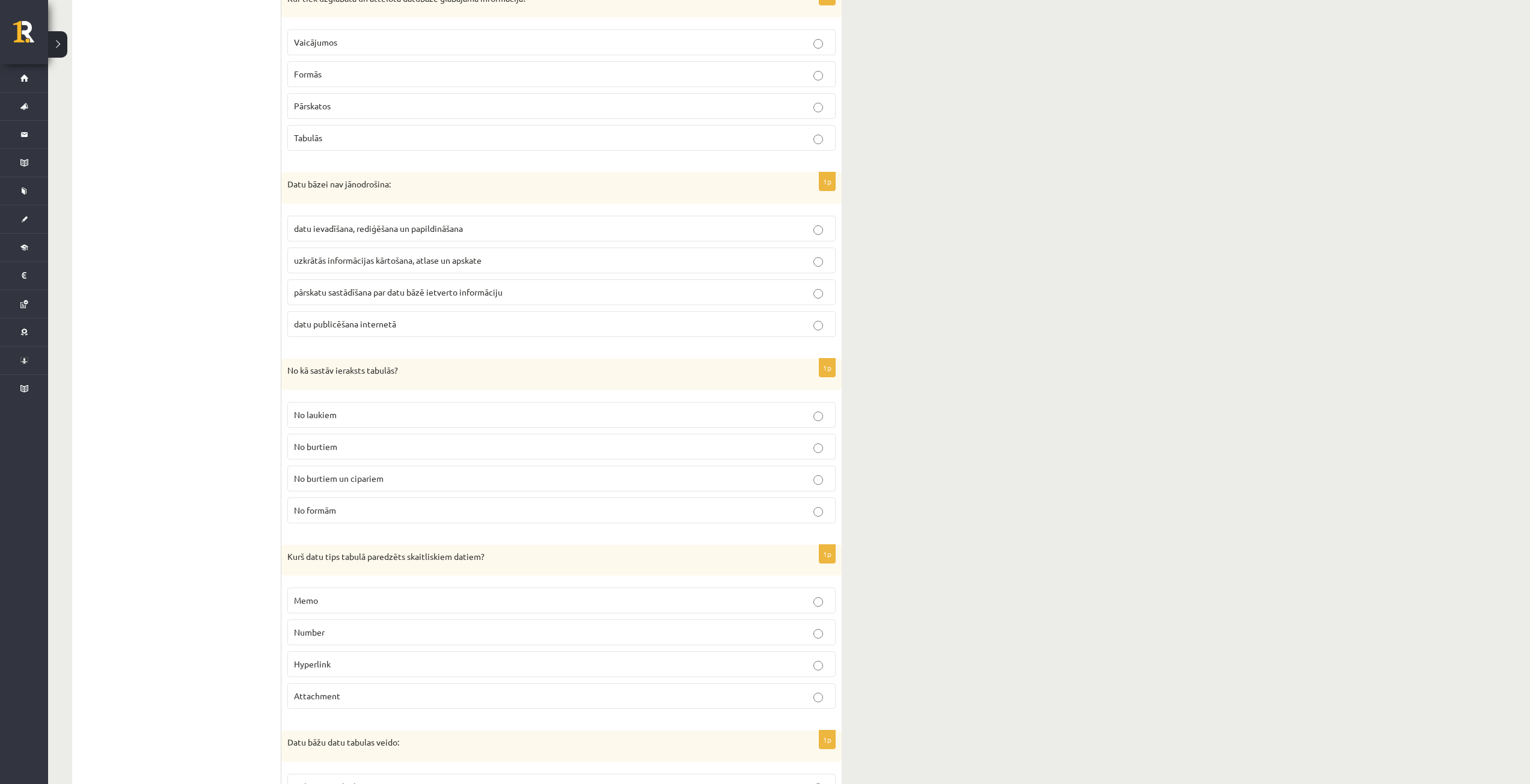
click at [395, 629] on p "Number" at bounding box center [562, 632] width 535 height 12
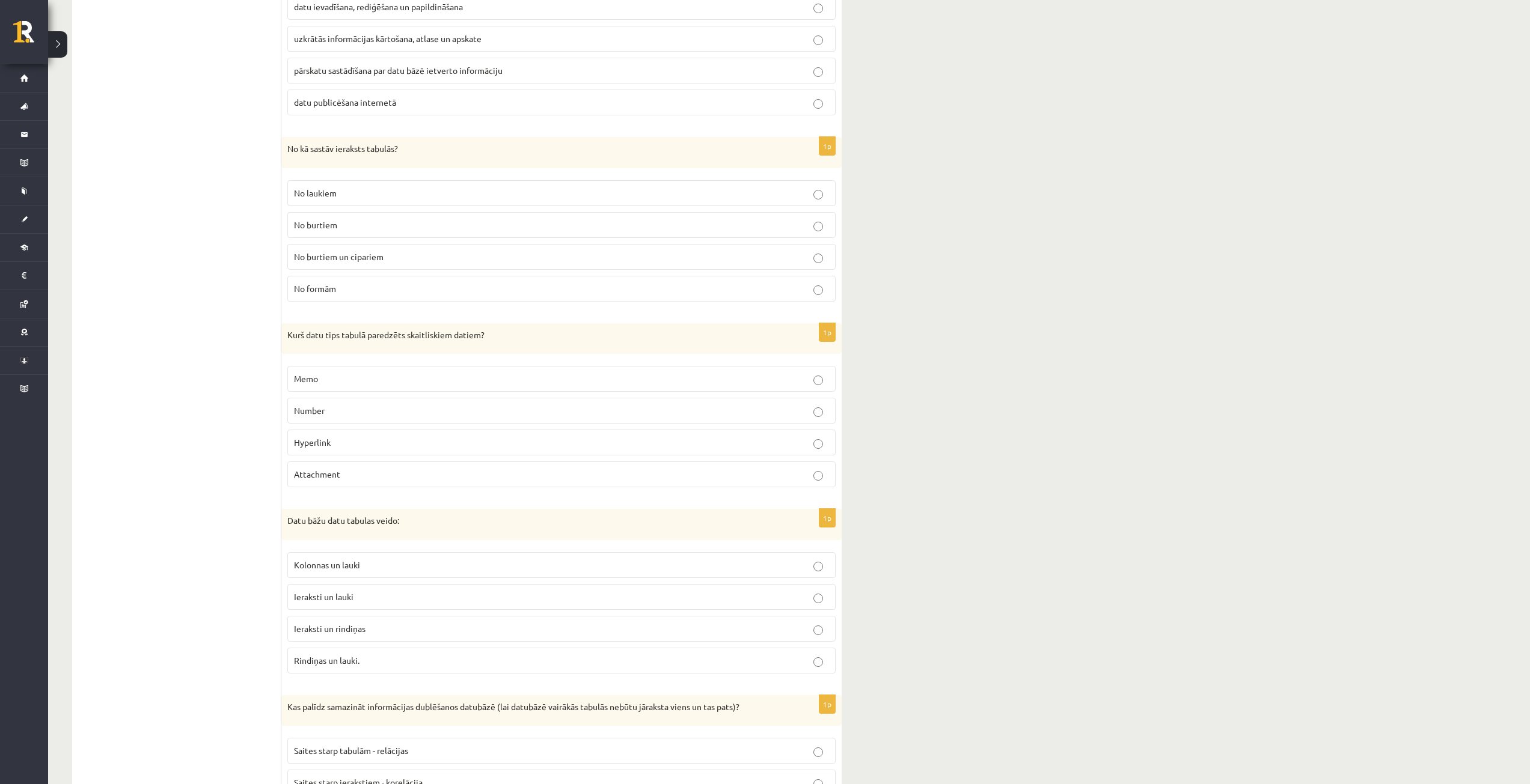
scroll to position [1142, 0]
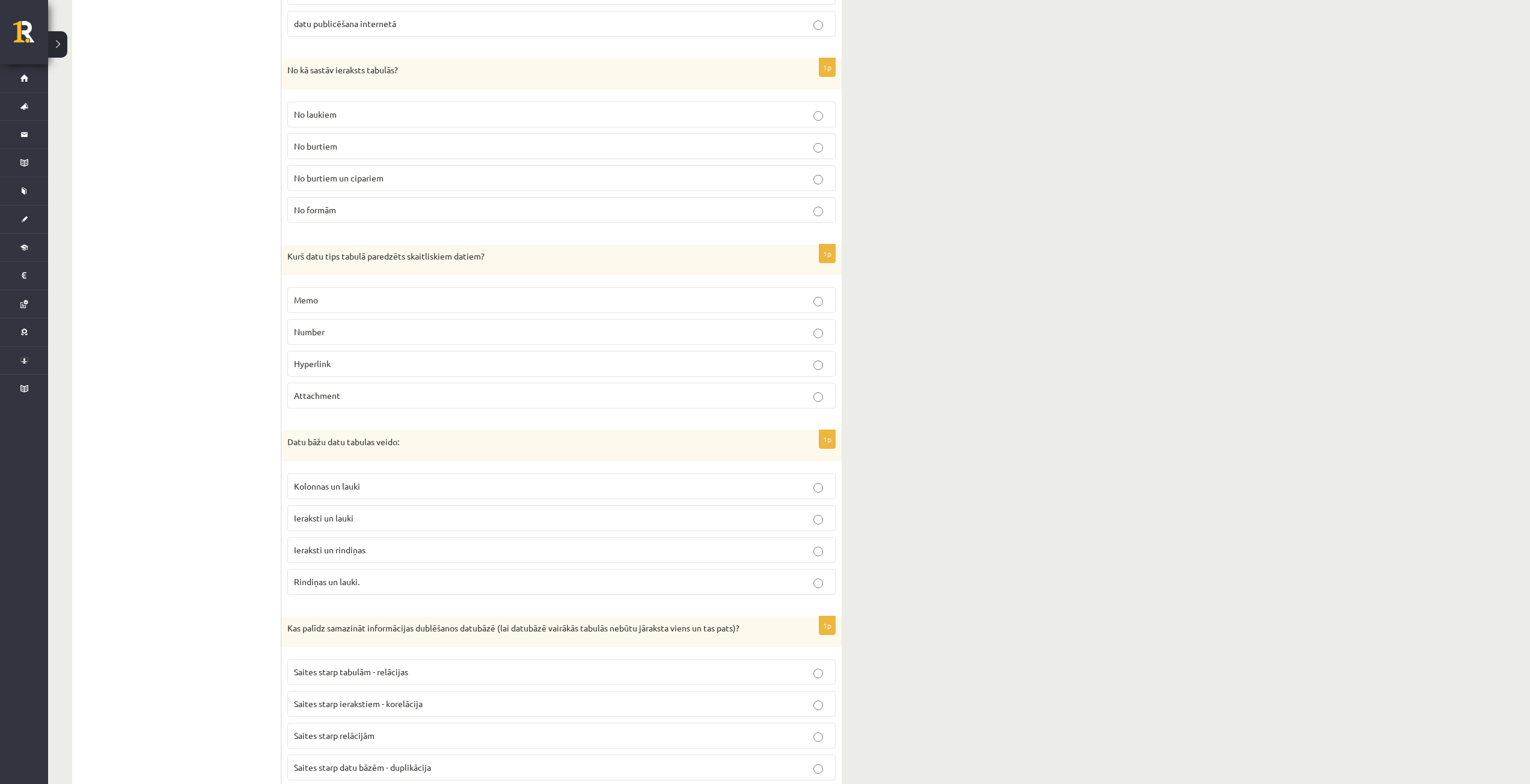
click at [381, 547] on p "Ieraksti un rindiņas" at bounding box center [562, 550] width 535 height 12
click at [386, 524] on p "Ieraksti un lauki" at bounding box center [562, 518] width 535 height 12
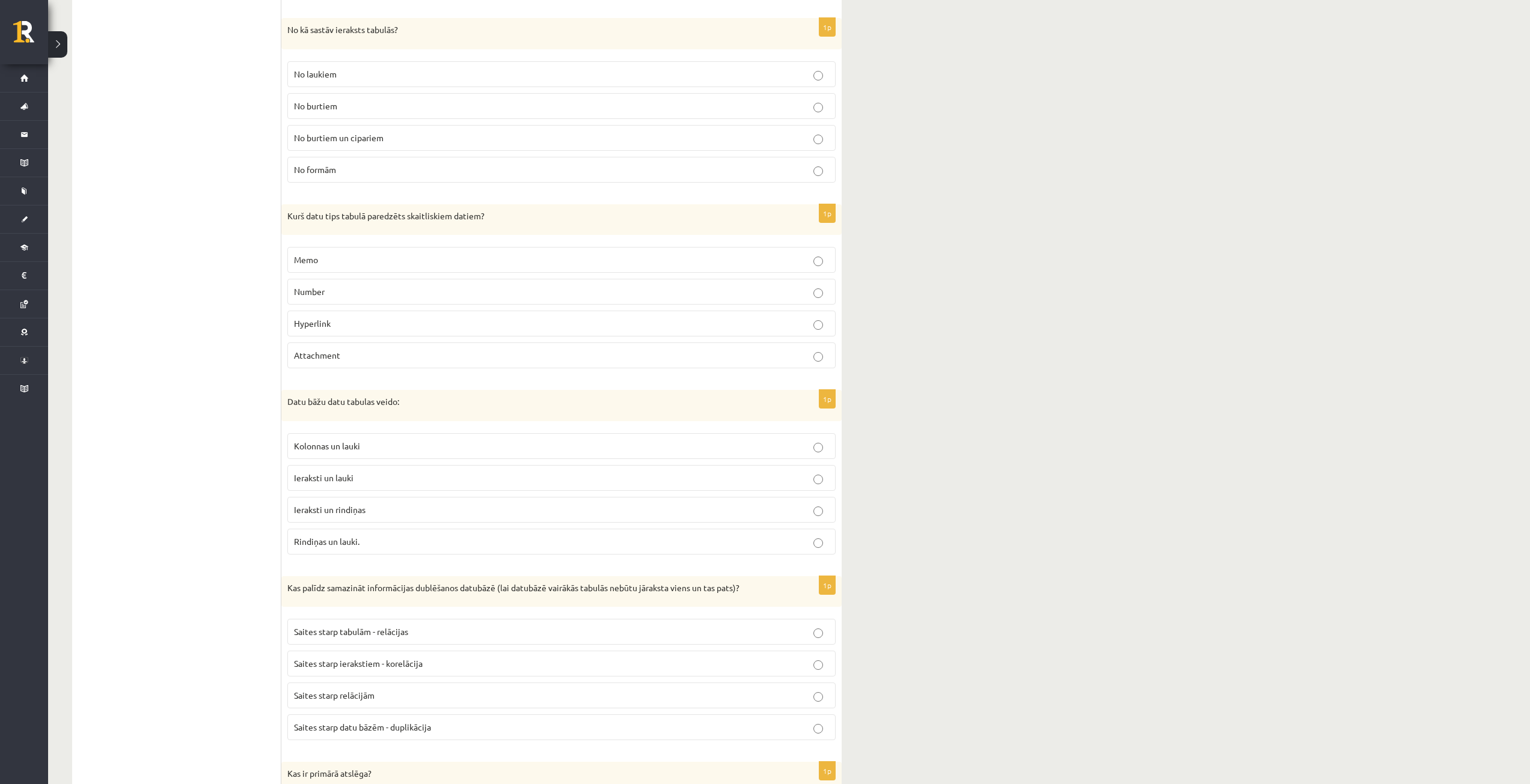
scroll to position [1262, 0]
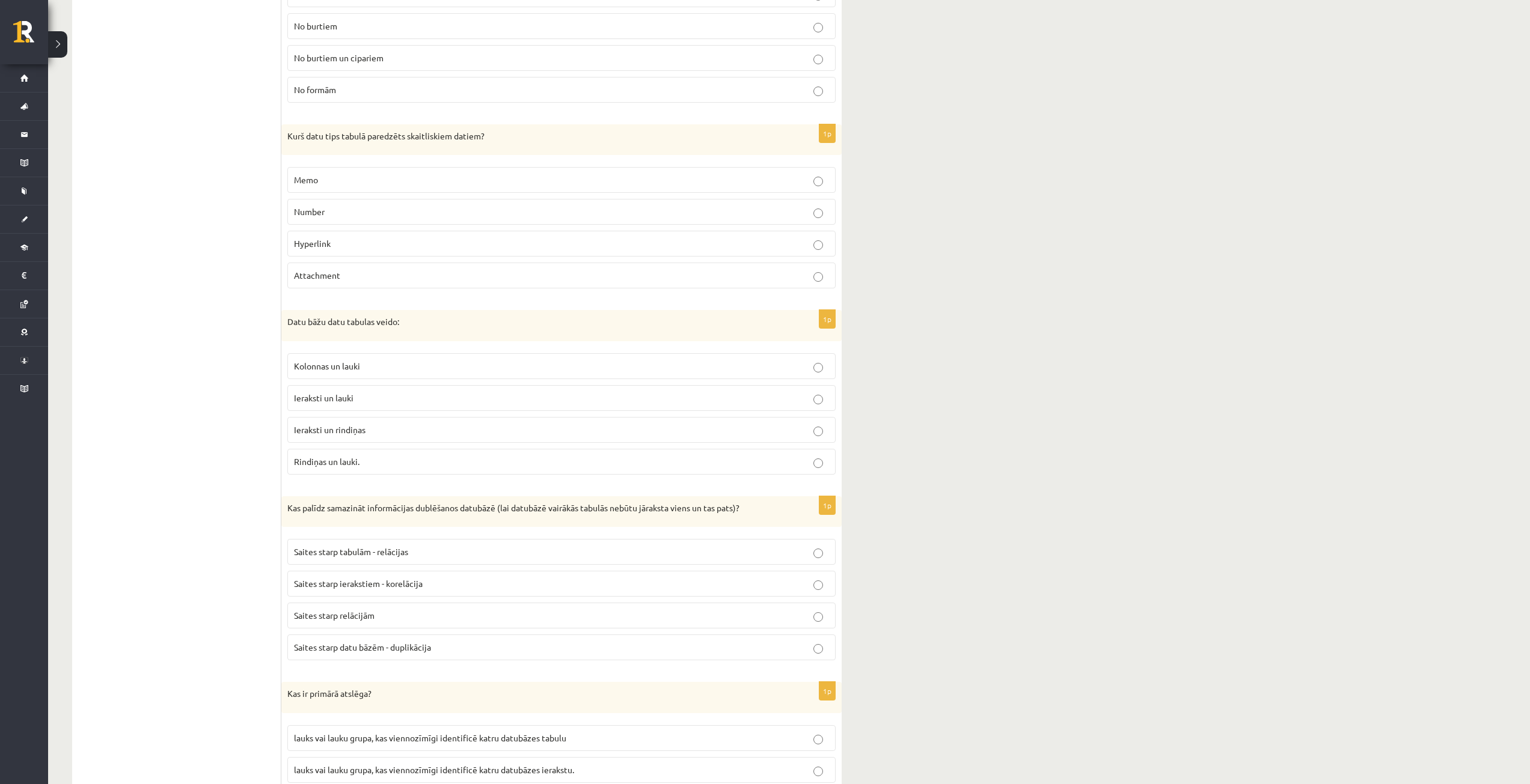
click at [428, 553] on p "Saites starp tabulām - relācijas" at bounding box center [562, 552] width 535 height 12
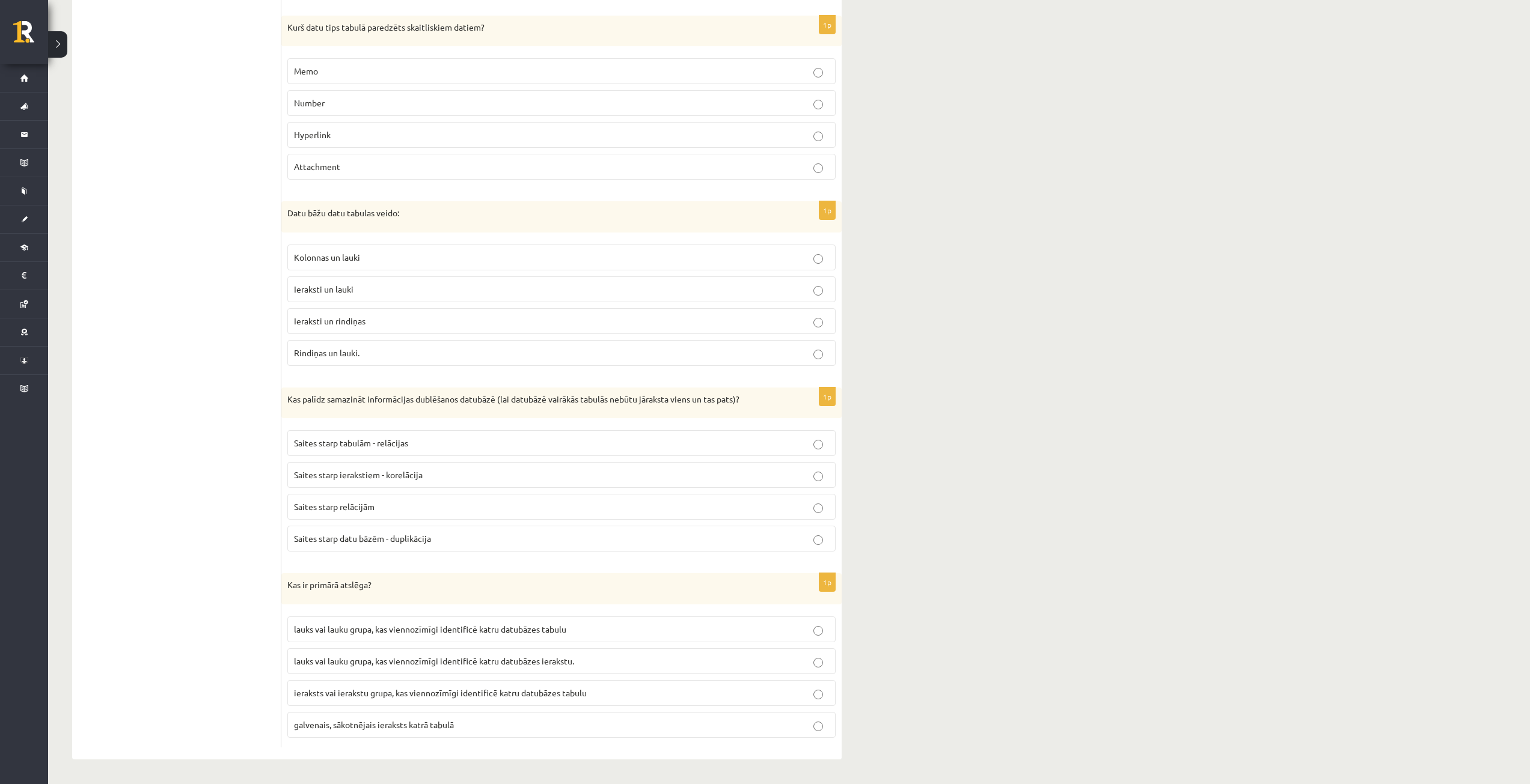
scroll to position [1372, 0]
click at [598, 628] on p "lauks vai lauku grupa, kas viennozīmīgi identificē katru datubāzes tabulu" at bounding box center [562, 629] width 535 height 12
click at [598, 659] on p "lauks vai lauku grupa, kas viennozīmīgi identificē katru datubāzes ierakstu." at bounding box center [562, 660] width 535 height 12
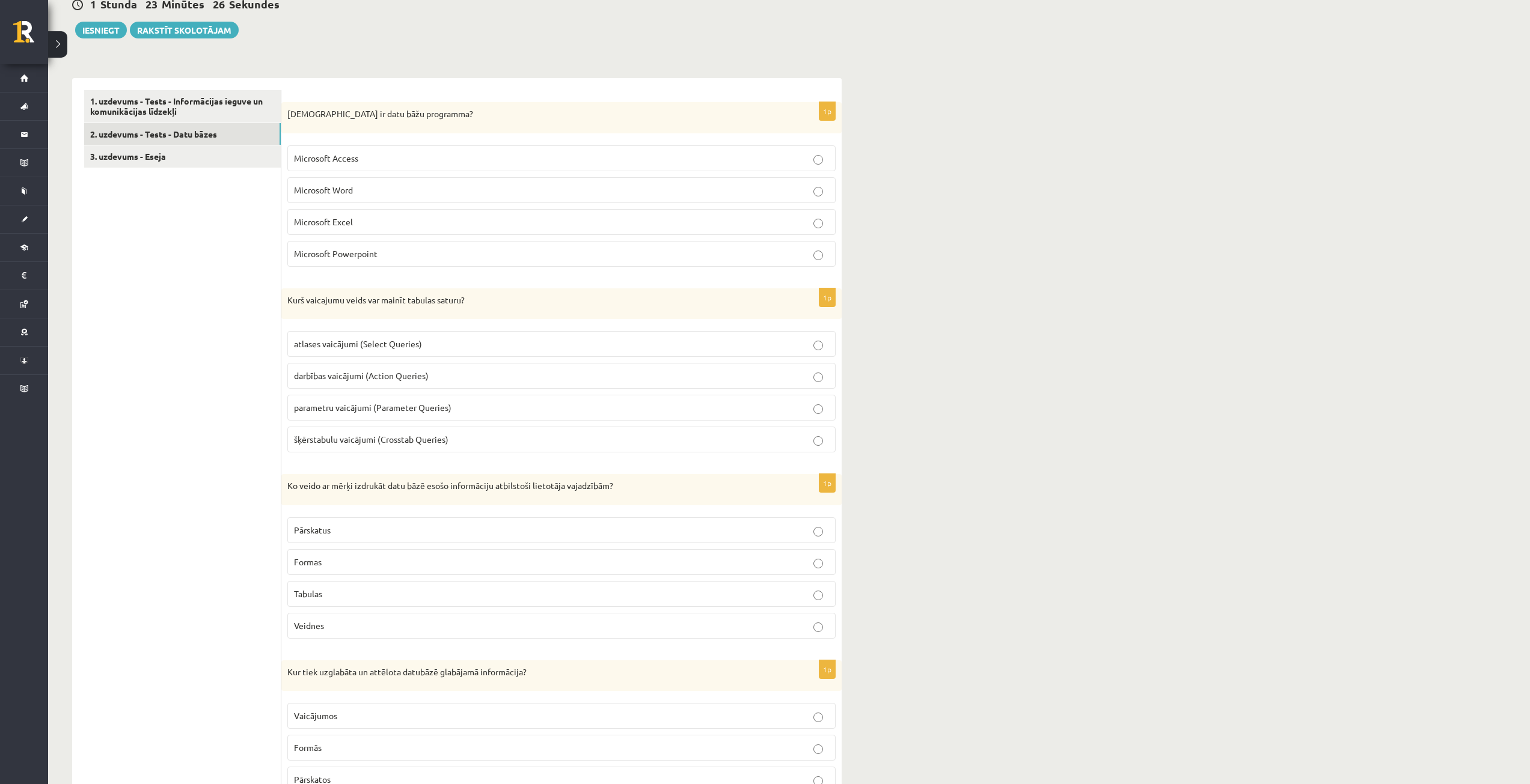
scroll to position [49, 0]
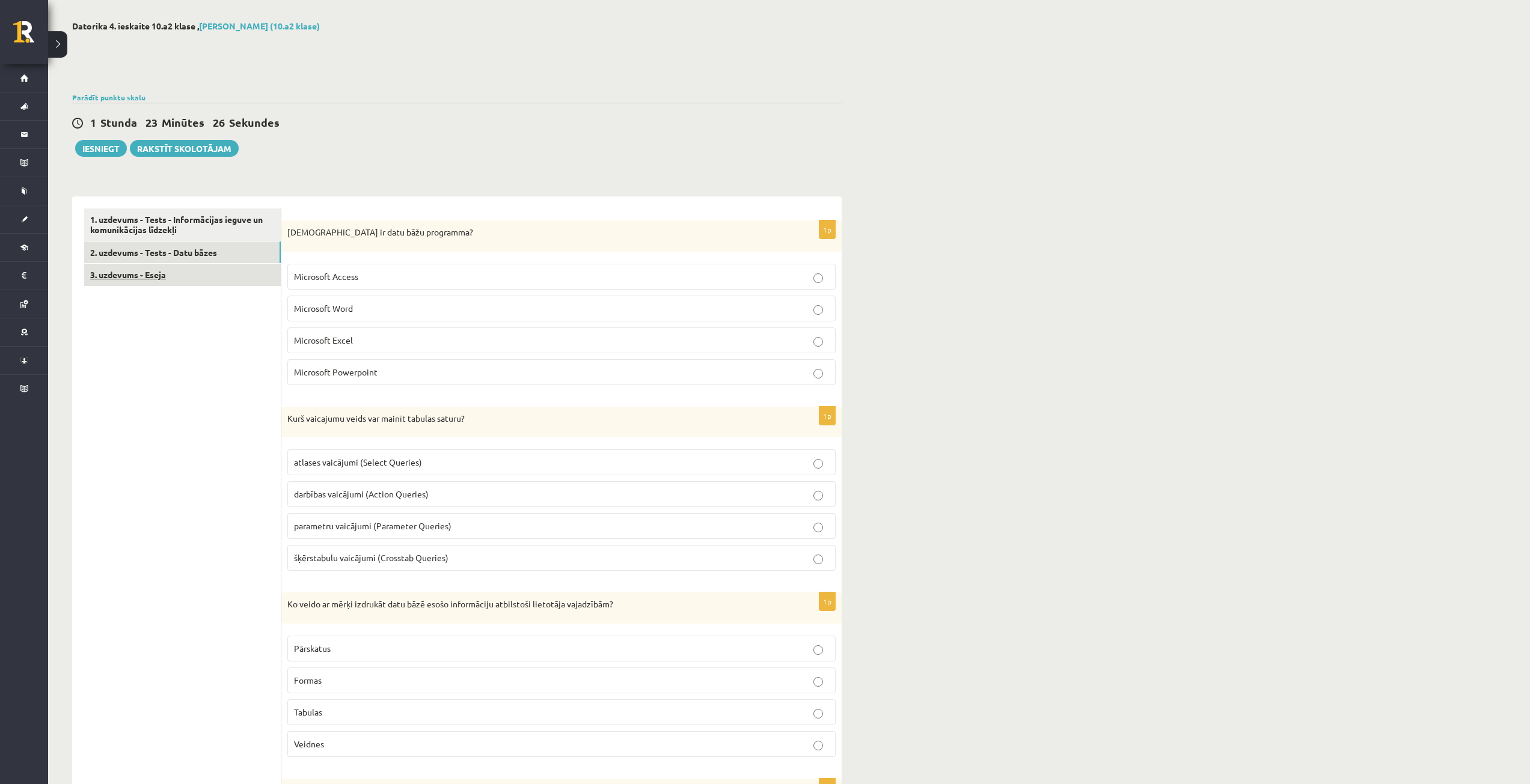
click at [168, 277] on link "3. uzdevums - Eseja" at bounding box center [183, 274] width 196 height 22
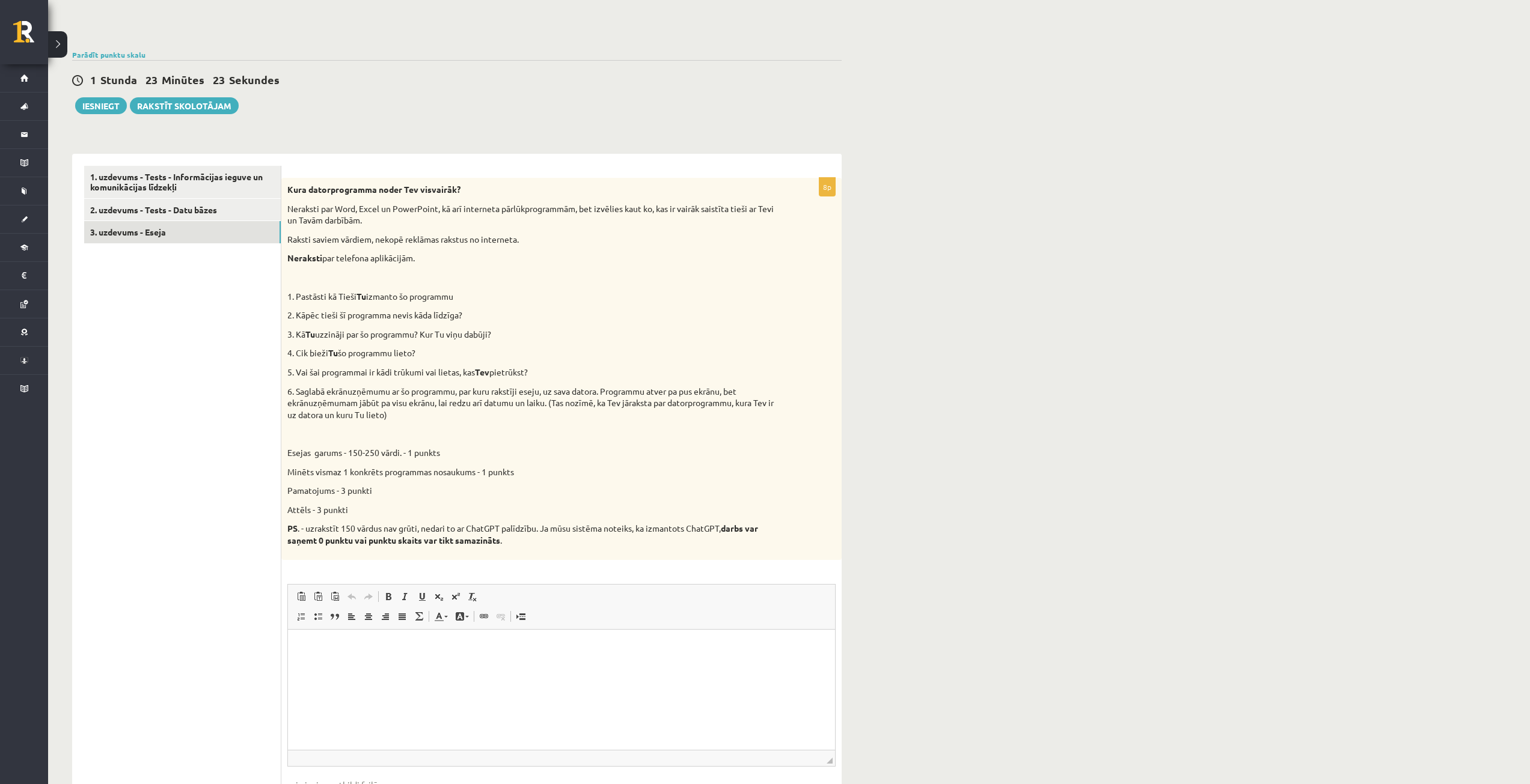
scroll to position [119, 0]
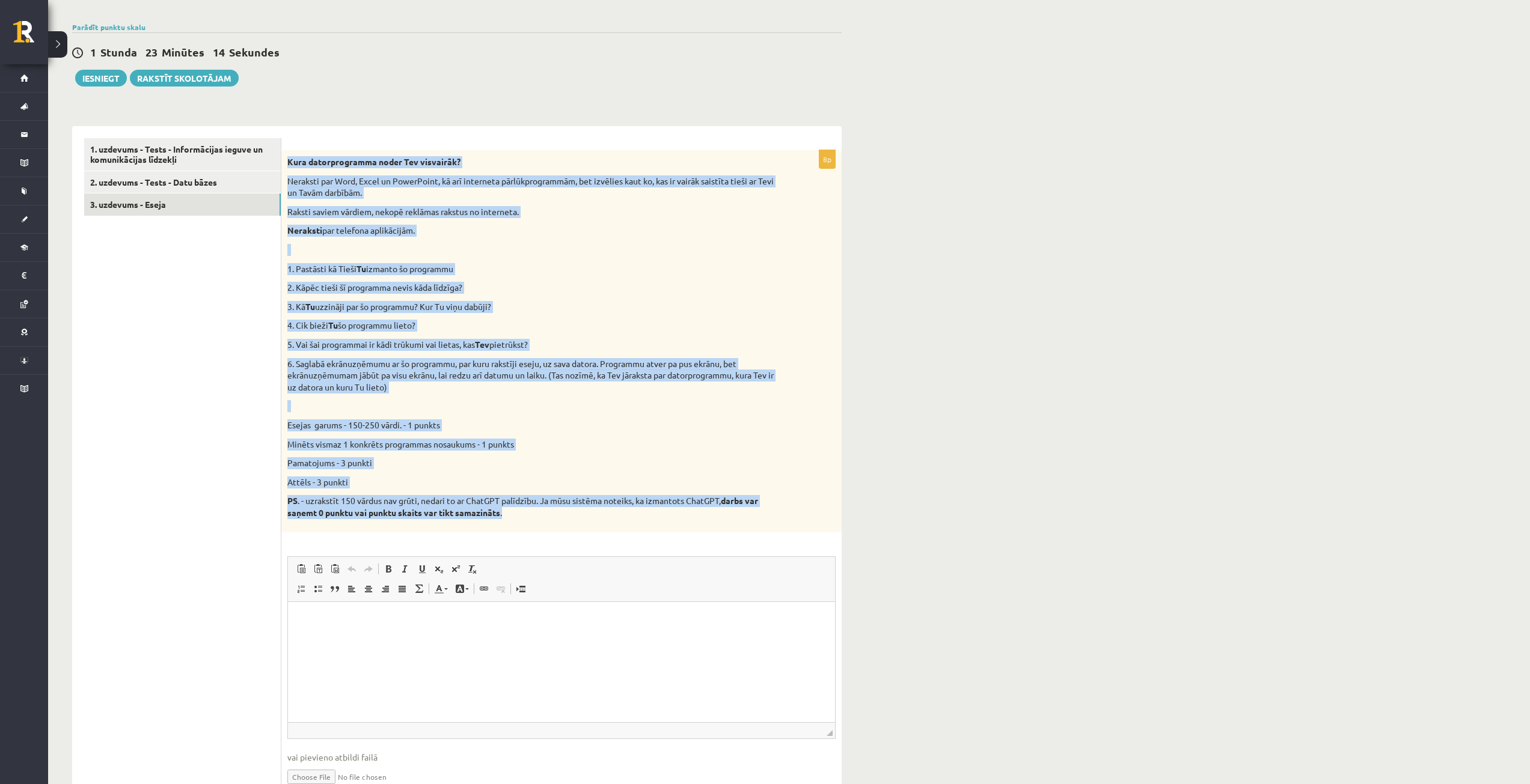
drag, startPoint x: 287, startPoint y: 160, endPoint x: 791, endPoint y: 516, distance: 617.1
click at [791, 516] on div "Kura datorprogramma noder Tev visvairāk? Neraksti par Word, Excel un PowerPoint…" at bounding box center [562, 341] width 561 height 381
copy div "Kura datorprogramma noder Tev visvairāk? Neraksti par Word, Excel un PowerPoint…"
click at [940, 382] on div "Datorika 4. ieskaite 10.a2 klase , Vladislava Vlasova (10.a2 klase) Parādīt pun…" at bounding box center [789, 384] width 1482 height 916
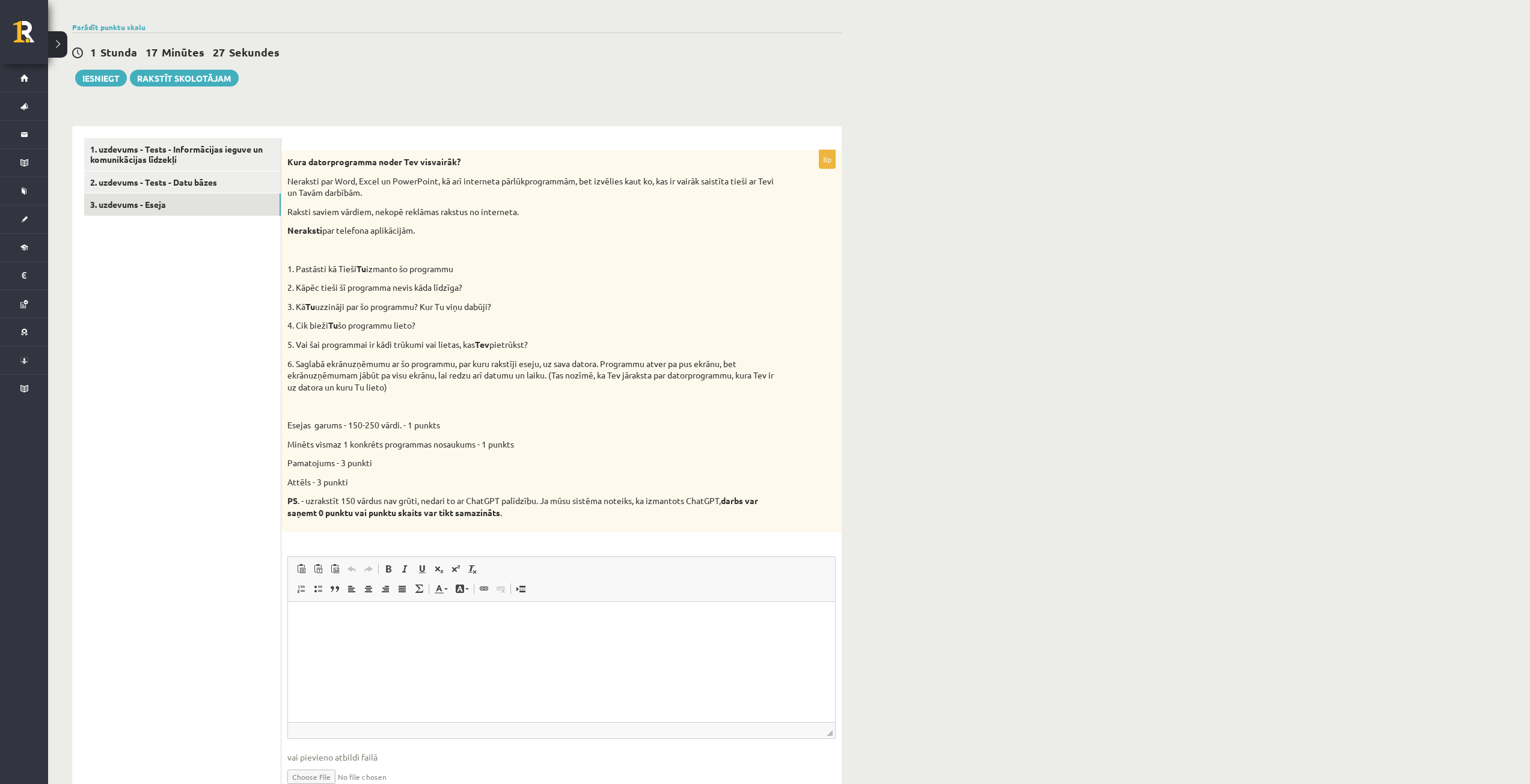
scroll to position [179, 0]
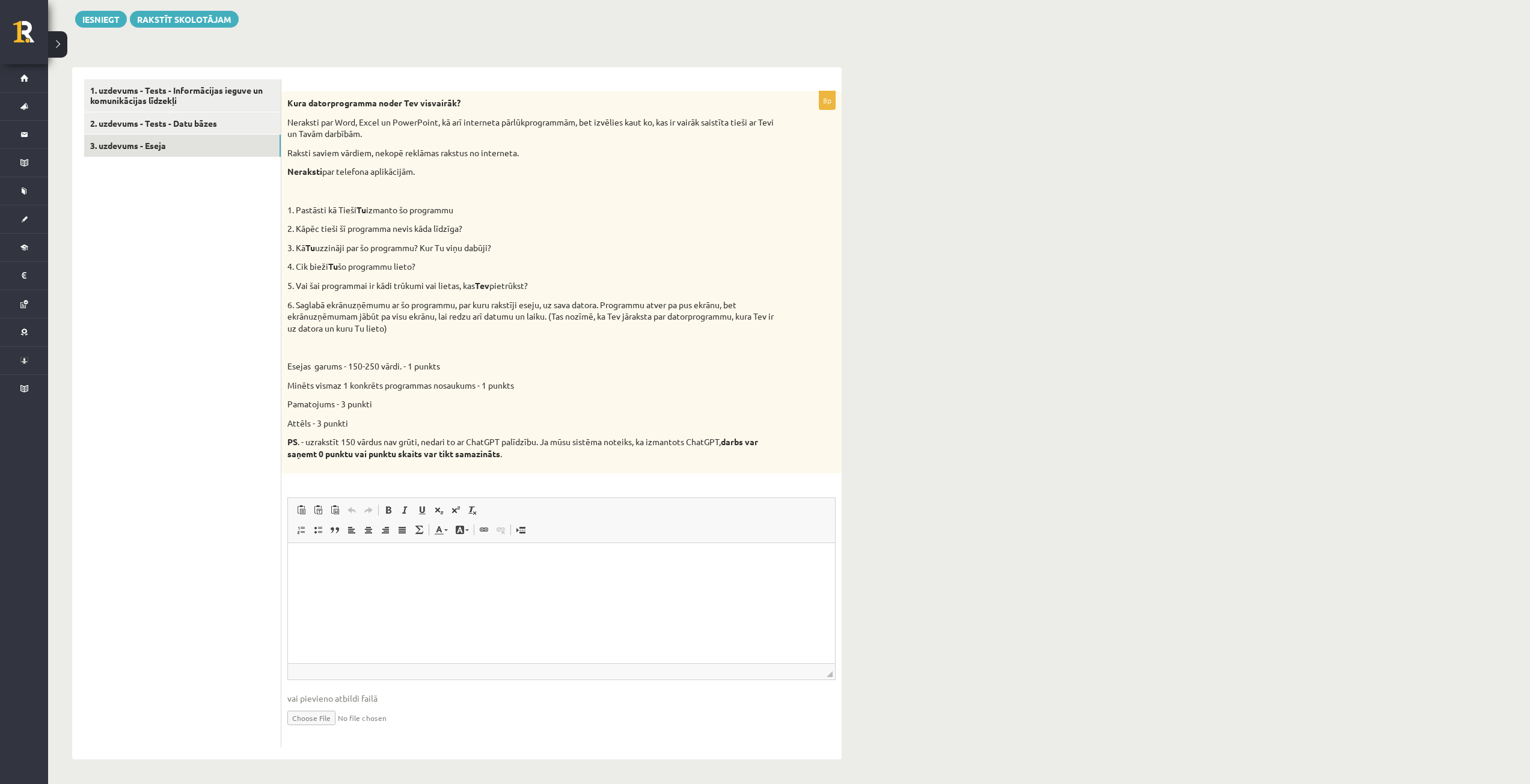
click at [571, 579] on html at bounding box center [561, 561] width 548 height 37
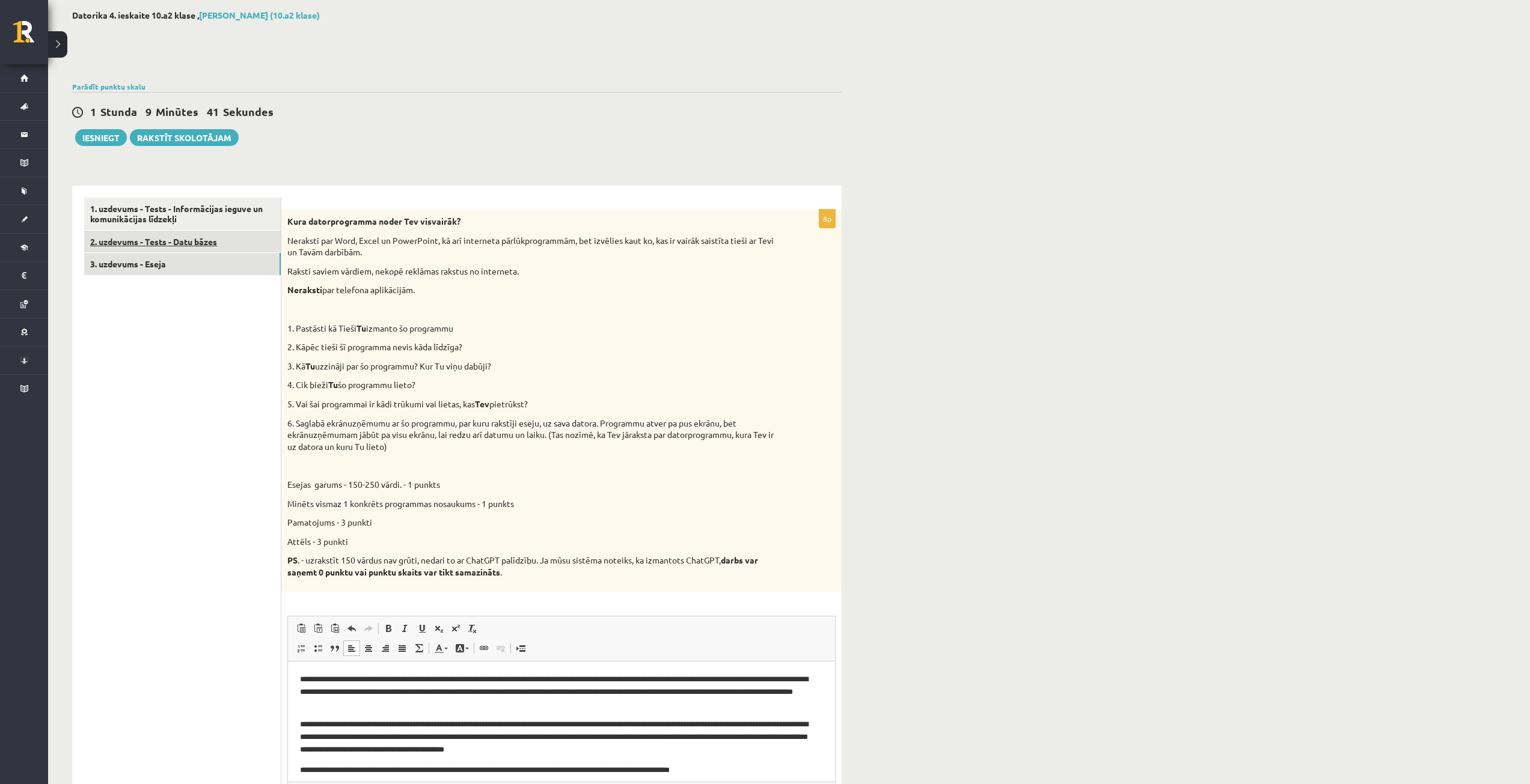
scroll to position [59, 0]
click at [196, 212] on link "1. uzdevums - Tests - Informācijas ieguve un komunikācijas līdzekļi" at bounding box center [183, 215] width 196 height 33
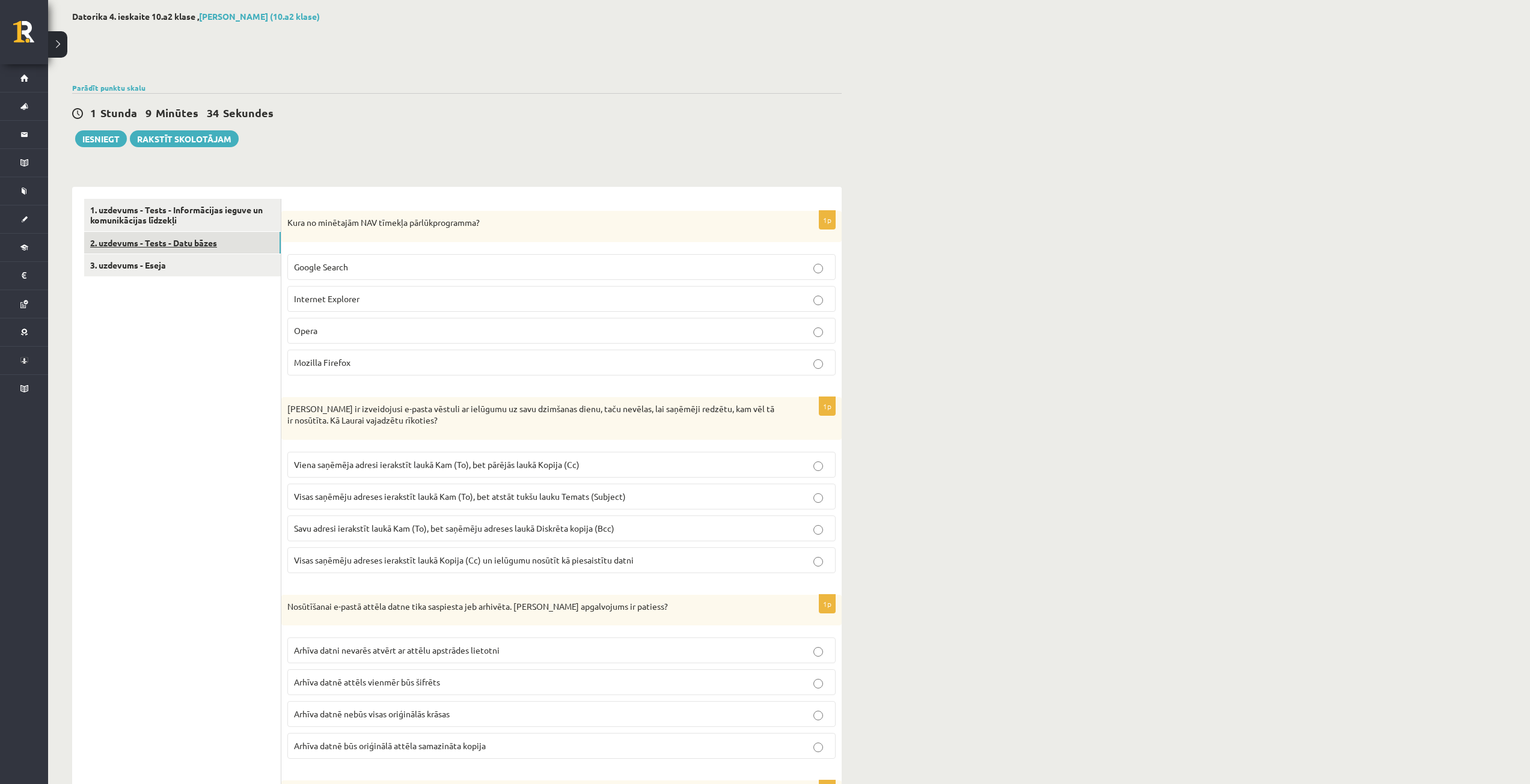
click at [124, 241] on link "2. uzdevums - Tests - Datu bāzes" at bounding box center [183, 242] width 196 height 22
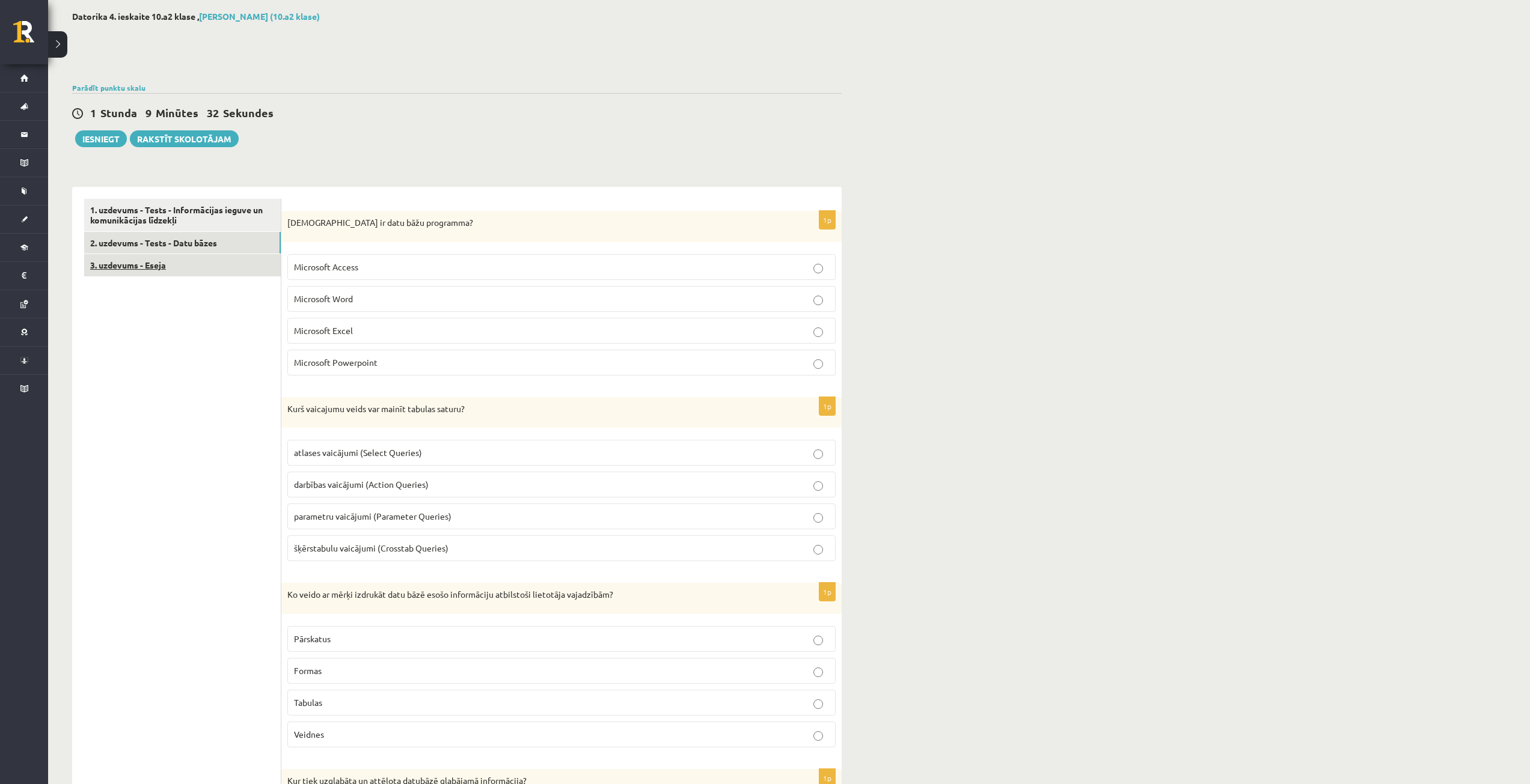
click at [183, 259] on link "3. uzdevums - Eseja" at bounding box center [183, 265] width 196 height 22
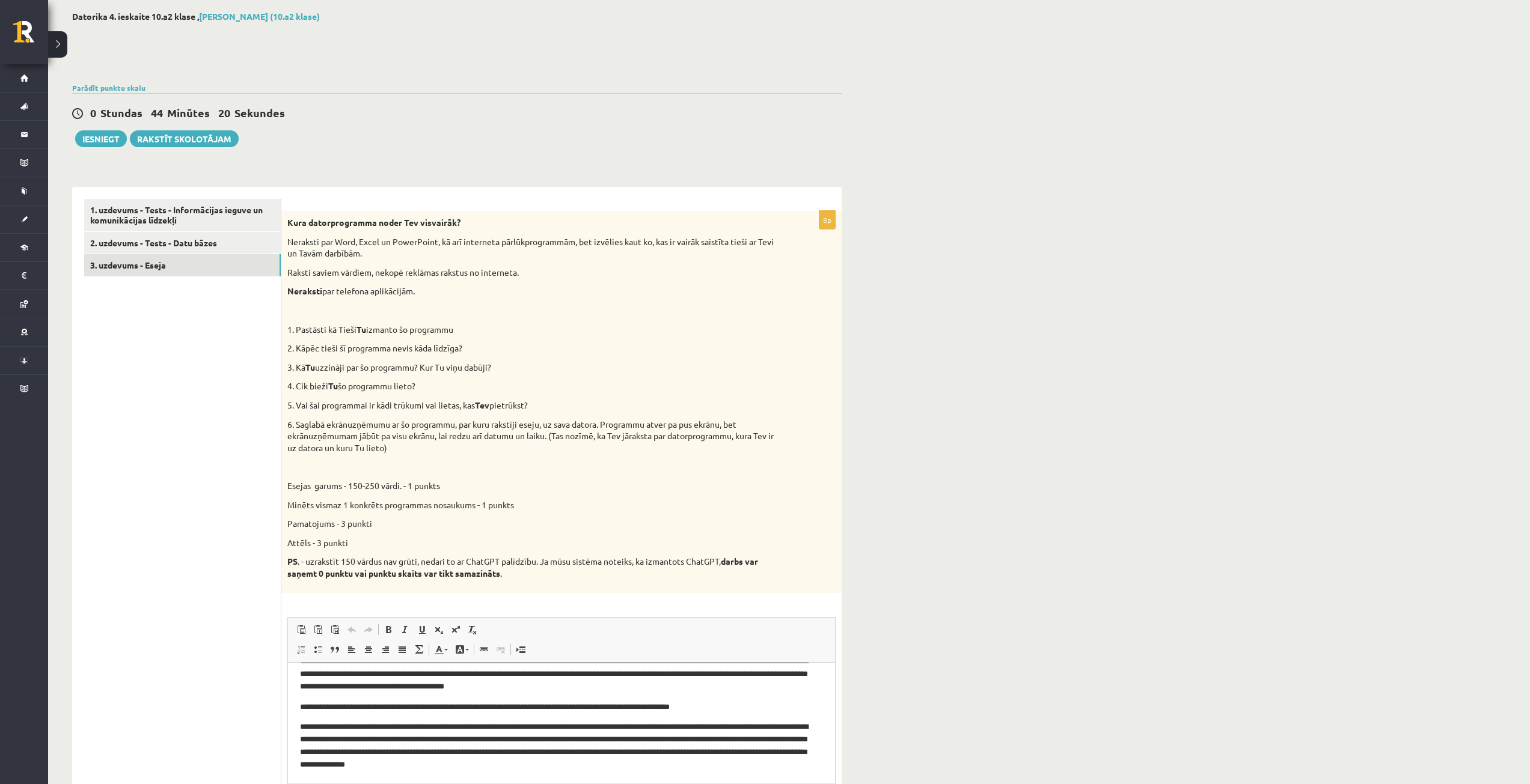
scroll to position [179, 0]
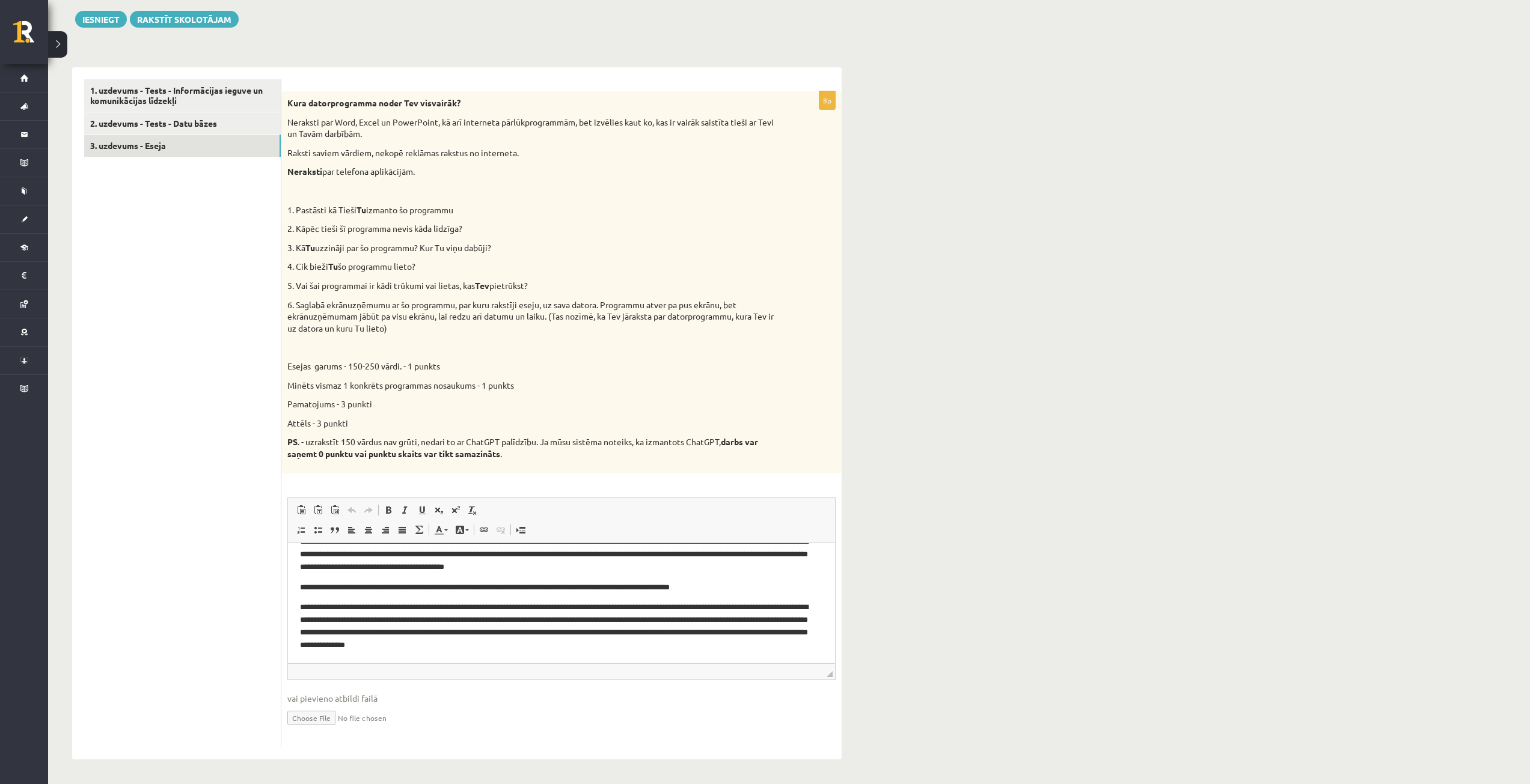
click at [210, 642] on ul "1. uzdevums - Tests - Informācijas ieguve un komunikācijas līdzekļi 2. uzdevums…" at bounding box center [183, 413] width 197 height 668
click at [96, 15] on button "Iesniegt" at bounding box center [101, 19] width 52 height 17
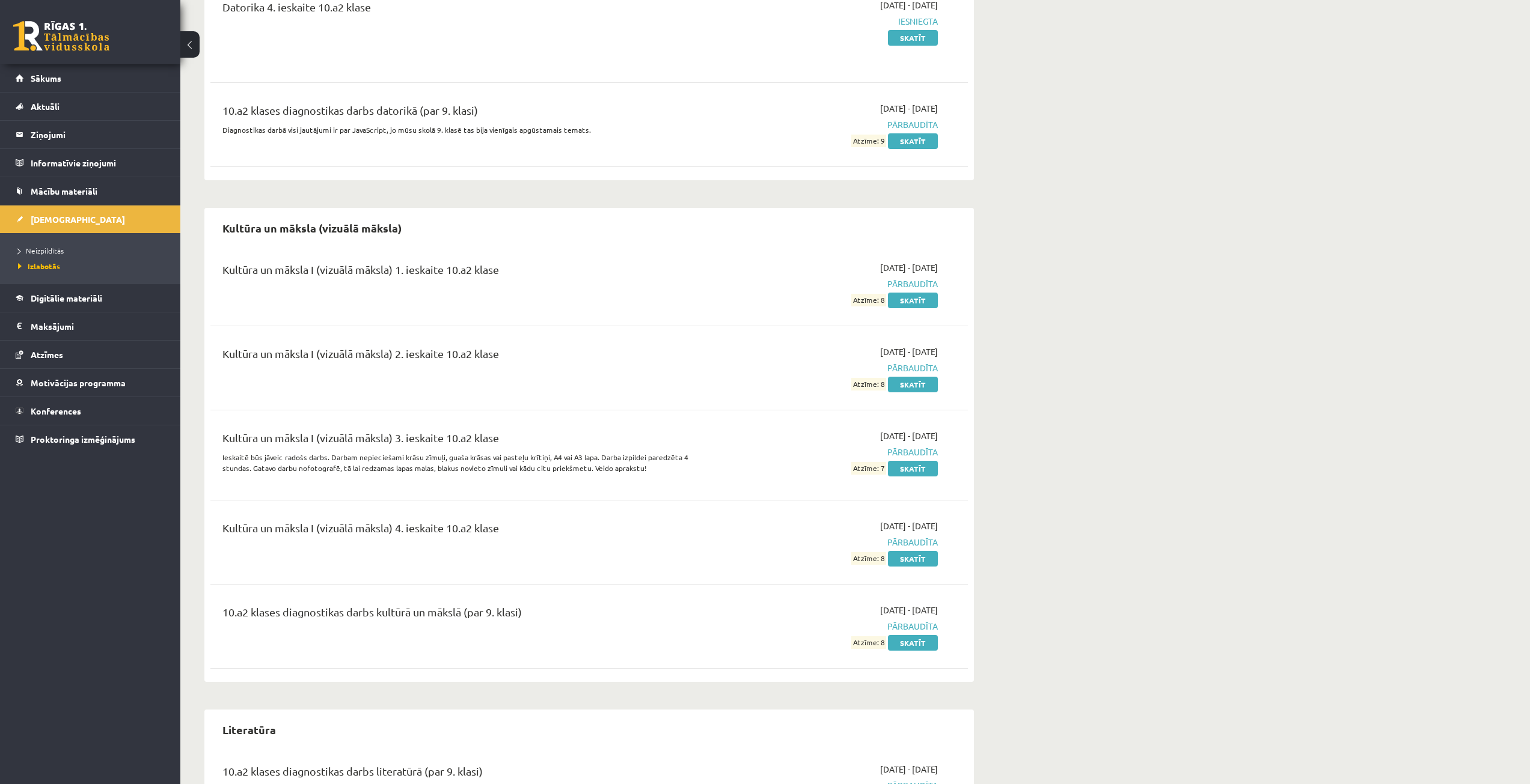
scroll to position [692, 0]
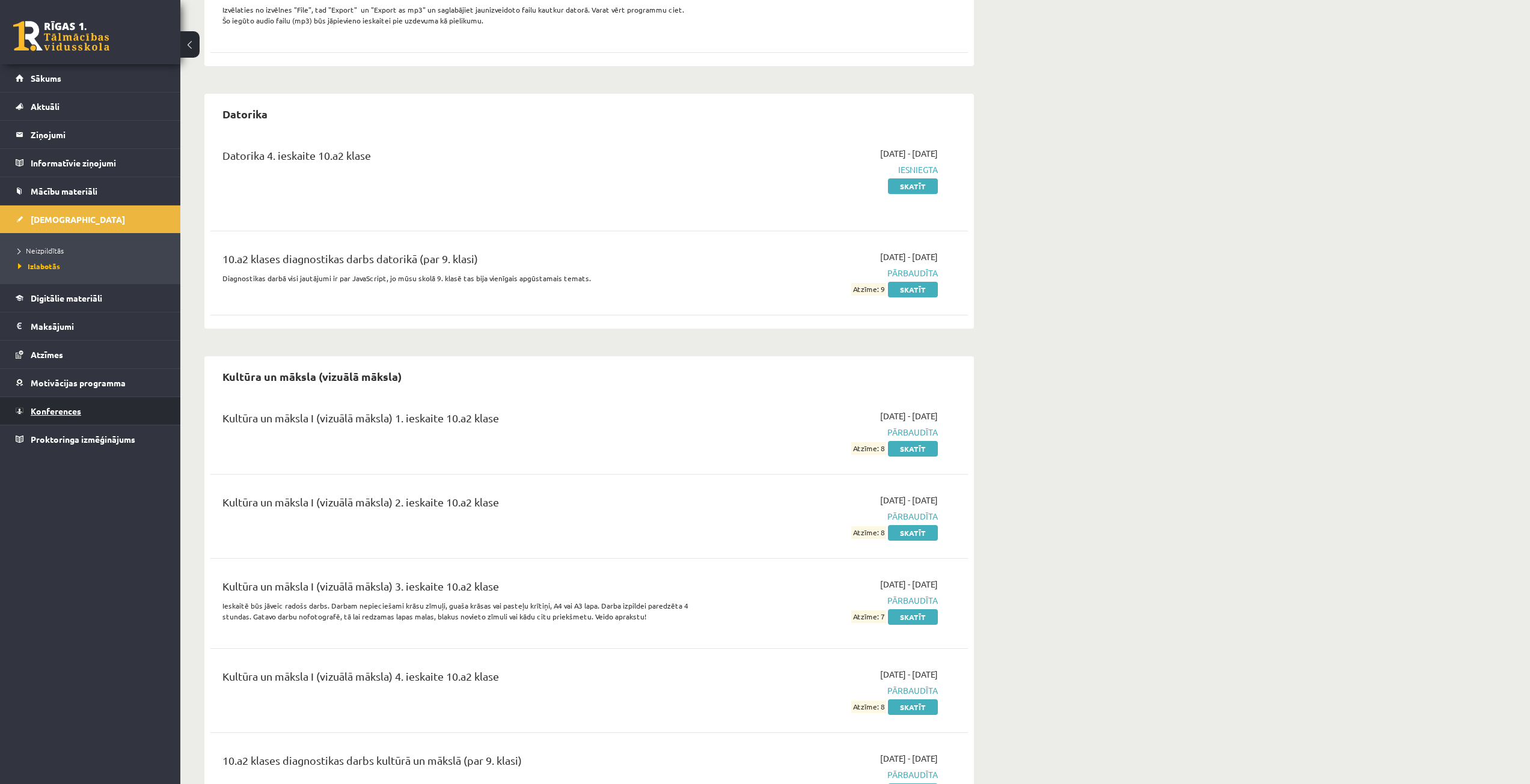
click at [88, 416] on link "Konferences" at bounding box center [90, 411] width 150 height 28
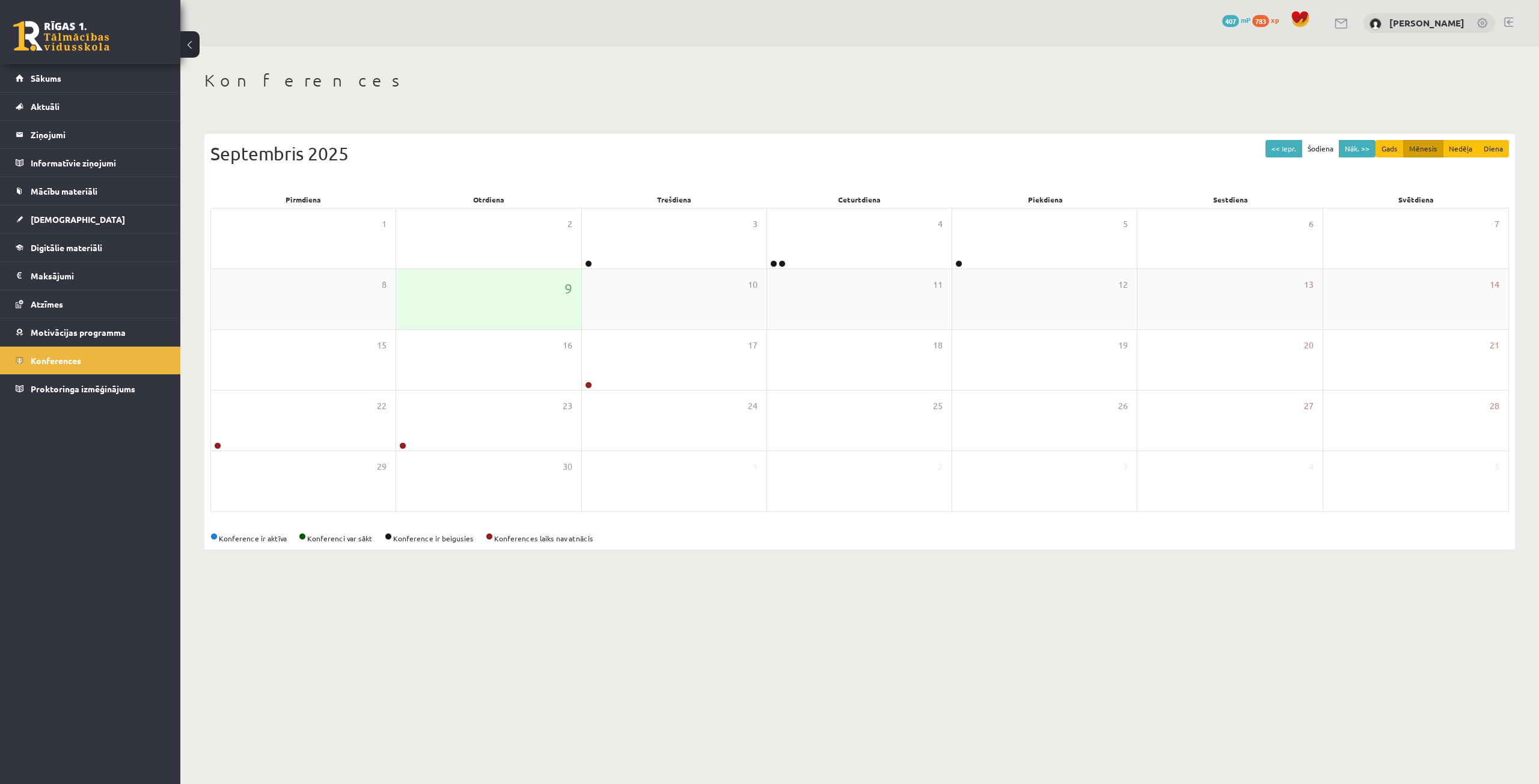
click at [534, 295] on div "9" at bounding box center [488, 299] width 184 height 60
click at [820, 225] on div "4" at bounding box center [859, 238] width 184 height 60
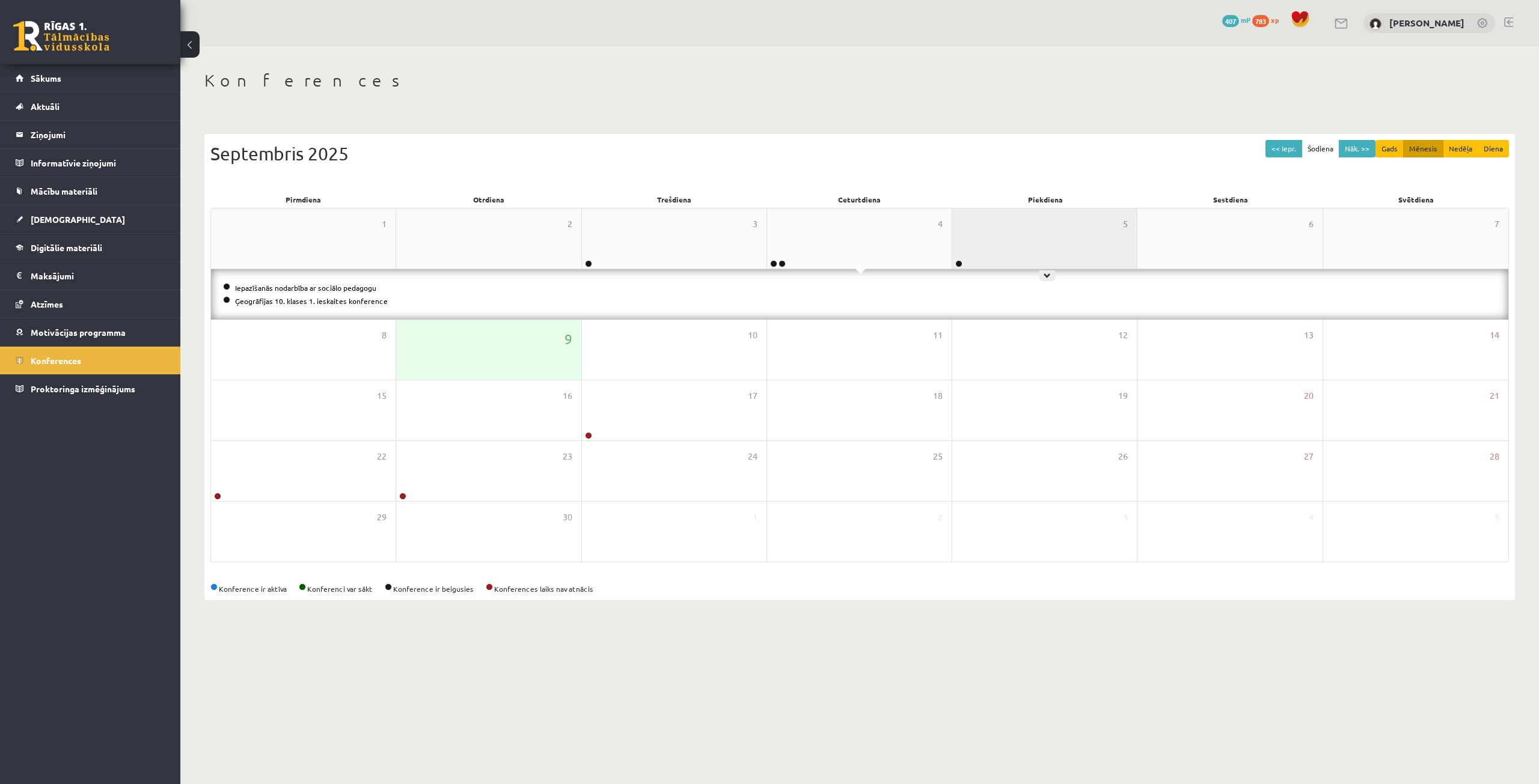
click at [1015, 230] on div "5" at bounding box center [1044, 238] width 184 height 60
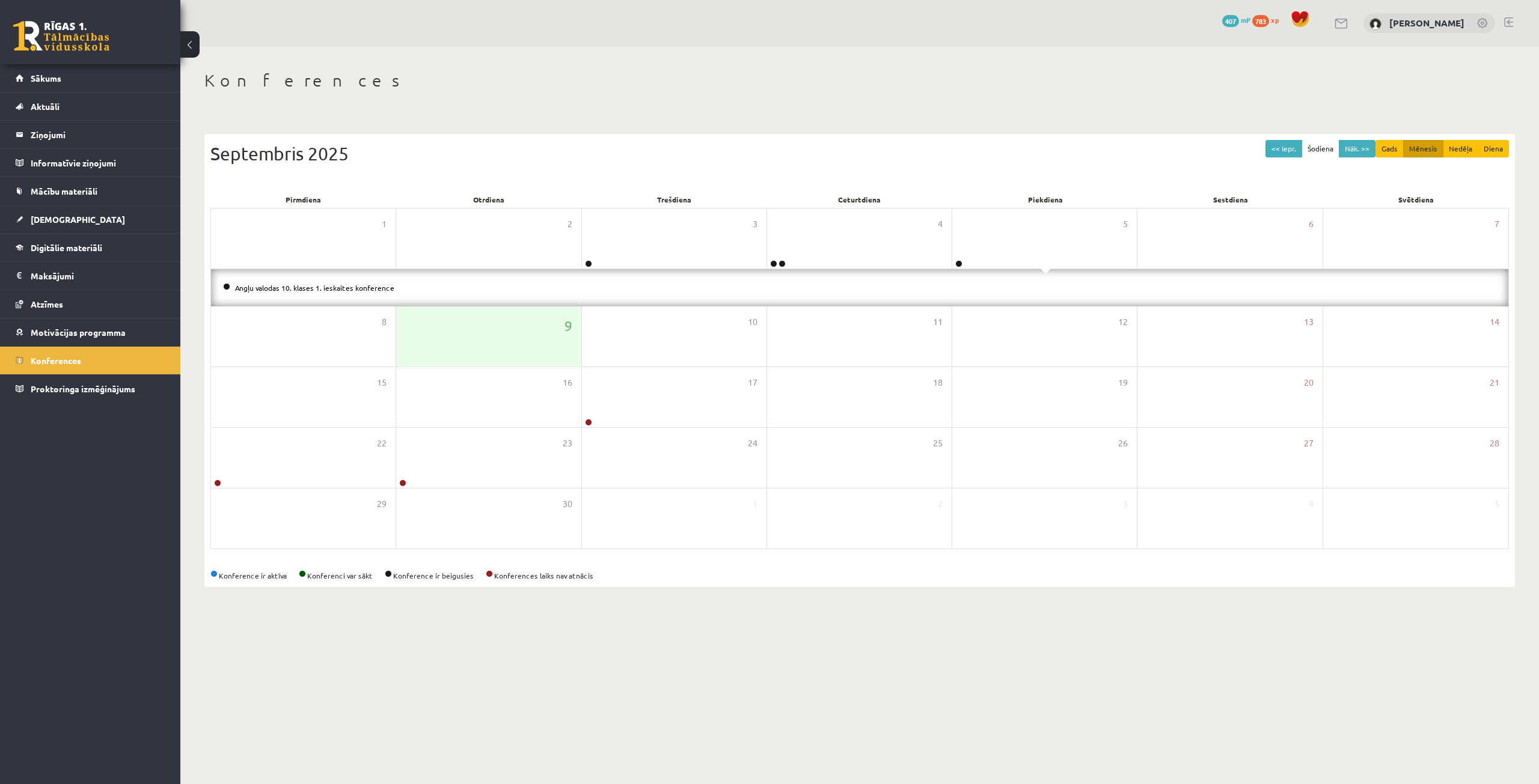
click at [269, 282] on li "Angļu valodas 10. klases 1. ieskaites konference" at bounding box center [859, 288] width 1273 height 13
click at [266, 286] on link "Angļu valodas 10. klases 1. ieskaites konference" at bounding box center [314, 288] width 160 height 10
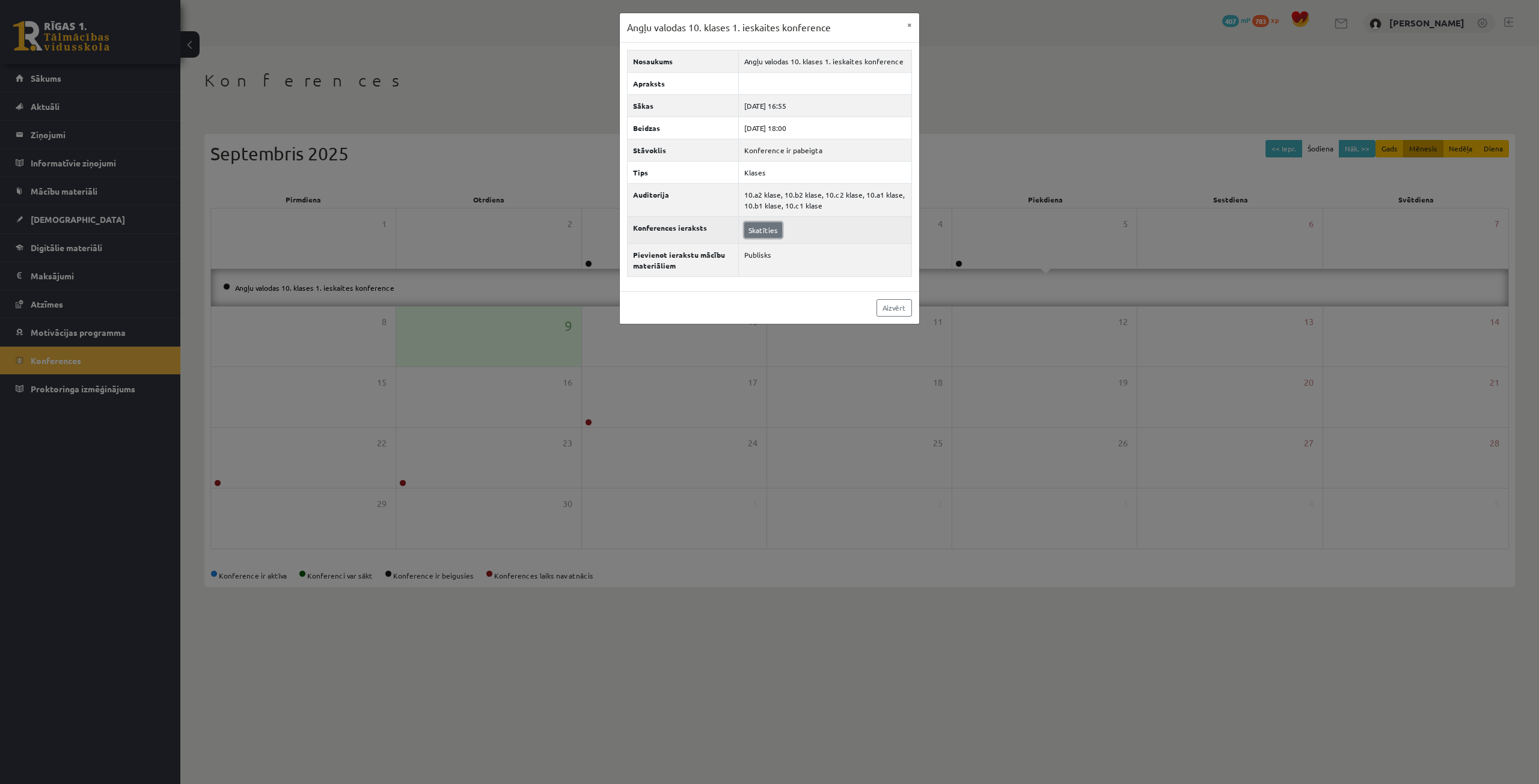
click at [756, 234] on link "Skatīties" at bounding box center [763, 230] width 38 height 16
